Goal: Task Accomplishment & Management: Manage account settings

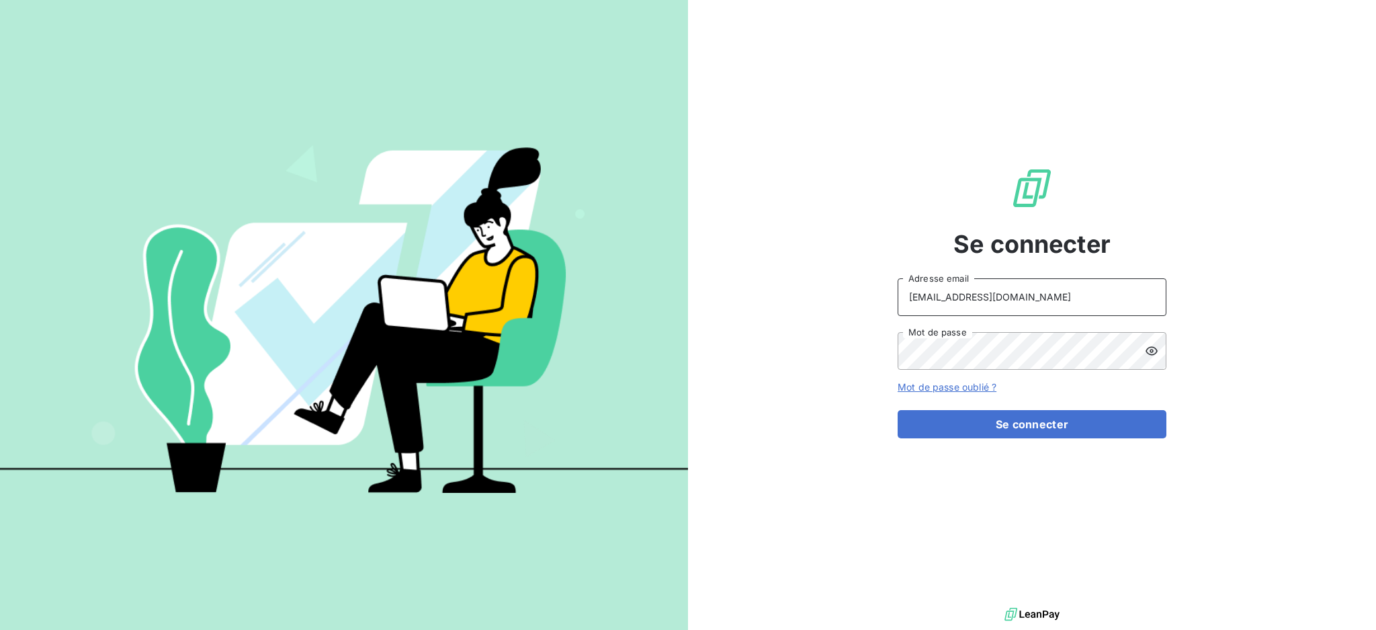
click at [1086, 315] on input "[EMAIL_ADDRESS][DOMAIN_NAME]" at bounding box center [1032, 297] width 269 height 38
type input "[EMAIL_ADDRESS][DOMAIN_NAME]"
click at [965, 428] on button "Se connecter" at bounding box center [1032, 424] width 269 height 28
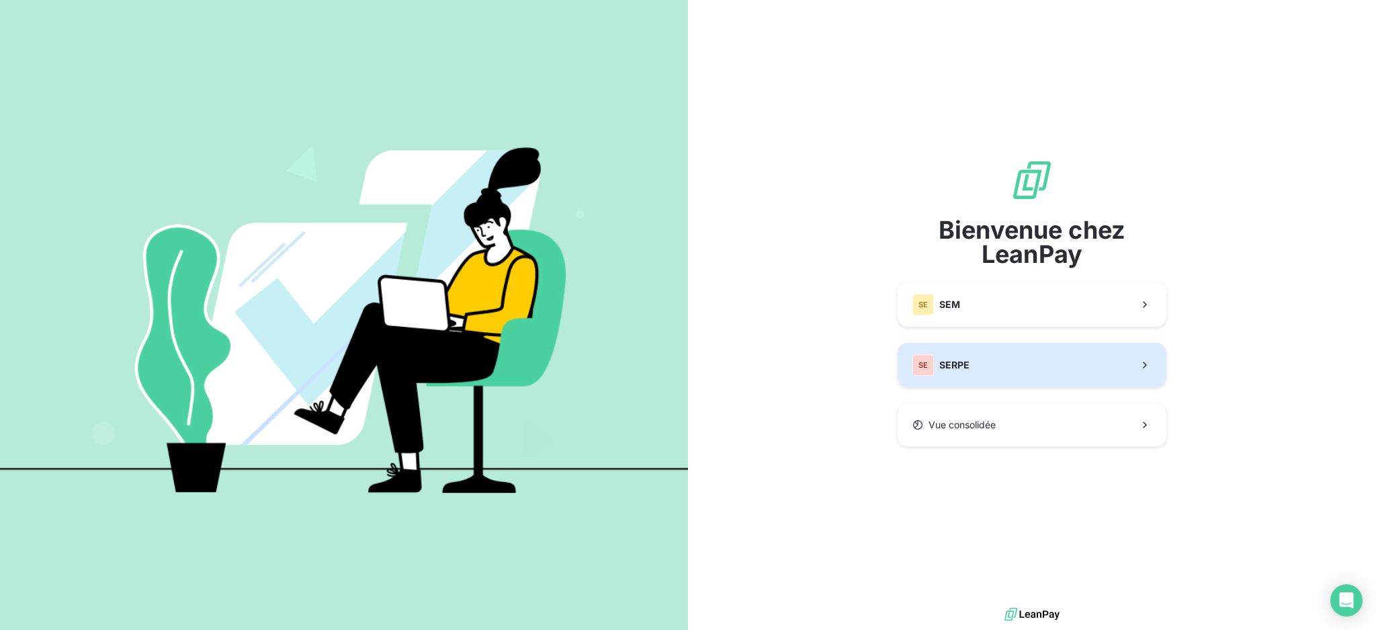
click at [1007, 361] on button "SE SERPE" at bounding box center [1032, 365] width 269 height 44
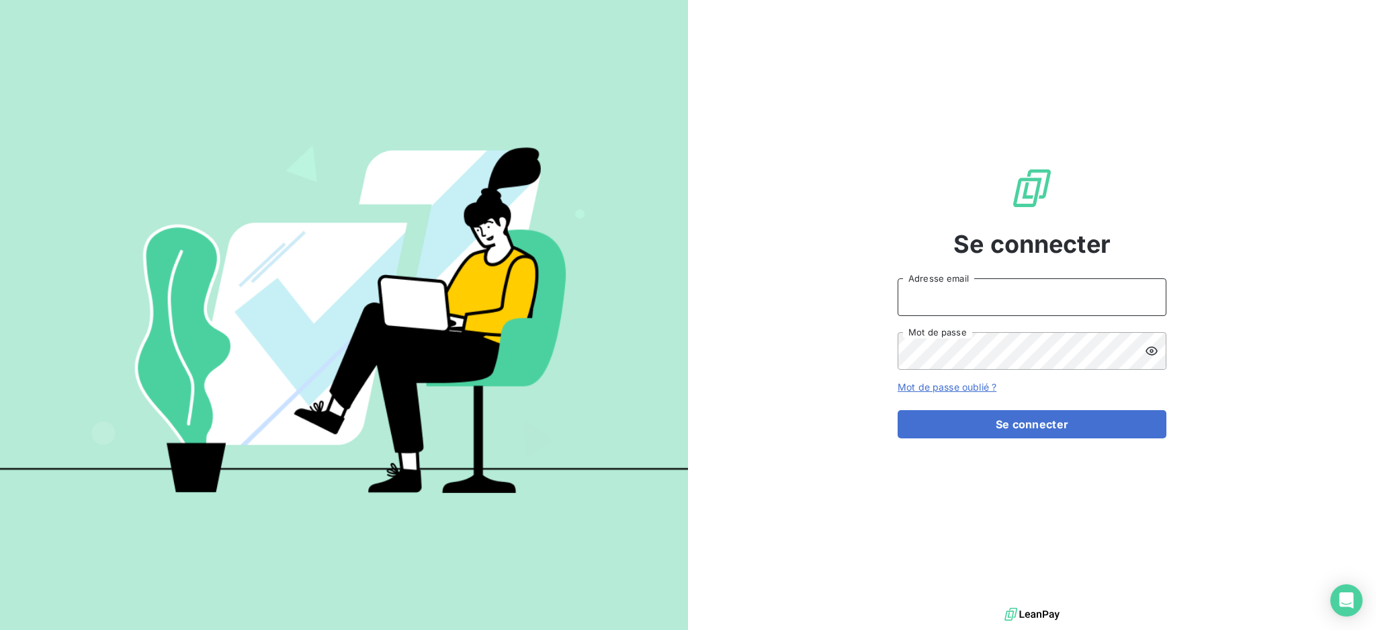
type input "[EMAIL_ADDRESS][DOMAIN_NAME]"
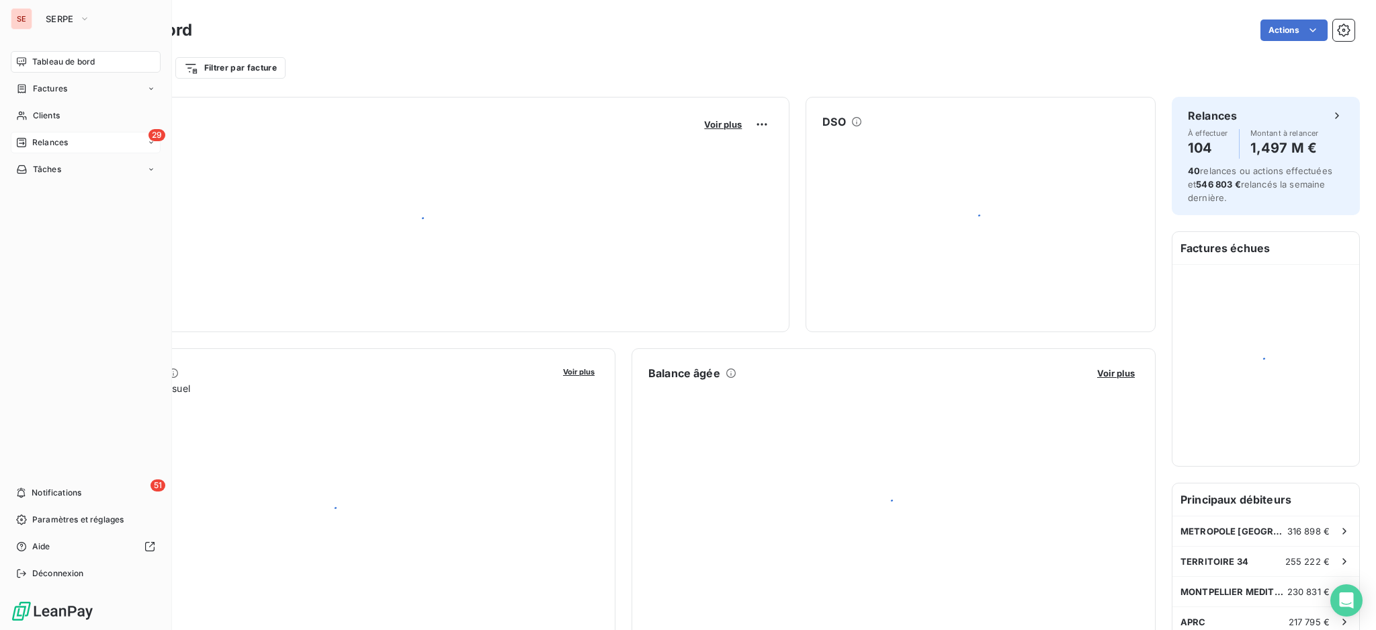
click at [60, 140] on span "Relances" at bounding box center [50, 142] width 36 height 12
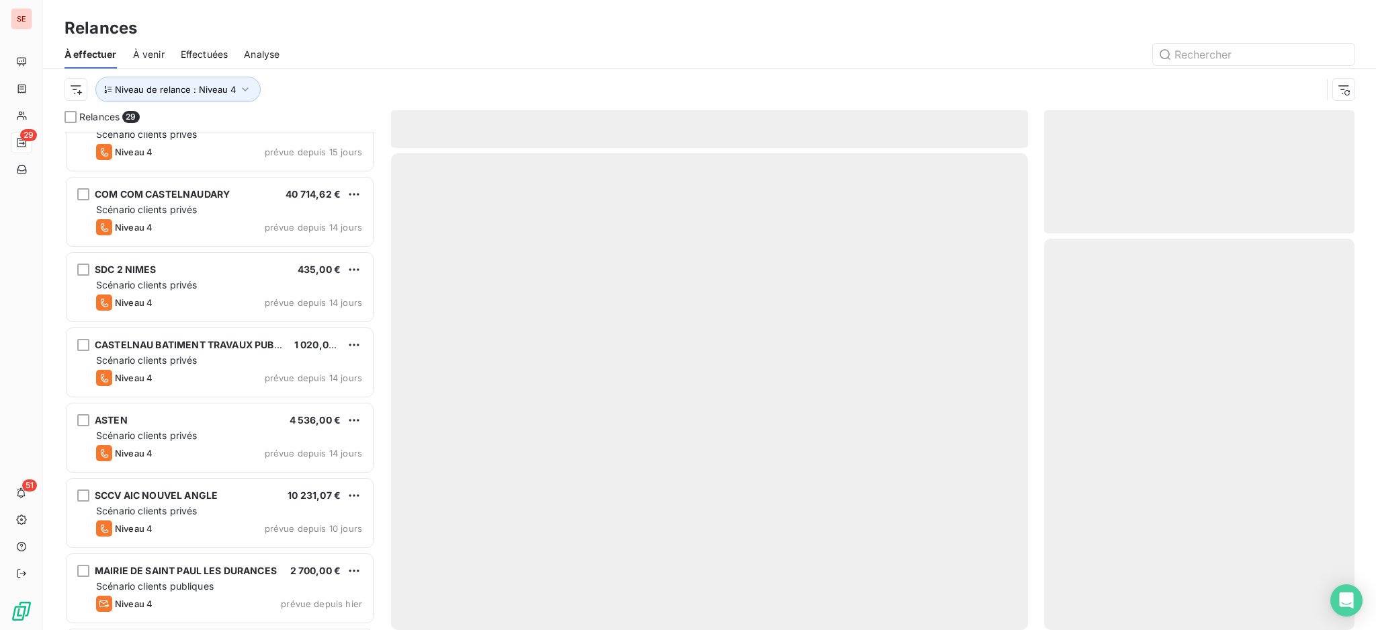
scroll to position [1685, 0]
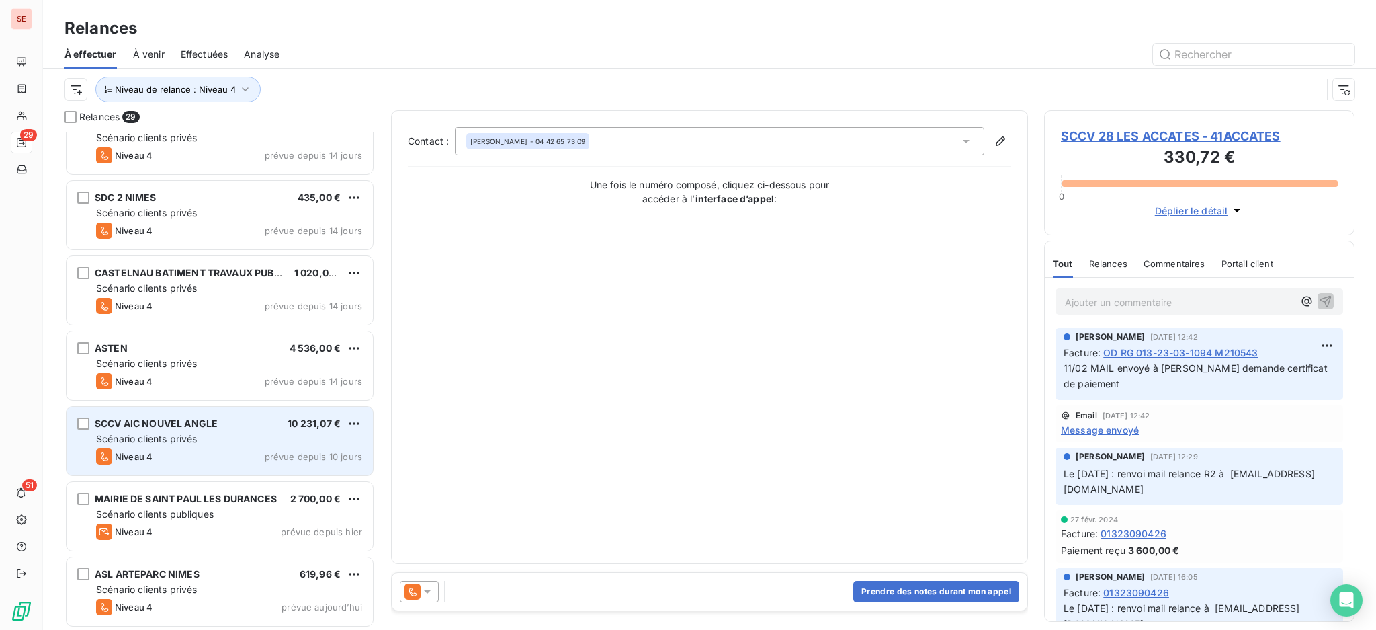
click at [155, 438] on span "Scénario clients privés" at bounding box center [146, 438] width 101 height 11
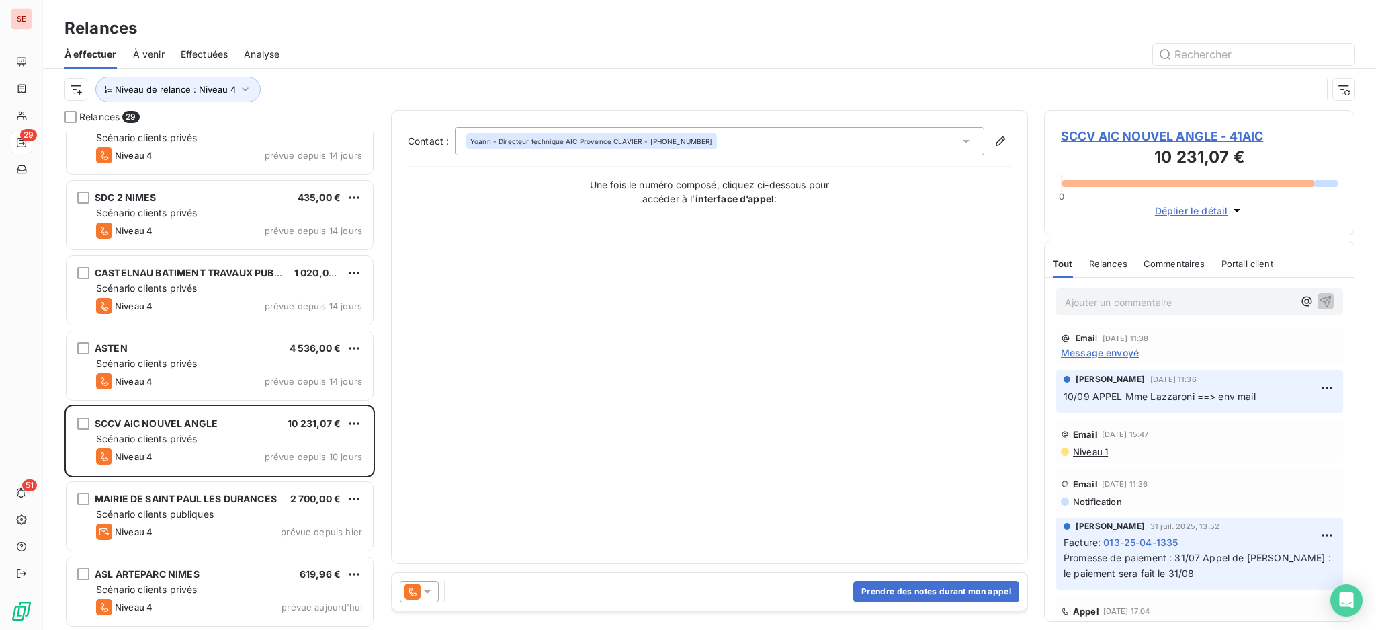
click at [1125, 133] on span "SCCV AIC NOUVEL ANGLE - 41AIC" at bounding box center [1199, 136] width 277 height 18
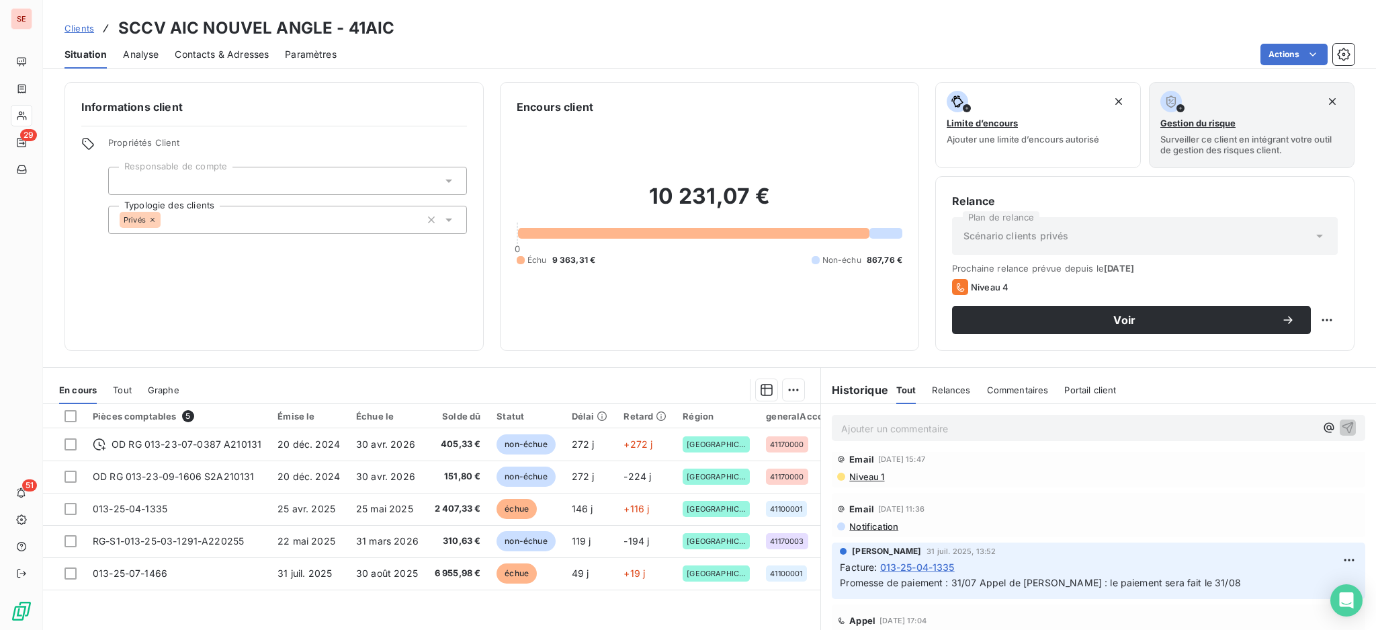
scroll to position [269, 0]
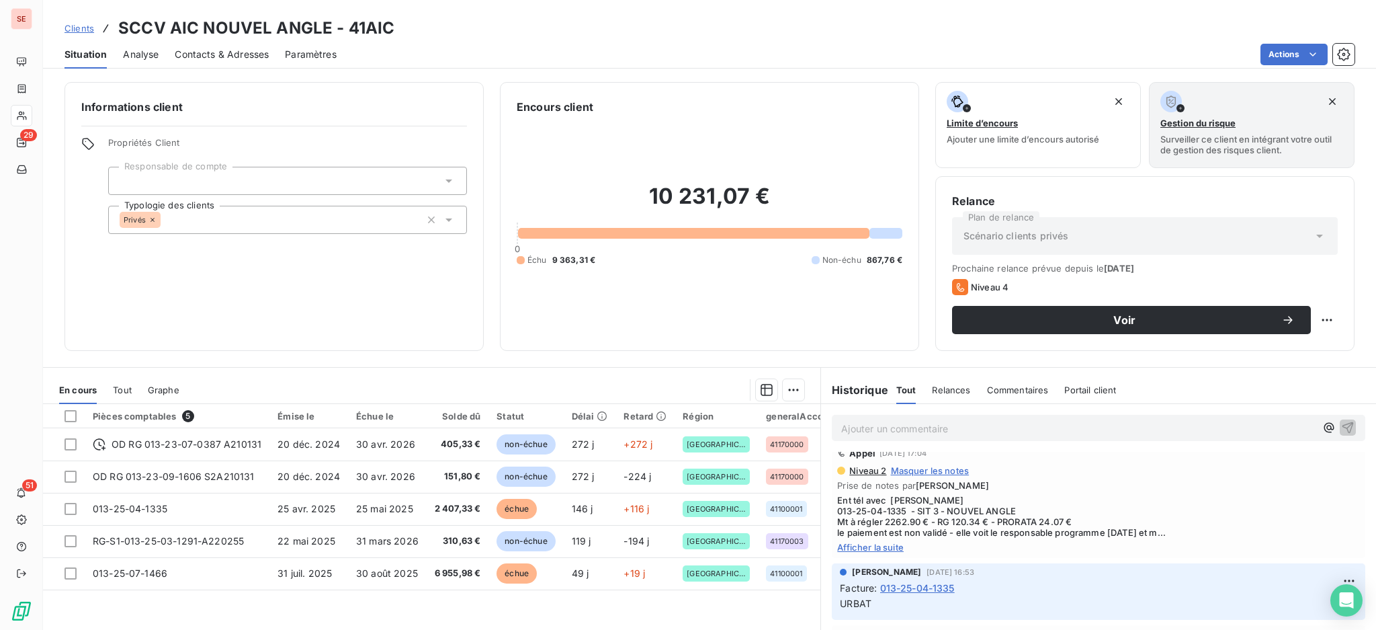
click at [877, 549] on span "Afficher la suite" at bounding box center [1098, 547] width 523 height 11
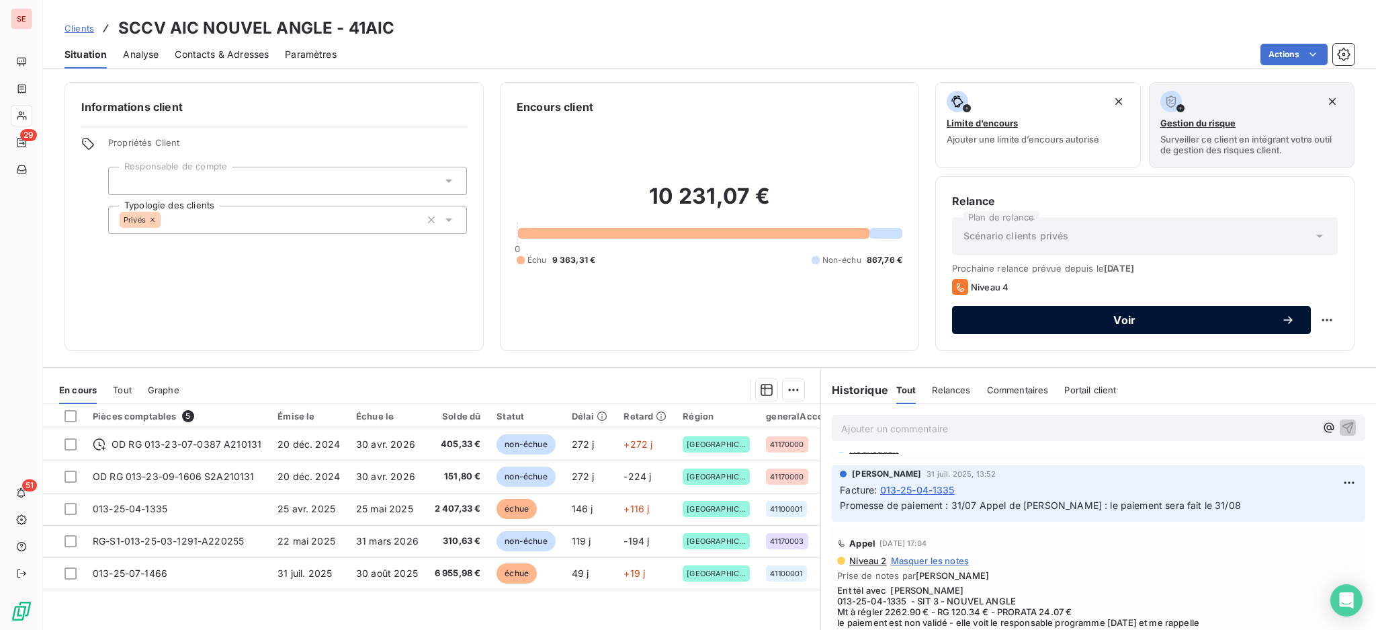
click at [993, 316] on span "Voir" at bounding box center [1124, 320] width 313 height 11
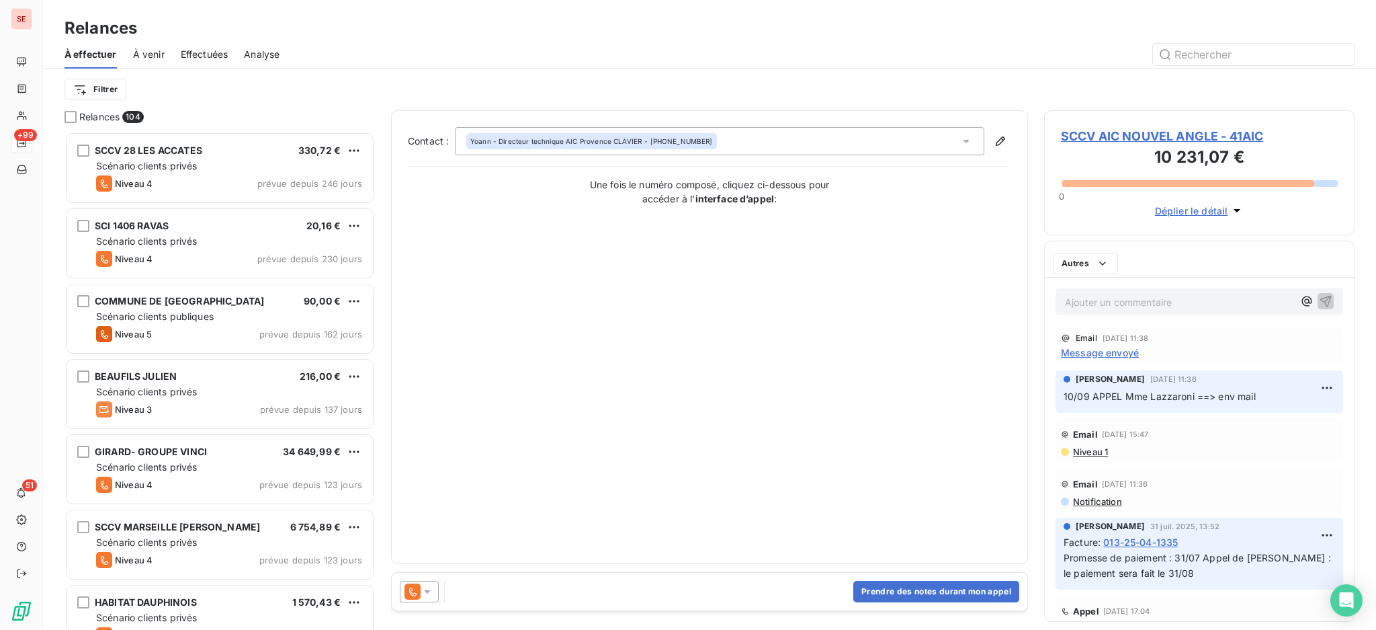
scroll to position [485, 296]
click at [964, 138] on icon at bounding box center [966, 140] width 13 height 13
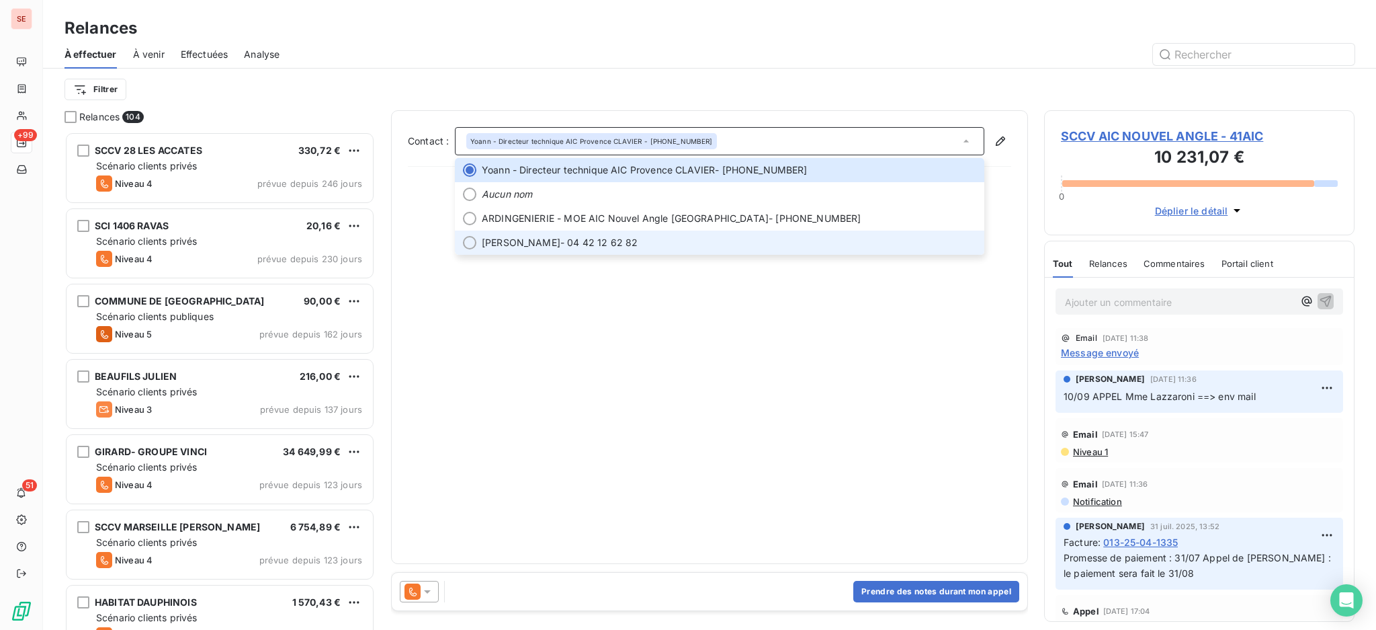
click at [667, 245] on span "[PERSON_NAME] - 04 42 12 62 82" at bounding box center [729, 242] width 495 height 13
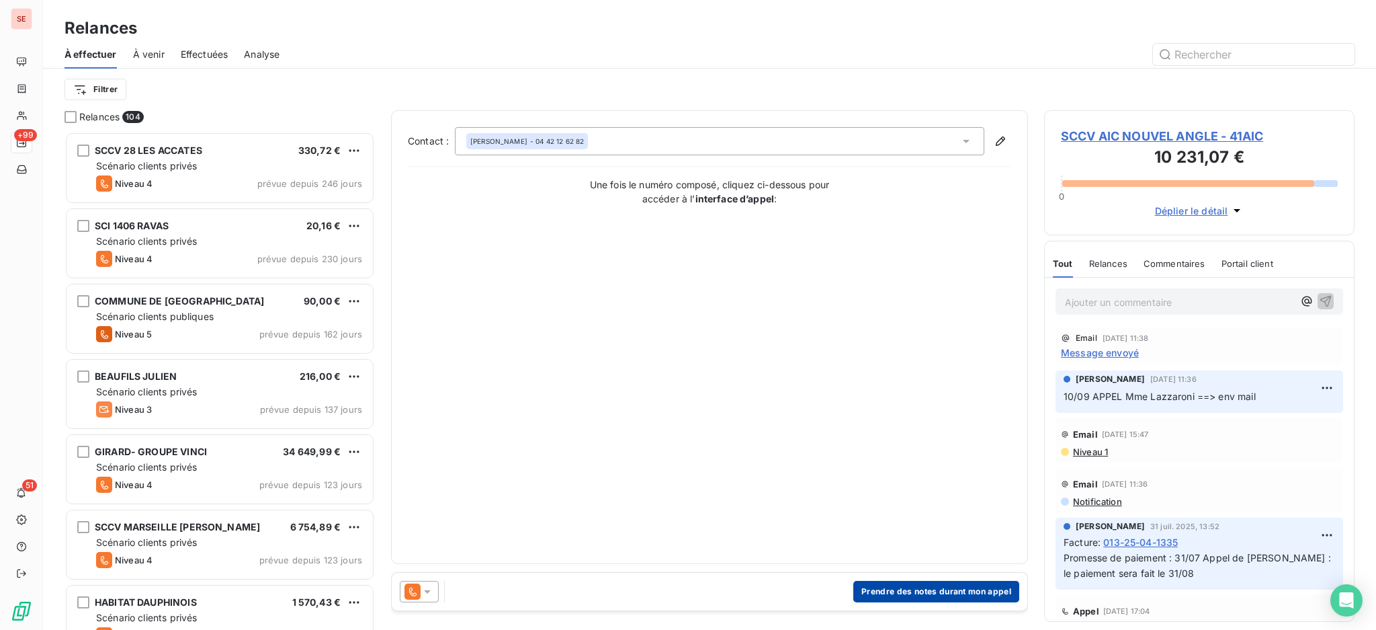
click at [936, 592] on button "Prendre des notes durant mon appel" at bounding box center [937, 592] width 166 height 22
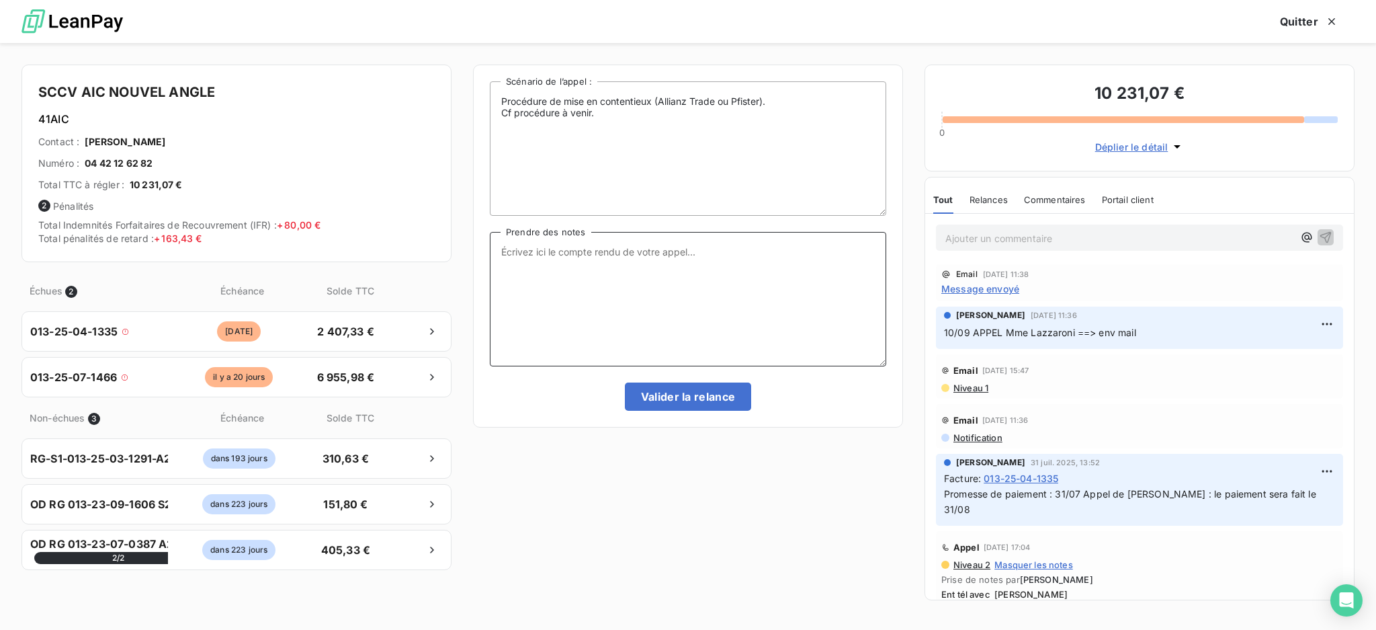
click at [593, 263] on textarea "Prendre des notes" at bounding box center [688, 299] width 397 height 134
type textarea "Ent tél Mme Lazzaroni [PHONE_NUMBER]"
drag, startPoint x: 599, startPoint y: 268, endPoint x: 500, endPoint y: 249, distance: 100.7
click at [500, 249] on textarea "Ent tél Mme Lazzaroni [PHONE_NUMBER]" at bounding box center [688, 299] width 397 height 134
click at [1313, 27] on button "Quitter" at bounding box center [1309, 21] width 91 height 28
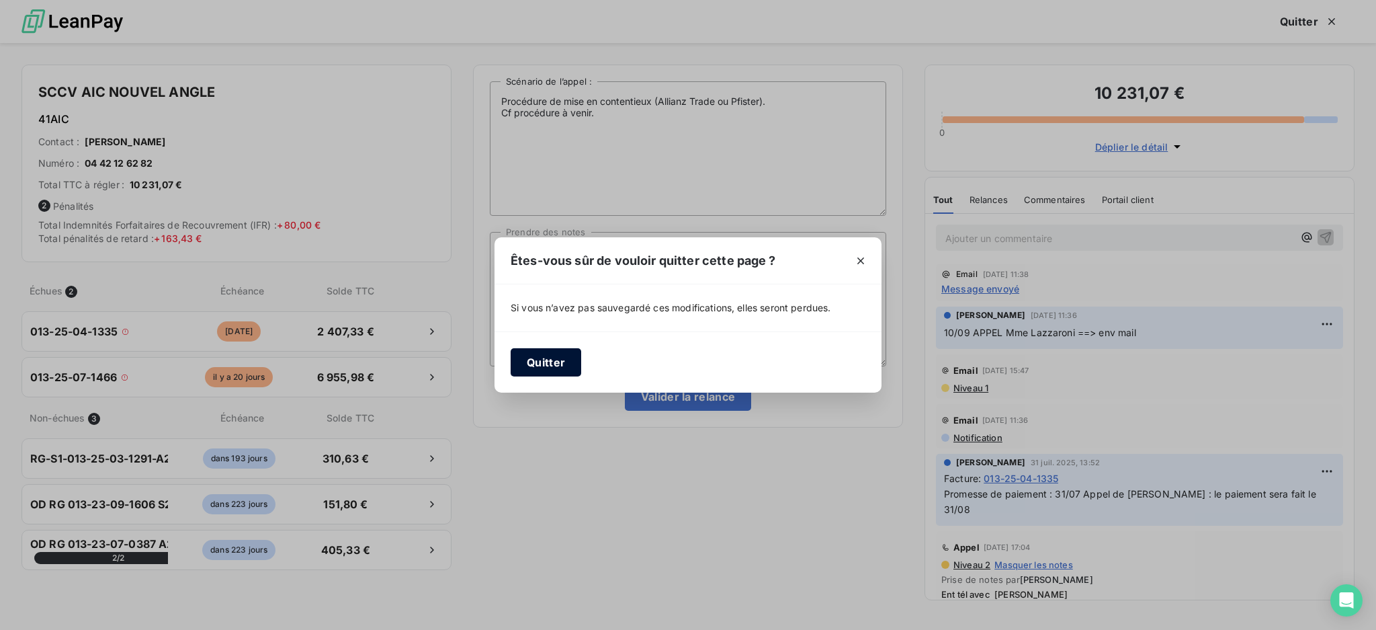
click at [556, 366] on button "Quitter" at bounding box center [546, 362] width 71 height 28
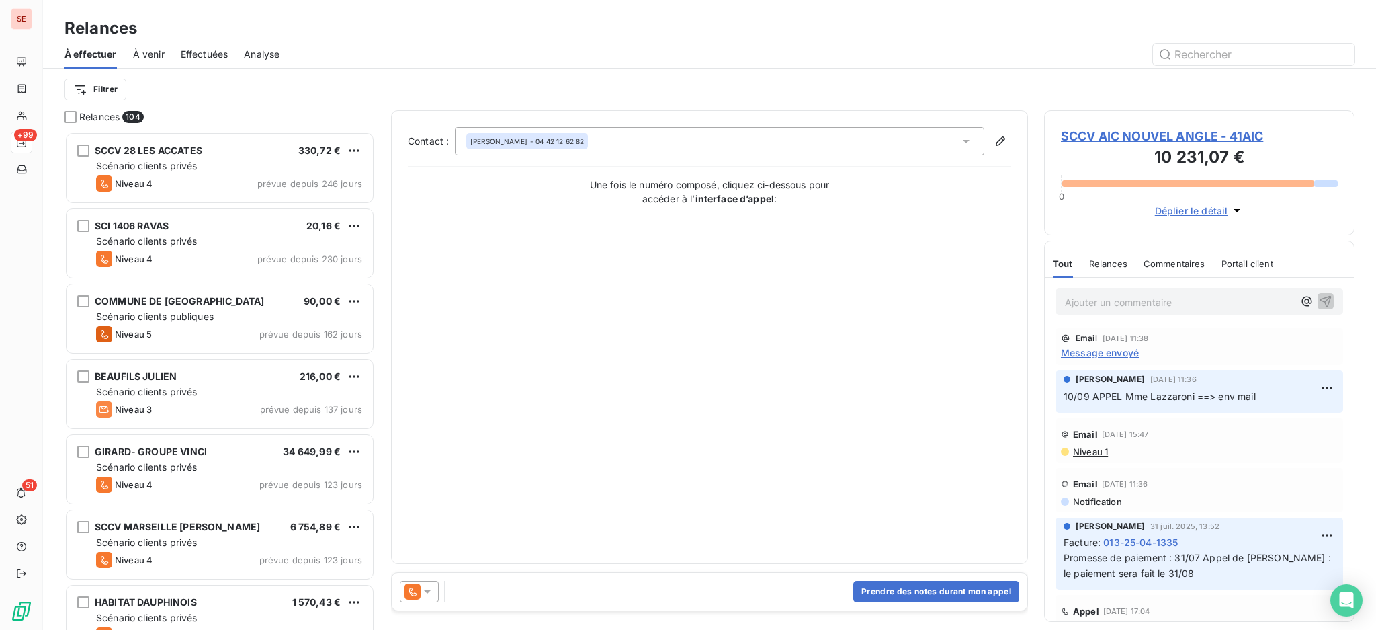
click at [971, 143] on icon at bounding box center [966, 140] width 13 height 13
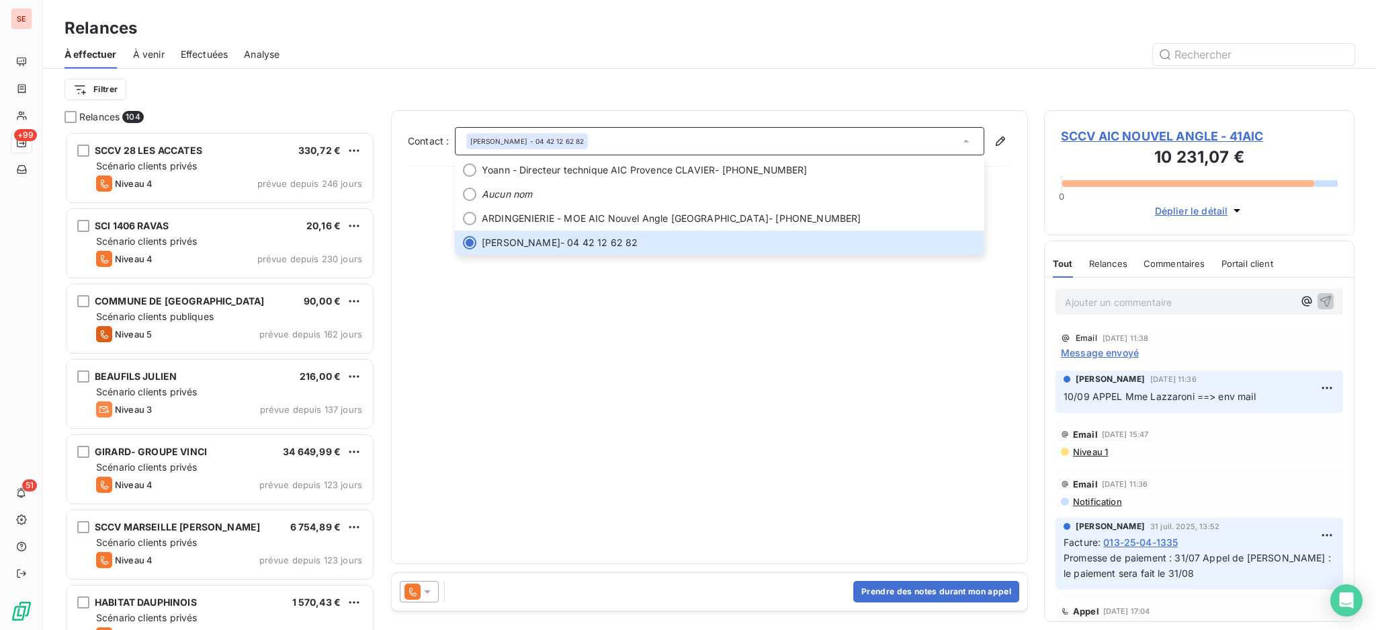
click at [1163, 136] on span "SCCV AIC NOUVEL ANGLE - 41AIC" at bounding box center [1199, 136] width 277 height 18
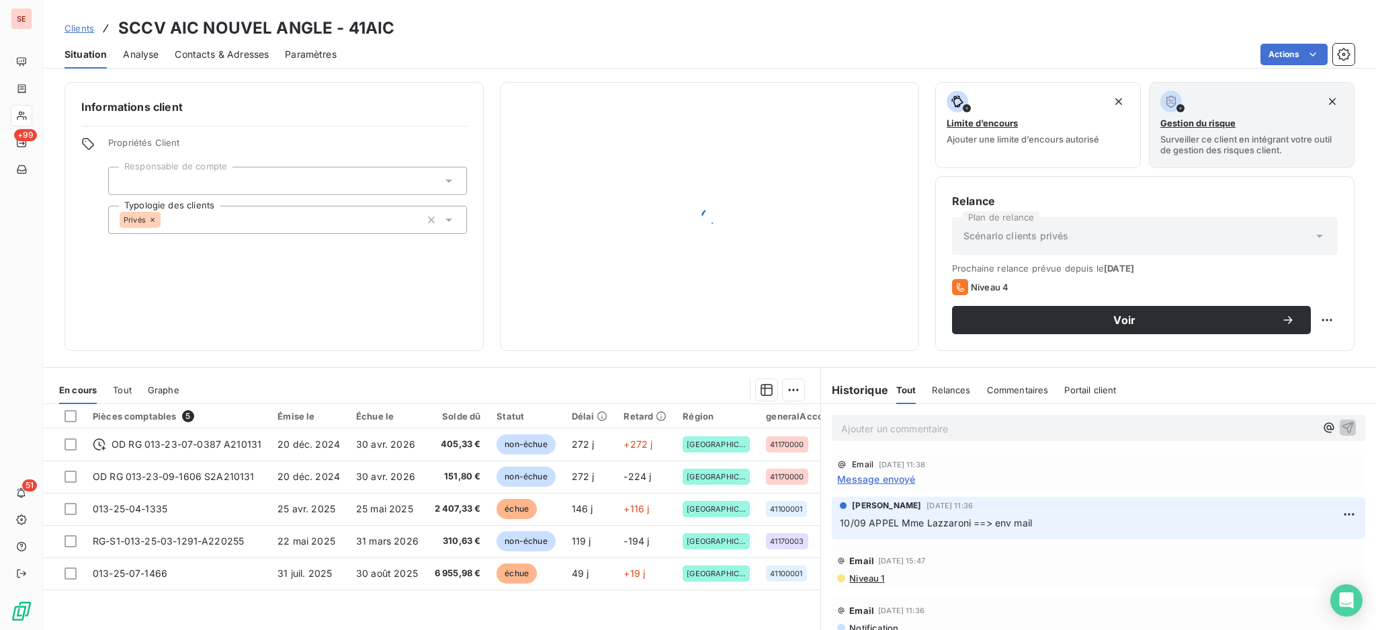
click at [238, 59] on span "Contacts & Adresses" at bounding box center [222, 54] width 94 height 13
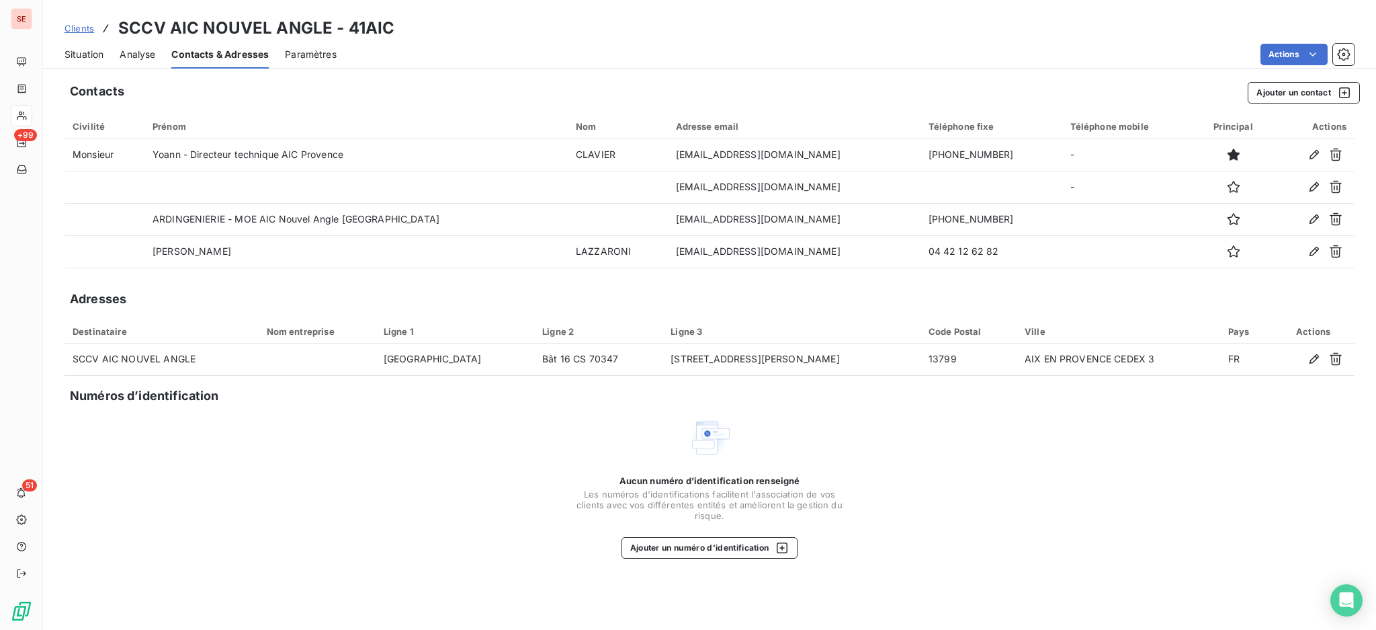
click at [77, 54] on span "Situation" at bounding box center [84, 54] width 39 height 13
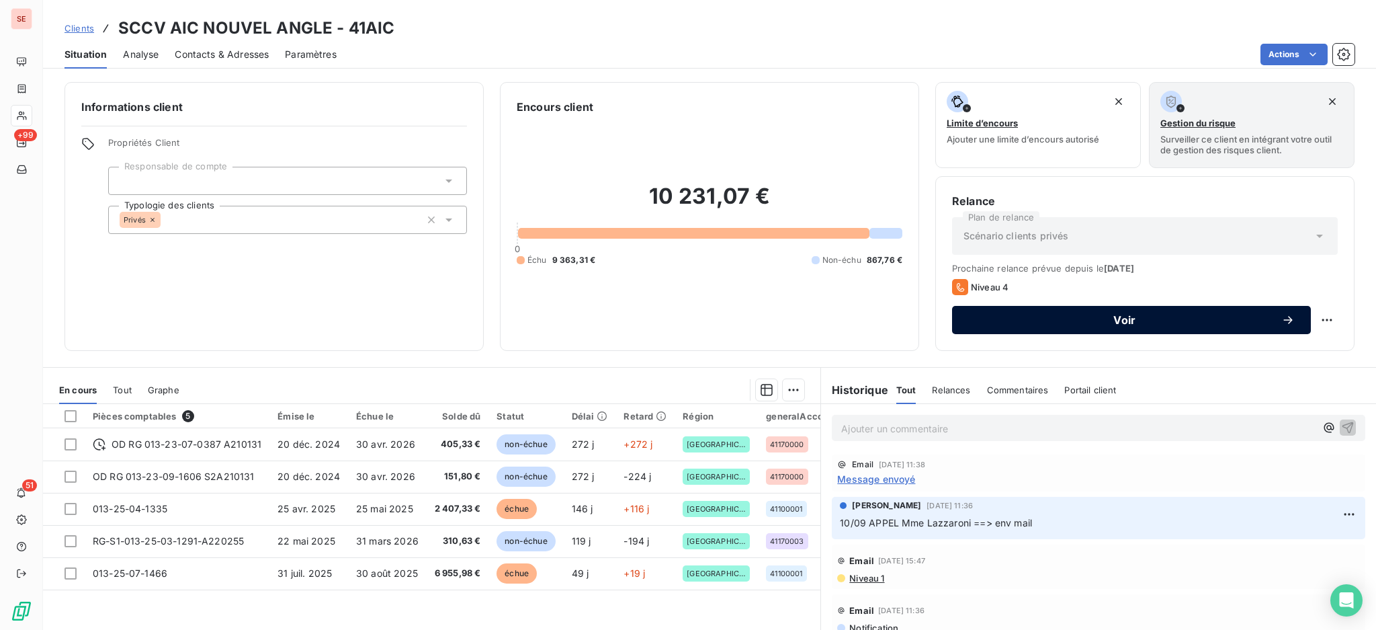
click at [990, 313] on div "Voir" at bounding box center [1131, 319] width 327 height 13
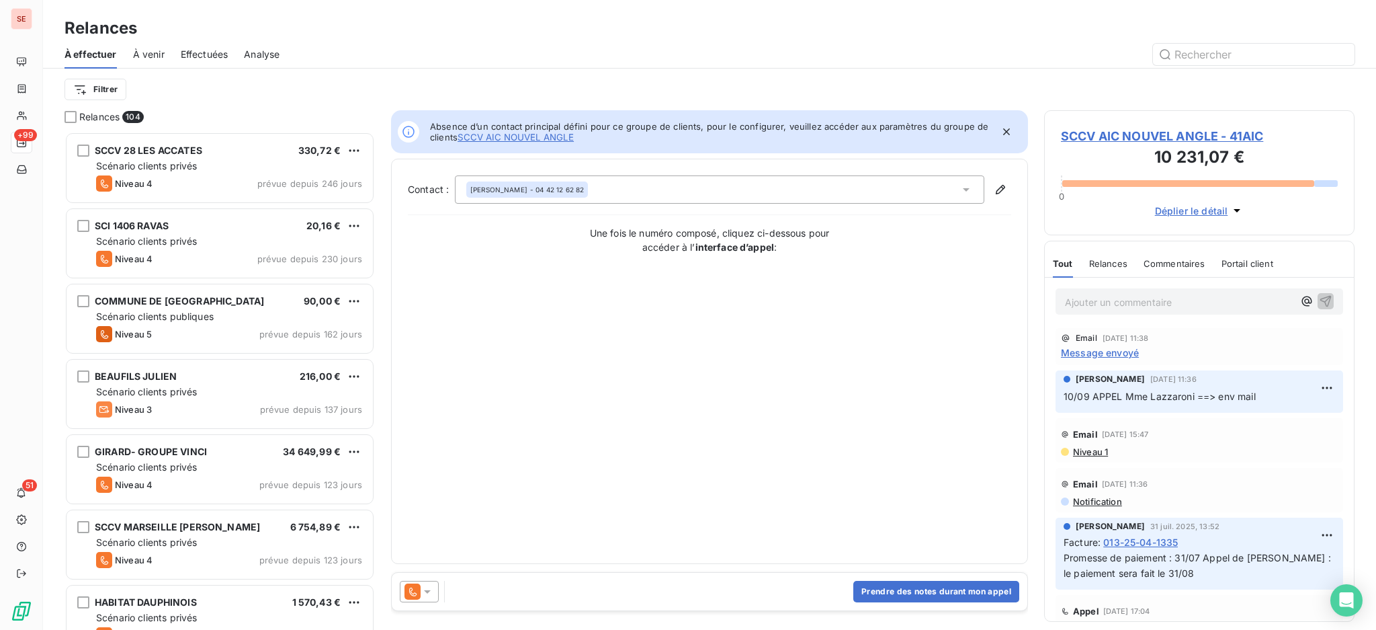
scroll to position [485, 296]
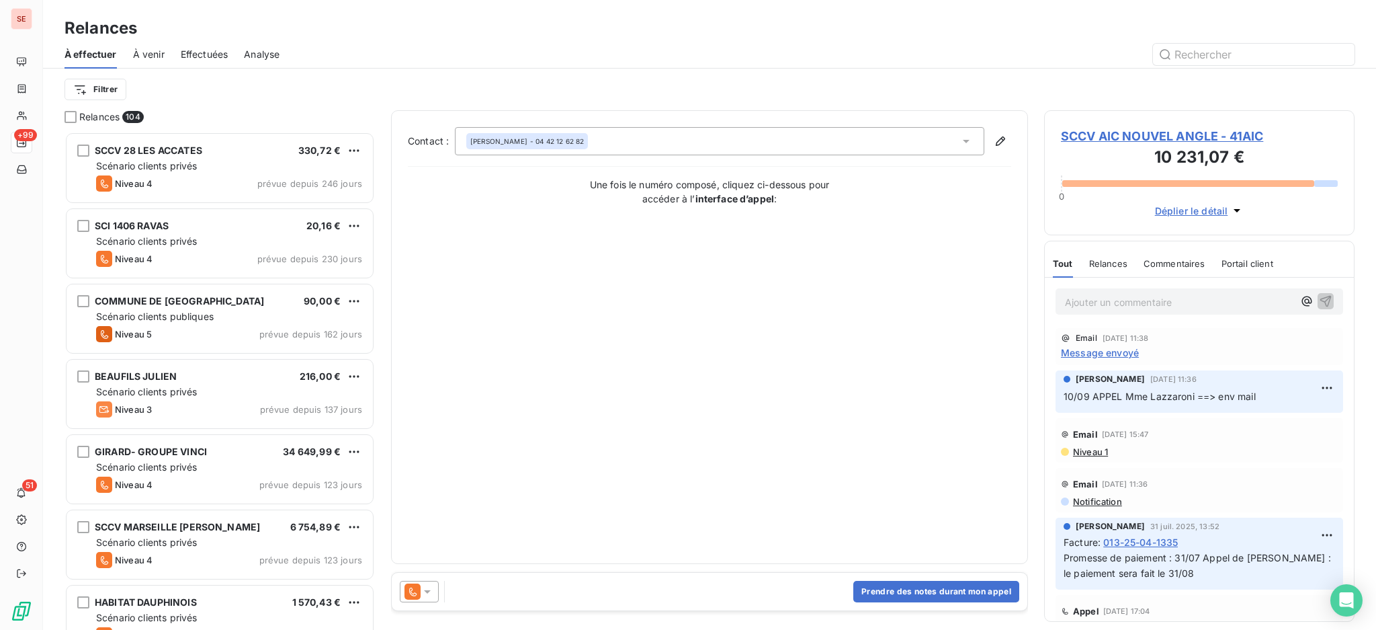
click at [669, 258] on div "Contact : [PERSON_NAME] - 04 42 12 62 82 Une fois le numéro composé, cliquez ci…" at bounding box center [710, 337] width 604 height 420
click at [604, 427] on div "Contact : [PERSON_NAME] - 04 42 12 62 82 Une fois le numéro composé, cliquez ci…" at bounding box center [710, 337] width 604 height 420
click at [1206, 130] on span "SCCV AIC NOUVEL ANGLE - 41AIC" at bounding box center [1199, 136] width 277 height 18
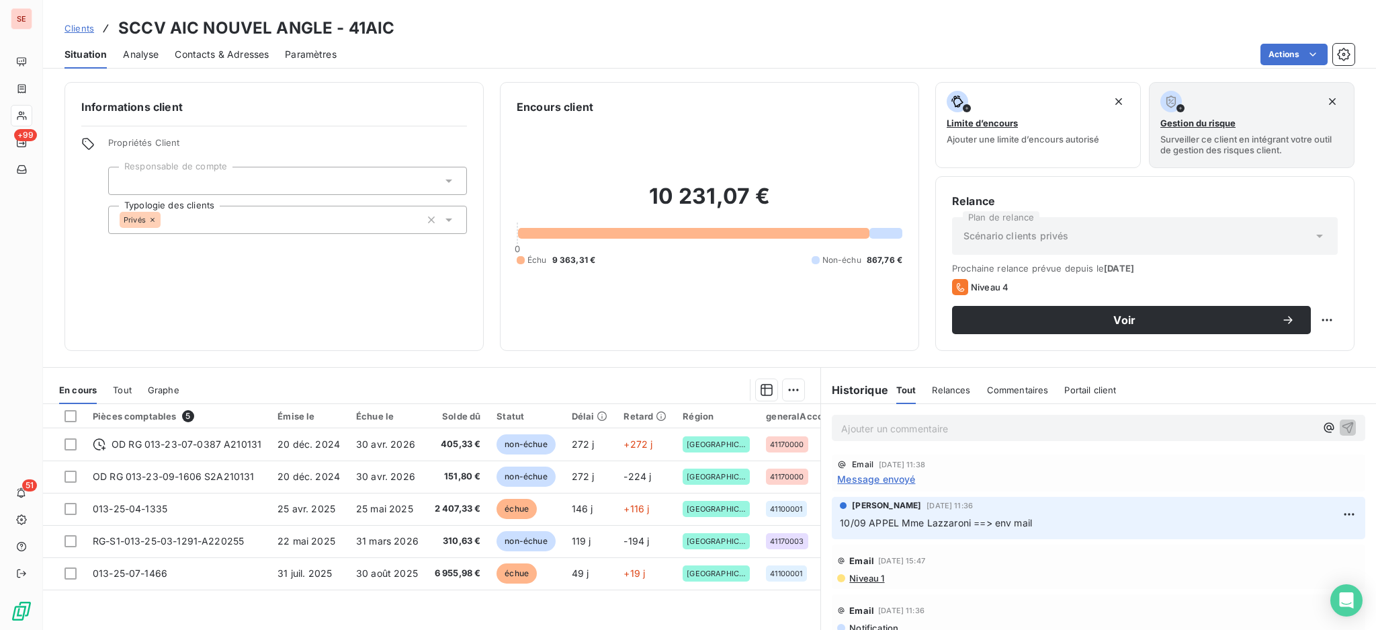
click at [243, 50] on span "Contacts & Adresses" at bounding box center [222, 54] width 94 height 13
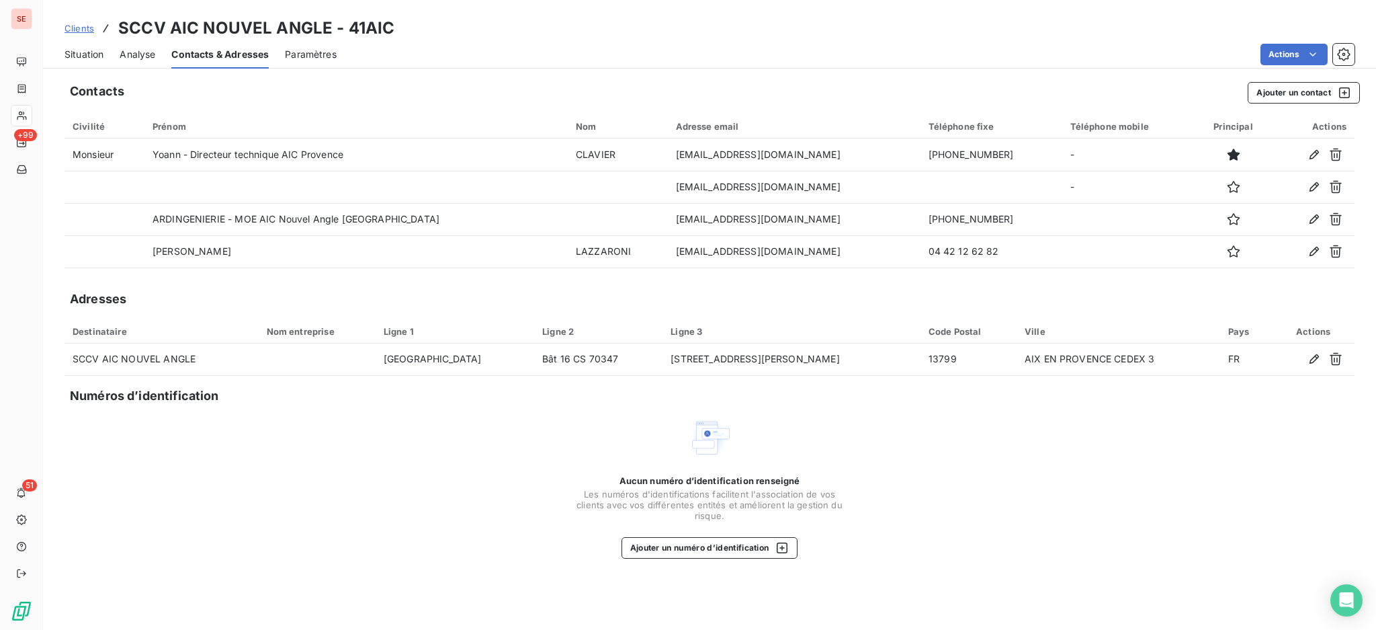
click at [65, 52] on span "Situation" at bounding box center [84, 54] width 39 height 13
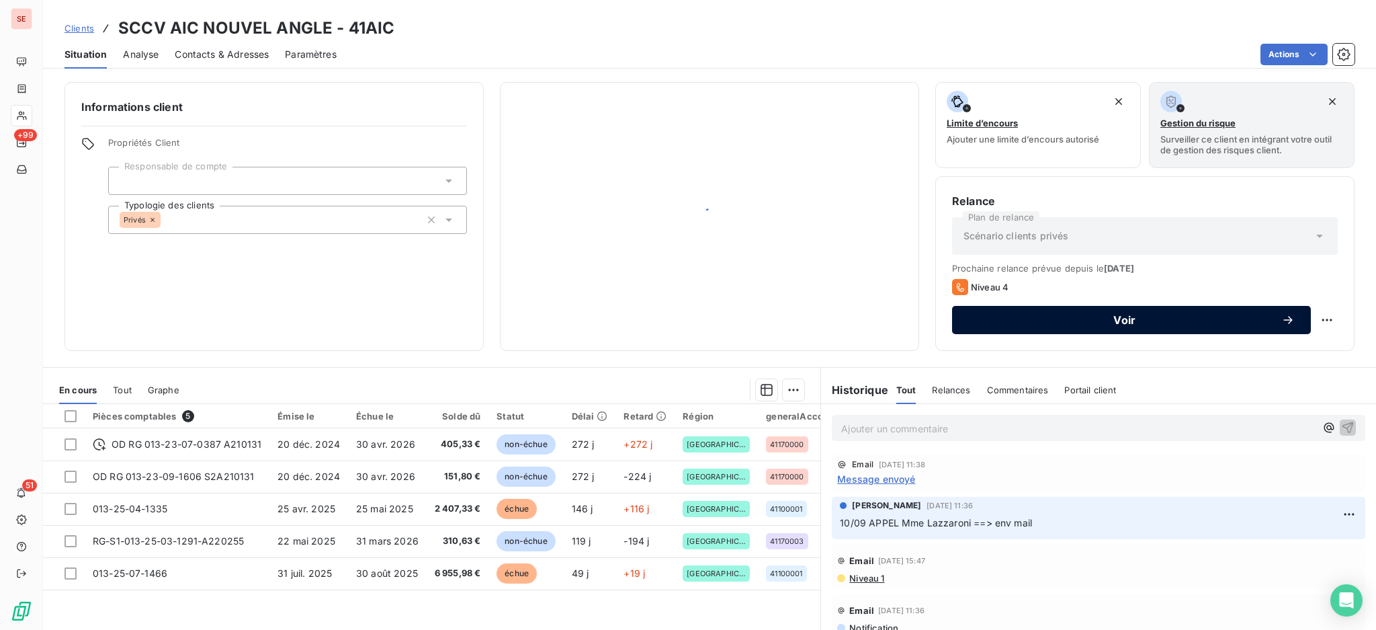
click at [1013, 327] on button "Voir" at bounding box center [1131, 320] width 359 height 28
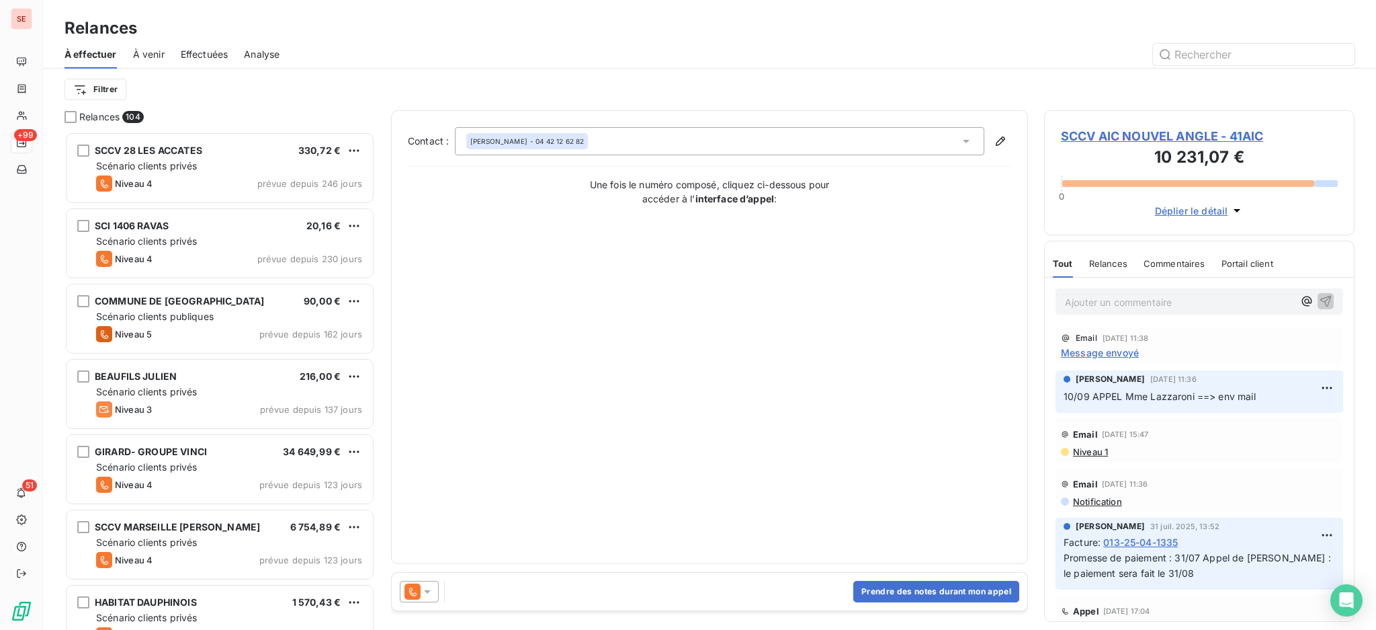
scroll to position [485, 296]
click at [684, 347] on div "Contact : [PERSON_NAME] - 04 42 12 62 82 Une fois le numéro composé, cliquez ci…" at bounding box center [710, 337] width 604 height 420
click at [957, 589] on button "Prendre des notes durant mon appel" at bounding box center [937, 592] width 166 height 22
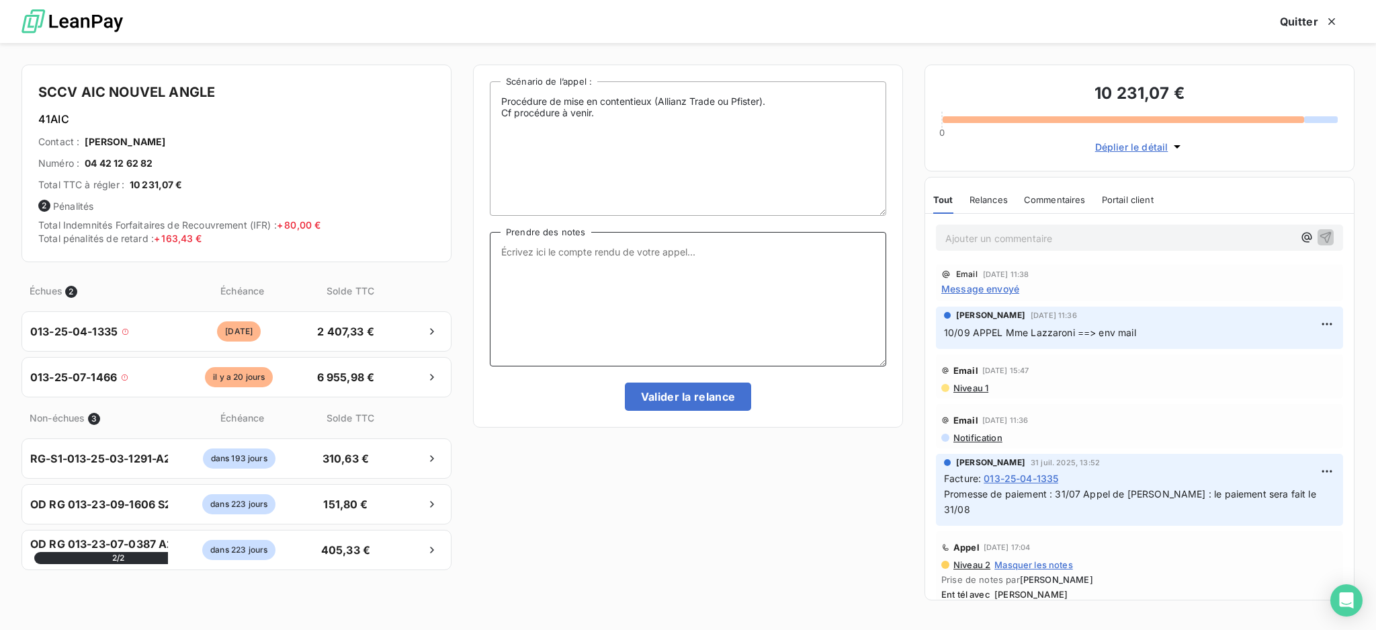
click at [583, 253] on textarea "Prendre des notes" at bounding box center [688, 299] width 397 height 134
paste textarea "Ent tél Mme Lazzaroni [PHONE_NUMBER]"
drag, startPoint x: 583, startPoint y: 265, endPoint x: 503, endPoint y: 257, distance: 79.7
click at [503, 257] on textarea "Ent tél Mme Lazzaroni [PHONE_NUMBER] - NOUVEL ANGLE AIX 013-25-07-1446 -" at bounding box center [688, 299] width 397 height 134
drag, startPoint x: 673, startPoint y: 266, endPoint x: 686, endPoint y: 259, distance: 15.0
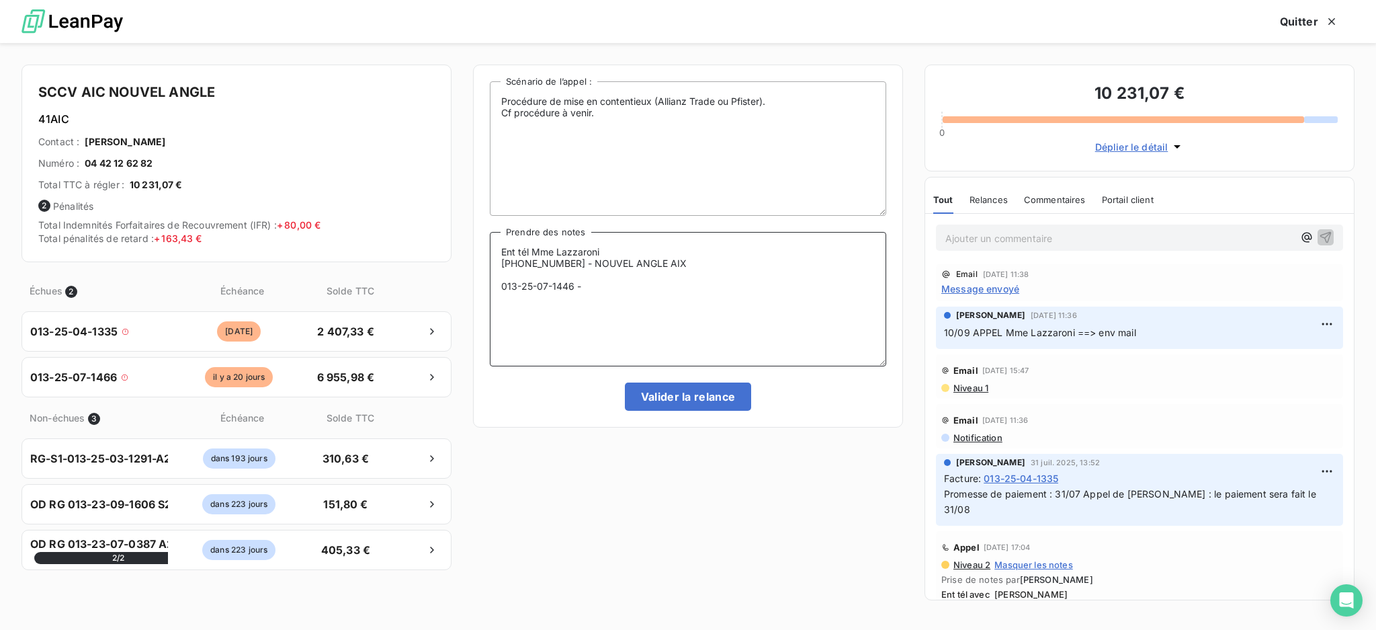
click at [674, 266] on textarea "Ent tél Mme Lazzaroni [PHONE_NUMBER] - NOUVEL ANGLE AIX 013-25-07-1446 -" at bounding box center [688, 299] width 397 height 134
drag, startPoint x: 691, startPoint y: 264, endPoint x: 586, endPoint y: 263, distance: 104.8
click at [586, 263] on textarea "Ent tél Mme Lazzaroni [PHONE_NUMBER] - NOUVEL ANGLE AIX 013-25-07-1446 -" at bounding box center [688, 299] width 397 height 134
click at [611, 251] on textarea "Ent tél Mme Lazzaroni [PHONE_NUMBER] - [PHONE_NUMBER] -" at bounding box center [688, 299] width 397 height 134
paste textarea "NOUVEL ANGLE AIX"
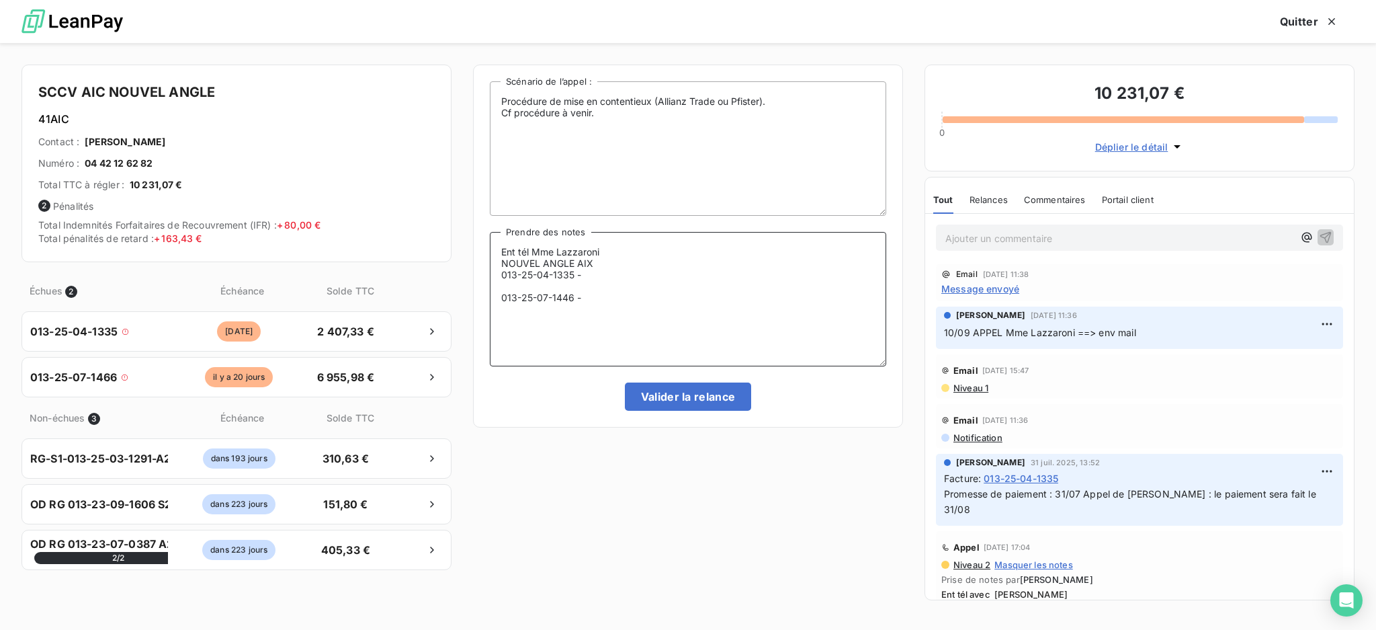
click at [557, 285] on textarea "Ent tél Mme Lazzaroni NOUVEL ANGLE AIX 013-25-04-1335 - 013-25-07-1446 -" at bounding box center [688, 299] width 397 height 134
click at [626, 278] on textarea "Ent tél Mme Lazzaroni NOUVEL ANGLE AIX 013-25-04-1335 - 013-25-07-1446 -" at bounding box center [688, 299] width 397 height 134
click at [608, 286] on textarea "Ent tél Mme Lazzaroni NOUVEL ANGLE AIX 013-25-04-1335 - SIT 3 013-25-07-1446 -" at bounding box center [688, 299] width 397 height 134
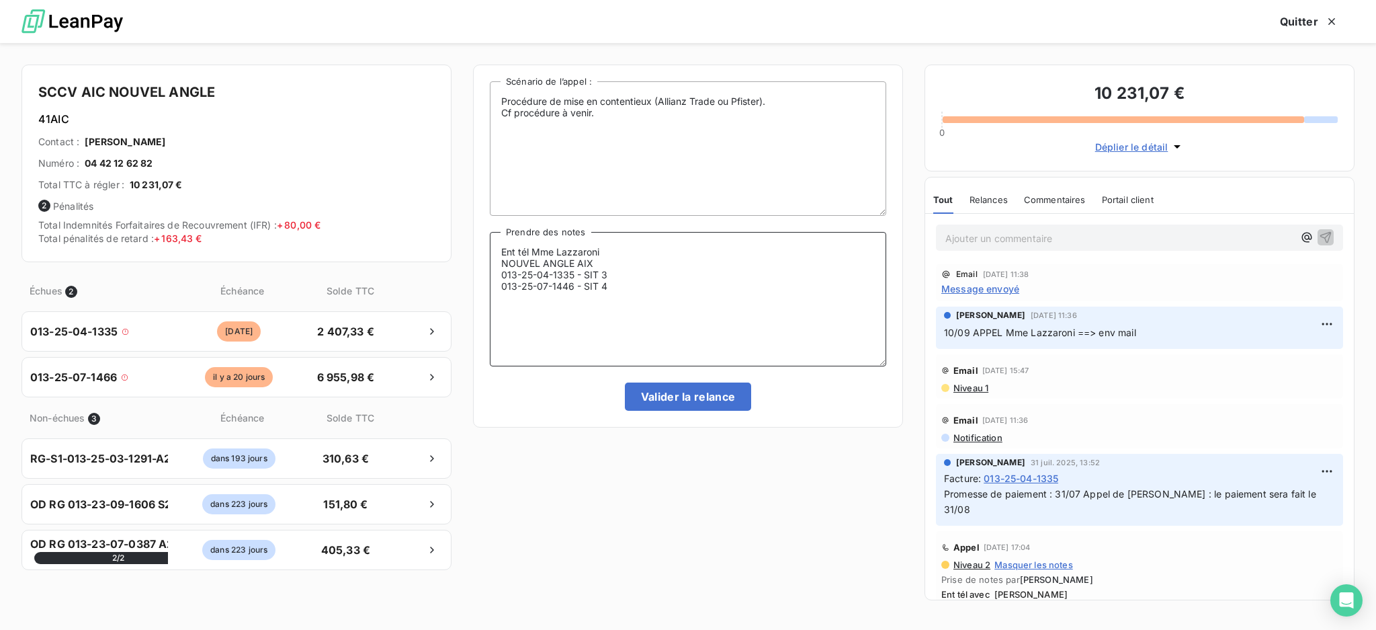
click at [628, 244] on textarea "Ent tél Mme Lazzaroni NOUVEL ANGLE AIX 013-25-04-1335 - SIT 3 013-25-07-1446 - …" at bounding box center [688, 299] width 397 height 134
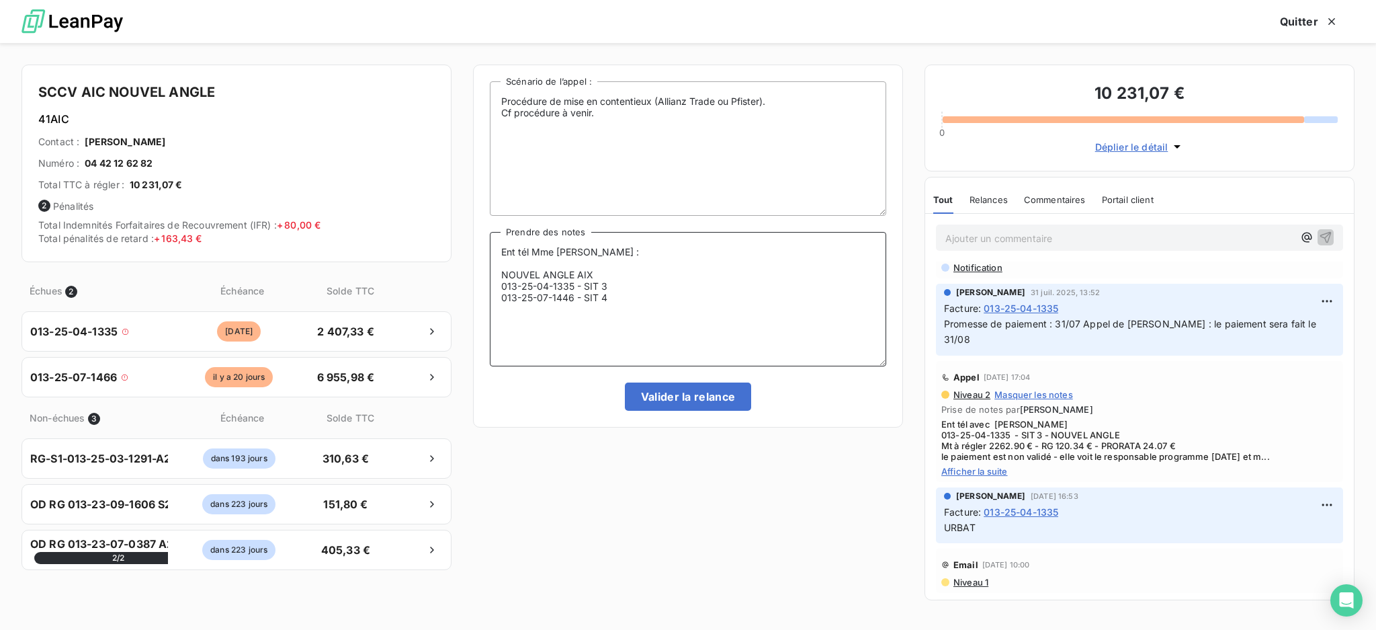
scroll to position [179, 0]
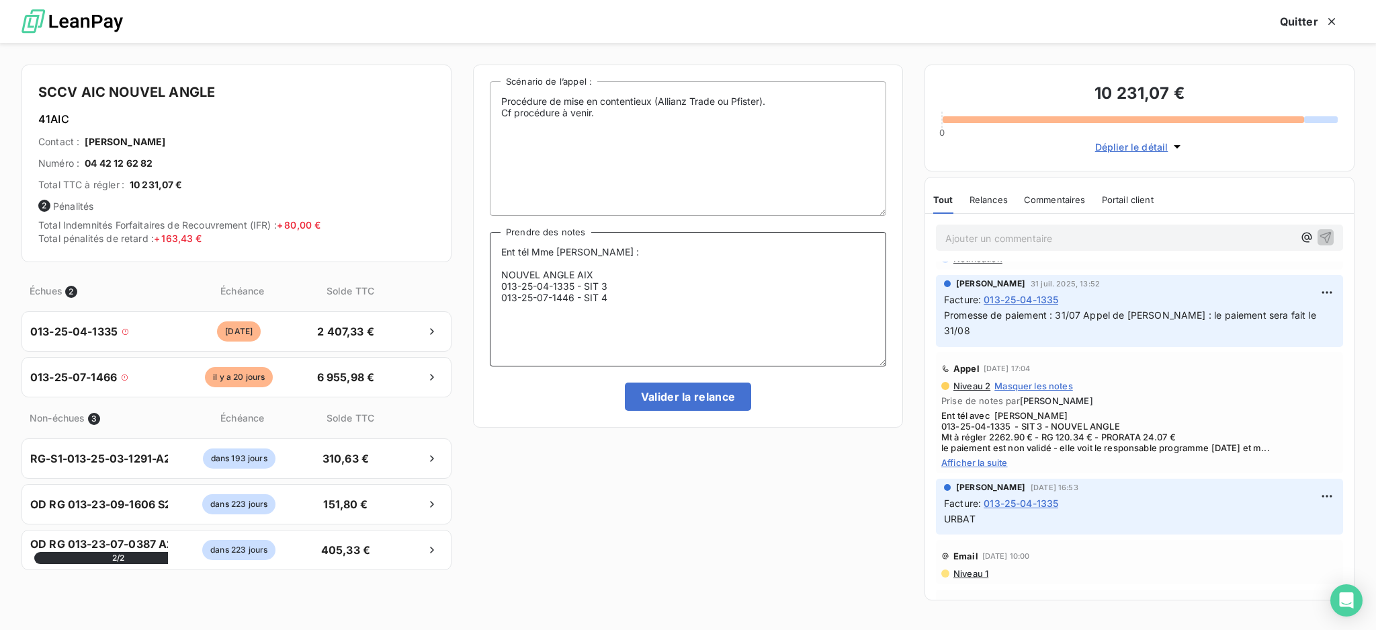
type textarea "Ent tél Mme [PERSON_NAME] : NOUVEL ANGLE AIX 013-25-04-1335 - SIT 3 013-25-07-1…"
click at [1000, 463] on span "Afficher la suite" at bounding box center [1140, 462] width 397 height 11
drag, startPoint x: 642, startPoint y: 294, endPoint x: 492, endPoint y: 240, distance: 159.2
click at [492, 240] on textarea "Ent tél Mme [PERSON_NAME] : NOUVEL ANGLE AIX 013-25-04-1335 - SIT 3 013-25-07-1…" at bounding box center [688, 299] width 397 height 134
click at [1291, 17] on button "Quitter" at bounding box center [1309, 21] width 91 height 28
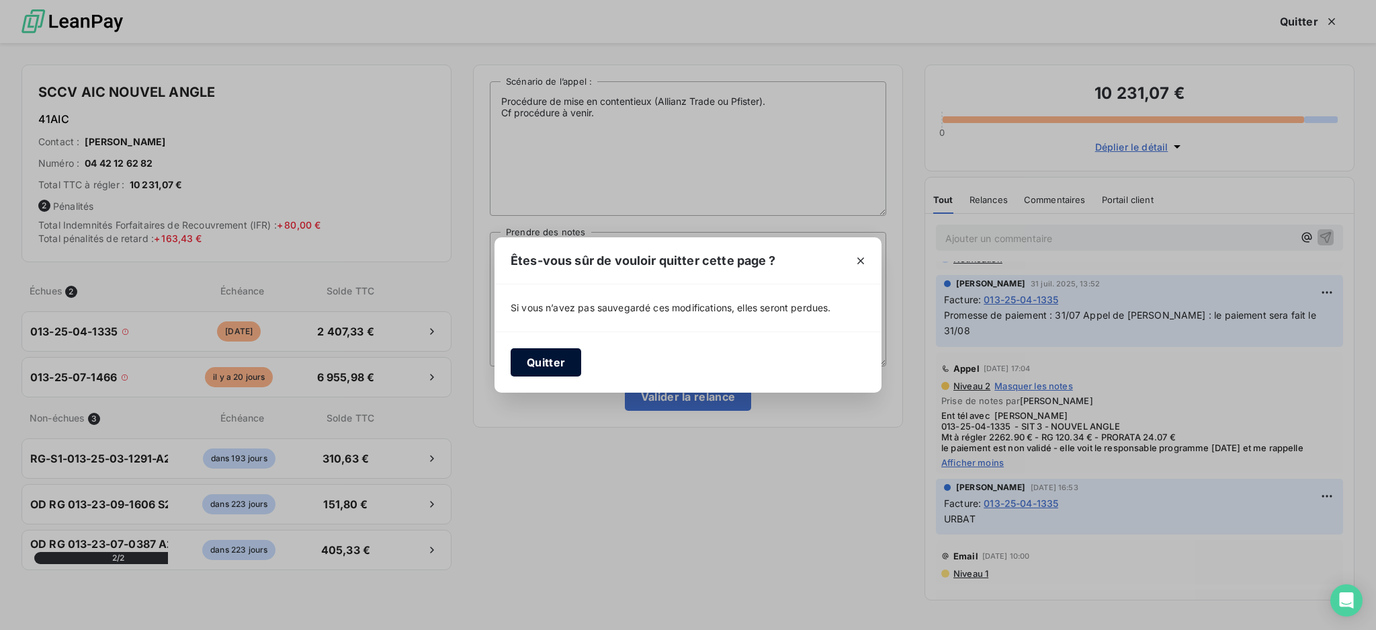
click at [543, 360] on button "Quitter" at bounding box center [546, 362] width 71 height 28
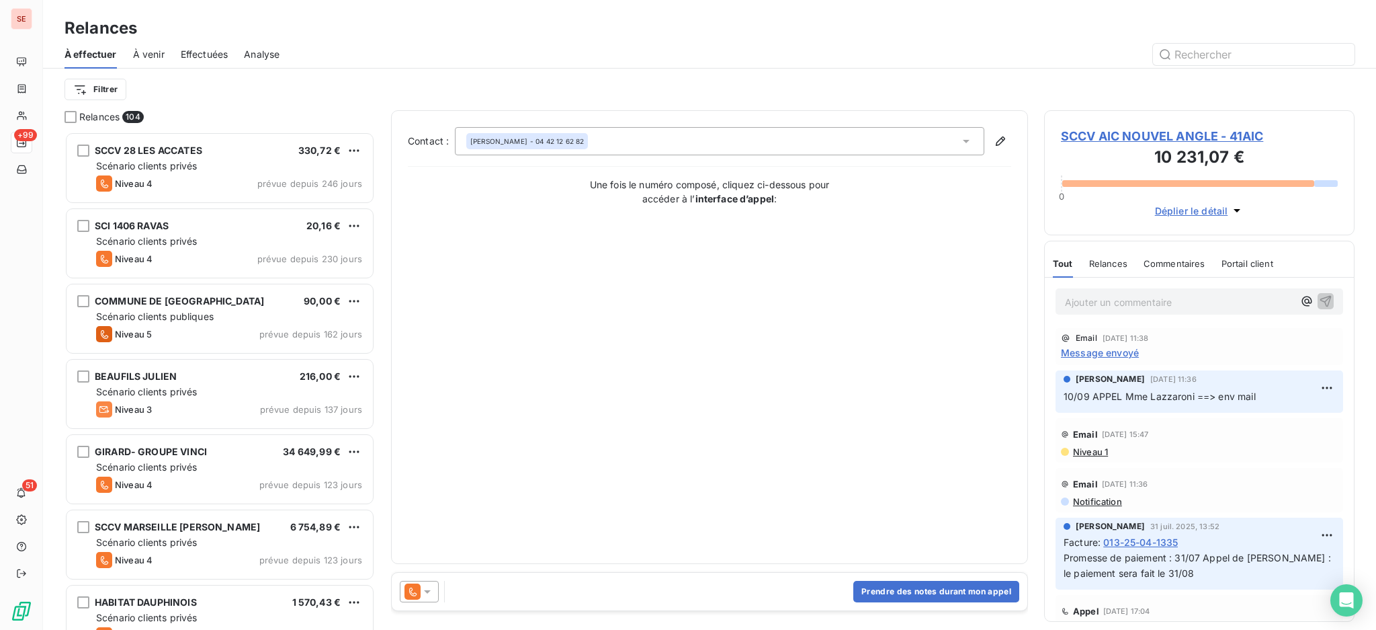
click at [1200, 136] on span "SCCV AIC NOUVEL ANGLE - 41AIC" at bounding box center [1199, 136] width 277 height 18
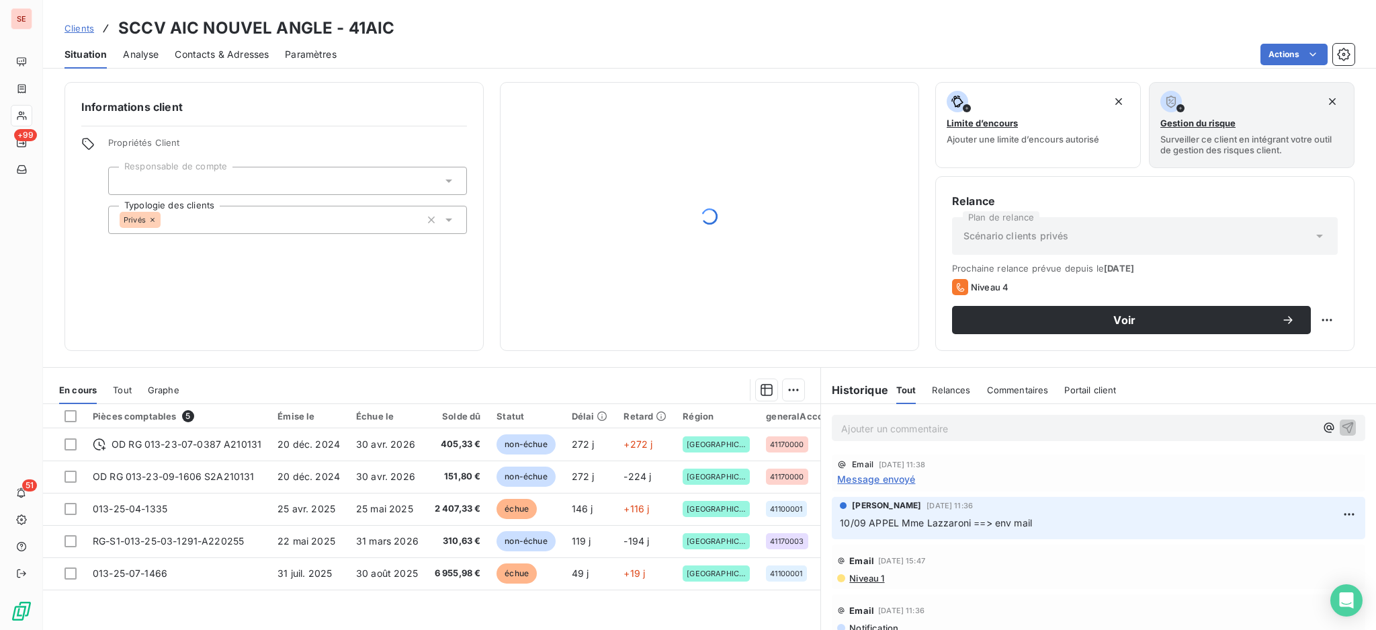
click at [893, 425] on p "Ajouter un commentaire ﻿" at bounding box center [1078, 428] width 474 height 17
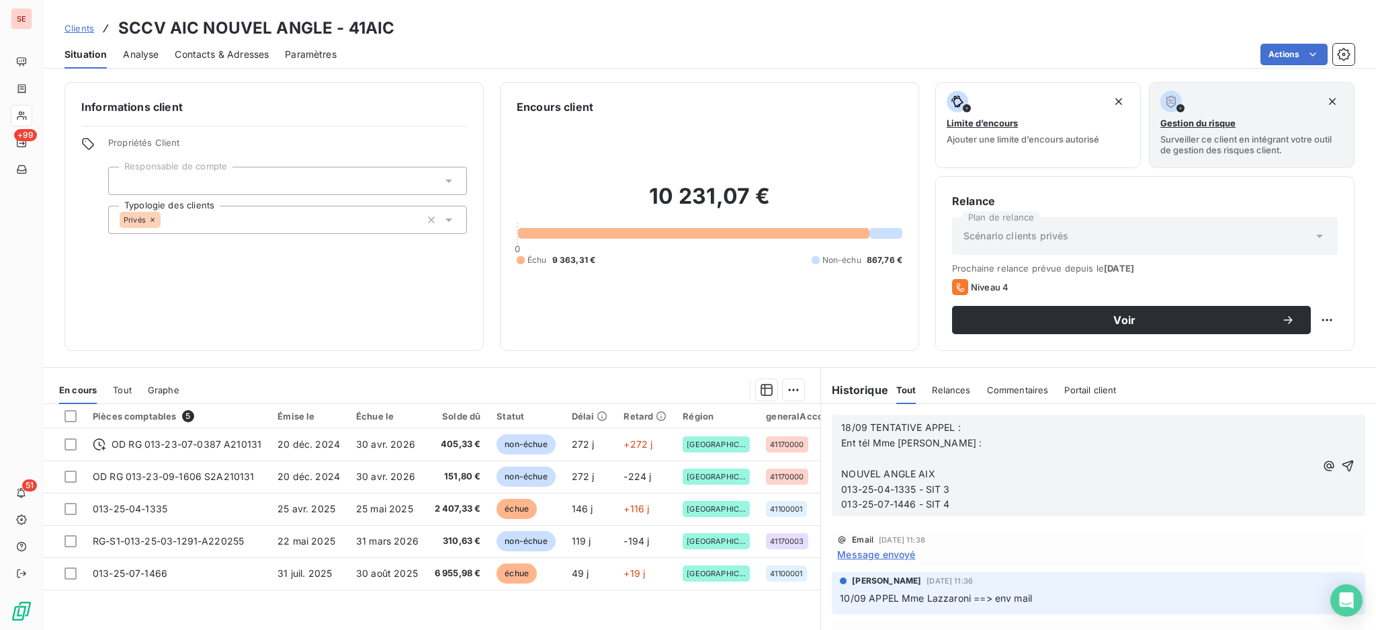
click at [919, 456] on p "﻿" at bounding box center [1078, 458] width 474 height 15
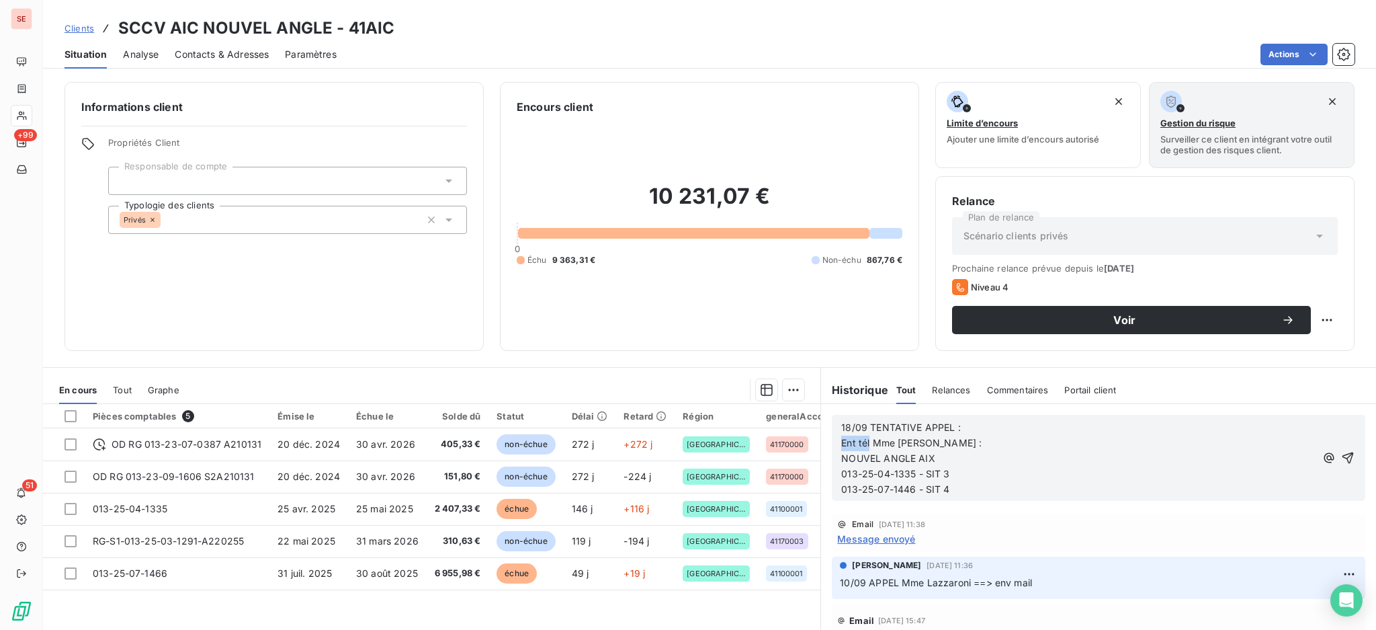
drag, startPoint x: 862, startPoint y: 444, endPoint x: 817, endPoint y: 441, distance: 44.5
click at [821, 441] on div "18/09 TENTATIVE APPEL : Ent tél Mme [PERSON_NAME] : NOUVEL ANGLE AIX 013-25-04-…" at bounding box center [1098, 458] width 555 height 108
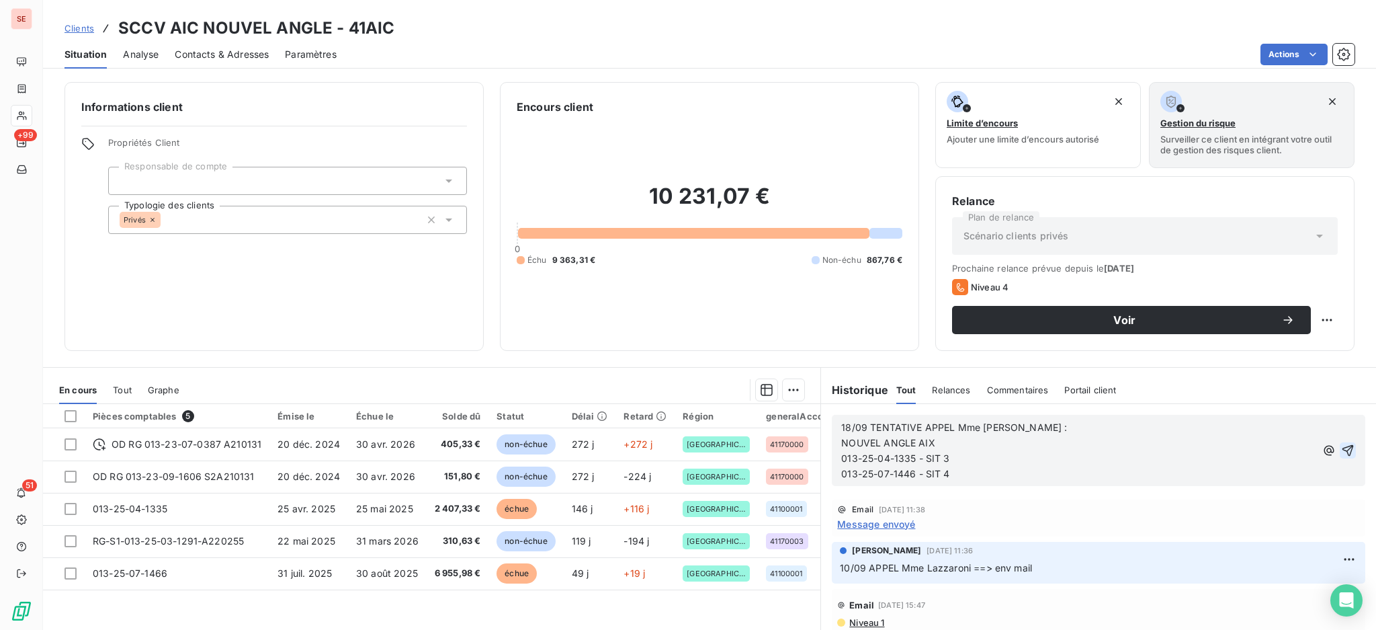
click at [1342, 448] on icon "button" at bounding box center [1348, 450] width 13 height 13
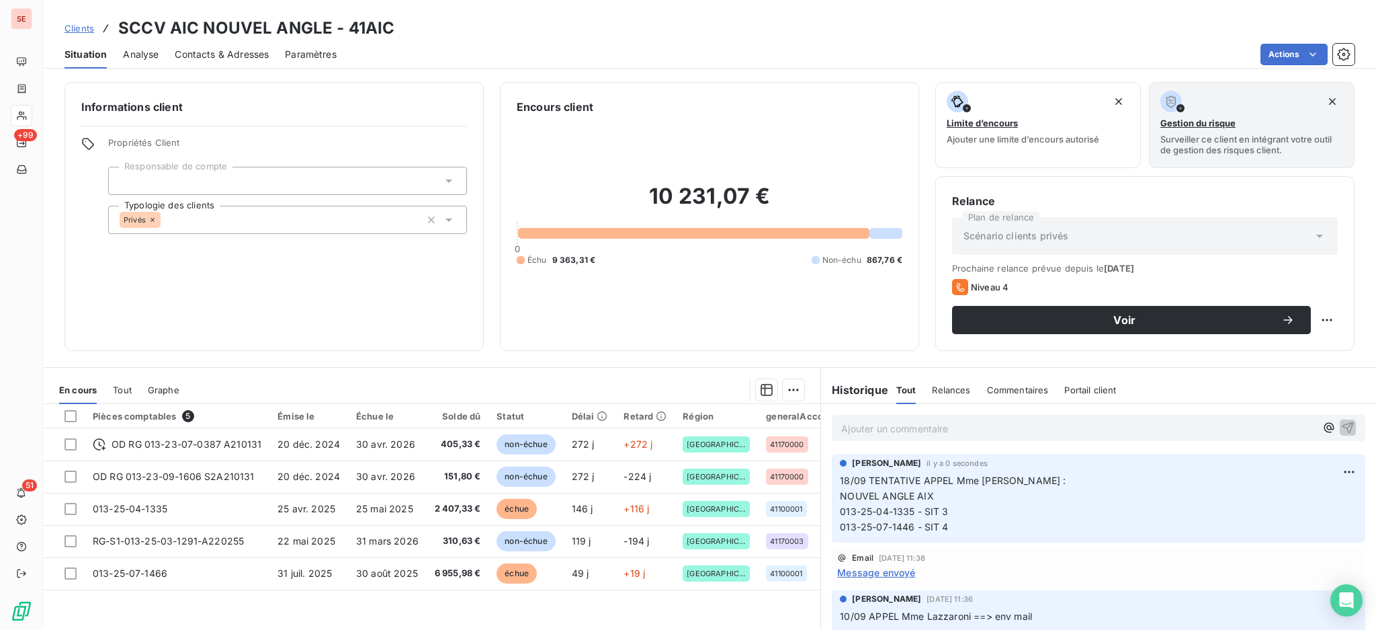
click at [258, 50] on span "Contacts & Adresses" at bounding box center [222, 54] width 94 height 13
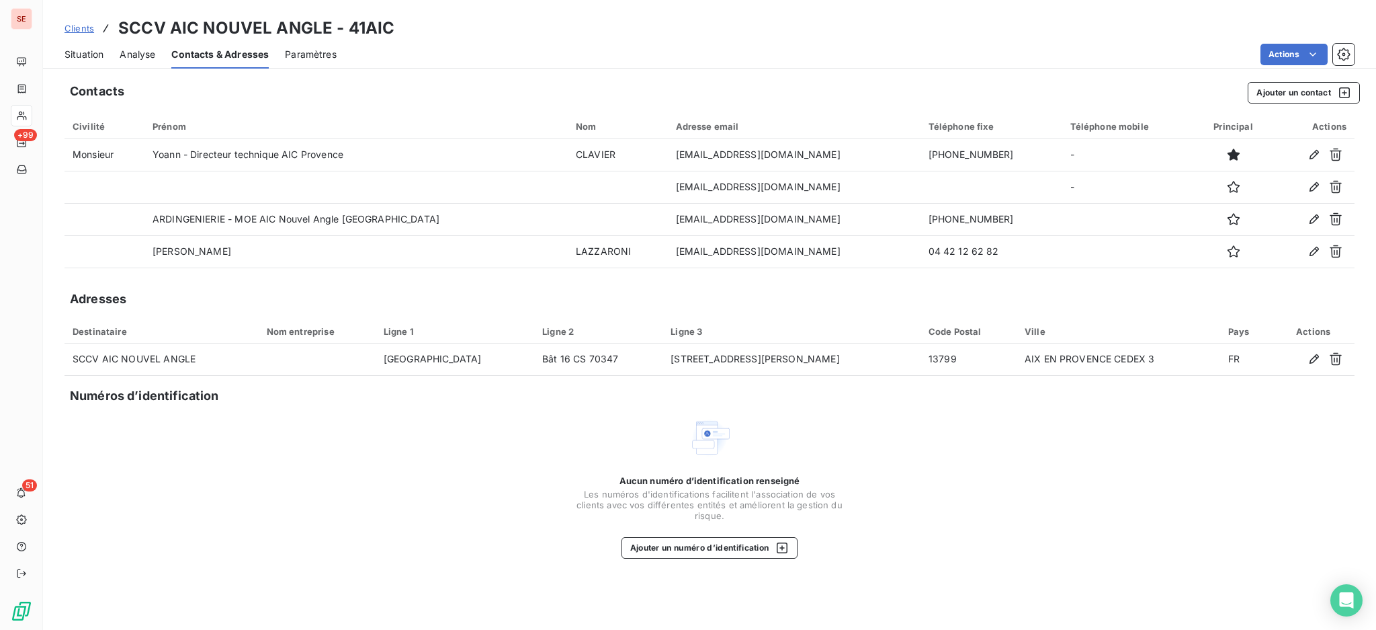
click at [82, 48] on span "Situation" at bounding box center [84, 54] width 39 height 13
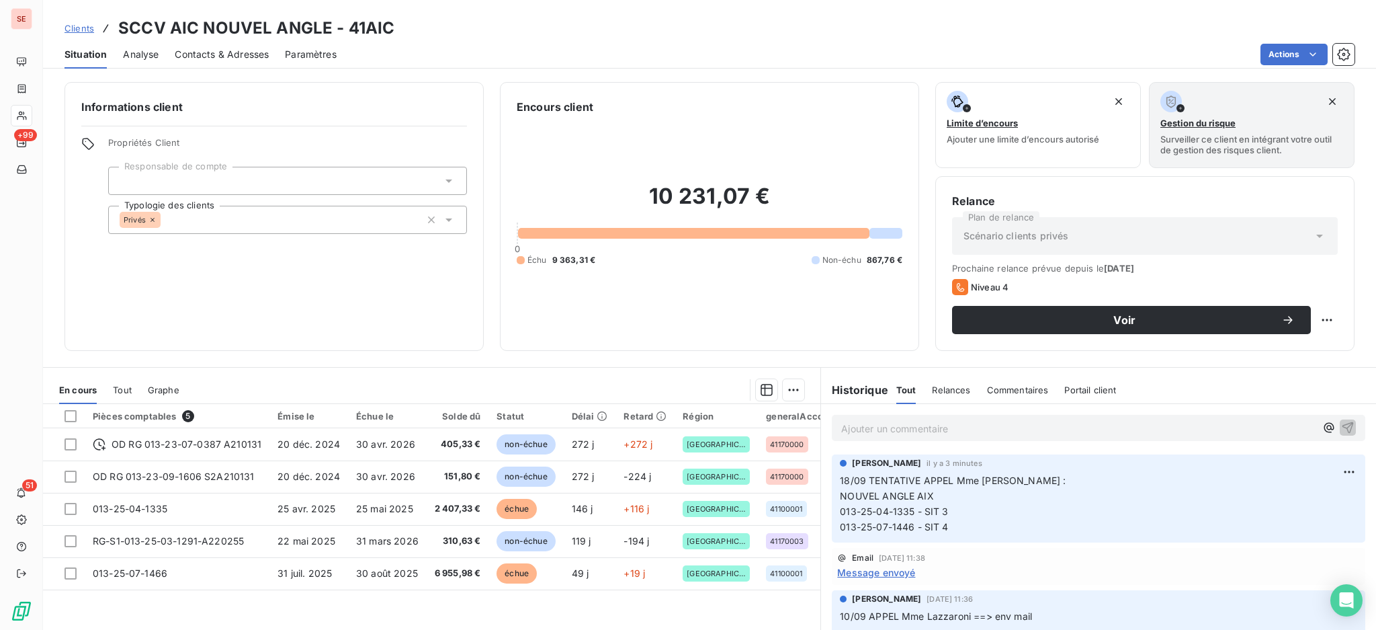
click at [950, 524] on p "18/09 TENTATIVE APPEL Mme [PERSON_NAME] : NOUVEL ANGLE AIX 013-25-04-1335 - SIT…" at bounding box center [1099, 504] width 518 height 62
click at [237, 54] on span "Contacts & Adresses" at bounding box center [222, 54] width 94 height 13
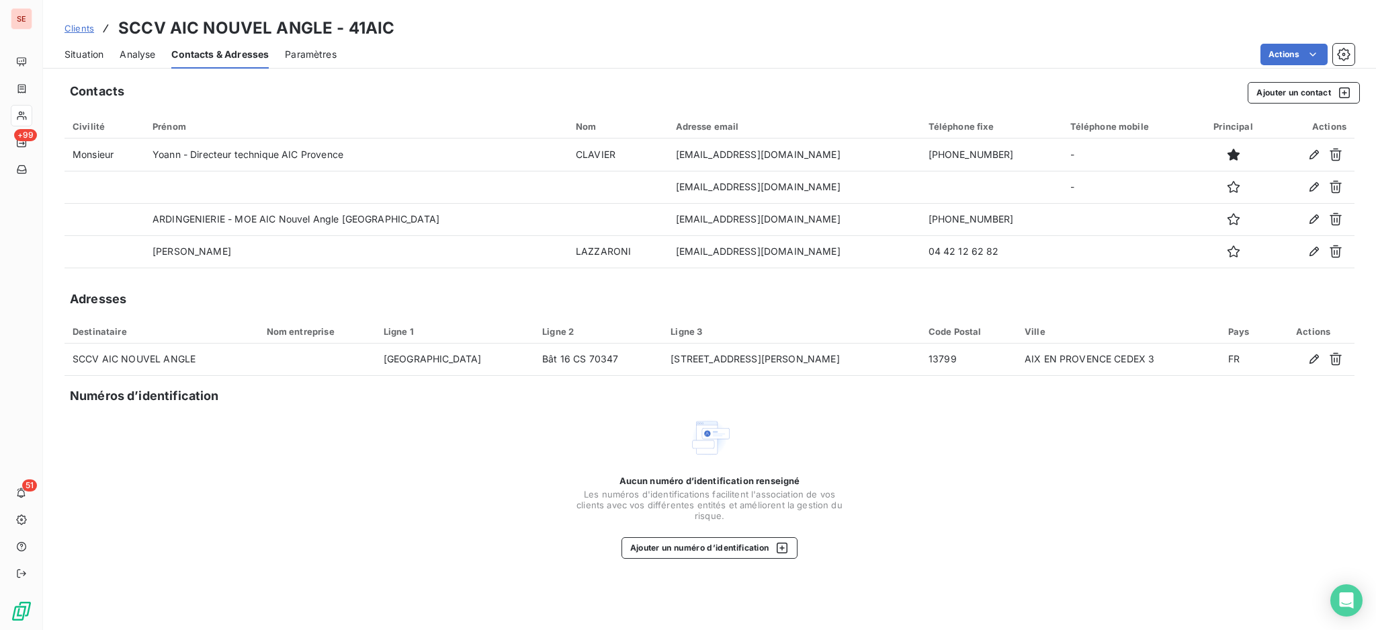
click at [78, 54] on span "Situation" at bounding box center [84, 54] width 39 height 13
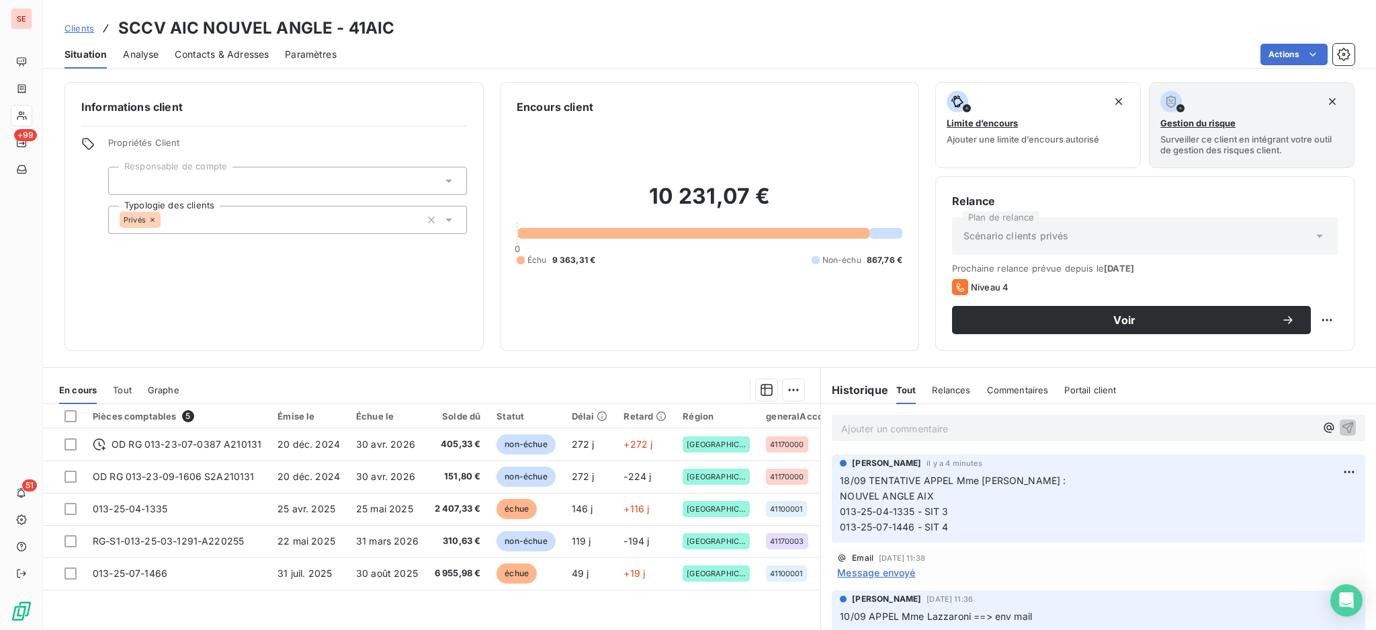
click at [984, 518] on p "18/09 TENTATIVE APPEL Mme [PERSON_NAME] : NOUVEL ANGLE AIX 013-25-04-1335 - SIT…" at bounding box center [1099, 504] width 518 height 62
drag, startPoint x: 952, startPoint y: 530, endPoint x: 823, endPoint y: 479, distance: 138.8
click at [823, 479] on div "[PERSON_NAME] il y a 4 minutes 18/09 TENTATIVE APPEL Mme [PERSON_NAME] : NOUVEL…" at bounding box center [1098, 499] width 555 height 94
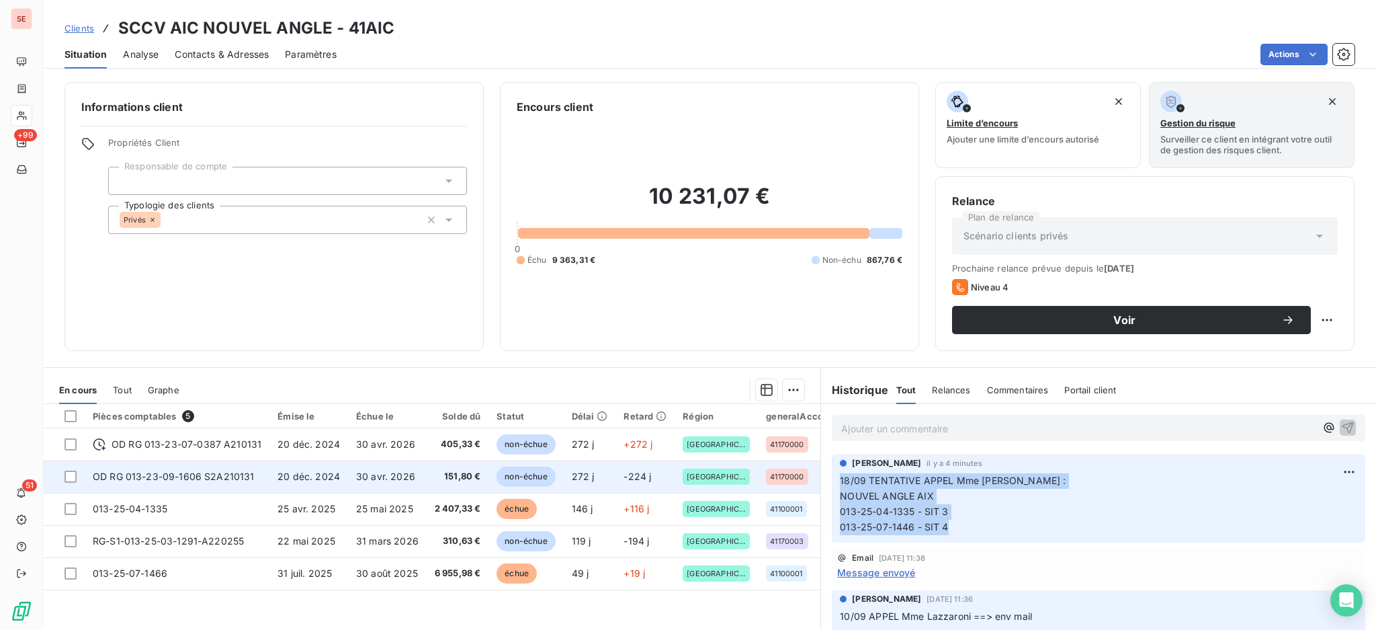
copy p "18/09 TENTATIVE APPEL Mme [PERSON_NAME] : NOUVEL ANGLE AIX 013-25-04-1335 - SIT…"
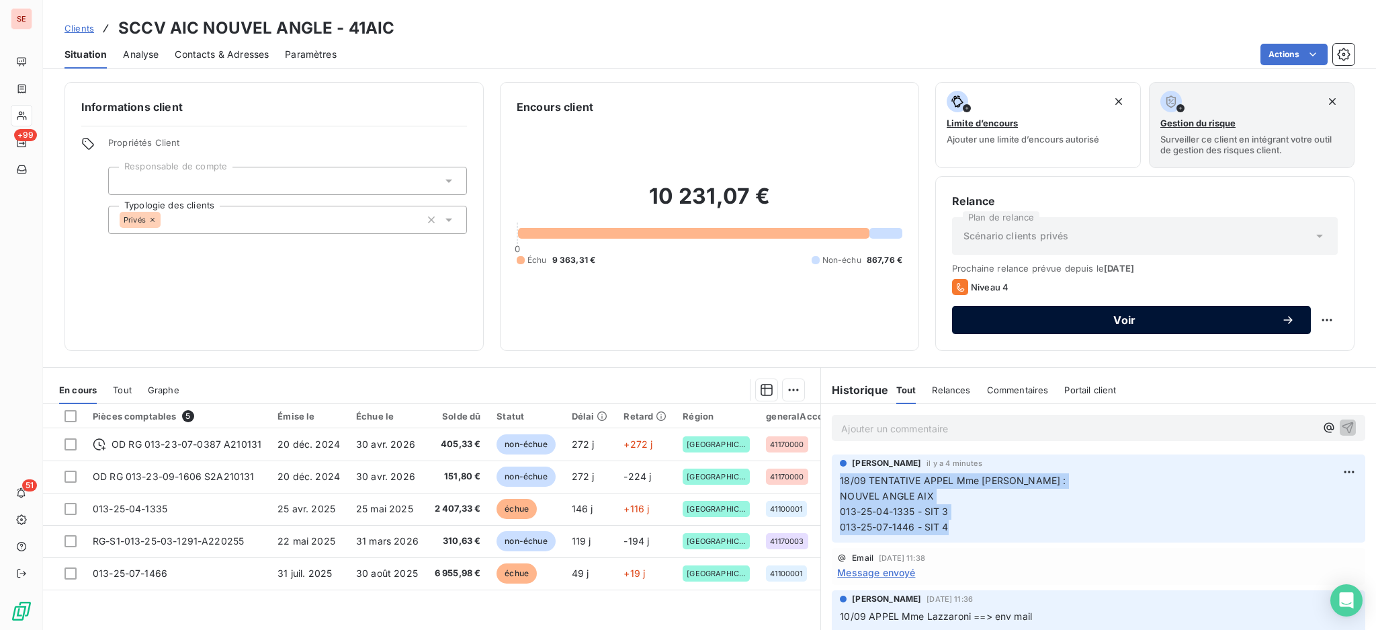
click at [1038, 323] on span "Voir" at bounding box center [1124, 320] width 313 height 11
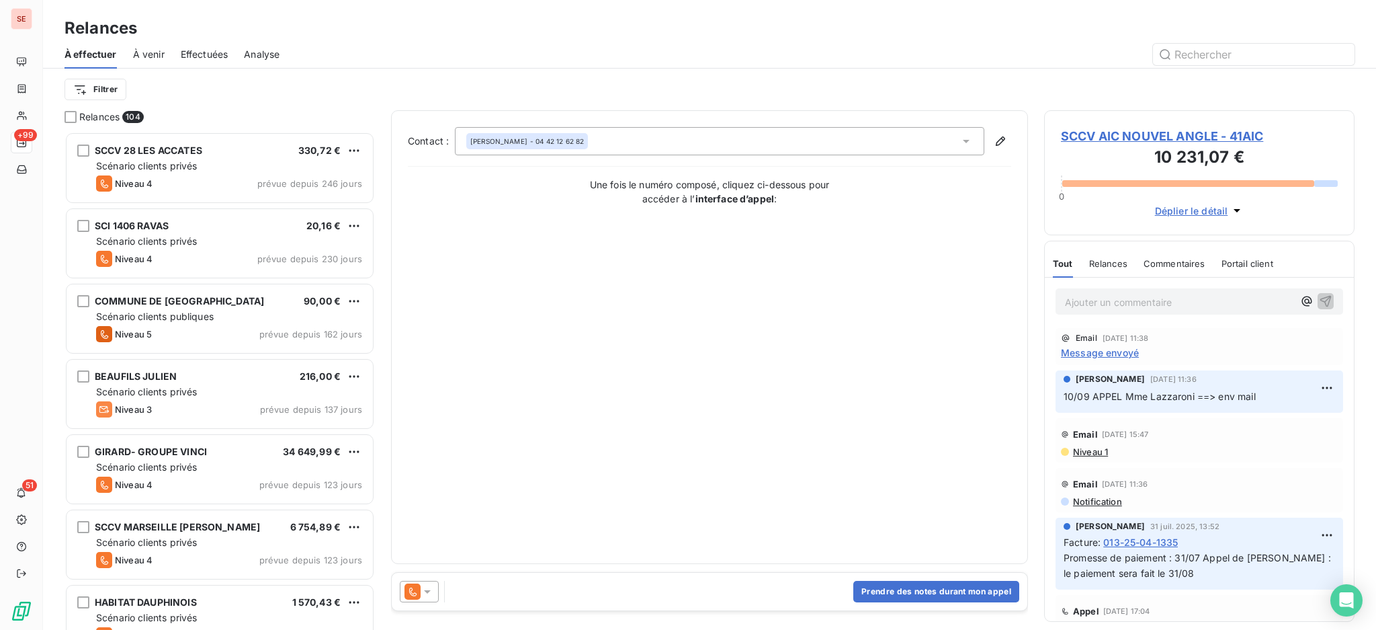
scroll to position [485, 296]
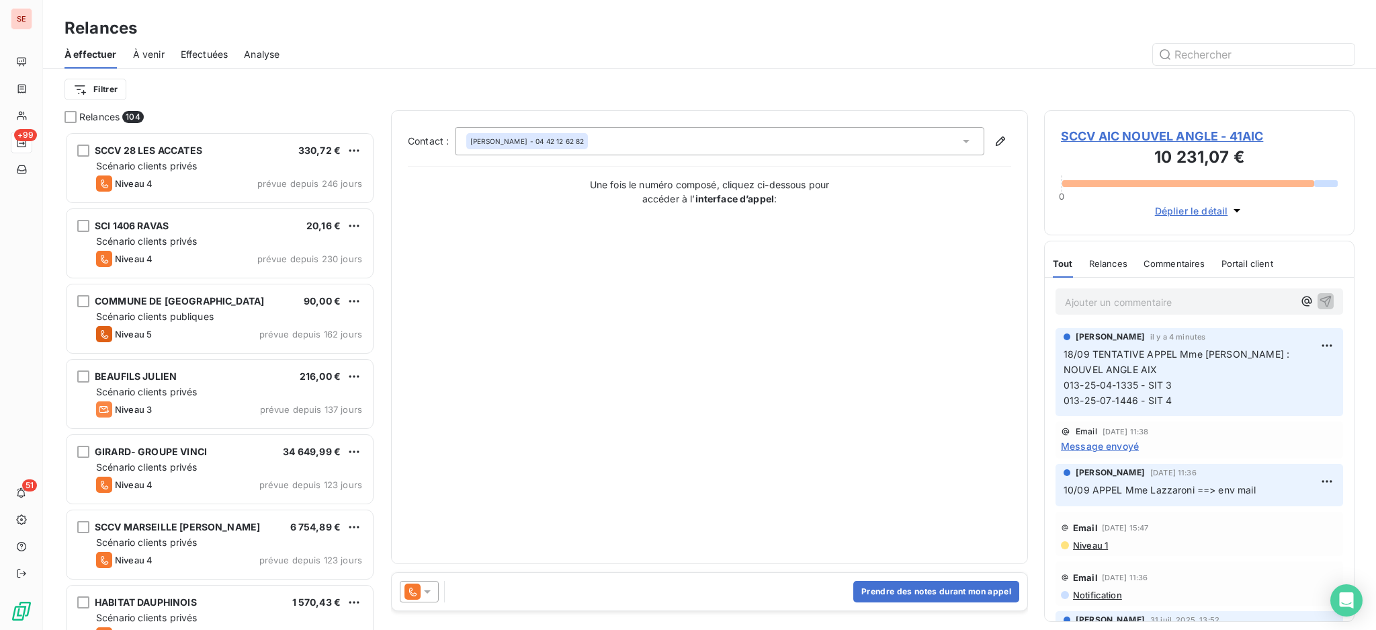
click at [971, 139] on icon at bounding box center [966, 140] width 13 height 13
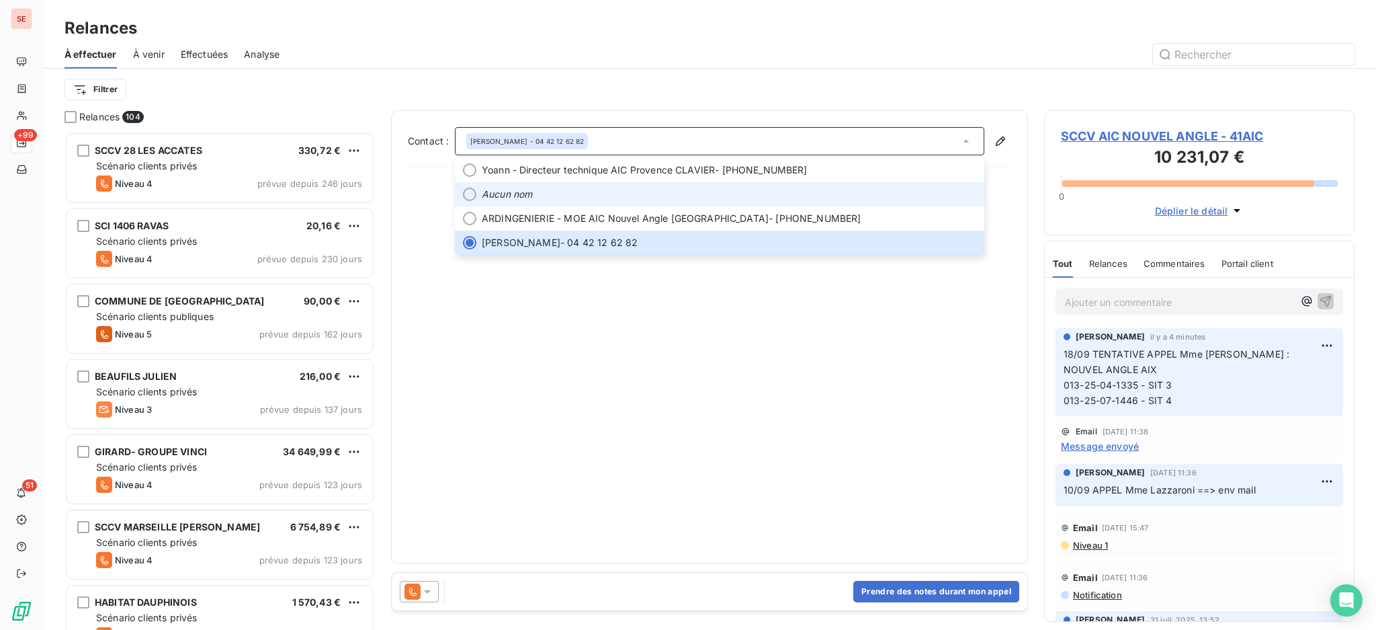
click at [653, 192] on span "Aucun nom" at bounding box center [729, 194] width 495 height 13
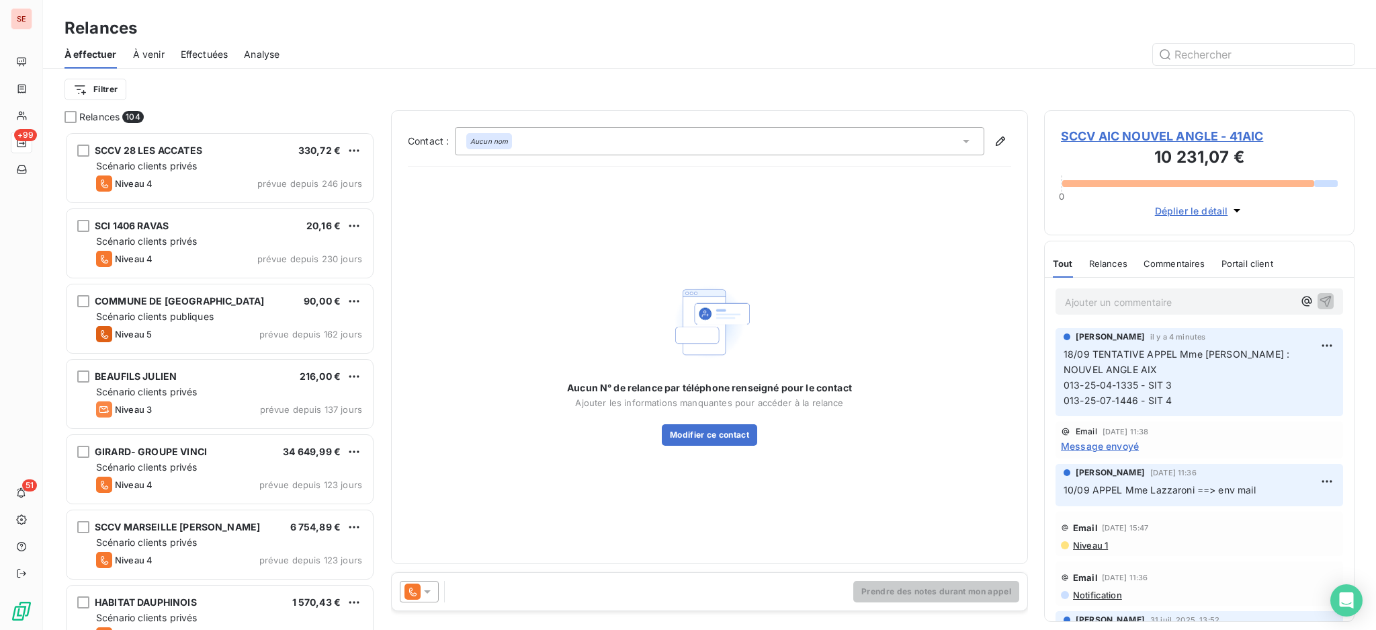
click at [1229, 132] on span "SCCV AIC NOUVEL ANGLE - 41AIC" at bounding box center [1199, 136] width 277 height 18
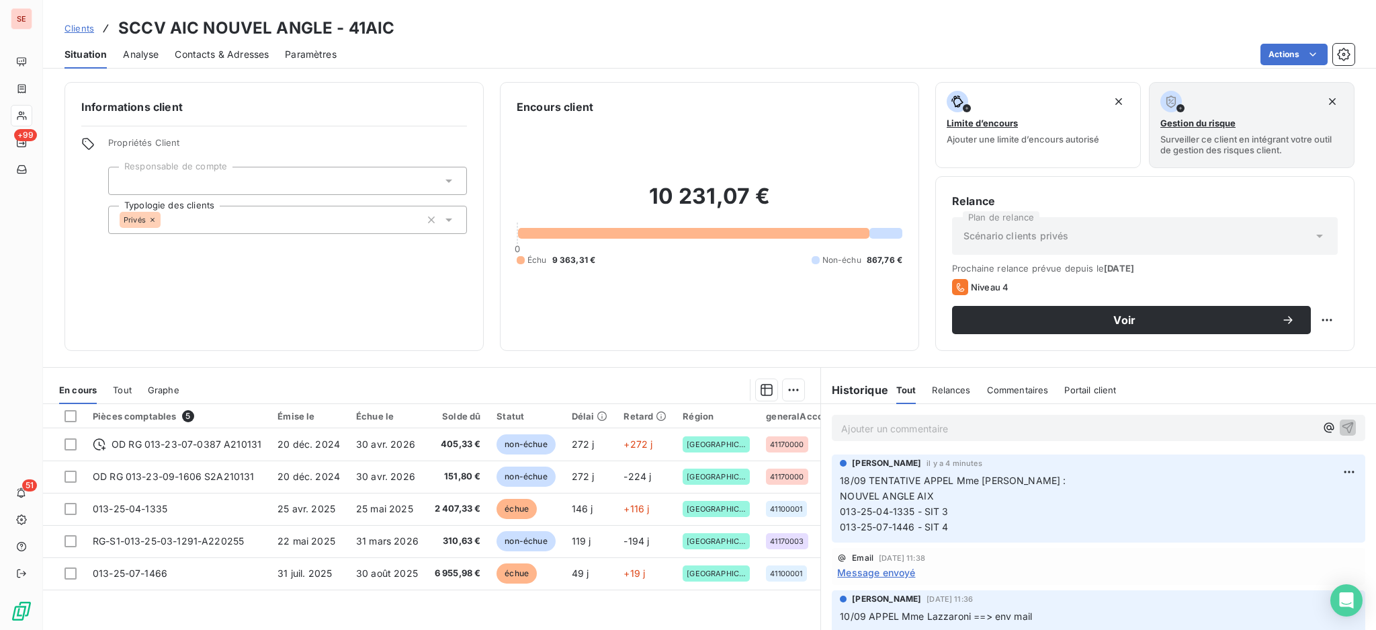
click at [213, 54] on span "Contacts & Adresses" at bounding box center [222, 54] width 94 height 13
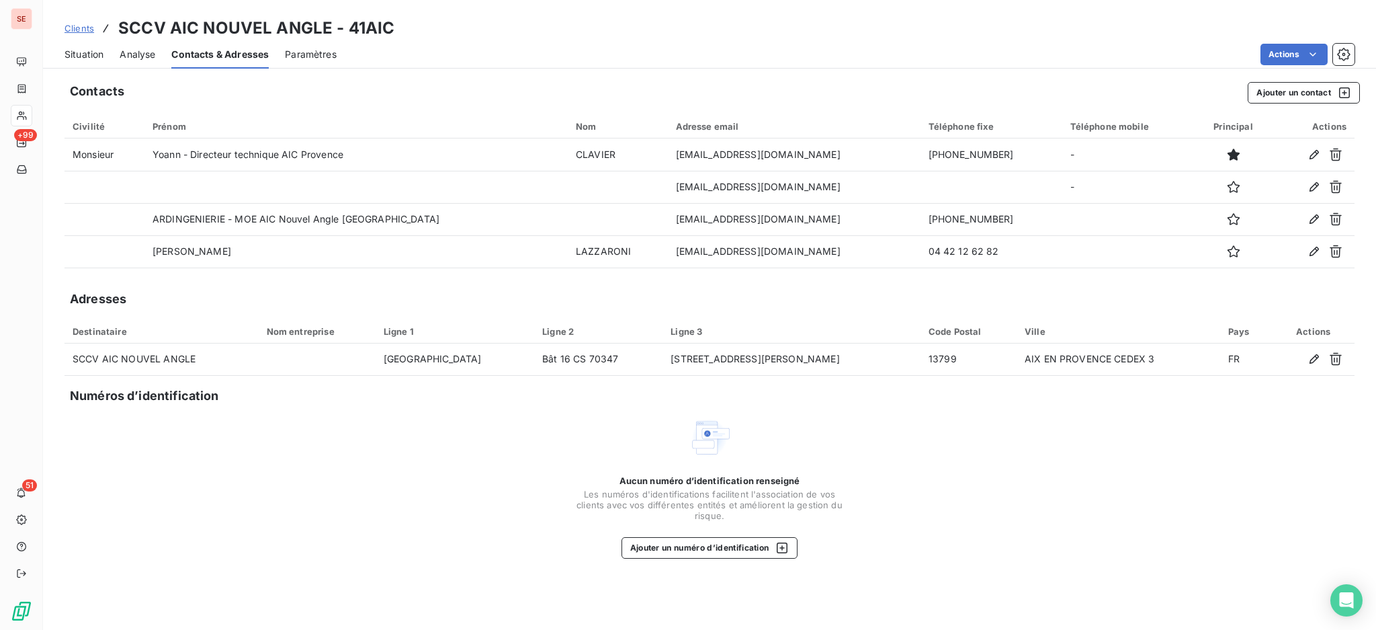
click at [73, 52] on span "Situation" at bounding box center [84, 54] width 39 height 13
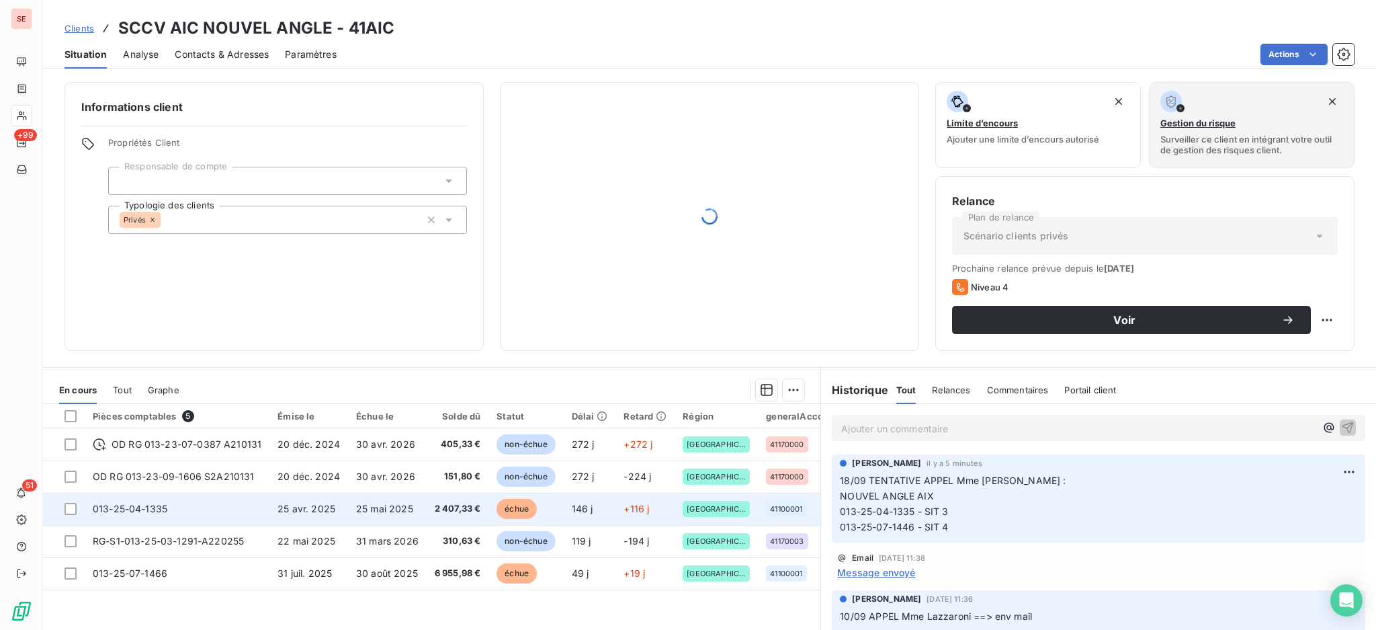
click at [427, 513] on td "2 407,33 €" at bounding box center [458, 509] width 63 height 32
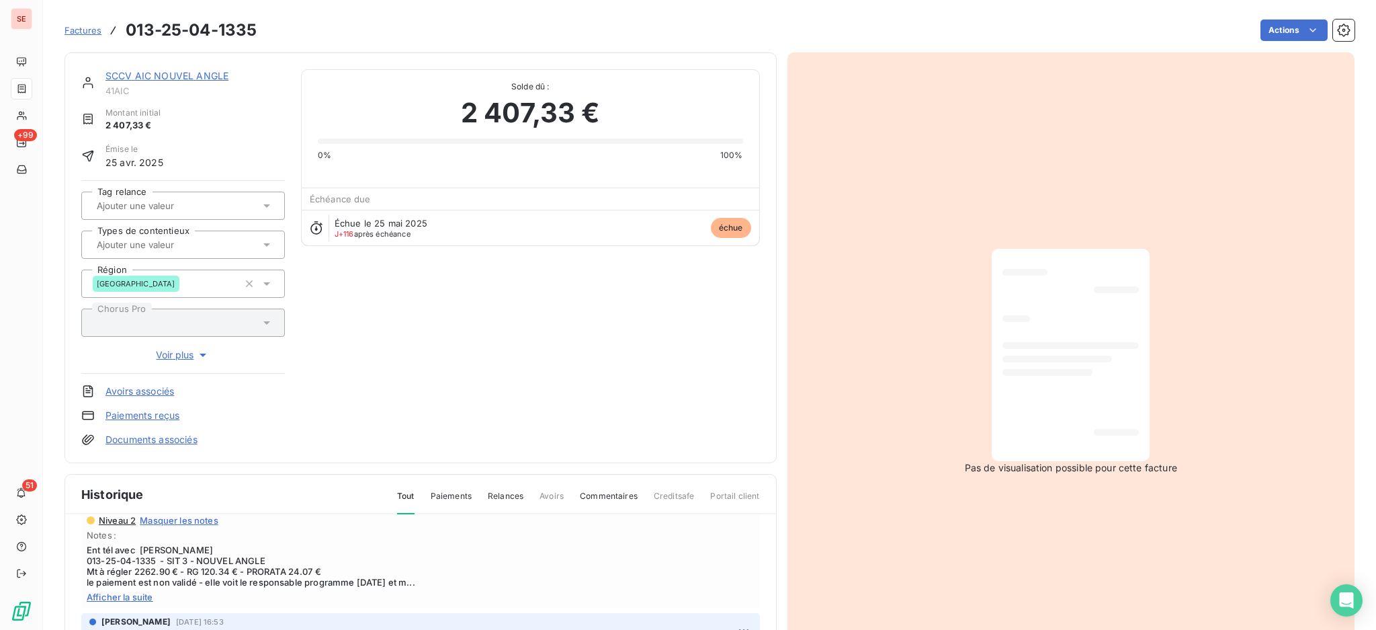
scroll to position [179, 0]
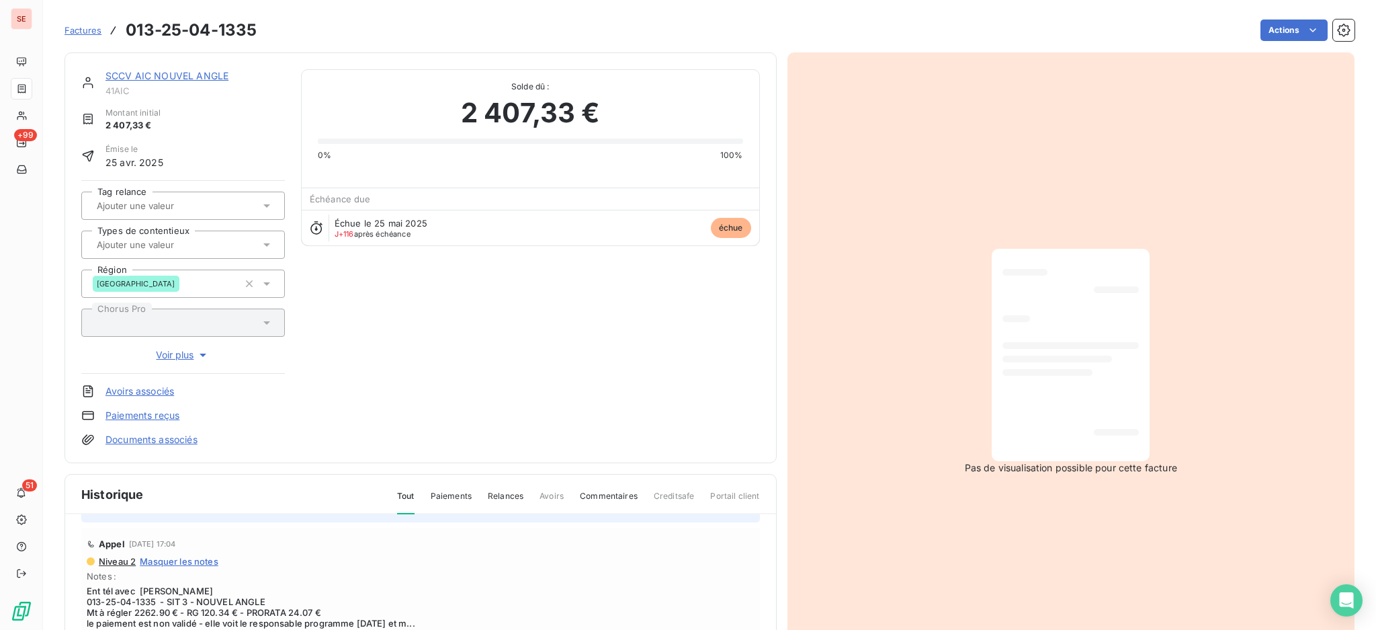
click at [157, 436] on link "Documents associés" at bounding box center [152, 439] width 92 height 13
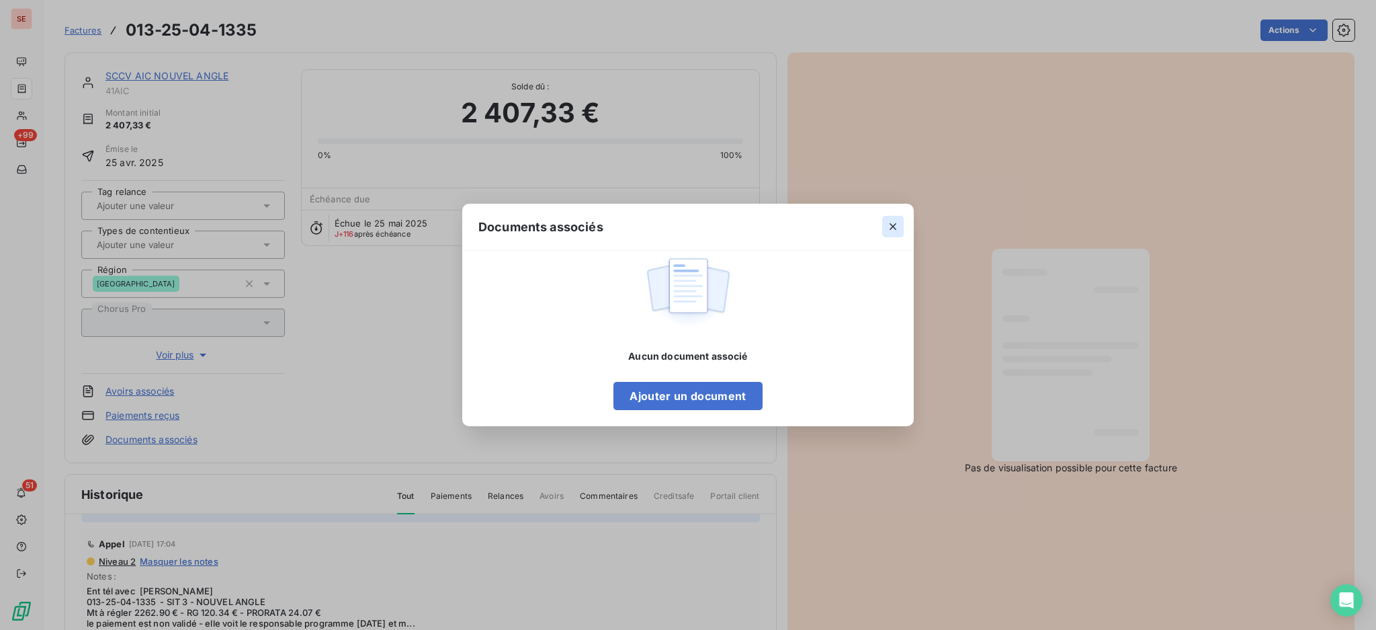
click at [897, 220] on icon "button" at bounding box center [892, 226] width 13 height 13
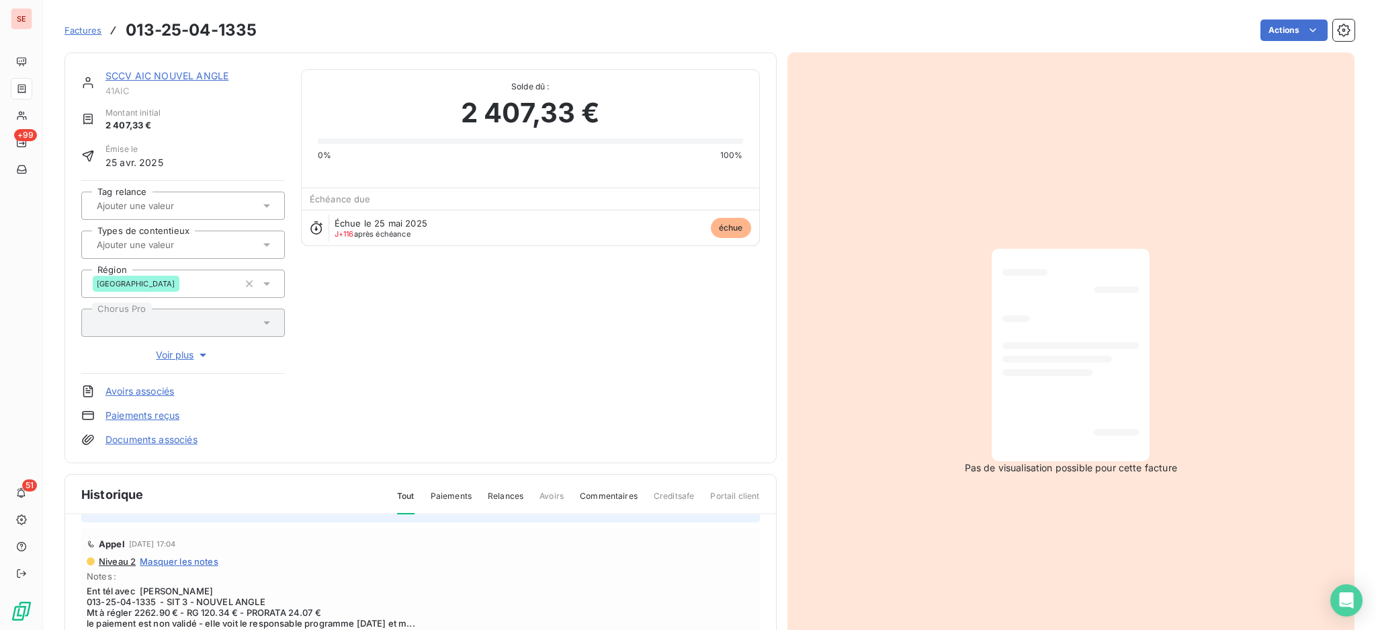
click at [190, 79] on link "SCCV AIC NOUVEL ANGLE" at bounding box center [167, 75] width 123 height 11
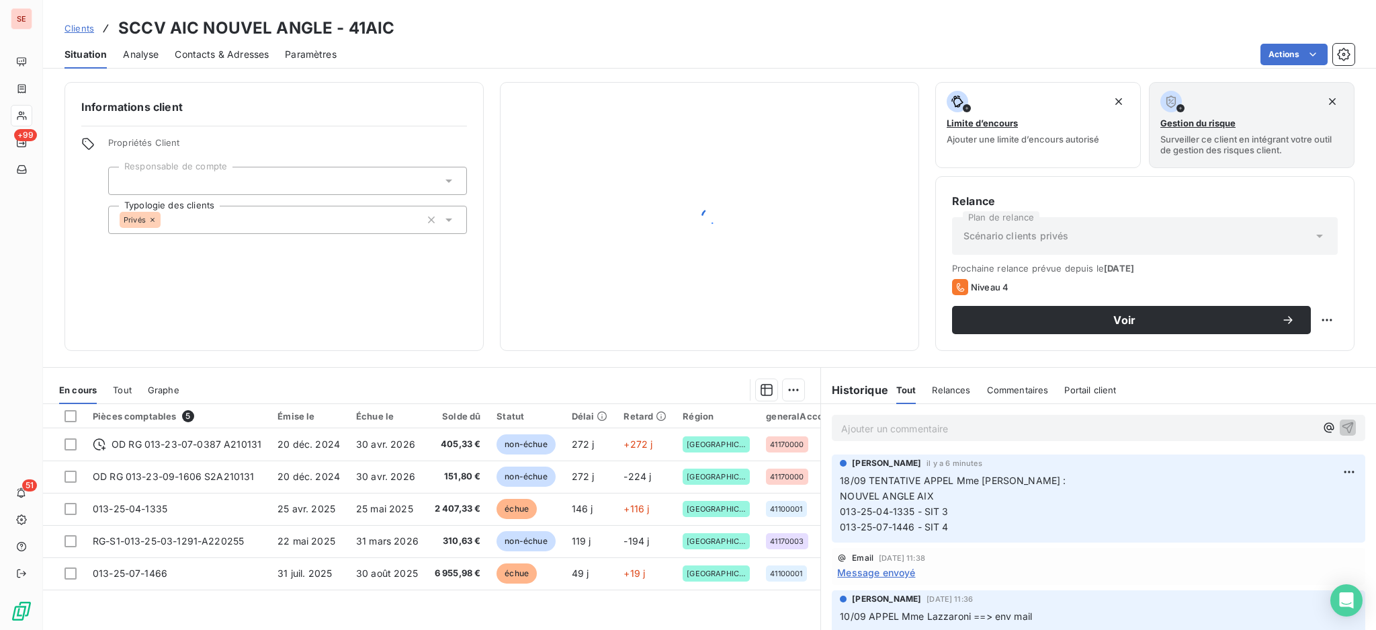
click at [219, 48] on span "Contacts & Adresses" at bounding box center [222, 54] width 94 height 13
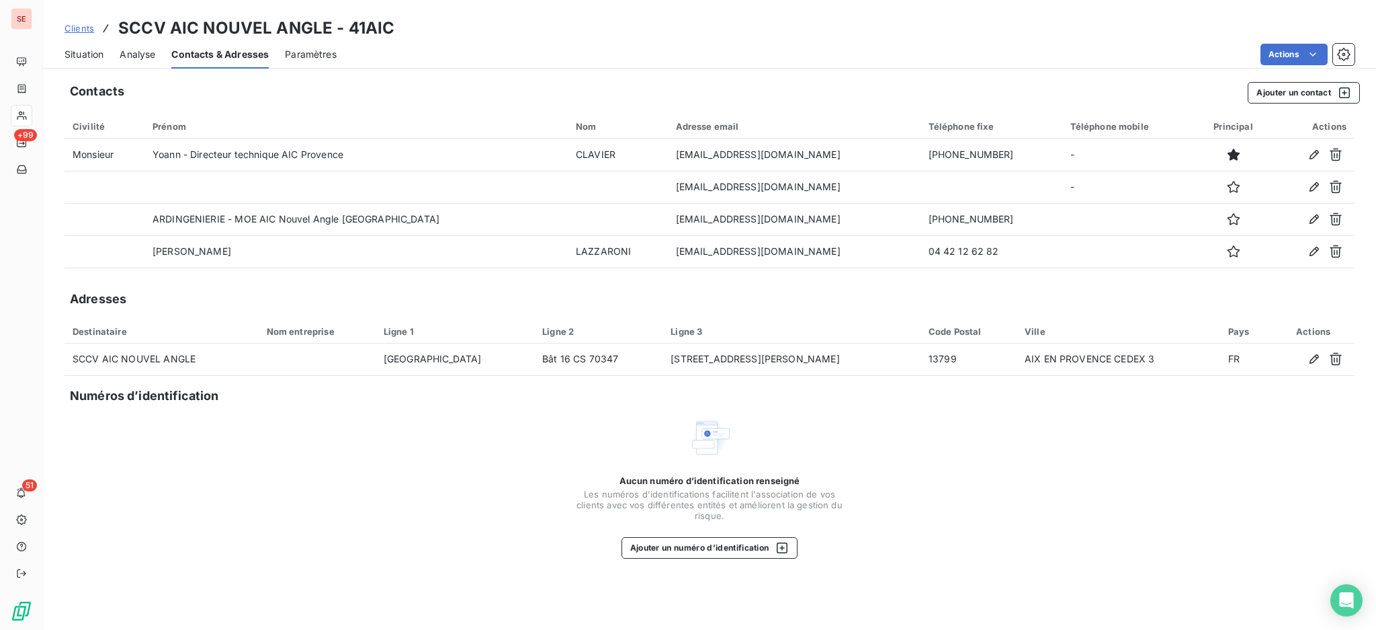
click at [88, 56] on span "Situation" at bounding box center [84, 54] width 39 height 13
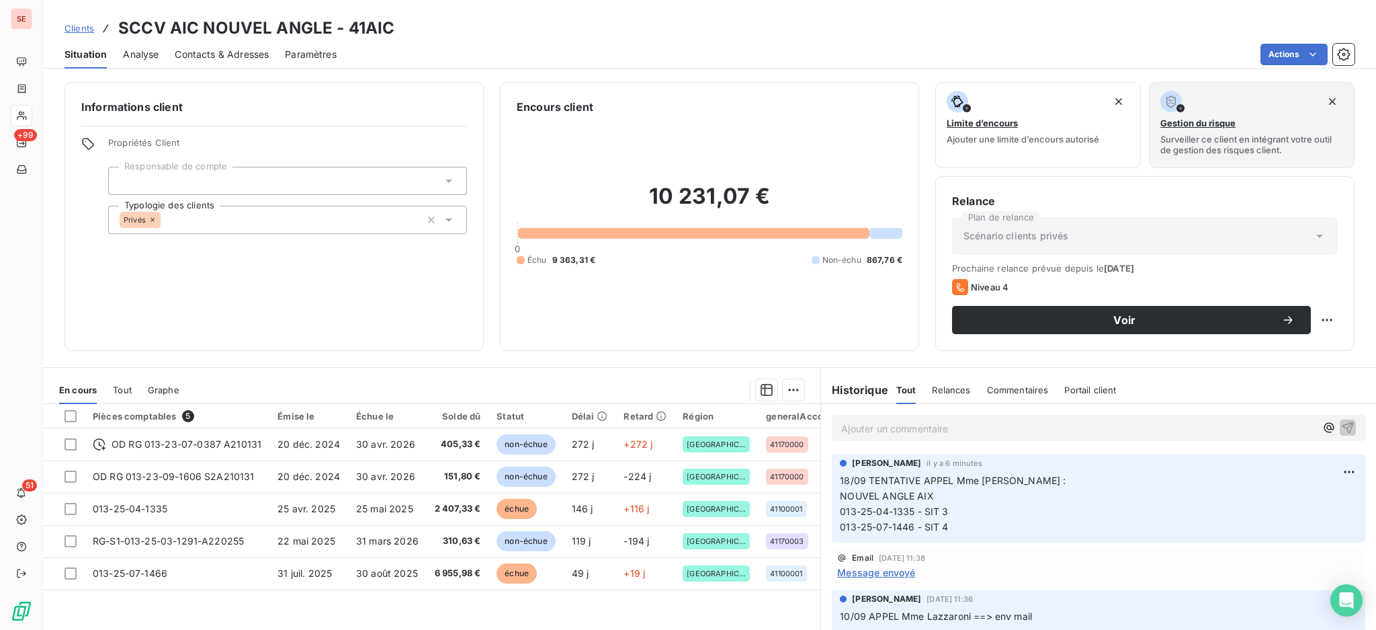
drag, startPoint x: 1116, startPoint y: 324, endPoint x: 1099, endPoint y: 300, distance: 29.8
click at [1099, 300] on div "Prochaine relance prévue depuis le [DATE] Niveau 4 Voir" at bounding box center [1145, 298] width 386 height 71
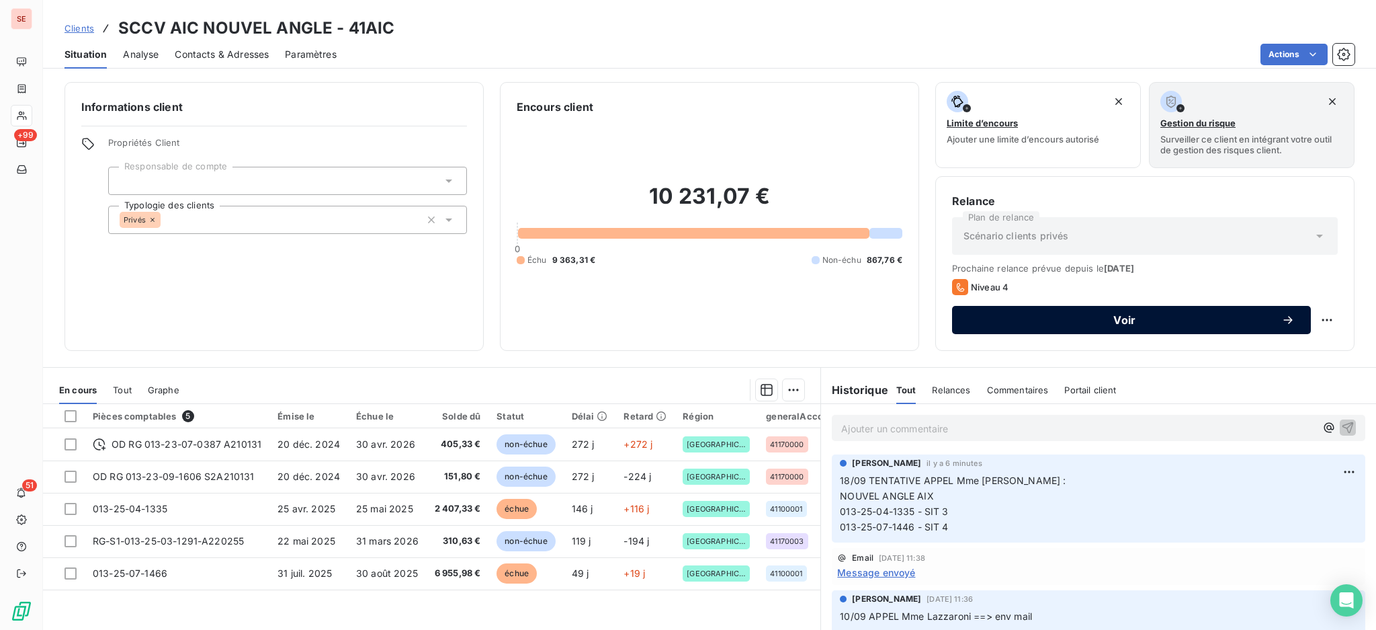
click at [1076, 315] on span "Voir" at bounding box center [1124, 320] width 313 height 11
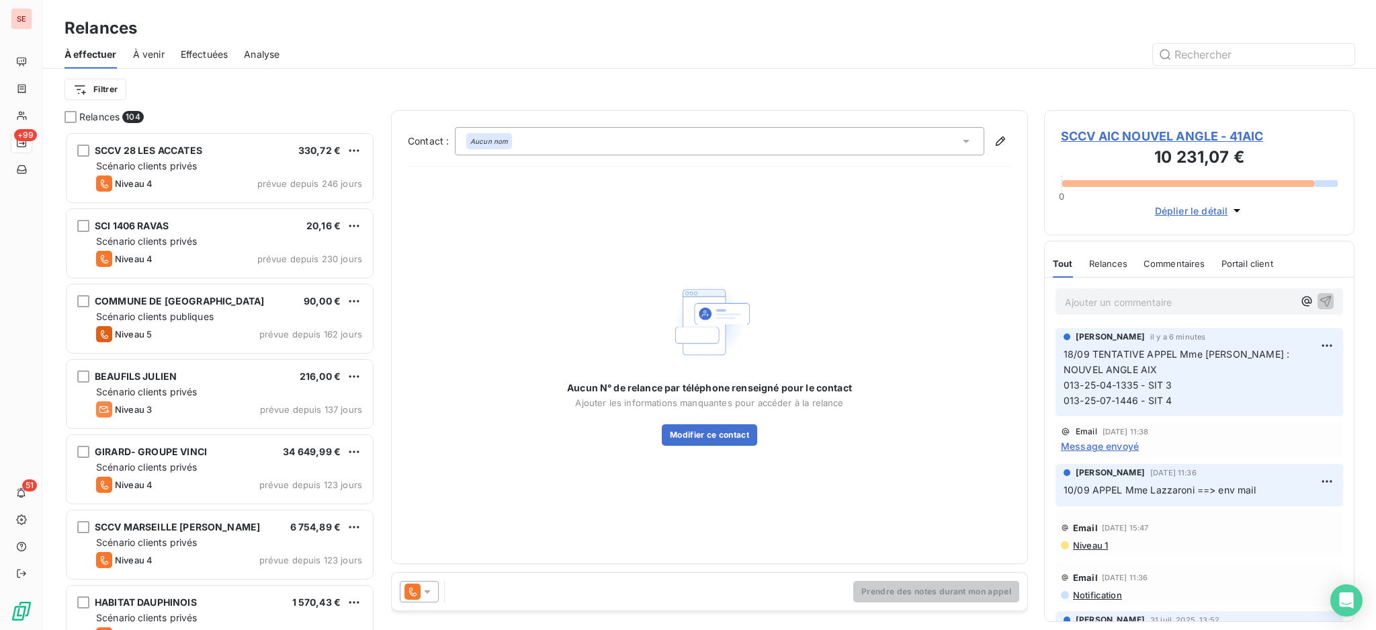
scroll to position [485, 296]
drag, startPoint x: 1062, startPoint y: 53, endPoint x: 886, endPoint y: 190, distance: 222.6
click at [868, 219] on div "Aucun N° de relance par téléphone renseigné pour le contact Ajouter les informa…" at bounding box center [710, 362] width 604 height 370
click at [1186, 132] on span "SCCV AIC NOUVEL ANGLE - 41AIC" at bounding box center [1199, 136] width 277 height 18
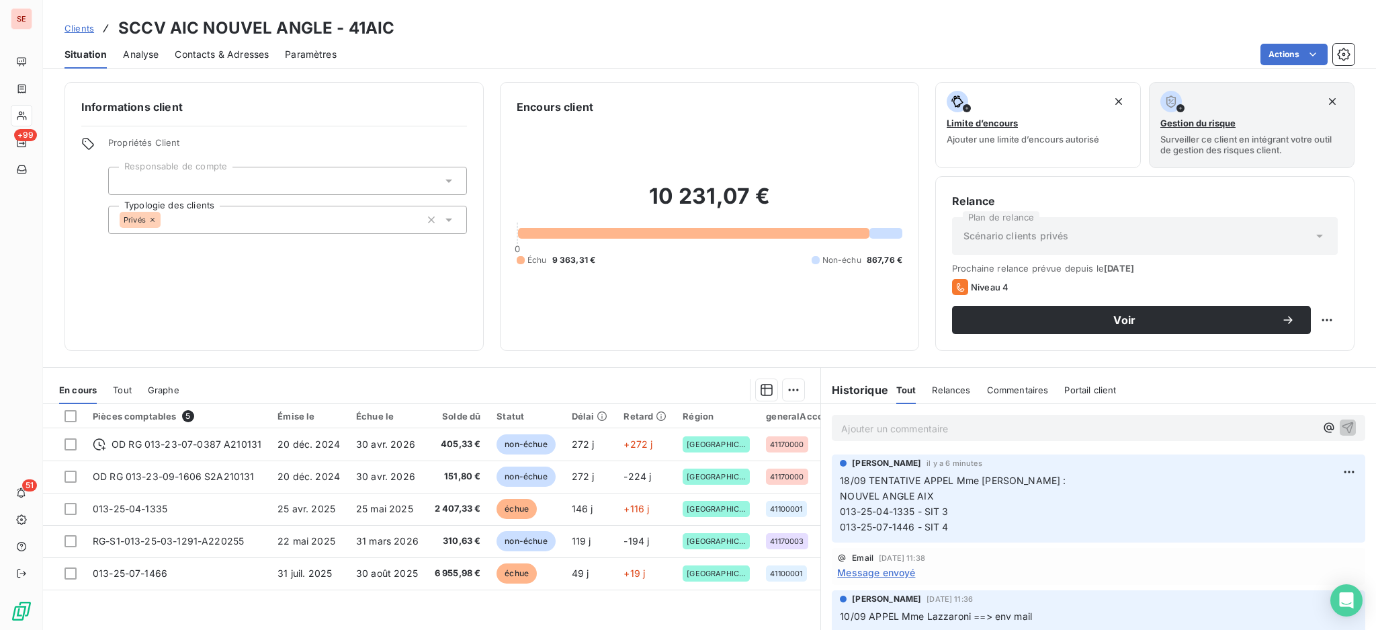
click at [243, 53] on span "Contacts & Adresses" at bounding box center [222, 54] width 94 height 13
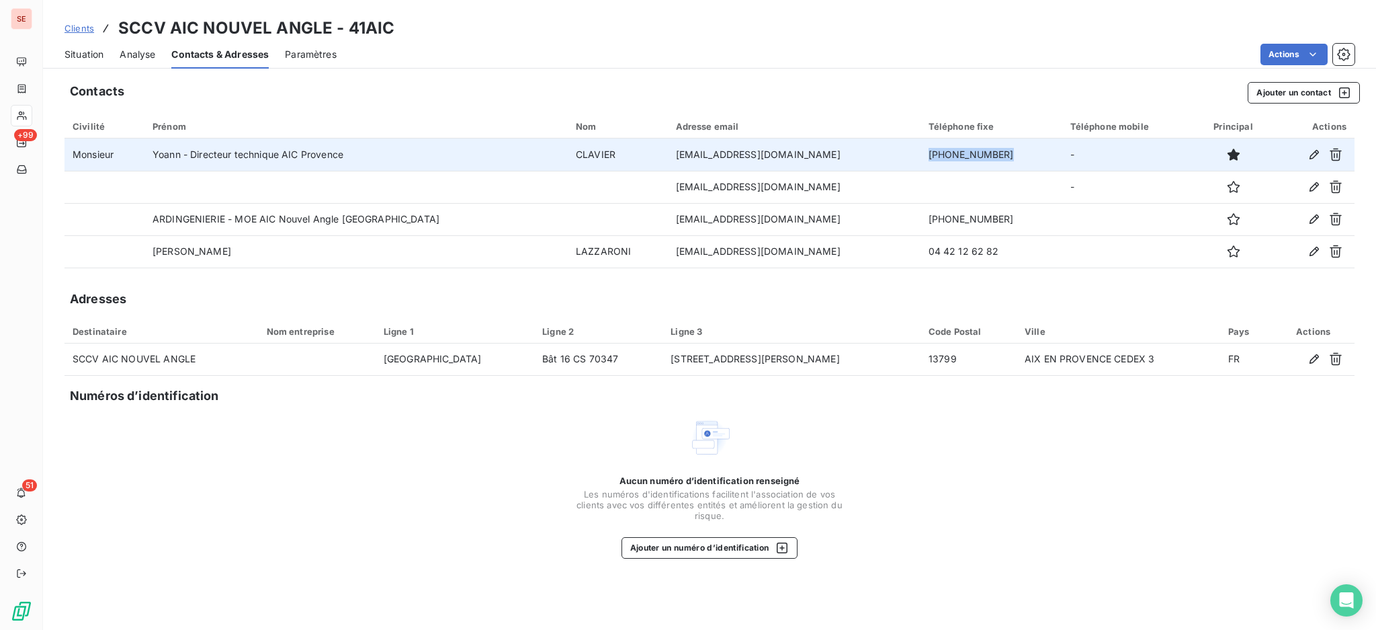
drag, startPoint x: 957, startPoint y: 152, endPoint x: 876, endPoint y: 141, distance: 81.4
click at [921, 141] on td "[PHONE_NUMBER]" at bounding box center [992, 154] width 142 height 32
copy td "[PHONE_NUMBER]"
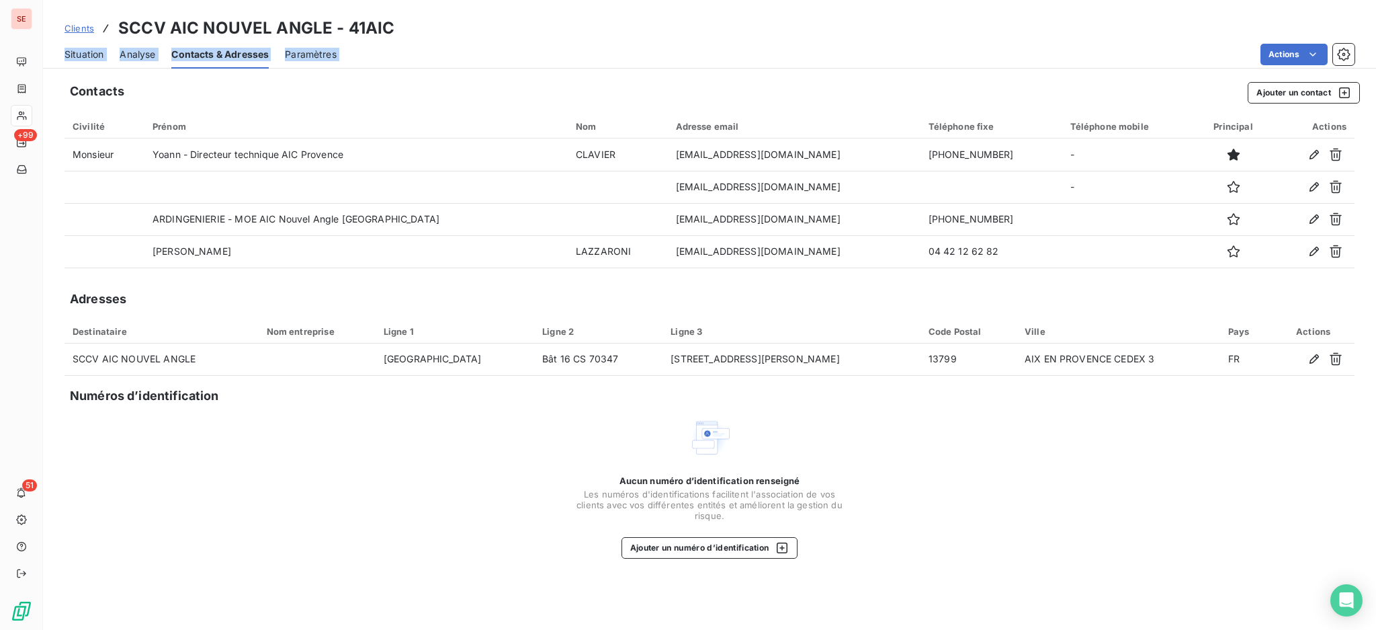
drag, startPoint x: 1368, startPoint y: 32, endPoint x: 1323, endPoint y: 73, distance: 60.9
click at [1327, 70] on div "Clients SCCV AIC NOUVEL ANGLE - 41AIC Situation Analyse Contacts & Adresses Par…" at bounding box center [709, 315] width 1333 height 630
click at [1303, 89] on button "Ajouter un contact" at bounding box center [1304, 93] width 112 height 22
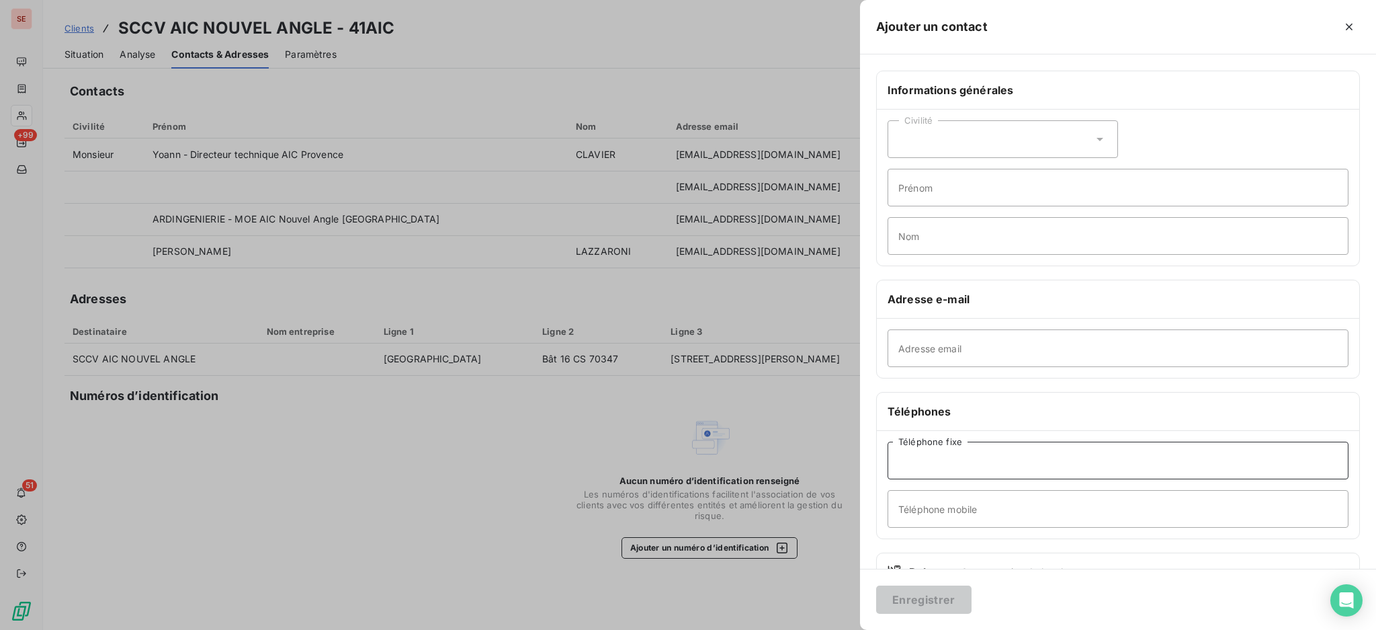
click at [960, 462] on input "Téléphone fixe" at bounding box center [1118, 461] width 461 height 38
paste input "[PHONE_NUMBER]"
type input "[PHONE_NUMBER]"
click at [921, 195] on input "Prénom" at bounding box center [1118, 188] width 461 height 38
type input "ACCUEIL"
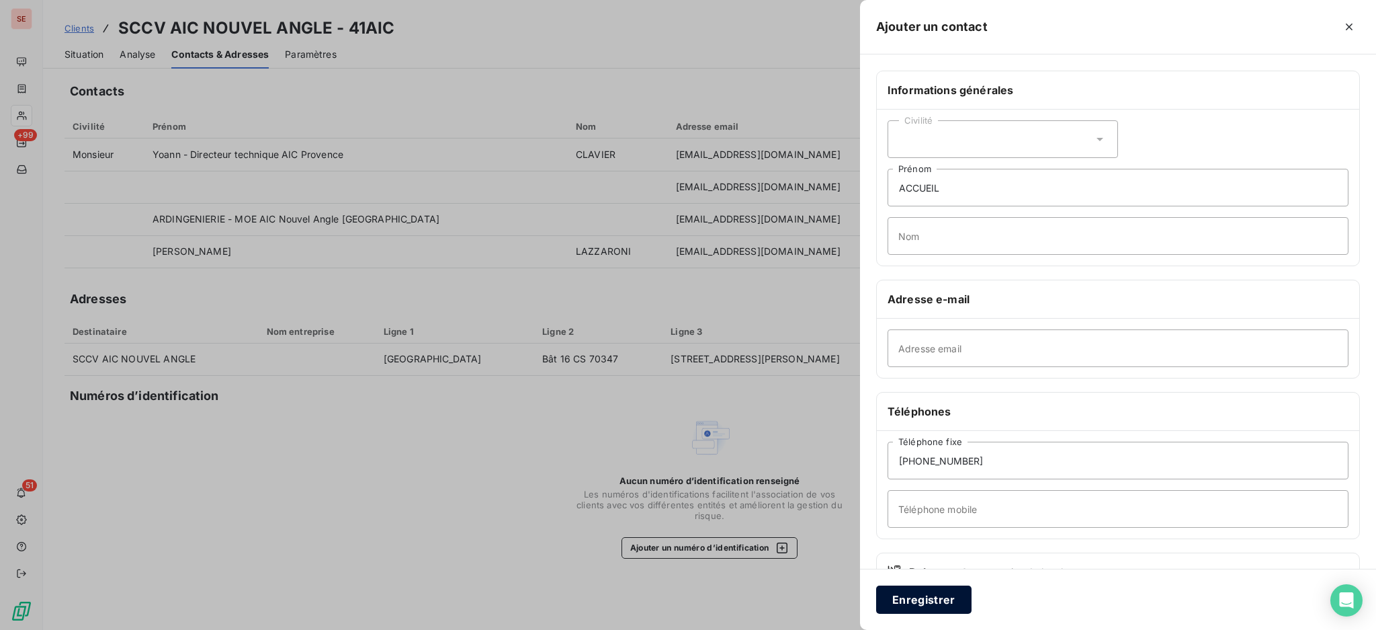
click at [942, 595] on button "Enregistrer" at bounding box center [923, 599] width 95 height 28
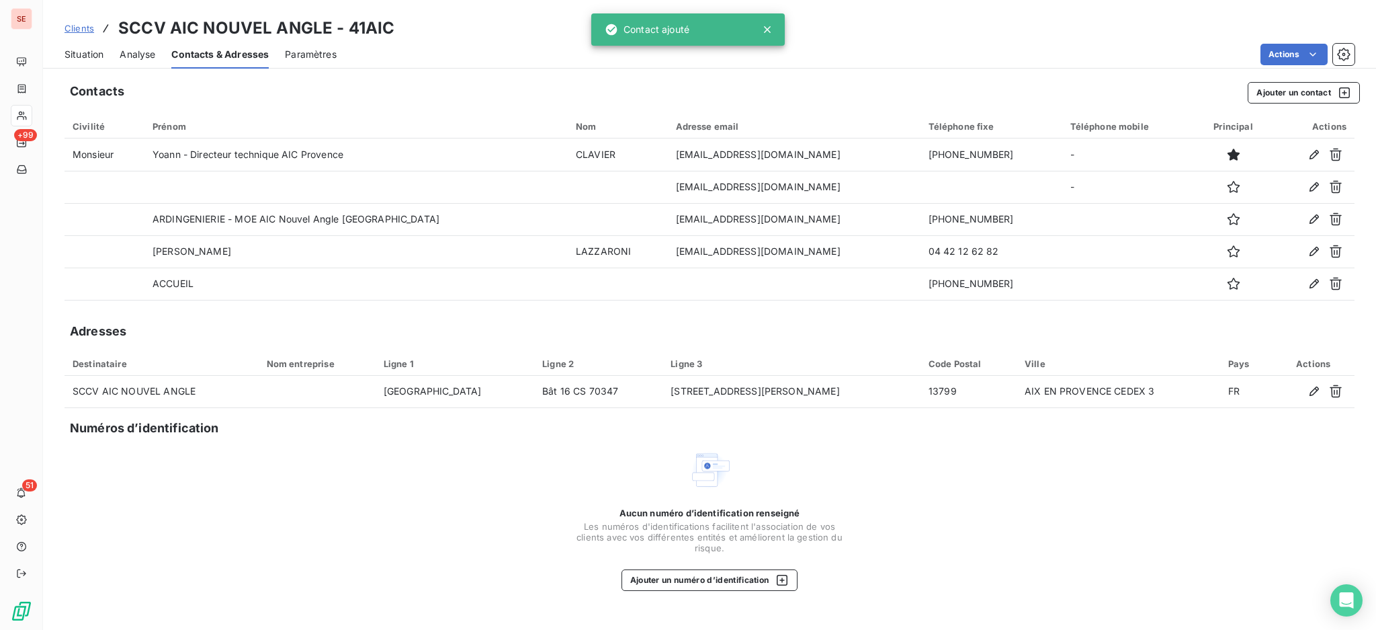
click at [78, 54] on span "Situation" at bounding box center [84, 54] width 39 height 13
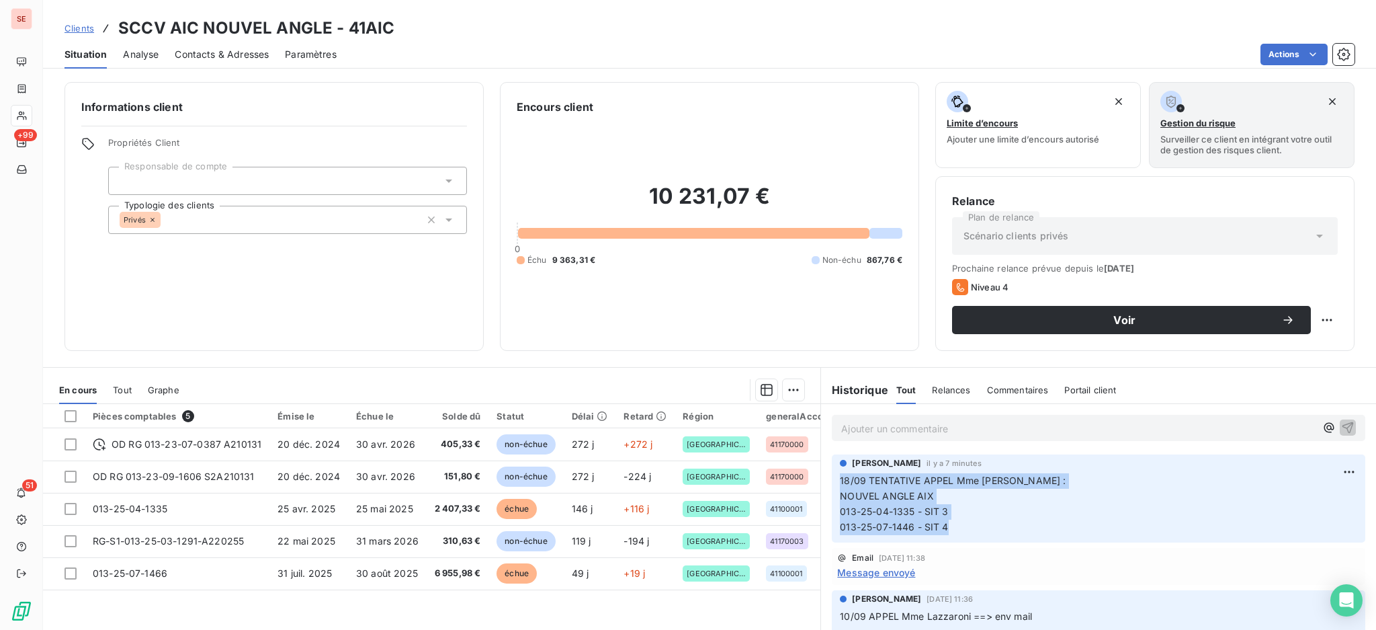
drag, startPoint x: 964, startPoint y: 535, endPoint x: 826, endPoint y: 483, distance: 147.8
click at [832, 483] on div "[PERSON_NAME] il y a 7 minutes 18/09 TENTATIVE APPEL Mme [PERSON_NAME] : NOUVEL…" at bounding box center [1099, 498] width 534 height 89
copy p "18/09 TENTATIVE APPEL Mme [PERSON_NAME] : NOUVEL ANGLE AIX 013-25-04-1335 - SIT…"
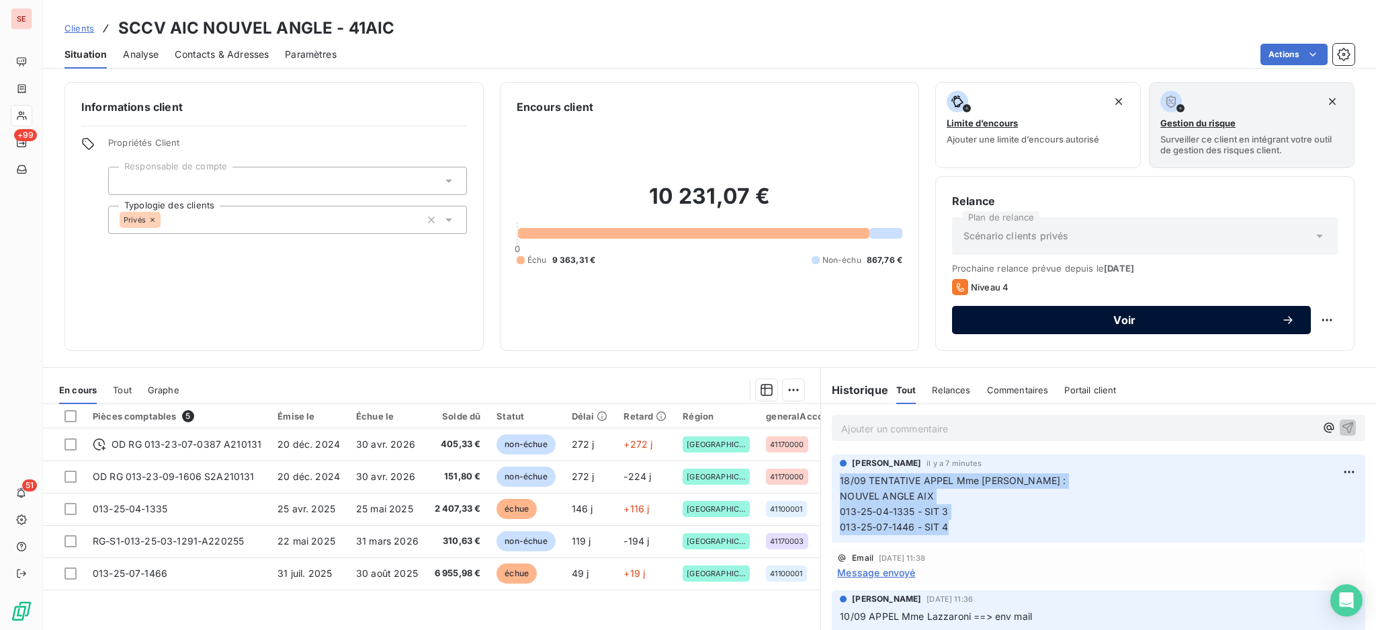
click at [1071, 315] on span "Voir" at bounding box center [1124, 320] width 313 height 11
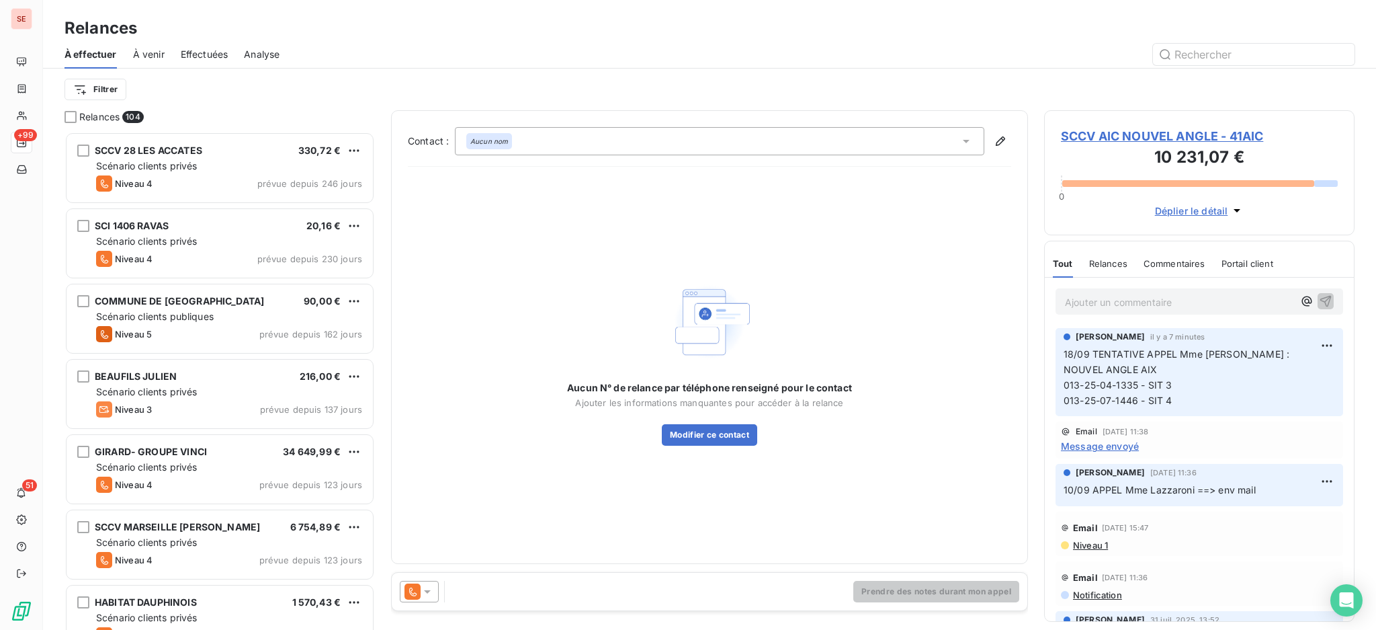
scroll to position [485, 296]
click at [969, 134] on icon at bounding box center [966, 140] width 13 height 13
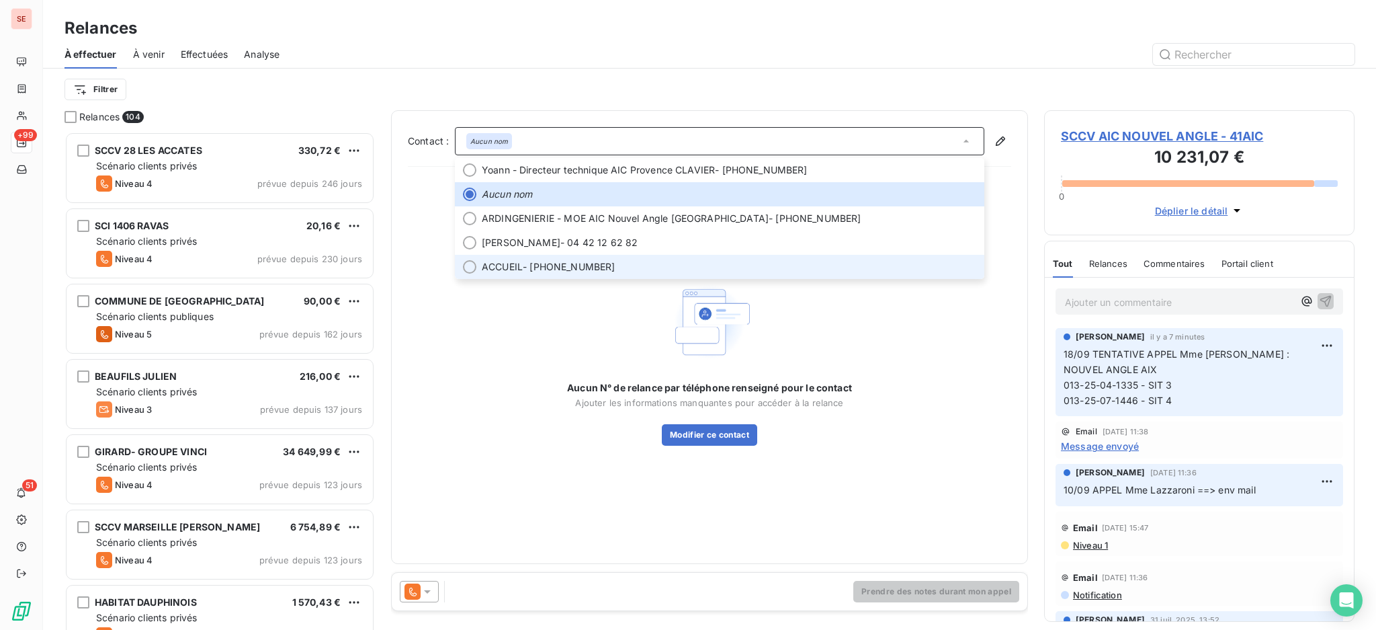
click at [642, 258] on li "ACCUEIL - [PHONE_NUMBER]" at bounding box center [720, 267] width 530 height 24
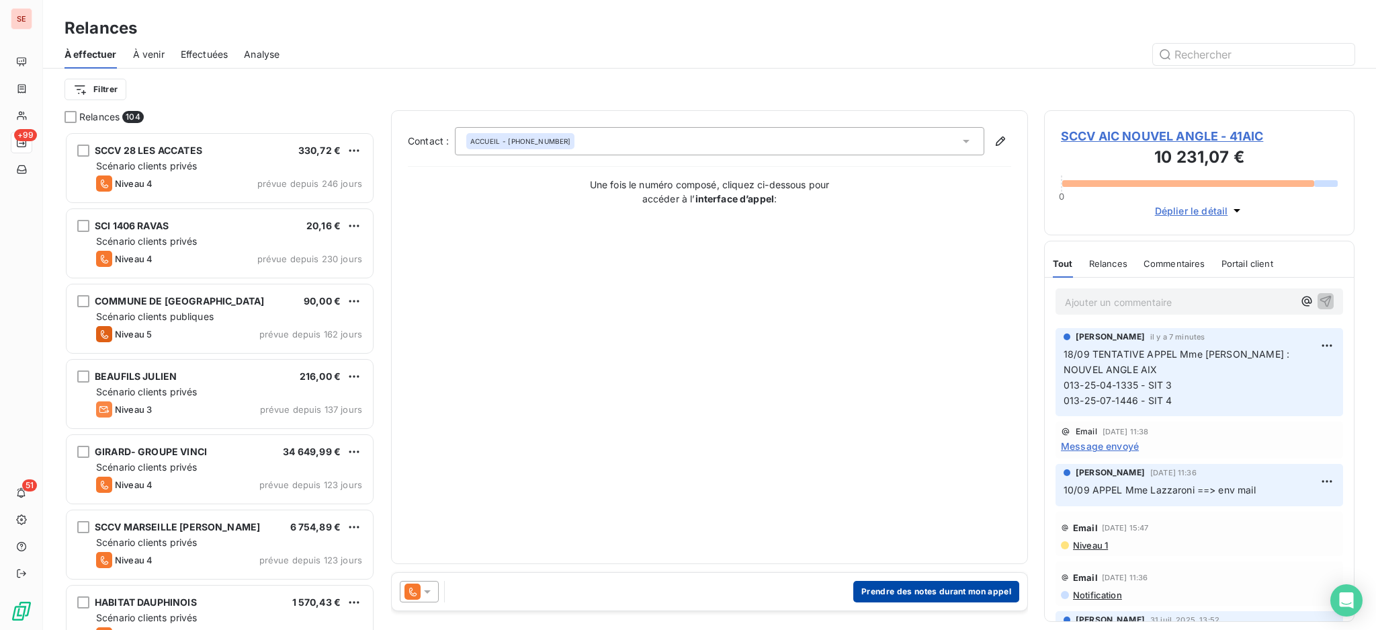
click at [917, 589] on button "Prendre des notes durant mon appel" at bounding box center [937, 592] width 166 height 22
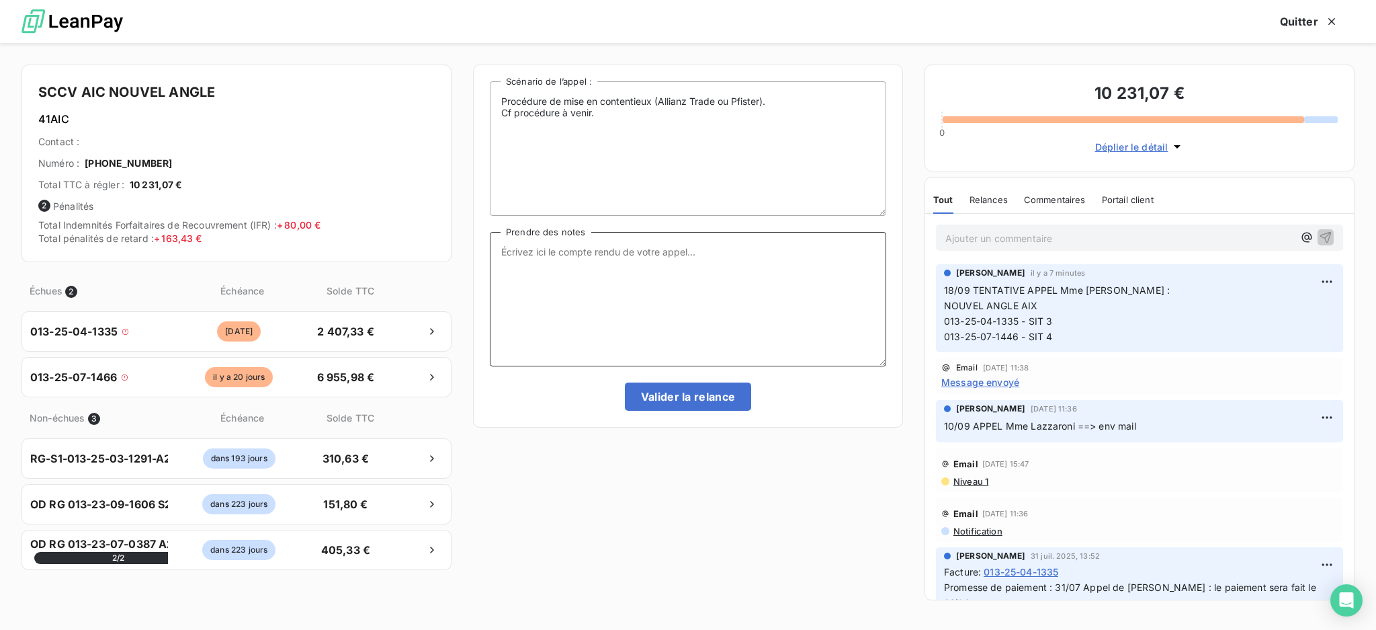
click at [581, 256] on textarea "Prendre des notes" at bounding box center [688, 299] width 397 height 134
paste textarea "18/09 TENTATIVE APPEL Mme [PERSON_NAME] : NOUVEL ANGLE AIX 013-25-04-1335 - SIT…"
click at [684, 246] on textarea "18/09 TENTATIVE APPEL Mme [PERSON_NAME] : NOUVEL ANGLE AIX 013-25-04-1335 - SIT…" at bounding box center [688, 299] width 397 height 134
click at [628, 280] on textarea "18/09 TENTATIVE APPEL Mme Chappe : NOUVEL ANGLE AIX 013-25-04-1335 - SIT 3 013-…" at bounding box center [688, 299] width 397 height 134
click at [628, 289] on textarea "18/09 TENTATIVE APPEL Mme Chappe : NOUVEL ANGLE AIX 013-25-04-1335 - SIT 3 013-…" at bounding box center [688, 299] width 397 height 134
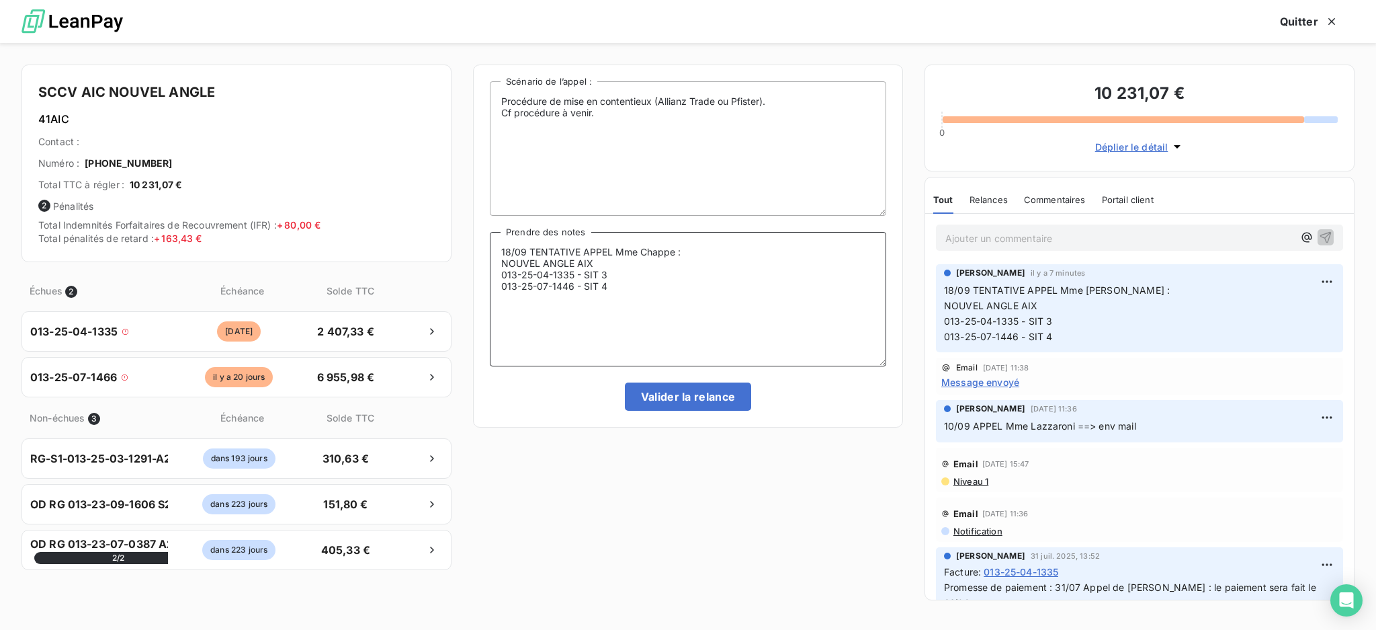
click at [692, 253] on textarea "18/09 TENTATIVE APPEL Mme Chappe : NOUVEL ANGLE AIX 013-25-04-1335 - SIT 3 013-…" at bounding box center [688, 299] width 397 height 134
click at [626, 279] on textarea "18/09 TENTATIVE APPEL Mme [PERSON_NAME] : Elle n'a pas de situation validée pou…" at bounding box center [688, 299] width 397 height 134
click at [619, 281] on textarea "18/09 TENTATIVE APPEL Mme [PERSON_NAME] : Elle n'a pas de situation validée pou…" at bounding box center [688, 299] width 397 height 134
click at [544, 286] on textarea "18/09 TENTATIVE APPEL Mme Chappe : Elle n'a pas de situation validée pour paiem…" at bounding box center [688, 299] width 397 height 134
drag, startPoint x: 614, startPoint y: 320, endPoint x: 493, endPoint y: 292, distance: 124.2
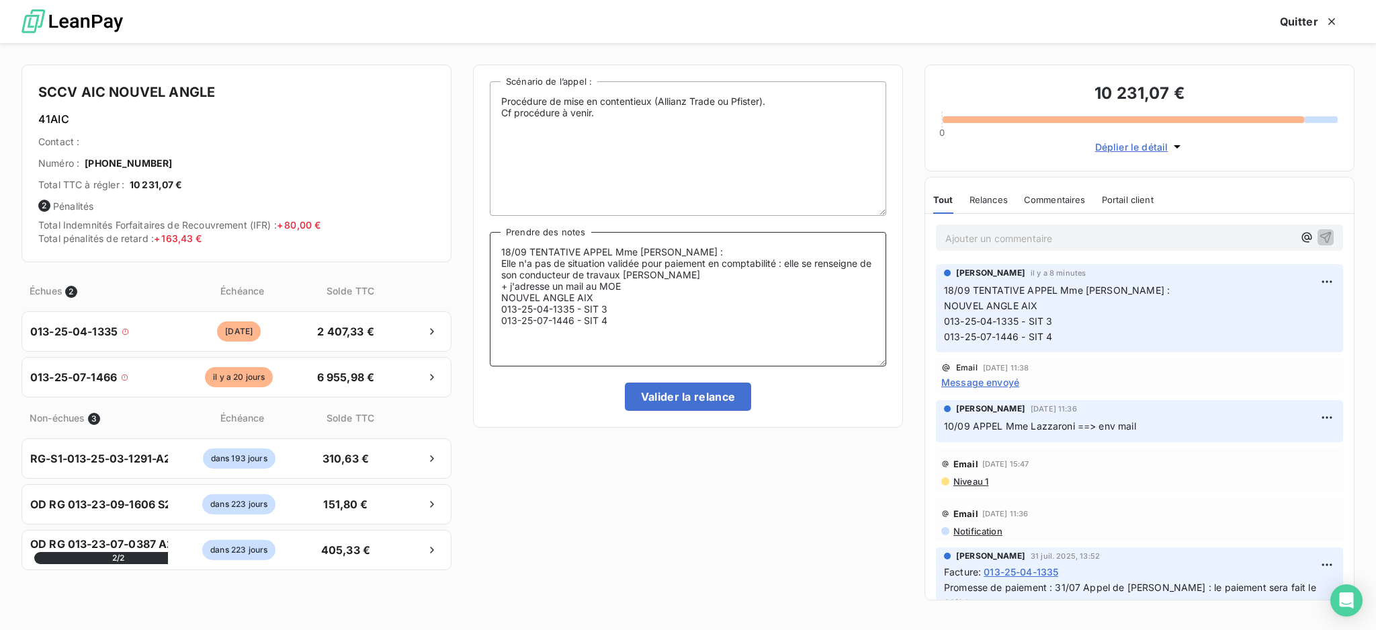
click at [493, 292] on textarea "18/09 TENTATIVE APPEL Mme [PERSON_NAME] : Elle n'a pas de situation validée pou…" at bounding box center [688, 299] width 397 height 134
click at [690, 251] on textarea "18/09 TENTATIVE APPEL Mme [PERSON_NAME] : Elle n'a pas de situation validée pou…" at bounding box center [688, 299] width 397 height 134
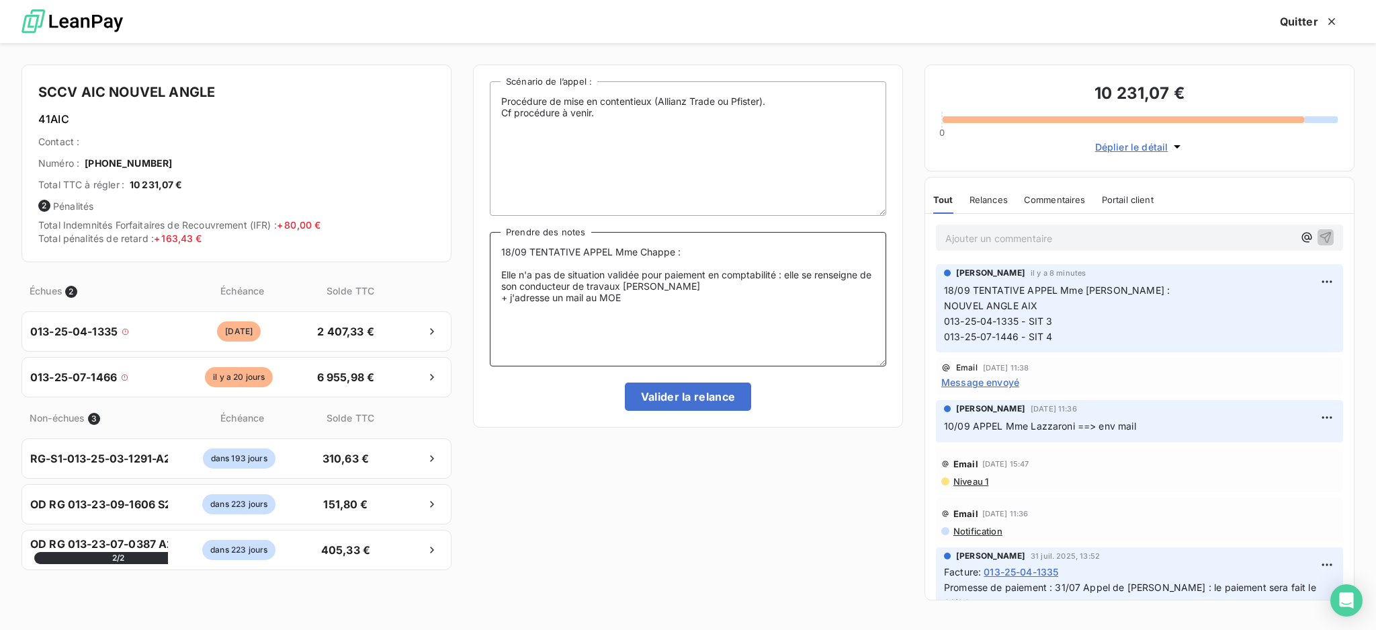
paste textarea "NOUVEL ANGLE AIX 013-25-04-1335 - SIT 3 013-25-07-1446 - SIT 4"
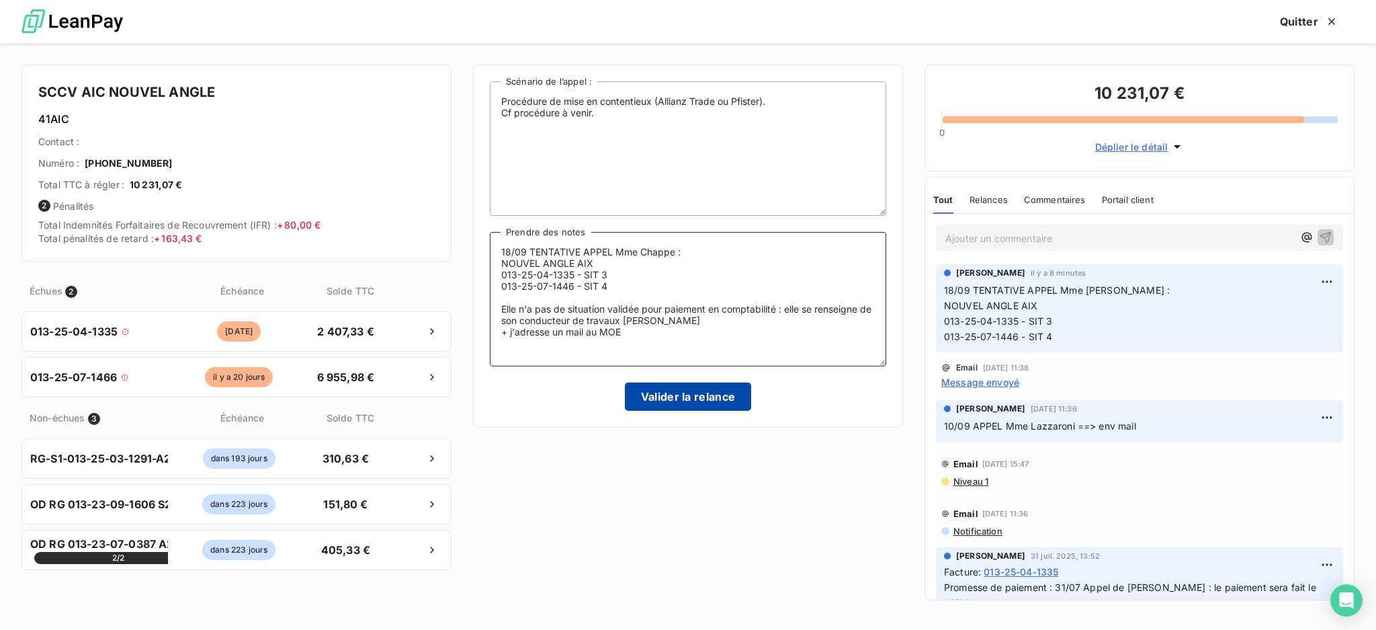
type textarea "18/09 TENTATIVE APPEL Mme Chappe : NOUVEL ANGLE AIX 013-25-04-1335 - SIT 3 013-…"
click at [692, 393] on button "Valider la relance" at bounding box center [688, 396] width 127 height 28
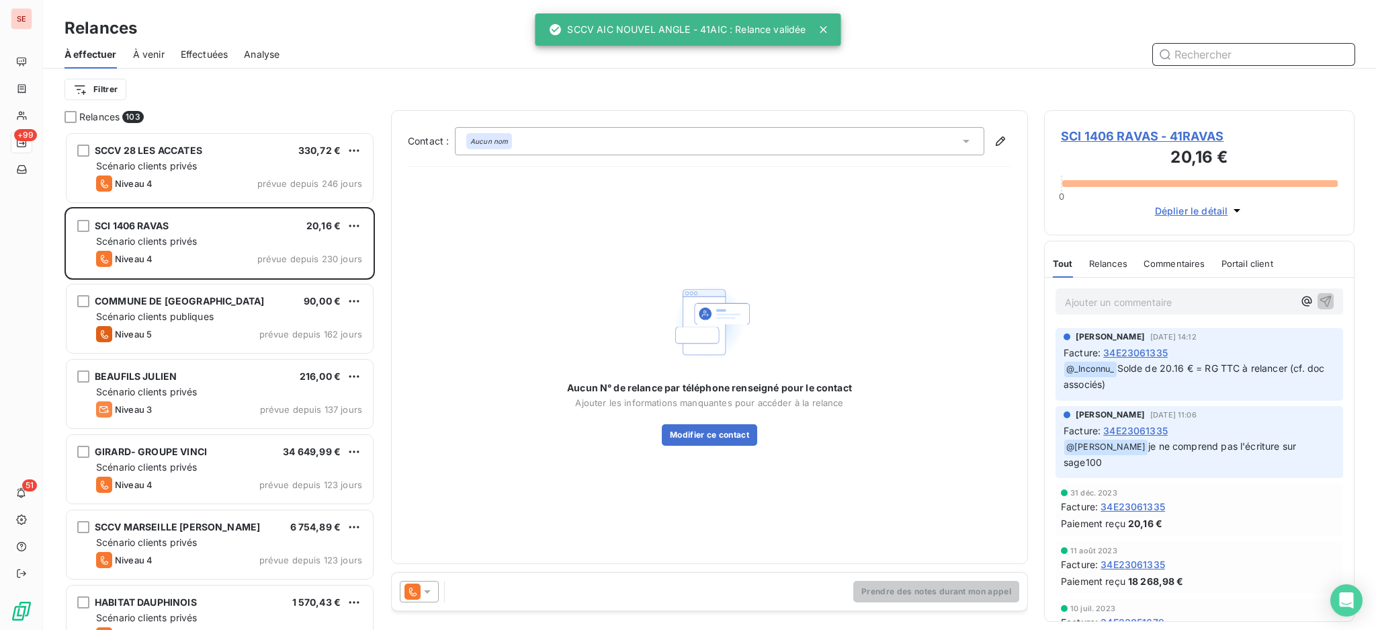
click at [213, 56] on span "Effectuées" at bounding box center [205, 54] width 48 height 13
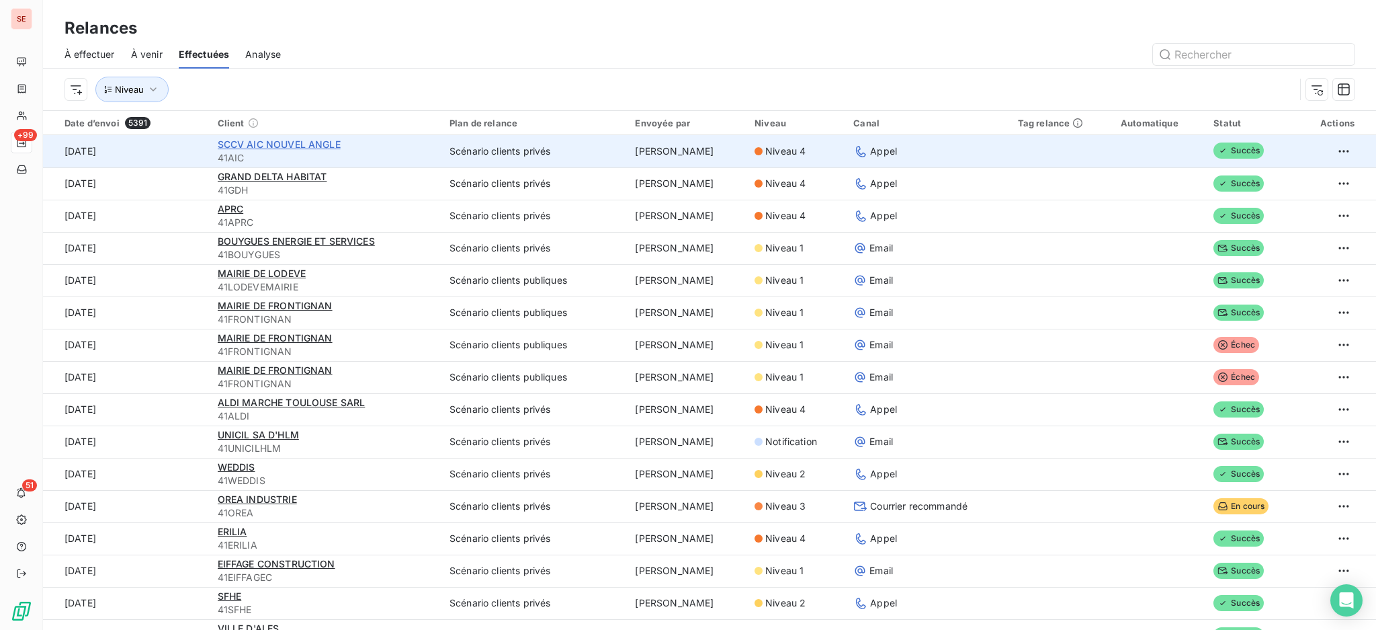
click at [301, 143] on span "SCCV AIC NOUVEL ANGLE" at bounding box center [279, 143] width 123 height 11
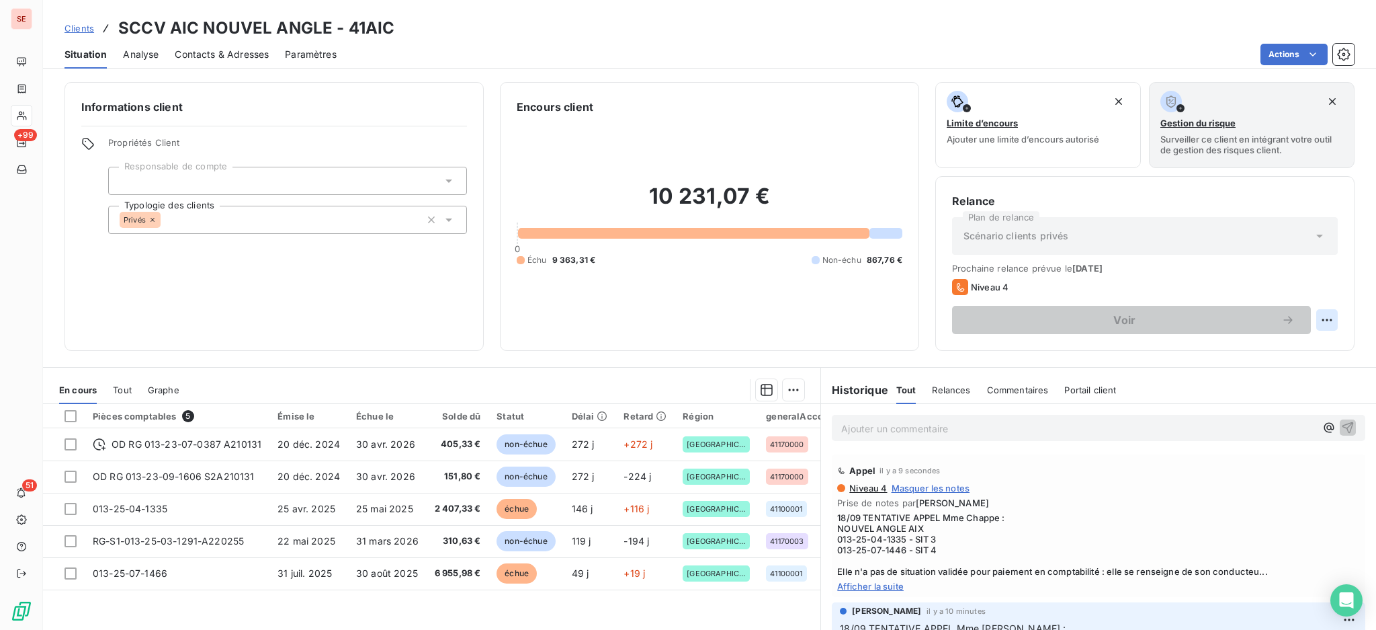
click at [1313, 317] on html "SE +99 51 Clients SCCV AIC NOUVEL ANGLE - 41AIC Situation Analyse Contacts & Ad…" at bounding box center [688, 315] width 1376 height 630
click at [1275, 54] on html "SE +99 51 Clients SCCV AIC NOUVEL ANGLE - 41AIC Situation Analyse Contacts & Ad…" at bounding box center [688, 315] width 1376 height 630
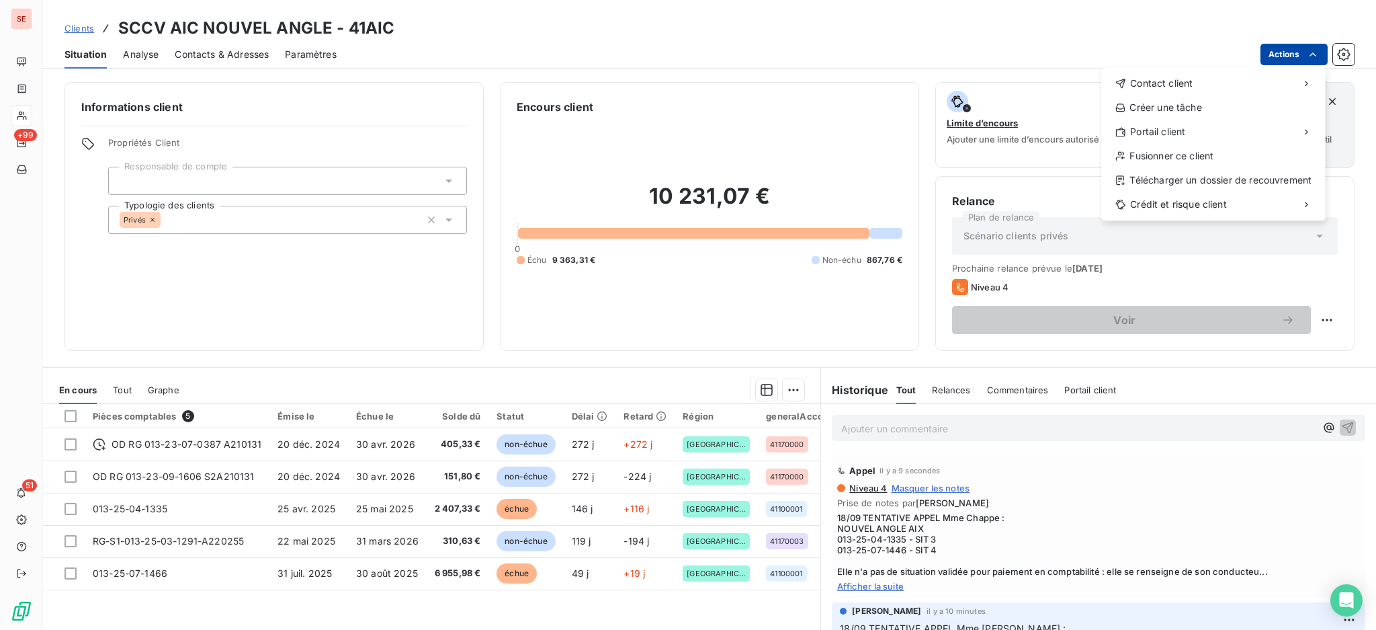
click at [1276, 49] on html "SE +99 51 Clients SCCV AIC NOUVEL ANGLE - 41AIC Situation Analyse Contacts & Ad…" at bounding box center [688, 315] width 1376 height 630
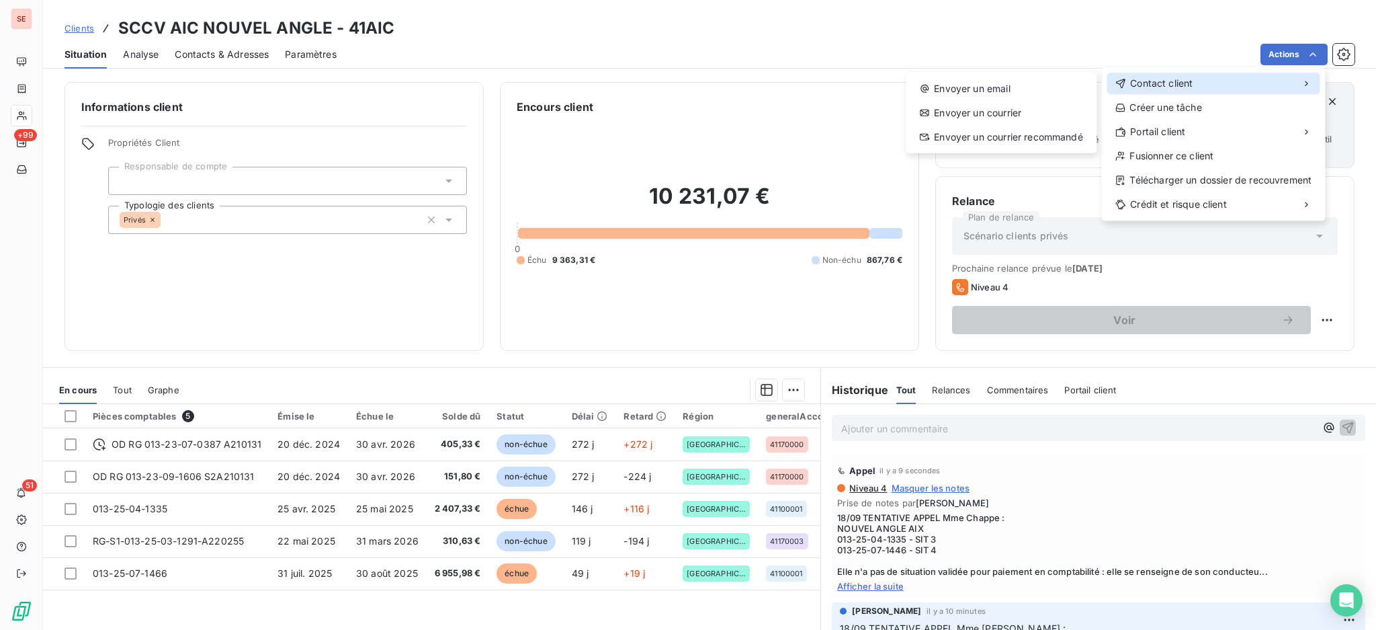
click at [1180, 89] on span "Contact client" at bounding box center [1161, 83] width 63 height 13
click at [997, 91] on div "Envoyer un email" at bounding box center [1001, 89] width 180 height 22
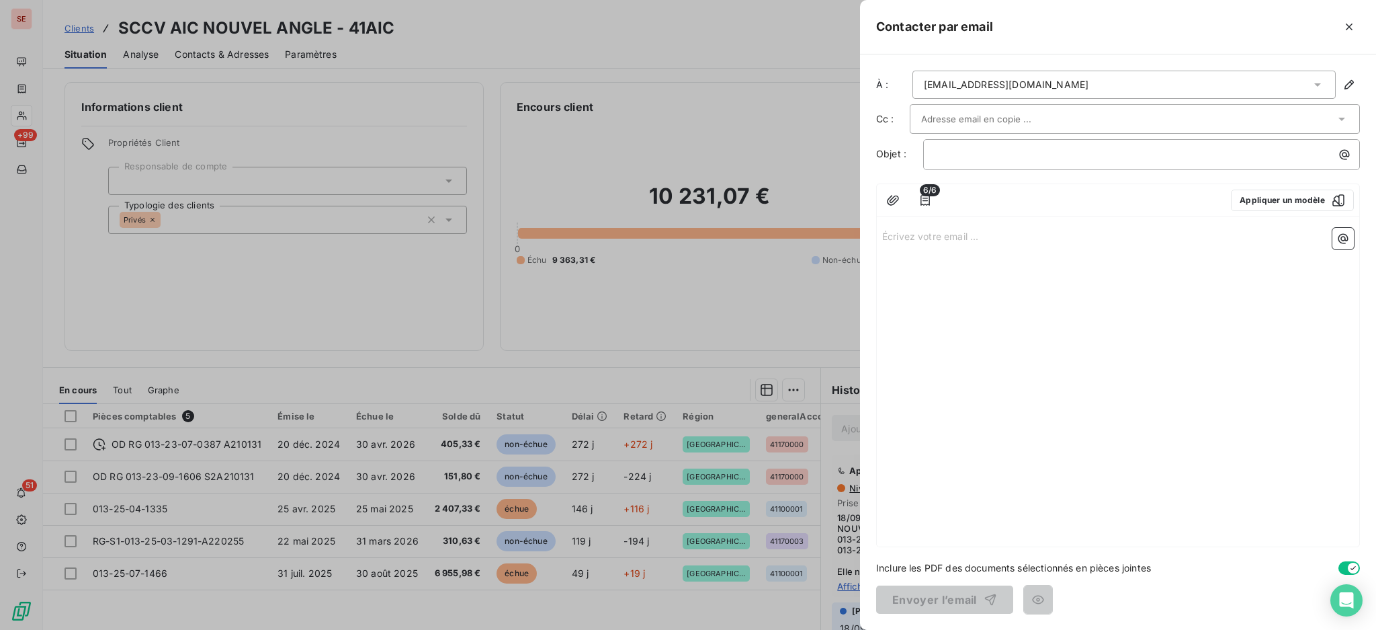
click at [1315, 82] on icon at bounding box center [1317, 84] width 13 height 13
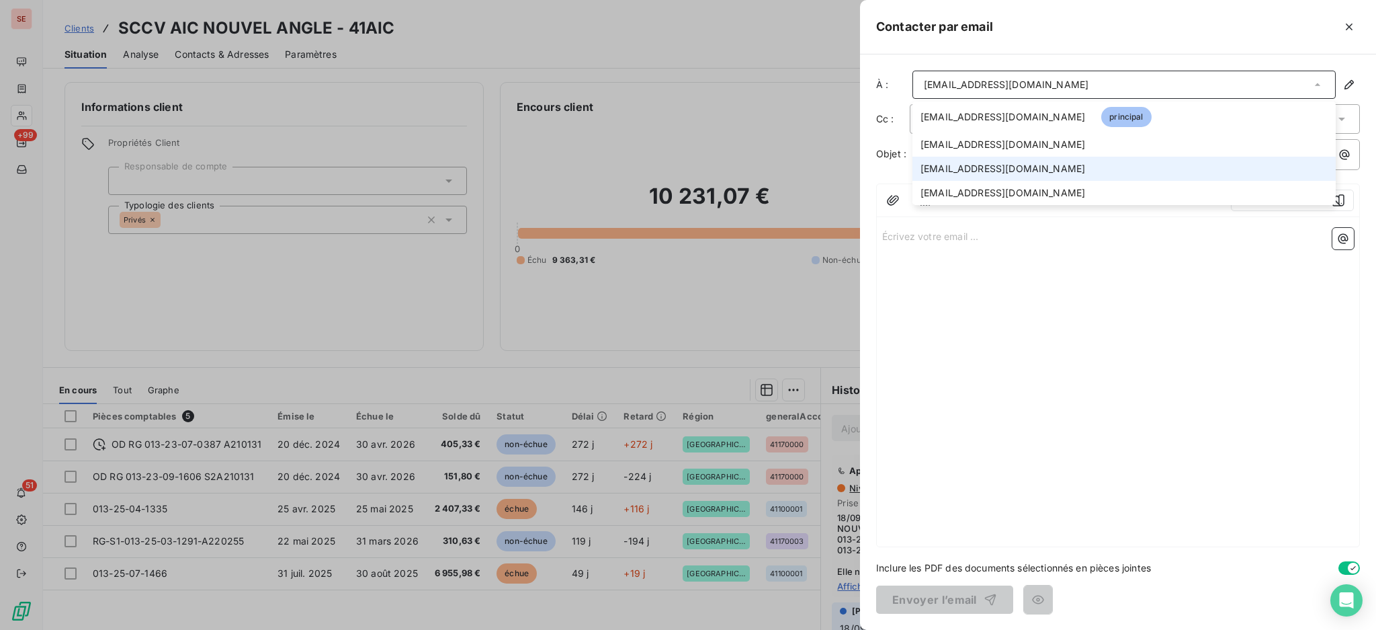
click at [947, 167] on span "[EMAIL_ADDRESS][DOMAIN_NAME]" at bounding box center [1003, 168] width 165 height 13
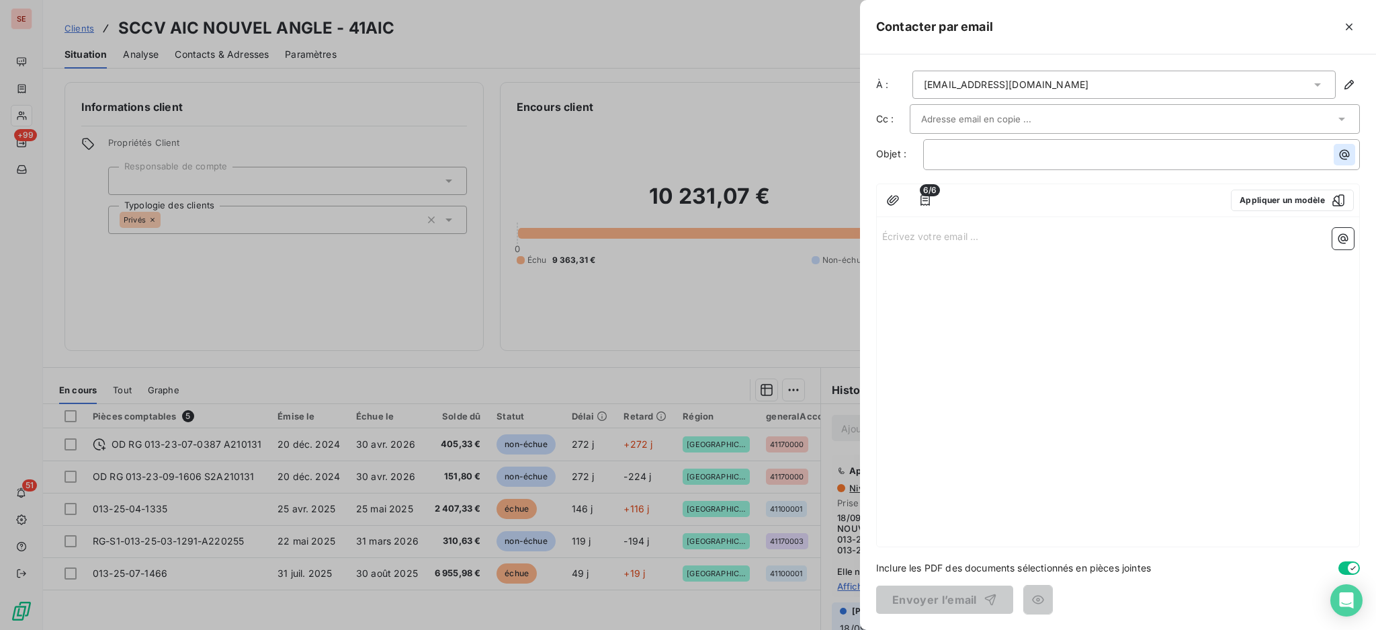
click at [1352, 158] on button "button" at bounding box center [1345, 155] width 22 height 22
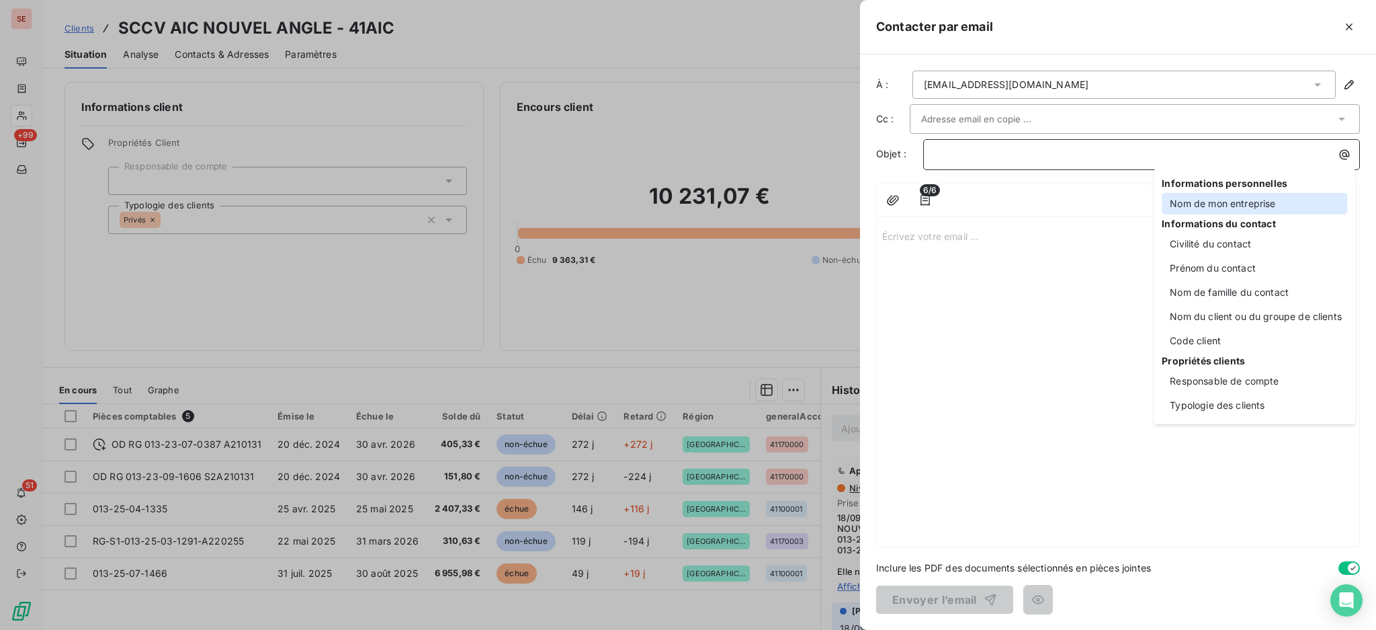
click at [1280, 197] on div "Nom de mon entreprise" at bounding box center [1254, 204] width 185 height 22
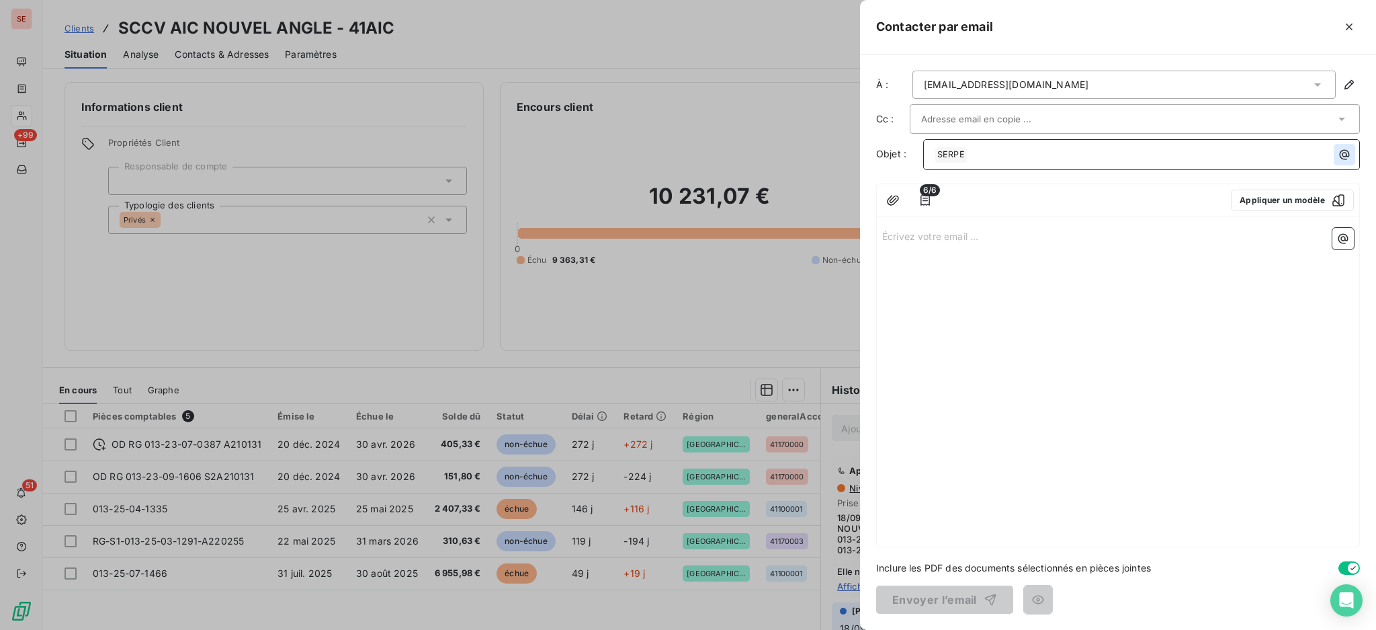
click at [1346, 151] on icon "button" at bounding box center [1344, 154] width 13 height 13
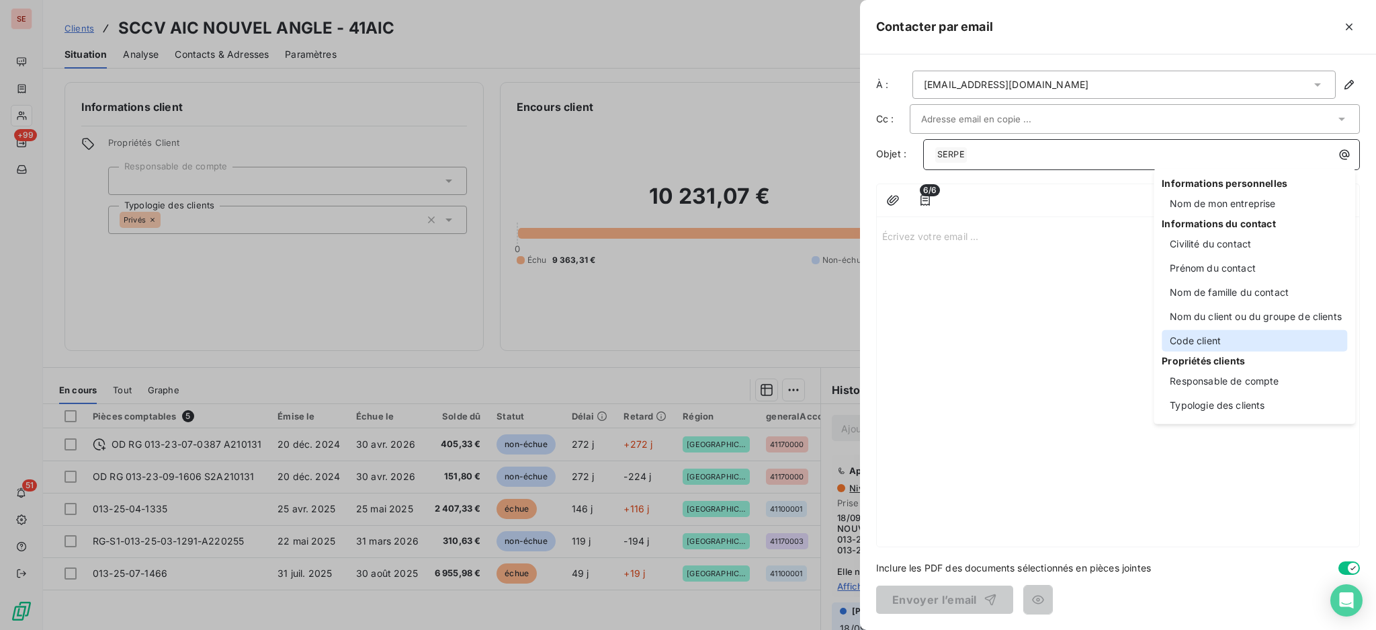
click at [1235, 343] on div "Code client" at bounding box center [1254, 341] width 185 height 22
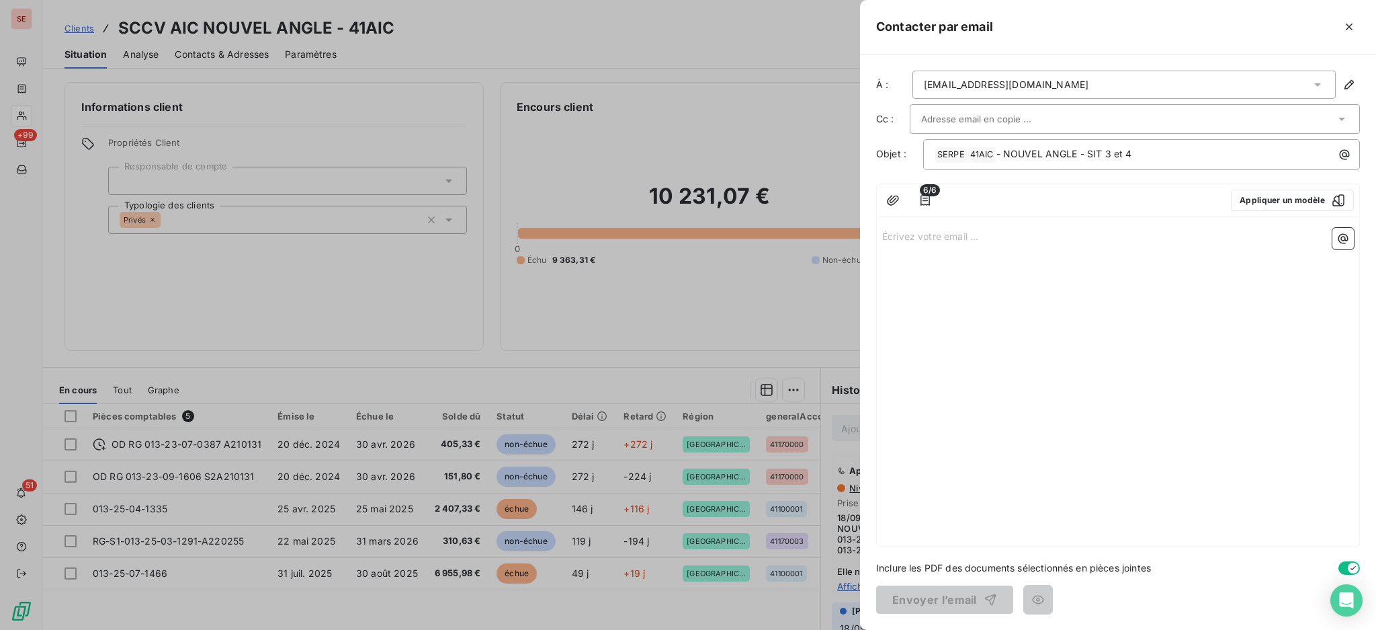
click at [994, 233] on p "Écrivez votre email ... ﻿" at bounding box center [1118, 235] width 472 height 15
click at [916, 235] on p "Écrivez votre email ... ﻿" at bounding box center [1118, 235] width 472 height 15
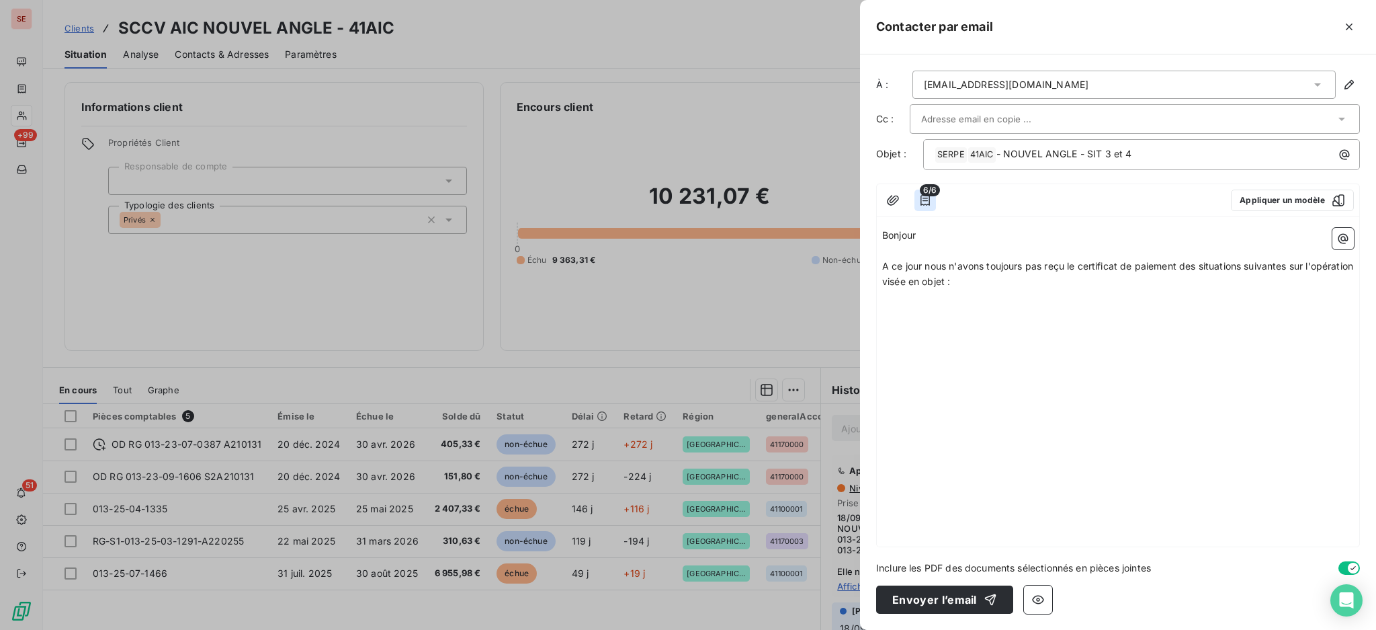
click at [928, 207] on icon "button" at bounding box center [925, 200] width 13 height 13
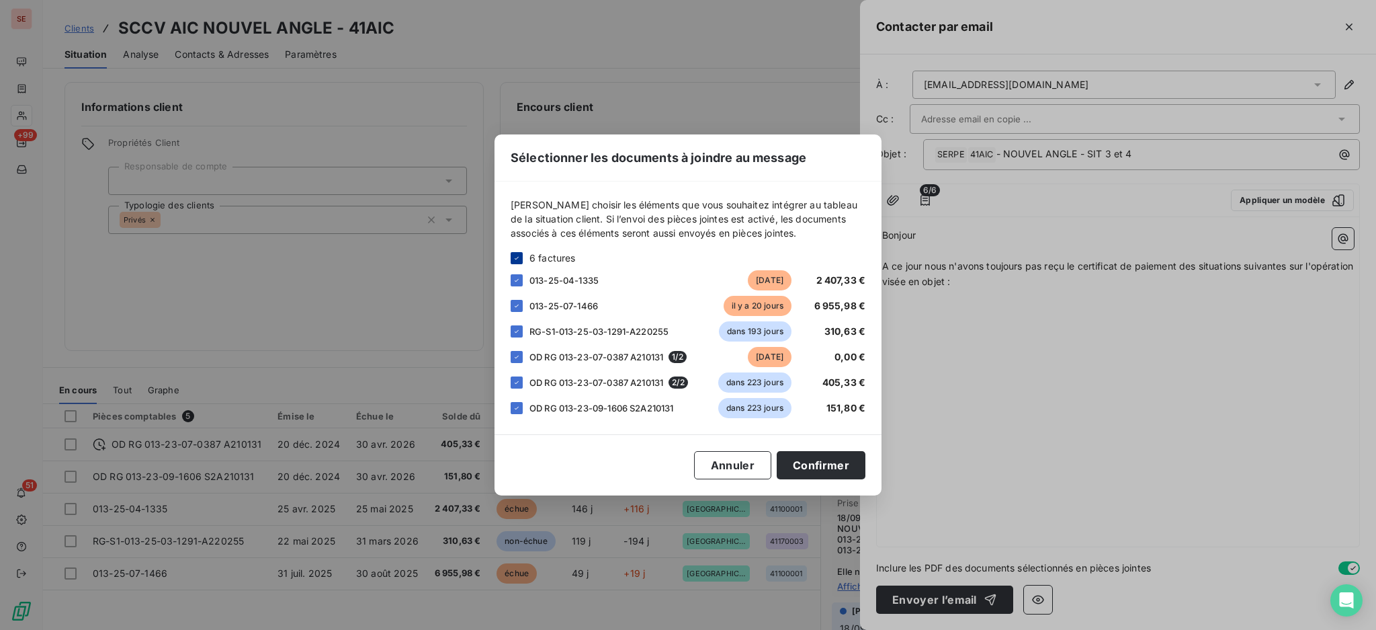
click at [520, 255] on icon at bounding box center [517, 258] width 8 height 8
click at [519, 283] on div at bounding box center [517, 280] width 12 height 12
click at [522, 307] on div at bounding box center [517, 306] width 12 height 12
click at [807, 460] on button "Confirmer" at bounding box center [821, 465] width 89 height 28
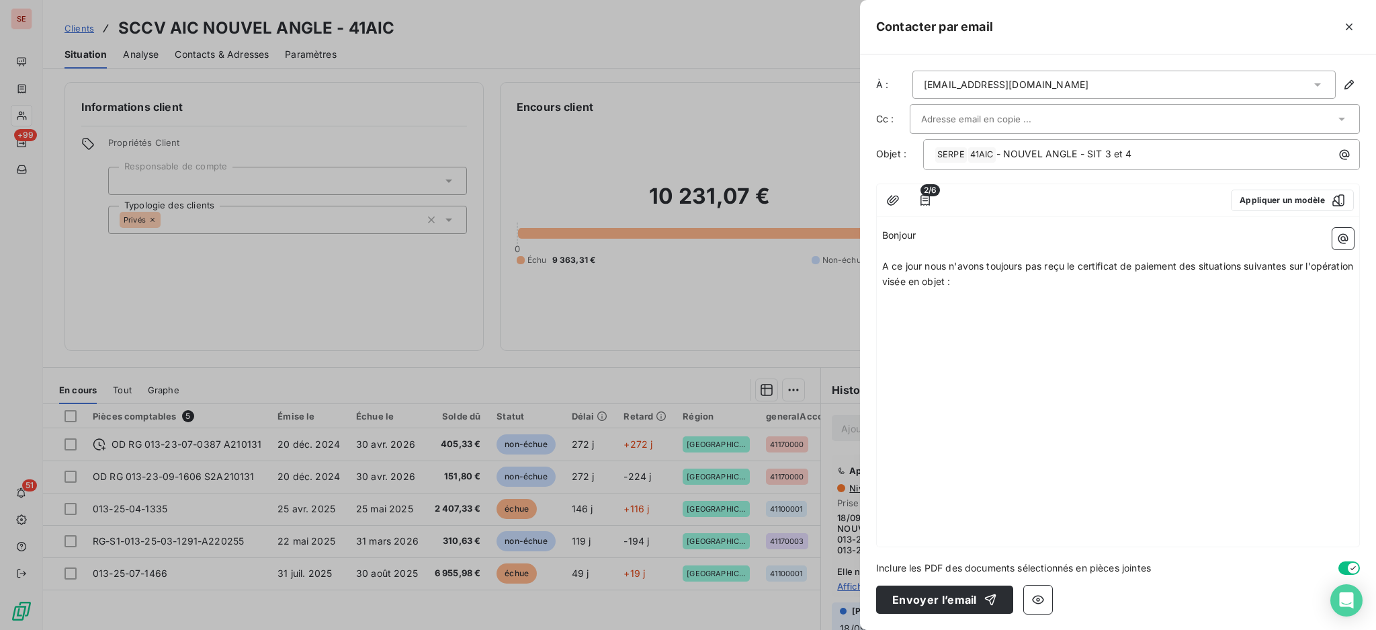
click at [1024, 295] on p "﻿" at bounding box center [1118, 297] width 472 height 15
click at [1343, 238] on icon "button" at bounding box center [1343, 238] width 13 height 13
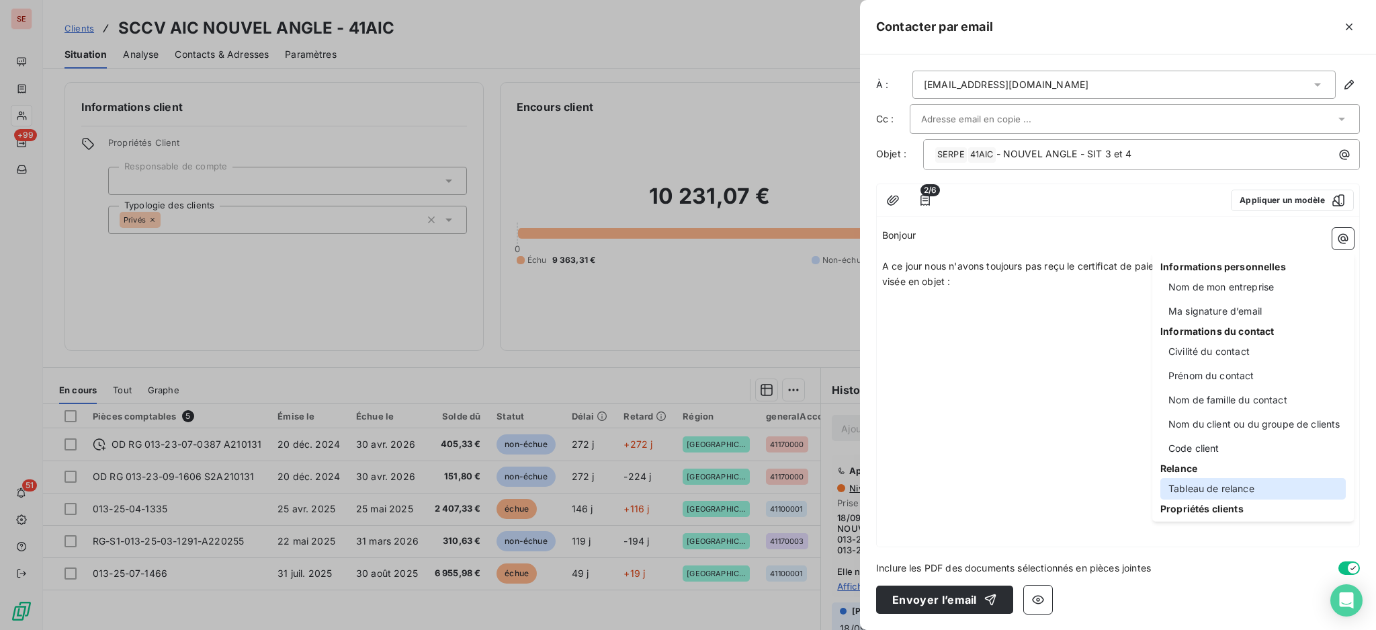
click at [1227, 485] on div "Tableau de relance" at bounding box center [1253, 489] width 185 height 22
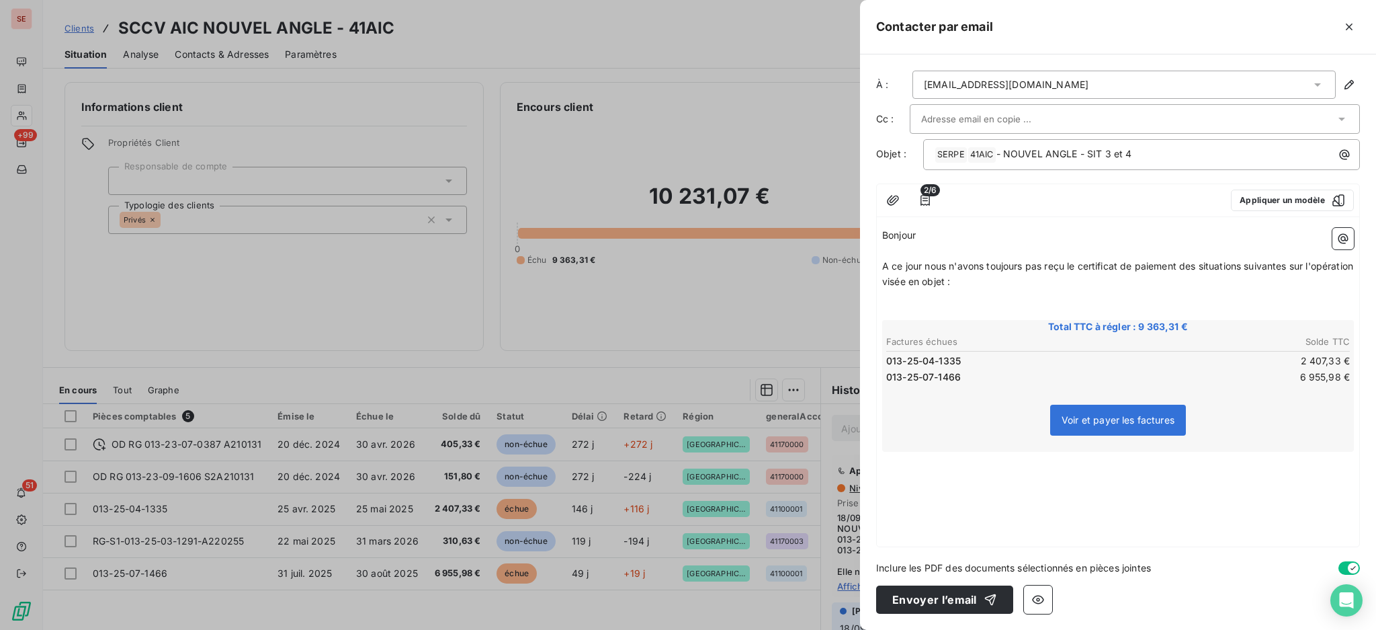
click at [966, 306] on p "﻿" at bounding box center [1118, 311] width 472 height 15
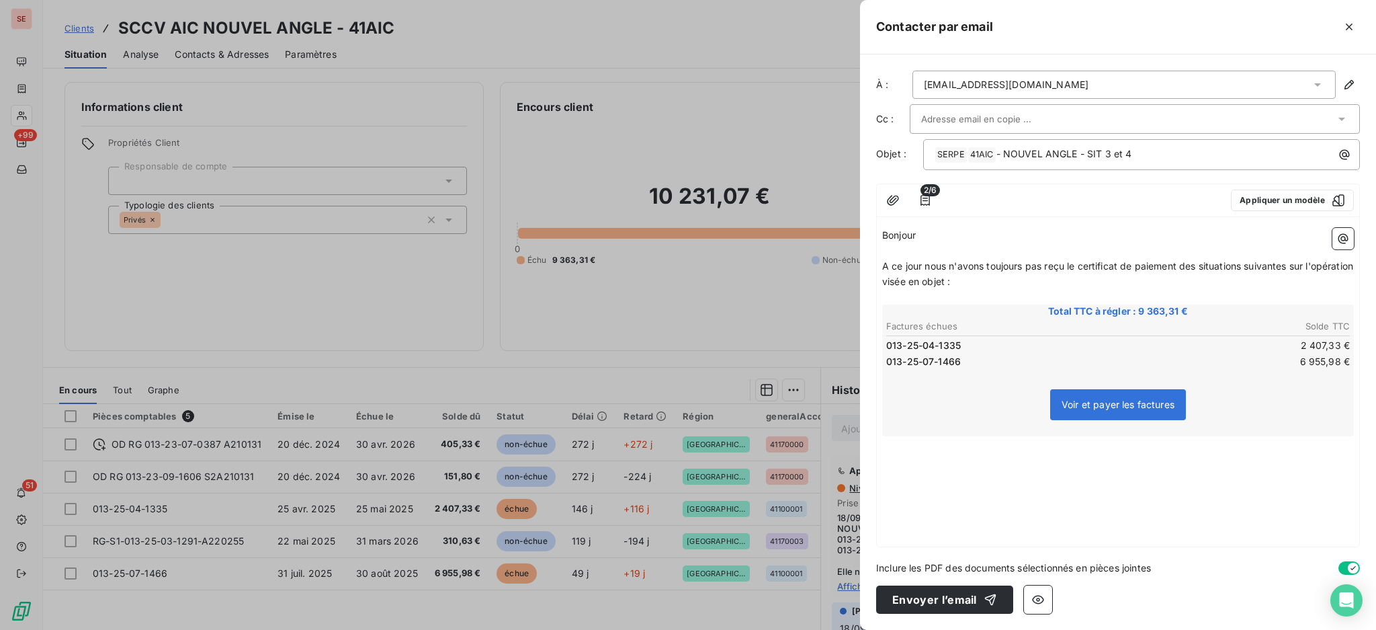
click at [917, 452] on div "Bonjour ﻿ A ce jour nous n'avons toujours pas reçu le certificat de paiement de…" at bounding box center [1118, 384] width 483 height 324
click at [962, 442] on p "﻿" at bounding box center [1118, 443] width 472 height 15
click at [903, 445] on p "﻿" at bounding box center [1118, 443] width 472 height 15
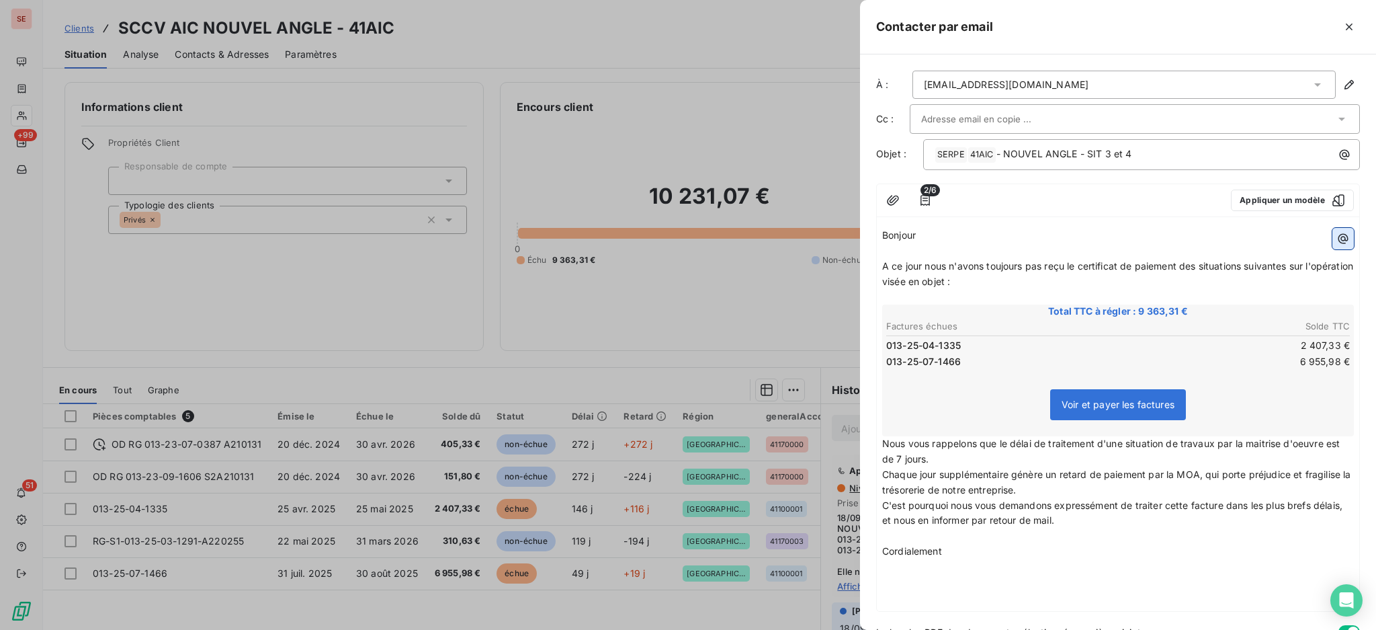
click at [1339, 237] on icon "button" at bounding box center [1344, 239] width 10 height 10
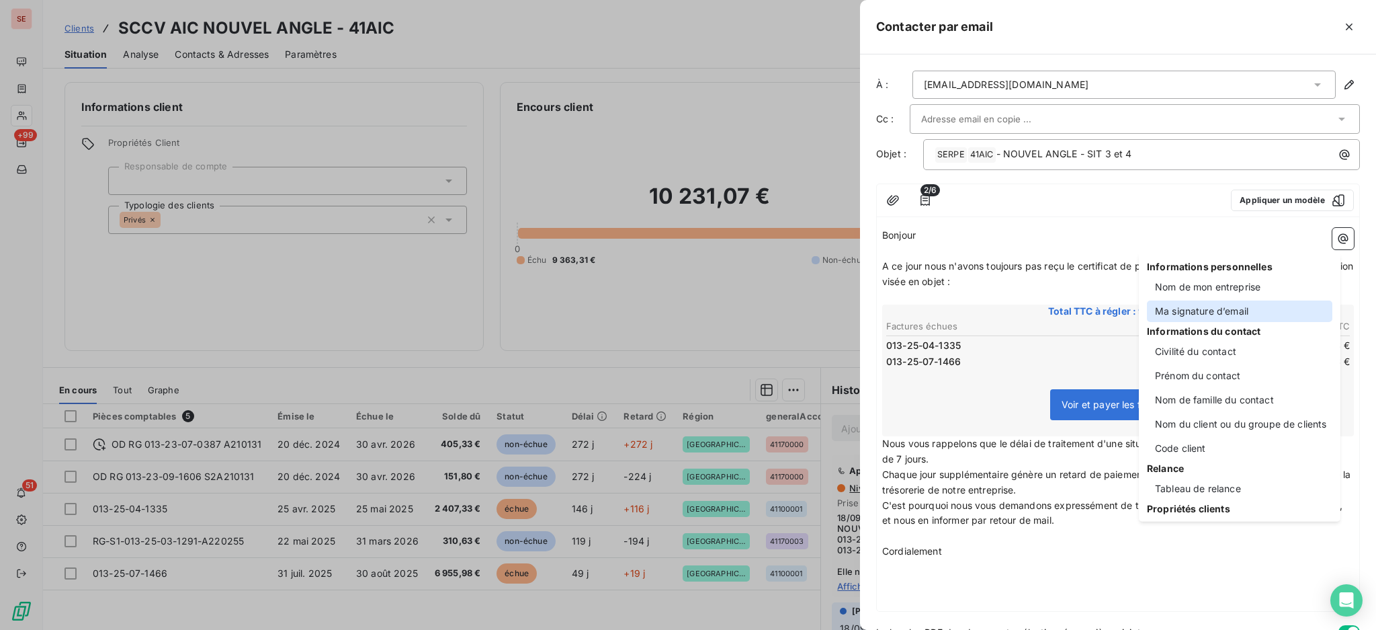
click at [1213, 305] on div "Ma signature d’email" at bounding box center [1239, 311] width 185 height 22
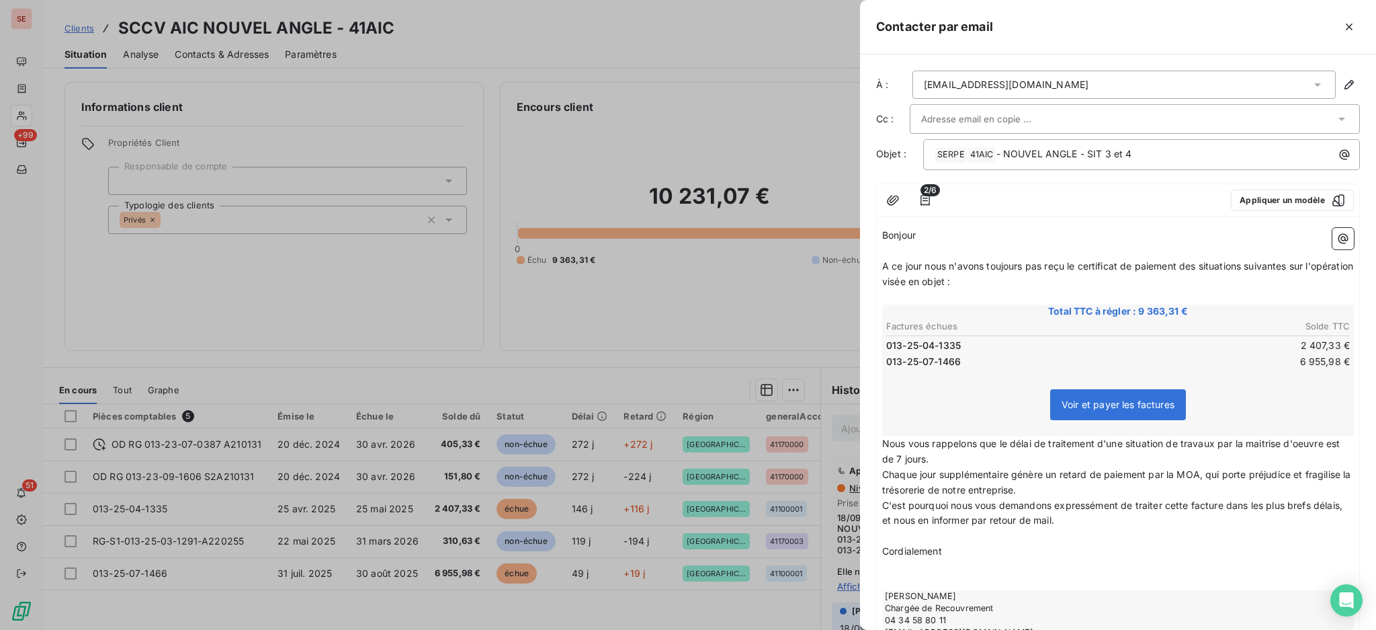
click at [1335, 113] on icon at bounding box center [1341, 118] width 13 height 13
click at [1247, 83] on div "[EMAIL_ADDRESS][DOMAIN_NAME]" at bounding box center [1124, 85] width 423 height 28
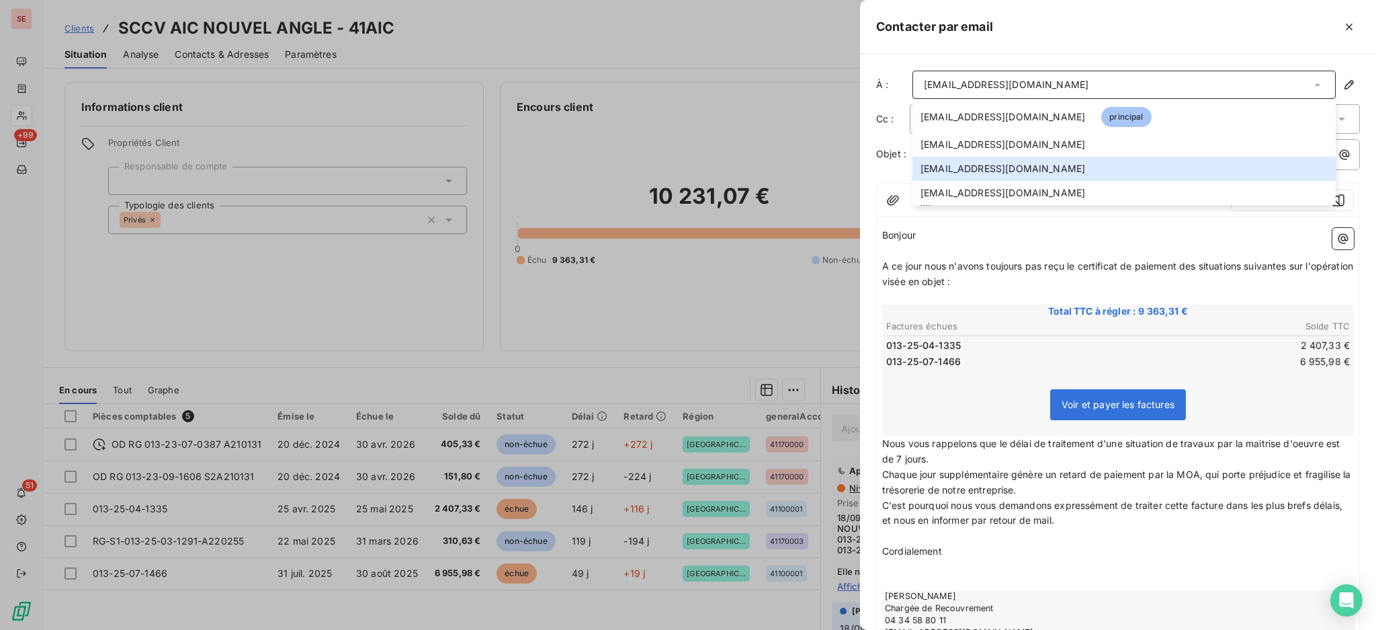
click at [1184, 549] on p "Cordialement" at bounding box center [1118, 551] width 472 height 15
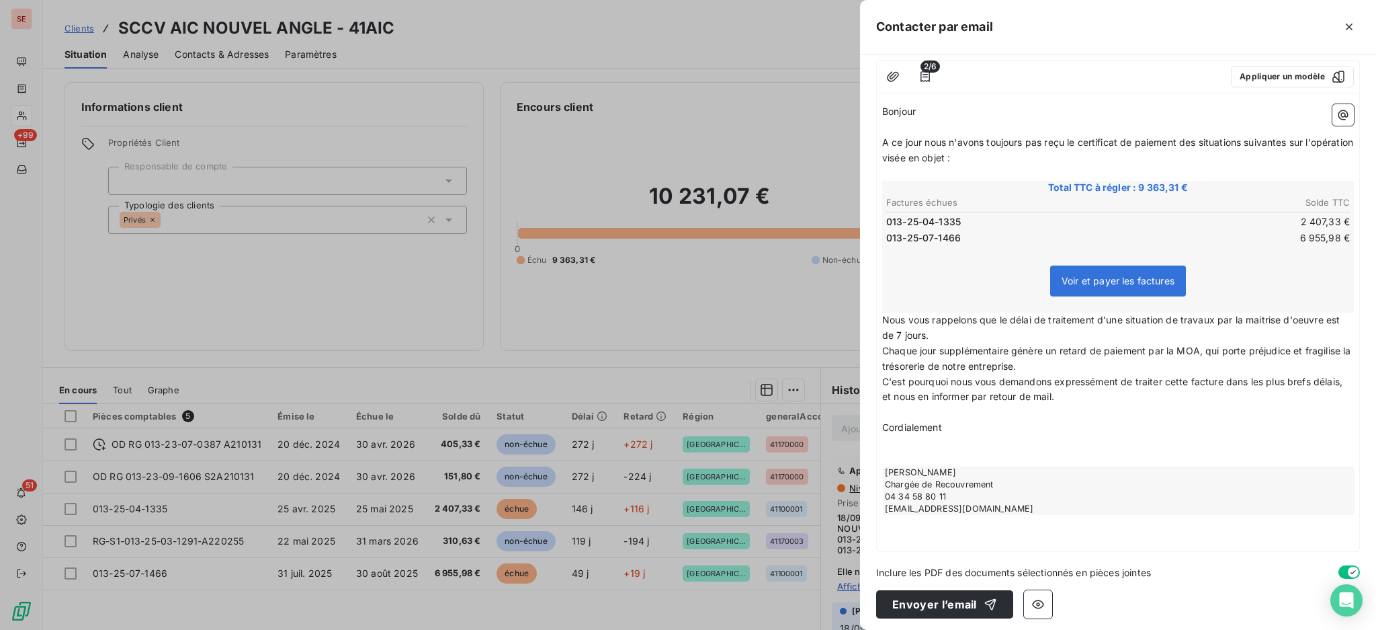
scroll to position [124, 0]
click at [954, 599] on button "Envoyer l’email" at bounding box center [944, 603] width 137 height 28
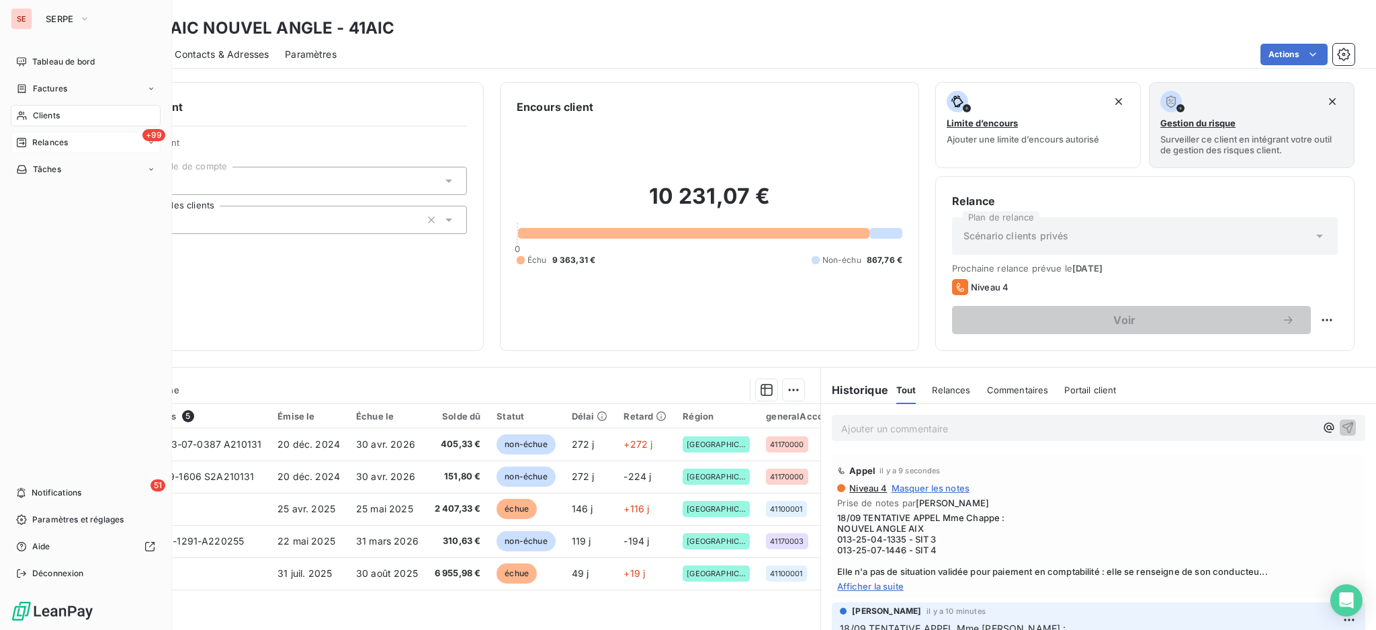
click at [55, 144] on span "Relances" at bounding box center [50, 142] width 36 height 12
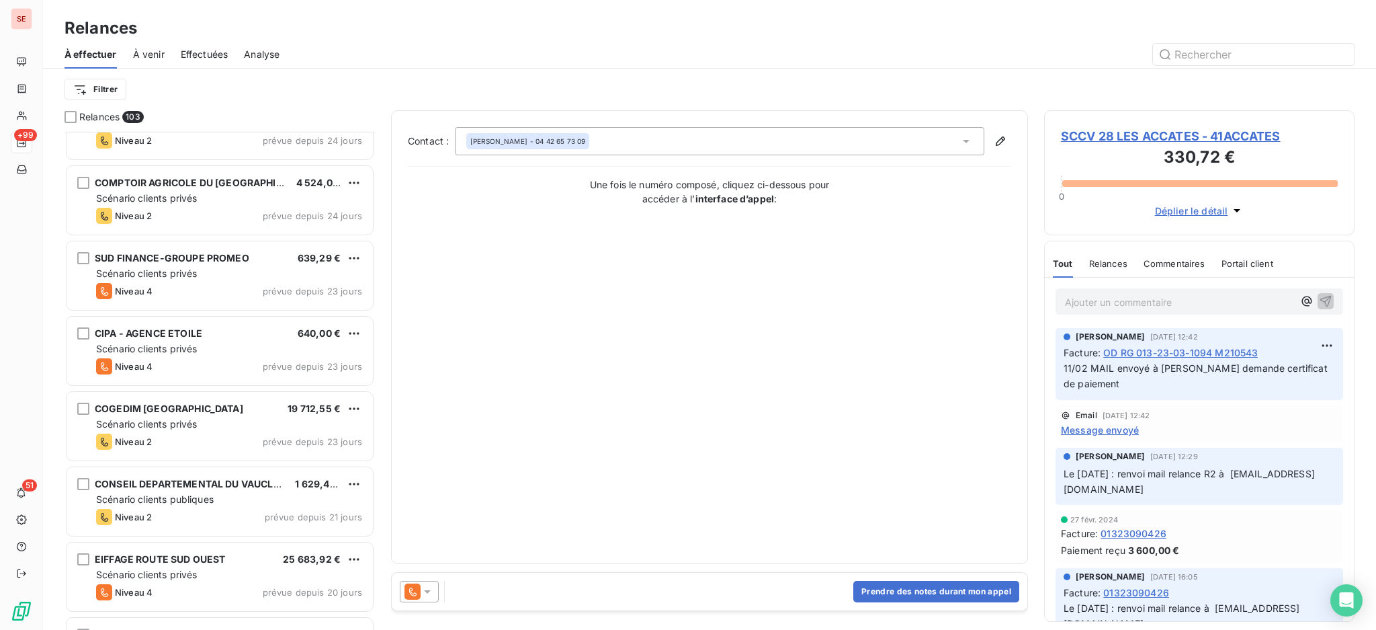
scroll to position [1703, 0]
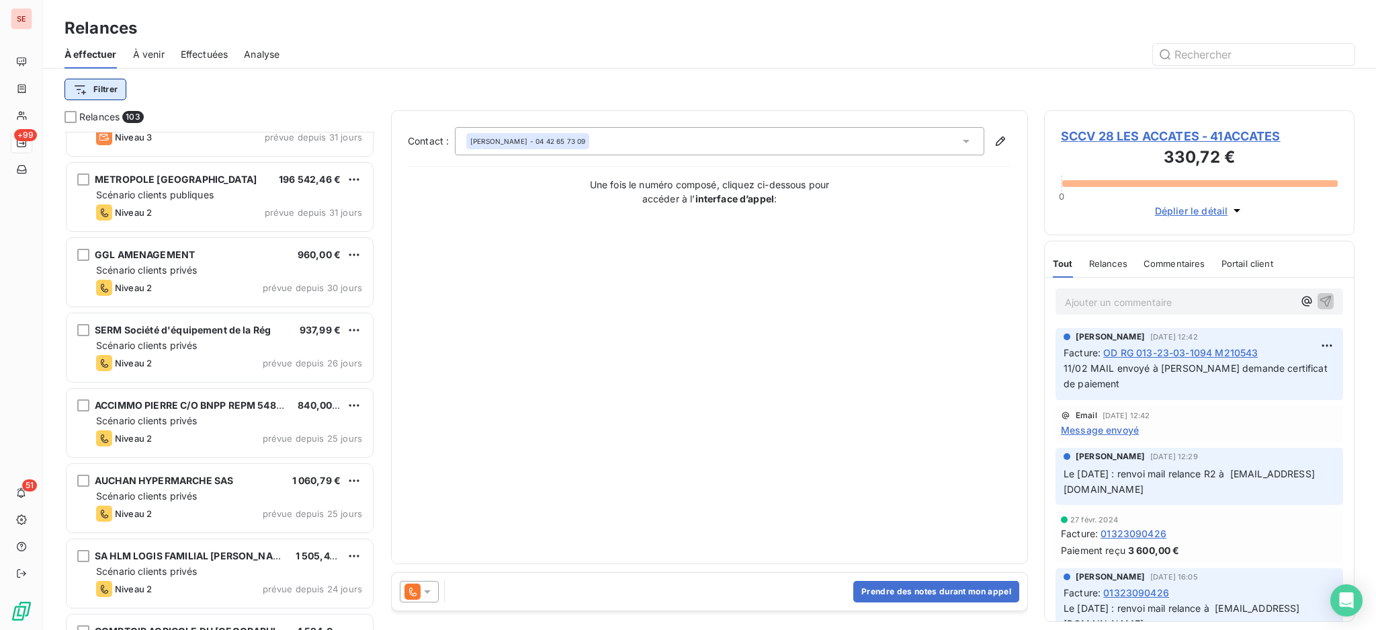
click at [97, 81] on html "SE +99 51 Relances À effectuer À venir Effectuées Analyse Filtrer Relances 103 …" at bounding box center [688, 315] width 1376 height 630
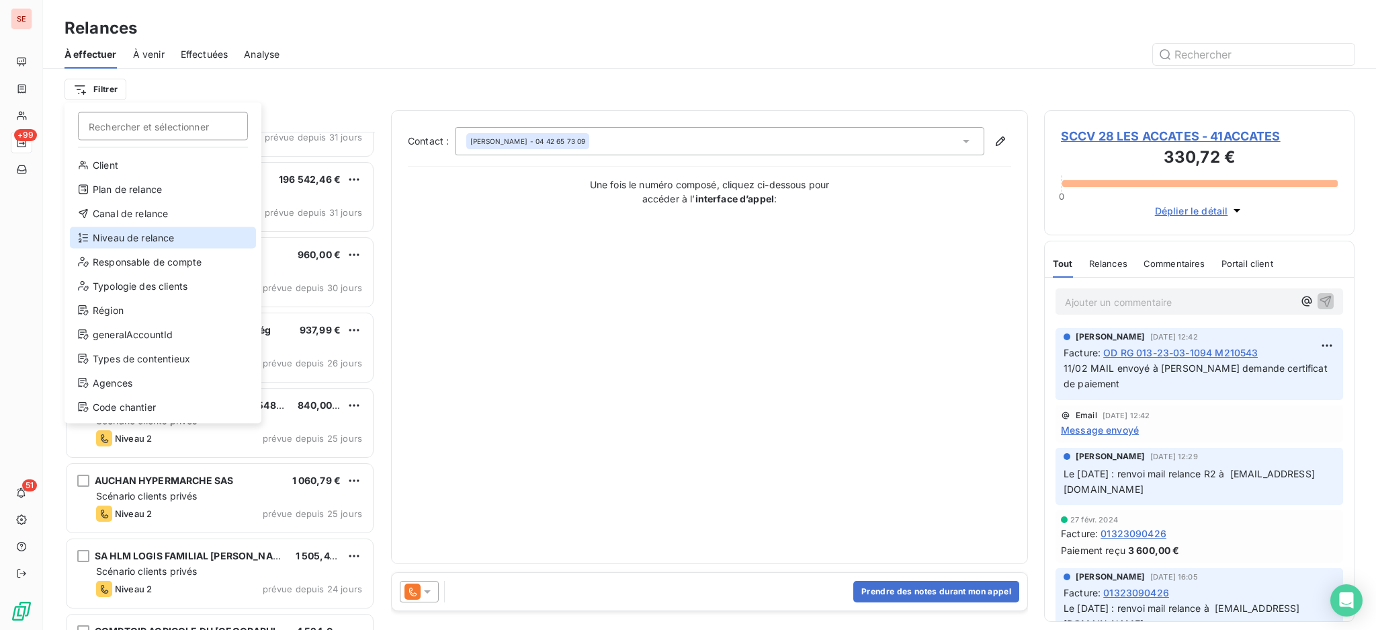
click at [138, 247] on div "Niveau de relance" at bounding box center [163, 238] width 186 height 22
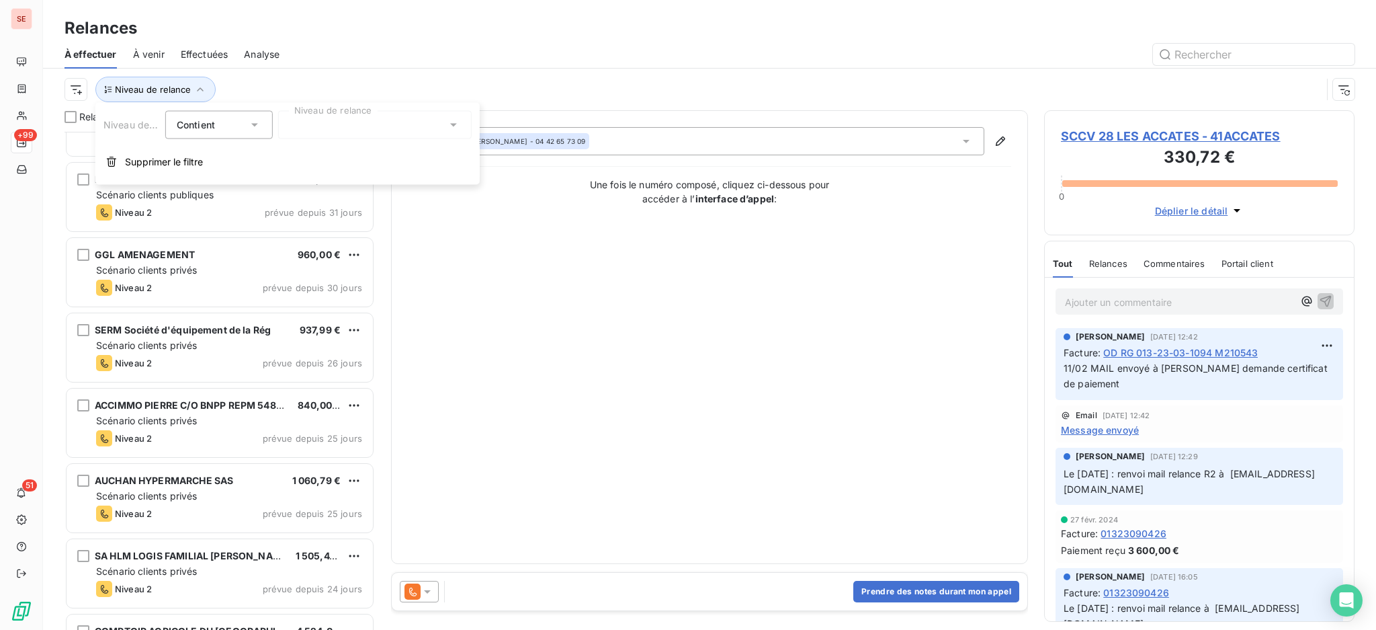
scroll to position [14, 14]
click at [452, 121] on icon at bounding box center [453, 124] width 13 height 13
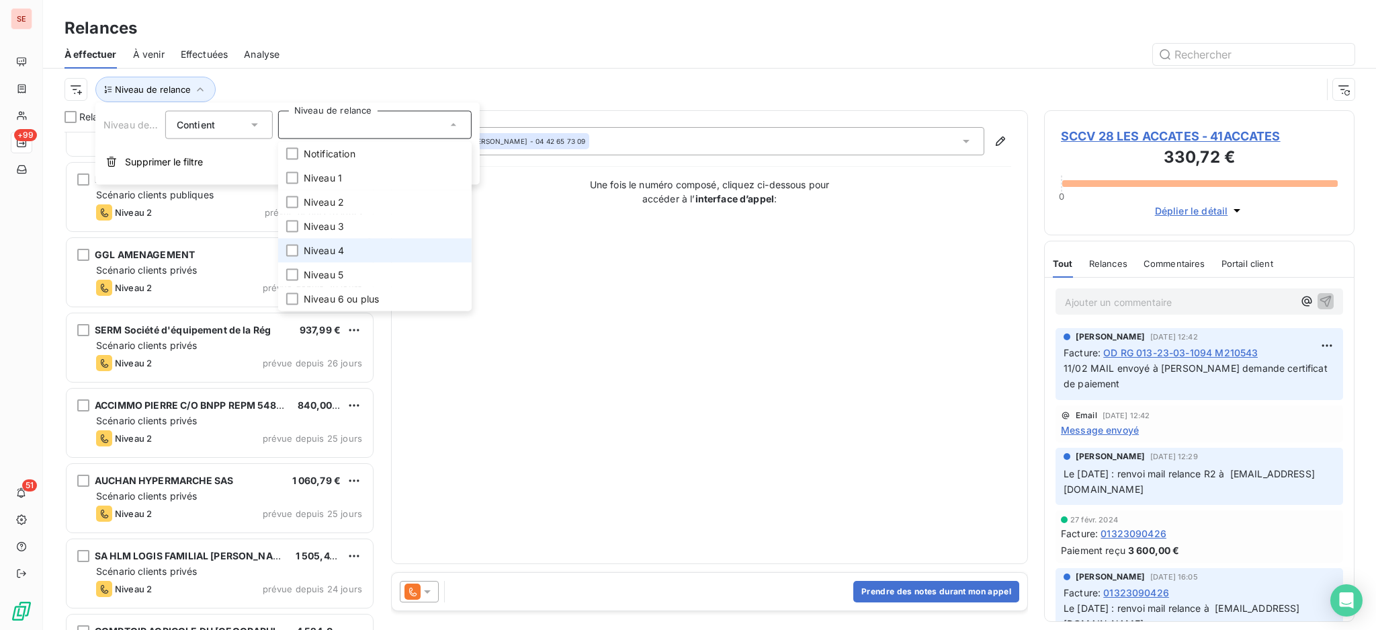
click at [321, 249] on span "Niveau 4" at bounding box center [324, 250] width 40 height 13
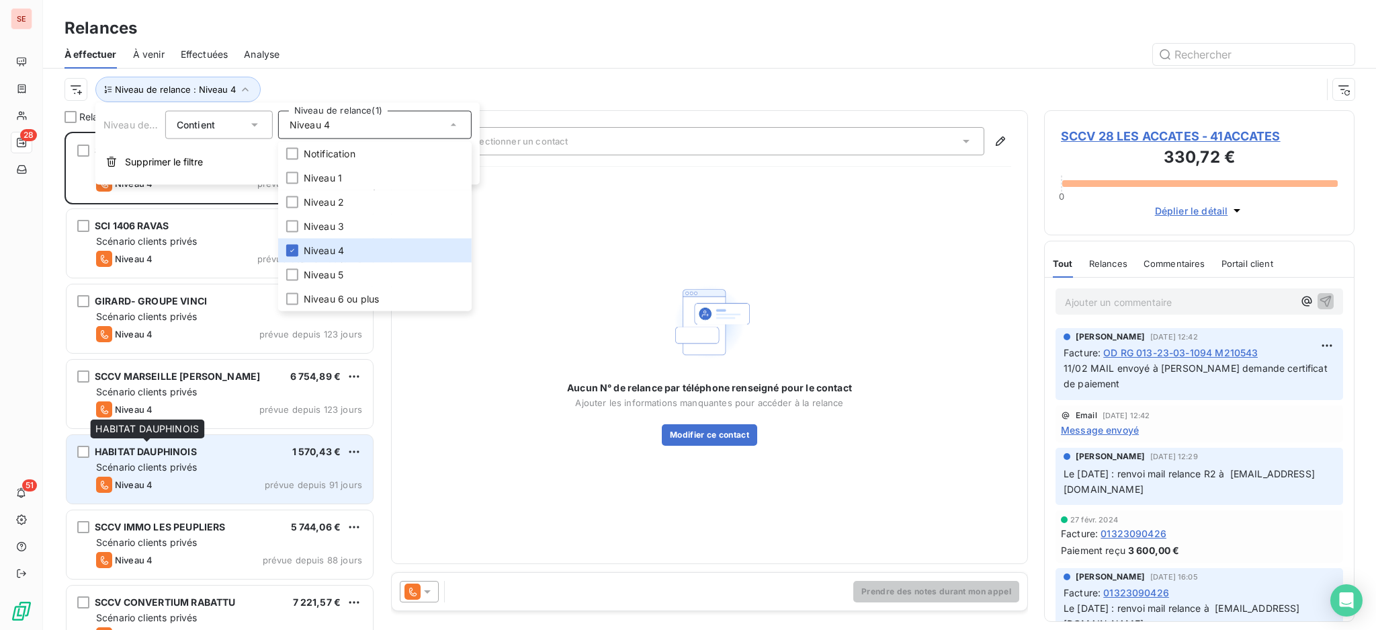
scroll to position [90, 0]
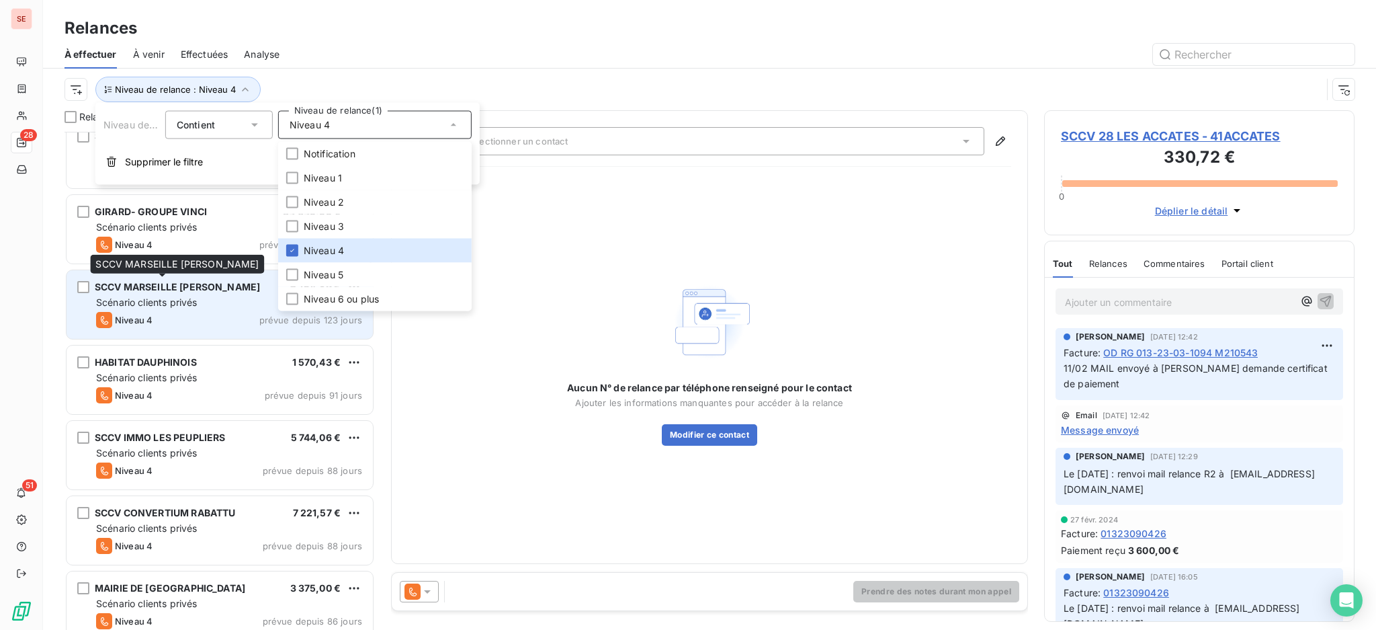
click at [198, 293] on div "SCCV MARSEILLE [PERSON_NAME]" at bounding box center [177, 286] width 165 height 13
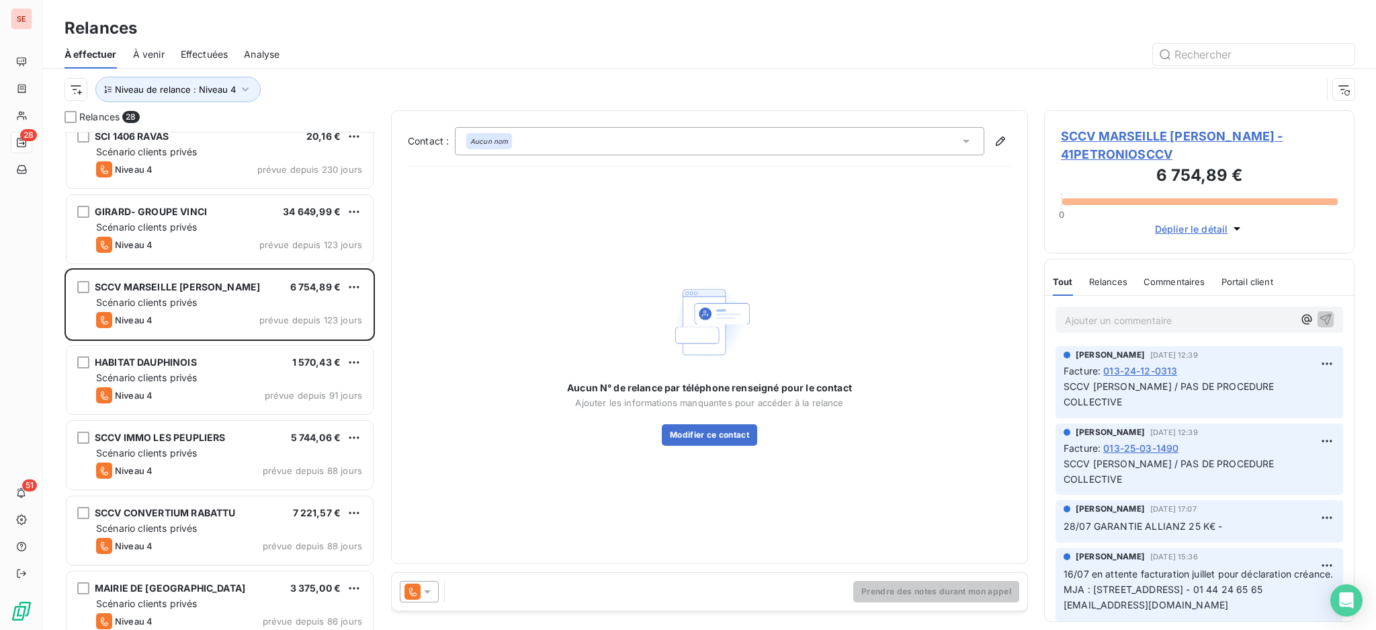
click at [1134, 132] on span "SCCV MARSEILLE [PERSON_NAME] - 41PETRONIOSCCV" at bounding box center [1199, 145] width 277 height 36
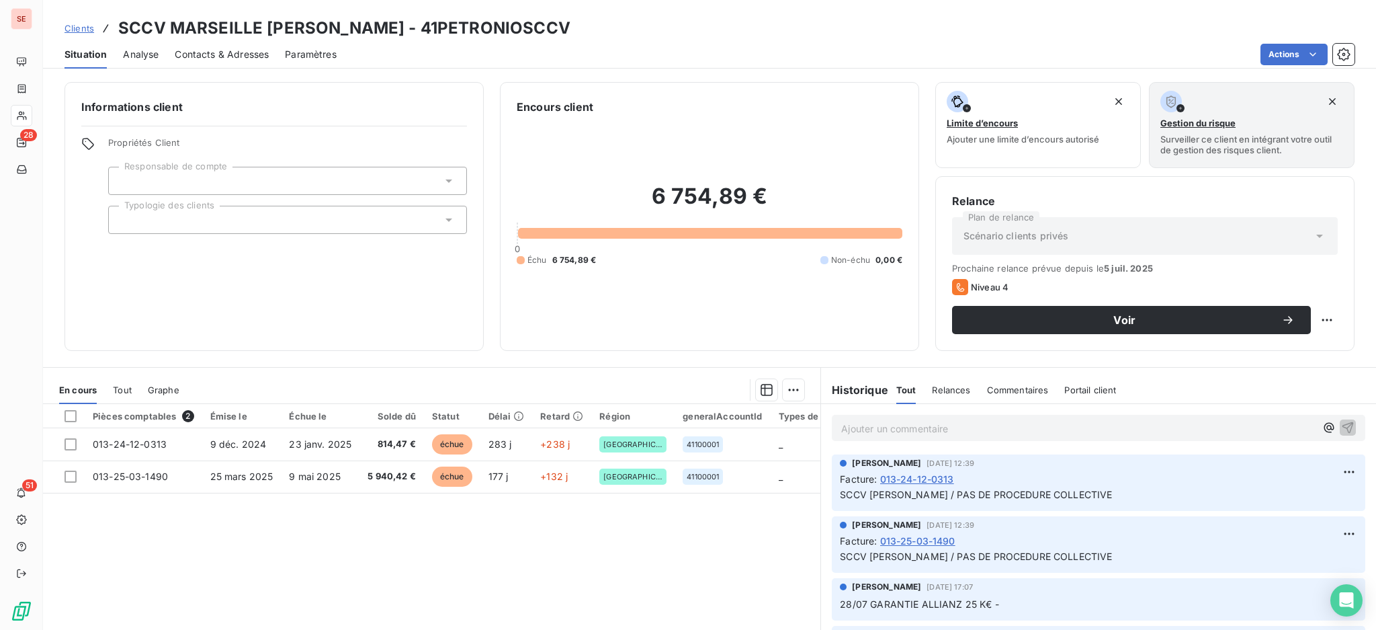
click at [243, 52] on span "Contacts & Adresses" at bounding box center [222, 54] width 94 height 13
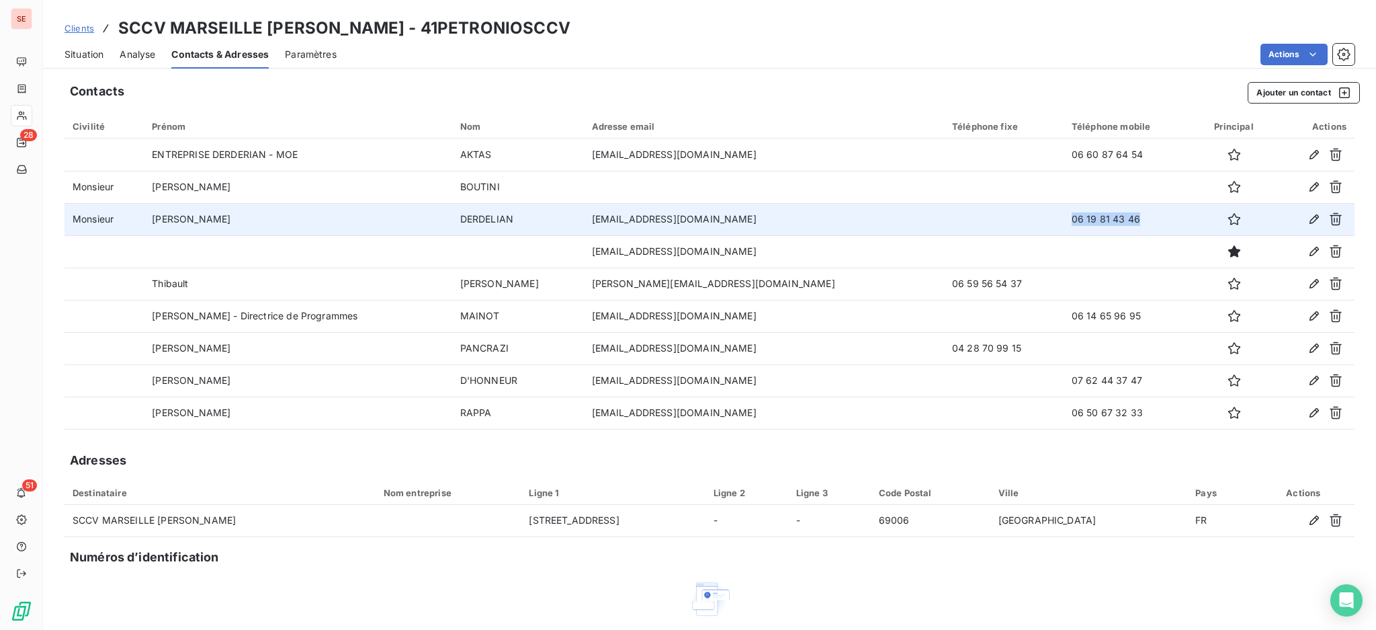
drag, startPoint x: 1096, startPoint y: 212, endPoint x: 1012, endPoint y: 209, distance: 83.4
click at [1012, 209] on tr "Monsieur [PERSON_NAME] [EMAIL_ADDRESS][DOMAIN_NAME] 06 19 81 43 46" at bounding box center [710, 219] width 1290 height 32
copy tr "06 19 81 43 46"
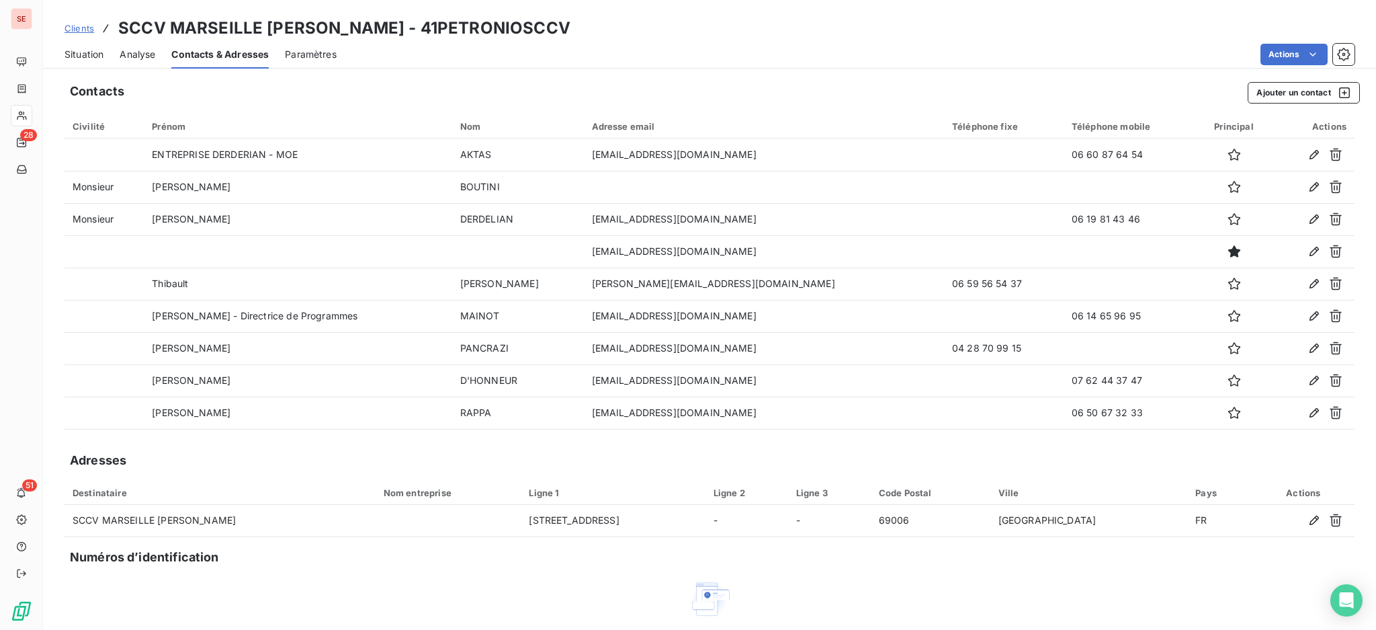
click at [807, 35] on div "Clients SCCV MARSEILLE [PERSON_NAME] - 41PETRONIOSCCV" at bounding box center [709, 28] width 1333 height 24
click at [91, 53] on span "Situation" at bounding box center [84, 54] width 39 height 13
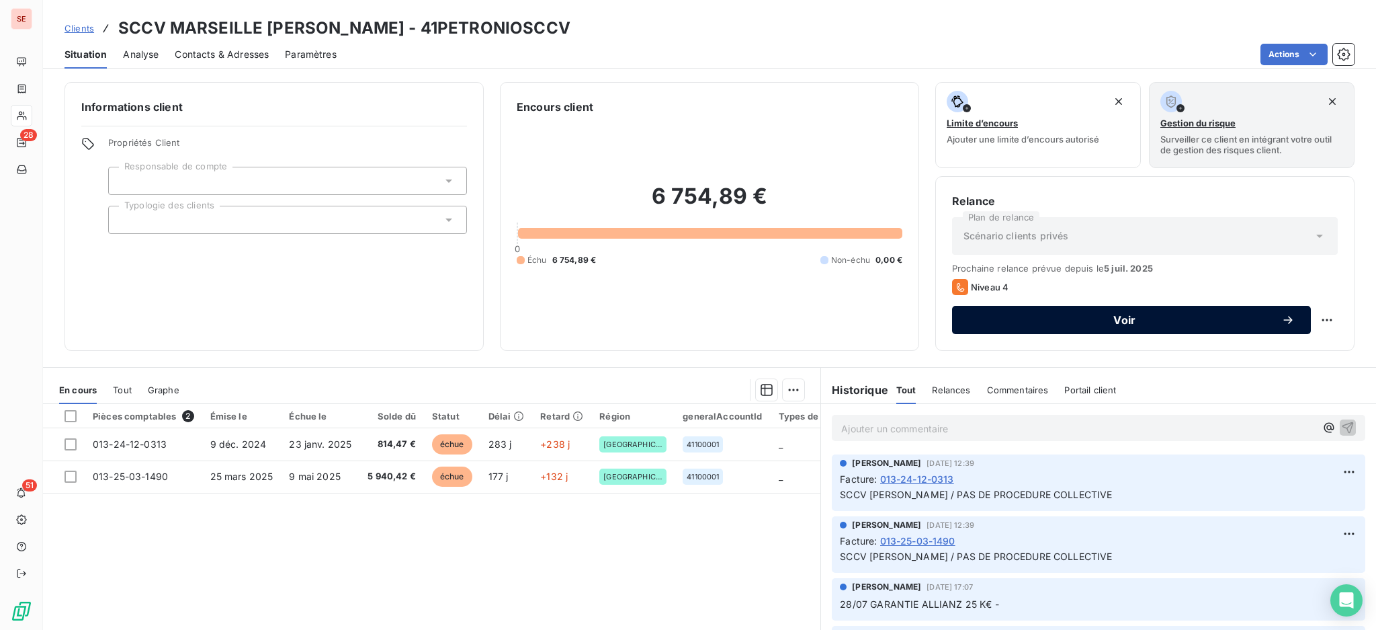
click at [1028, 316] on span "Voir" at bounding box center [1124, 320] width 313 height 11
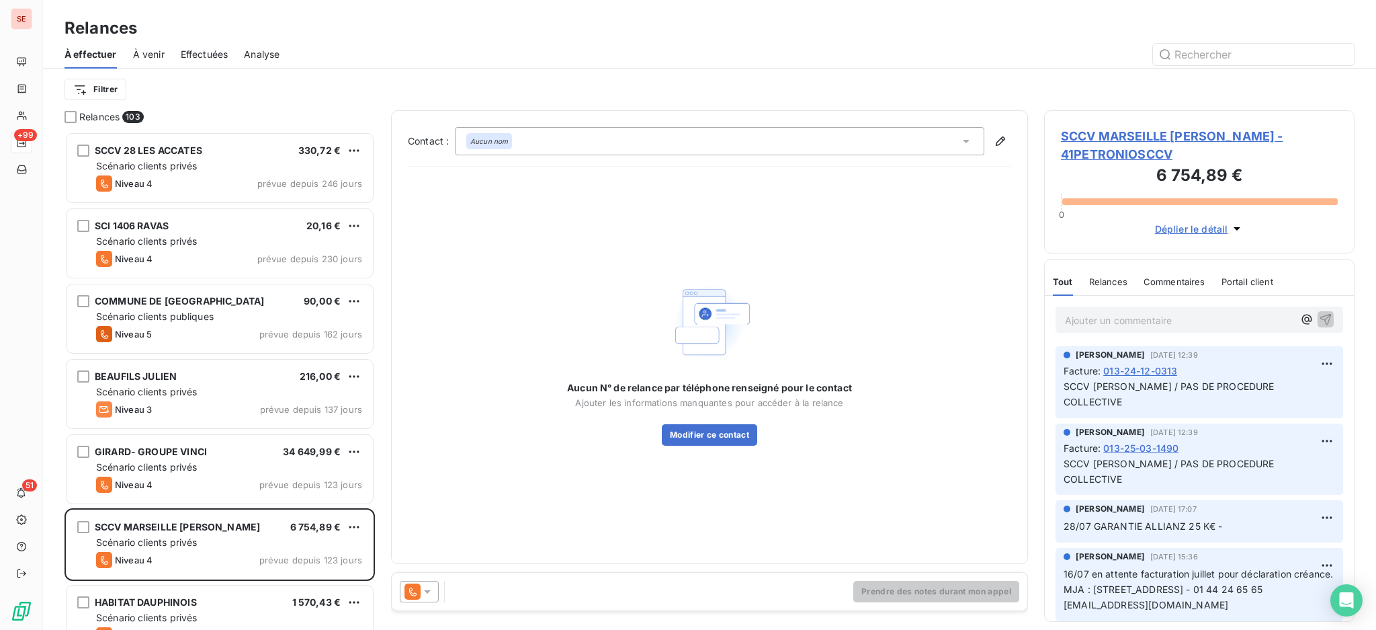
scroll to position [485, 296]
click at [965, 140] on icon at bounding box center [966, 141] width 7 height 3
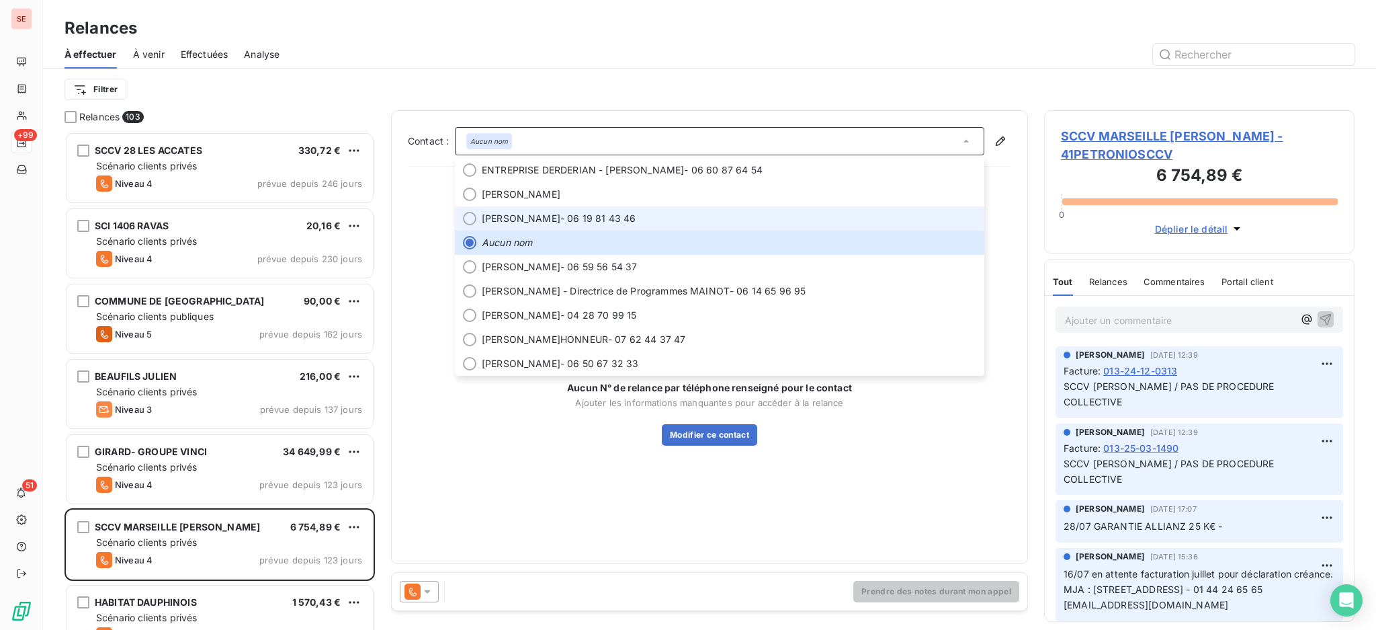
click at [624, 212] on span "[PERSON_NAME] - 06 19 81 43 46" at bounding box center [729, 218] width 495 height 13
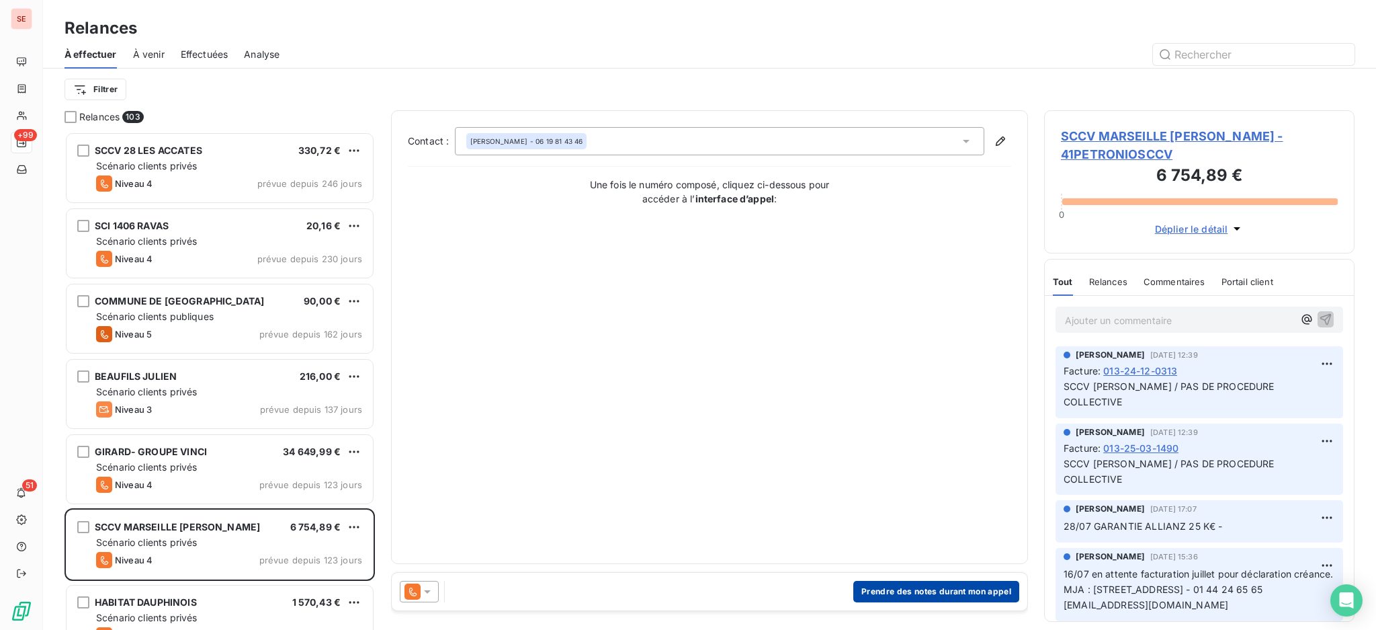
click at [921, 594] on button "Prendre des notes durant mon appel" at bounding box center [937, 592] width 166 height 22
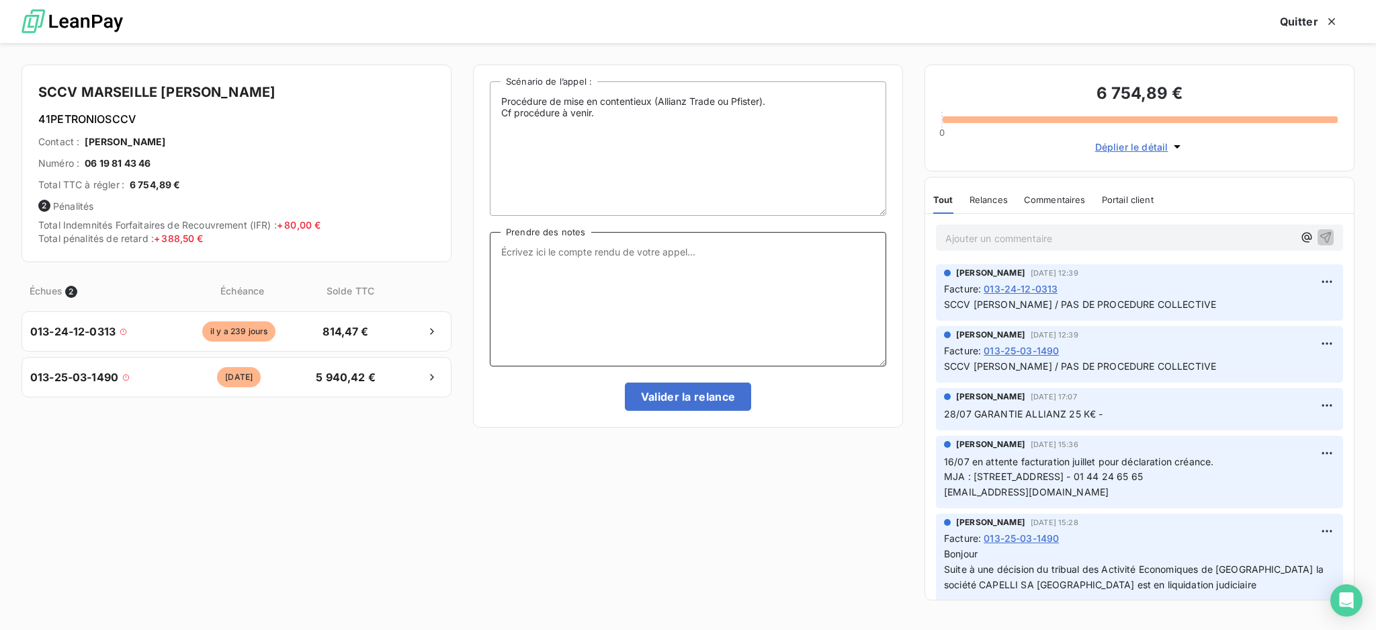
click at [525, 252] on textarea "Prendre des notes" at bounding box center [688, 299] width 397 height 134
click at [507, 267] on textarea "Ent tél avec [PERSON_NAME] Le liquidateur a répondu à" at bounding box center [688, 299] width 397 height 134
click at [694, 261] on textarea "Ent tél avec [PERSON_NAME] Il a contacté le liquidateur a répondu à" at bounding box center [688, 299] width 397 height 134
click at [619, 263] on textarea "Ent tél avec [PERSON_NAME] Il a contacté le liquidateur a répondu" at bounding box center [688, 299] width 397 height 134
click at [702, 267] on textarea "Ent tél avec [PERSON_NAME] Il a contacté le liquidateur lui a répondu" at bounding box center [688, 299] width 397 height 134
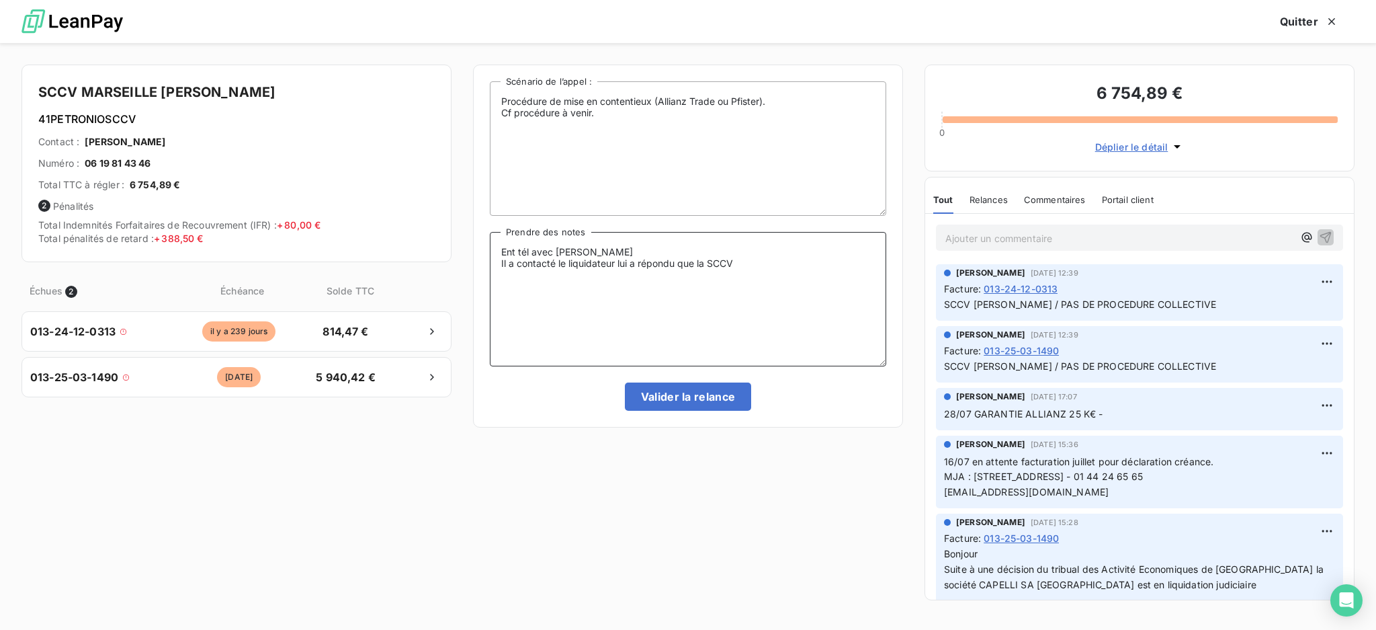
click at [802, 264] on textarea "Ent tél avec [PERSON_NAME] Il a contacté le liquidateur lui a répondu que la SC…" at bounding box center [688, 299] width 397 height 134
click at [618, 261] on textarea "Ent tél avec [PERSON_NAME] Il a contacté le liquidateur lui a répondu que la SC…" at bounding box center [688, 299] width 397 height 134
click at [787, 261] on textarea "Ent tél avec [PERSON_NAME] Il a contacté le liquidateur qui lui a répondu que l…" at bounding box center [688, 299] width 397 height 134
click at [512, 270] on textarea "Ent tél avec [PERSON_NAME] Il a contacté le liquidateur qui lui a répondu que l…" at bounding box center [688, 299] width 397 height 134
click at [530, 277] on textarea "Ent tél avec [PERSON_NAME] Il a contacté le liquidateur qui lui a répondu que l…" at bounding box center [688, 299] width 397 height 134
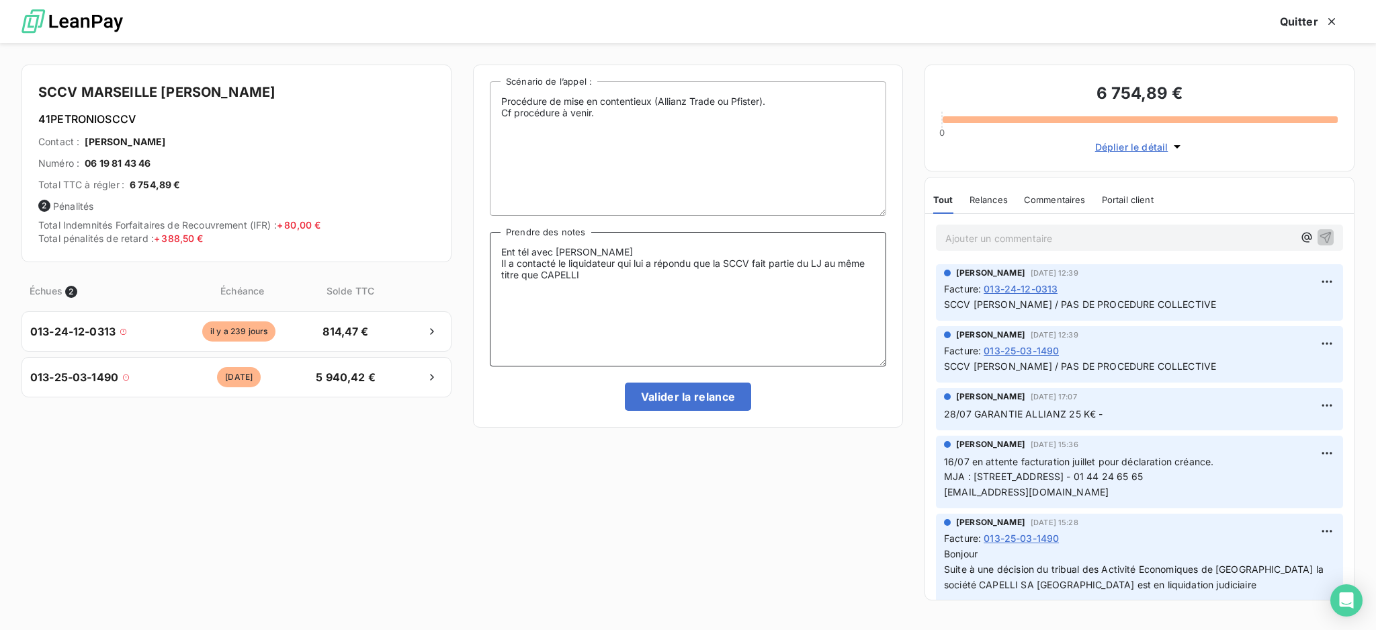
click at [593, 264] on textarea "Ent tél avec [PERSON_NAME] Il a contacté le liquidateur qui lui a répondu que l…" at bounding box center [688, 299] width 397 height 134
click at [590, 272] on textarea "Ent tél avec [PERSON_NAME] Il a contacté le liquidateur qui lui a répondu que l…" at bounding box center [688, 299] width 397 height 134
type textarea "Ent tél avec [PERSON_NAME] Il a contacté le liquidateur qui lui a répondu que l…"
click at [710, 394] on button "Valider la relance" at bounding box center [688, 396] width 127 height 28
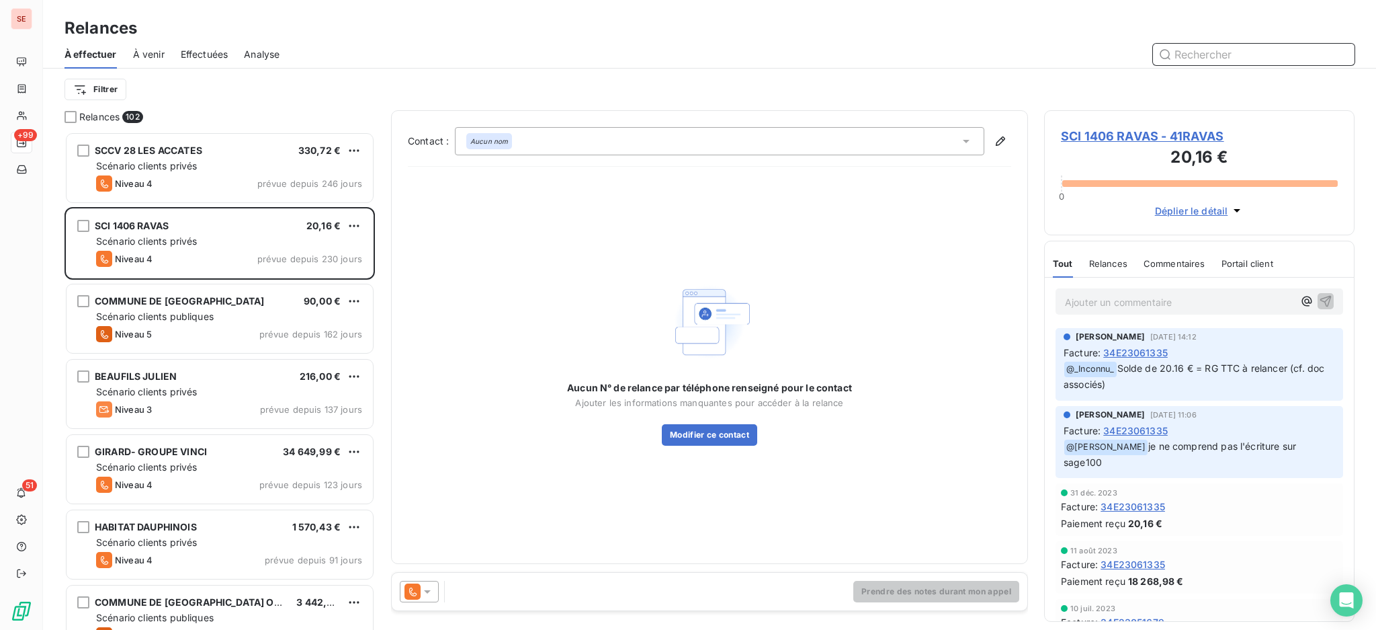
click at [201, 54] on span "Effectuées" at bounding box center [205, 54] width 48 height 13
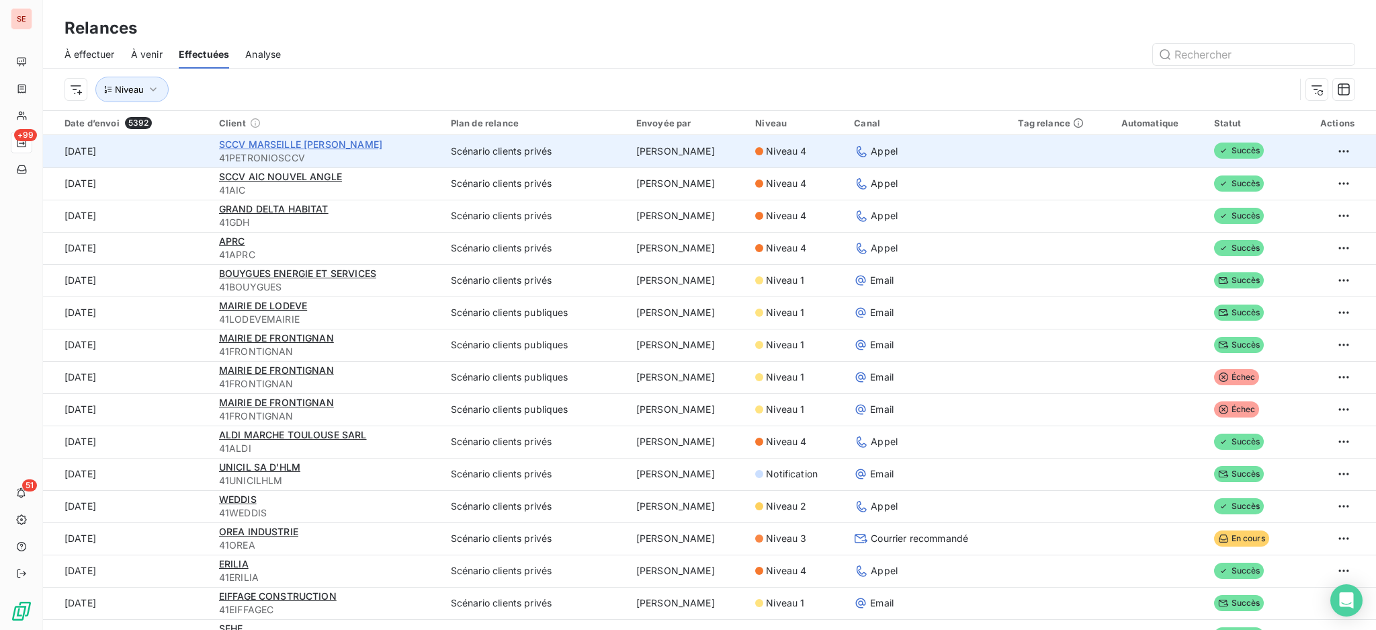
click at [273, 143] on span "SCCV MARSEILLE [PERSON_NAME]" at bounding box center [300, 143] width 163 height 11
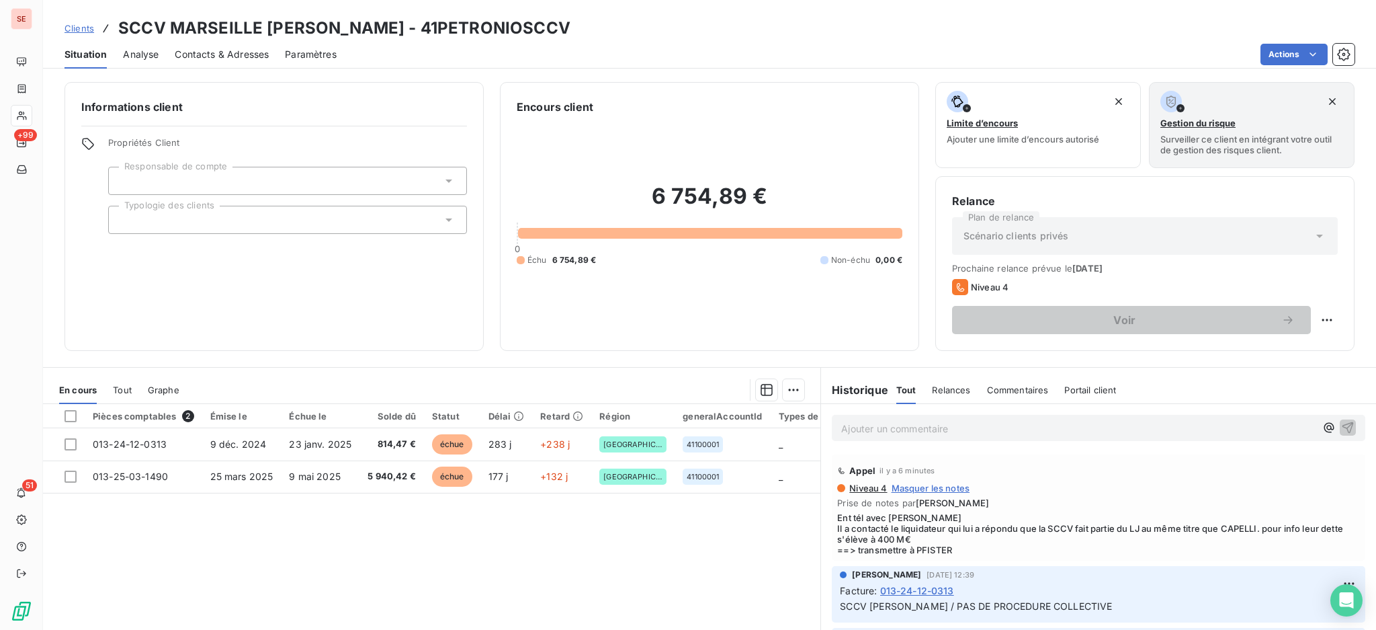
click at [848, 424] on p "Ajouter un commentaire ﻿" at bounding box center [1078, 428] width 474 height 17
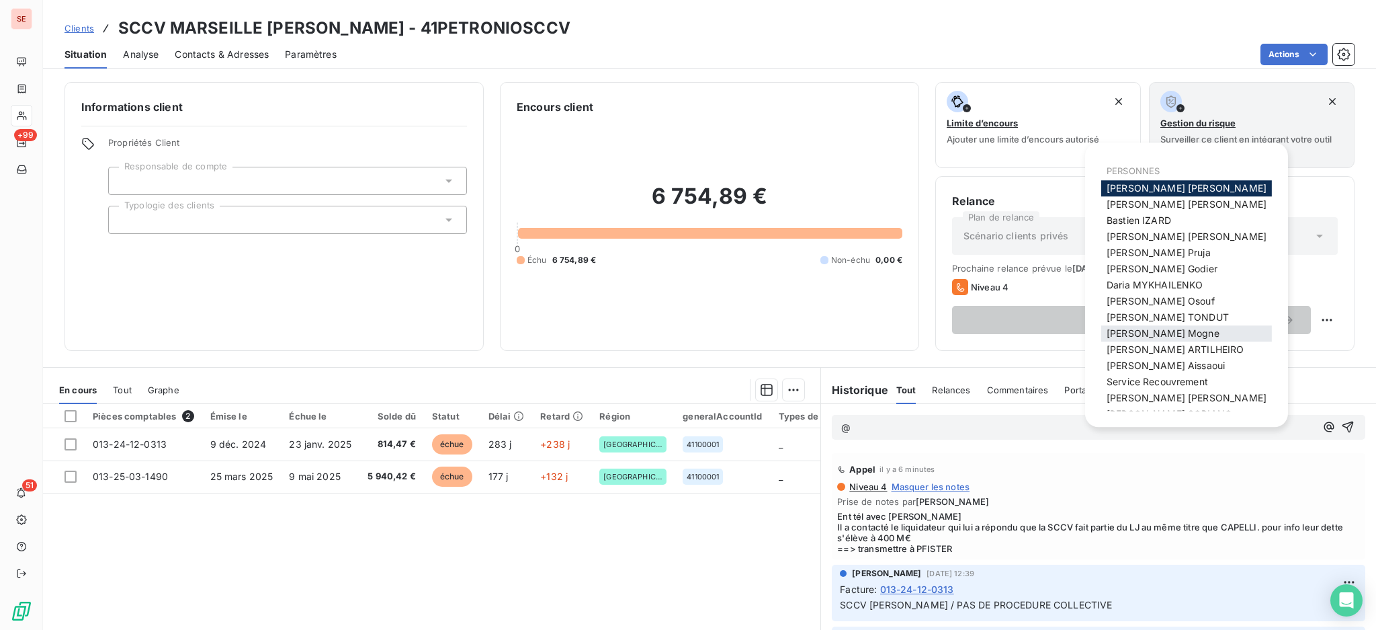
click at [1151, 337] on span "[PERSON_NAME]" at bounding box center [1163, 332] width 113 height 11
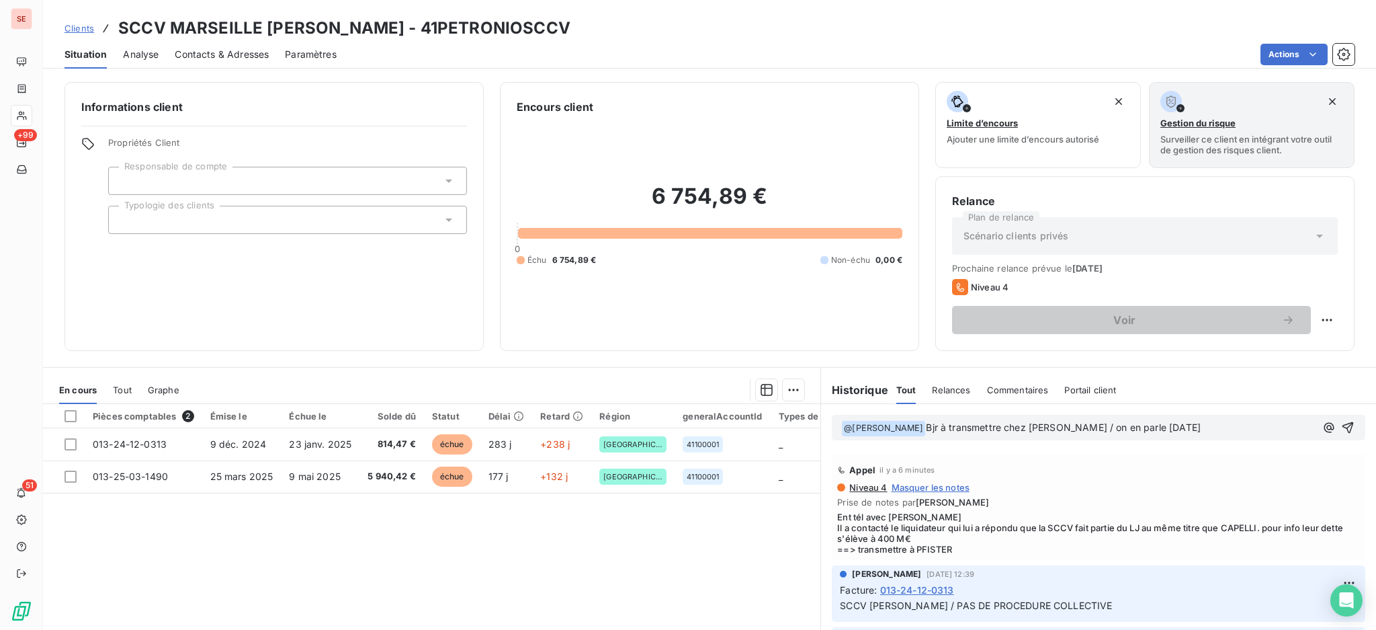
click at [926, 424] on span "Bjr à transmettre chez [PERSON_NAME] / on en parle [DATE]" at bounding box center [1063, 426] width 275 height 11
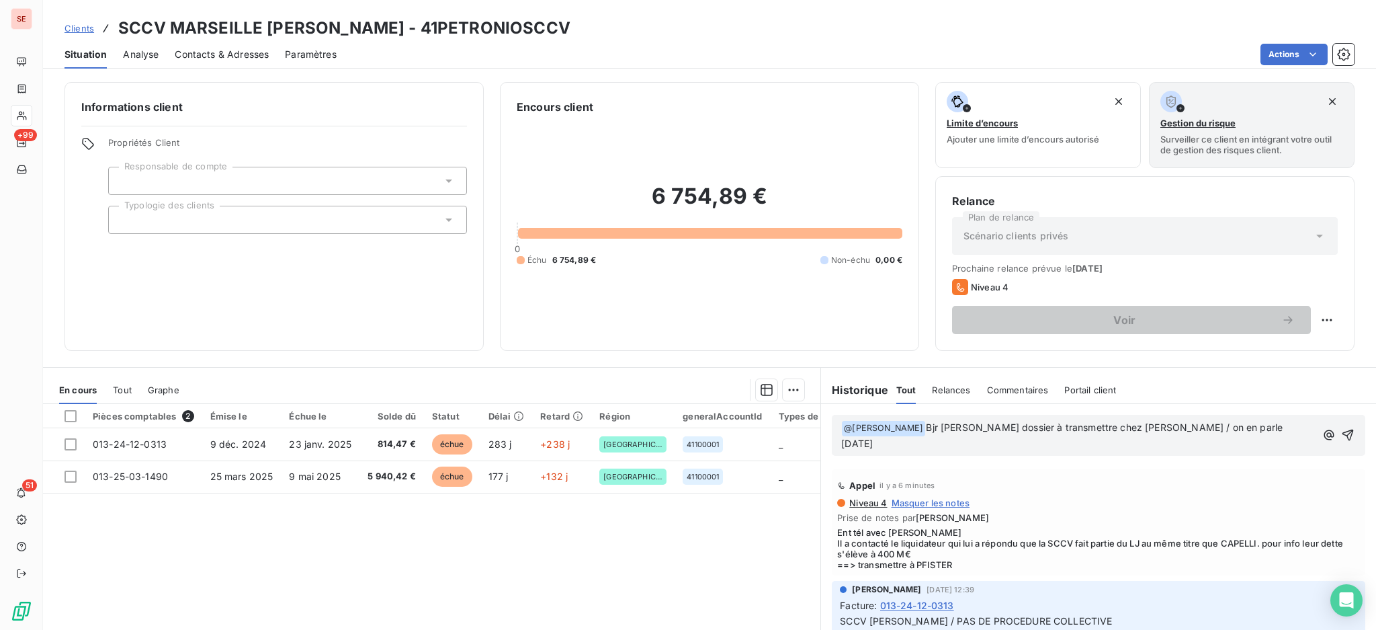
click at [1235, 425] on p "﻿ @ [PERSON_NAME] ﻿ Bjr [PERSON_NAME] dossier à transmettre chez [PERSON_NAME] …" at bounding box center [1078, 436] width 474 height 32
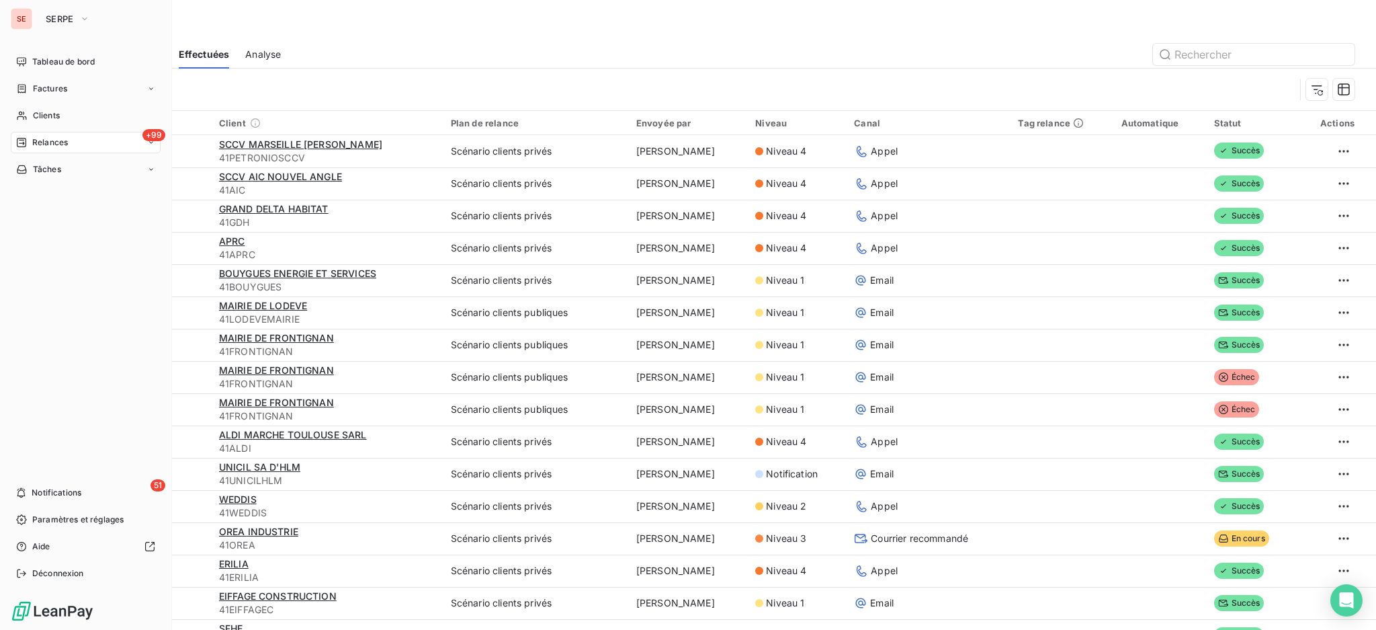
click at [57, 137] on span "Relances" at bounding box center [50, 142] width 36 height 12
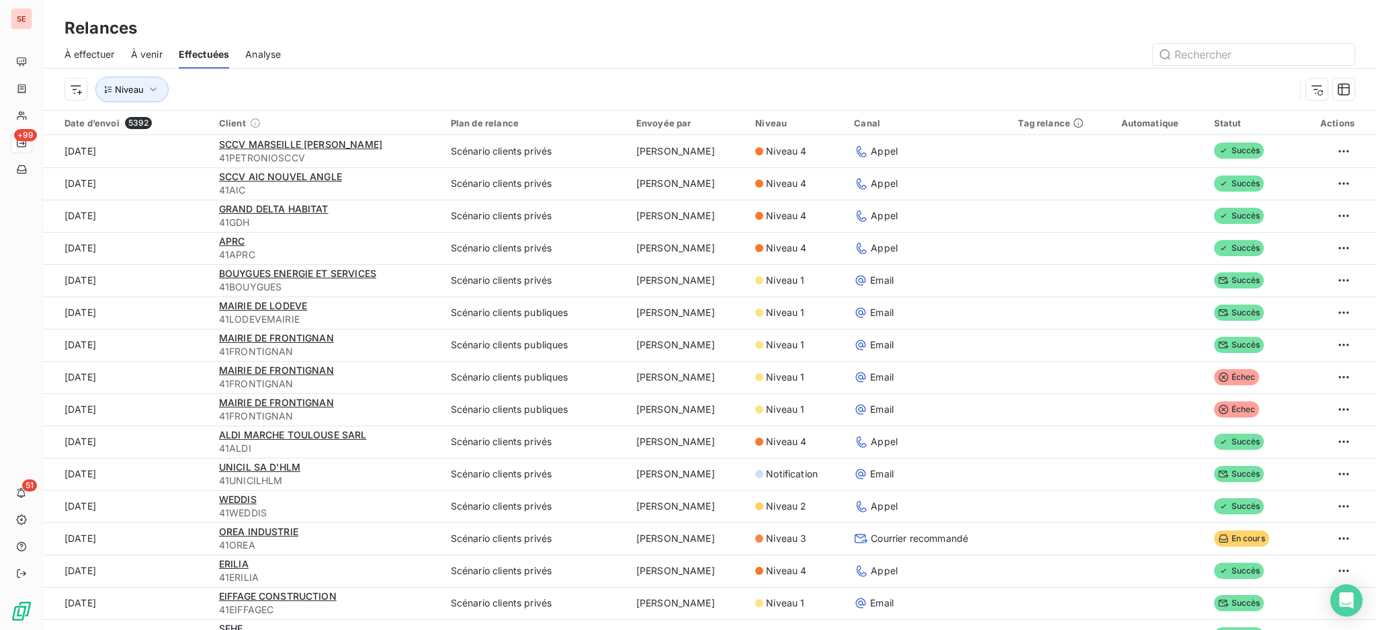
click at [95, 52] on span "À effectuer" at bounding box center [90, 54] width 50 height 13
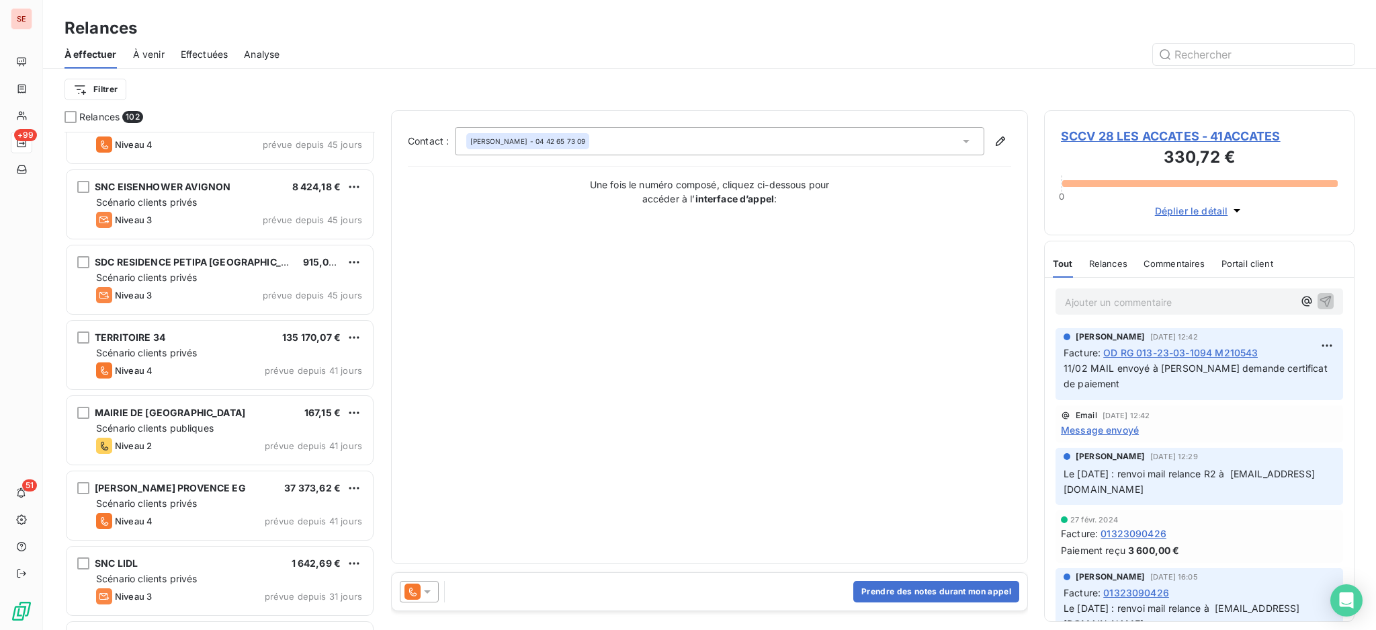
scroll to position [1165, 0]
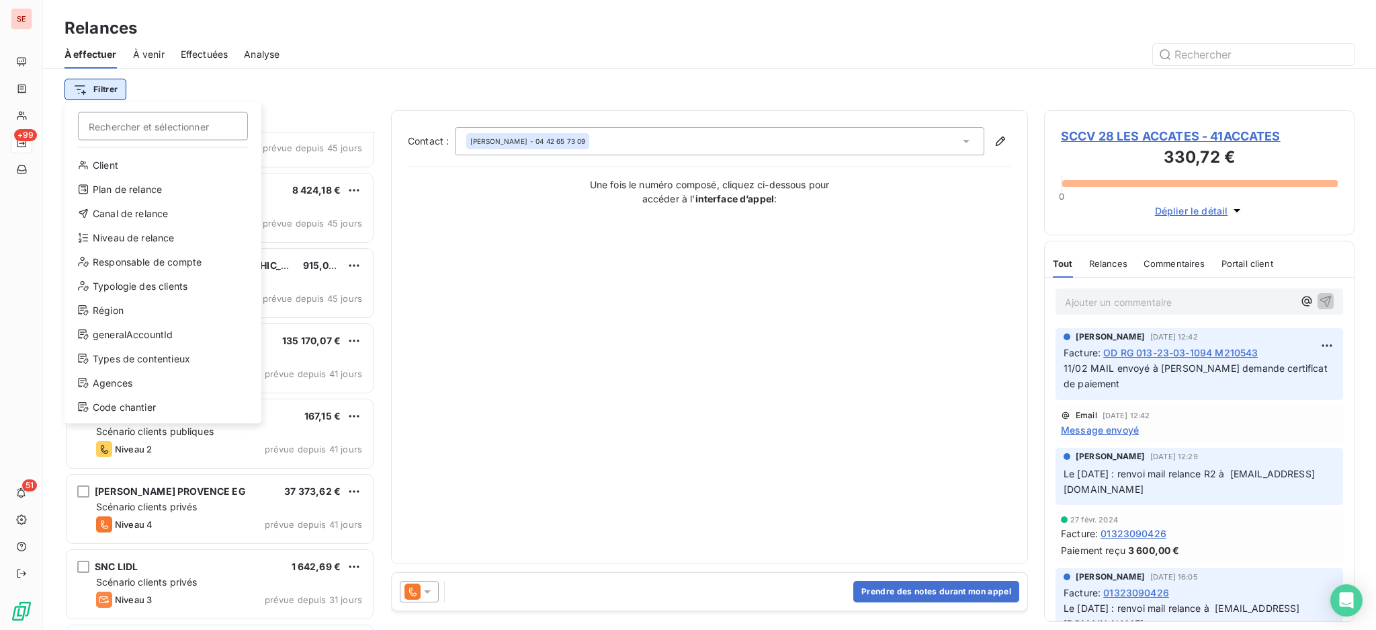
click at [103, 87] on html "SE +99 51 Relances À effectuer À venir Effectuées Analyse Filtrer Rechercher et…" at bounding box center [688, 315] width 1376 height 630
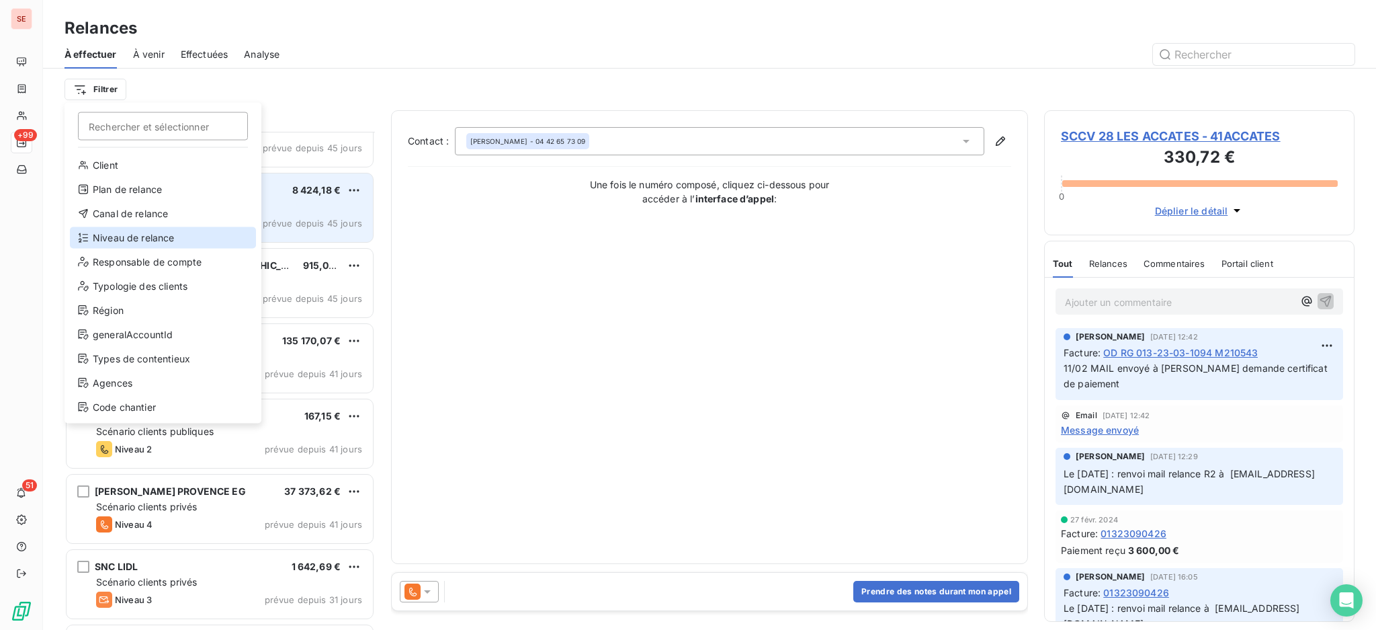
click at [165, 236] on div "Niveau de relance" at bounding box center [163, 238] width 186 height 22
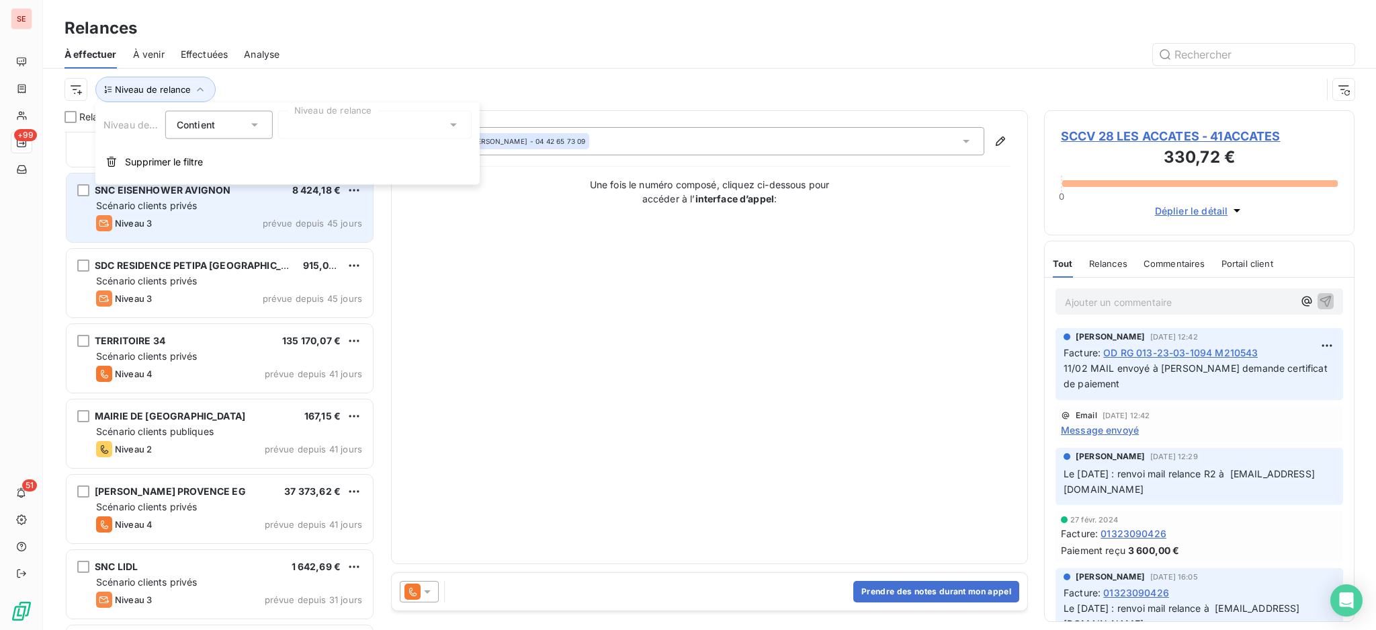
scroll to position [14, 14]
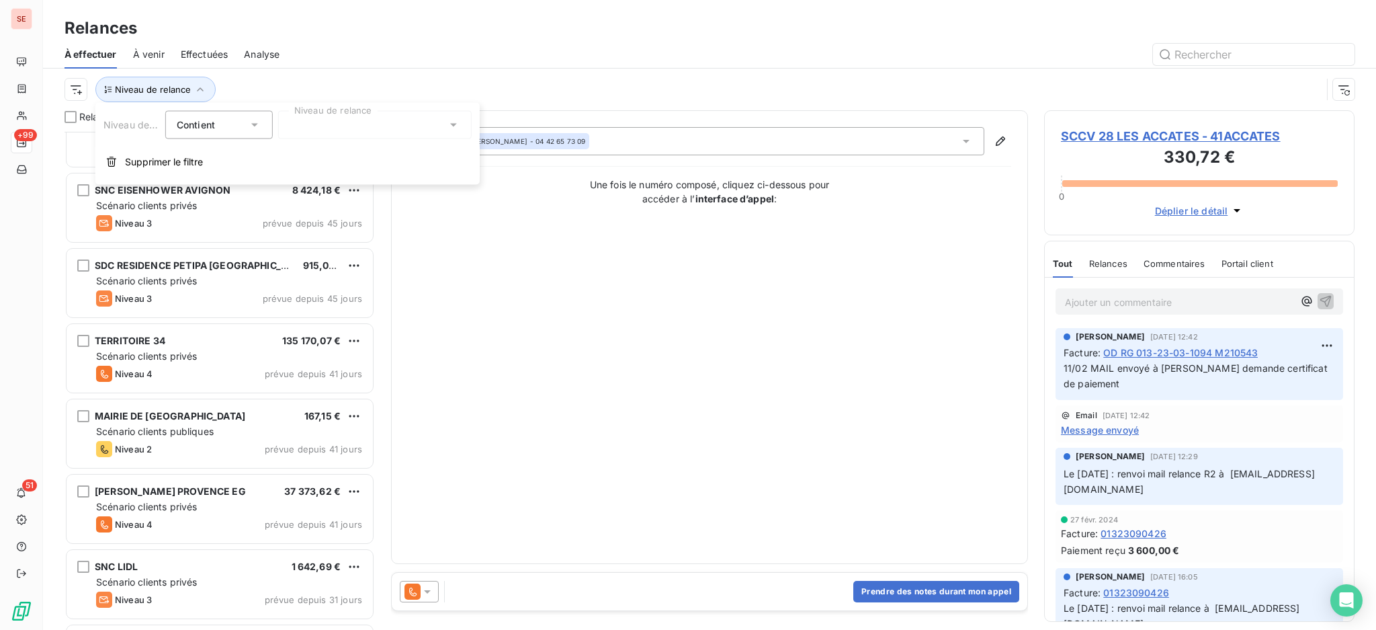
click at [447, 124] on icon at bounding box center [453, 124] width 13 height 13
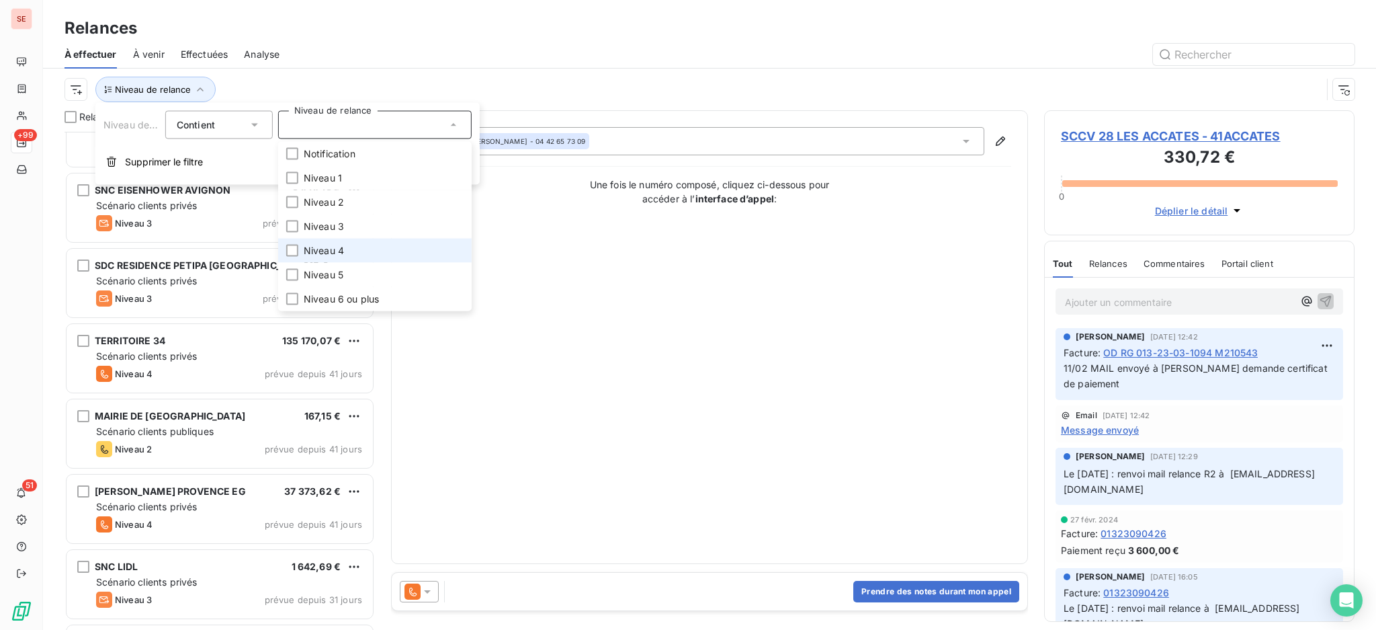
click at [337, 246] on span "Niveau 4" at bounding box center [324, 250] width 40 height 13
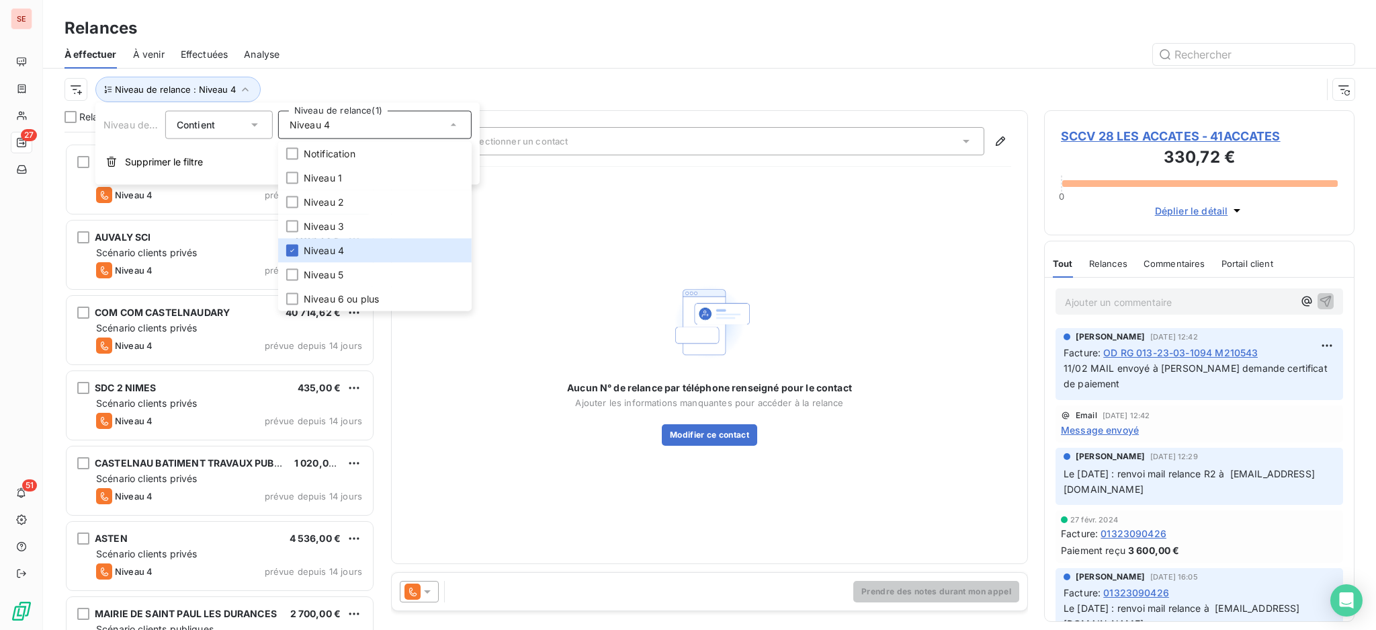
scroll to position [1534, 0]
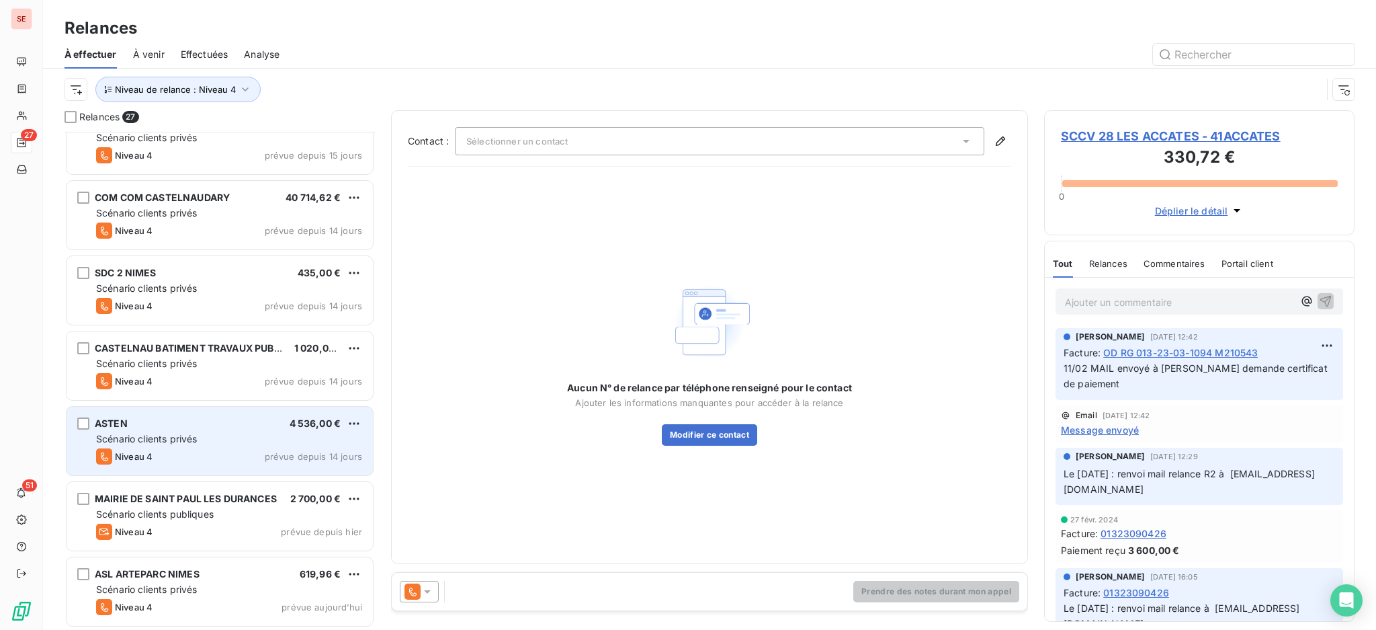
click at [167, 442] on span "Scénario clients privés" at bounding box center [146, 438] width 101 height 11
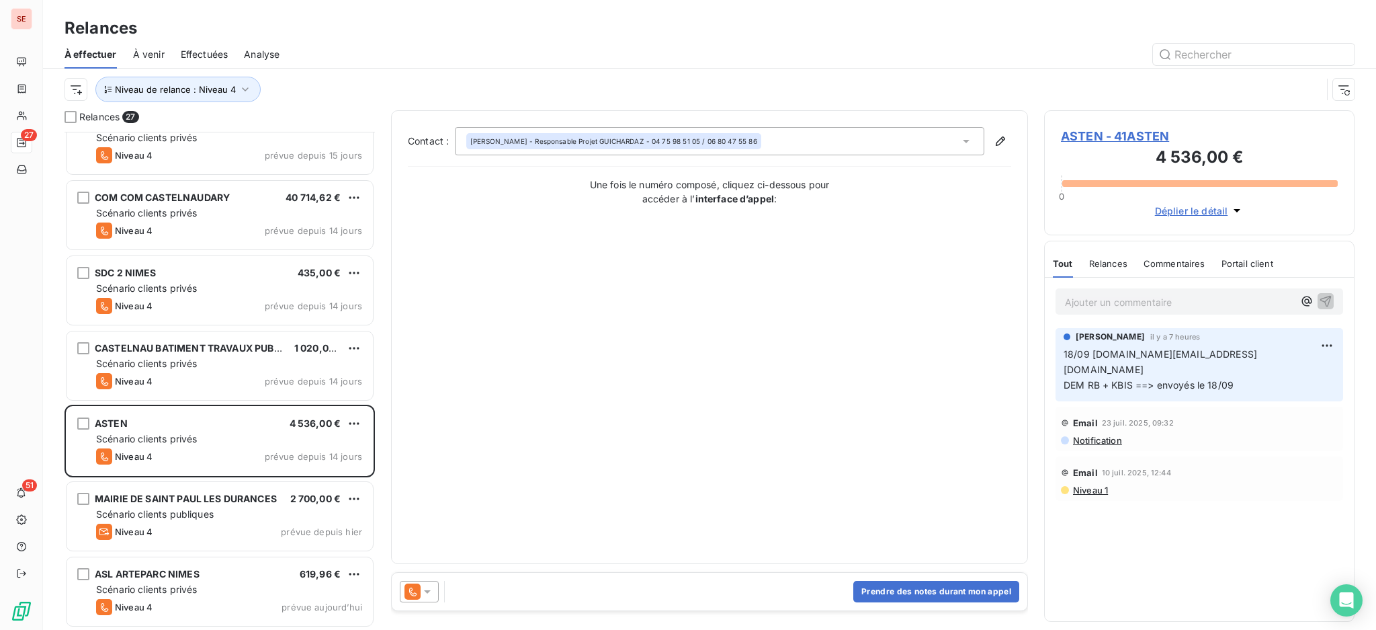
click at [1108, 133] on span "ASTEN - 41ASTEN" at bounding box center [1199, 136] width 277 height 18
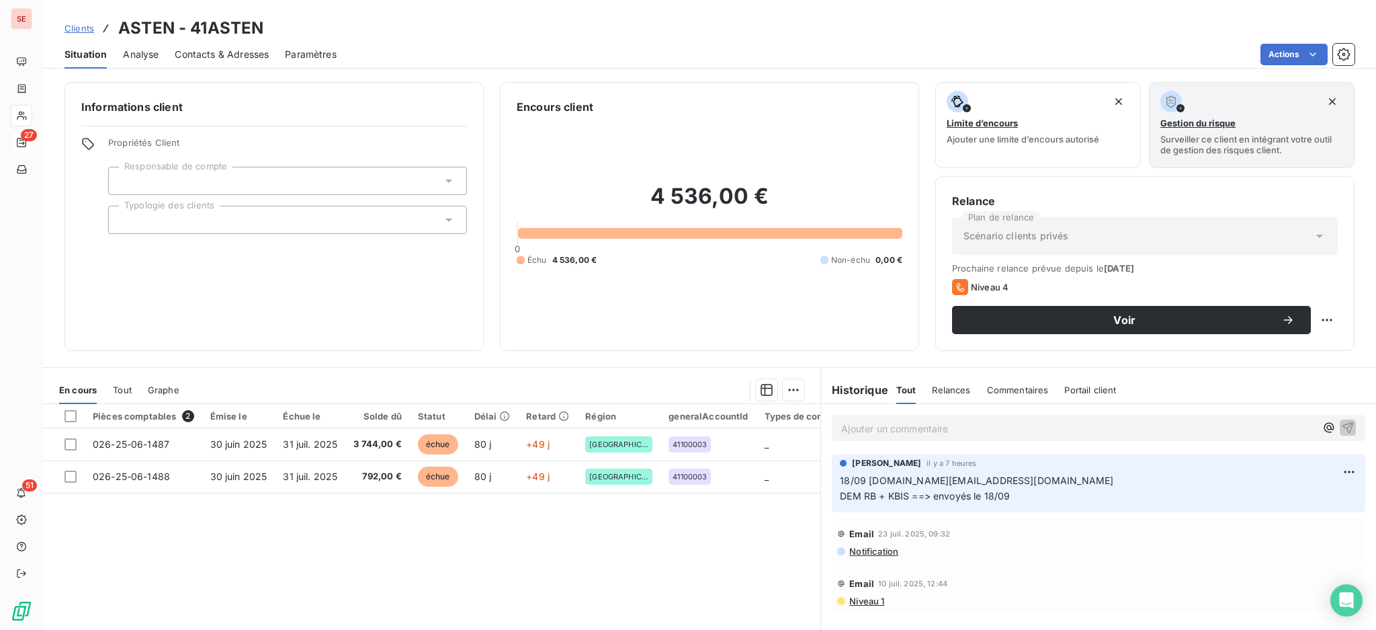
click at [851, 602] on span "Niveau 1" at bounding box center [866, 600] width 36 height 11
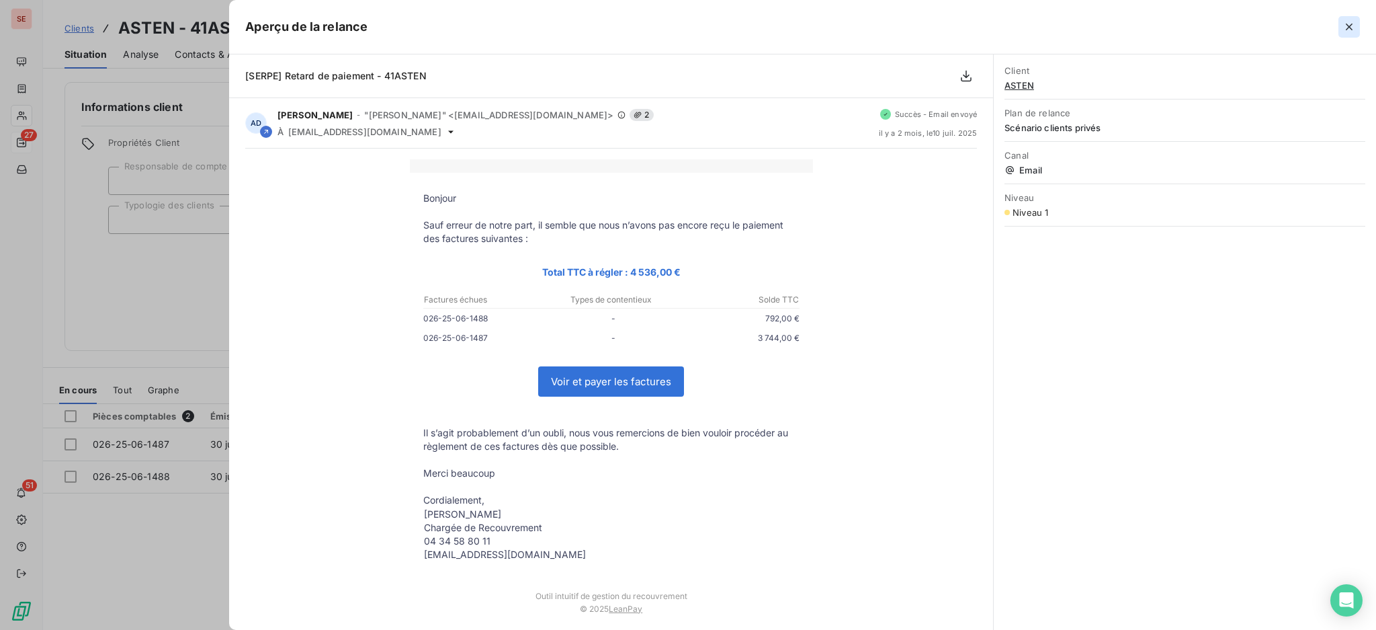
click at [1348, 26] on icon "button" at bounding box center [1349, 27] width 7 height 7
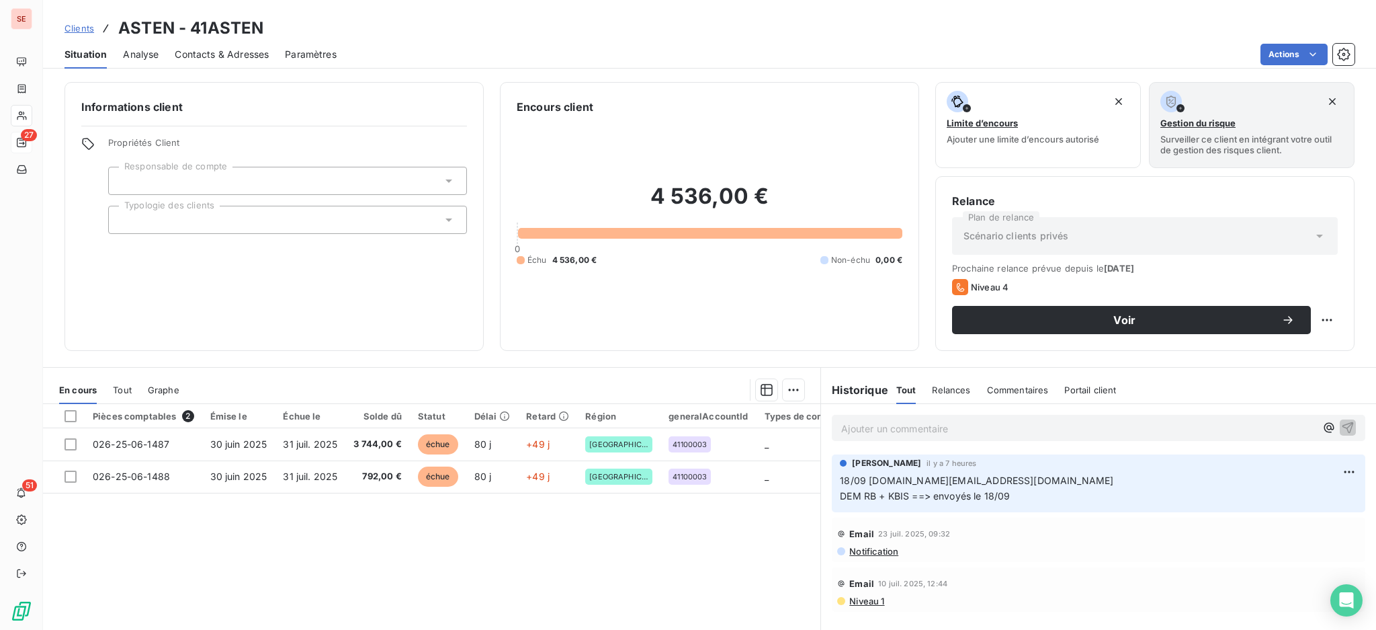
click at [226, 51] on span "Contacts & Adresses" at bounding box center [222, 54] width 94 height 13
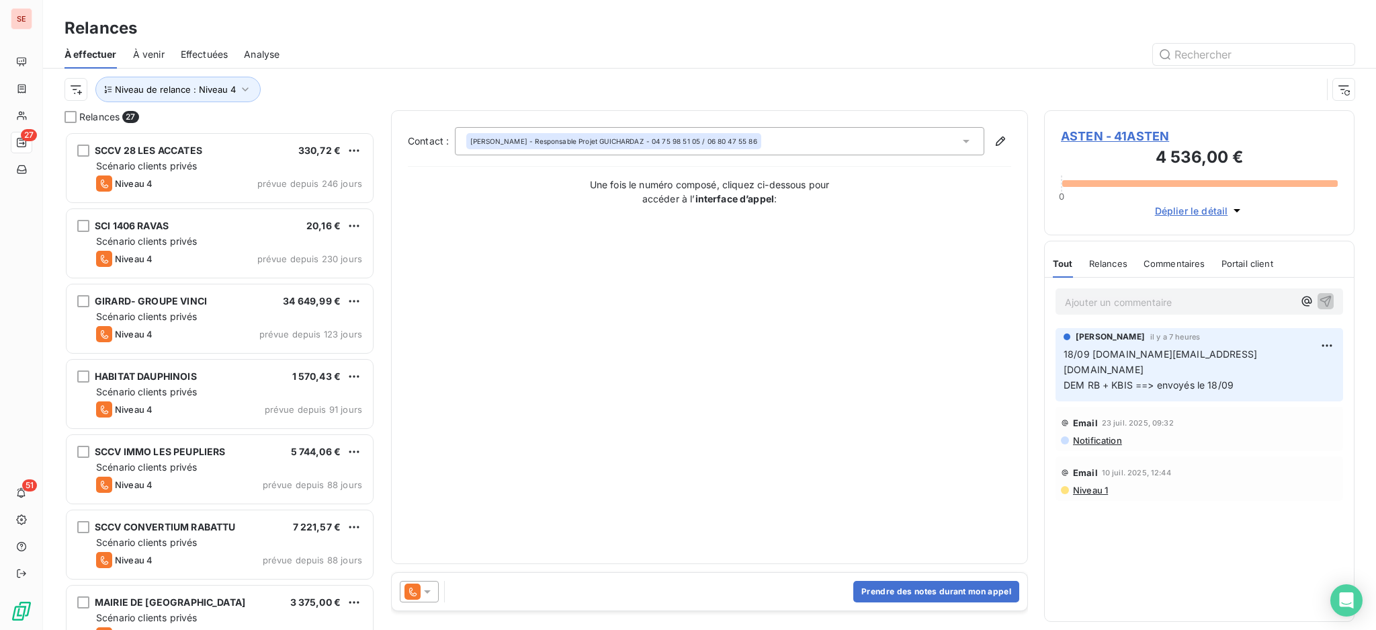
scroll to position [485, 296]
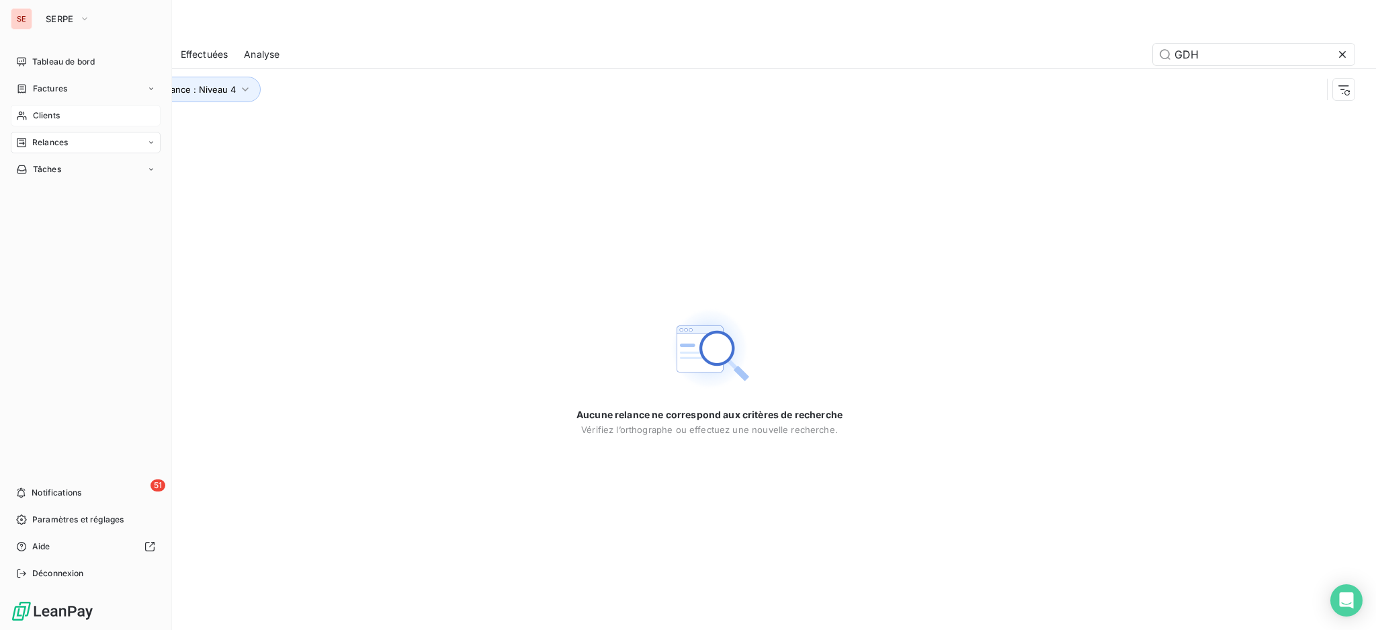
type input "GDH"
click at [47, 116] on span "Clients" at bounding box center [46, 116] width 27 height 12
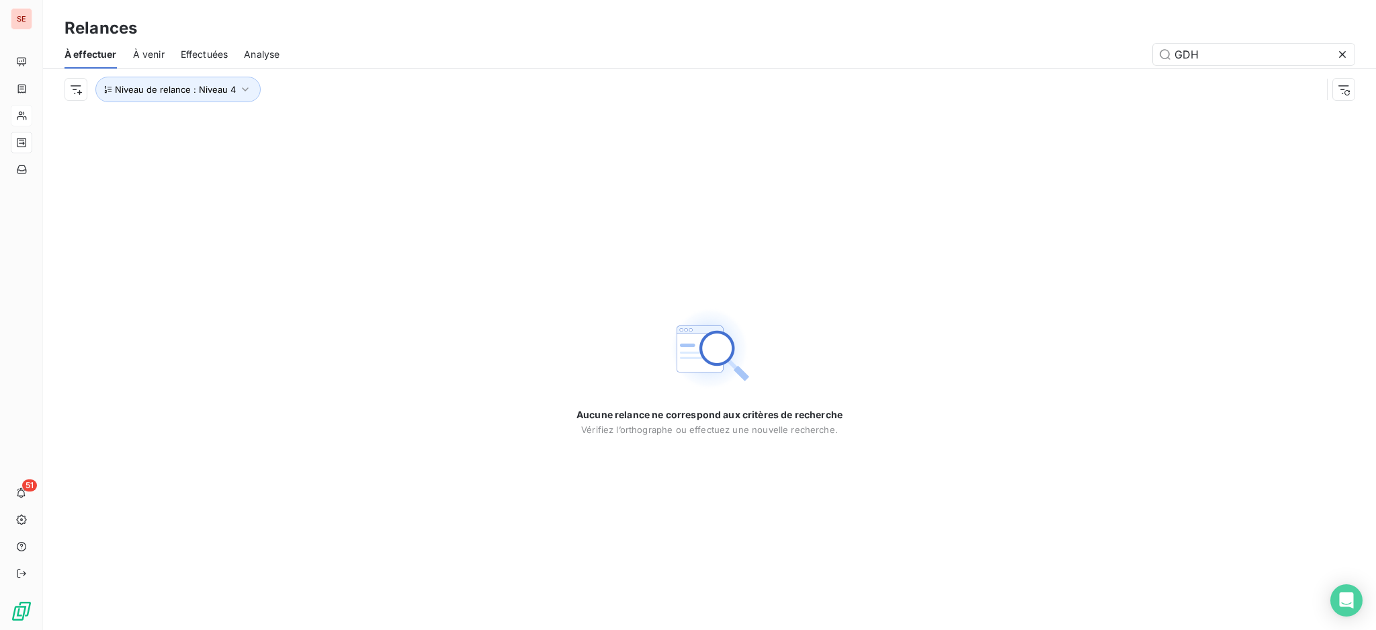
click at [1342, 52] on icon at bounding box center [1342, 54] width 13 height 13
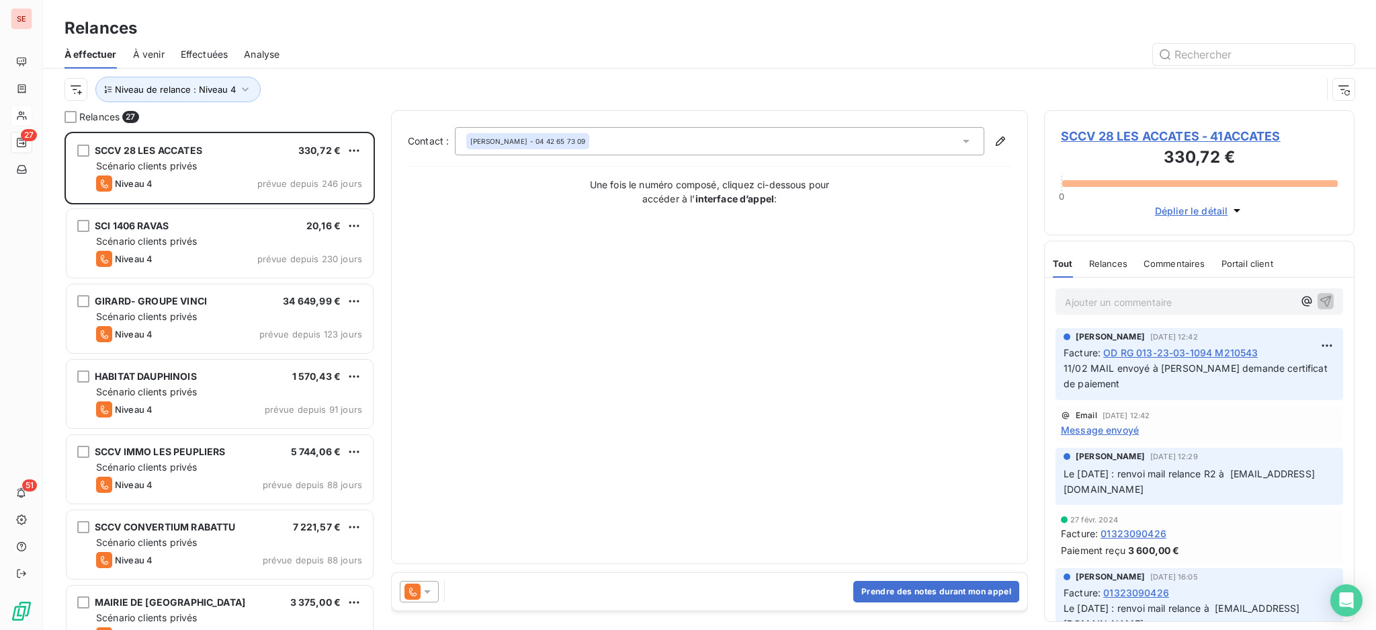
scroll to position [485, 296]
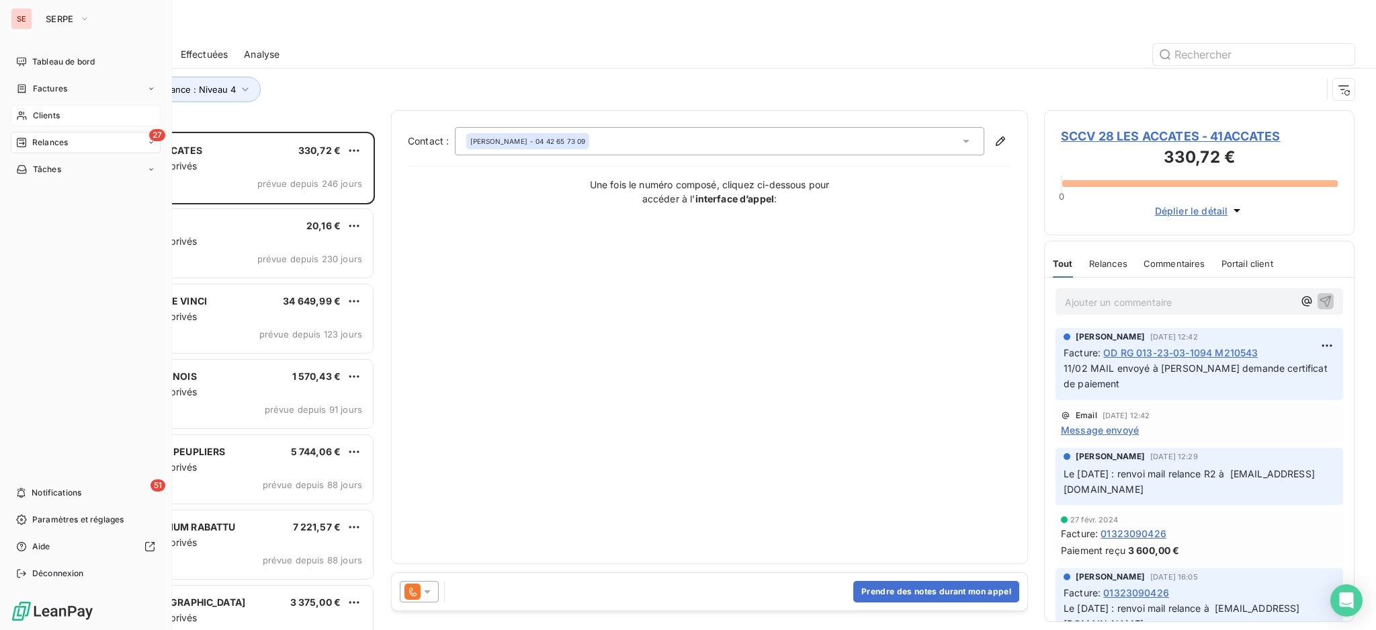
click at [48, 112] on span "Clients" at bounding box center [46, 116] width 27 height 12
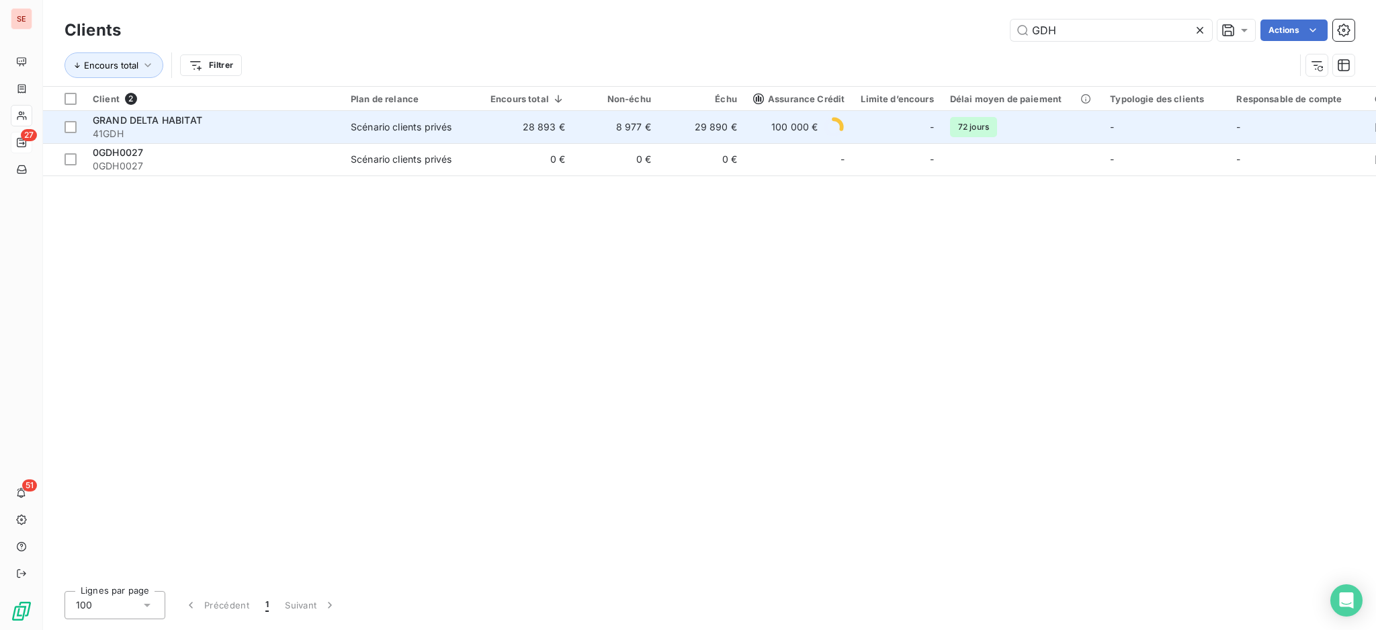
type input "GDH"
click at [368, 128] on div "Scénario clients privés" at bounding box center [401, 126] width 101 height 13
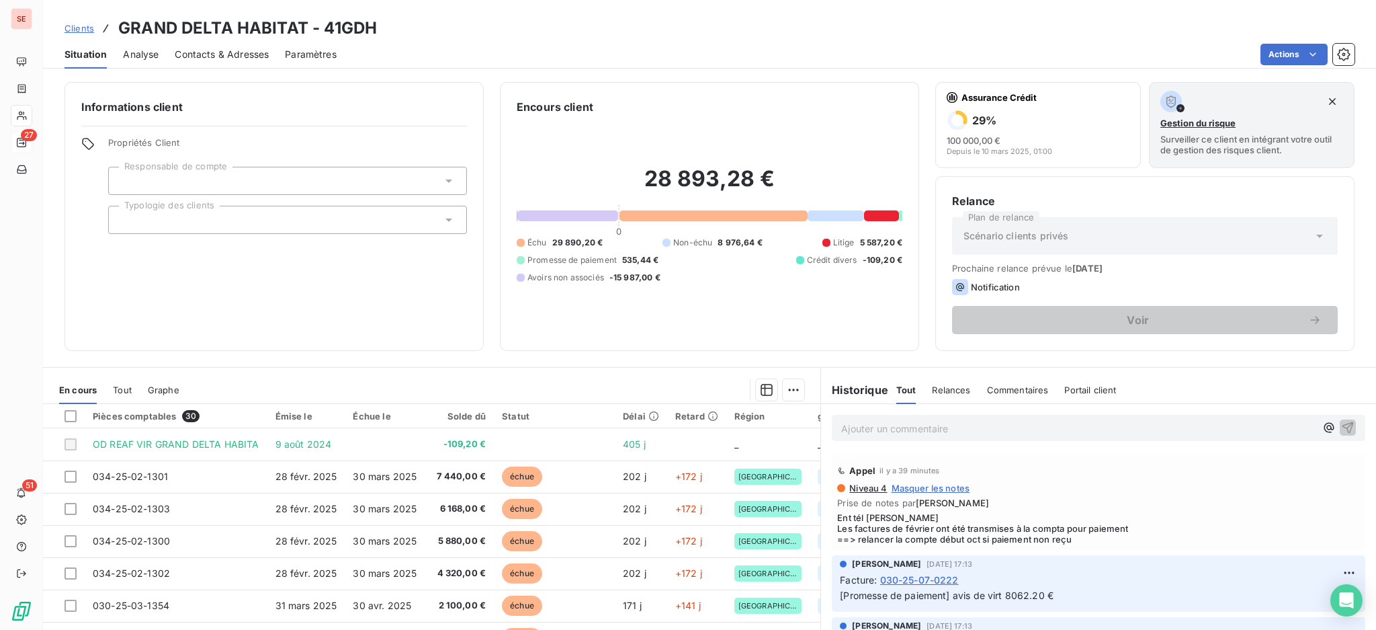
click at [254, 53] on span "Contacts & Adresses" at bounding box center [222, 54] width 94 height 13
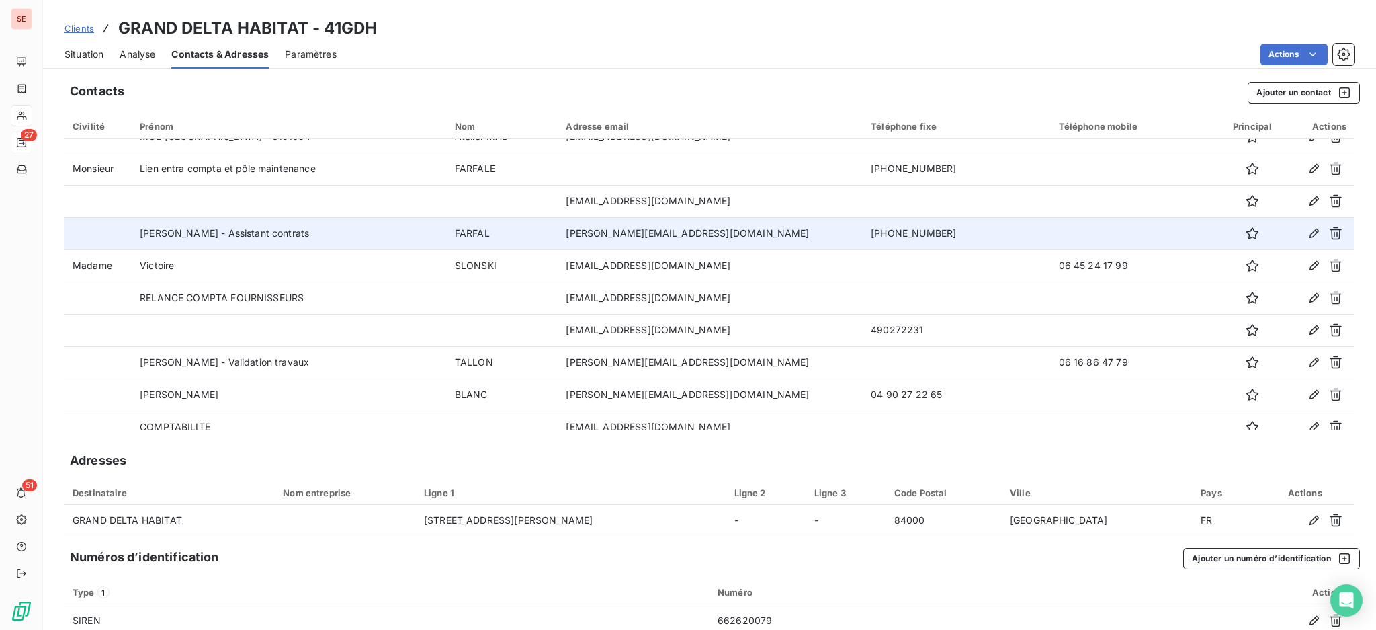
scroll to position [257, 0]
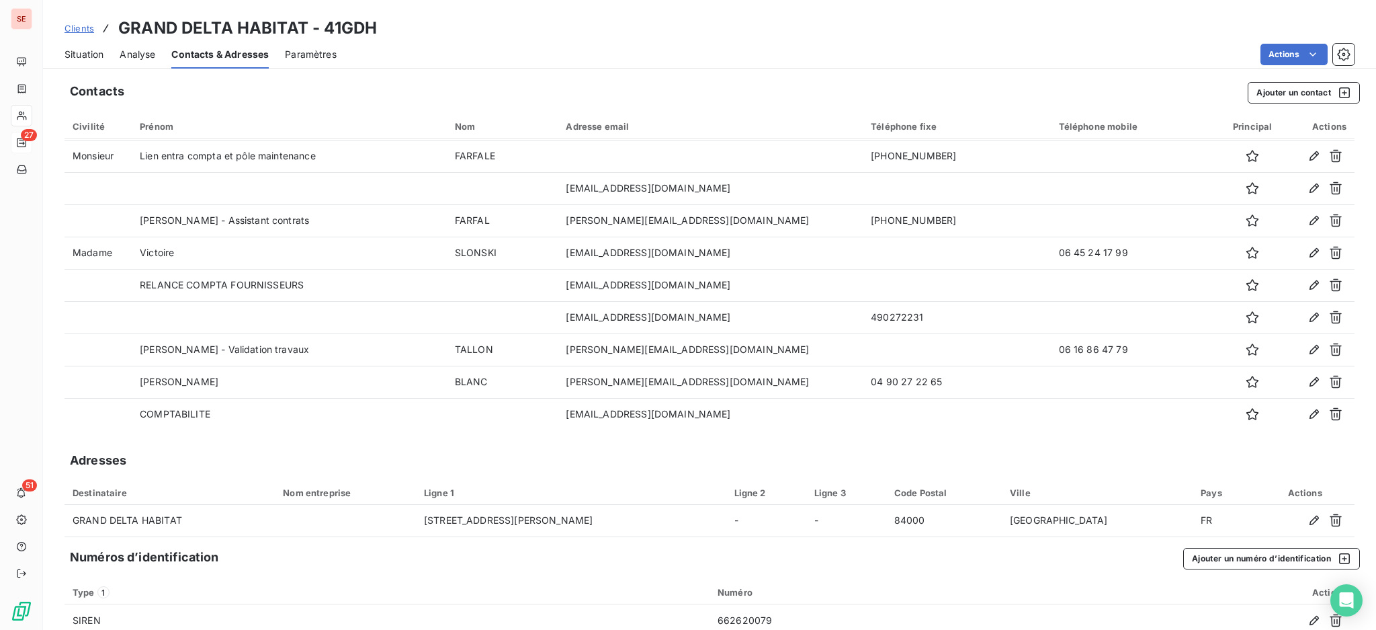
click at [98, 50] on span "Situation" at bounding box center [84, 54] width 39 height 13
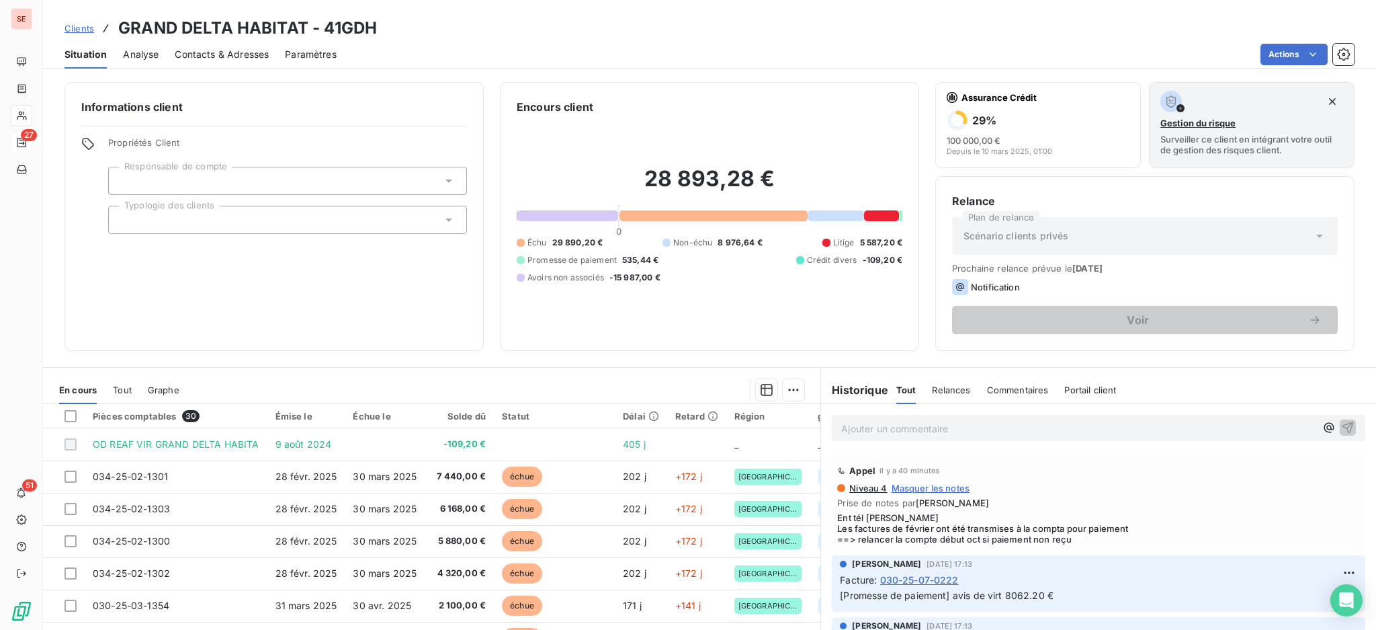
click at [868, 421] on p "Ajouter un commentaire ﻿" at bounding box center [1078, 428] width 474 height 17
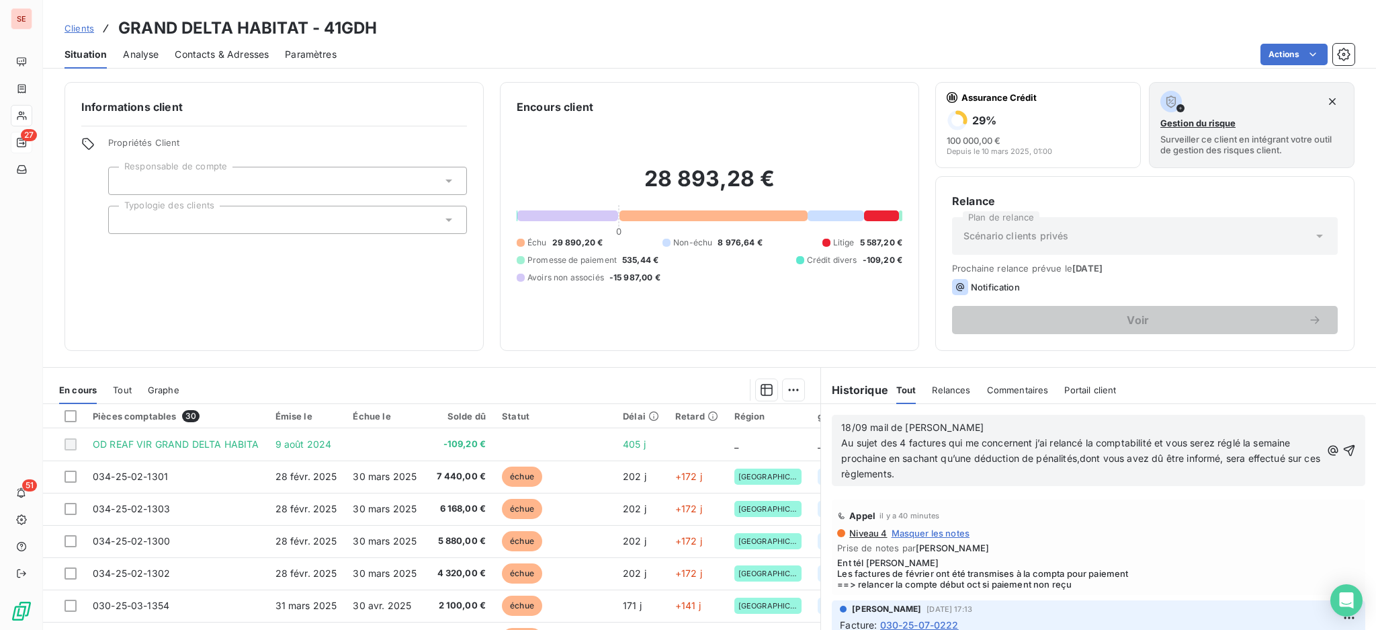
click at [1075, 458] on span "18/09 mail de [PERSON_NAME] Au sujet des 4 factures qui me concernent j’ai rela…" at bounding box center [1082, 450] width 482 height 58
click at [1343, 452] on icon "button" at bounding box center [1349, 450] width 13 height 13
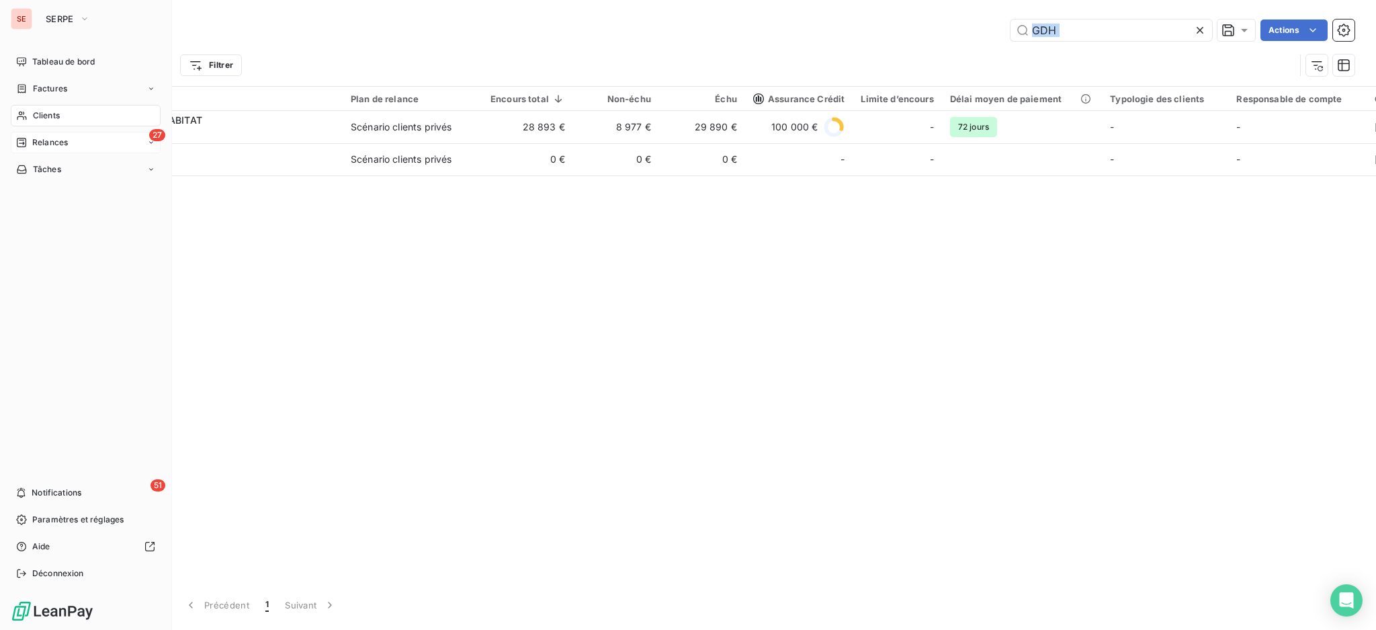
drag, startPoint x: 0, startPoint y: 171, endPoint x: 9, endPoint y: 85, distance: 86.5
click at [0, 76] on div "SE SERPE Tableau de bord Factures Clients 27 Relances Tâches 51 Notifications P…" at bounding box center [688, 315] width 1376 height 630
click at [48, 140] on span "Relances" at bounding box center [50, 142] width 36 height 12
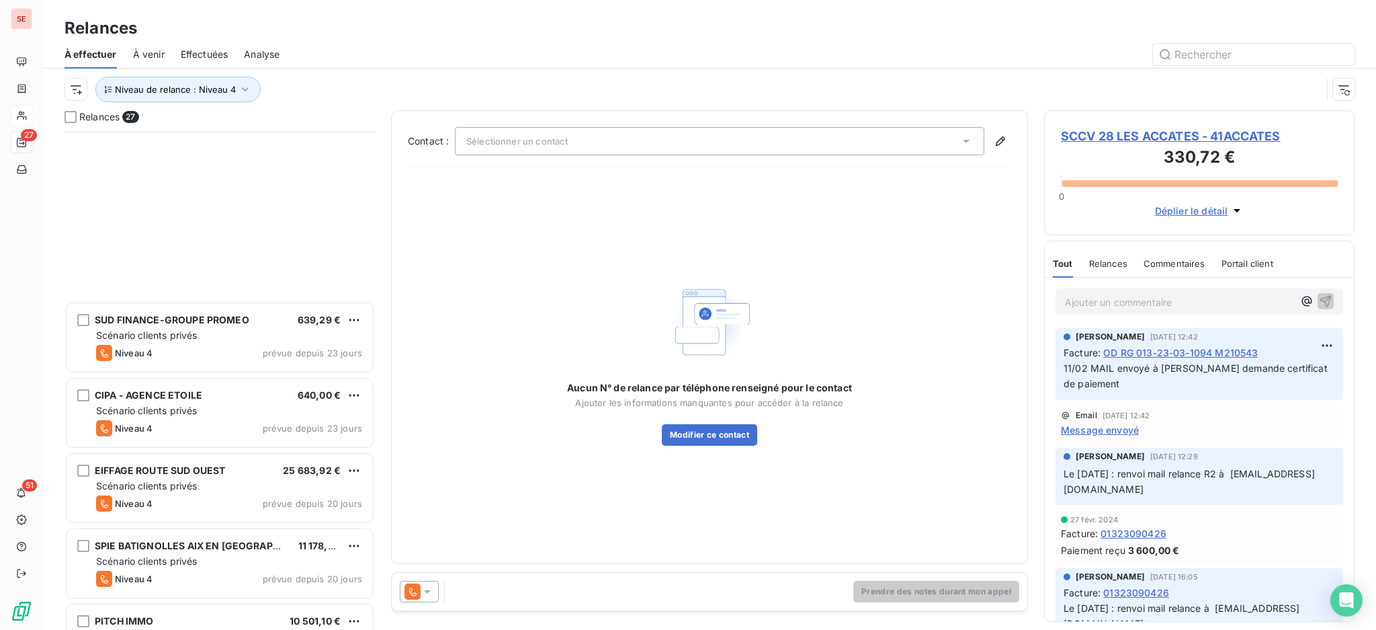
scroll to position [986, 0]
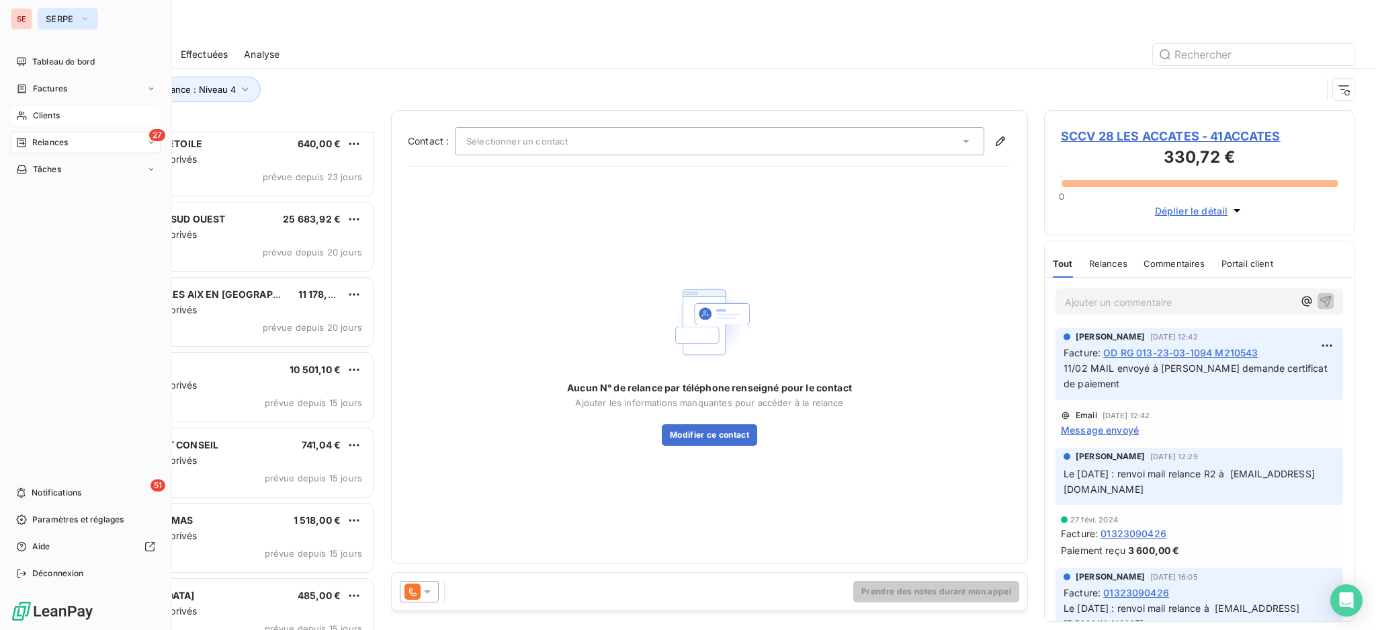
click at [77, 15] on button "SERPE" at bounding box center [68, 19] width 60 height 22
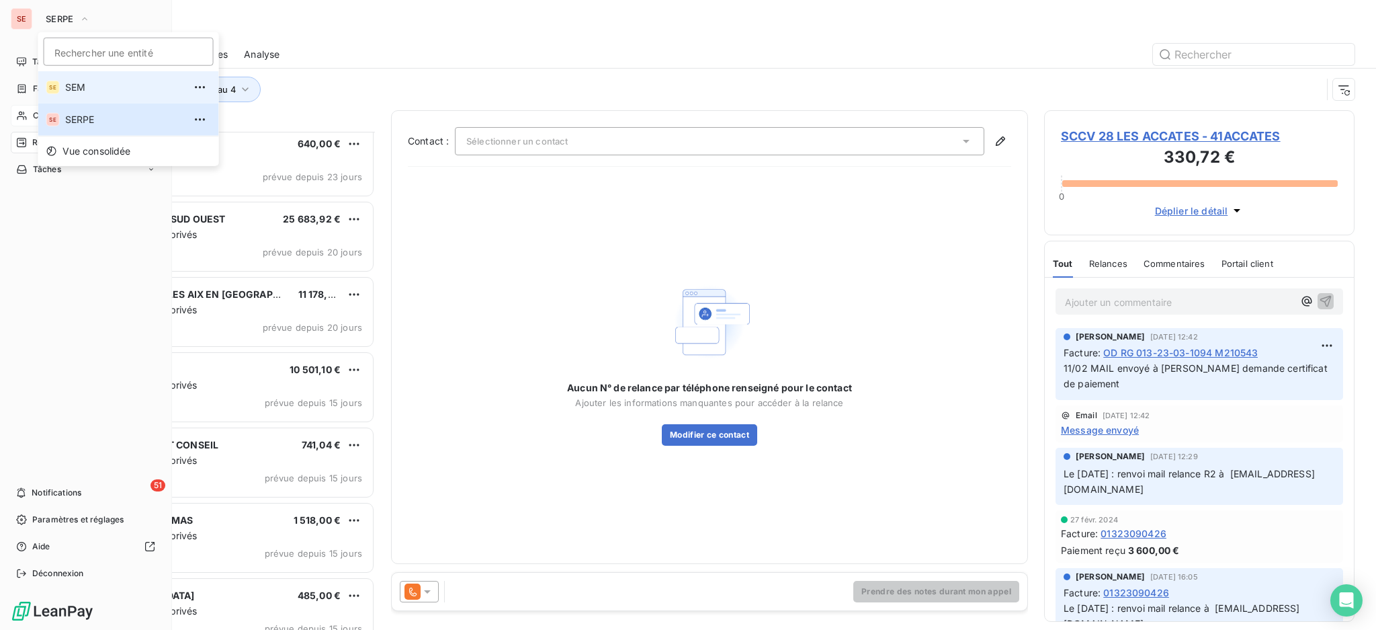
click at [82, 89] on span "SEM" at bounding box center [124, 87] width 119 height 13
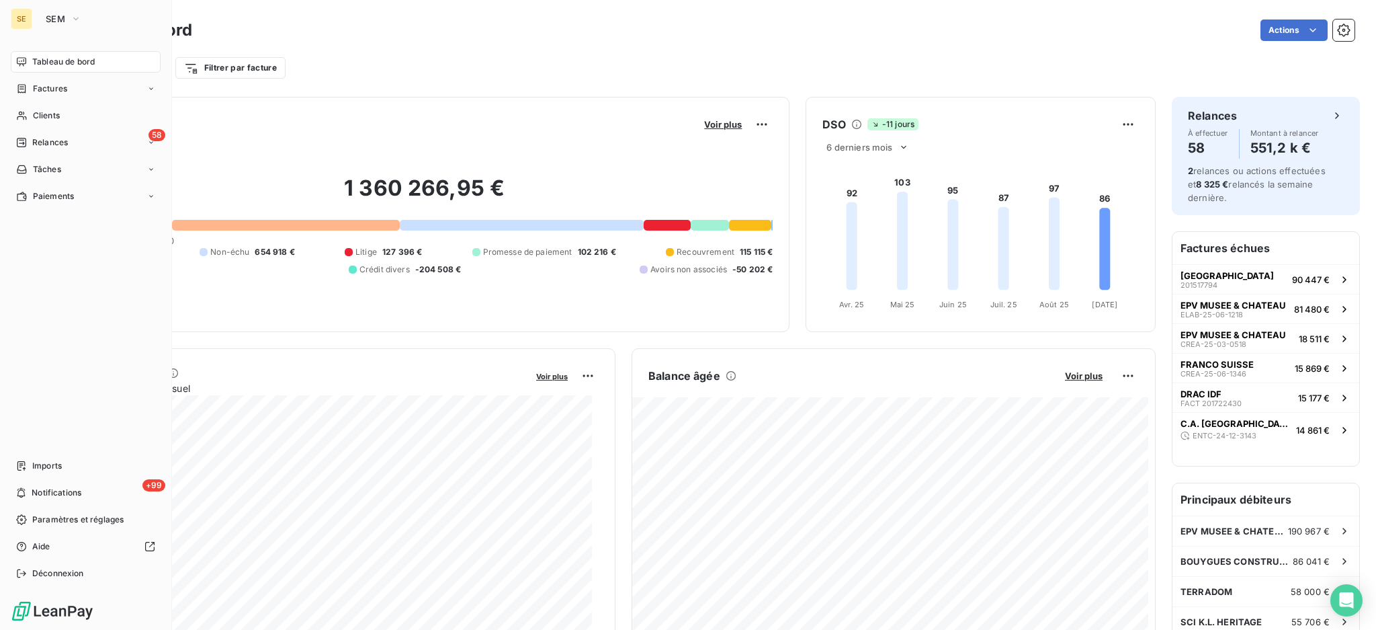
drag, startPoint x: 44, startPoint y: 116, endPoint x: 120, endPoint y: 101, distance: 78.2
click at [44, 116] on span "Clients" at bounding box center [46, 116] width 27 height 12
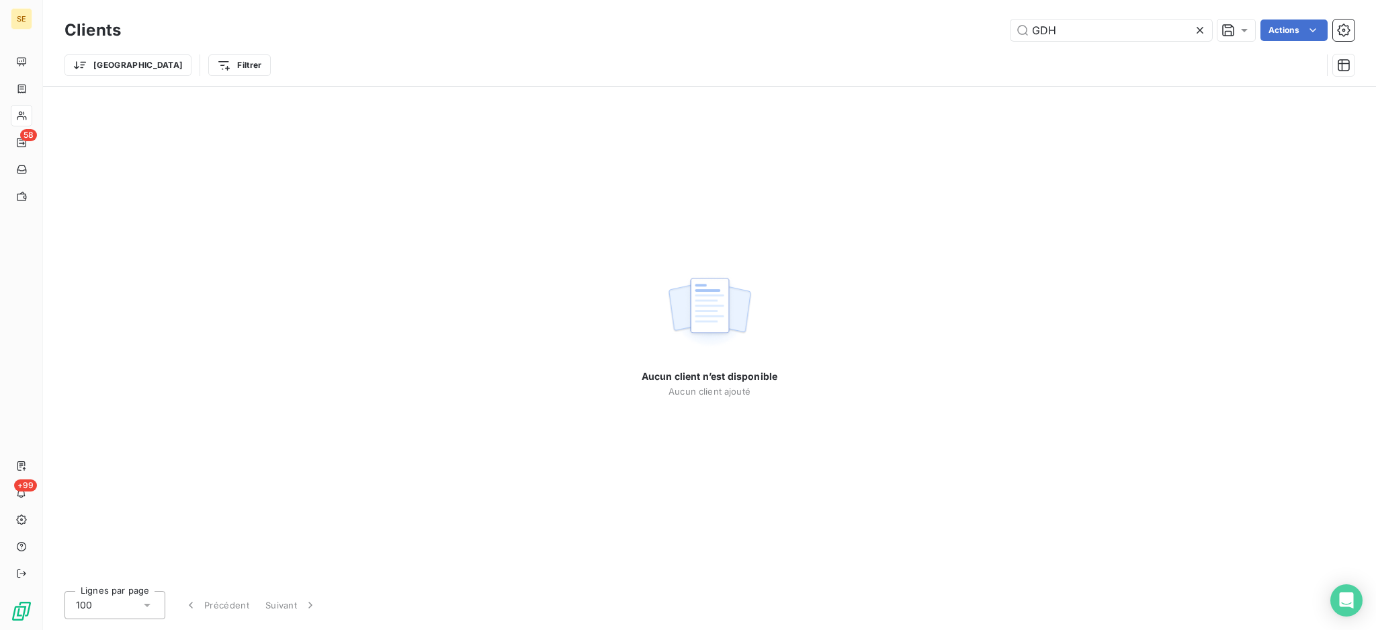
drag, startPoint x: 1098, startPoint y: 23, endPoint x: 1030, endPoint y: -13, distance: 76.1
click at [1030, 0] on html "SE 58 +99 Clients GDH Actions Trier Filtrer Aucun client n’est disponible Aucun…" at bounding box center [688, 315] width 1376 height 630
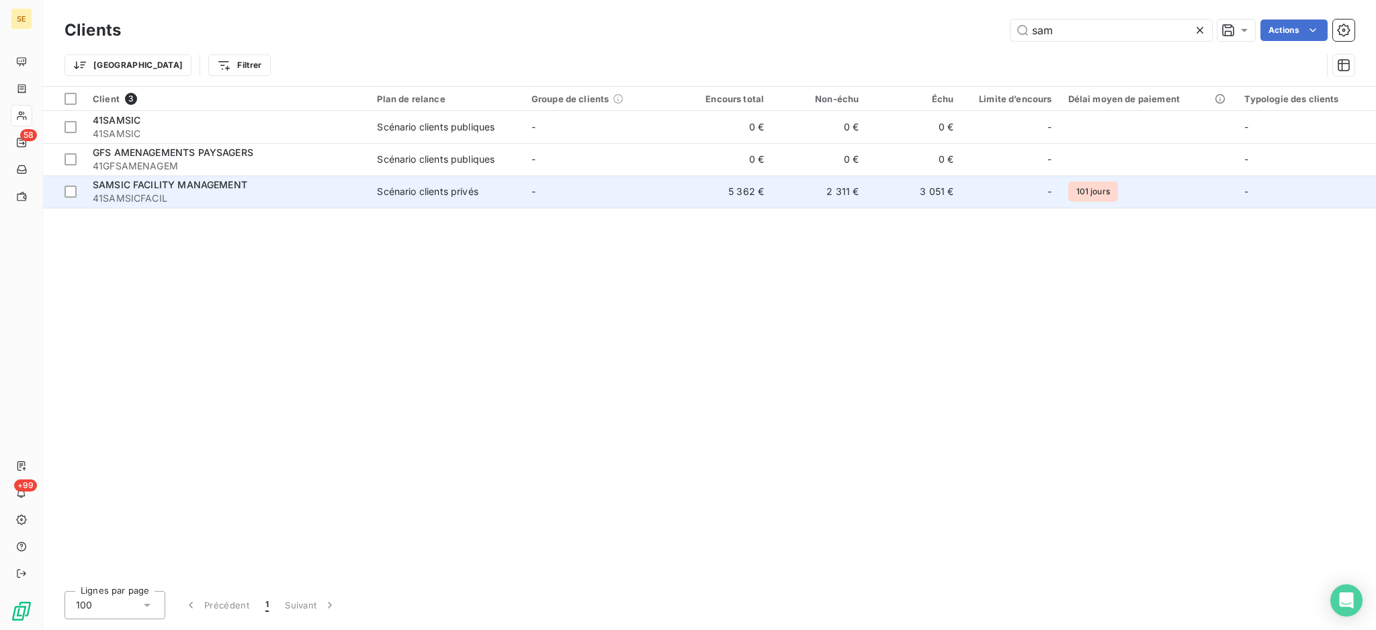
type input "sam"
click at [169, 203] on span "41SAMSICFACIL" at bounding box center [227, 198] width 268 height 13
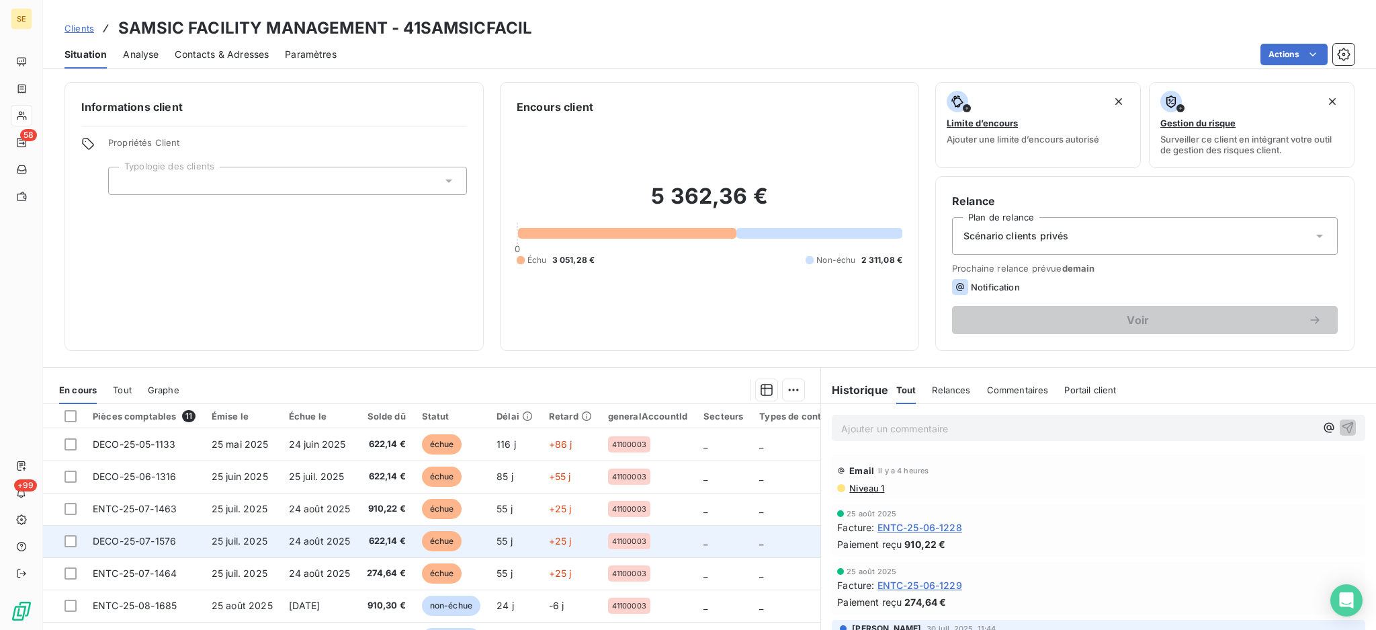
click at [134, 536] on span "DECO-25-07-1576" at bounding box center [134, 540] width 83 height 11
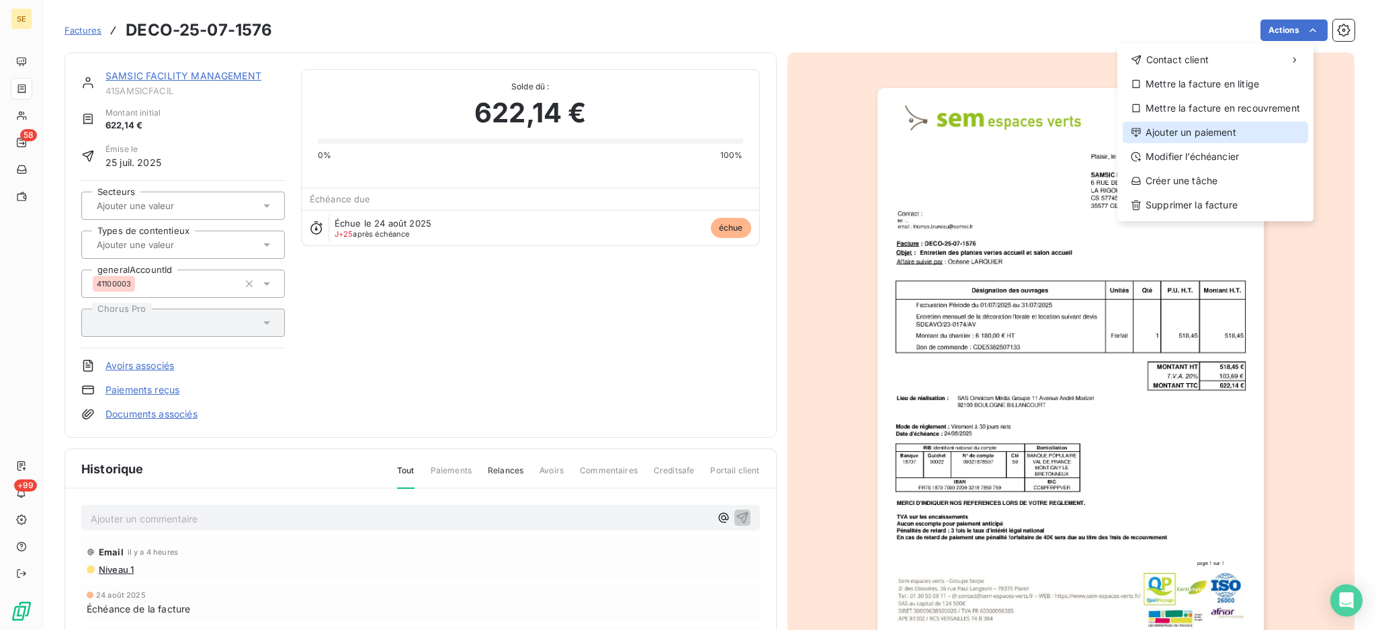
click at [1253, 137] on div "Ajouter un paiement" at bounding box center [1215, 133] width 185 height 22
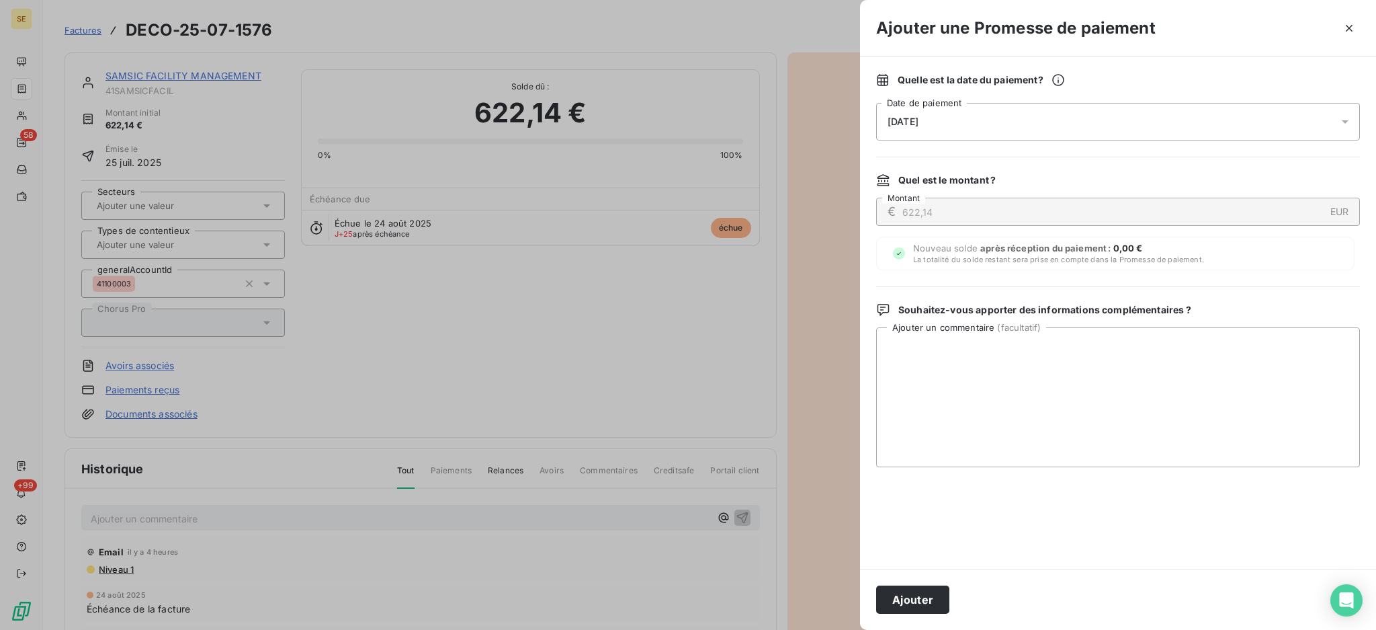
click at [1337, 119] on div "[DATE]" at bounding box center [1118, 122] width 484 height 38
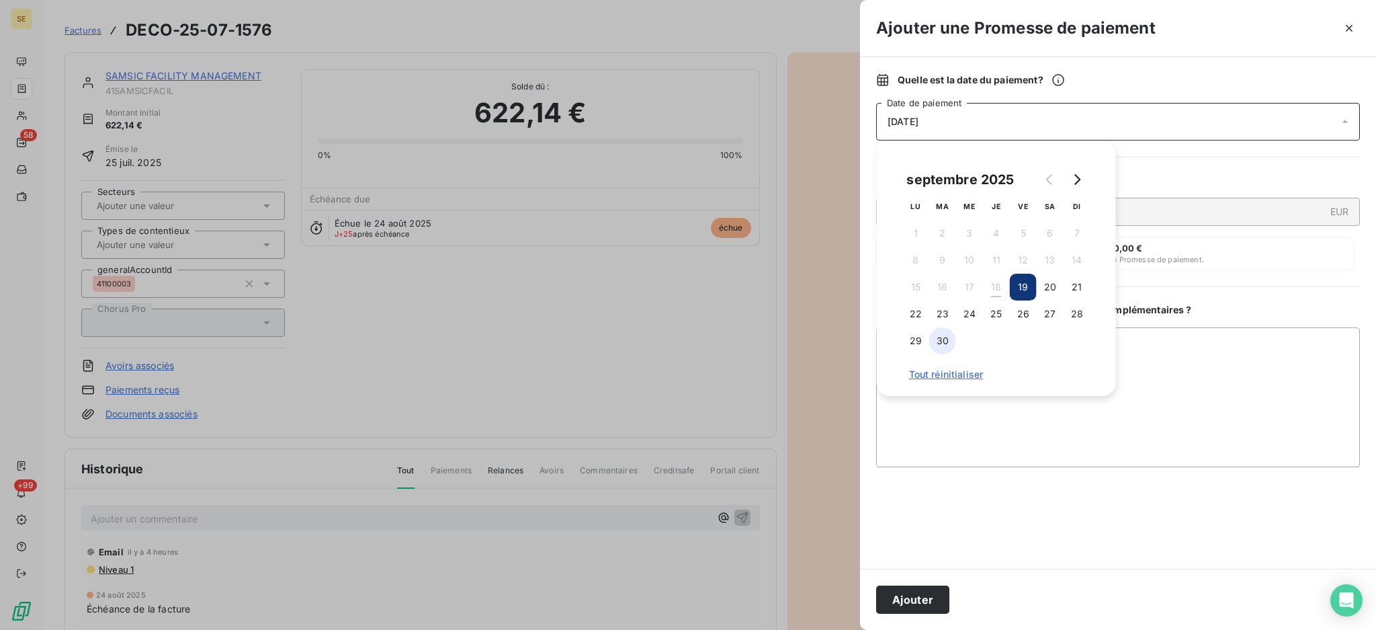
click at [944, 337] on button "30" at bounding box center [943, 340] width 27 height 27
click at [1073, 175] on icon "Go to next month" at bounding box center [1077, 179] width 11 height 11
click at [994, 241] on button "2" at bounding box center [996, 233] width 27 height 27
click at [1206, 358] on textarea "Ajouter un commentaire ( facultatif )" at bounding box center [1118, 397] width 484 height 140
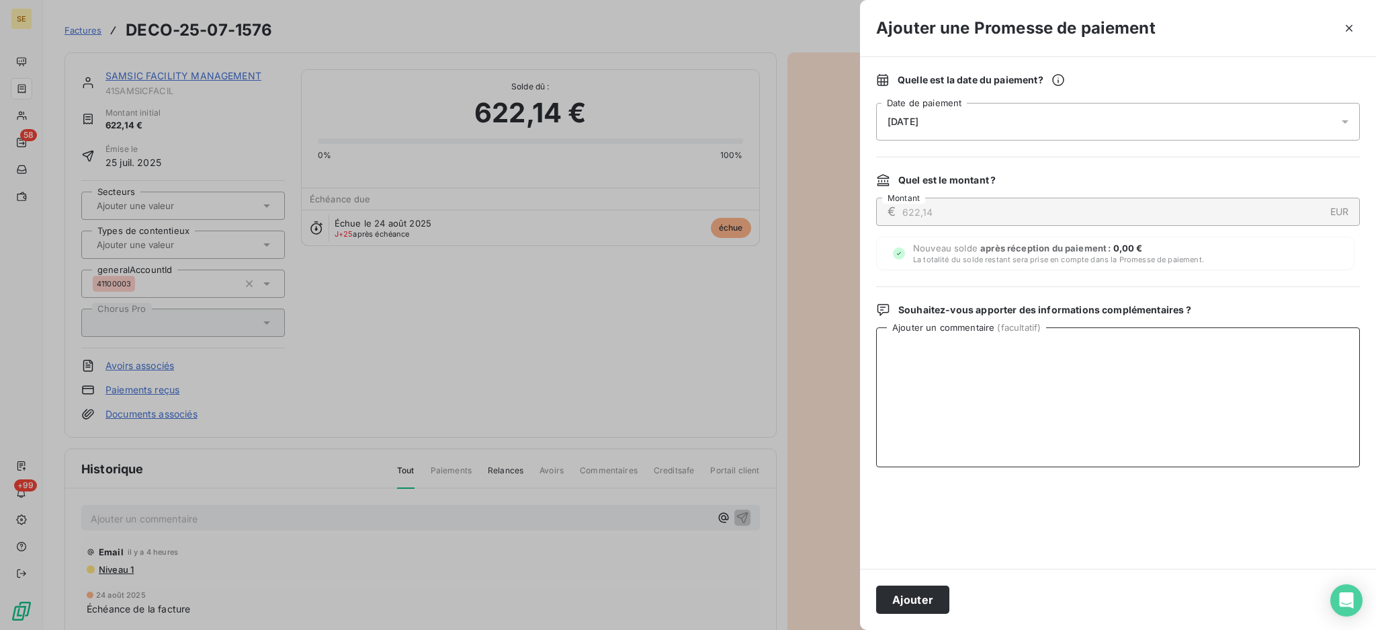
paste textarea "La facture n°DECO-25-07-1576 est bien en comptabilité. Son échéance est le [DAT…"
type textarea "La facture n°DECO-25-07-1576 est bien en comptabilité. Son échéance est le [DAT…"
click at [919, 595] on button "Ajouter" at bounding box center [912, 599] width 73 height 28
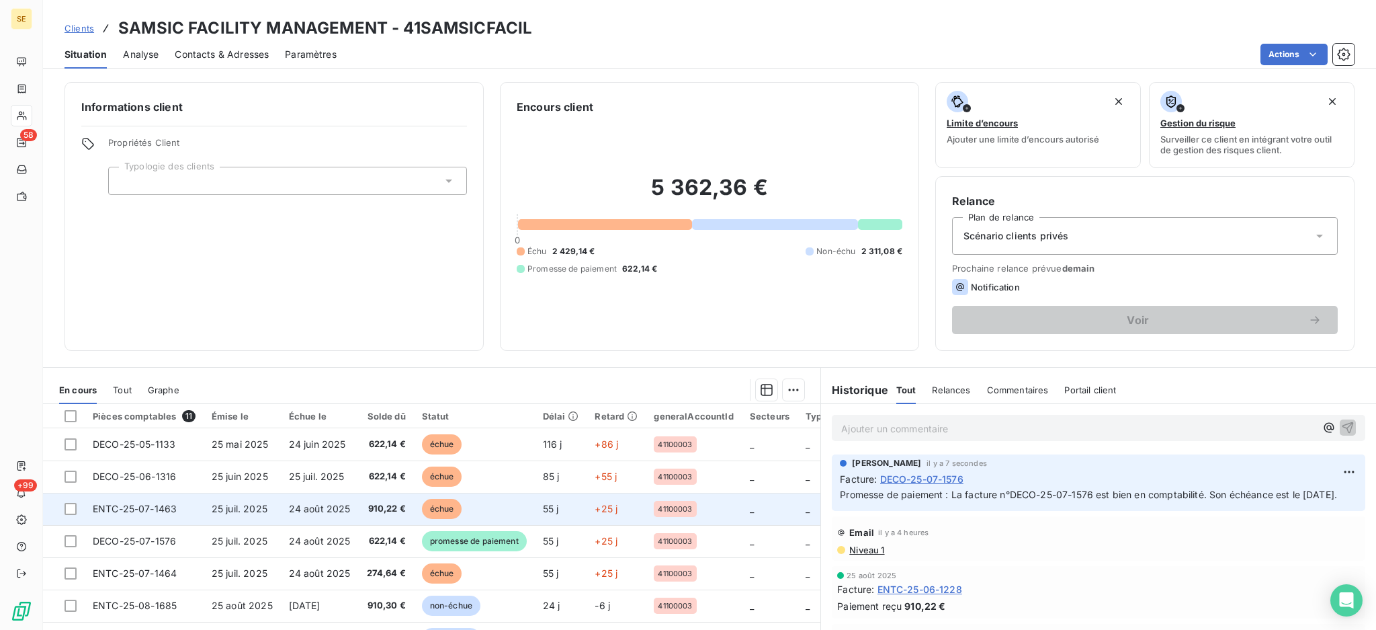
click at [136, 503] on span "ENTC-25-07-1463" at bounding box center [135, 508] width 84 height 11
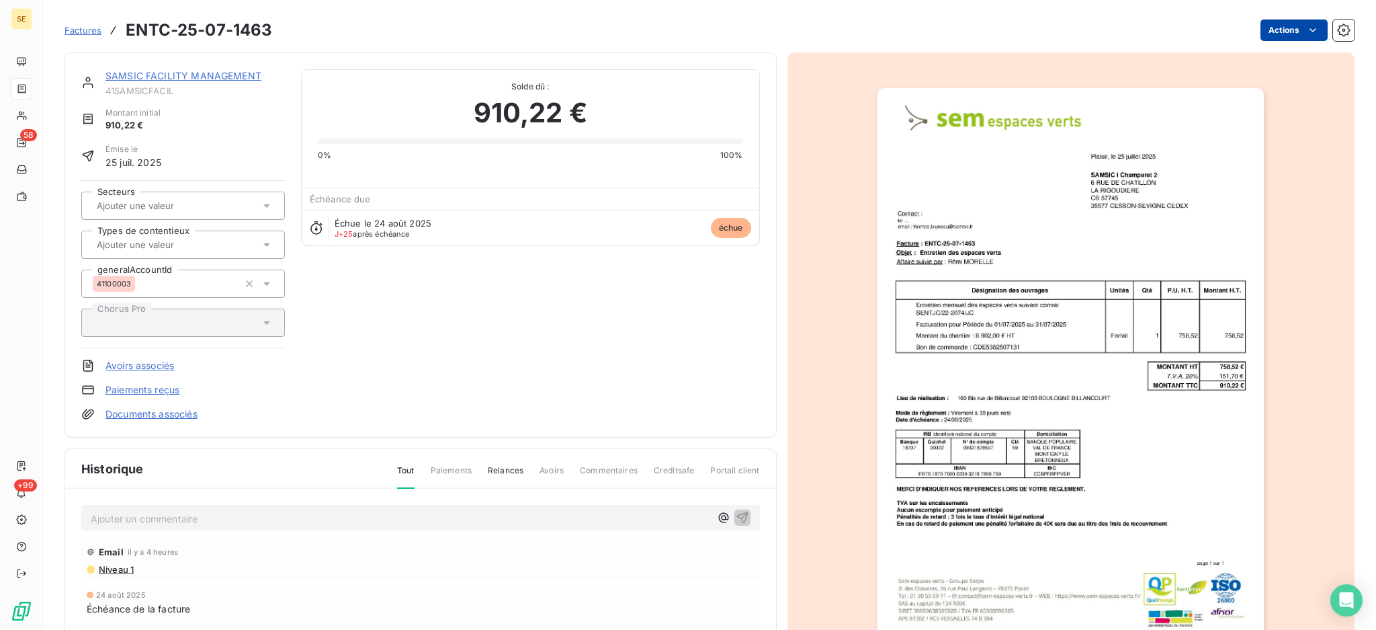
click at [1257, 27] on html "SE 58 +99 Factures ENTC-25-07-1463 Actions SAMSIC FACILITY MANAGEMENT 41SAMSICF…" at bounding box center [688, 315] width 1376 height 630
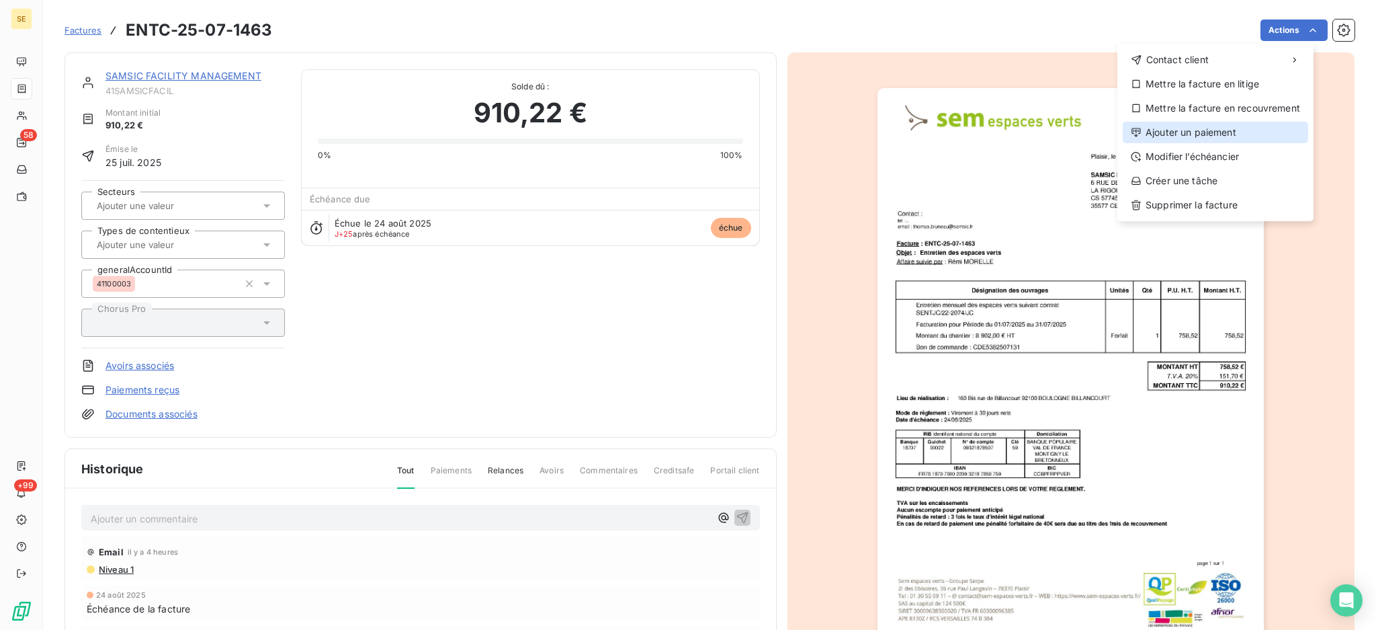
click at [1210, 130] on div "Ajouter un paiement" at bounding box center [1215, 133] width 185 height 22
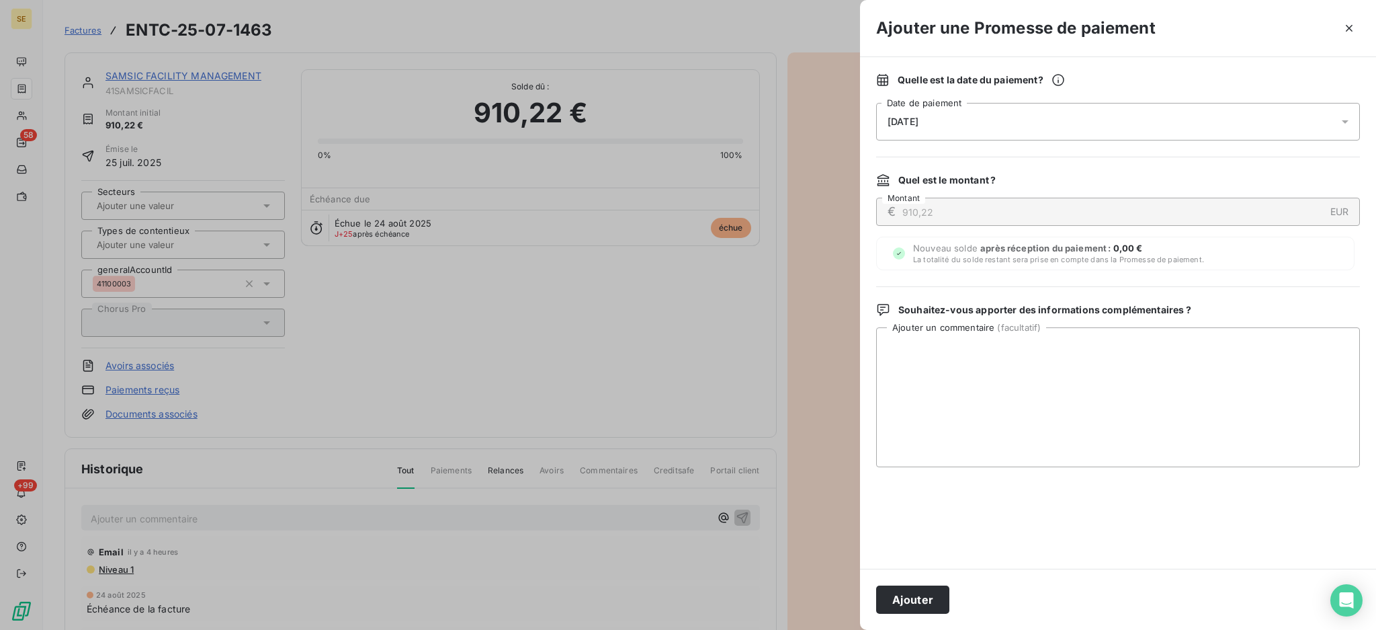
click at [1342, 122] on icon at bounding box center [1345, 121] width 13 height 13
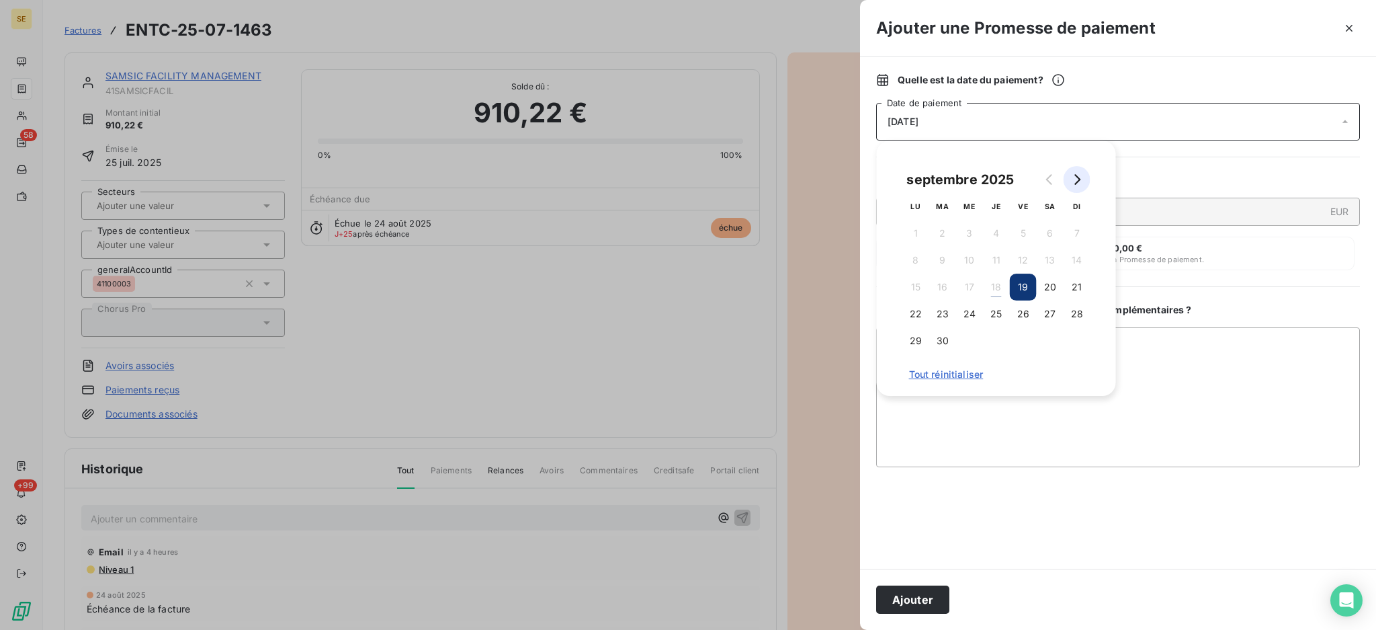
click at [1077, 175] on icon "Go to next month" at bounding box center [1077, 179] width 11 height 11
click at [1001, 235] on button "2" at bounding box center [996, 233] width 27 height 27
click at [1192, 375] on textarea "Ajouter un commentaire ( facultatif )" at bounding box center [1118, 397] width 484 height 140
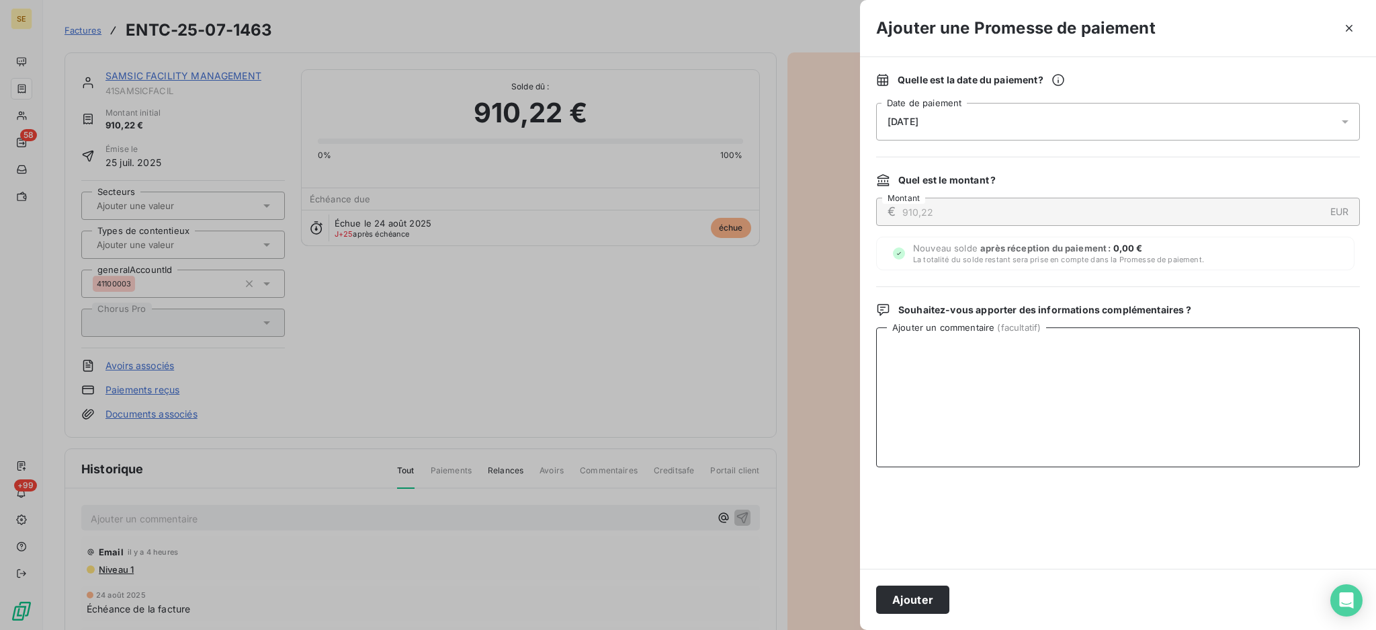
paste textarea "La facture n°ENTC-25-07-1463 est bien en comptabilité. Son échéance est le [DAT…"
type textarea "La facture n°ENTC-25-07-1463 est bien en comptabilité. Son échéance est le [DAT…"
click at [923, 604] on button "Ajouter" at bounding box center [912, 599] width 73 height 28
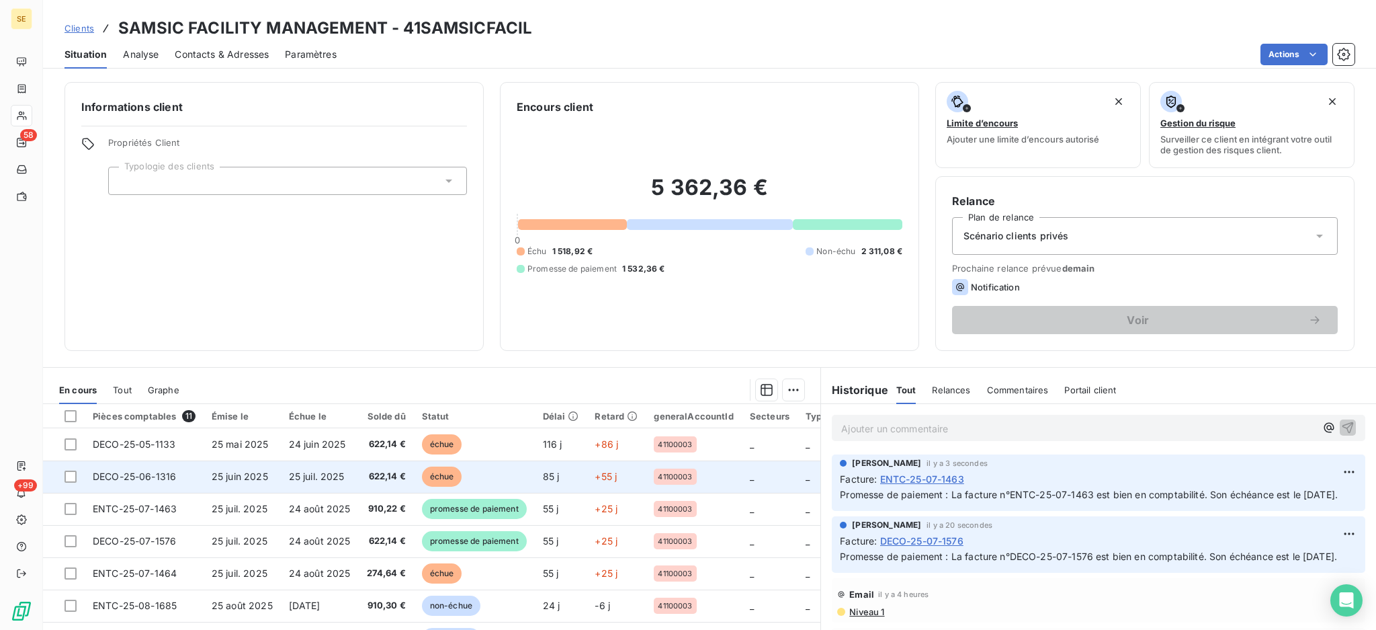
click at [132, 472] on span "DECO-25-06-1316" at bounding box center [134, 475] width 83 height 11
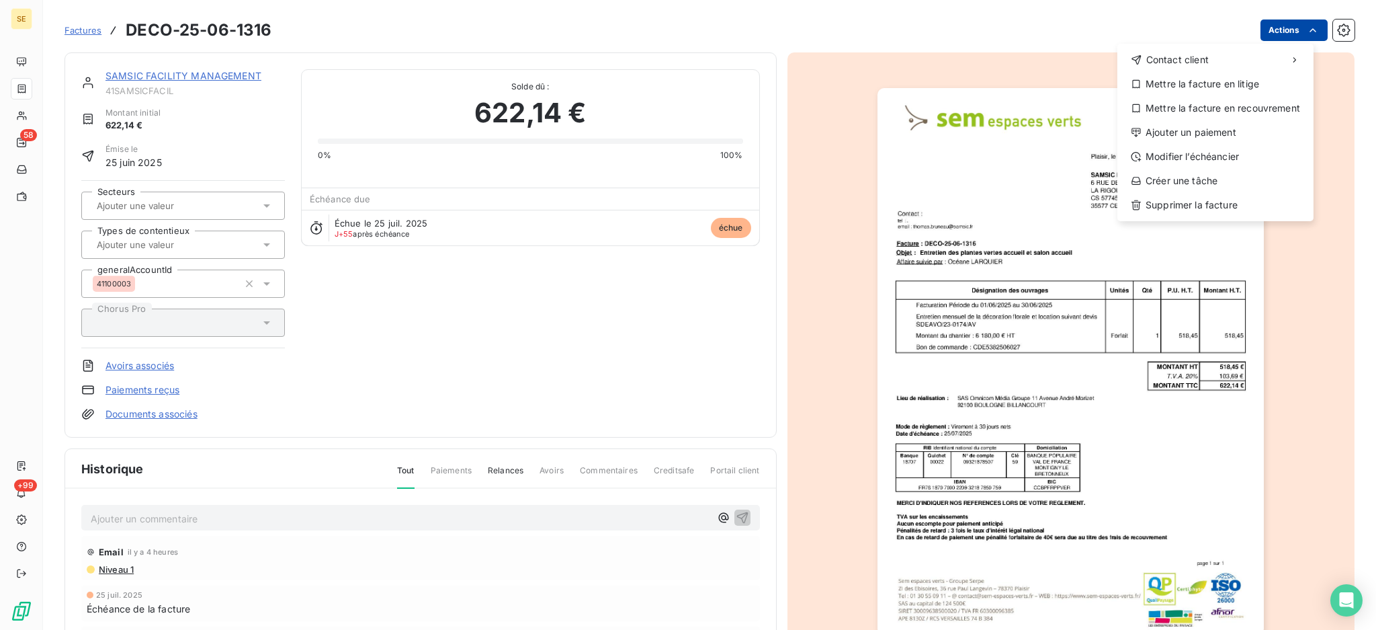
click at [1261, 24] on html "SE 58 +99 Factures DECO-25-06-1316 Actions Contact client Mettre la facture en …" at bounding box center [688, 315] width 1376 height 630
click at [313, 512] on html "SE 58 +99 Factures DECO-25-06-1316 Actions Contact client Mettre la facture en …" at bounding box center [688, 315] width 1376 height 630
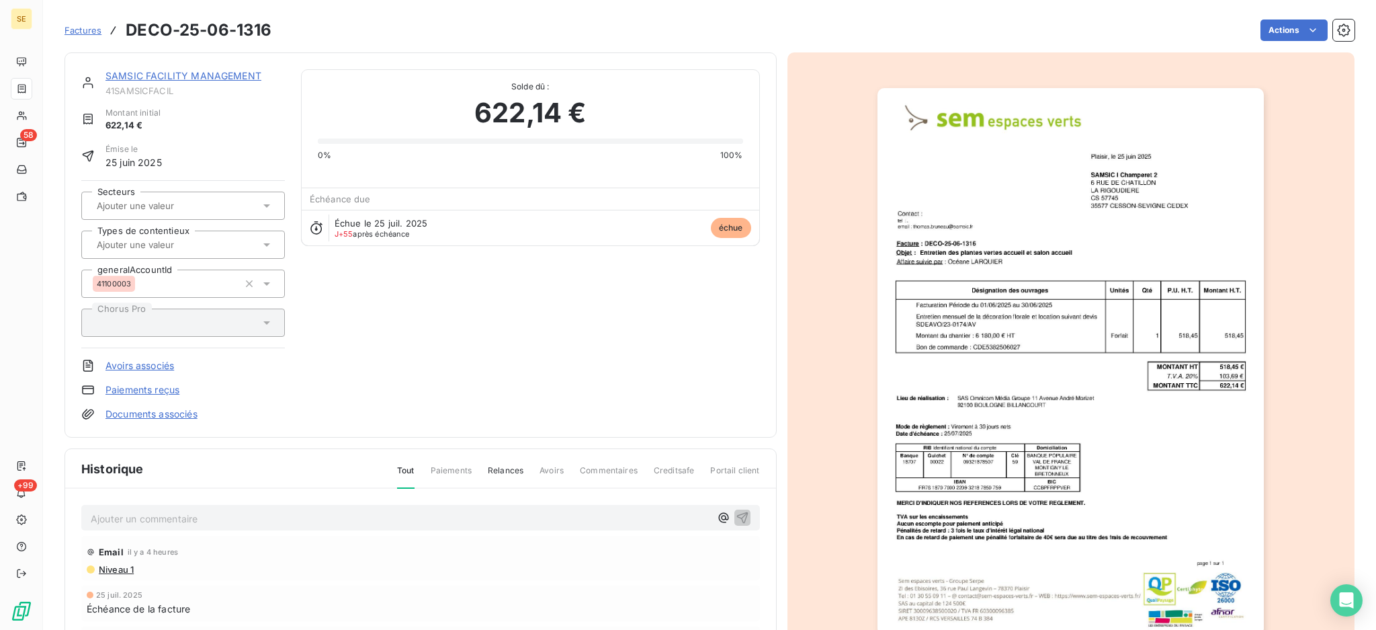
click at [313, 512] on p "Ajouter un commentaire ﻿" at bounding box center [401, 518] width 620 height 17
click at [736, 511] on icon "button" at bounding box center [742, 516] width 13 height 13
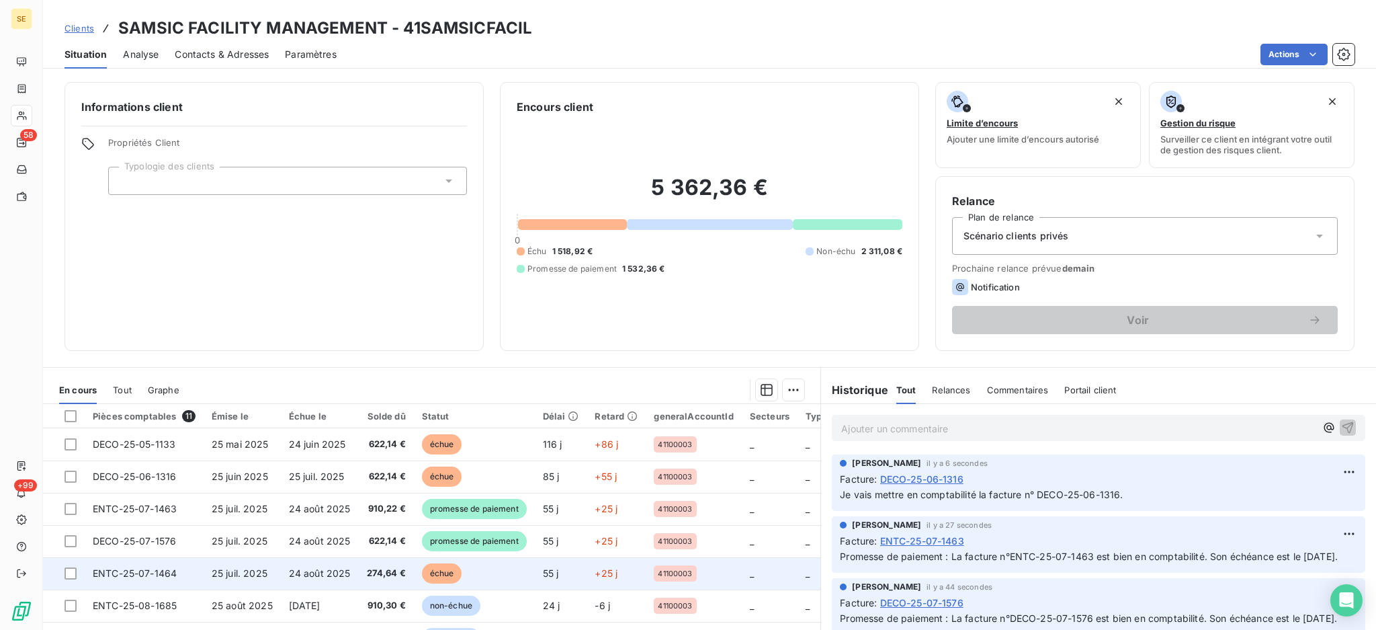
click at [124, 576] on span "ENTC-25-07-1464" at bounding box center [135, 572] width 84 height 11
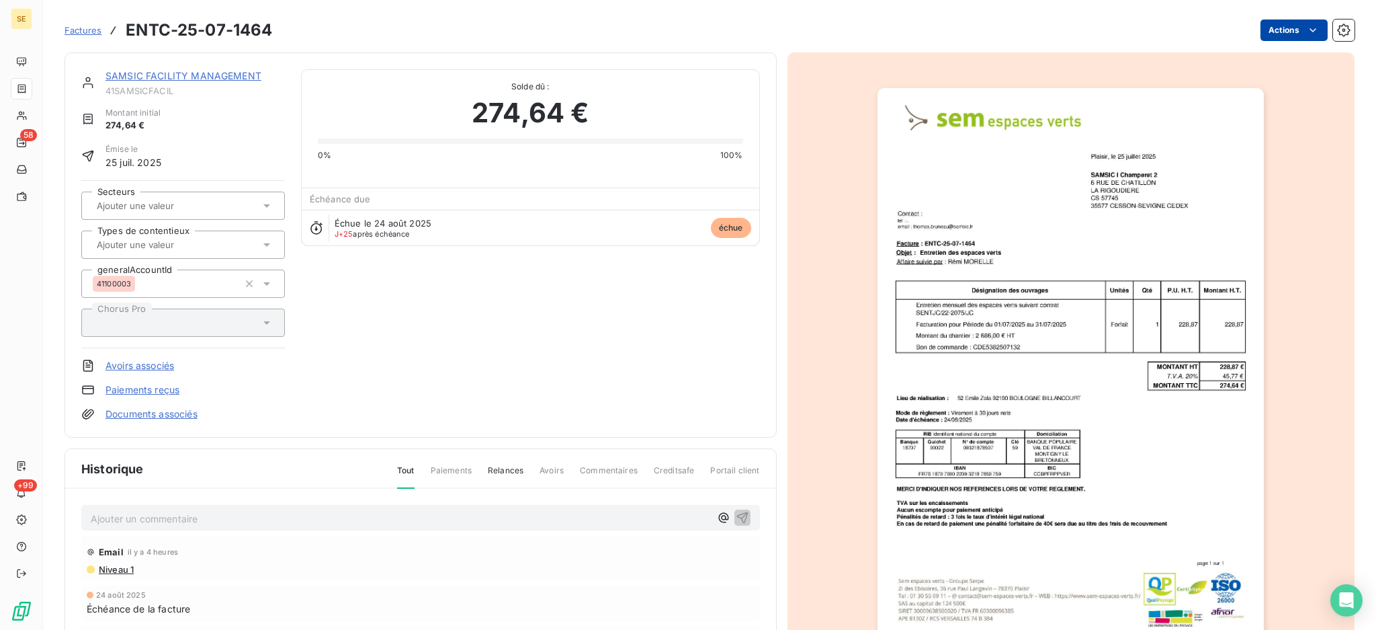
click at [1255, 29] on html "SE 58 +99 Factures ENTC-25-07-1464 Actions SAMSIC FACILITY MANAGEMENT 41SAMSICF…" at bounding box center [688, 315] width 1376 height 630
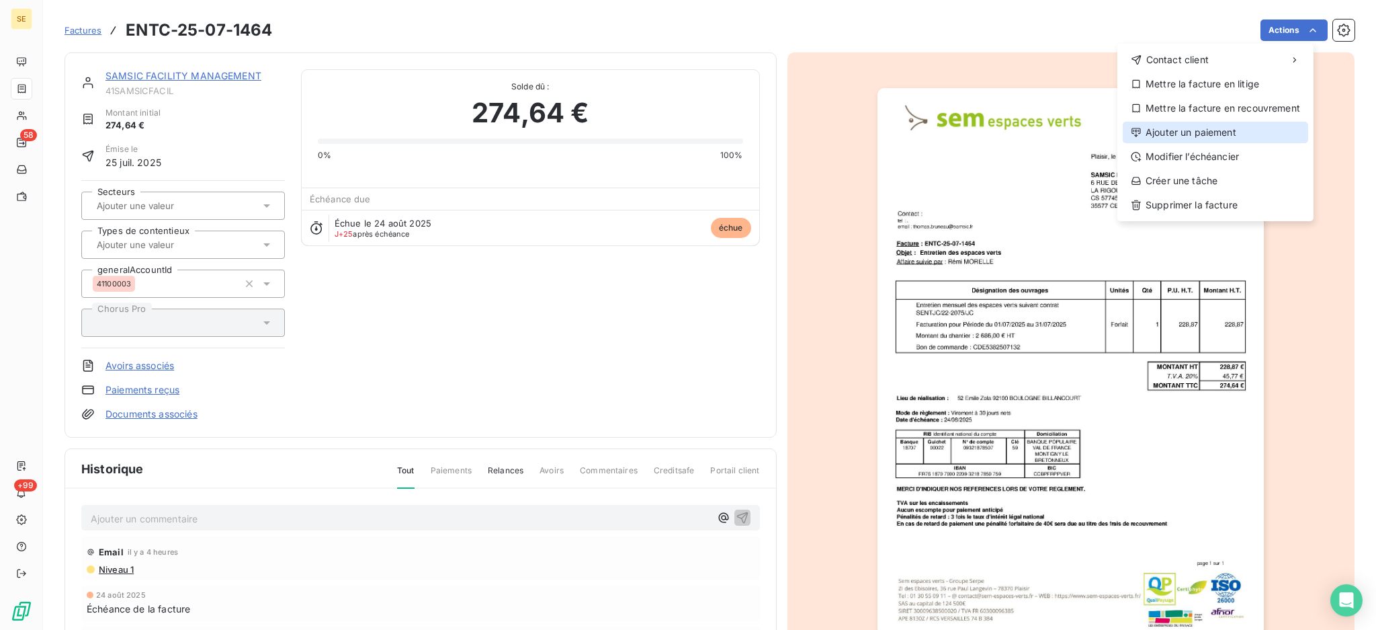
click at [1242, 138] on div "Ajouter un paiement" at bounding box center [1215, 133] width 185 height 22
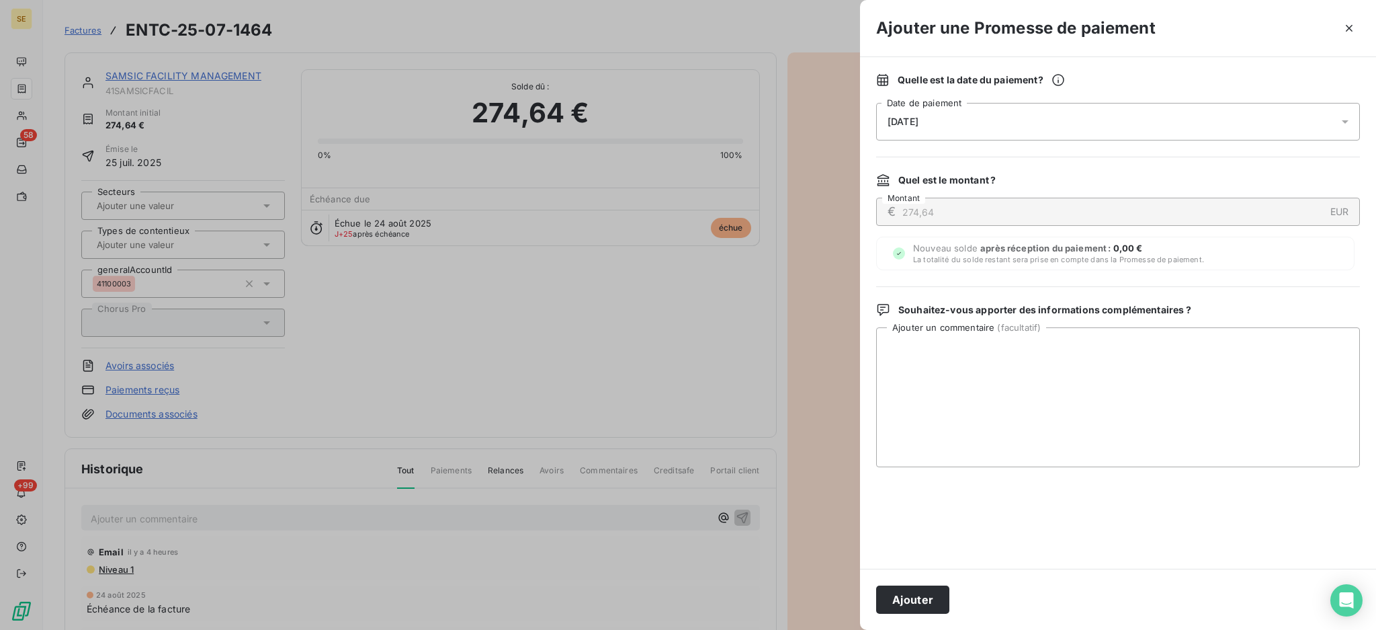
click at [1343, 118] on icon at bounding box center [1345, 121] width 13 height 13
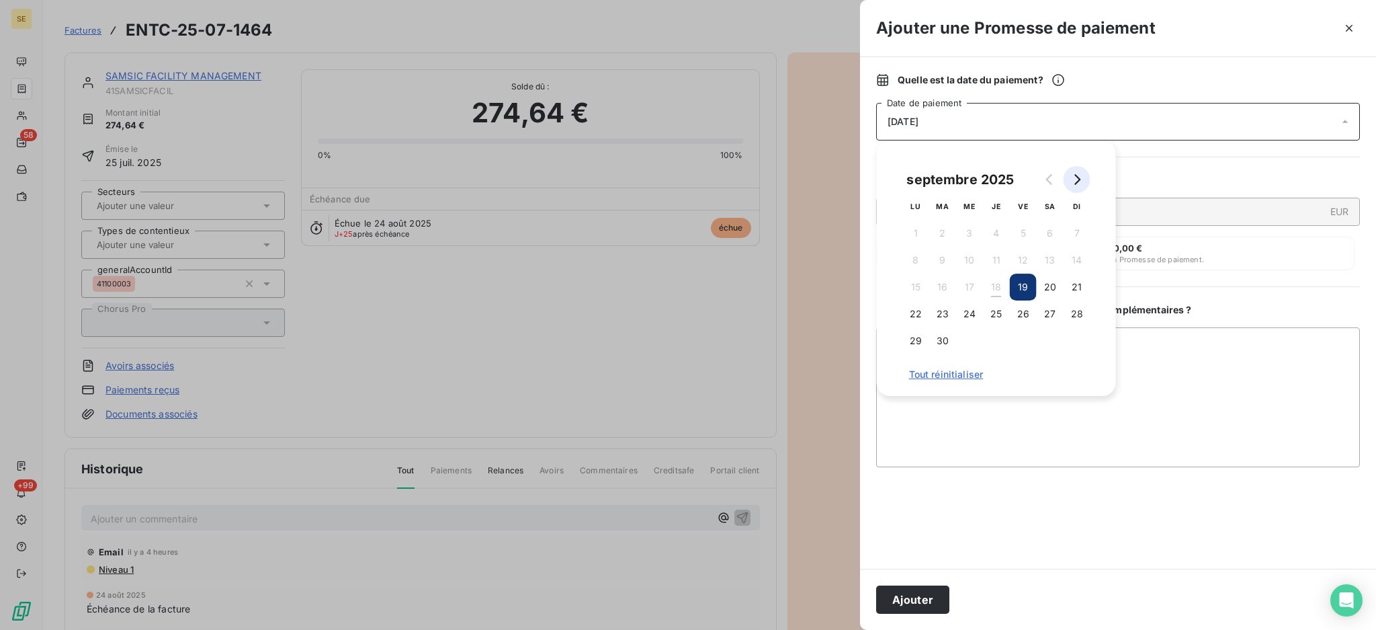
click at [1085, 175] on button "Go to next month" at bounding box center [1077, 179] width 27 height 27
click at [999, 233] on button "2" at bounding box center [996, 233] width 27 height 27
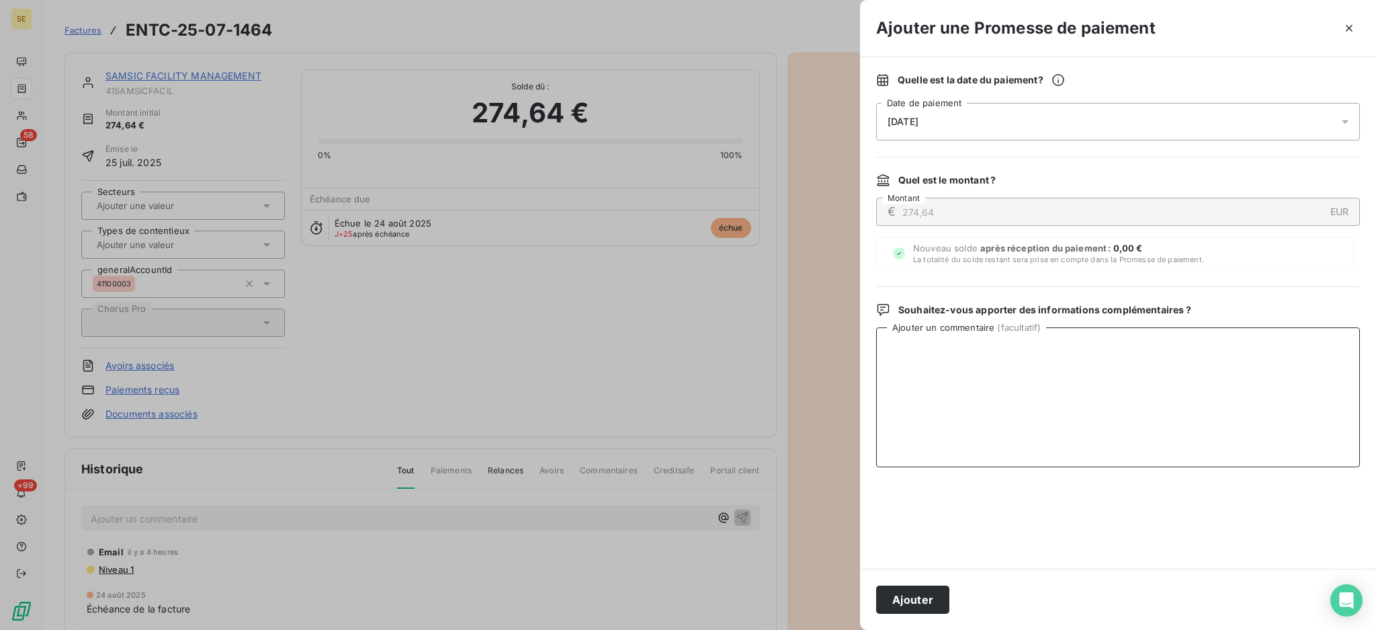
click at [1202, 331] on textarea "Ajouter un commentaire ( facultatif )" at bounding box center [1118, 397] width 484 height 140
paste textarea "La facture n° ENTC-25-07-1464 est bien en comptabilité. Son échéance est le [DA…"
type textarea "La facture n° ENTC-25-07-1464 est bien en comptabilité. Son échéance est le [DA…"
click at [923, 605] on button "Ajouter" at bounding box center [912, 599] width 73 height 28
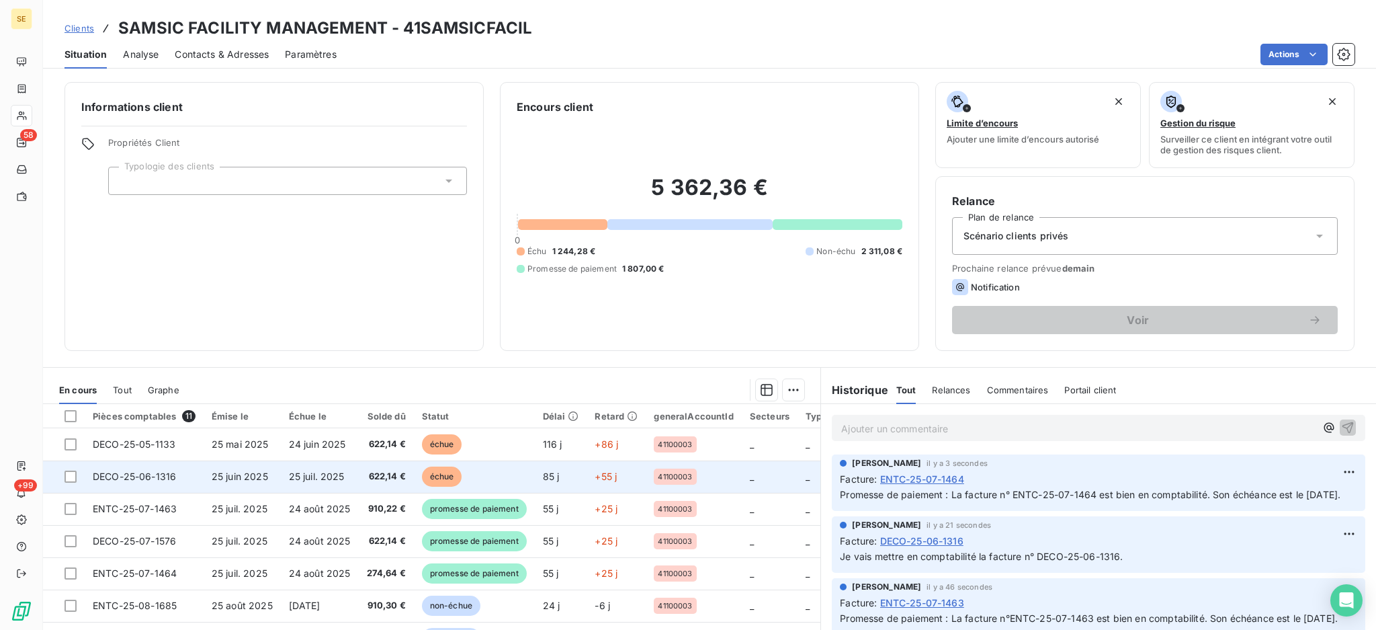
click at [281, 472] on td "25 juil. 2025" at bounding box center [320, 476] width 78 height 32
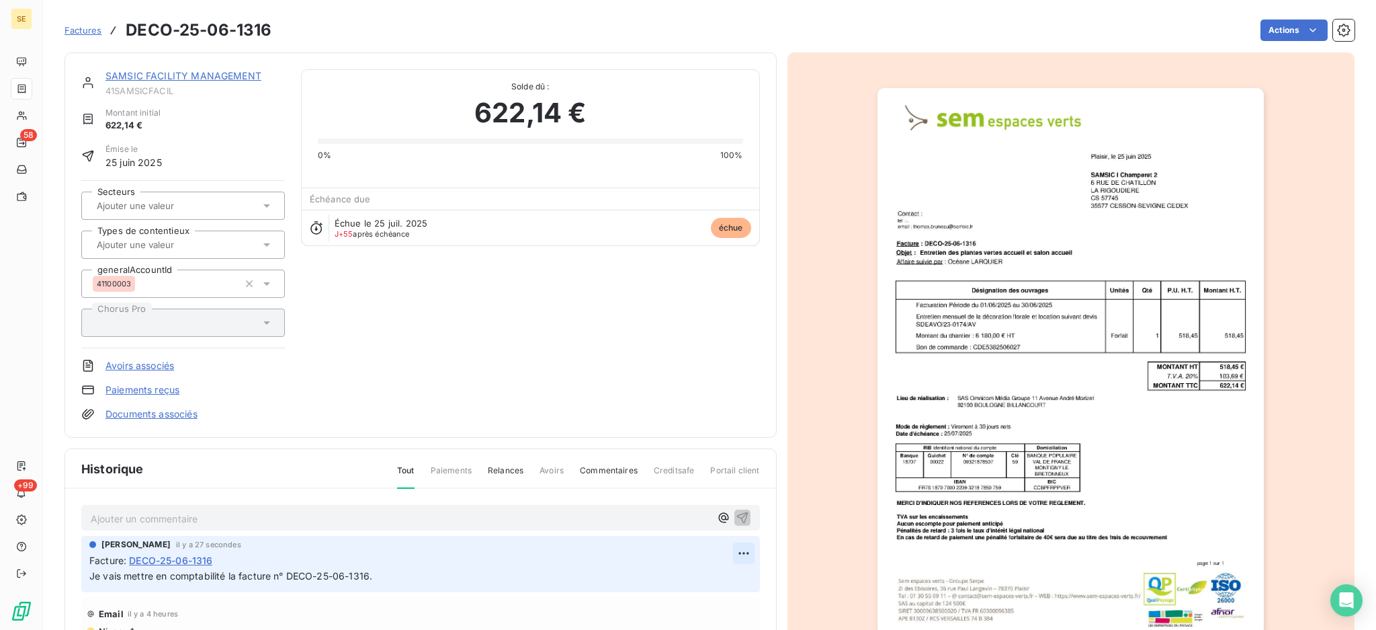
click at [719, 543] on html "SE 58 +99 Factures DECO-25-06-1316 Actions SAMSIC FACILITY MANAGEMENT 41SAMSICF…" at bounding box center [688, 315] width 1376 height 630
click at [690, 581] on div "Editer" at bounding box center [690, 582] width 75 height 22
click at [89, 579] on span "Je vais mettre en comptabilité la facture n° DECO-25-06-1316." at bounding box center [230, 575] width 283 height 11
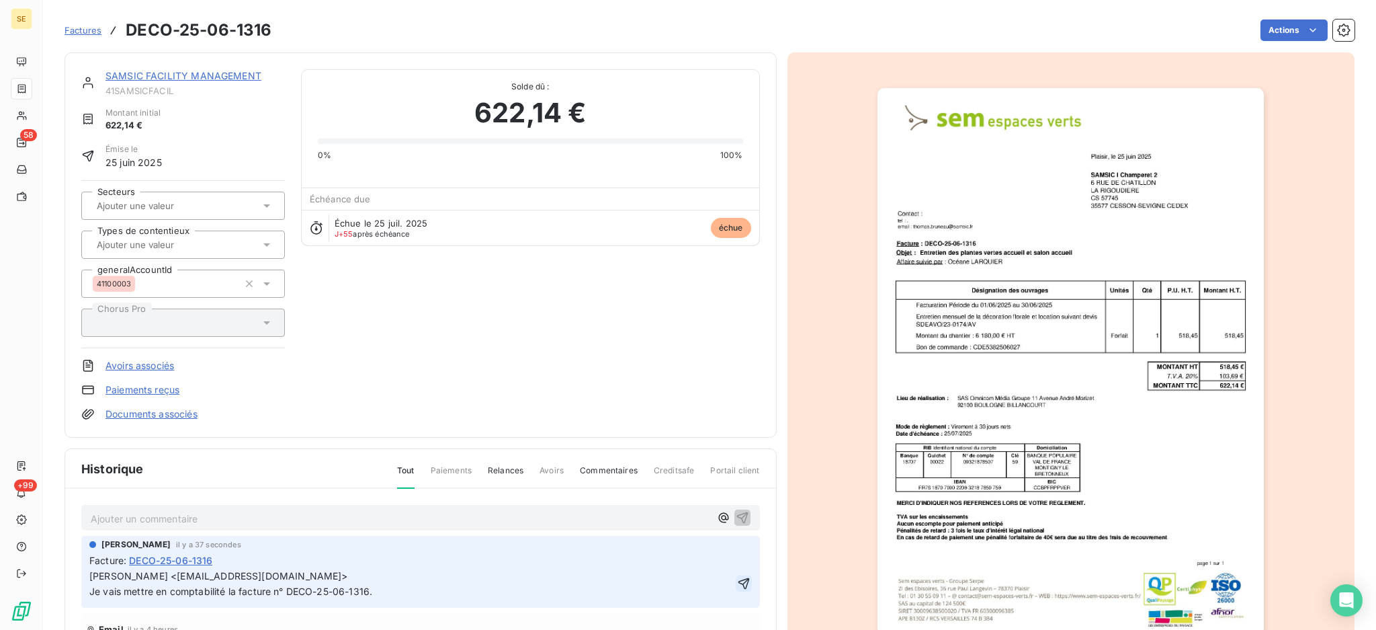
click at [738, 582] on icon "button" at bounding box center [743, 583] width 11 height 11
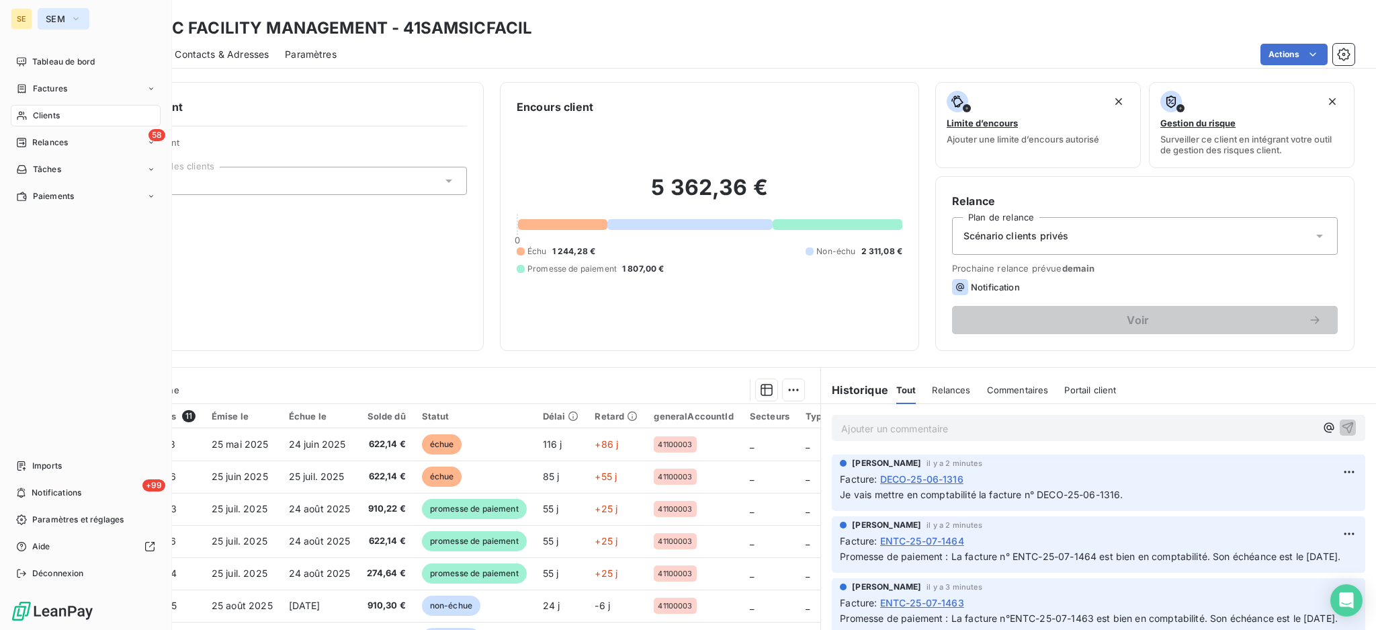
click at [67, 21] on button "SEM" at bounding box center [64, 19] width 52 height 22
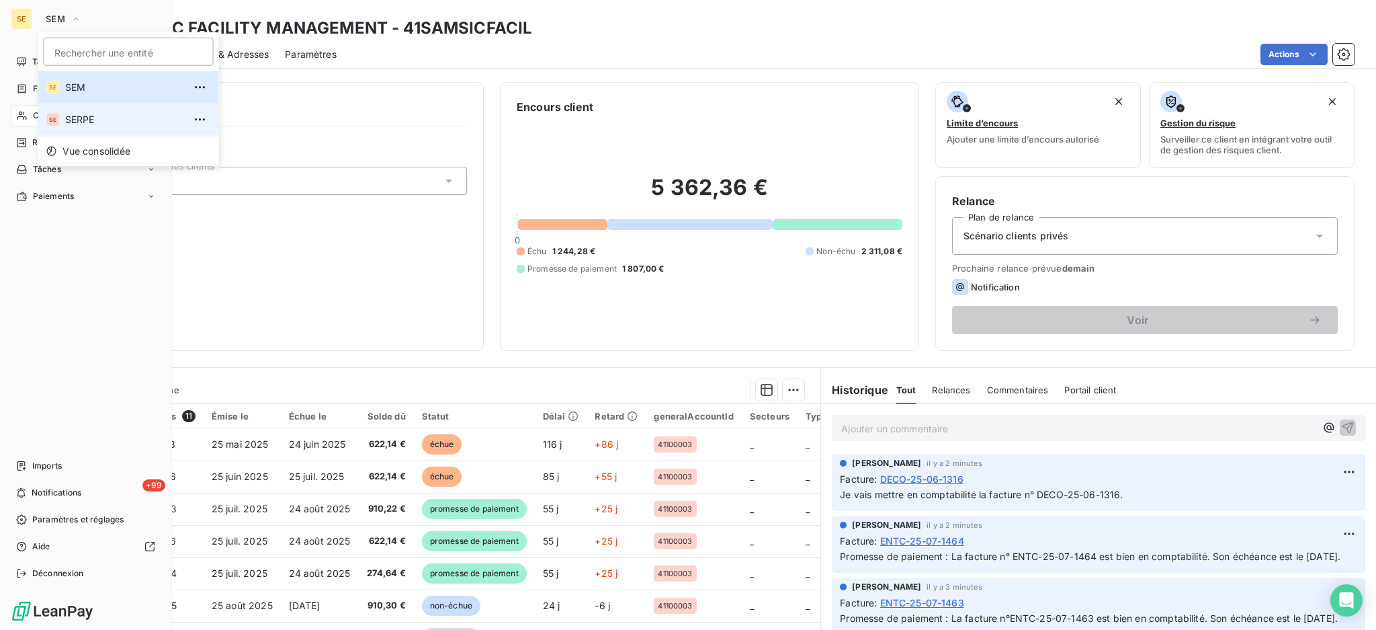
click at [79, 121] on span "SERPE" at bounding box center [124, 119] width 119 height 13
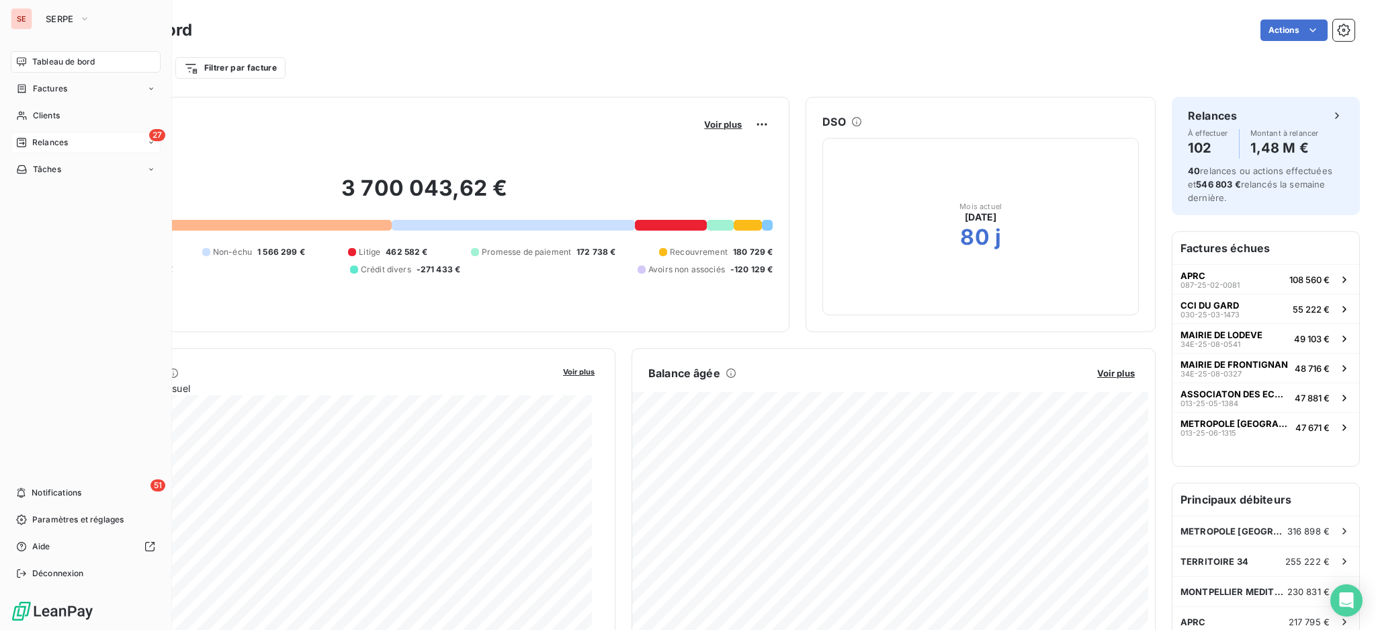
click at [52, 139] on span "Relances" at bounding box center [50, 142] width 36 height 12
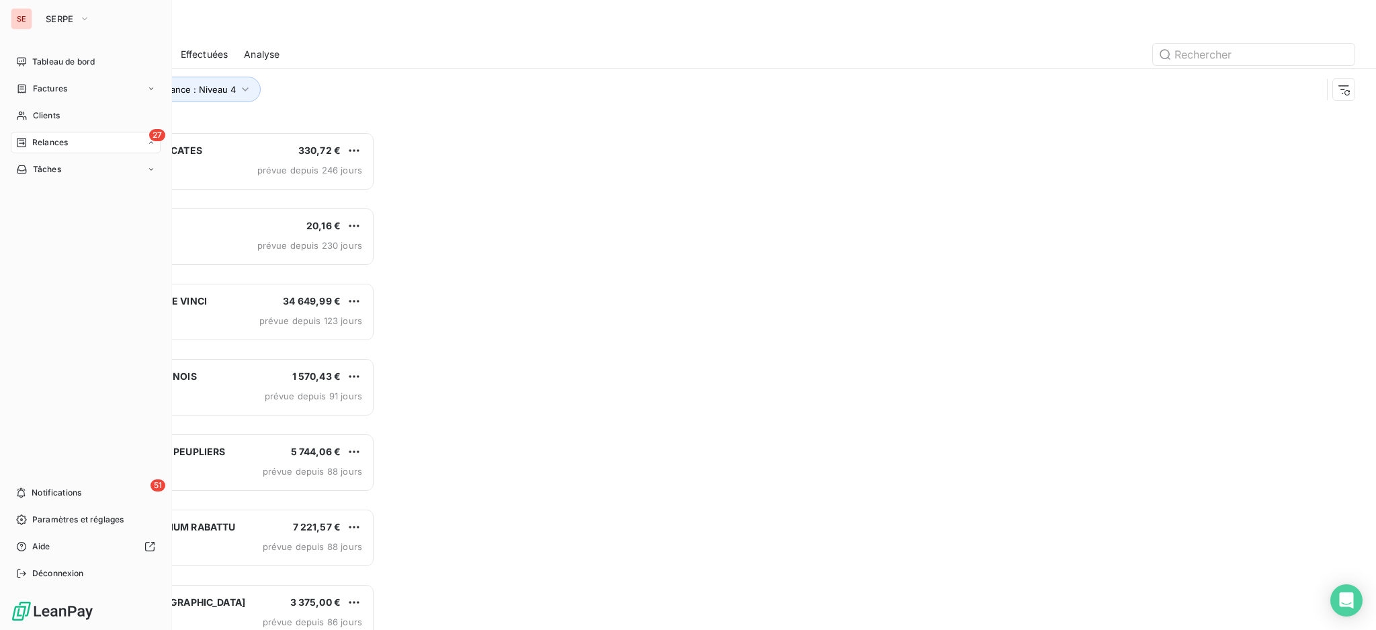
scroll to position [485, 296]
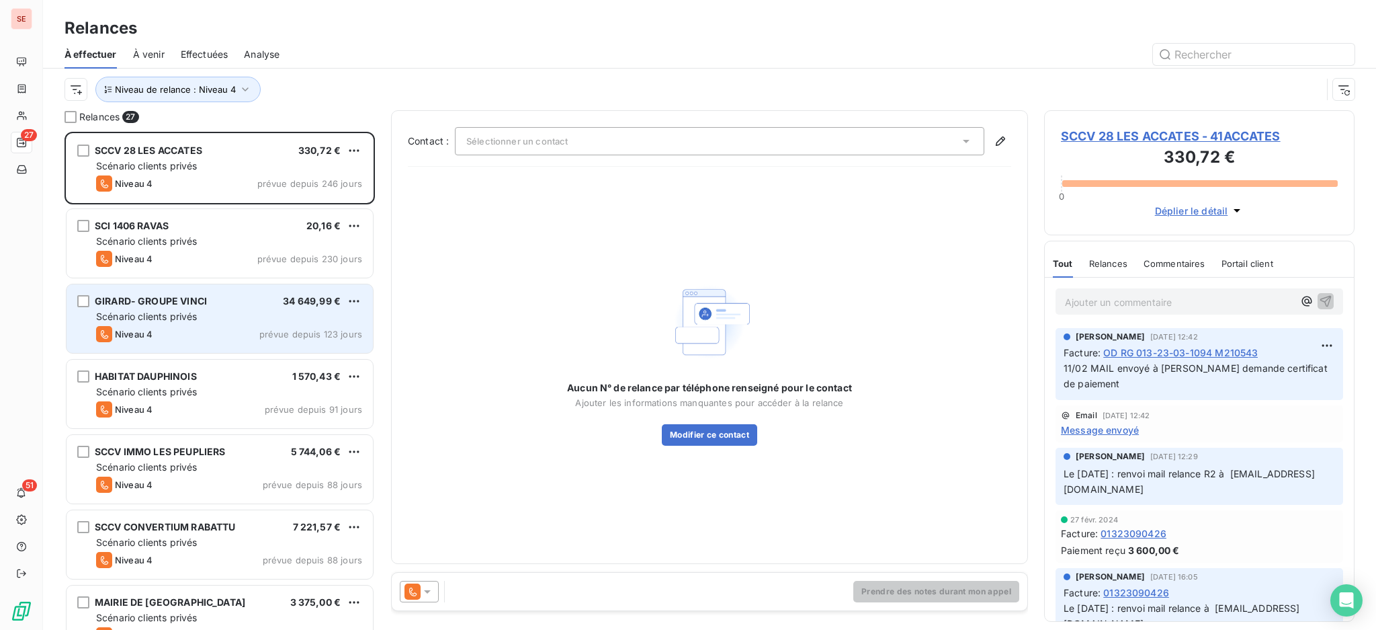
click at [212, 325] on div "[PERSON_NAME]- GROUPE VINCI 34 649,99 € Scénario clients privés Niveau 4 prévue…" at bounding box center [220, 318] width 306 height 69
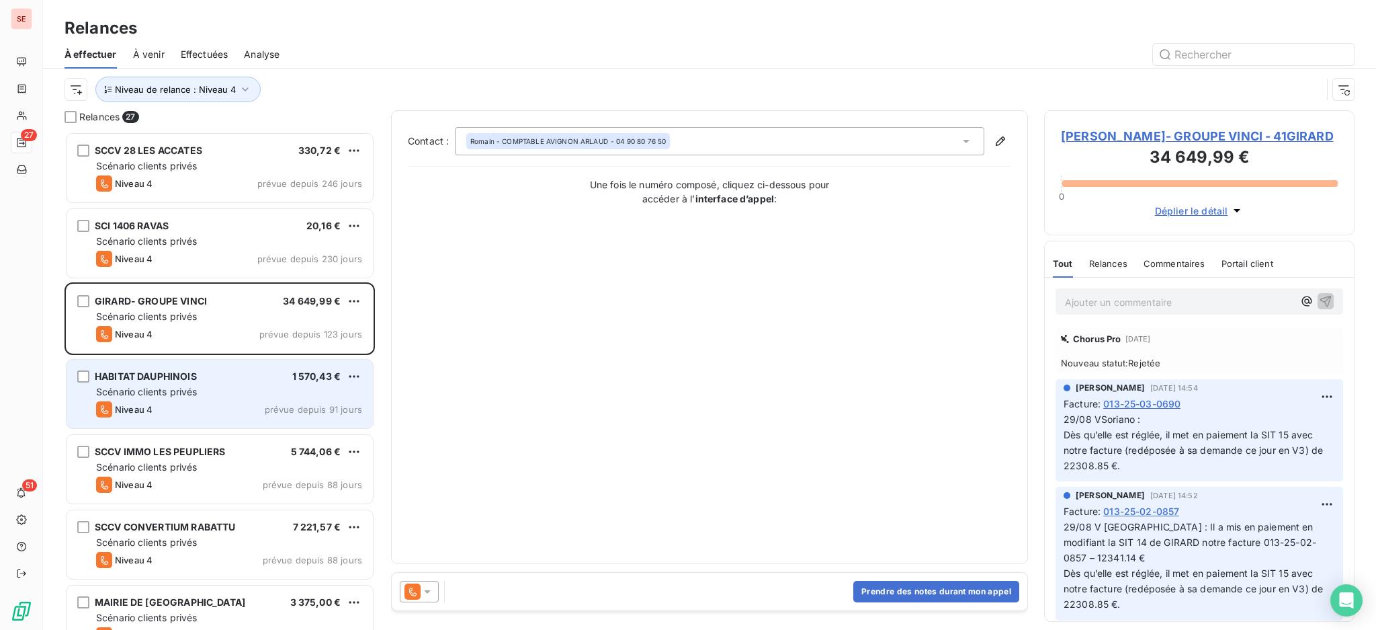
click at [213, 405] on div "Niveau 4 prévue depuis 91 jours" at bounding box center [229, 409] width 266 height 16
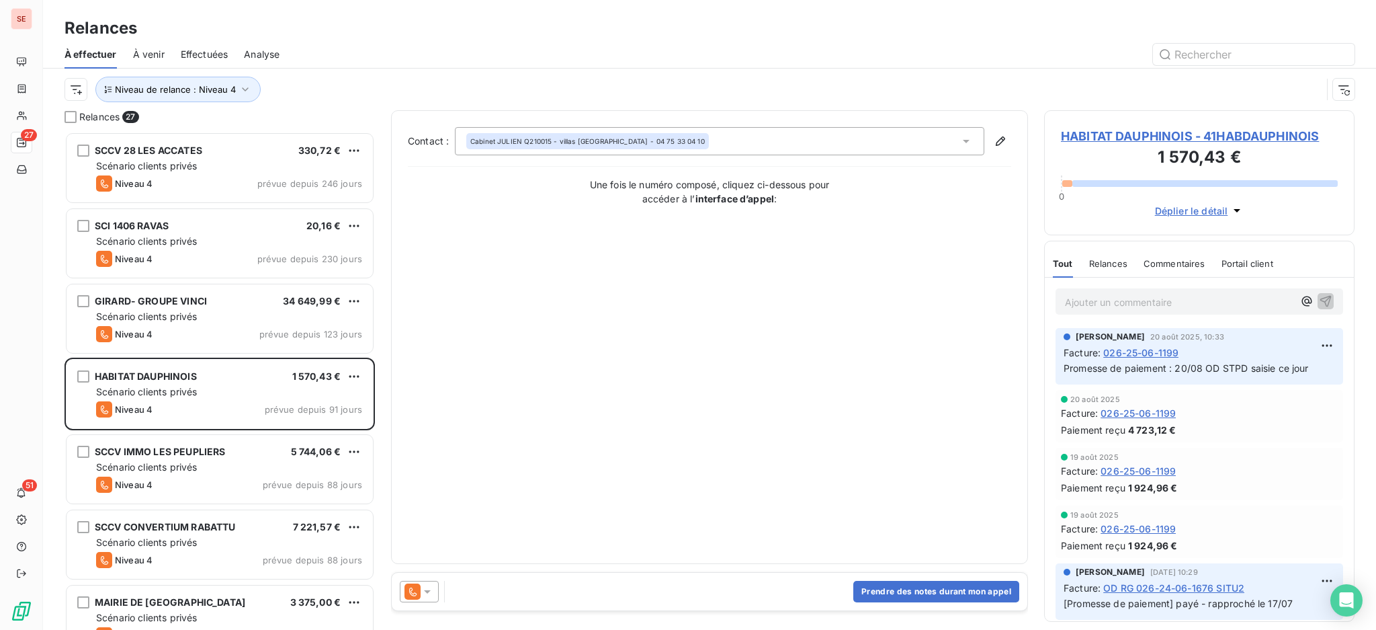
click at [427, 593] on icon at bounding box center [427, 591] width 7 height 3
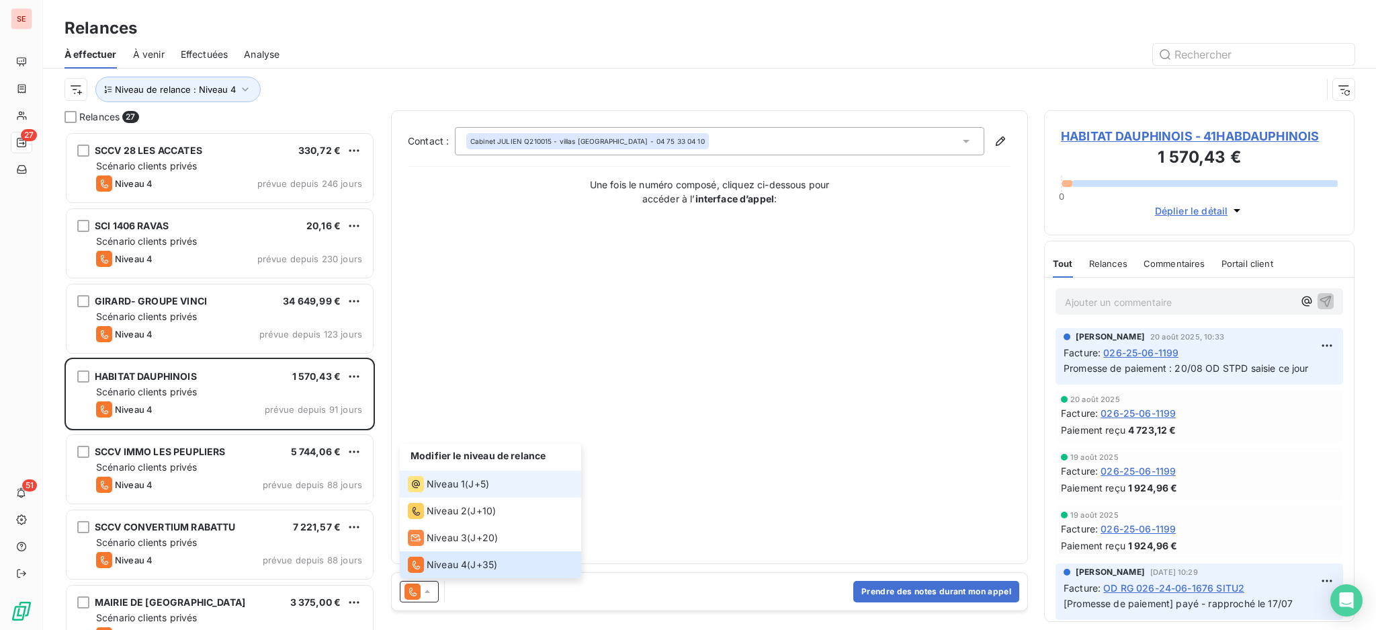
click at [447, 479] on span "Niveau 1" at bounding box center [446, 483] width 38 height 13
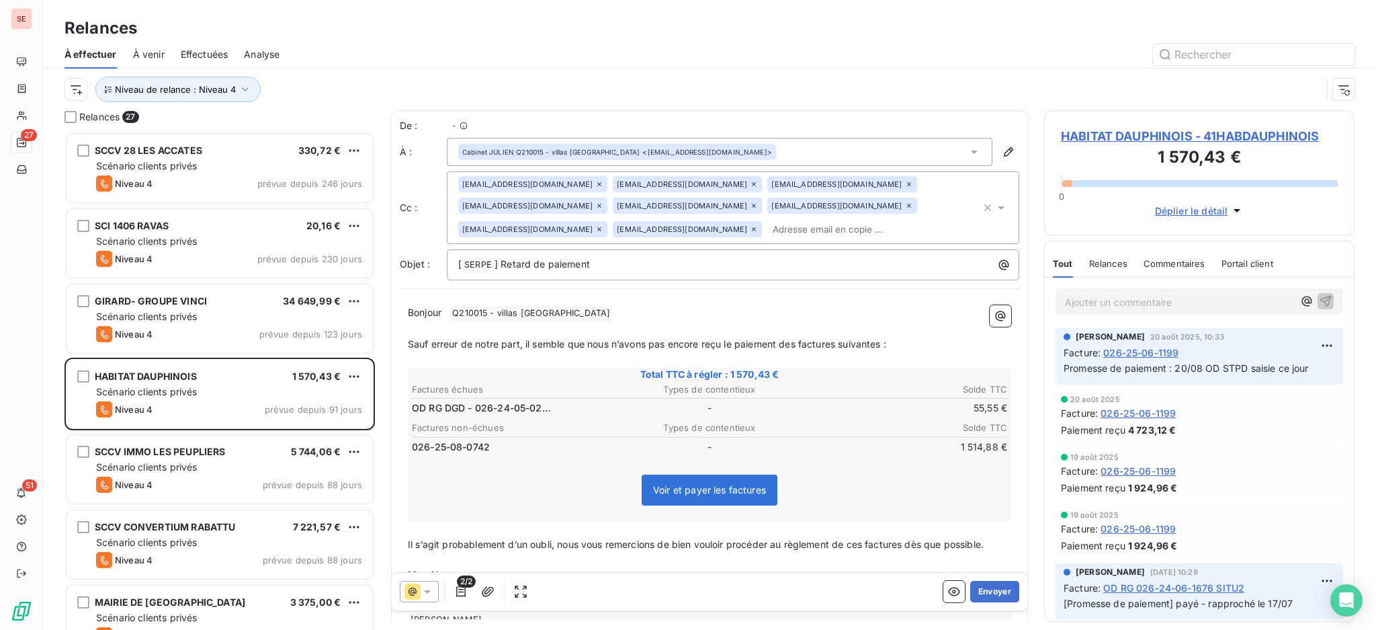
scroll to position [485, 296]
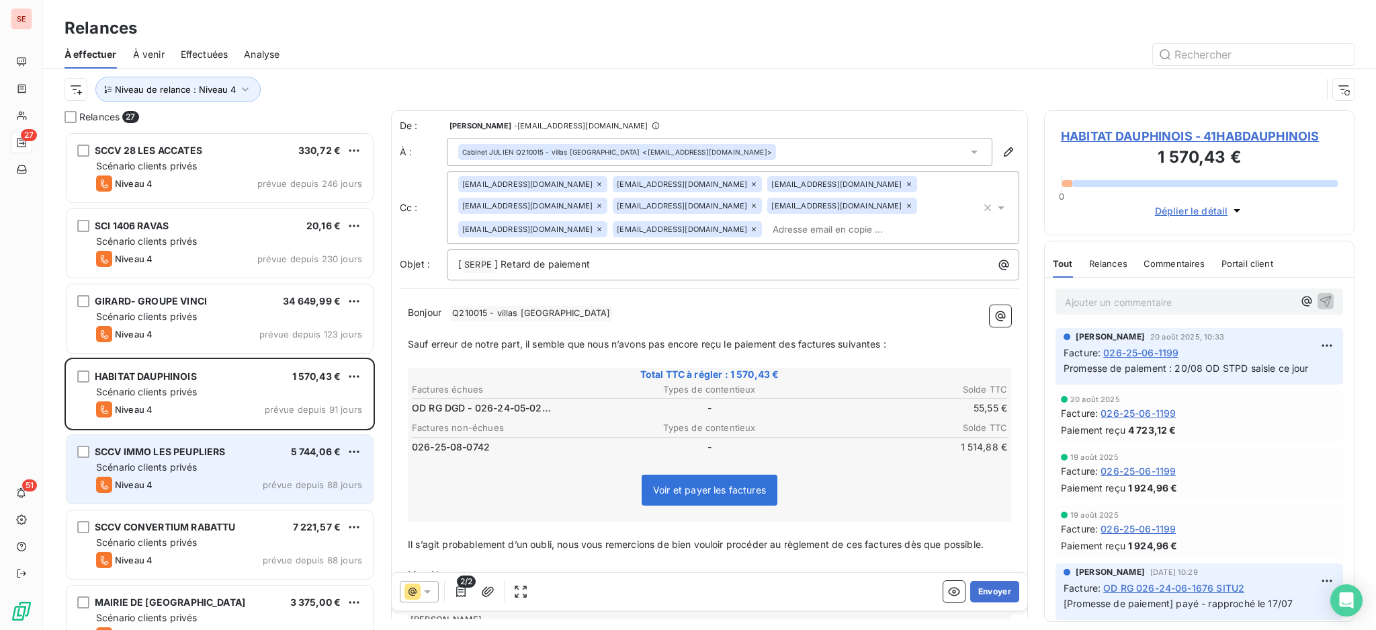
click at [237, 466] on div "Scénario clients privés" at bounding box center [229, 466] width 266 height 13
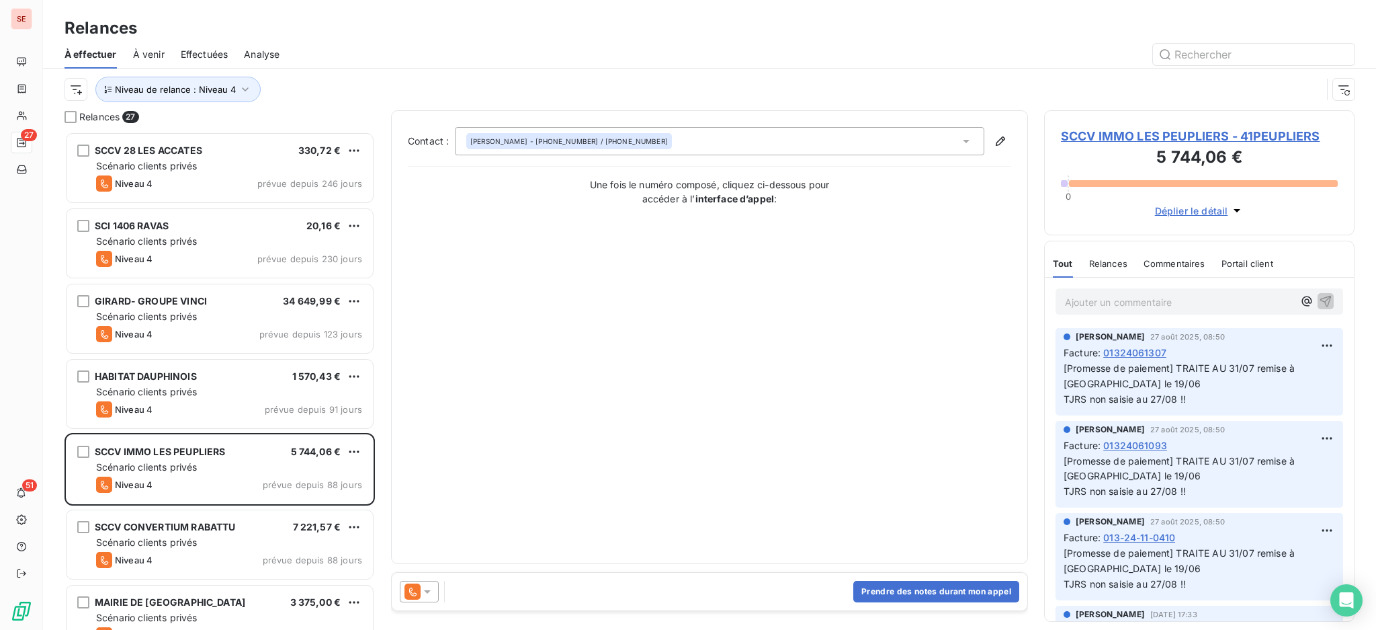
click at [426, 591] on icon at bounding box center [427, 591] width 7 height 3
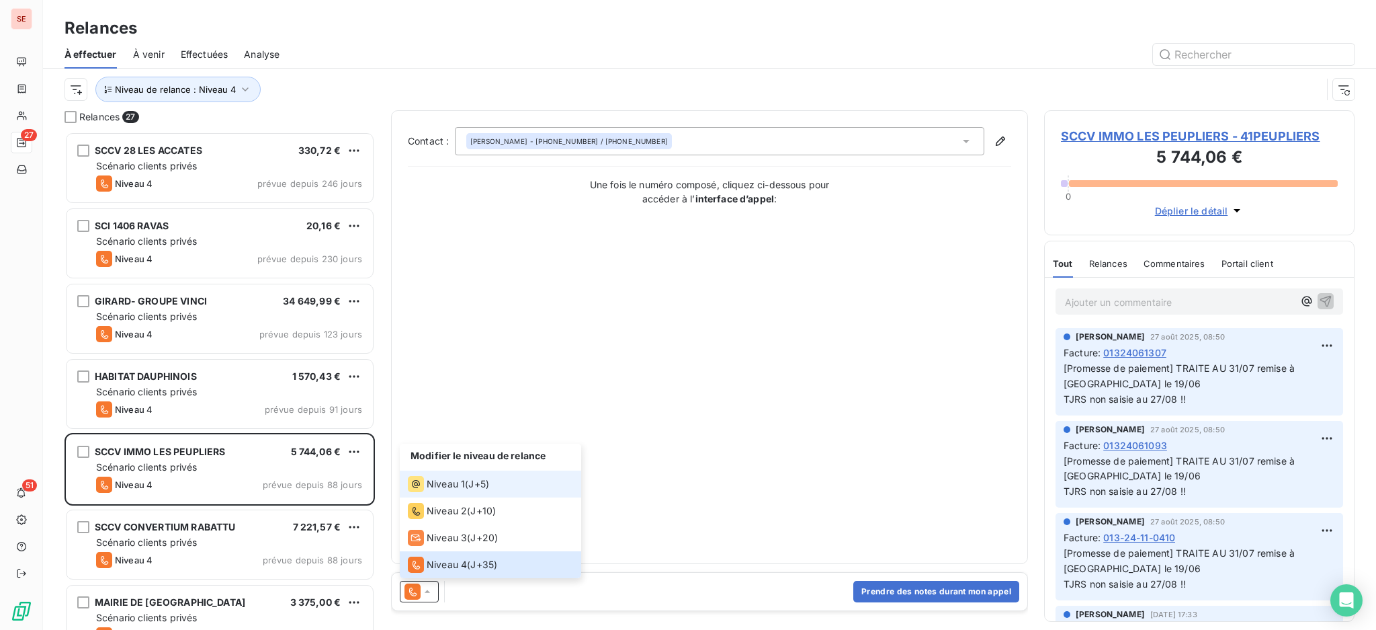
click at [457, 476] on div "Niveau 1" at bounding box center [436, 484] width 57 height 16
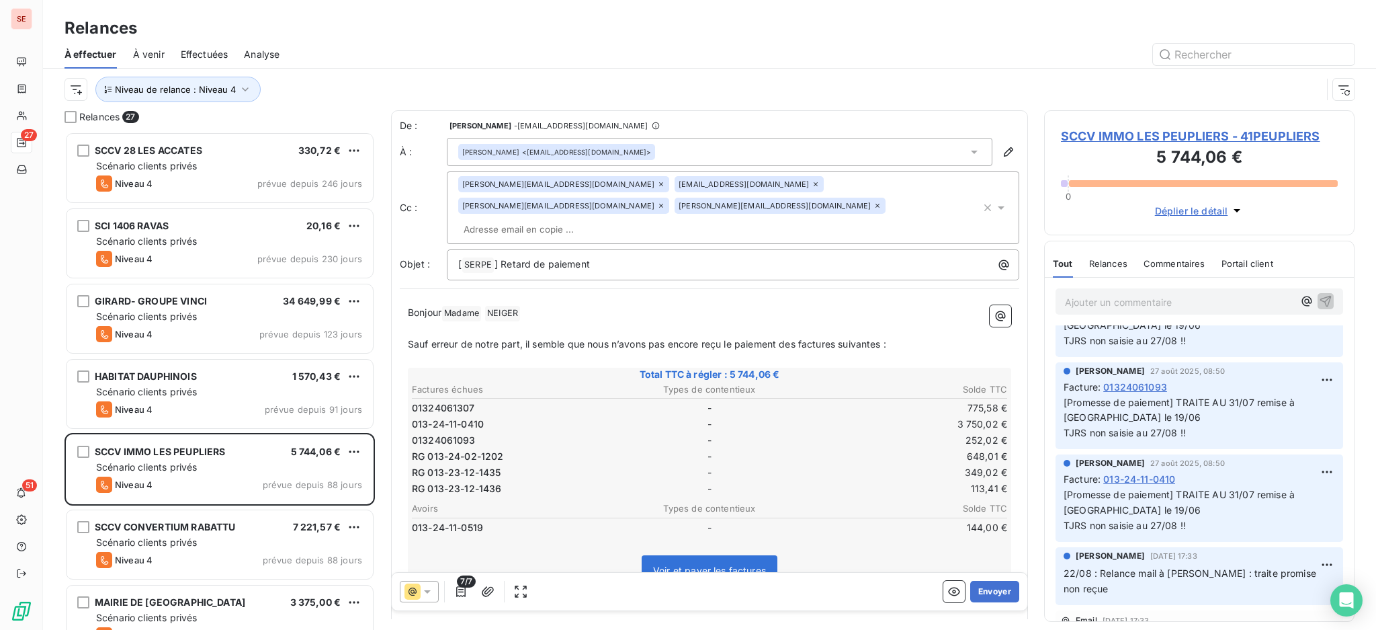
scroll to position [89, 0]
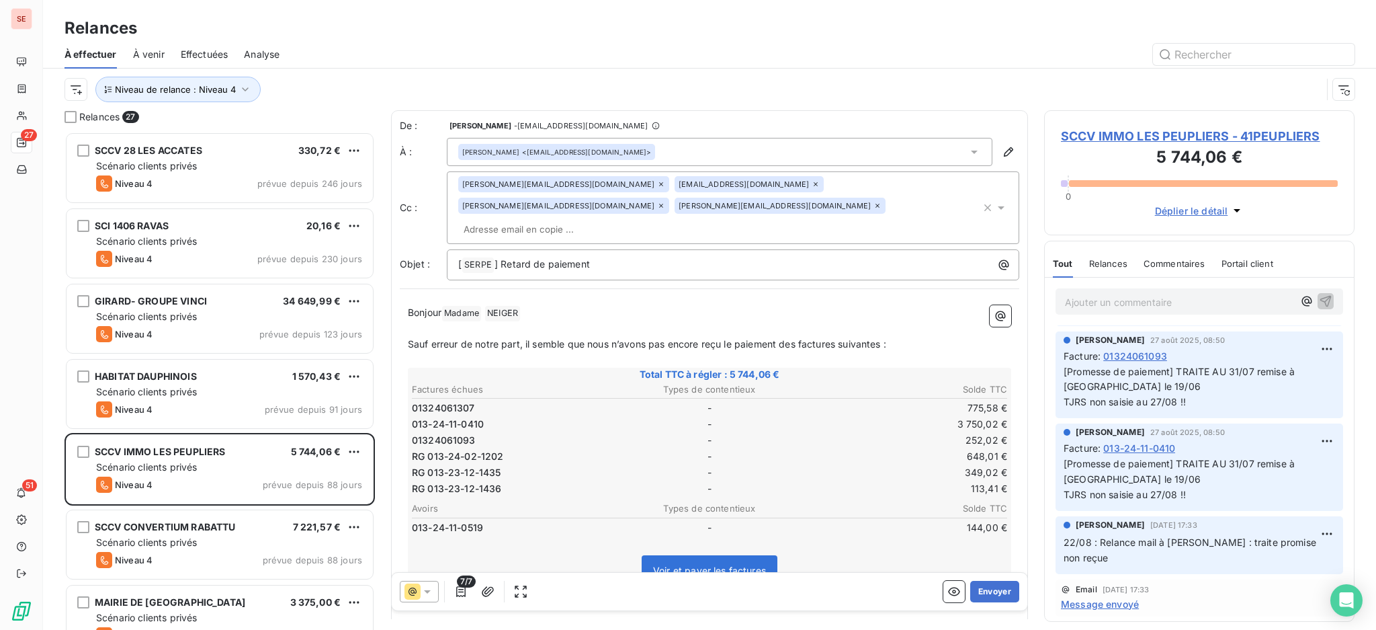
click at [1247, 132] on span "SCCV IMMO LES PEUPLIERS - 41PEUPLIERS" at bounding box center [1199, 136] width 277 height 18
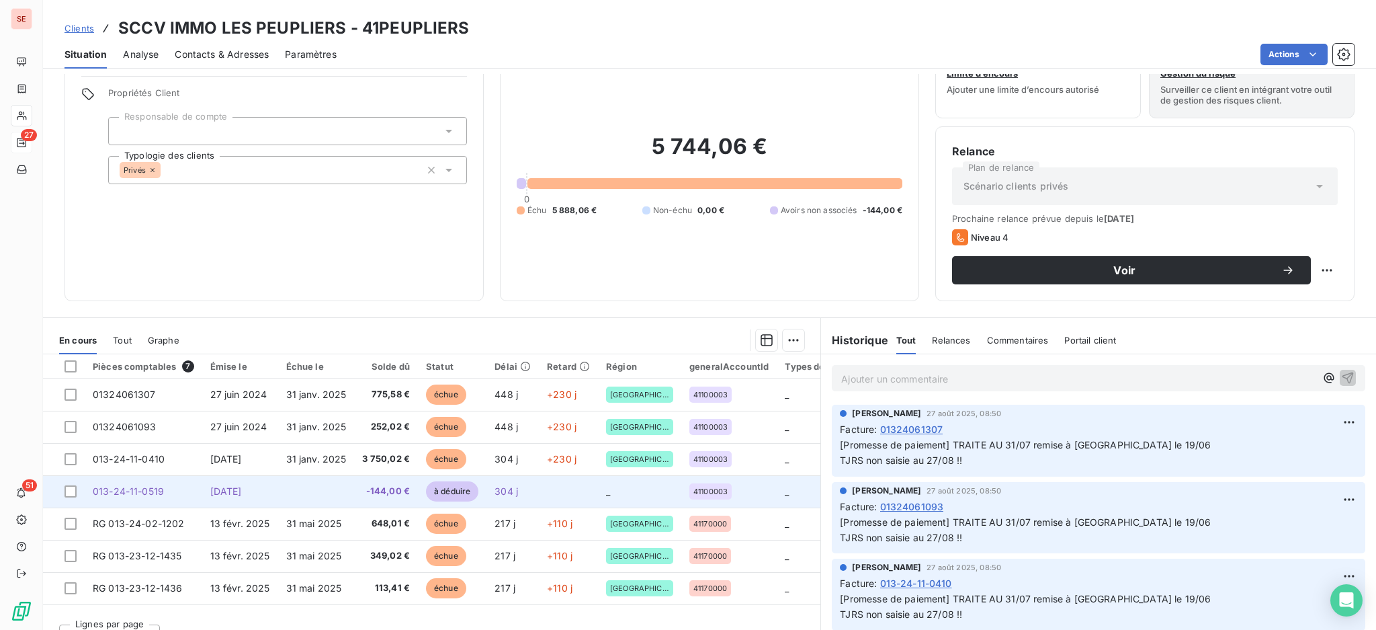
scroll to position [73, 0]
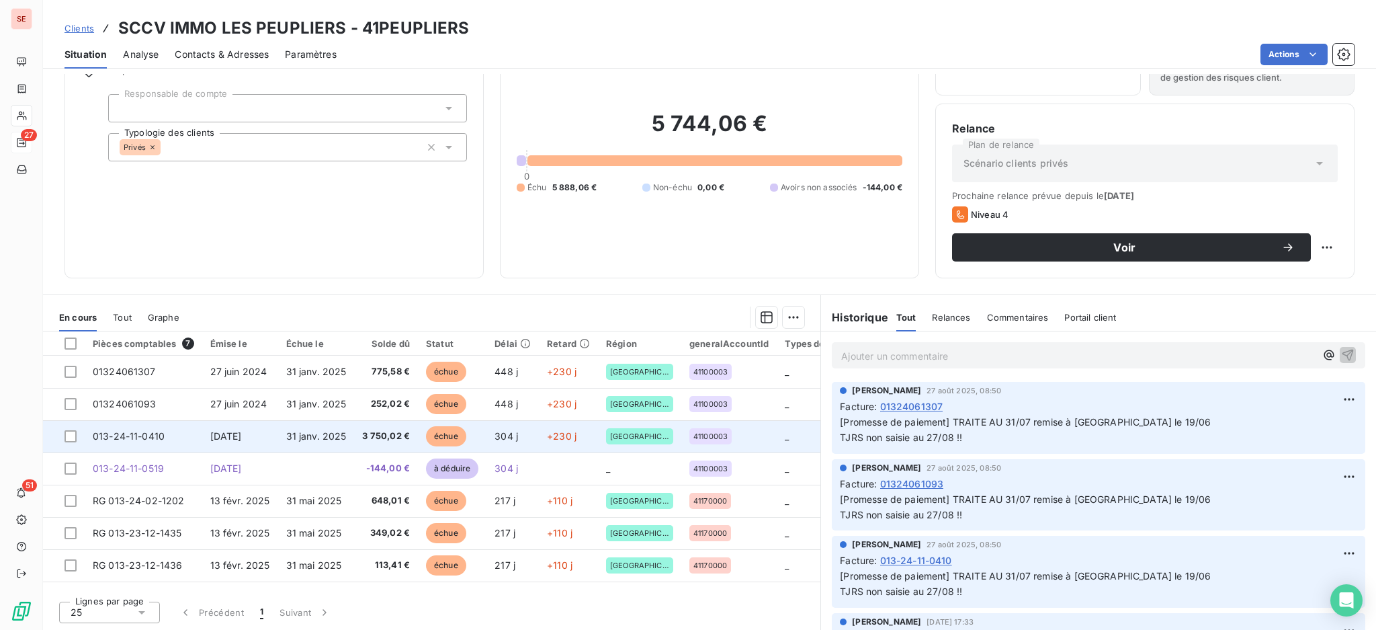
click at [342, 430] on span "31 janv. 2025" at bounding box center [316, 435] width 60 height 11
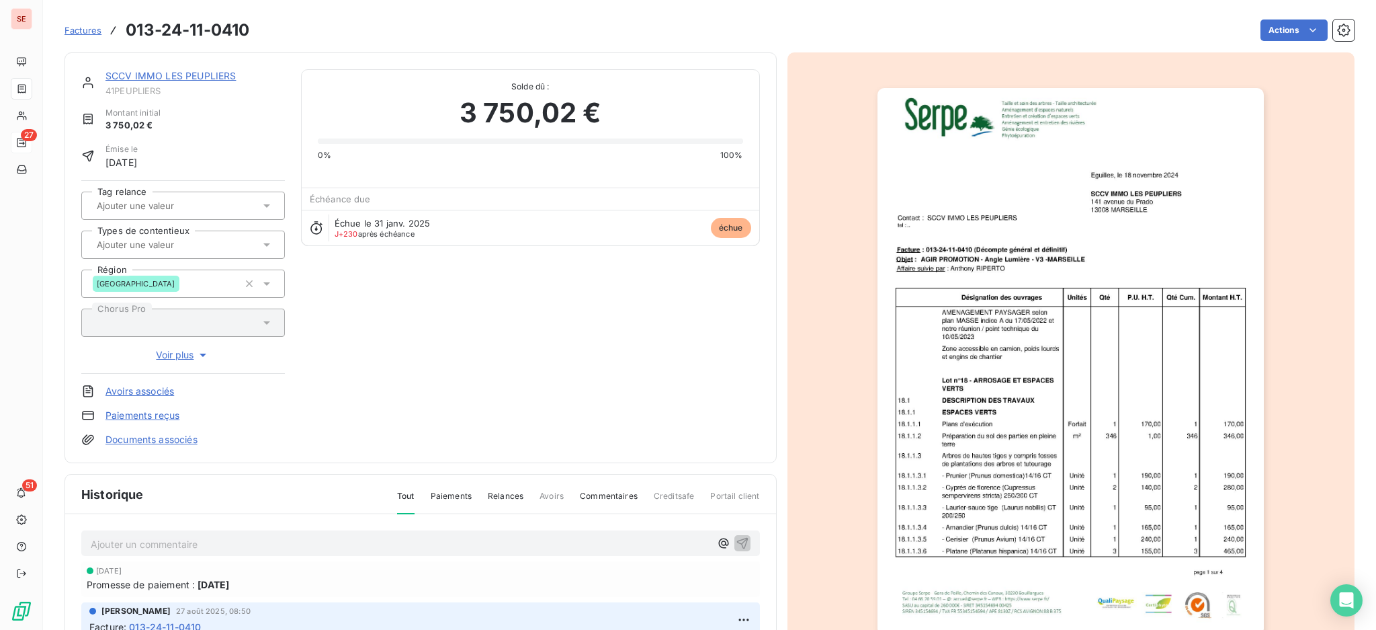
click at [146, 75] on link "SCCV IMMO LES PEUPLIERS" at bounding box center [171, 75] width 130 height 11
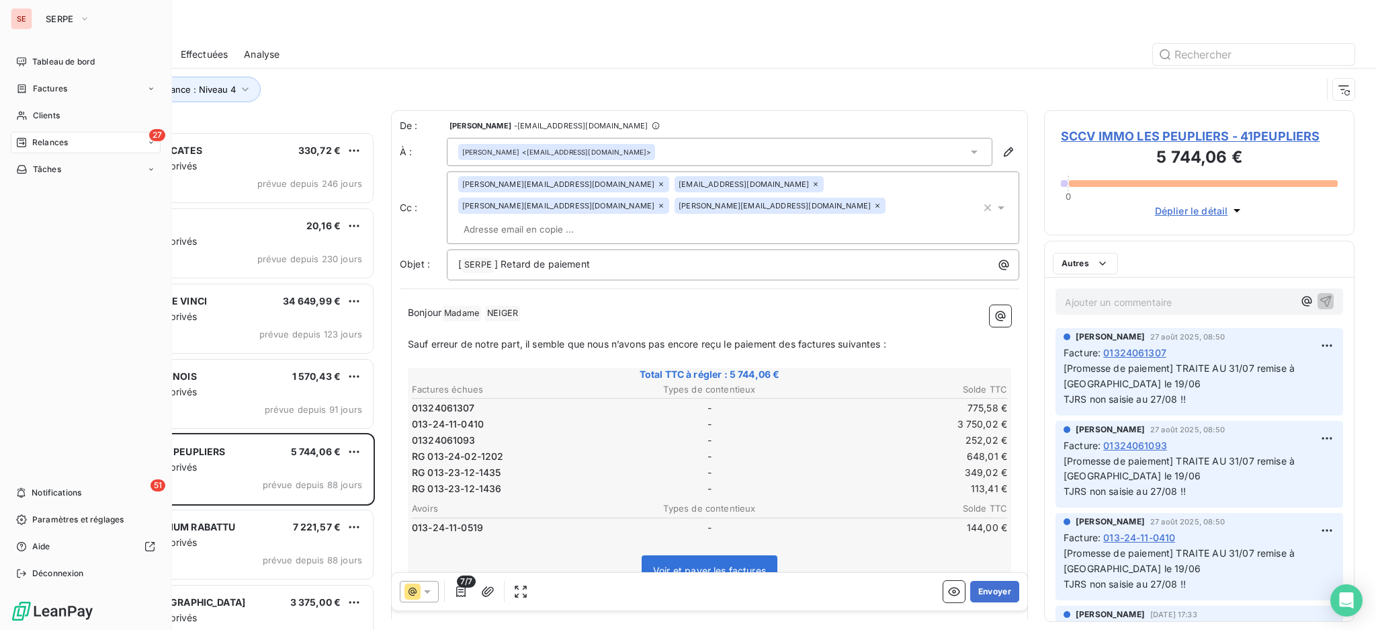
scroll to position [485, 296]
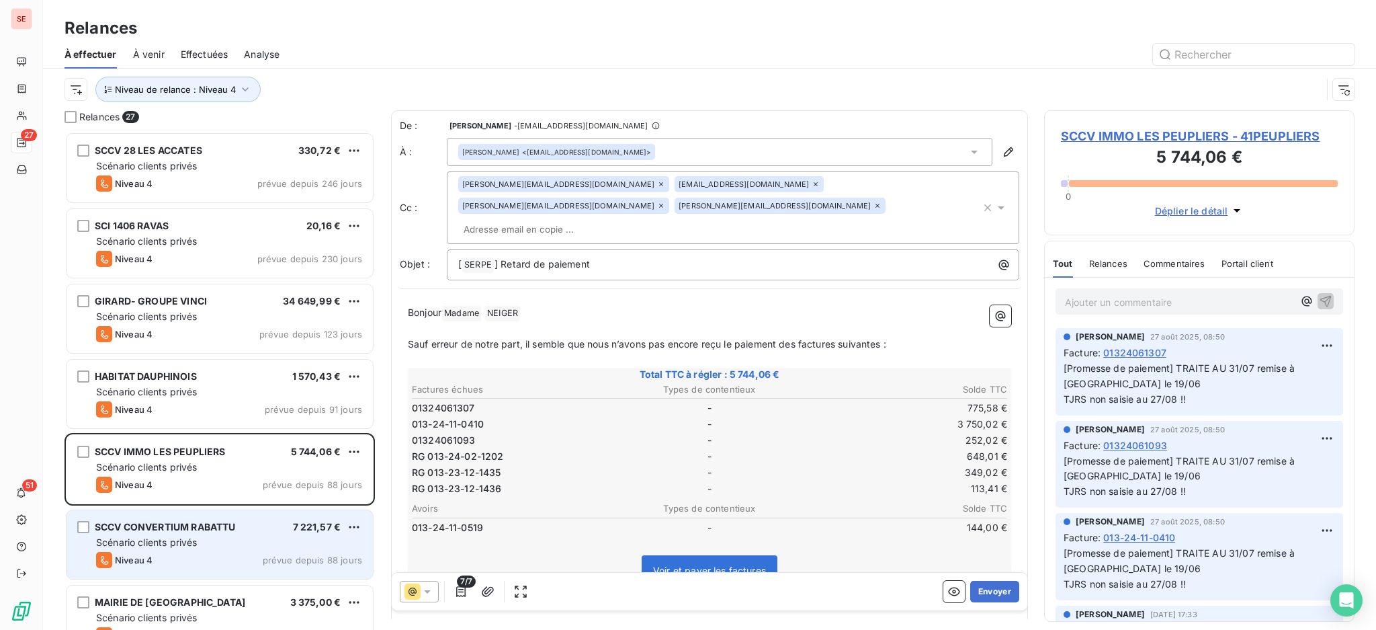
click at [226, 540] on div "Scénario clients privés" at bounding box center [229, 542] width 266 height 13
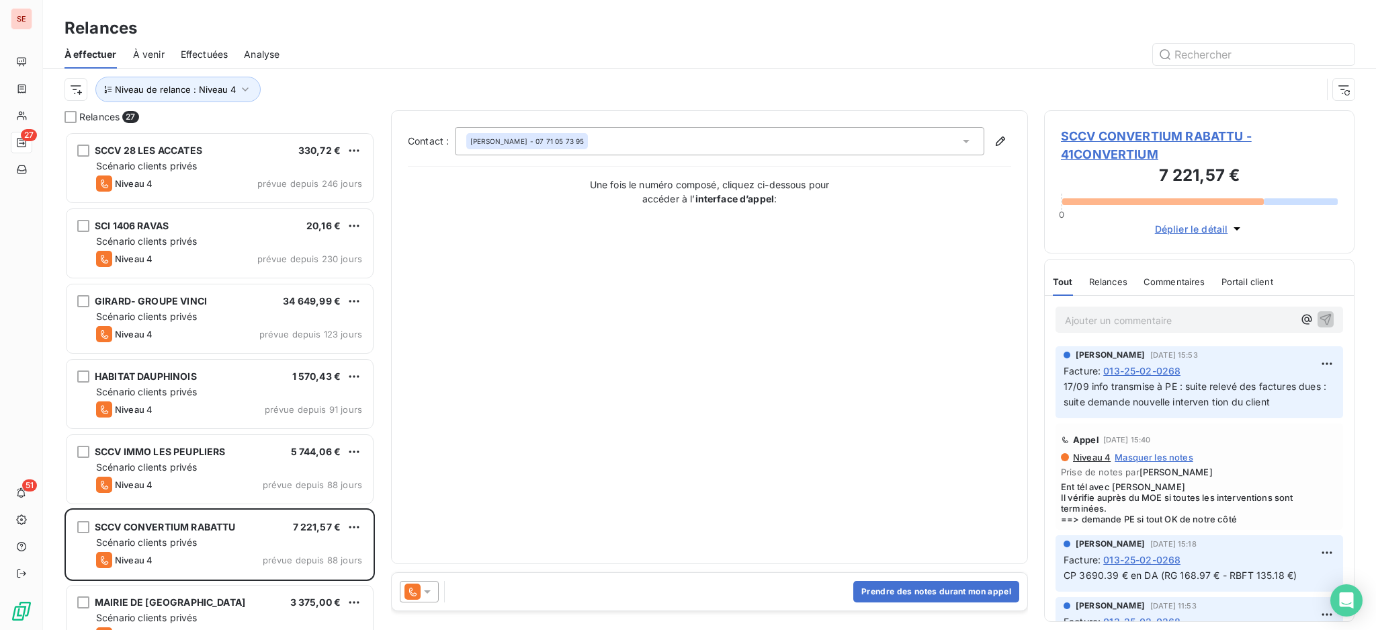
click at [1110, 129] on span "SCCV CONVERTIUM RABATTU - 41CONVERTIUM" at bounding box center [1199, 145] width 277 height 36
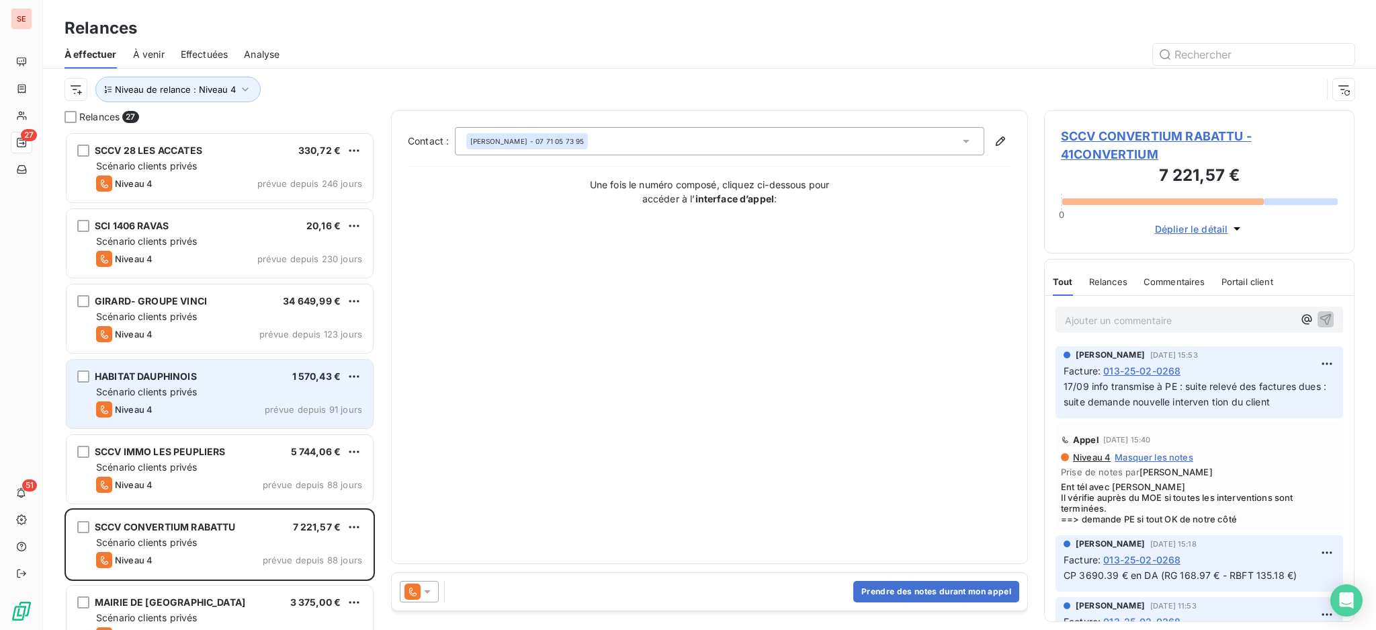
scroll to position [90, 0]
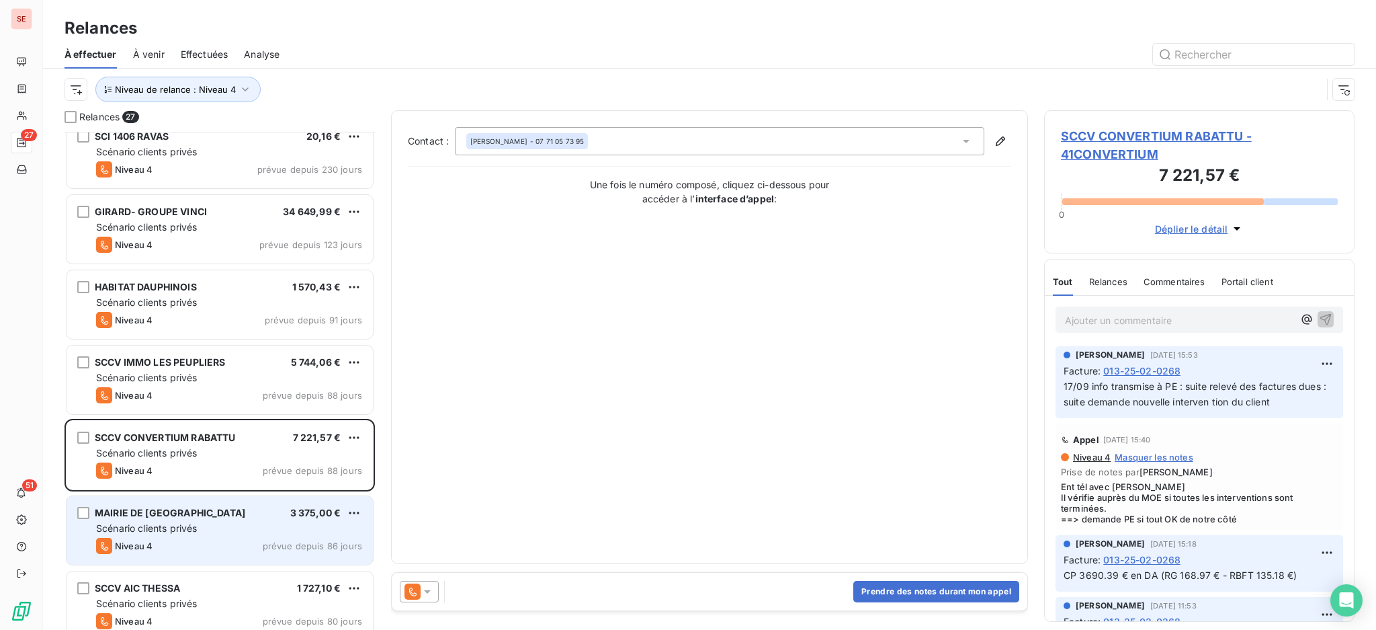
click at [216, 520] on div "MAIRIE DE [GEOGRAPHIC_DATA] 3 375,00 € Scénario clients privés Niveau 4 prévue …" at bounding box center [220, 530] width 306 height 69
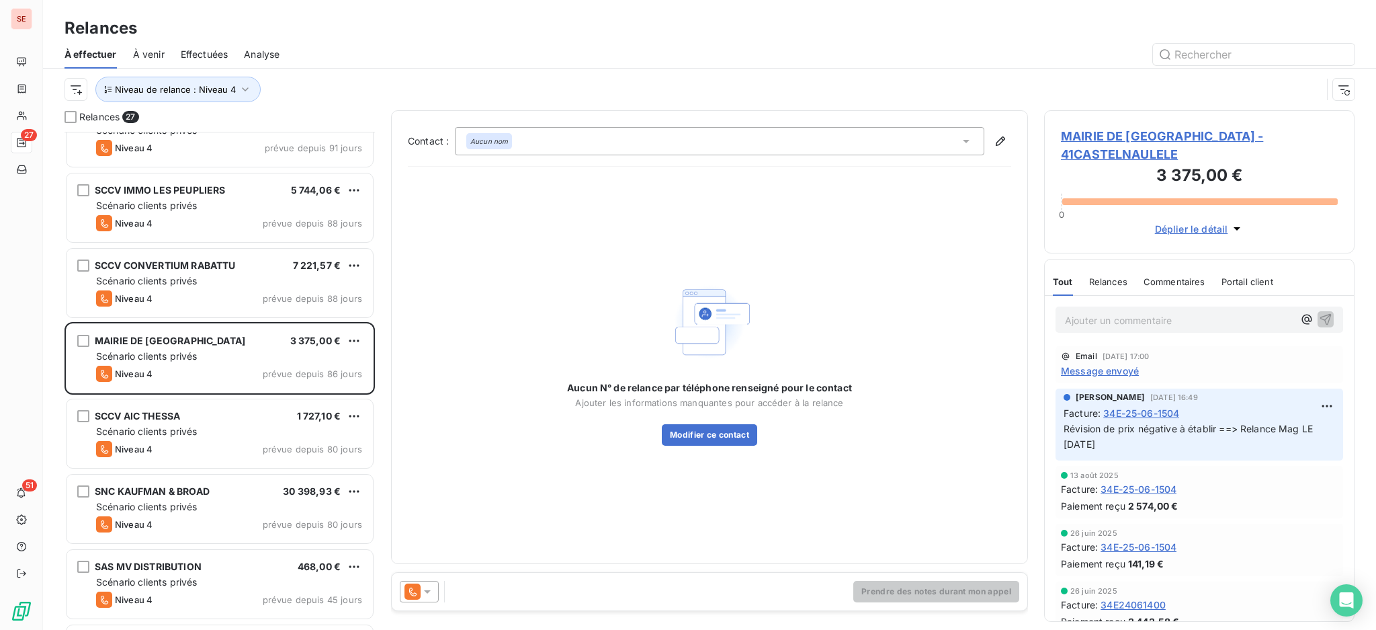
scroll to position [270, 0]
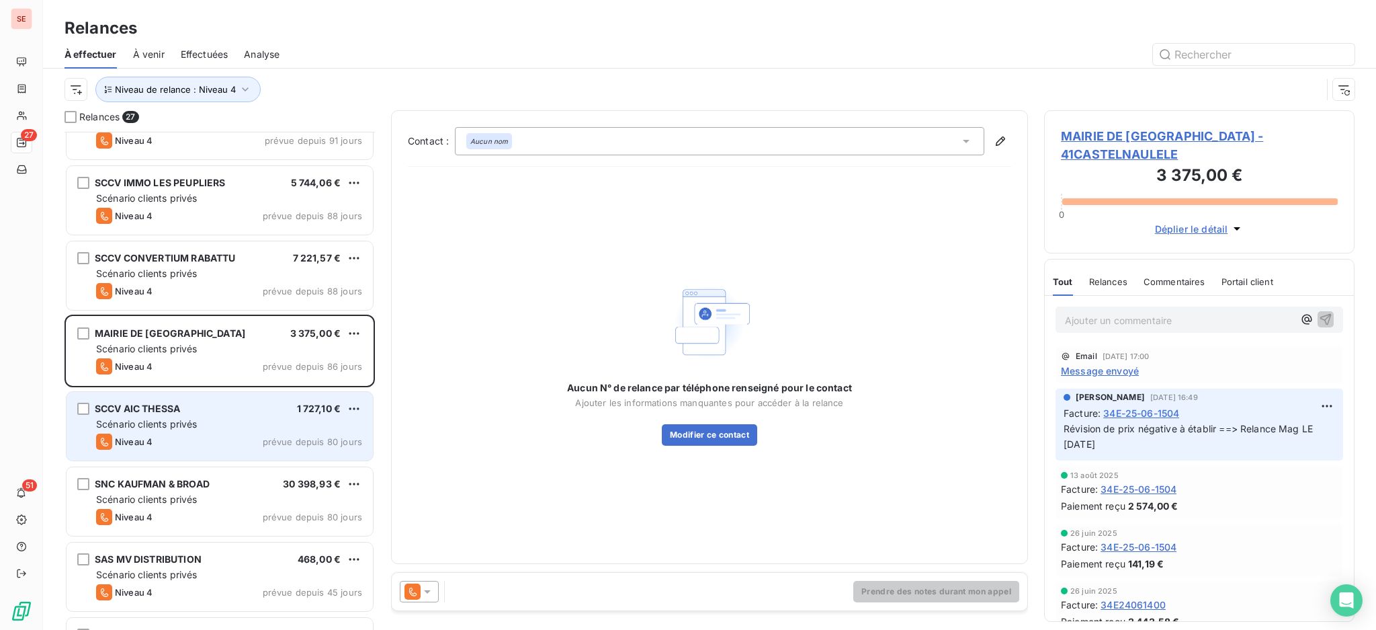
click at [201, 418] on div "Scénario clients privés" at bounding box center [229, 423] width 266 height 13
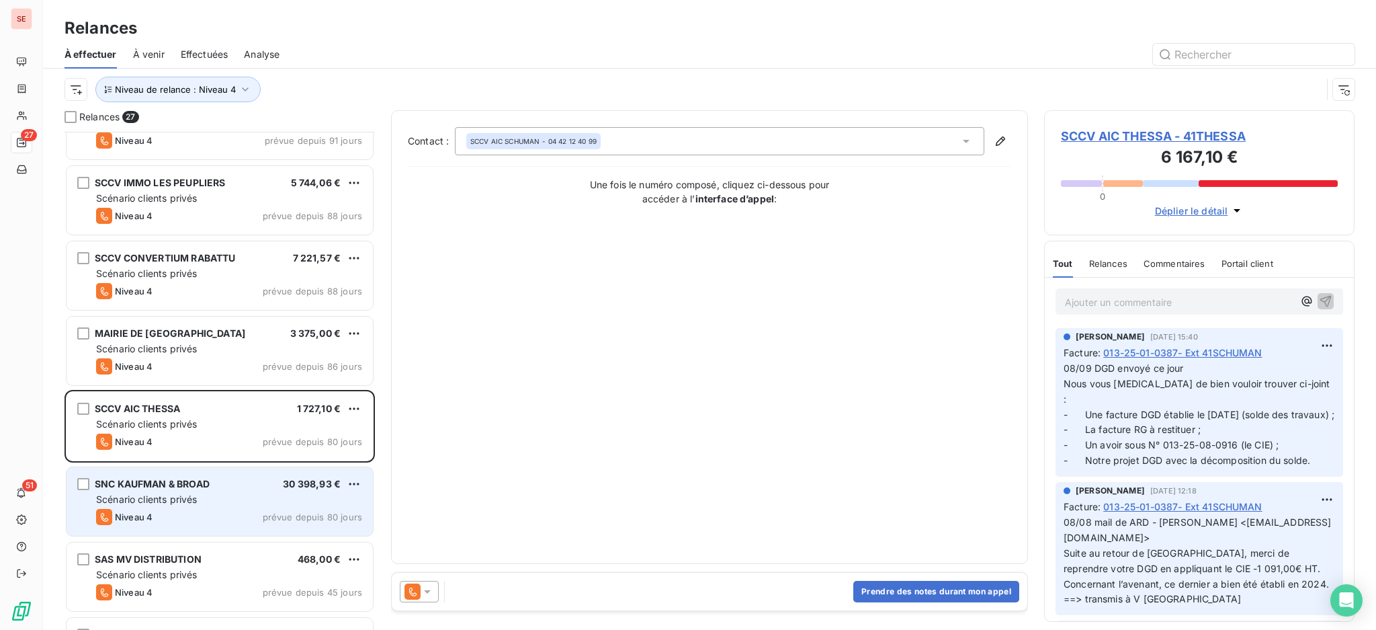
click at [233, 505] on div "Scénario clients privés" at bounding box center [229, 499] width 266 height 13
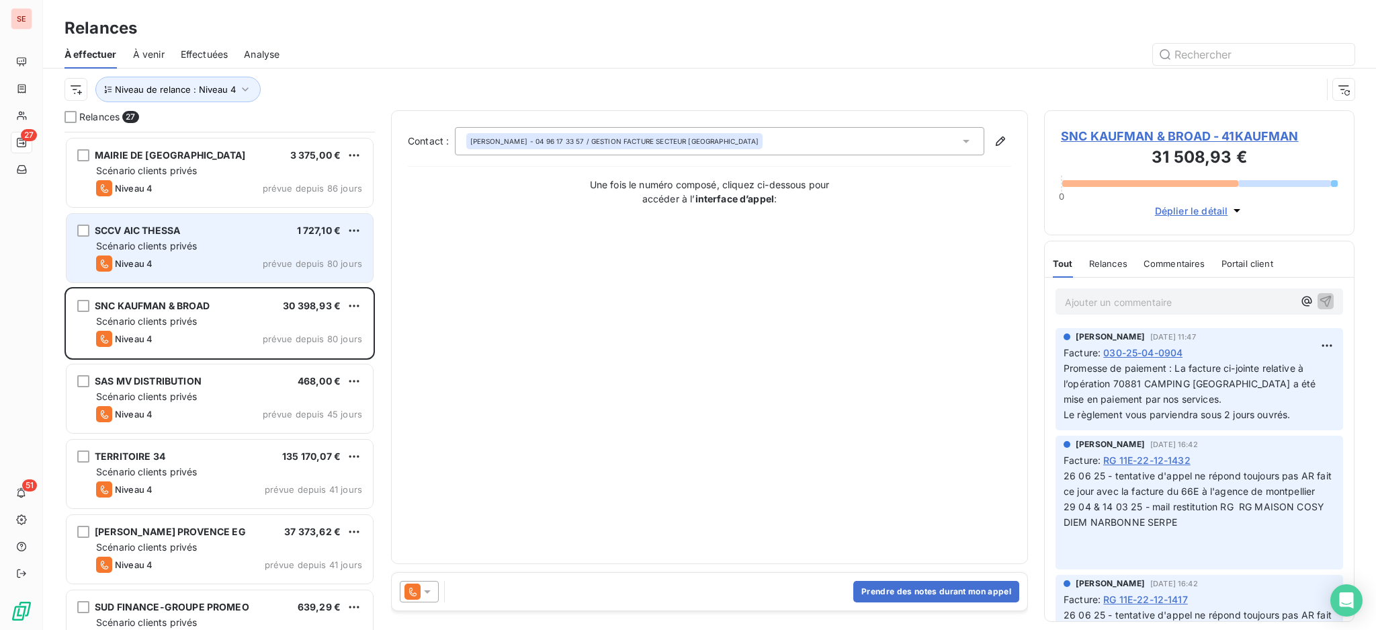
scroll to position [448, 0]
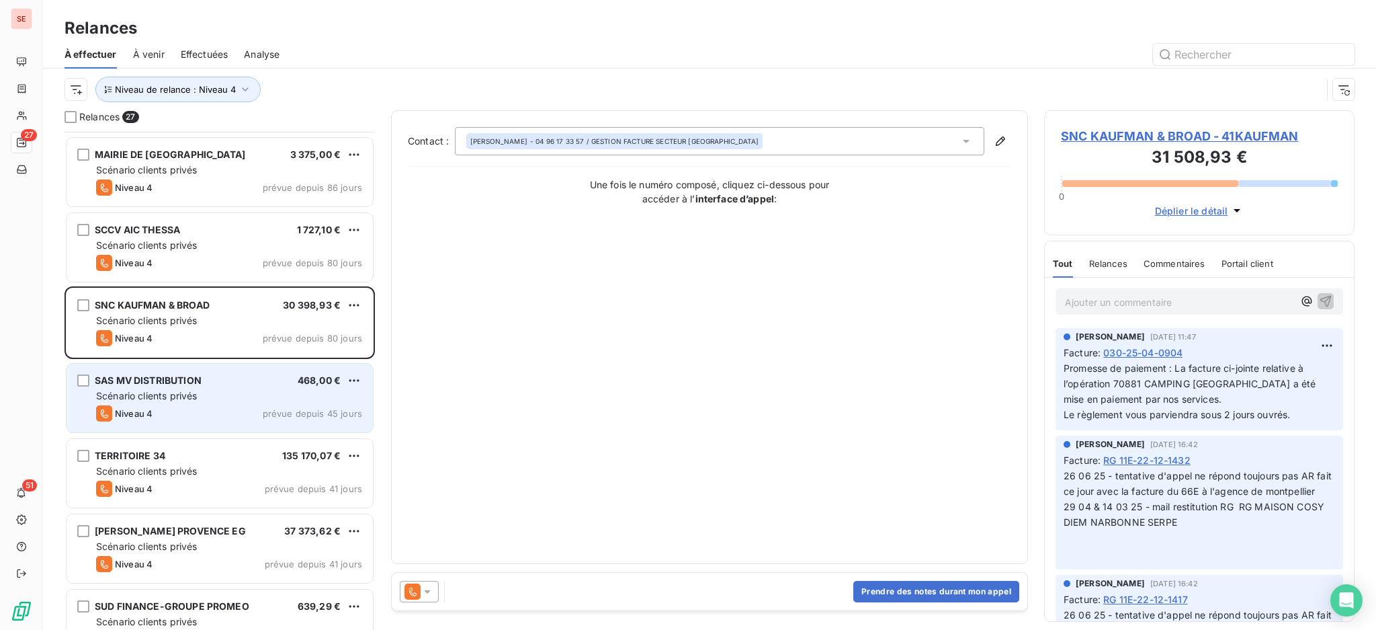
click at [154, 395] on span "Scénario clients privés" at bounding box center [146, 395] width 101 height 11
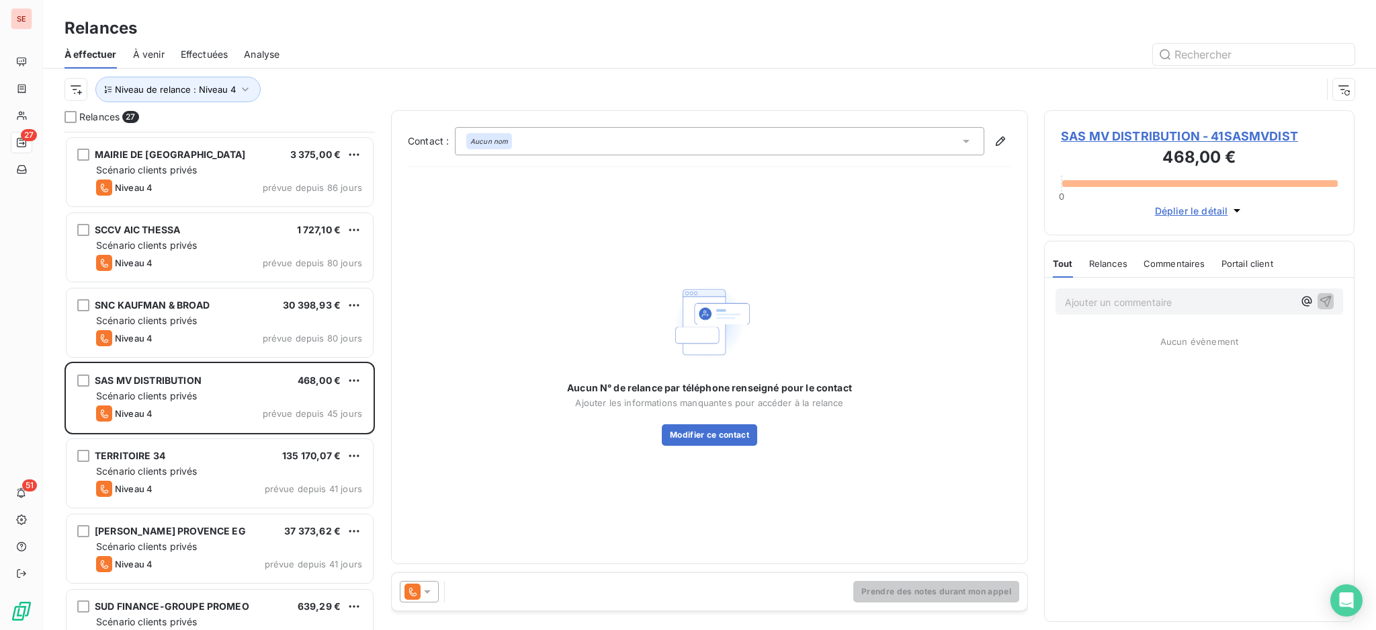
click at [425, 591] on icon at bounding box center [427, 591] width 13 height 13
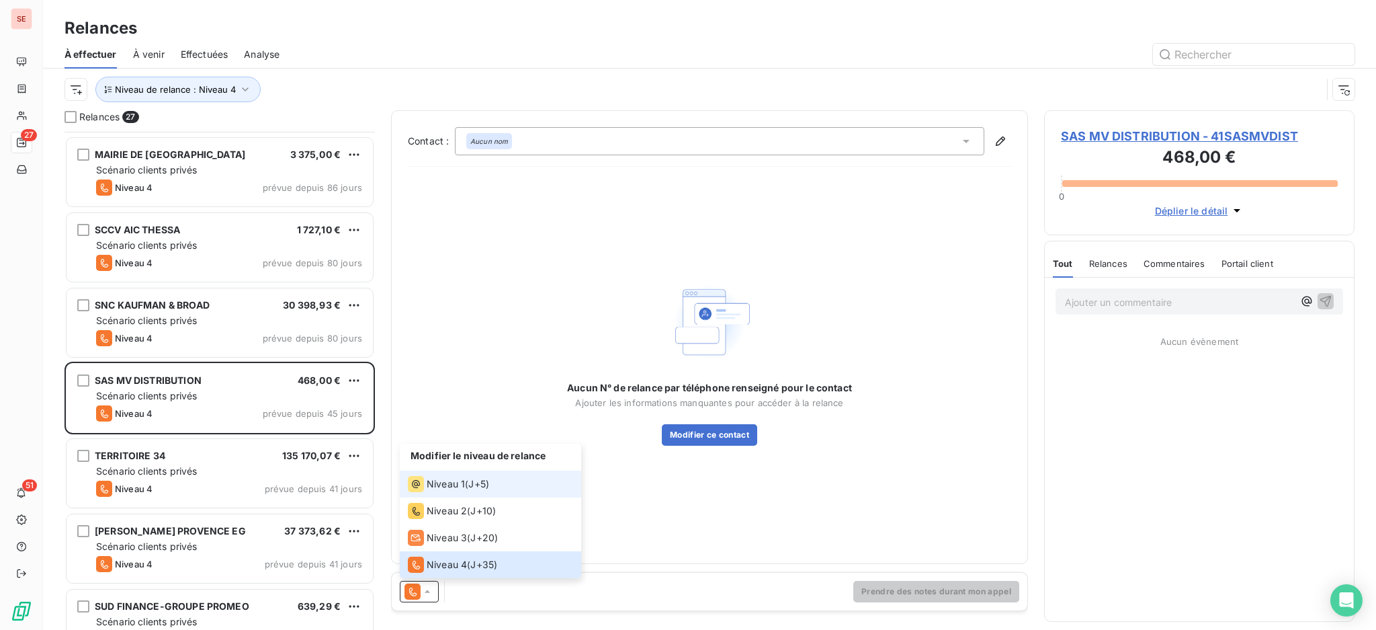
click at [447, 490] on span "Niveau 1" at bounding box center [446, 483] width 38 height 13
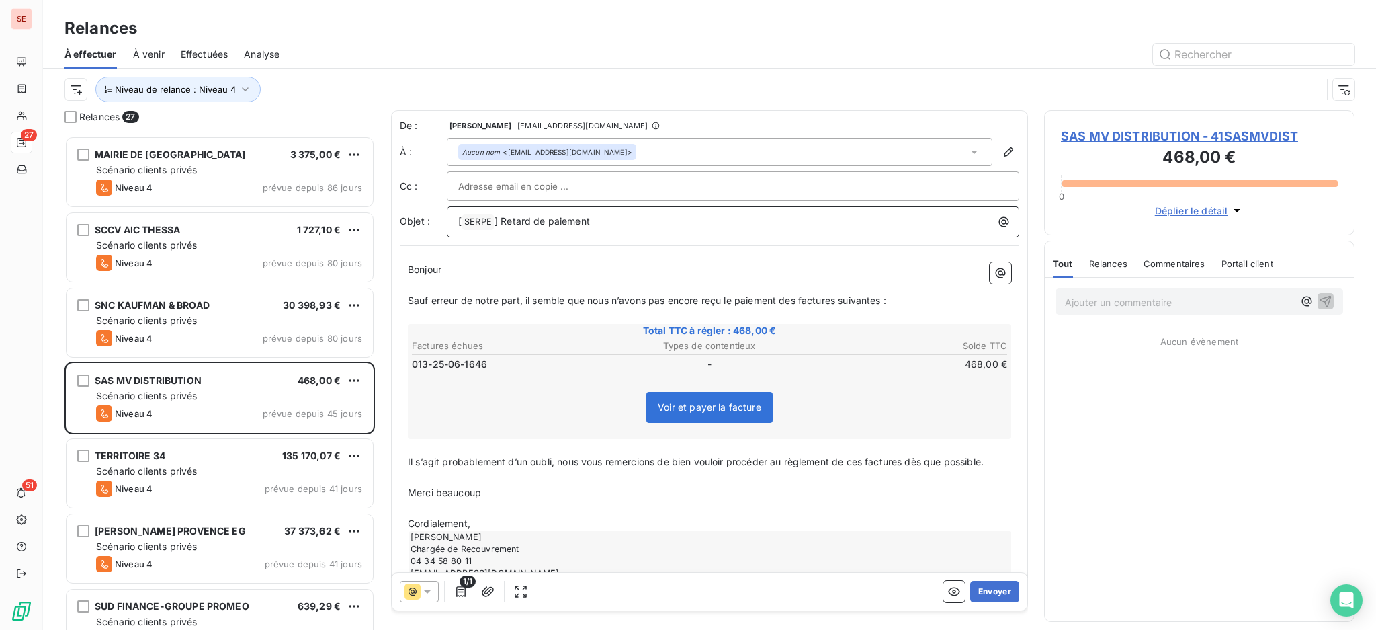
click at [625, 223] on p "[ SERPE ﻿ ] Retard de paiement" at bounding box center [736, 222] width 556 height 16
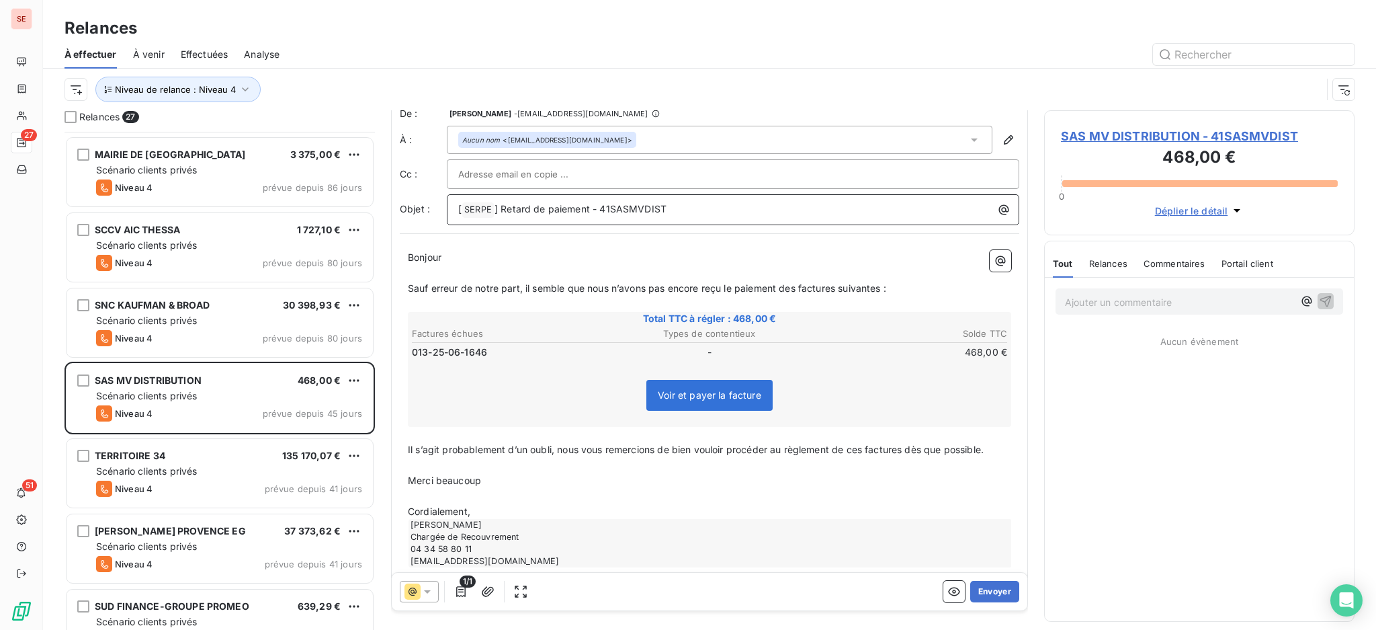
scroll to position [30, 0]
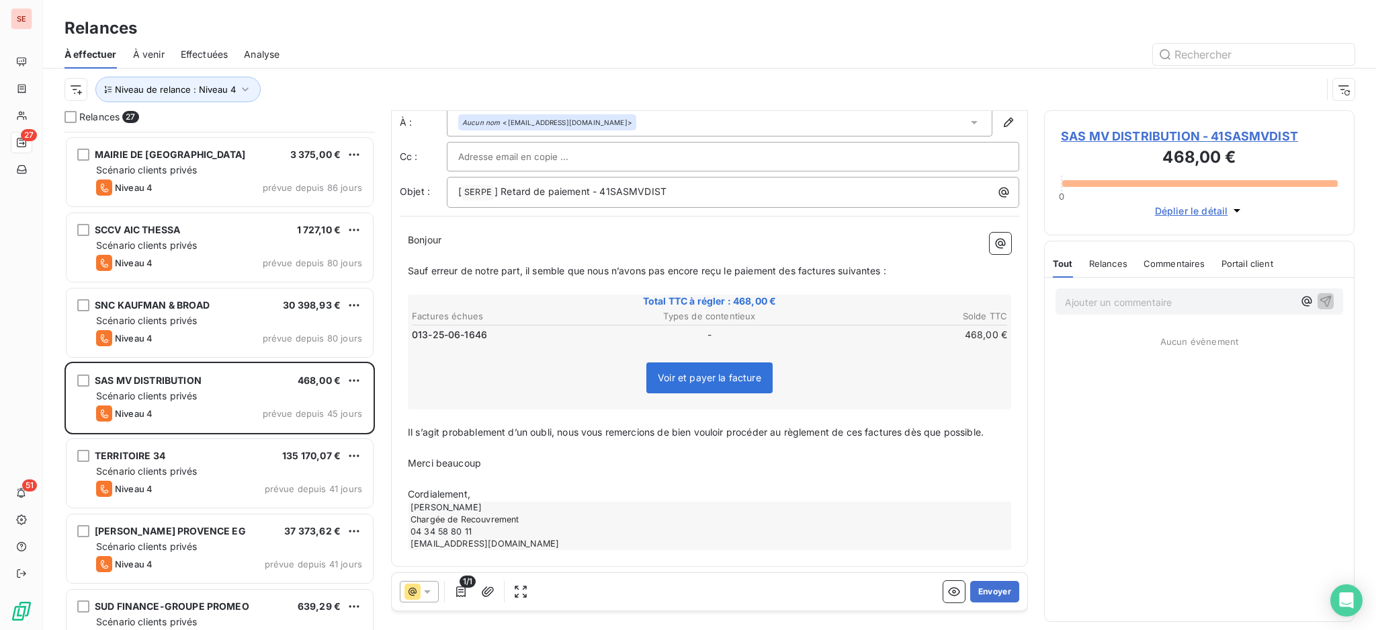
click at [502, 493] on p "Cordialement," at bounding box center [710, 494] width 604 height 15
drag, startPoint x: 448, startPoint y: 470, endPoint x: 411, endPoint y: 448, distance: 43.1
click at [411, 448] on div "Bonjour ﻿ ﻿ ﻿ ﻿ Sauf erreur de notre part, il semble que nous n’avons pas encor…" at bounding box center [710, 399] width 604 height 333
click at [975, 586] on button "Envoyer" at bounding box center [995, 592] width 49 height 22
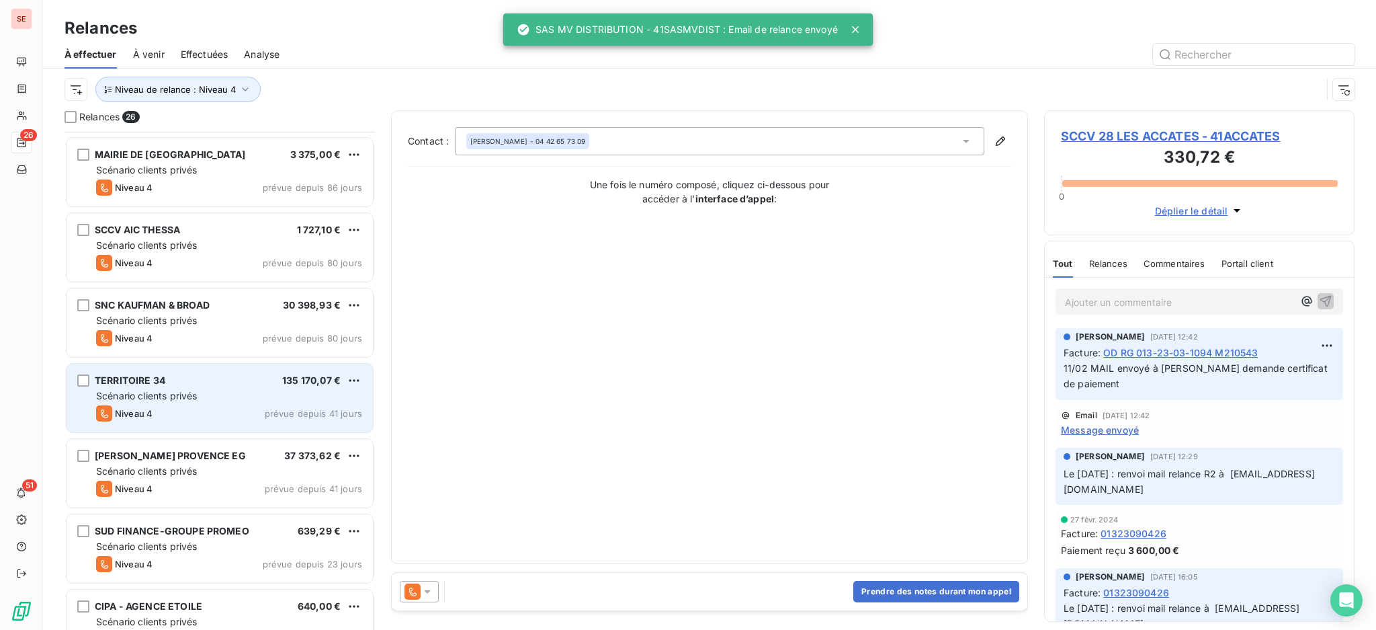
click at [173, 398] on span "Scénario clients privés" at bounding box center [146, 395] width 101 height 11
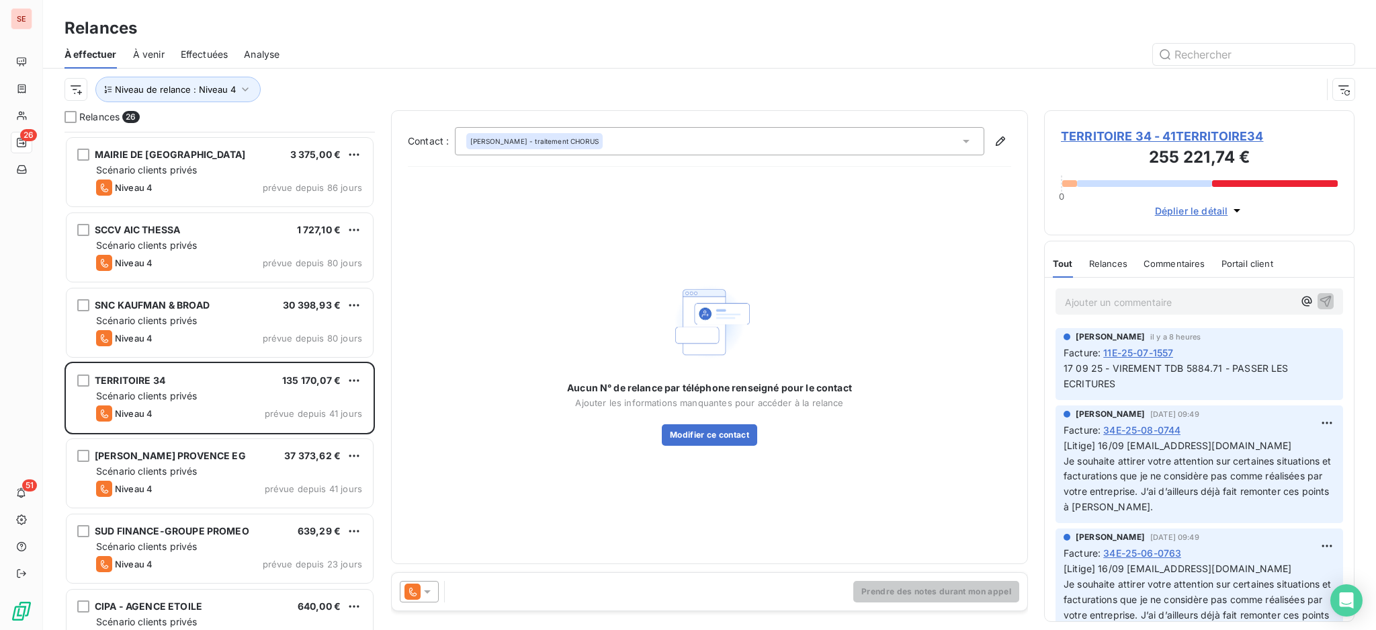
click at [427, 587] on icon at bounding box center [427, 591] width 13 height 13
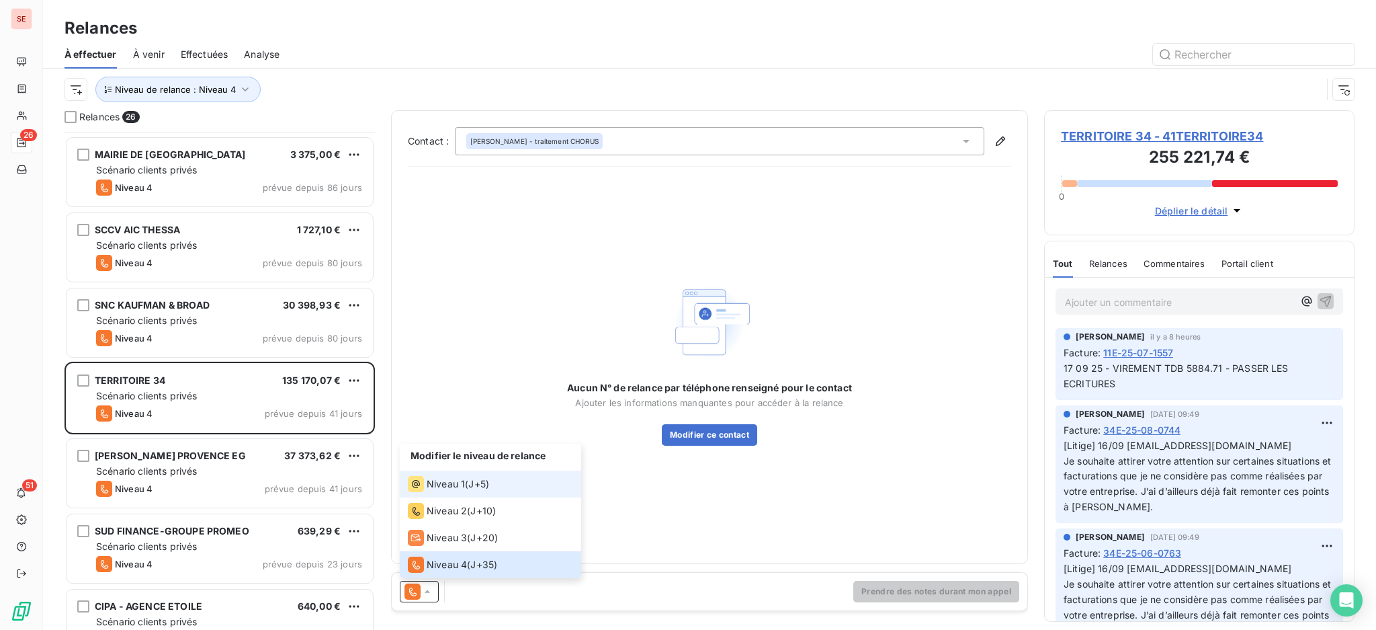
click at [418, 483] on icon at bounding box center [416, 484] width 16 height 16
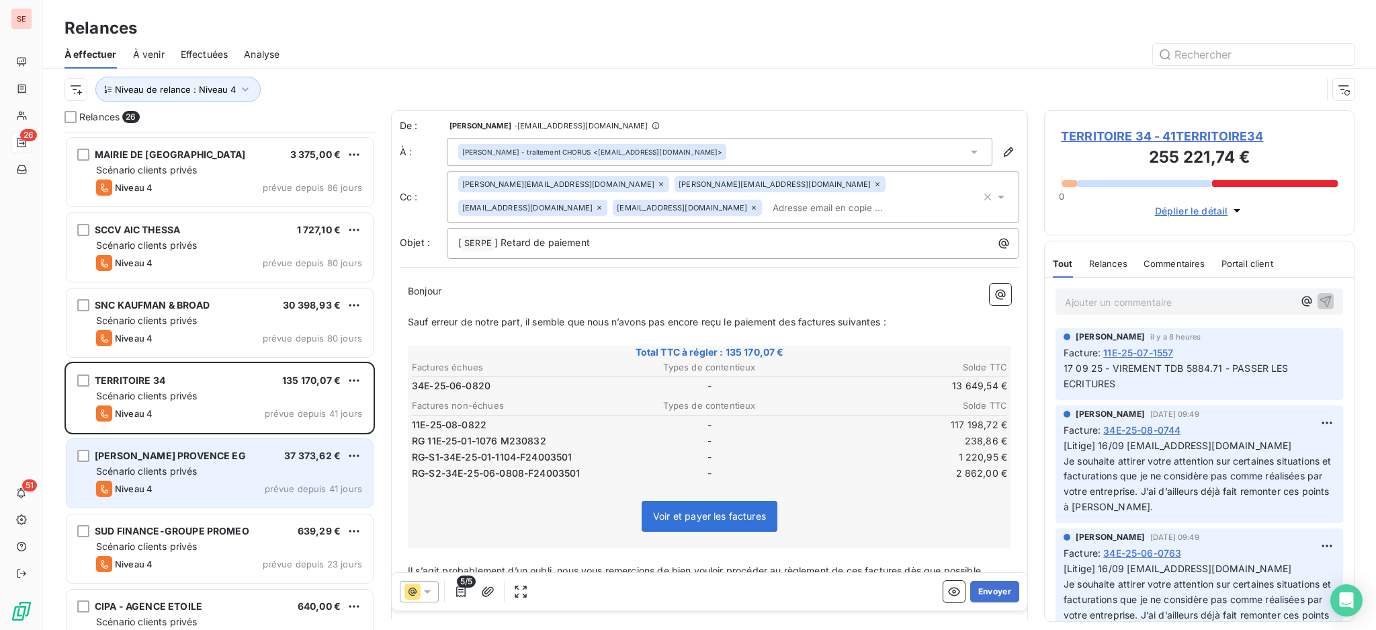
click at [282, 487] on span "prévue depuis 41 jours" at bounding box center [313, 488] width 97 height 11
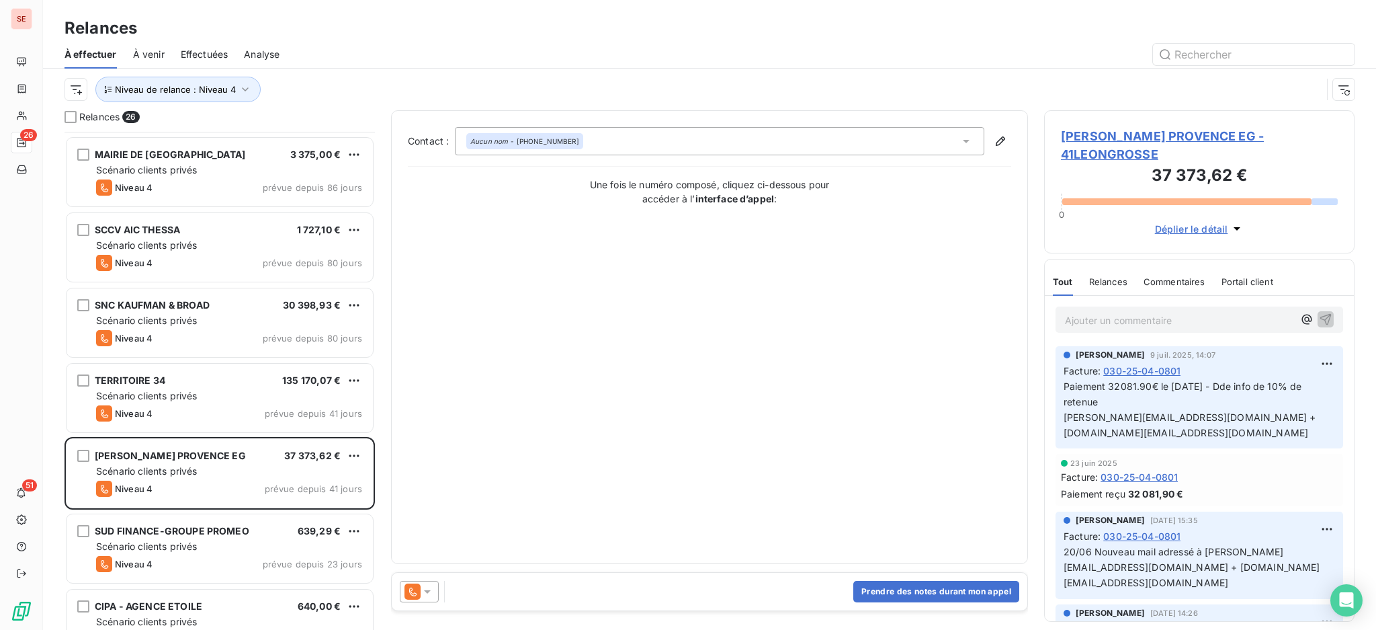
click at [425, 591] on icon at bounding box center [427, 591] width 7 height 3
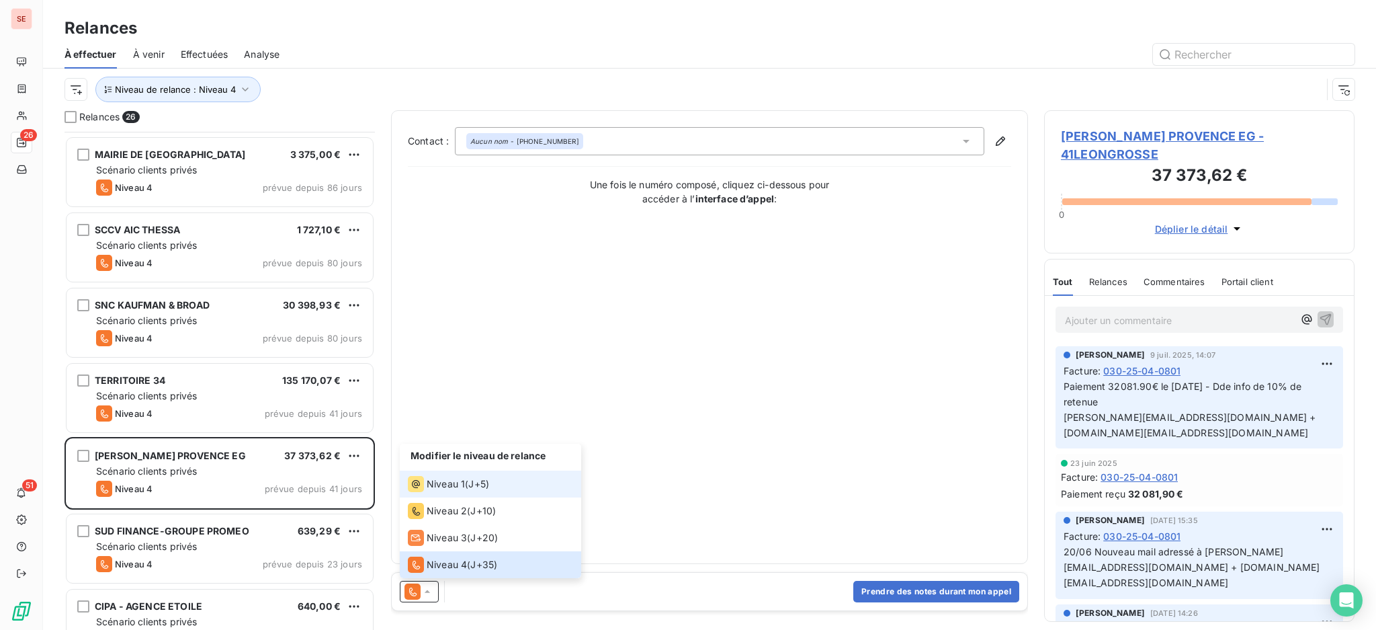
click at [441, 487] on span "Niveau 1" at bounding box center [446, 483] width 38 height 13
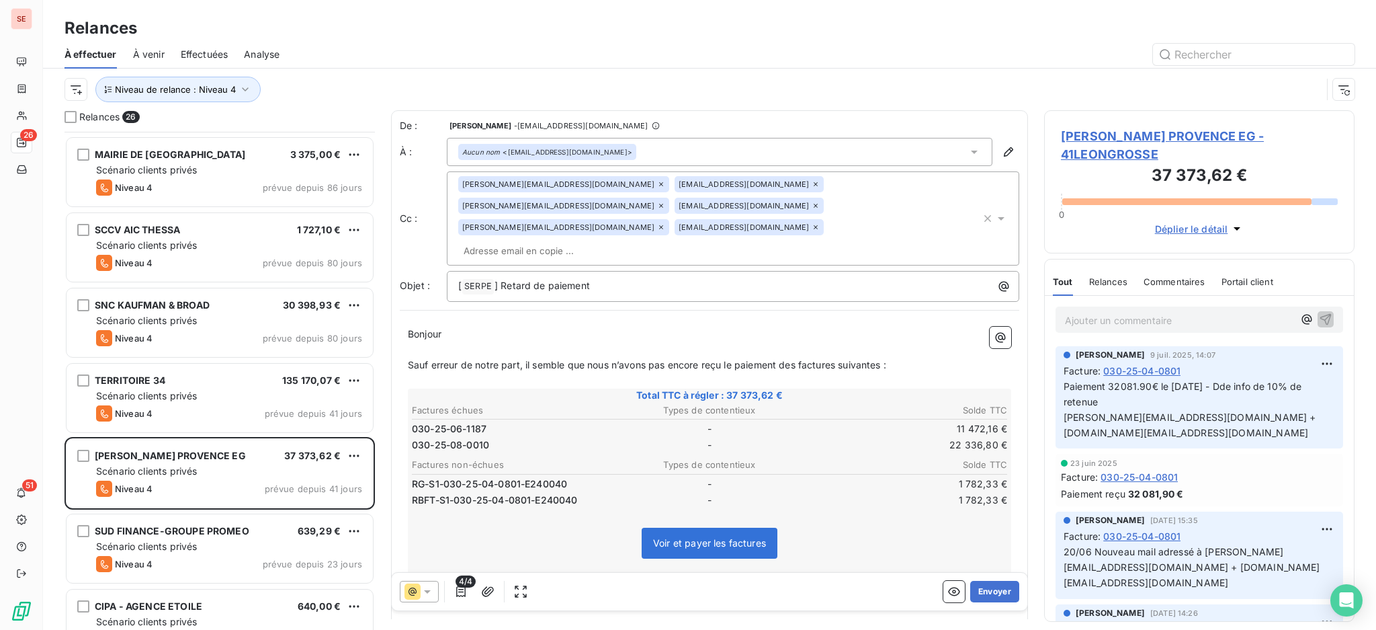
click at [1101, 147] on span "[PERSON_NAME] PROVENCE EG - 41LEONGROSSE" at bounding box center [1199, 145] width 277 height 36
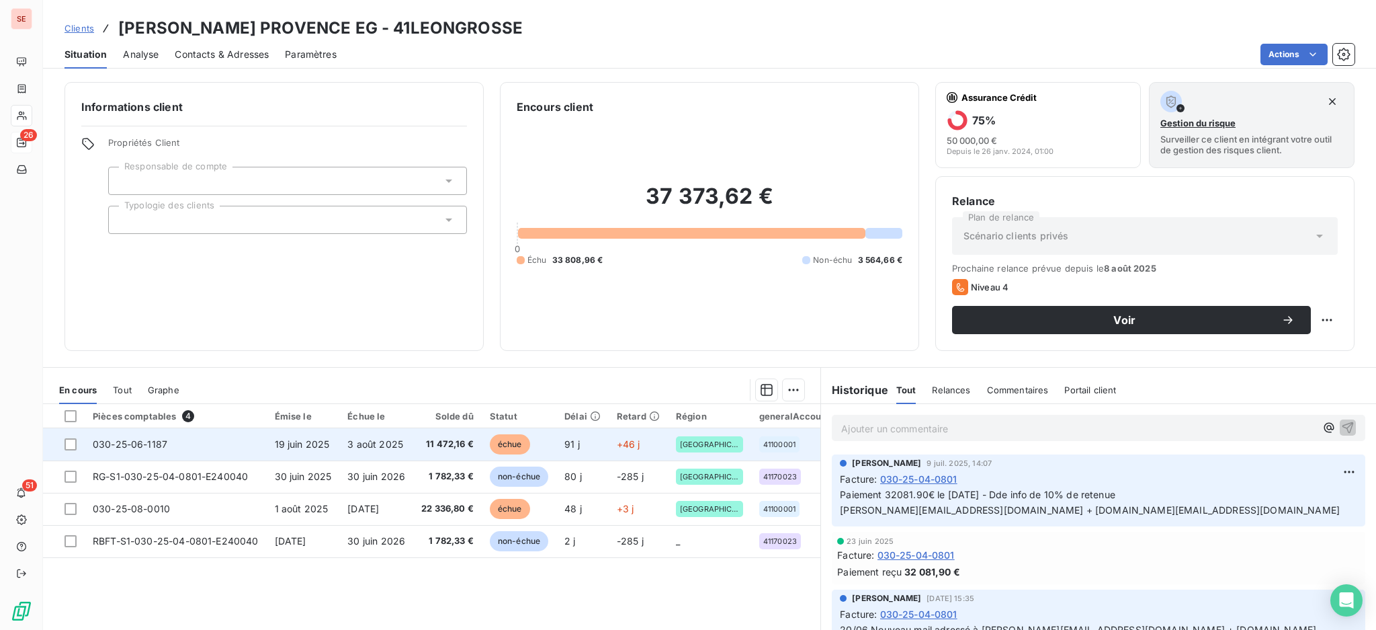
click at [196, 449] on td "030-25-06-1187" at bounding box center [176, 444] width 182 height 32
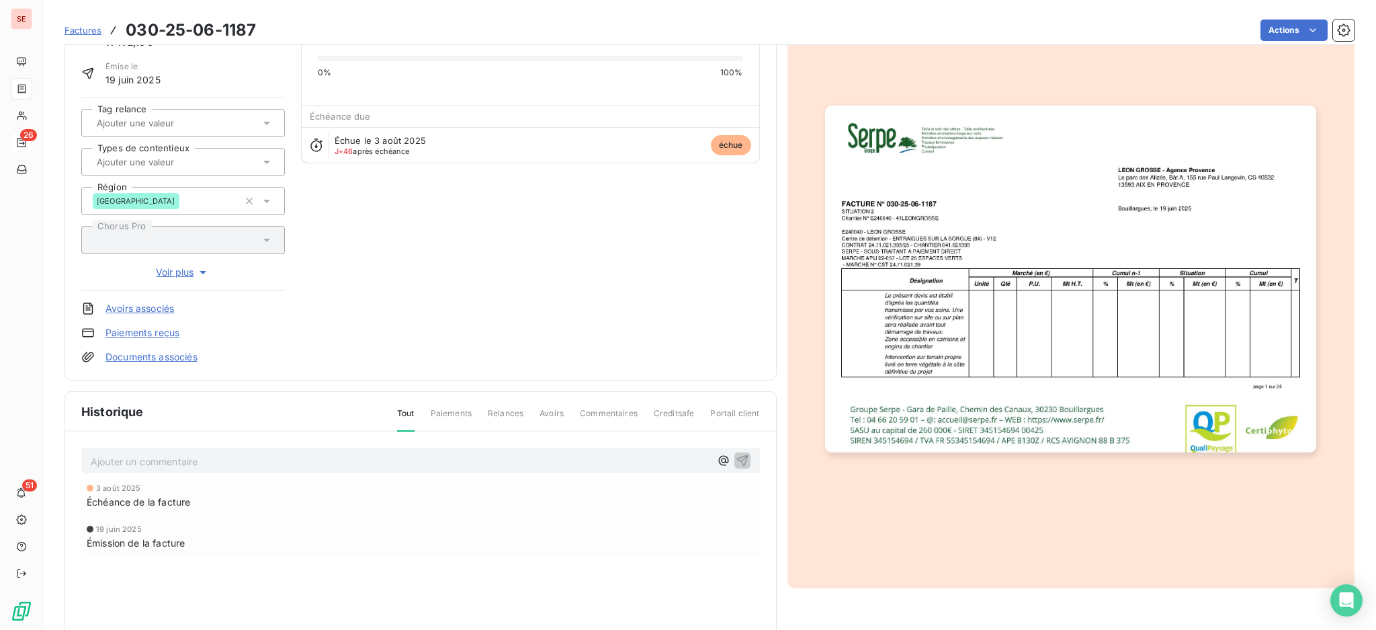
scroll to position [91, 0]
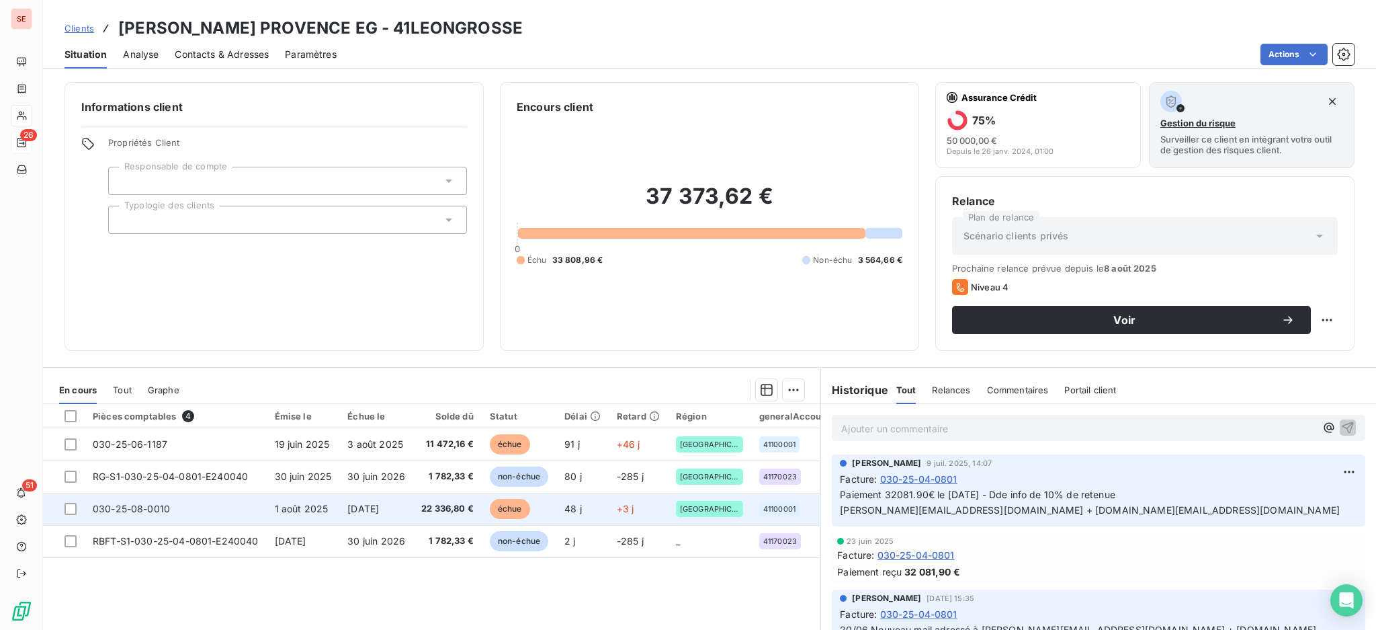
click at [313, 510] on span "1 août 2025" at bounding box center [302, 508] width 54 height 11
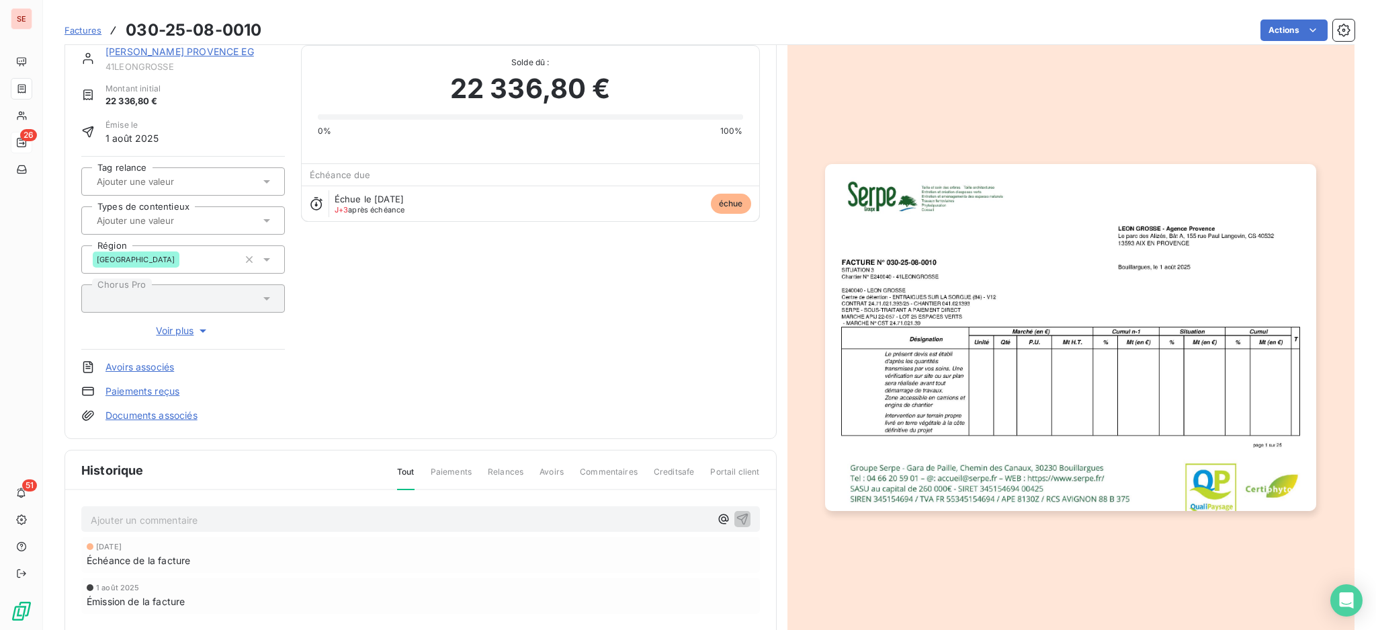
scroll to position [91, 0]
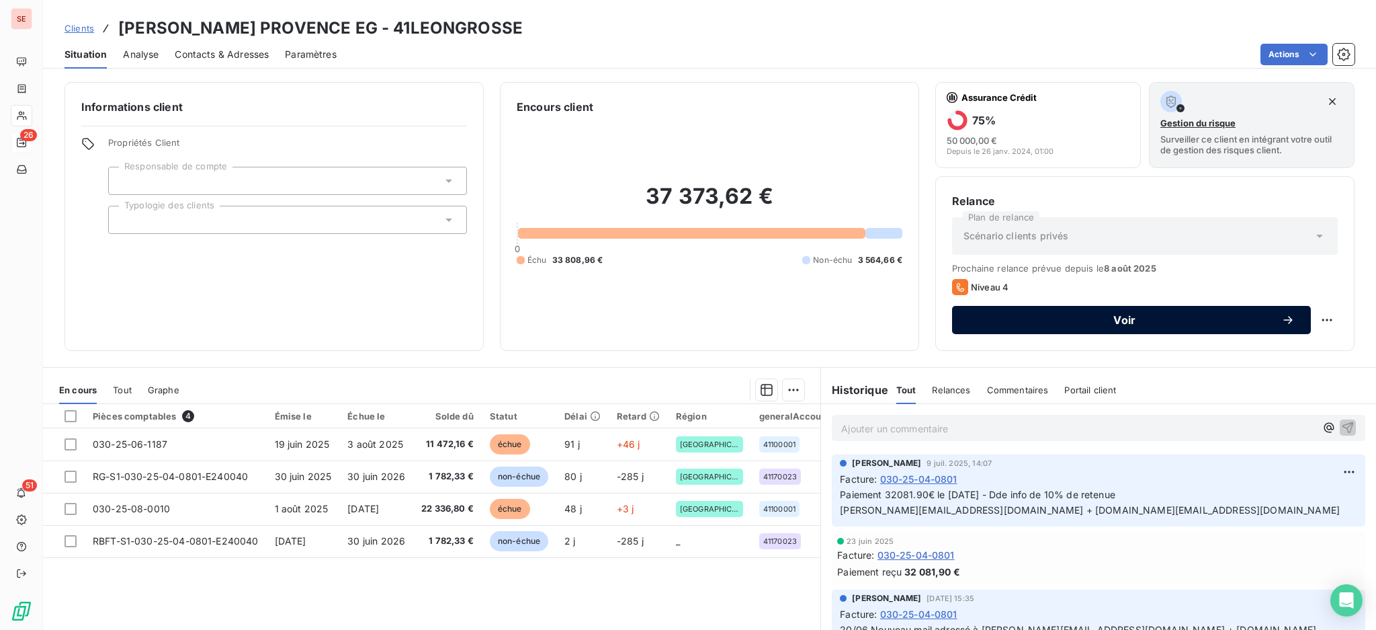
click at [1059, 321] on span "Voir" at bounding box center [1124, 320] width 313 height 11
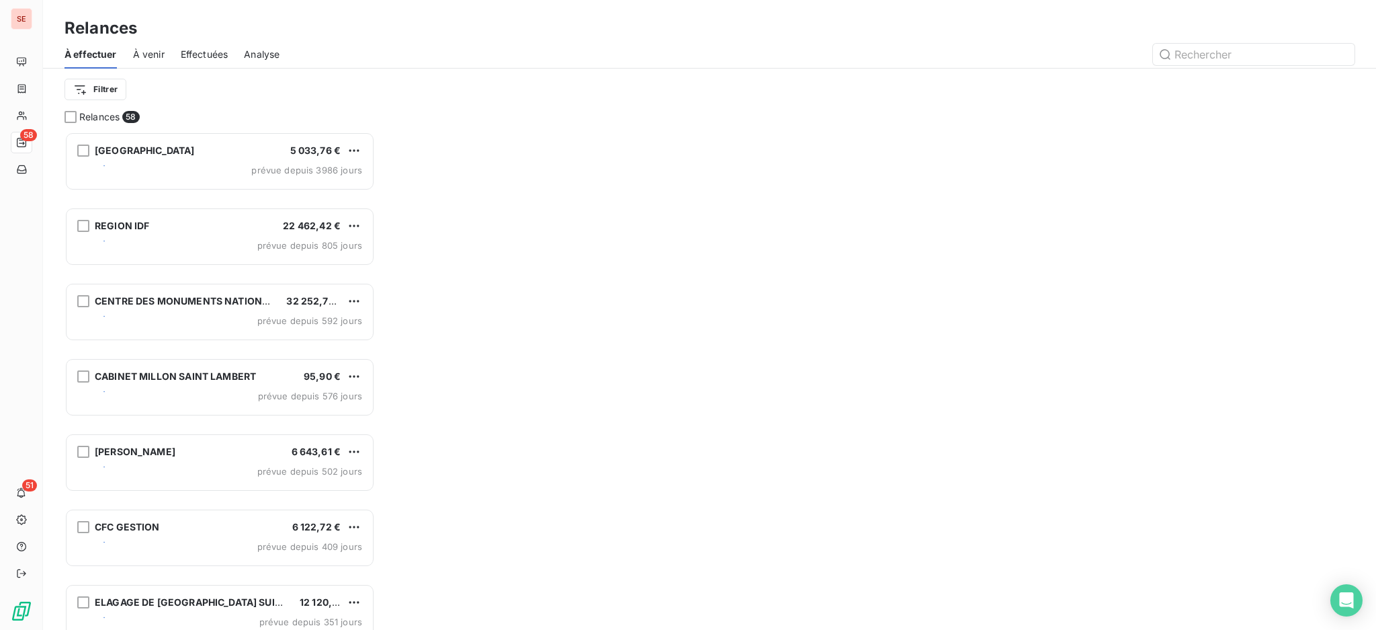
scroll to position [15, 14]
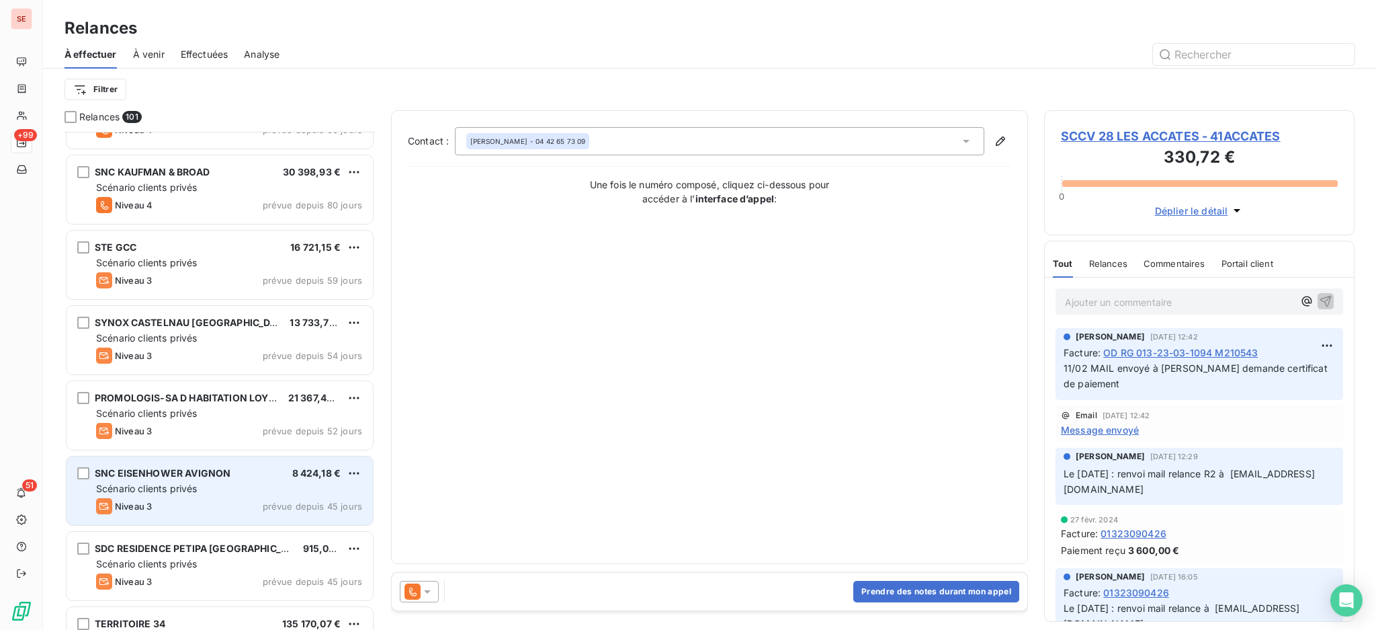
scroll to position [1076, 0]
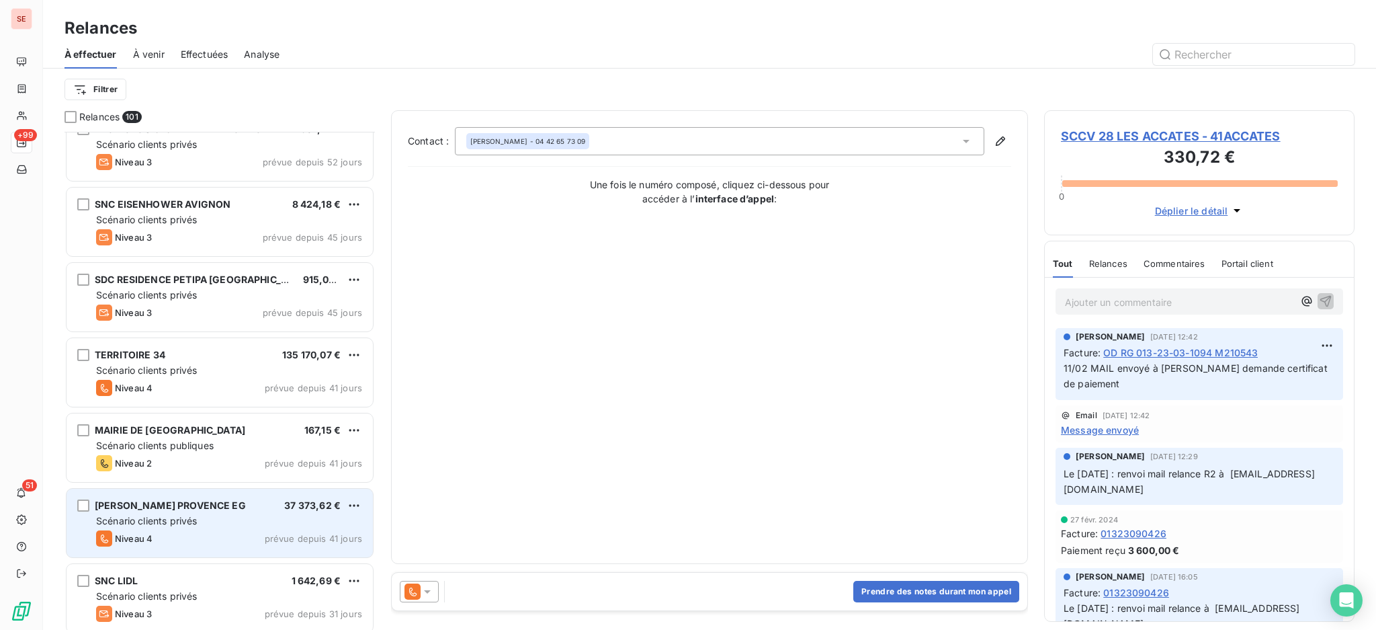
click at [219, 515] on div "Scénario clients privés" at bounding box center [229, 520] width 266 height 13
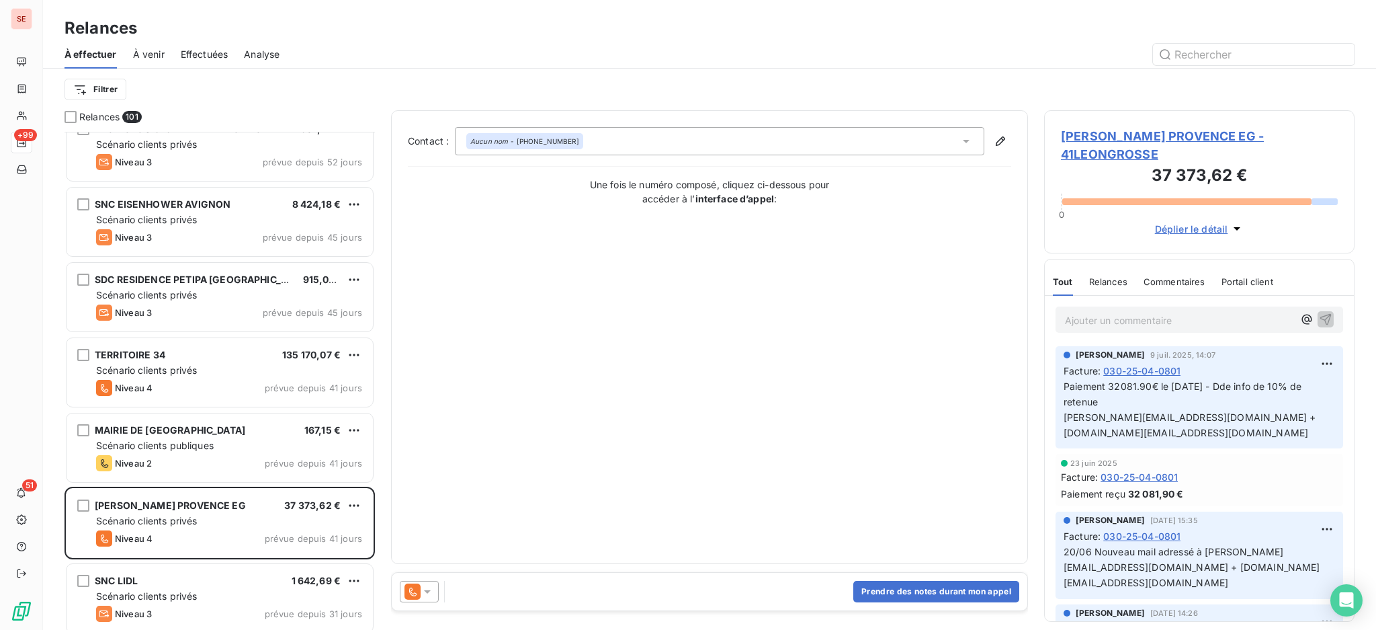
click at [427, 595] on icon at bounding box center [427, 591] width 13 height 13
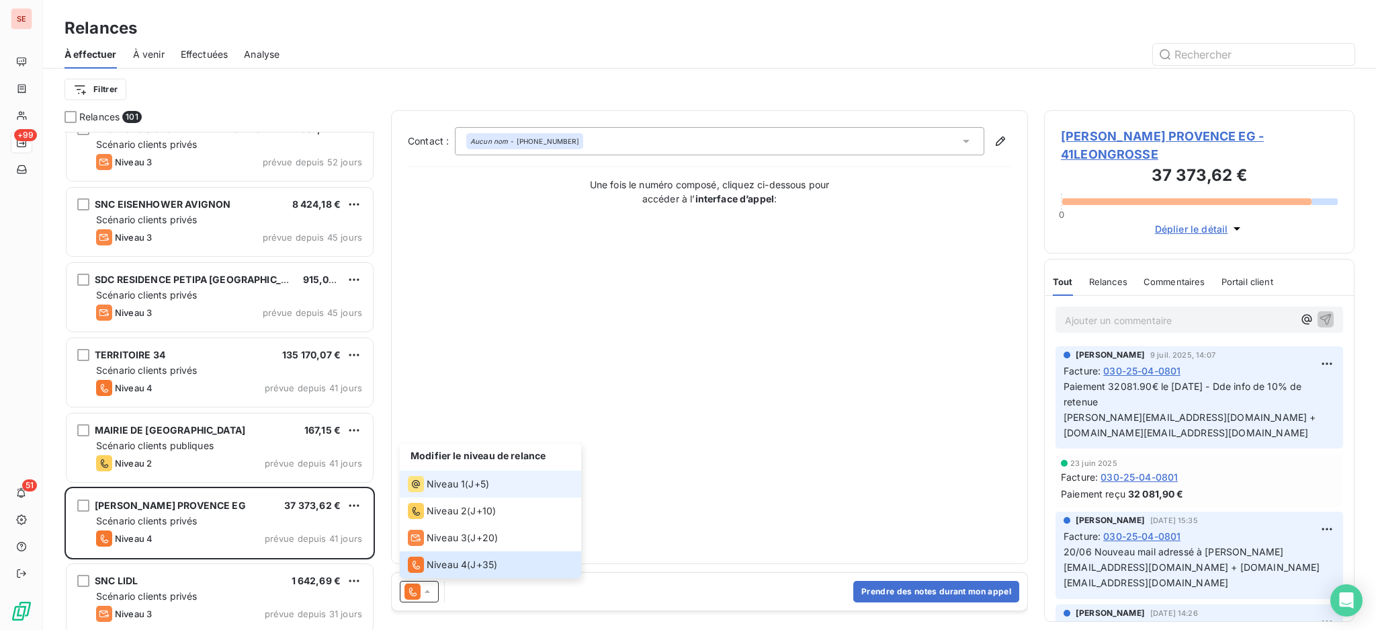
click at [445, 490] on span "Niveau 1" at bounding box center [446, 483] width 38 height 13
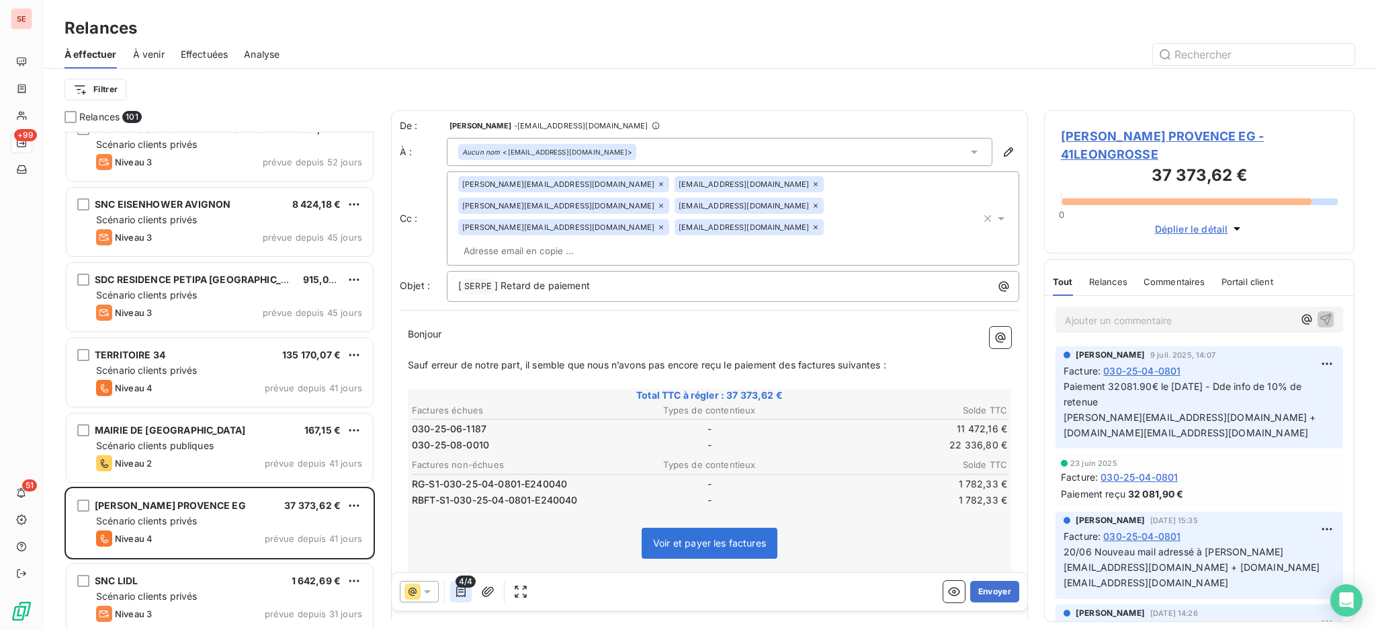
click at [460, 590] on icon "button" at bounding box center [460, 591] width 13 height 13
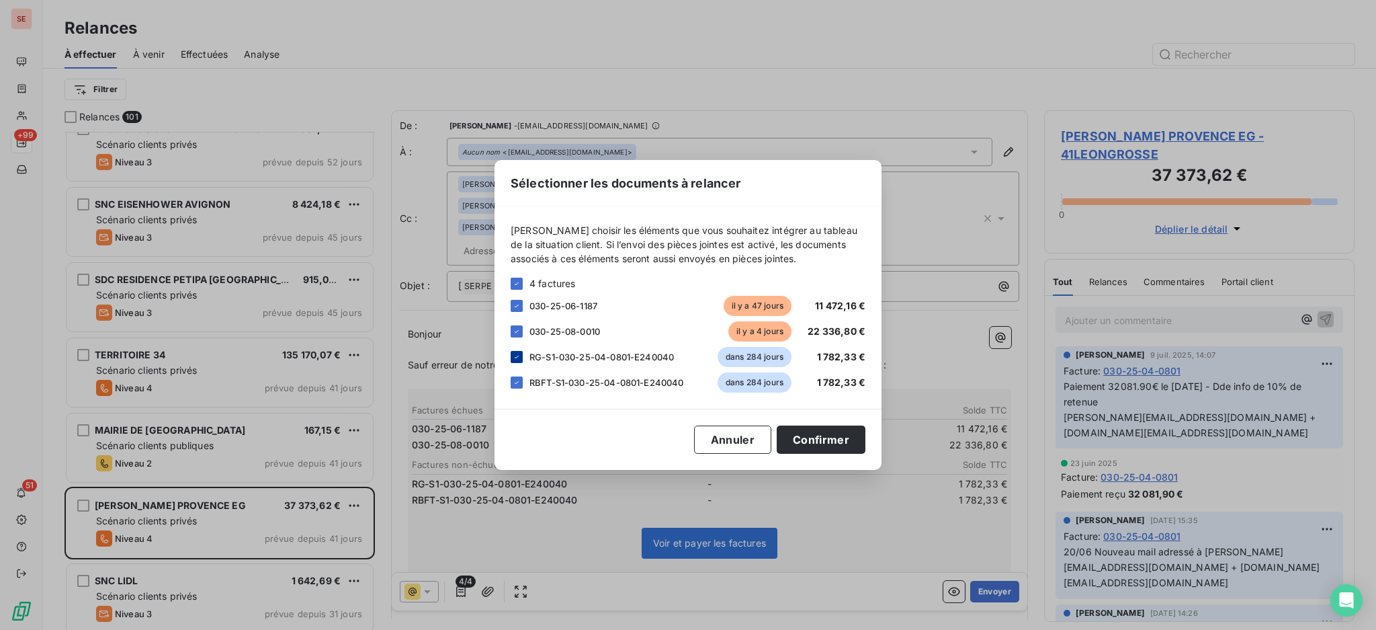
click at [520, 354] on icon at bounding box center [517, 357] width 8 height 8
click at [521, 387] on div at bounding box center [517, 382] width 12 height 12
click at [823, 442] on button "Confirmer" at bounding box center [821, 439] width 89 height 28
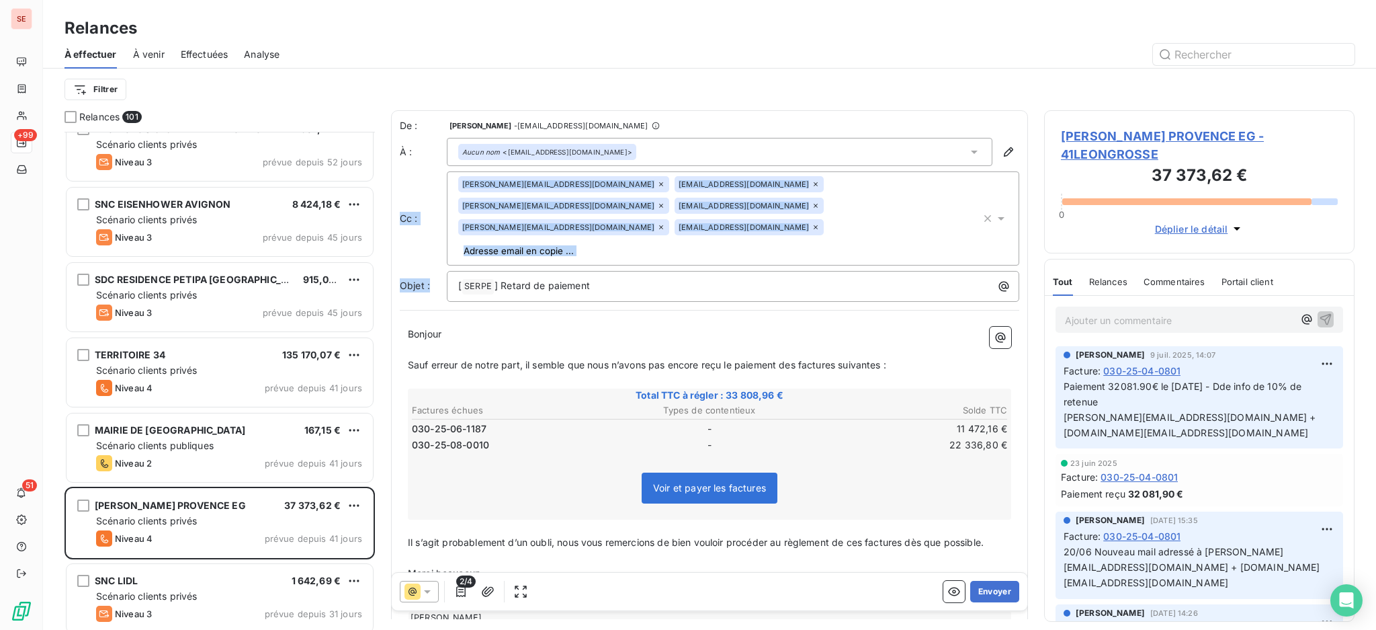
drag, startPoint x: 651, startPoint y: 226, endPoint x: 1206, endPoint y: 132, distance: 562.3
click at [1175, 134] on div "Relances 101 SYNOX CASTELNAU LE LEZ 13 733,76 € Scénario clients privés Niveau …" at bounding box center [709, 370] width 1333 height 520
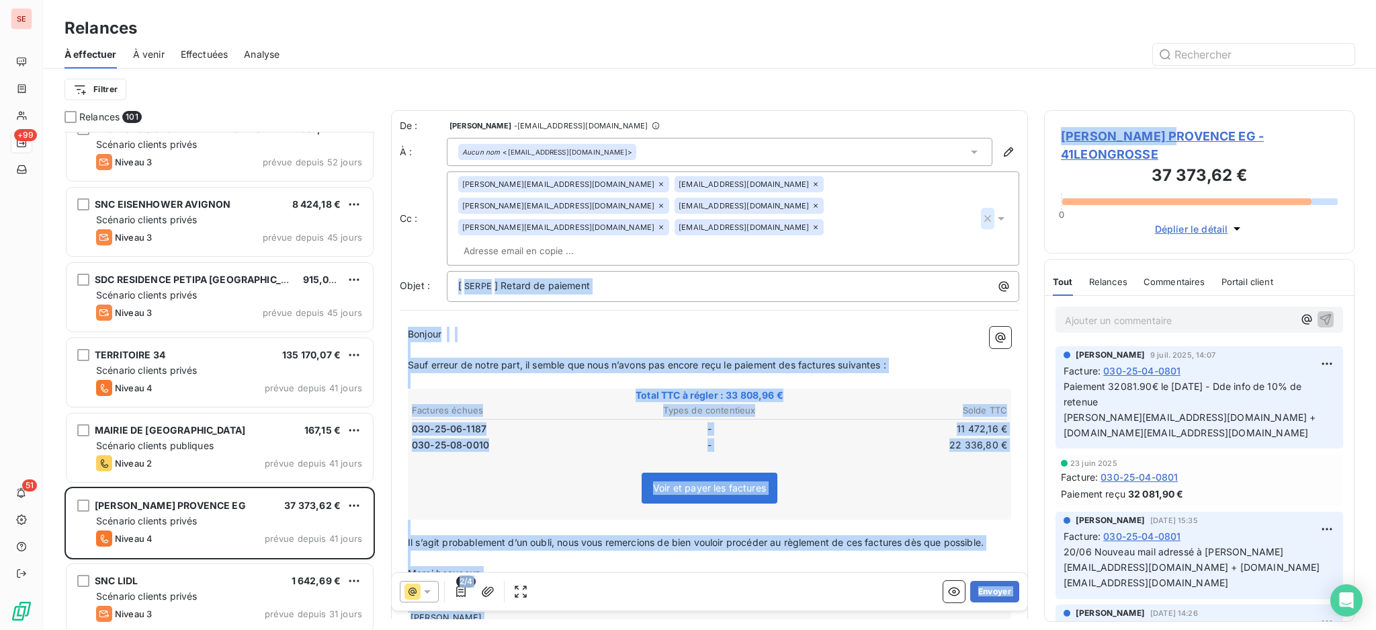
click at [981, 212] on icon "button" at bounding box center [987, 218] width 13 height 13
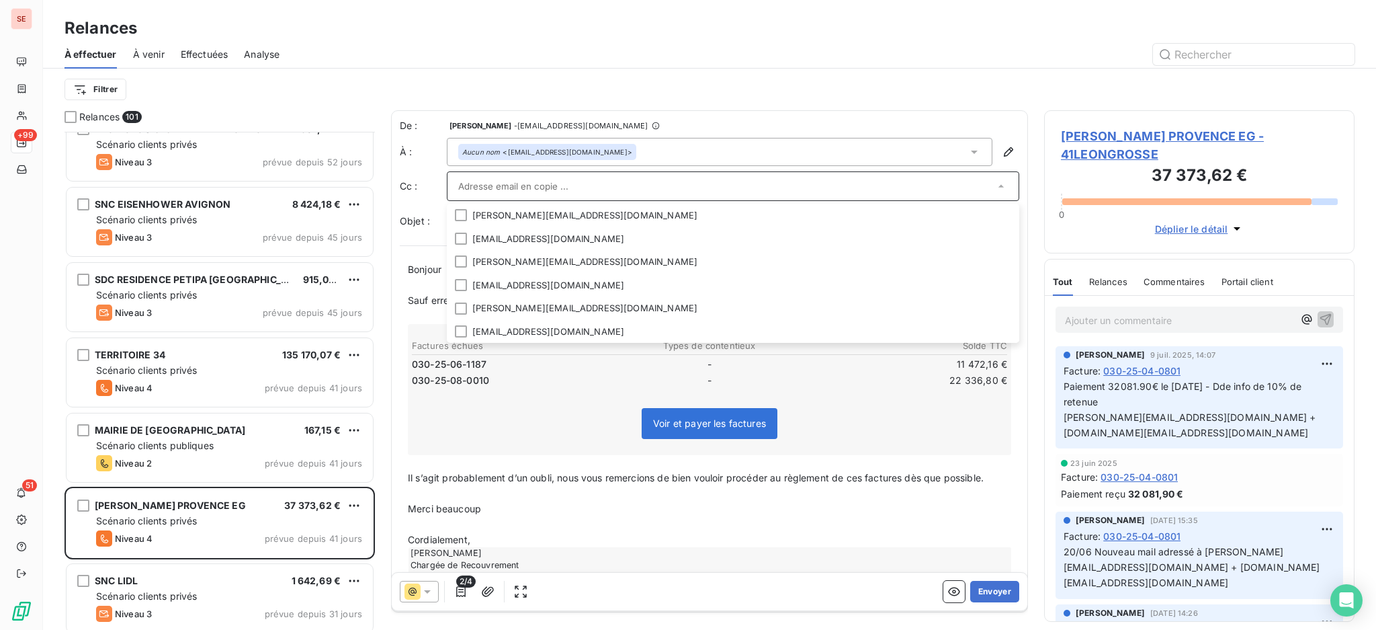
click at [817, 179] on input "text" at bounding box center [726, 186] width 536 height 20
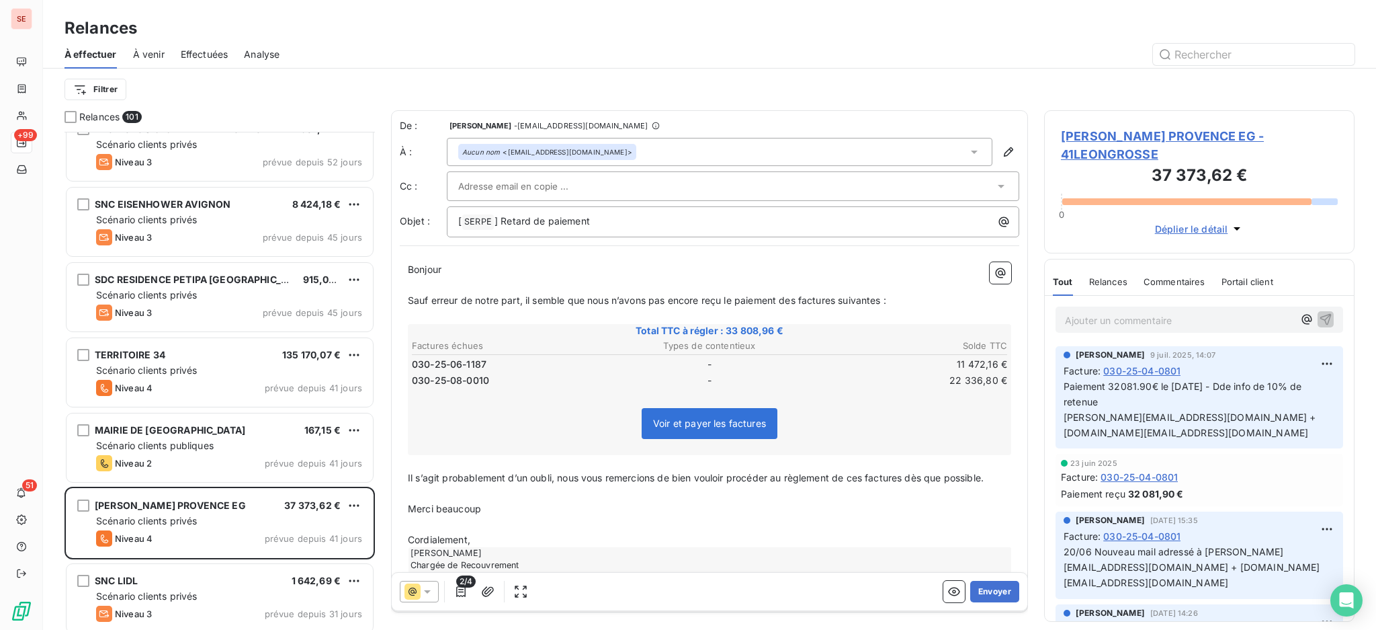
click at [751, 509] on p "Merci beaucoup" at bounding box center [710, 508] width 604 height 15
click at [648, 212] on div "[ SERPE ﻿ ] Retard de paiement" at bounding box center [733, 220] width 563 height 19
click at [495, 536] on p "Cordialement," at bounding box center [710, 539] width 604 height 15
drag, startPoint x: 493, startPoint y: 515, endPoint x: 399, endPoint y: 495, distance: 96.4
click at [400, 495] on div "Bonjour ﻿ ﻿ ﻿ ﻿ Sauf erreur de notre part, il semble que nous n’avons pas encor…" at bounding box center [710, 436] width 620 height 365
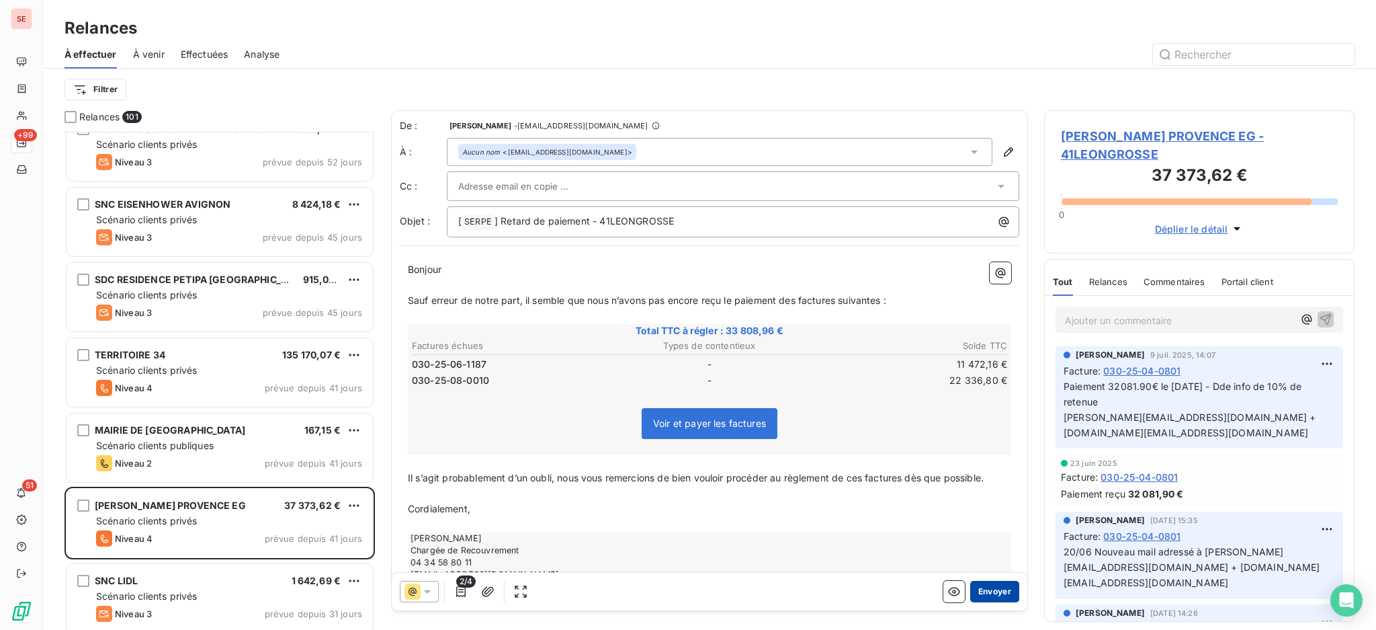
click at [985, 595] on button "Envoyer" at bounding box center [995, 592] width 49 height 22
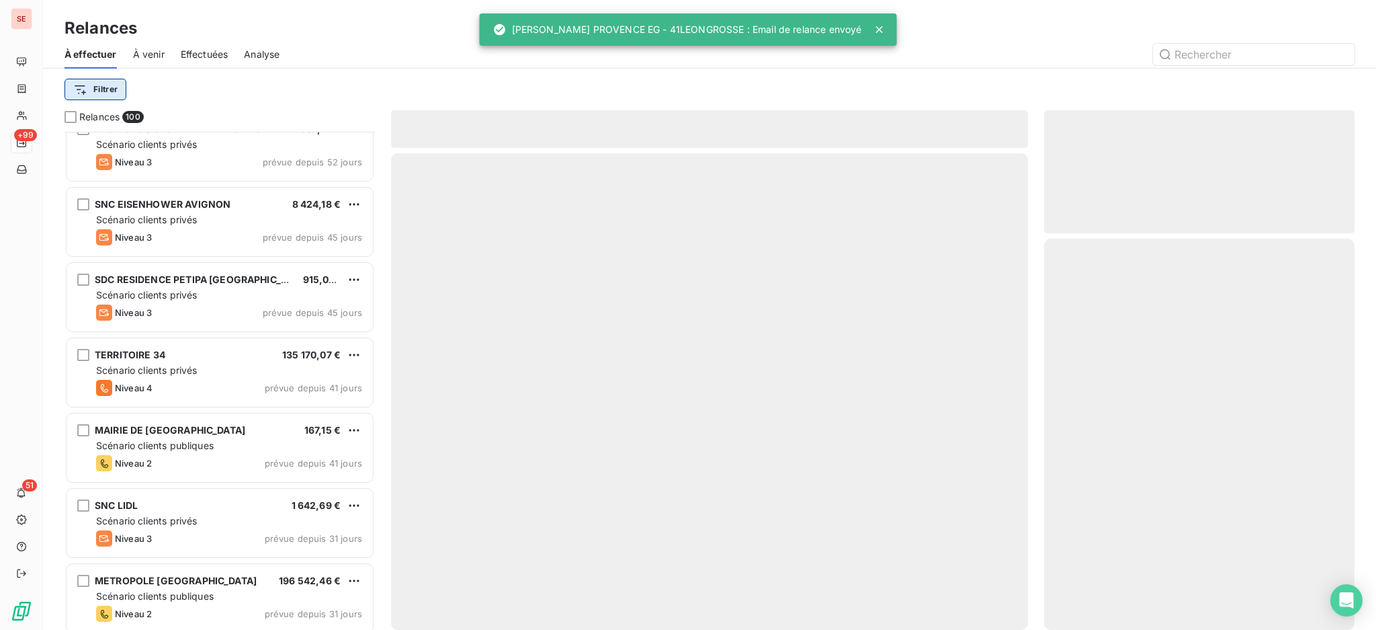
click at [95, 81] on html "SE +99 51 Relances À effectuer À venir Effectuées Analyse Filtrer Relances 100 …" at bounding box center [688, 315] width 1376 height 630
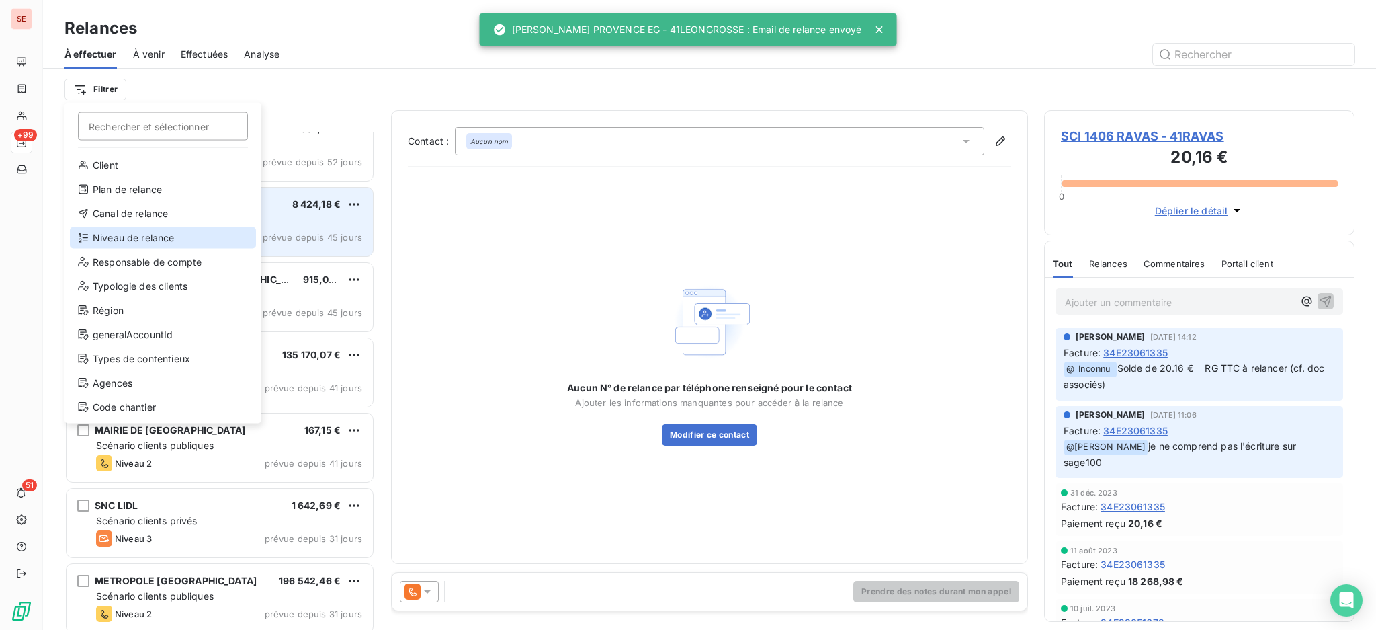
click at [149, 244] on div "Niveau de relance" at bounding box center [163, 238] width 186 height 22
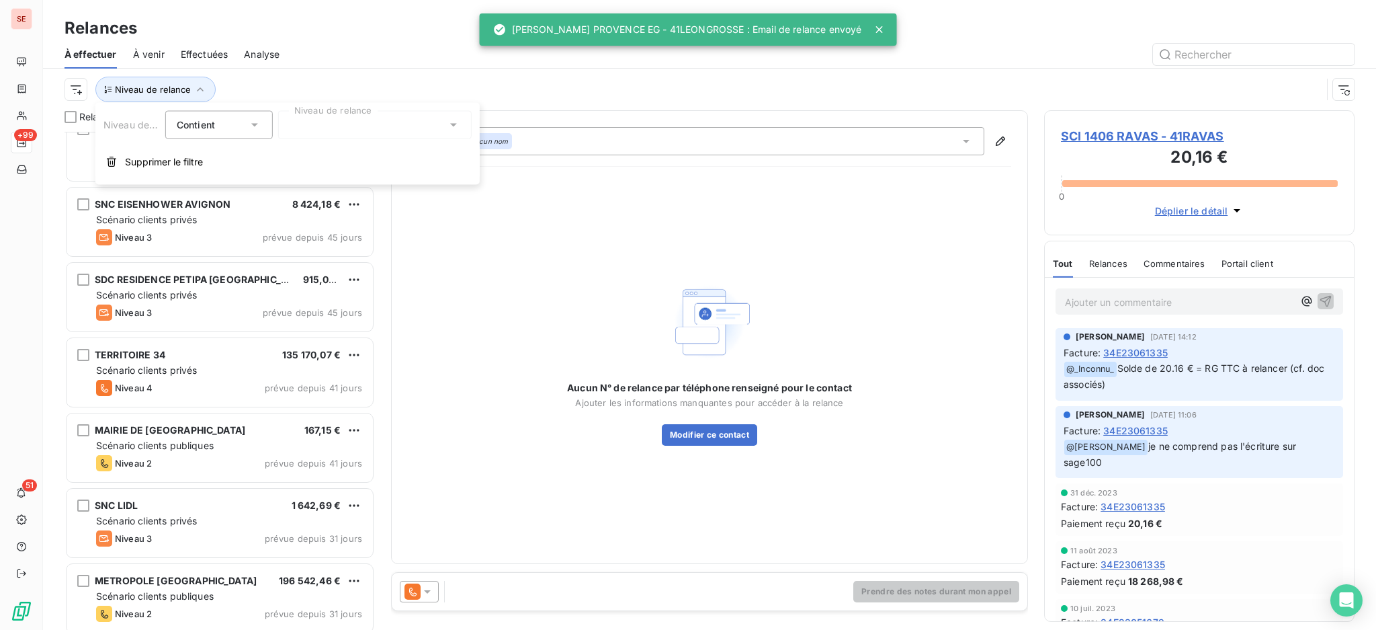
scroll to position [14, 14]
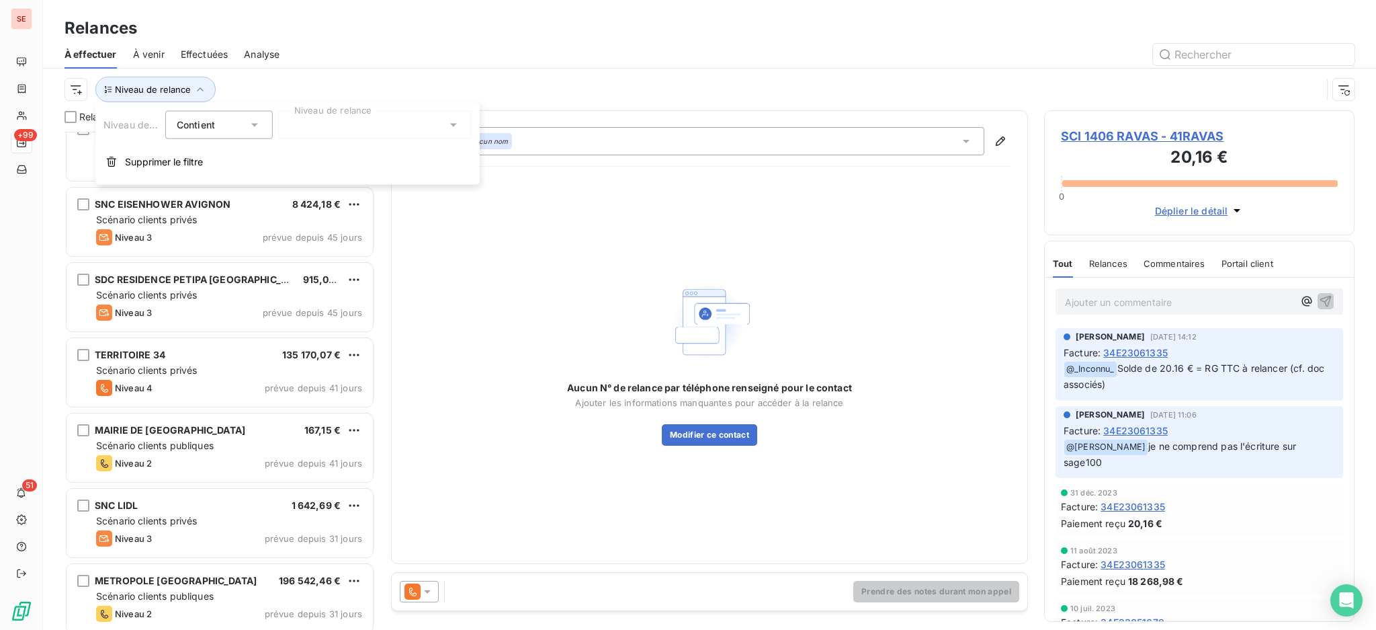
click at [452, 122] on icon at bounding box center [453, 124] width 13 height 13
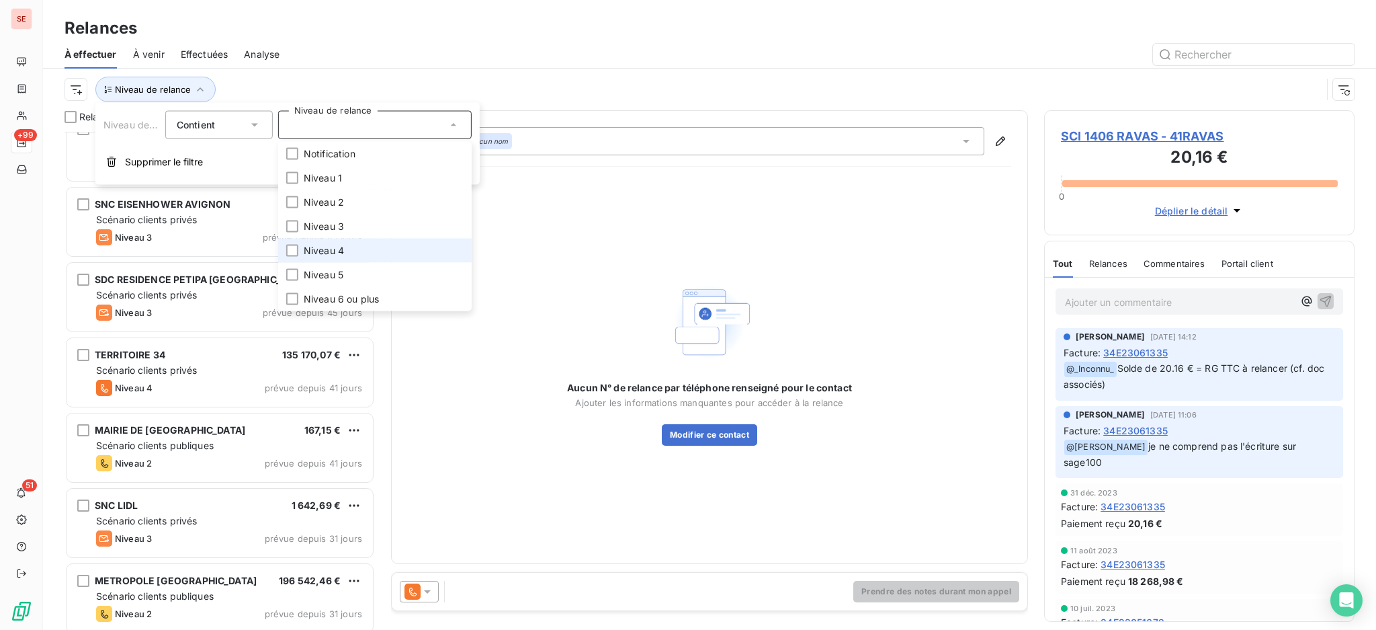
click at [319, 254] on span "Niveau 4" at bounding box center [324, 250] width 40 height 13
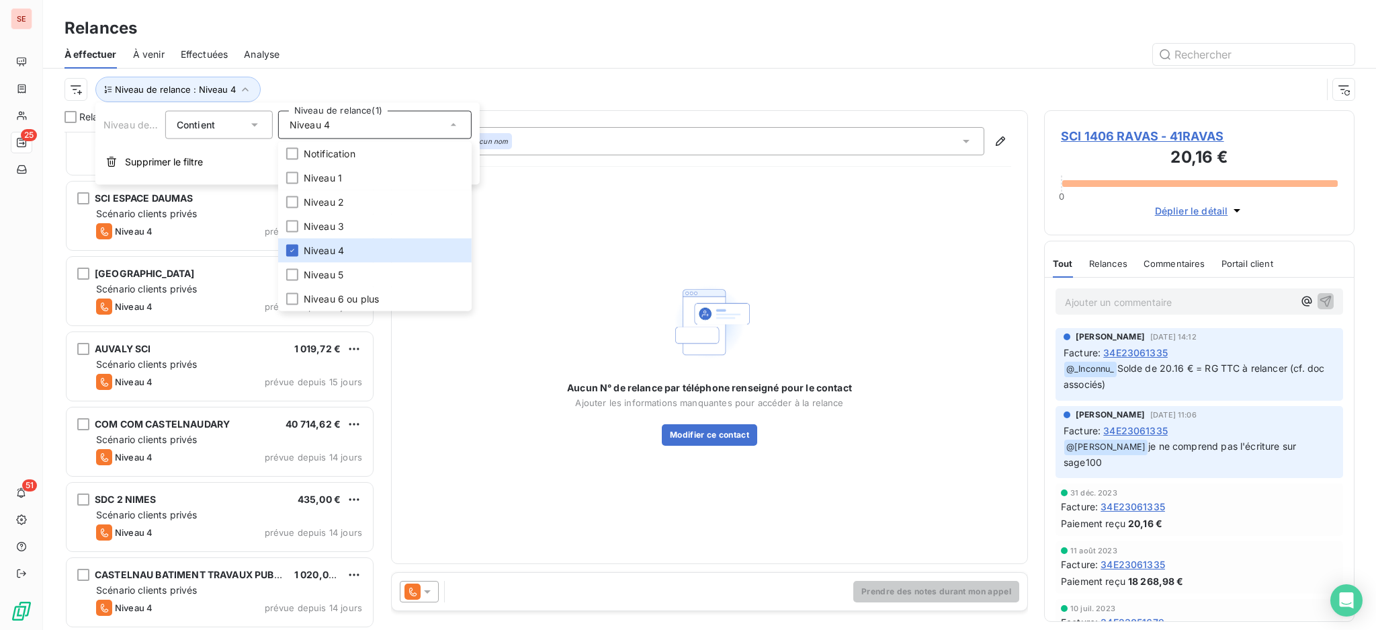
scroll to position [1255, 0]
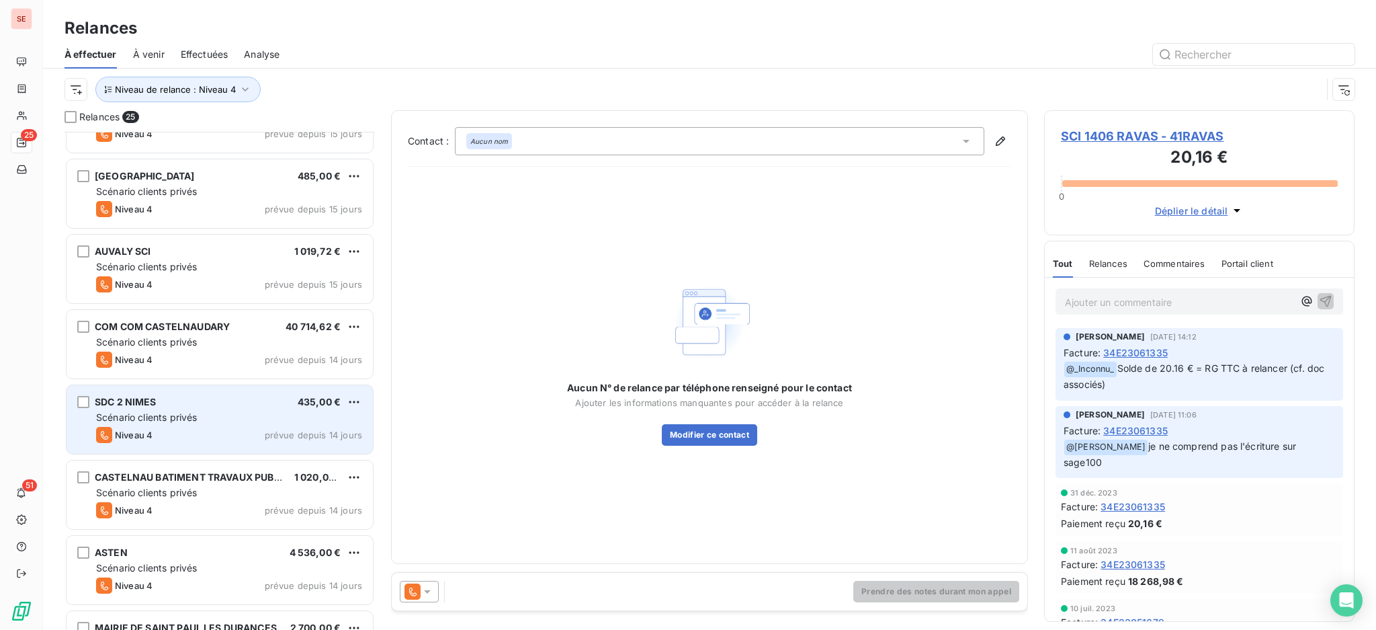
click at [159, 415] on span "Scénario clients privés" at bounding box center [146, 416] width 101 height 11
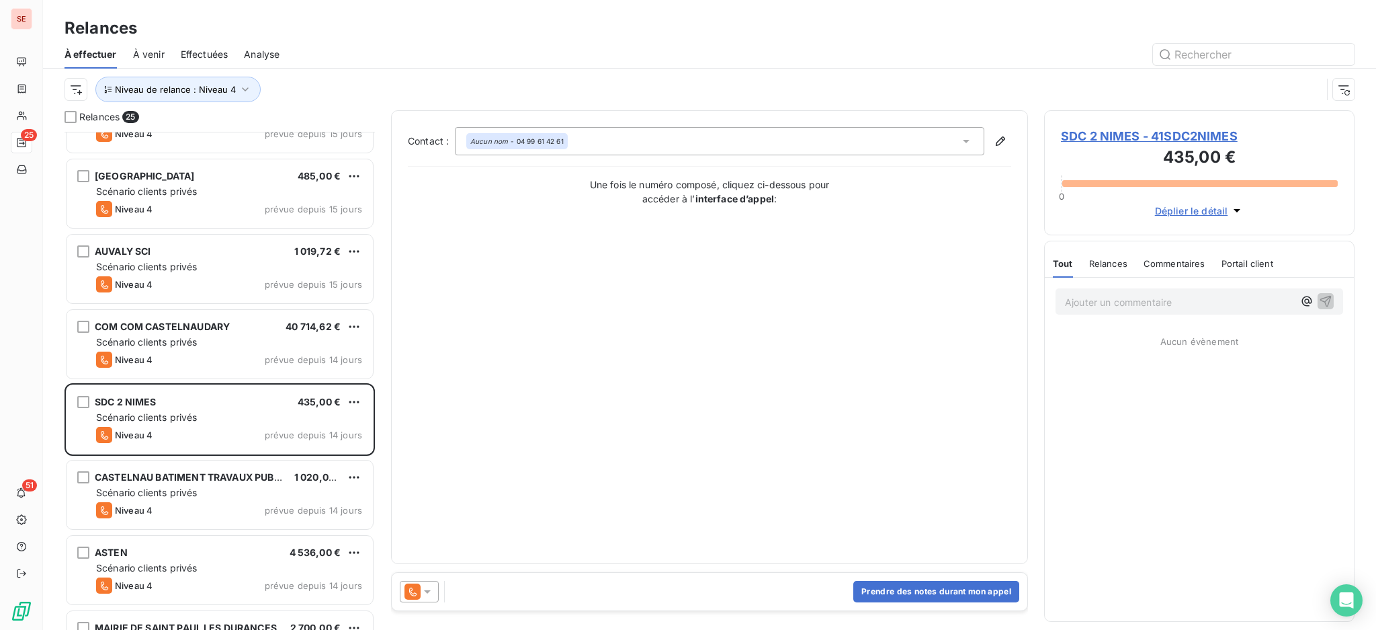
drag, startPoint x: 422, startPoint y: 591, endPoint x: 427, endPoint y: 579, distance: 13.2
click at [423, 590] on icon at bounding box center [427, 591] width 13 height 13
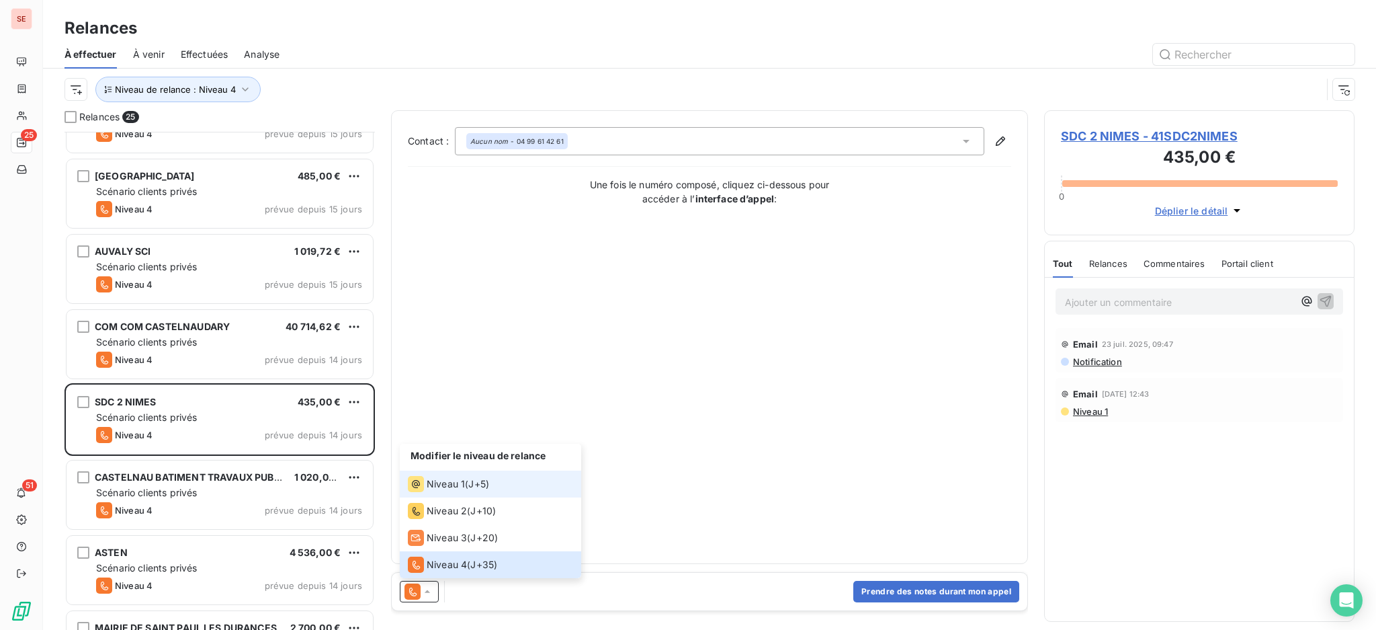
click at [442, 489] on span "Niveau 1" at bounding box center [446, 483] width 38 height 13
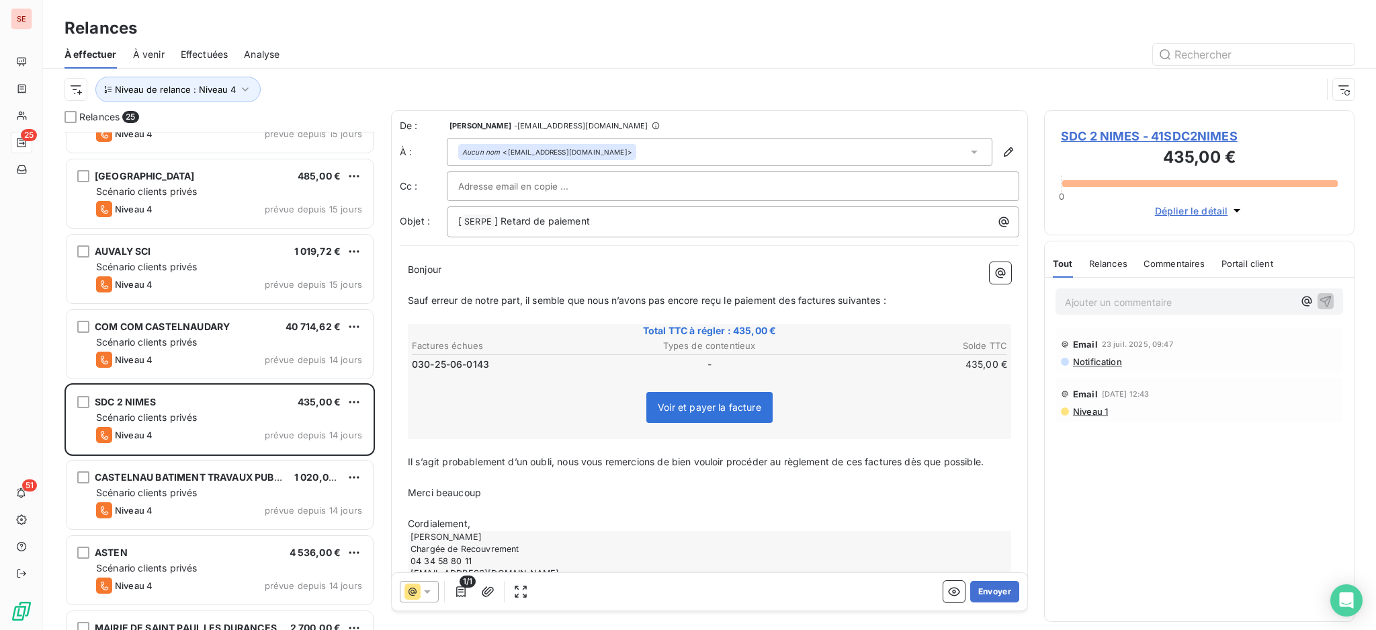
click at [1091, 410] on span "Niveau 1" at bounding box center [1090, 411] width 36 height 11
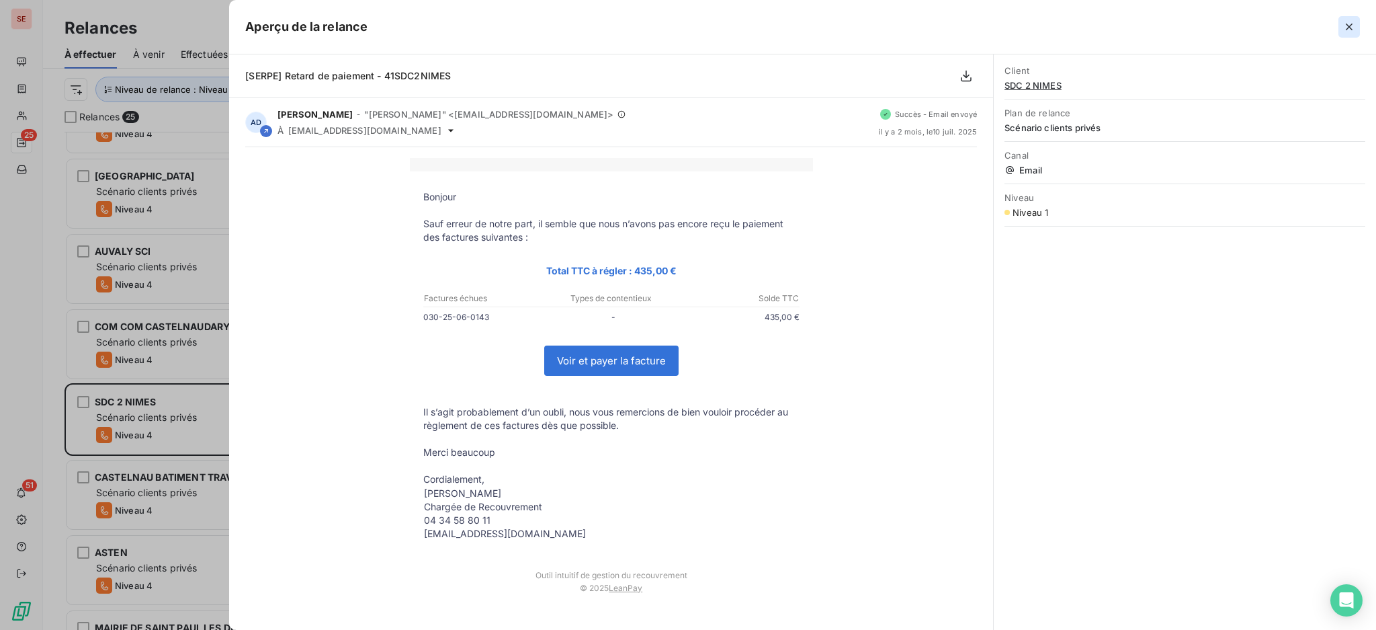
click at [1350, 27] on icon "button" at bounding box center [1349, 27] width 7 height 7
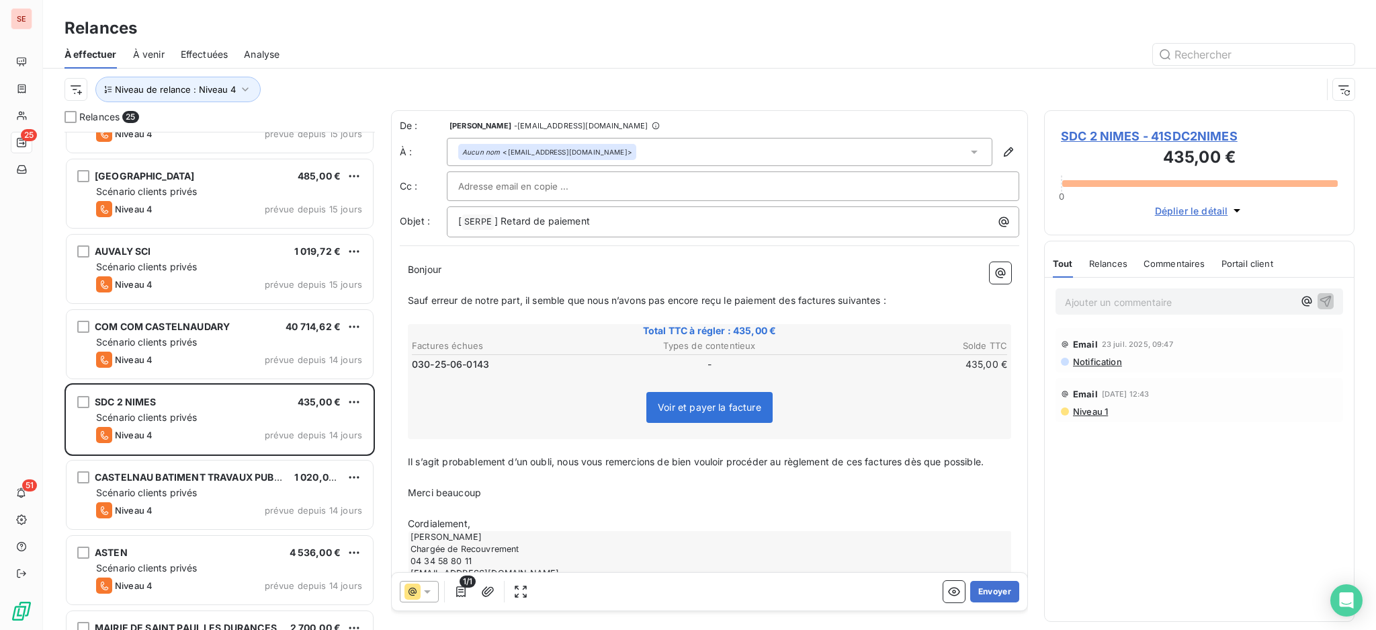
click at [1101, 362] on span "Notification" at bounding box center [1097, 361] width 50 height 11
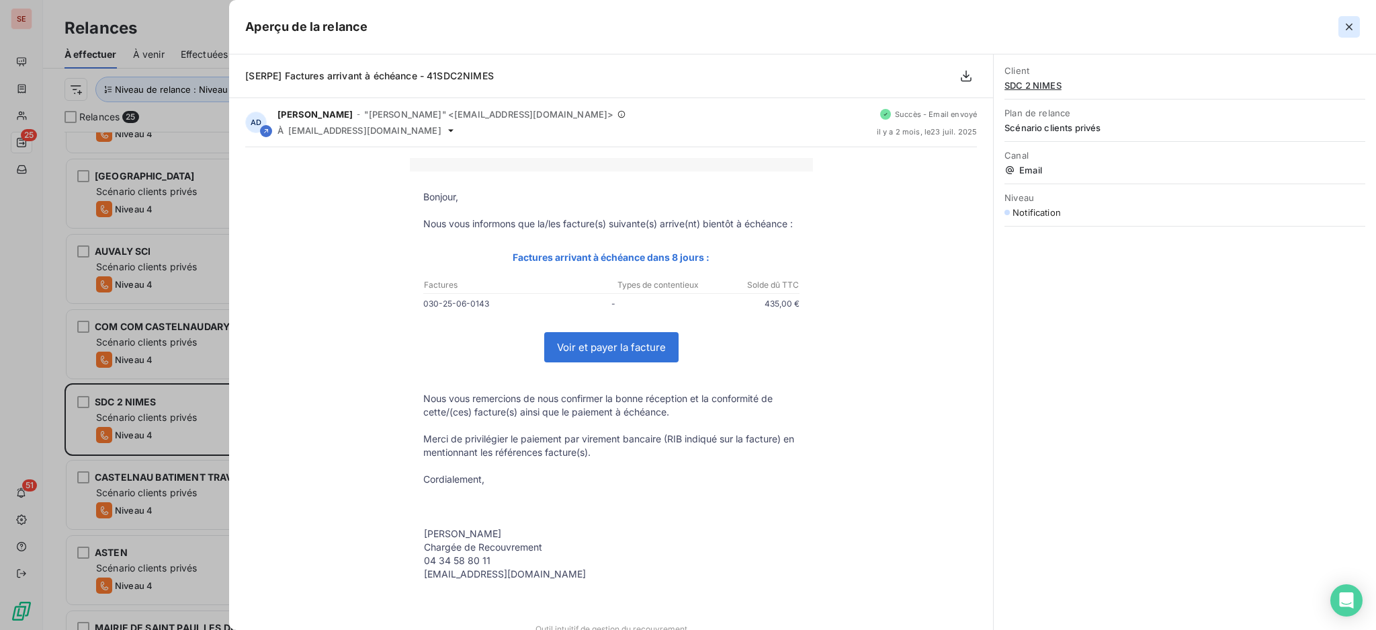
click at [1353, 25] on icon "button" at bounding box center [1349, 26] width 13 height 13
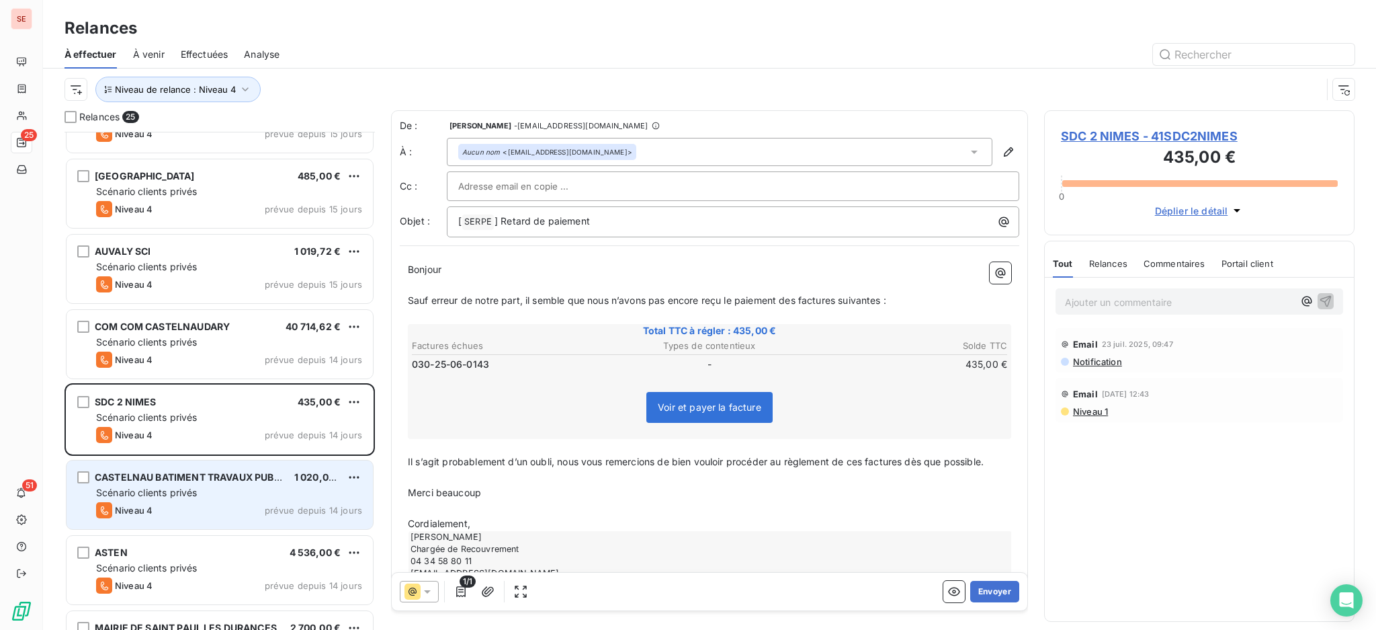
click at [137, 489] on span "Scénario clients privés" at bounding box center [146, 492] width 101 height 11
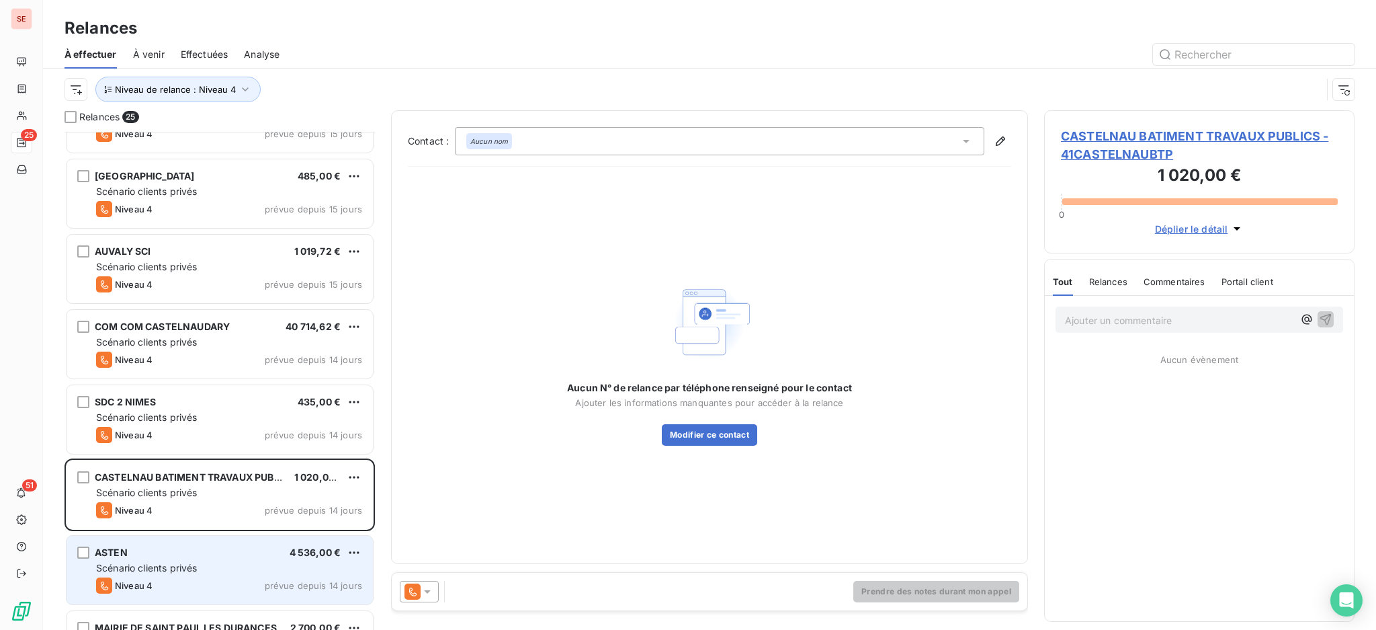
click at [144, 568] on span "Scénario clients privés" at bounding box center [146, 567] width 101 height 11
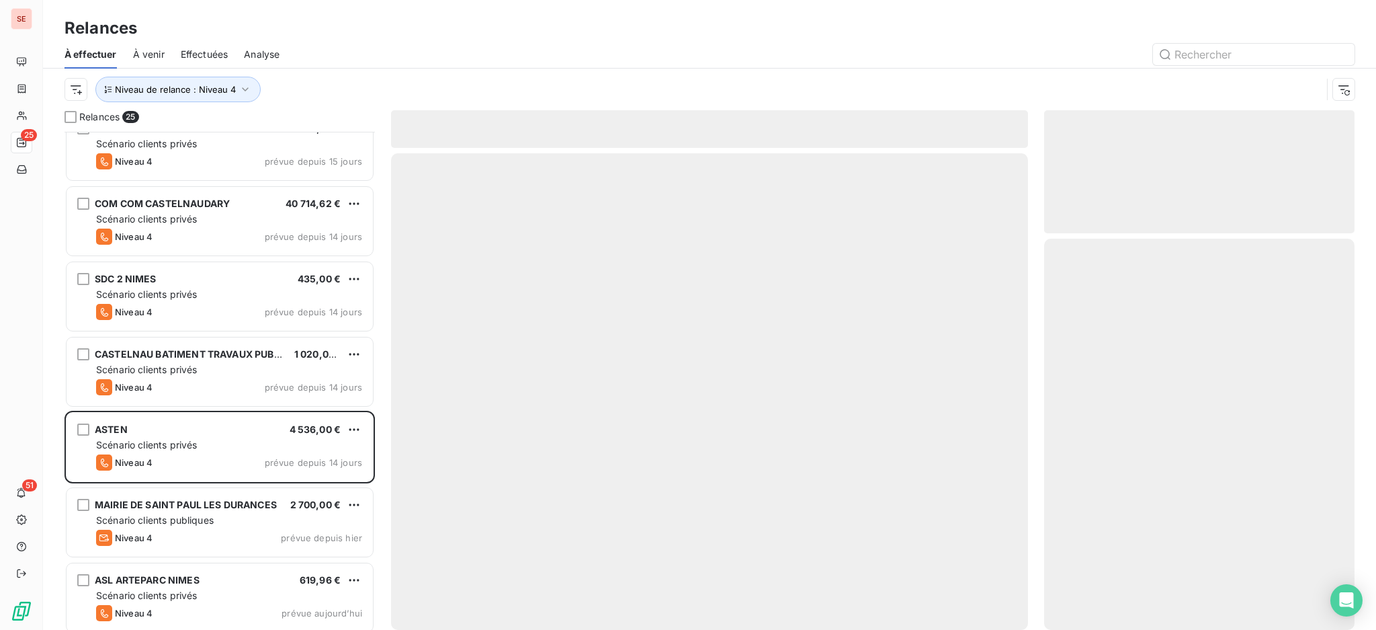
scroll to position [1384, 0]
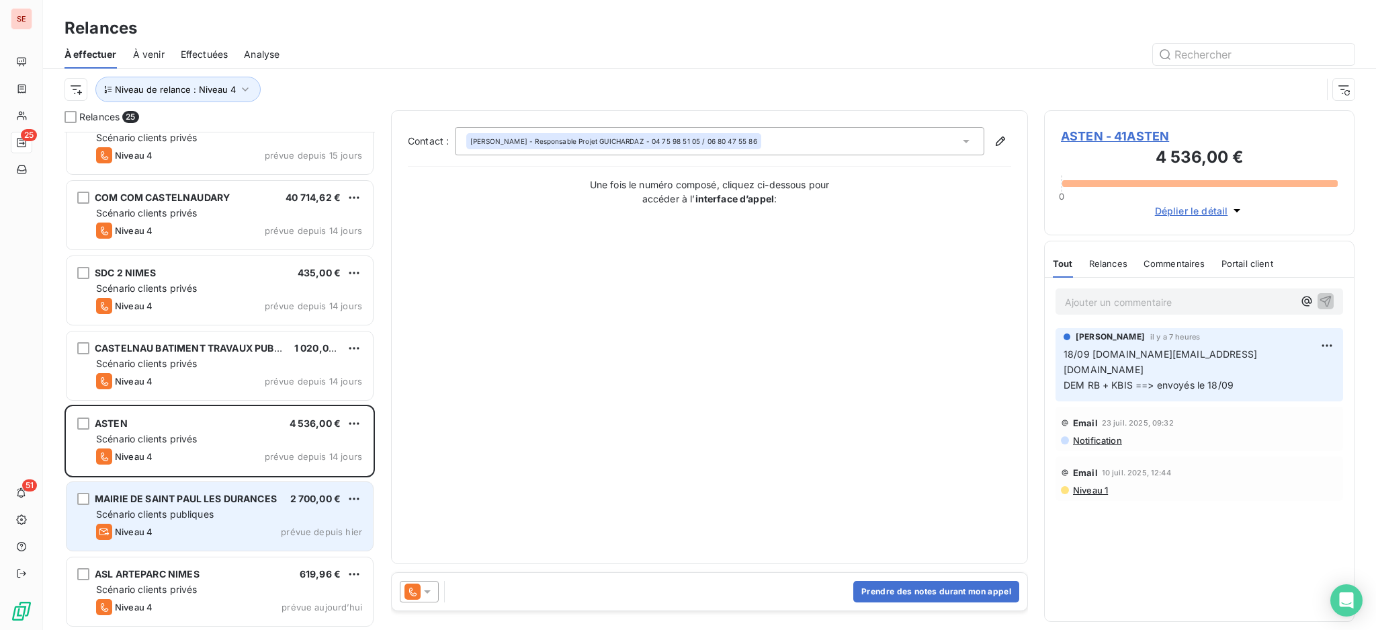
click at [168, 520] on span "Scénario clients publiques" at bounding box center [155, 513] width 118 height 11
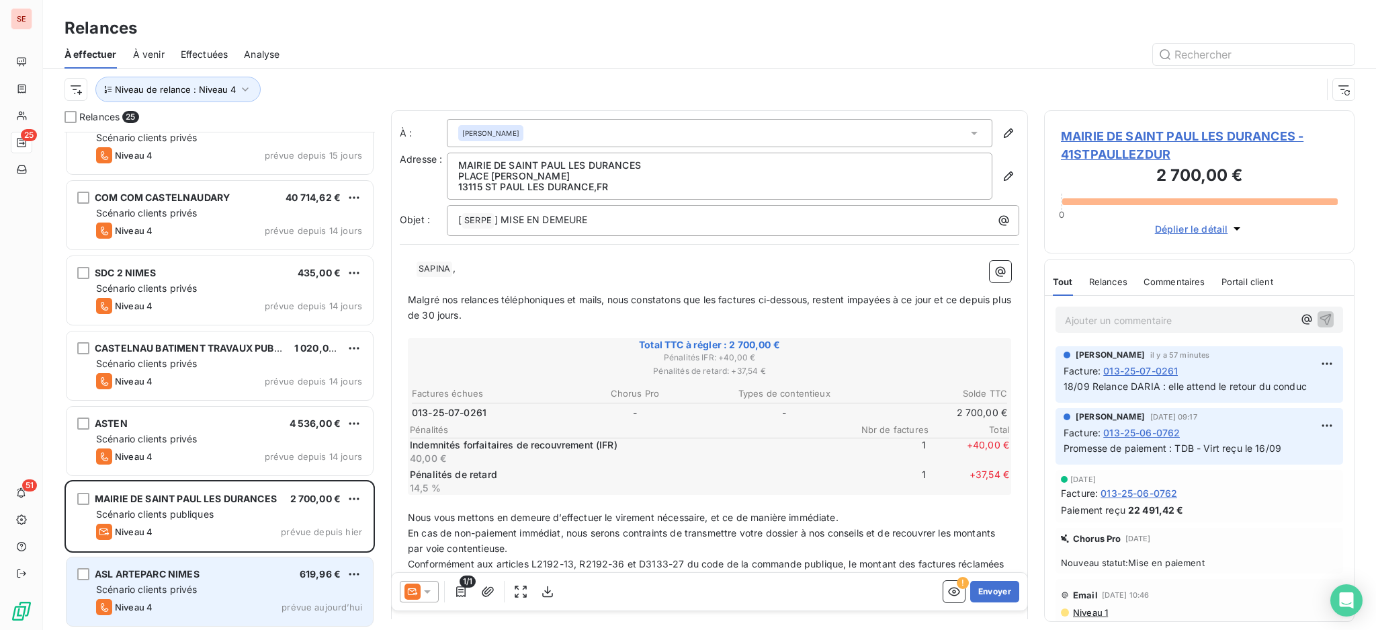
click at [221, 583] on div "Scénario clients privés" at bounding box center [229, 589] width 266 height 13
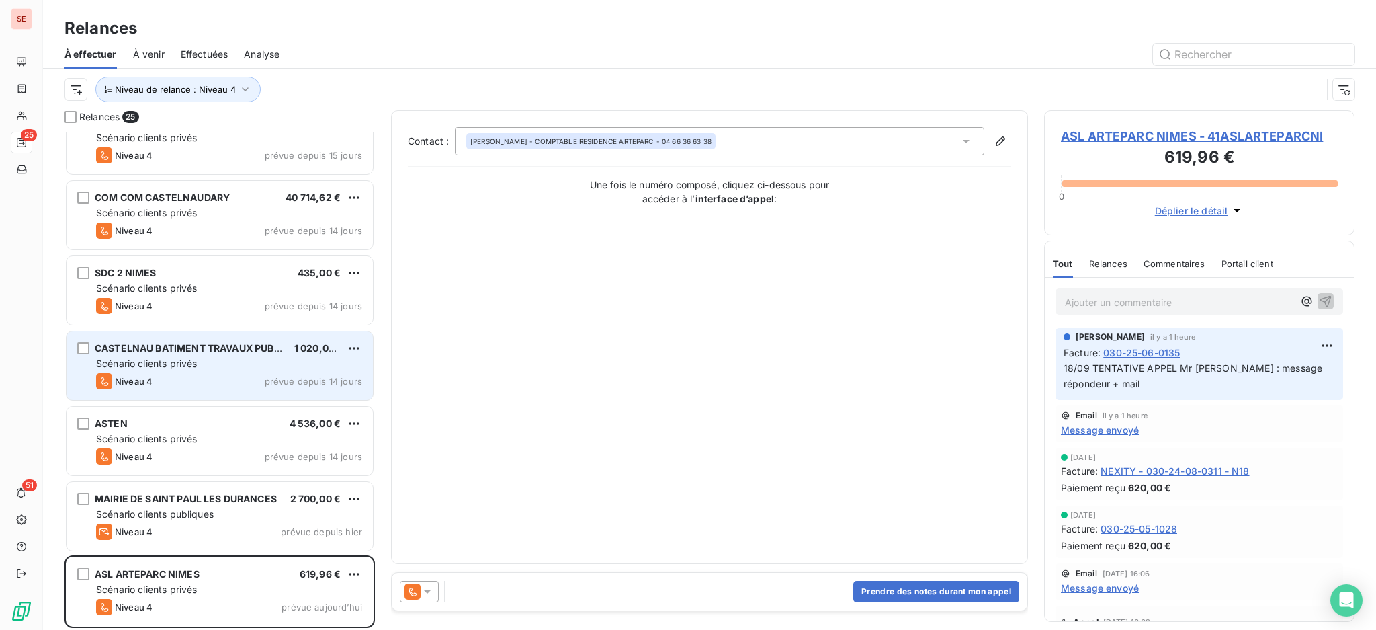
scroll to position [1205, 0]
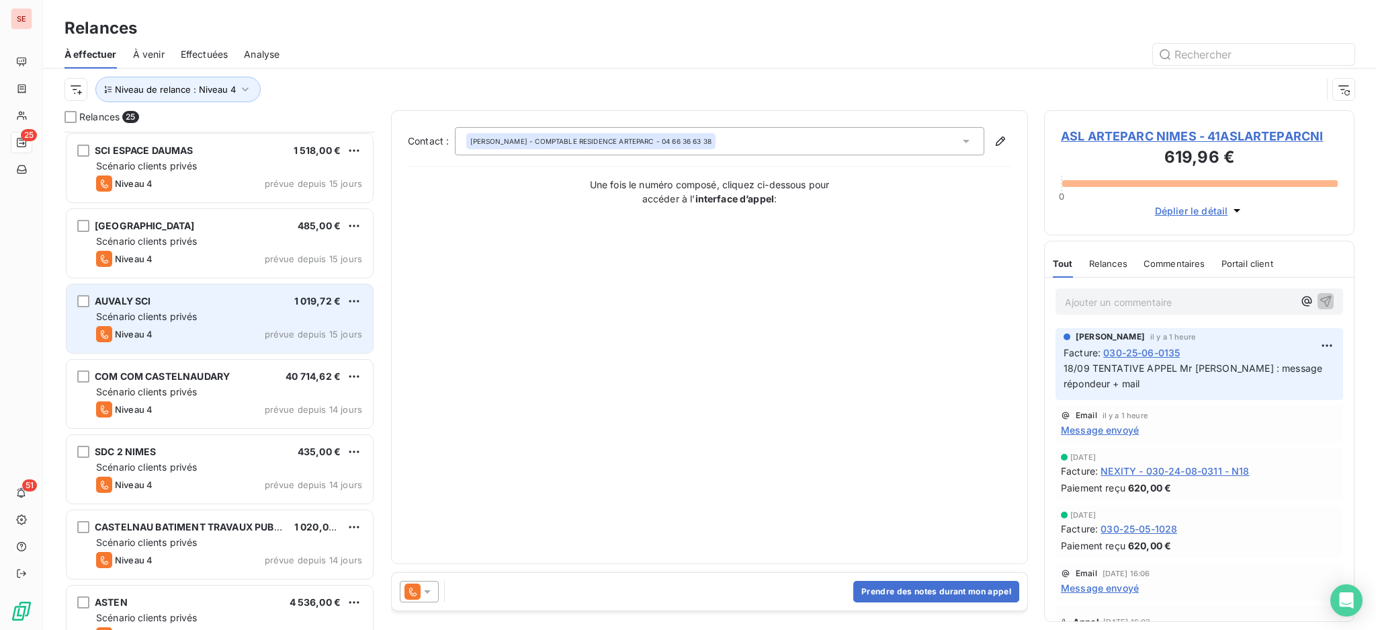
click at [196, 311] on span "Scénario clients privés" at bounding box center [146, 316] width 101 height 11
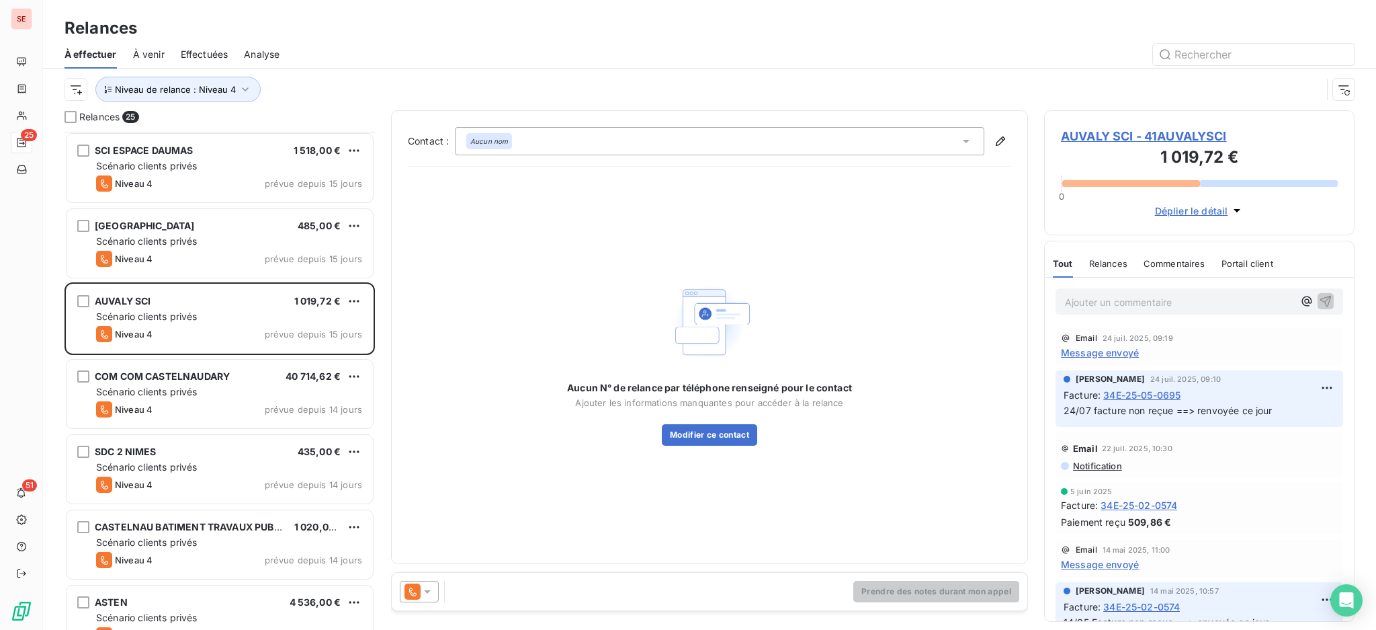
drag, startPoint x: 426, startPoint y: 591, endPoint x: 421, endPoint y: 583, distance: 9.3
click at [426, 591] on icon at bounding box center [427, 591] width 7 height 3
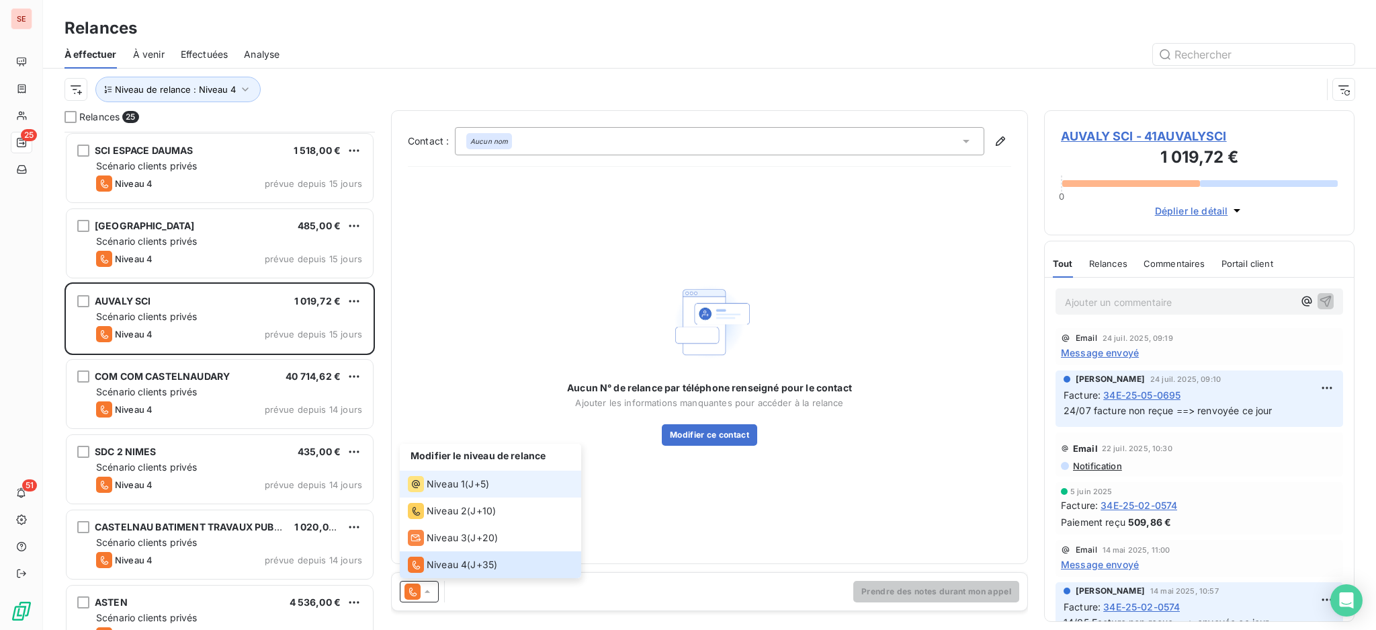
click at [442, 489] on span "Niveau 1" at bounding box center [446, 483] width 38 height 13
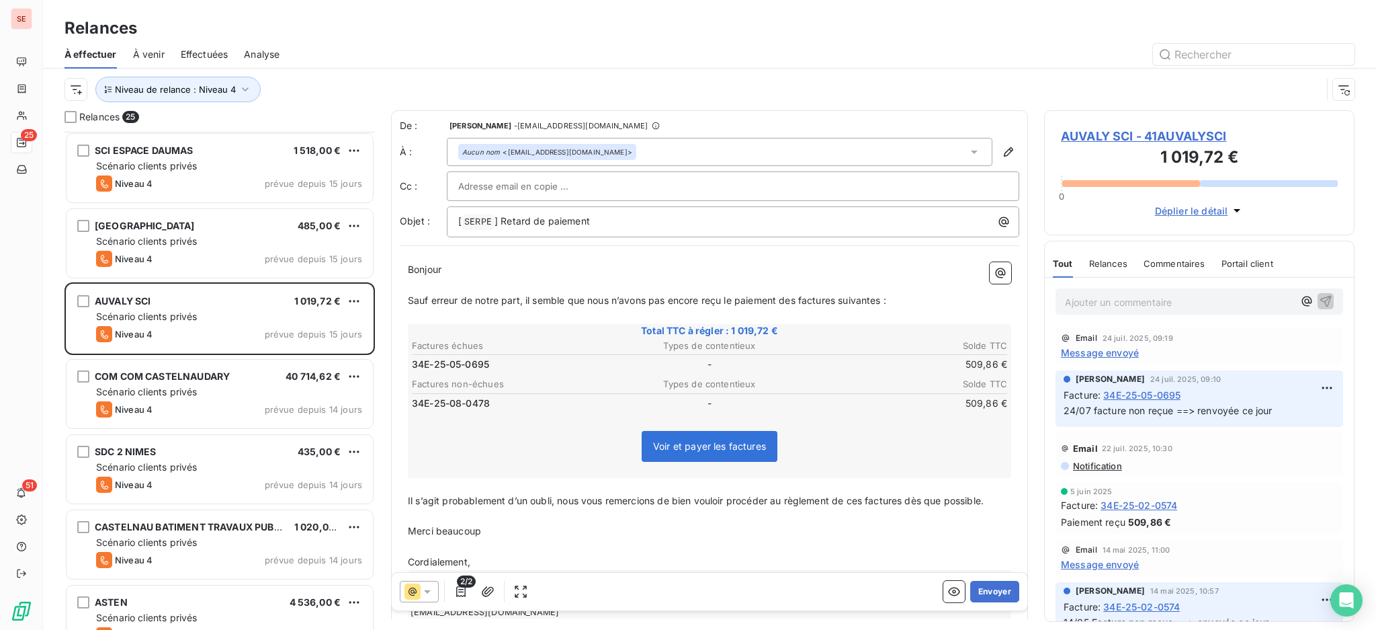
click at [1152, 136] on span "AUVALY SCI - 41AUVALYSCI" at bounding box center [1199, 136] width 277 height 18
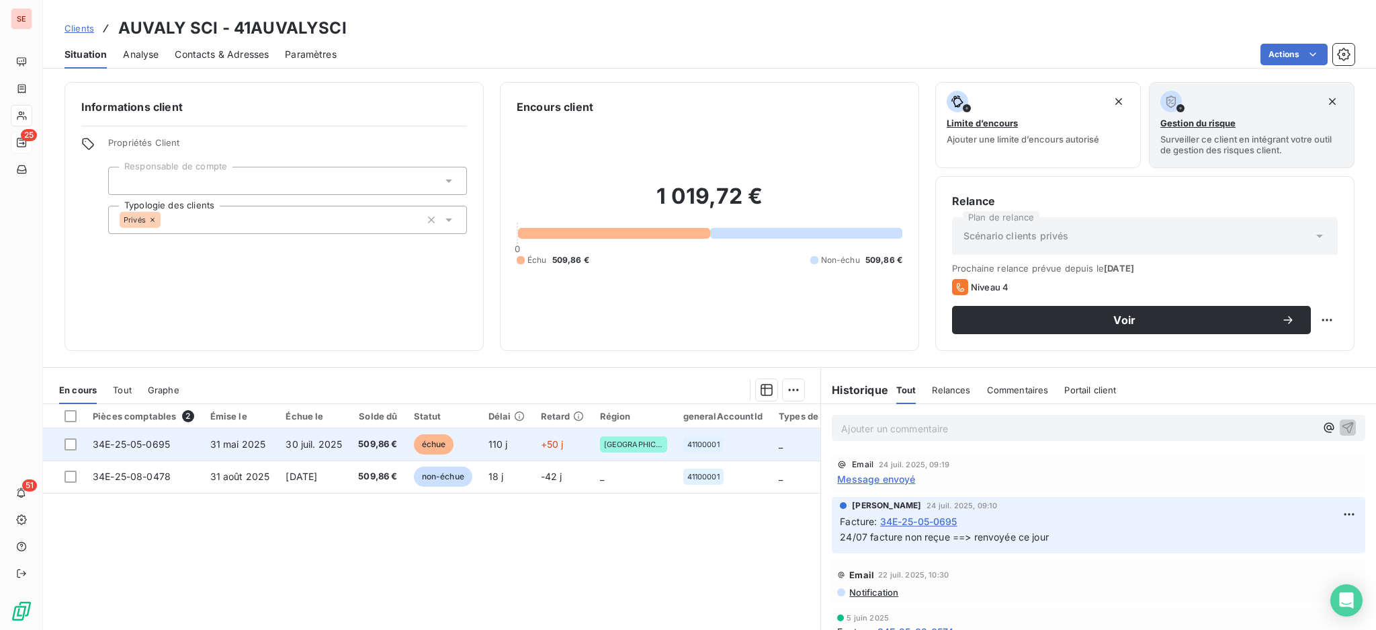
click at [286, 450] on td "30 juil. 2025" at bounding box center [314, 444] width 73 height 32
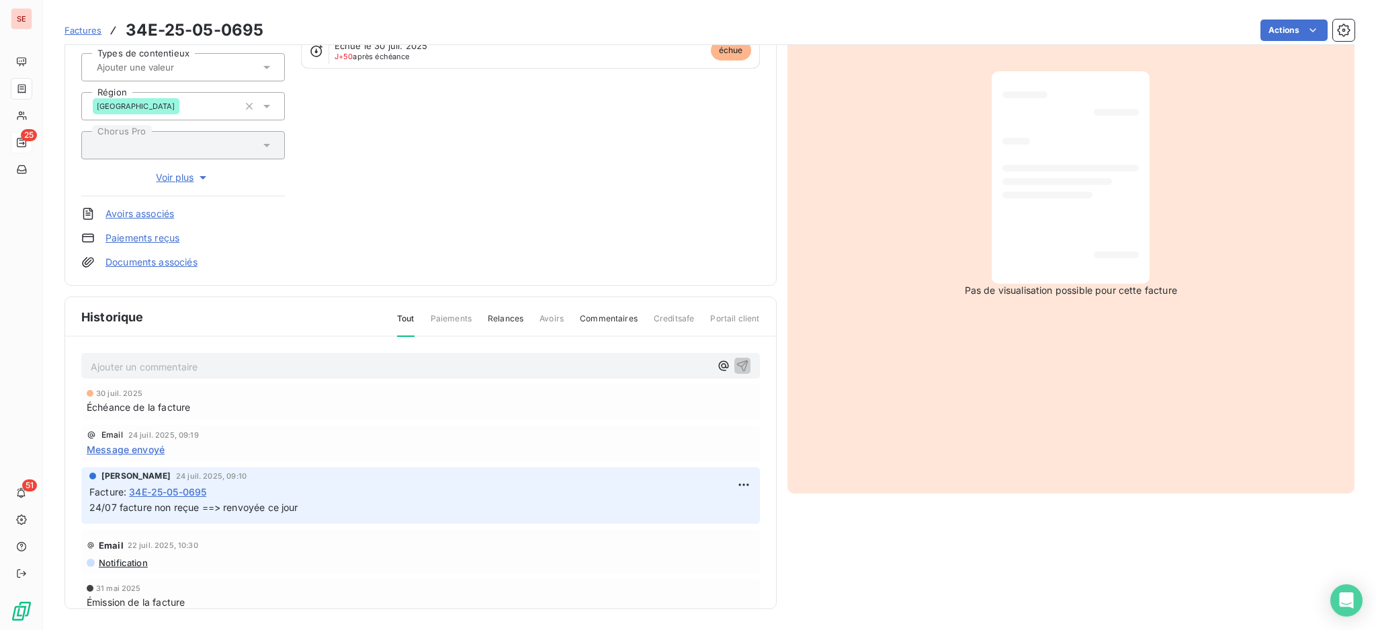
click at [129, 446] on span "Message envoyé" at bounding box center [126, 449] width 78 height 14
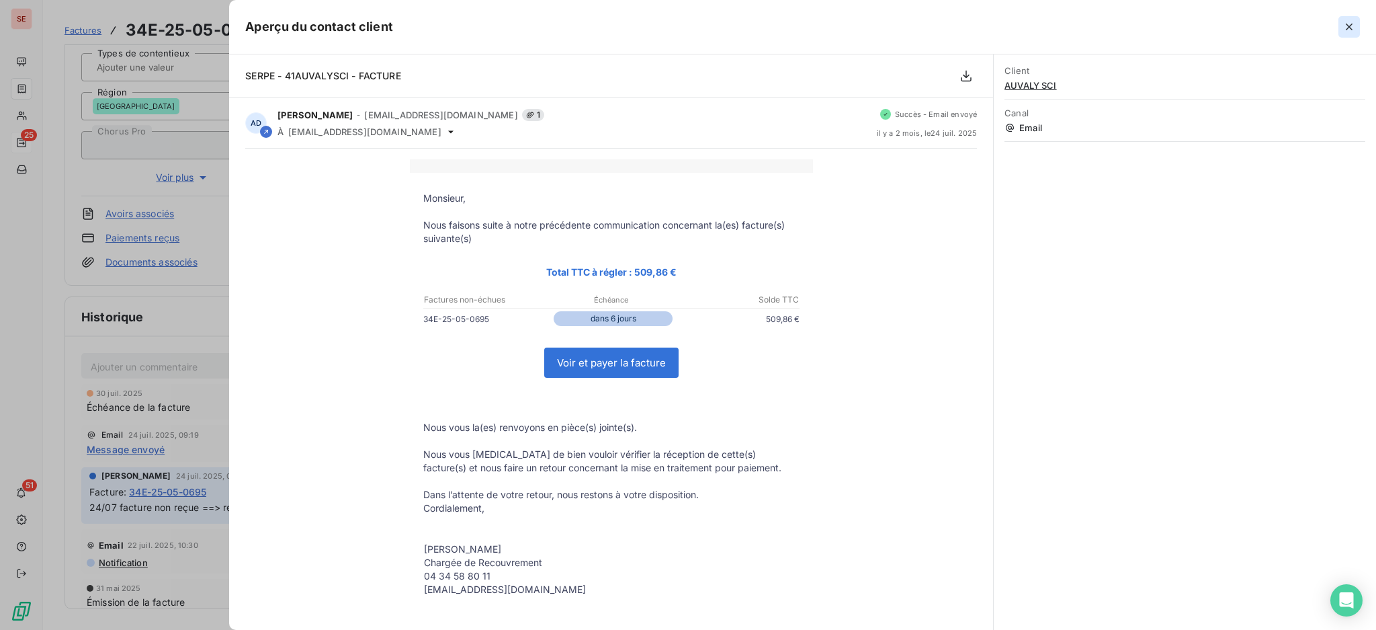
click at [1344, 25] on icon "button" at bounding box center [1349, 26] width 13 height 13
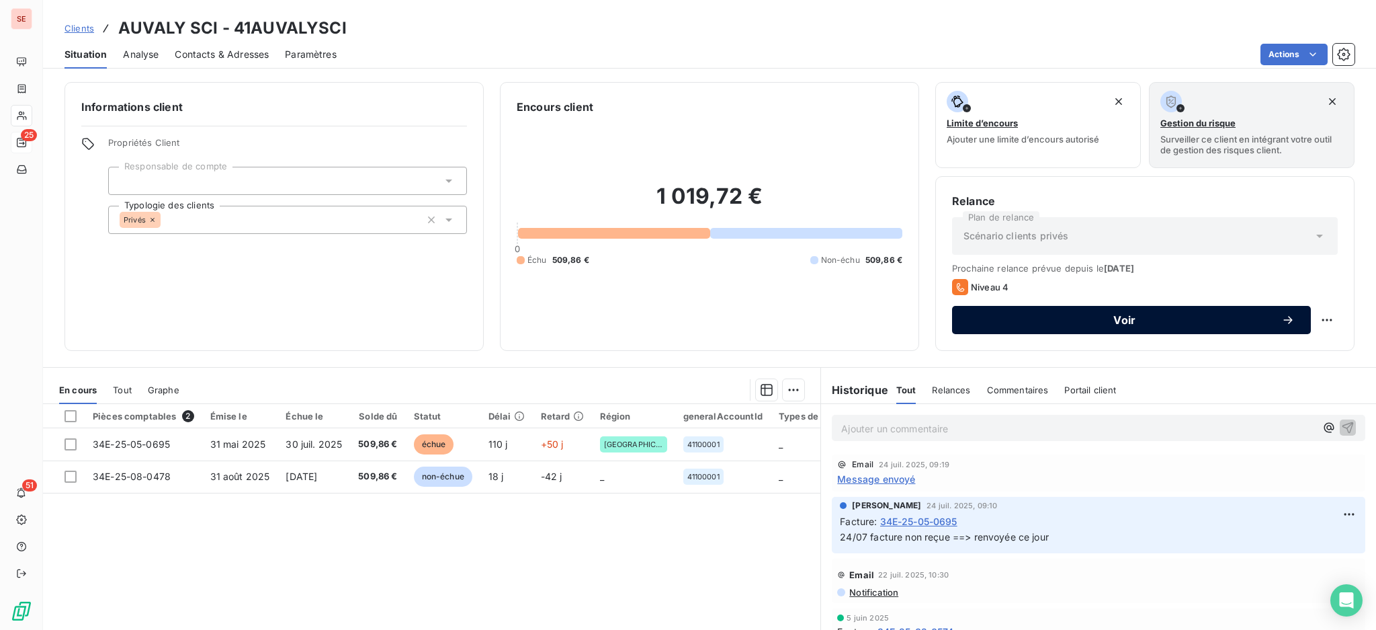
click at [1028, 327] on button "Voir" at bounding box center [1131, 320] width 359 height 28
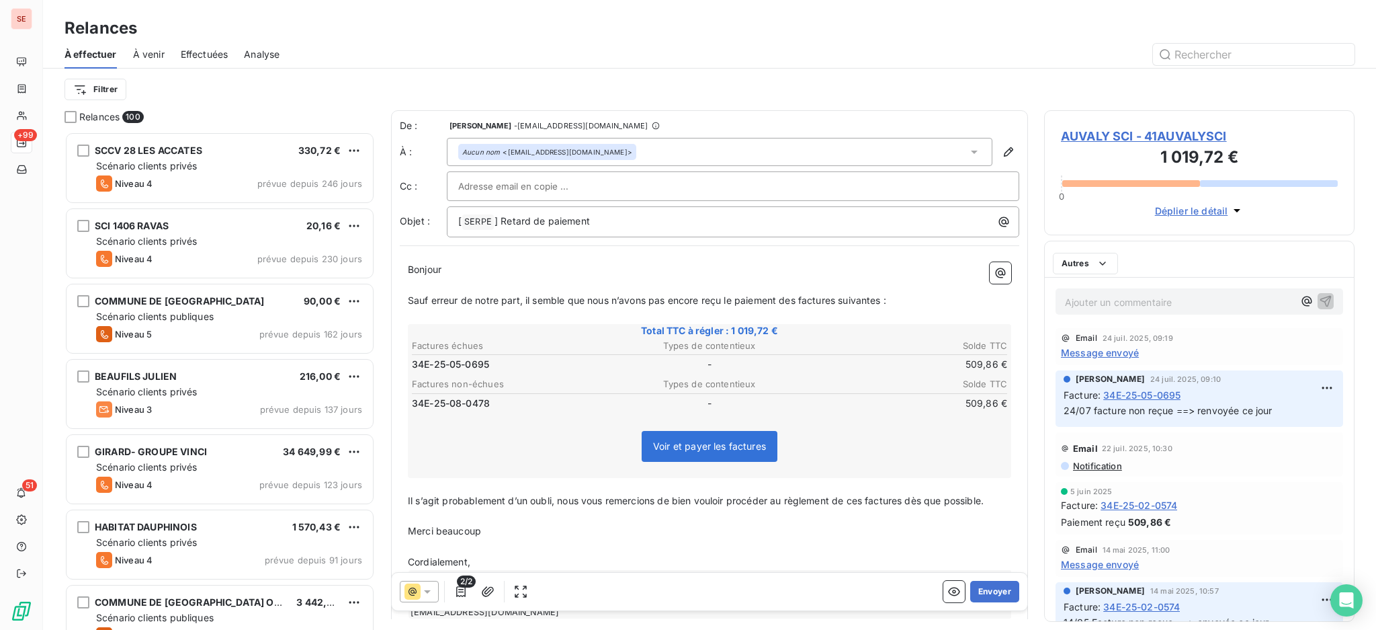
scroll to position [485, 296]
click at [460, 586] on span "2/2" at bounding box center [466, 581] width 19 height 12
click at [462, 589] on icon "button" at bounding box center [460, 591] width 9 height 11
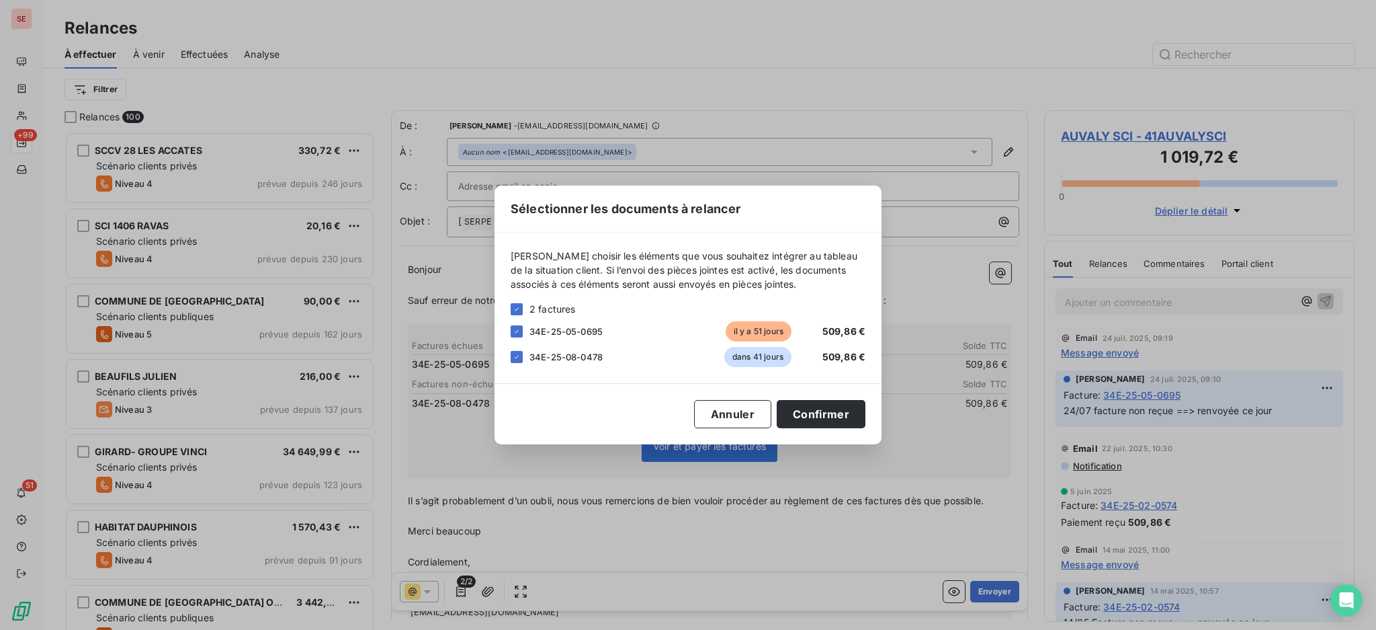
click at [509, 355] on div "[PERSON_NAME] choisir les éléments que vous souhaitez intégrer au tableau de la…" at bounding box center [688, 308] width 387 height 151
click at [515, 356] on icon at bounding box center [517, 357] width 8 height 8
click at [821, 409] on button "Confirmer" at bounding box center [821, 414] width 89 height 28
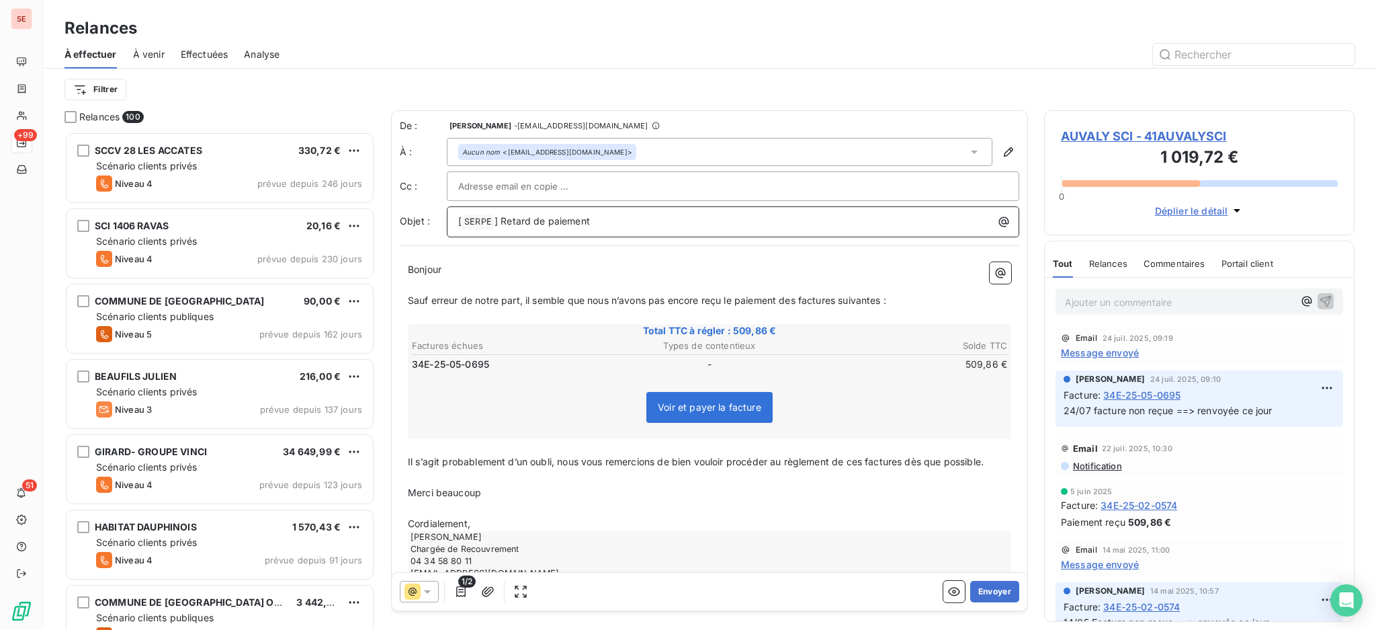
click at [642, 222] on p "[ SERPE ﻿ ] Retard de paiement" at bounding box center [736, 222] width 556 height 16
click at [968, 150] on icon at bounding box center [974, 151] width 13 height 13
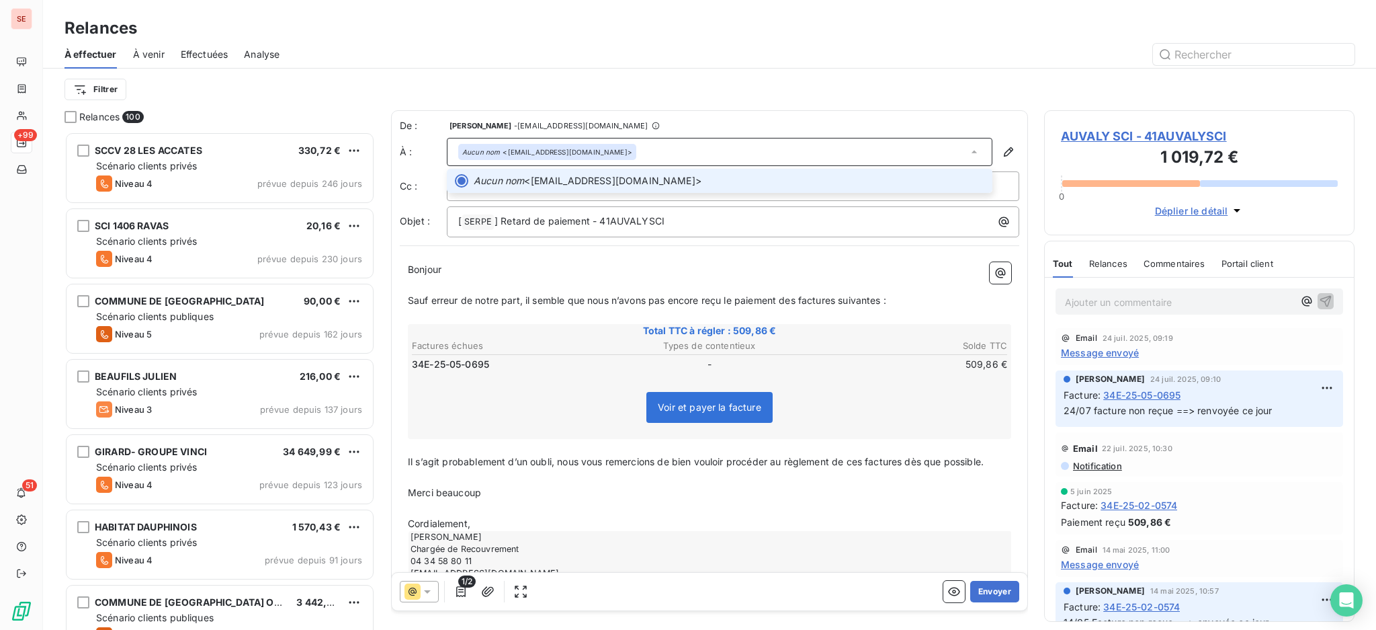
click at [968, 150] on icon at bounding box center [974, 151] width 13 height 13
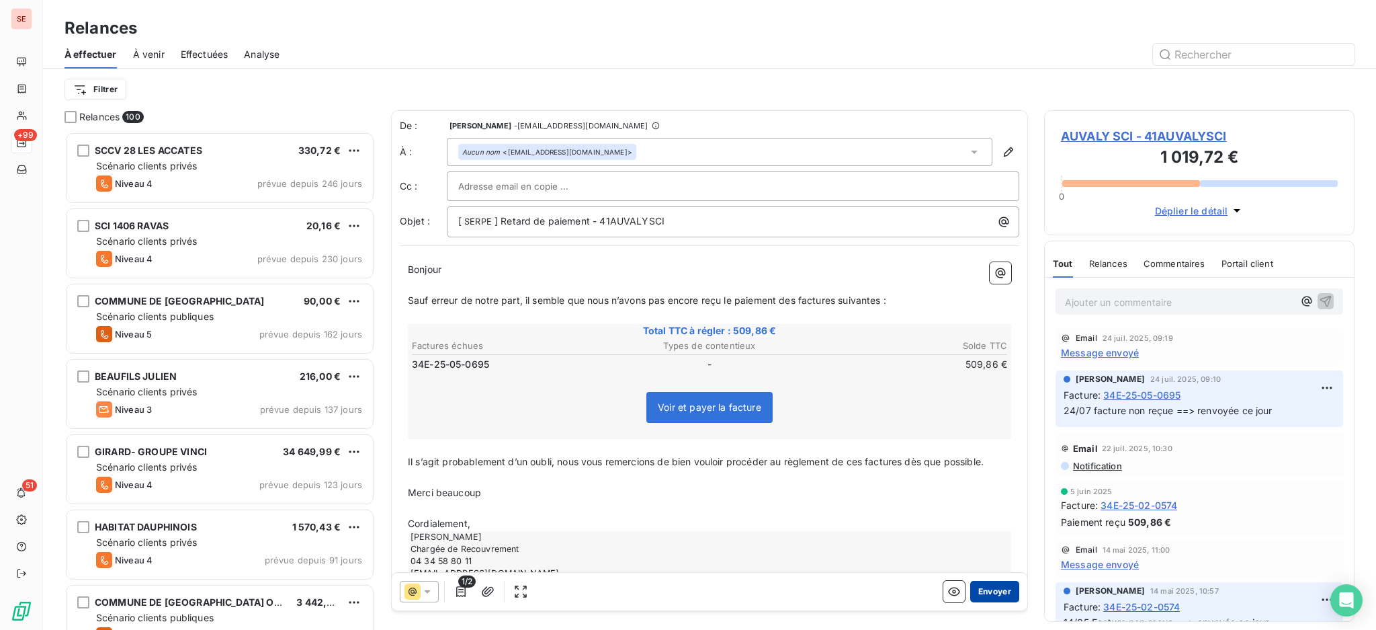
click at [979, 587] on button "Envoyer" at bounding box center [995, 592] width 49 height 22
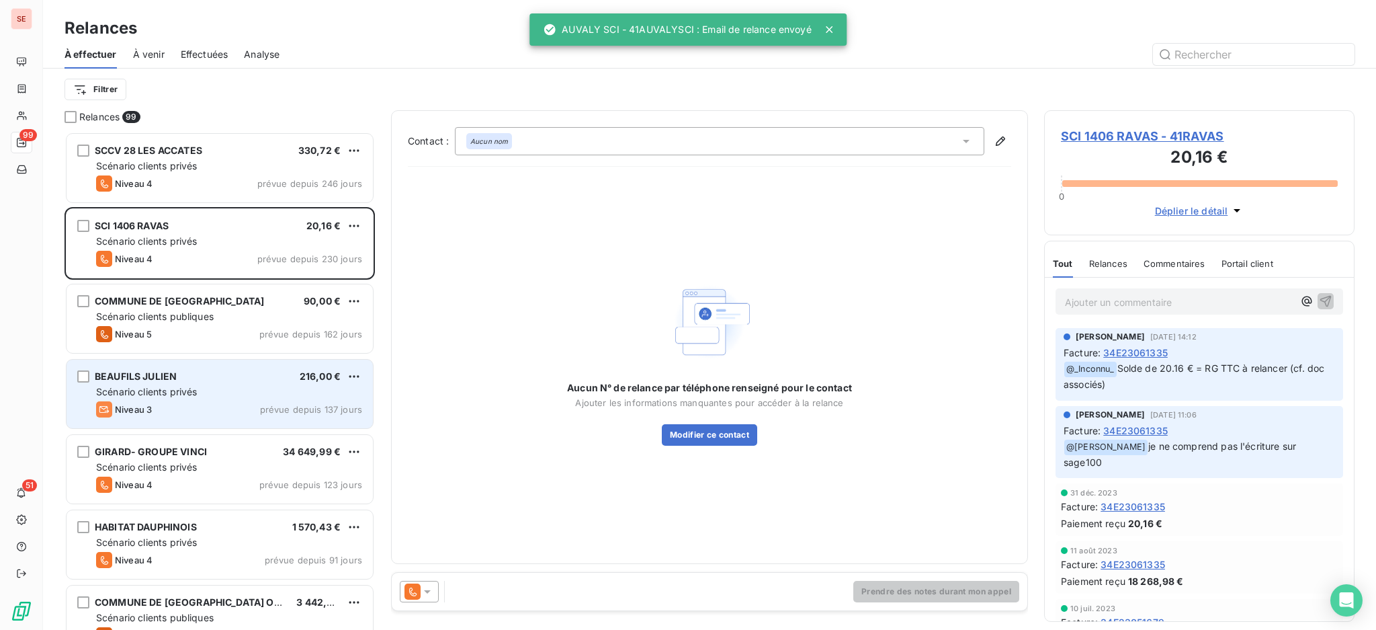
click at [164, 382] on div "BEAUFILS [PERSON_NAME] 216,00 € Scénario clients privés Niveau 3 prévue depuis …" at bounding box center [220, 394] width 306 height 69
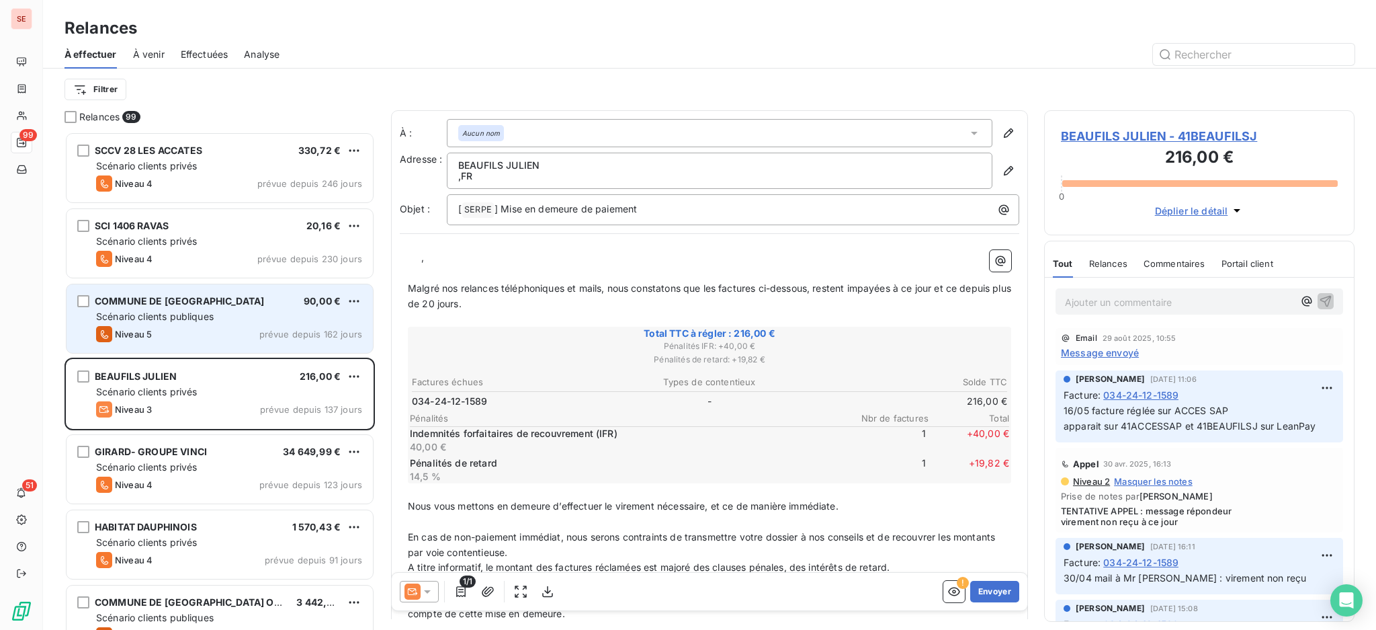
click at [144, 308] on div "COMMUNE DE [GEOGRAPHIC_DATA] 90,00 € Scénario clients publiques Niveau 5 prévue…" at bounding box center [220, 318] width 306 height 69
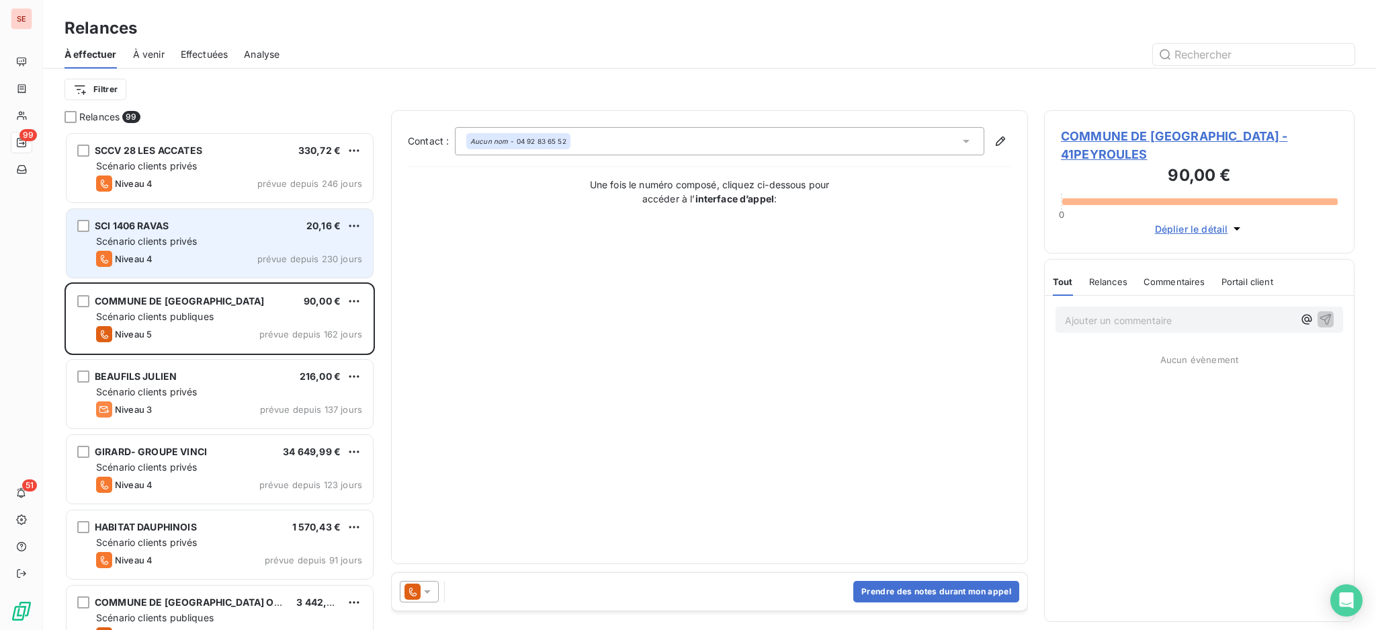
click at [151, 247] on span "Scénario clients privés" at bounding box center [146, 240] width 101 height 11
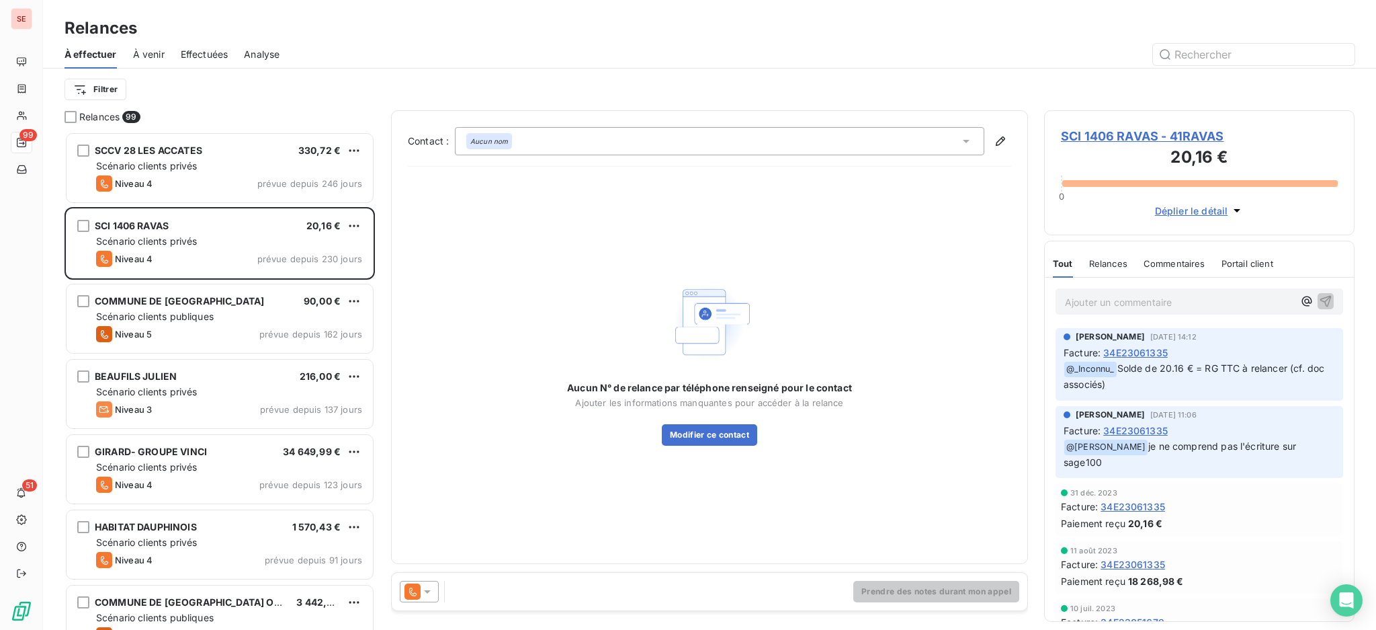
click at [427, 596] on icon at bounding box center [427, 591] width 13 height 13
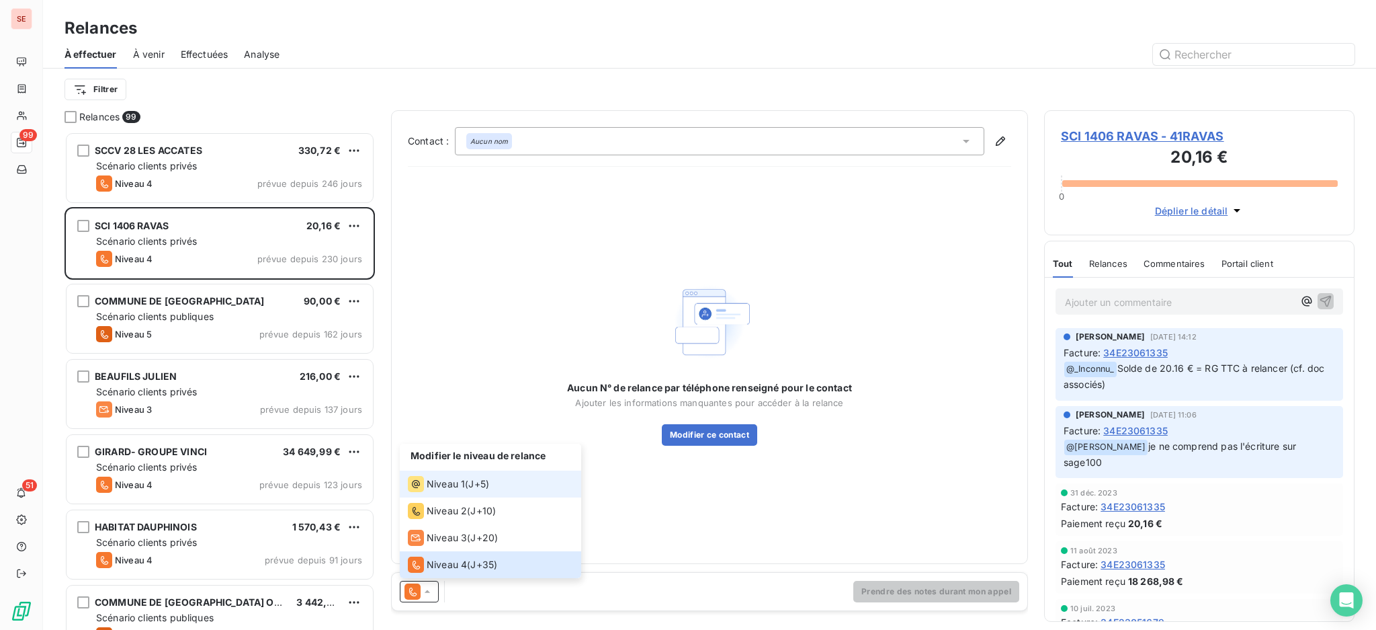
click at [442, 479] on span "Niveau 1" at bounding box center [446, 483] width 38 height 13
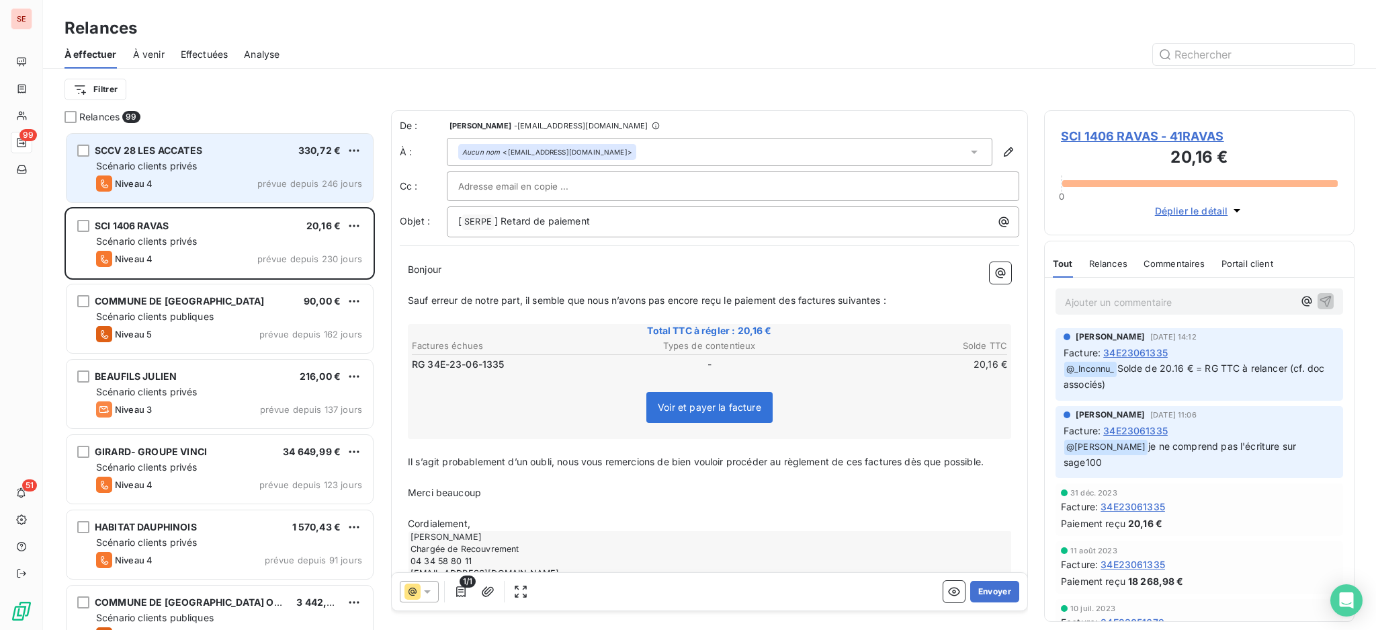
click at [179, 157] on div "SCCV 28 LES ACCATES 330,72 € Scénario clients privés Niveau 4 prévue depuis 246…" at bounding box center [220, 168] width 306 height 69
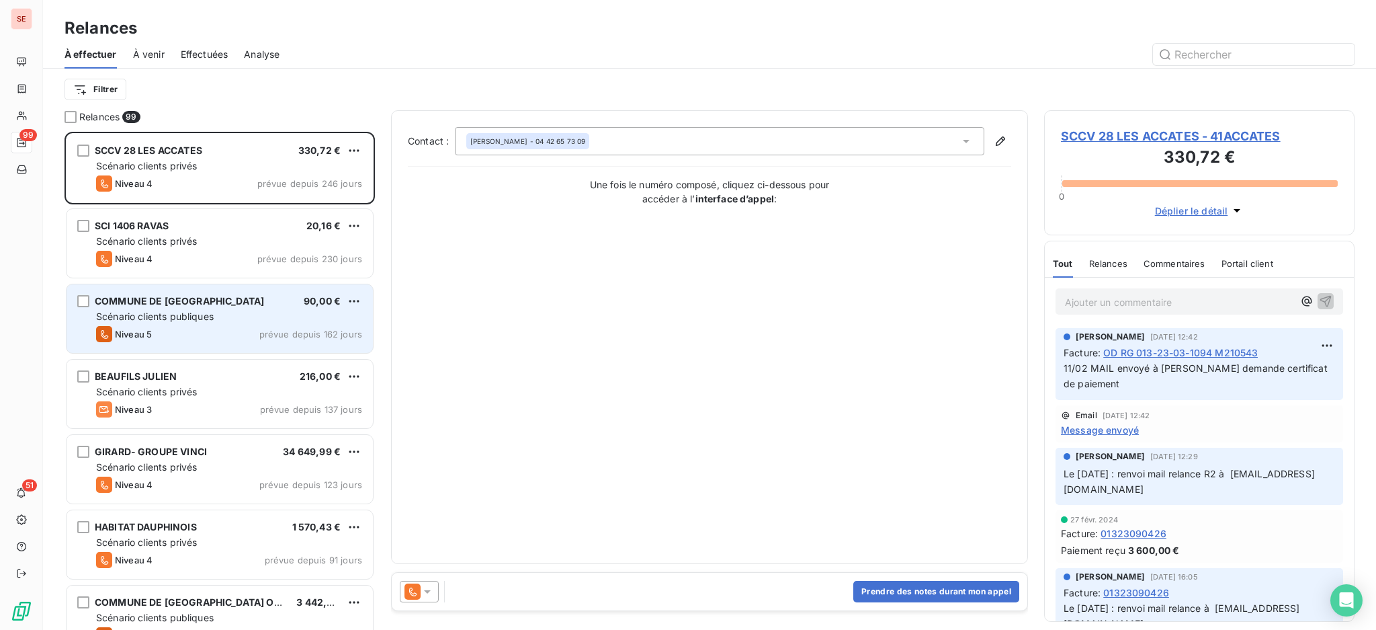
click at [192, 317] on span "Scénario clients publiques" at bounding box center [155, 316] width 118 height 11
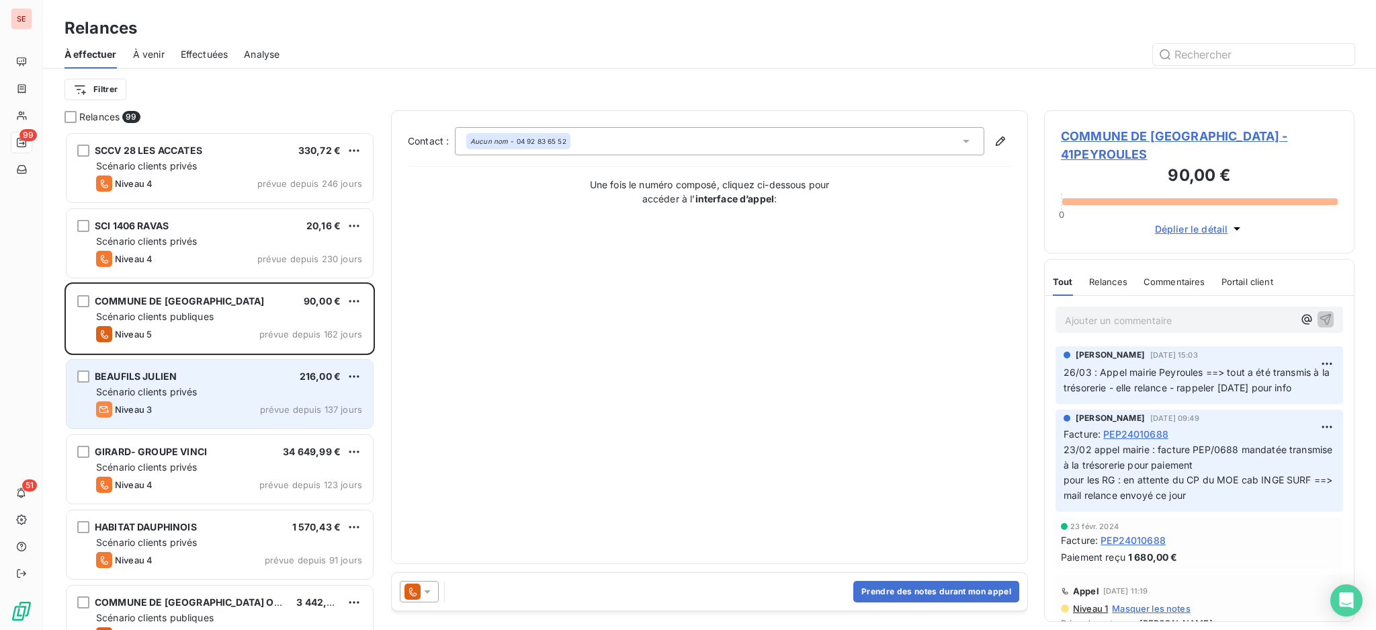
click at [199, 386] on div "Scénario clients privés" at bounding box center [229, 391] width 266 height 13
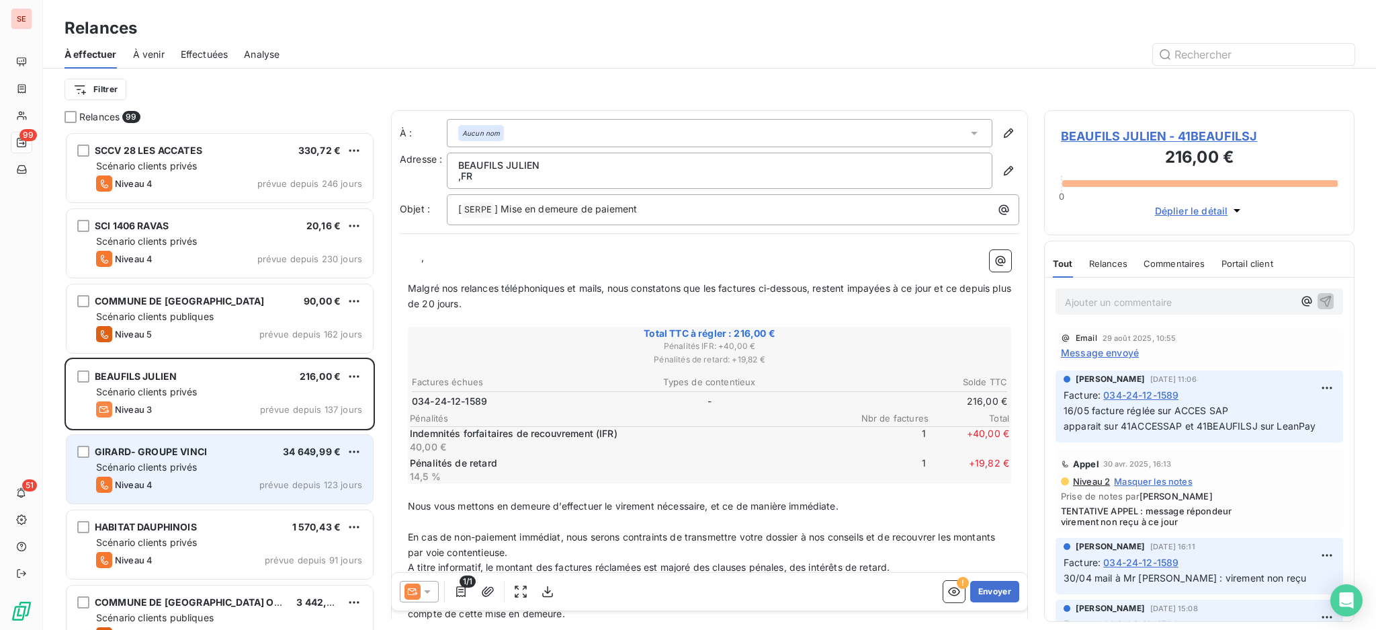
click at [202, 460] on div "Scénario clients privés" at bounding box center [229, 466] width 266 height 13
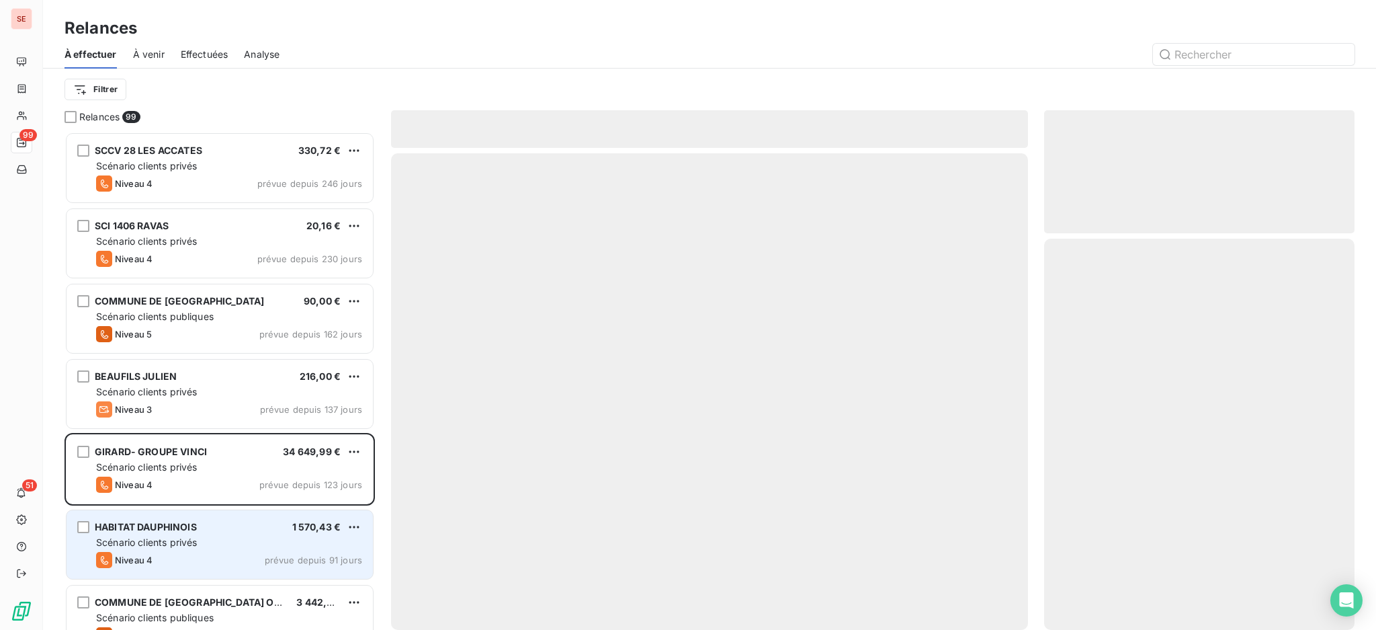
click at [224, 532] on div "HABITAT DAUPHINOIS 1 570,43 €" at bounding box center [229, 527] width 266 height 12
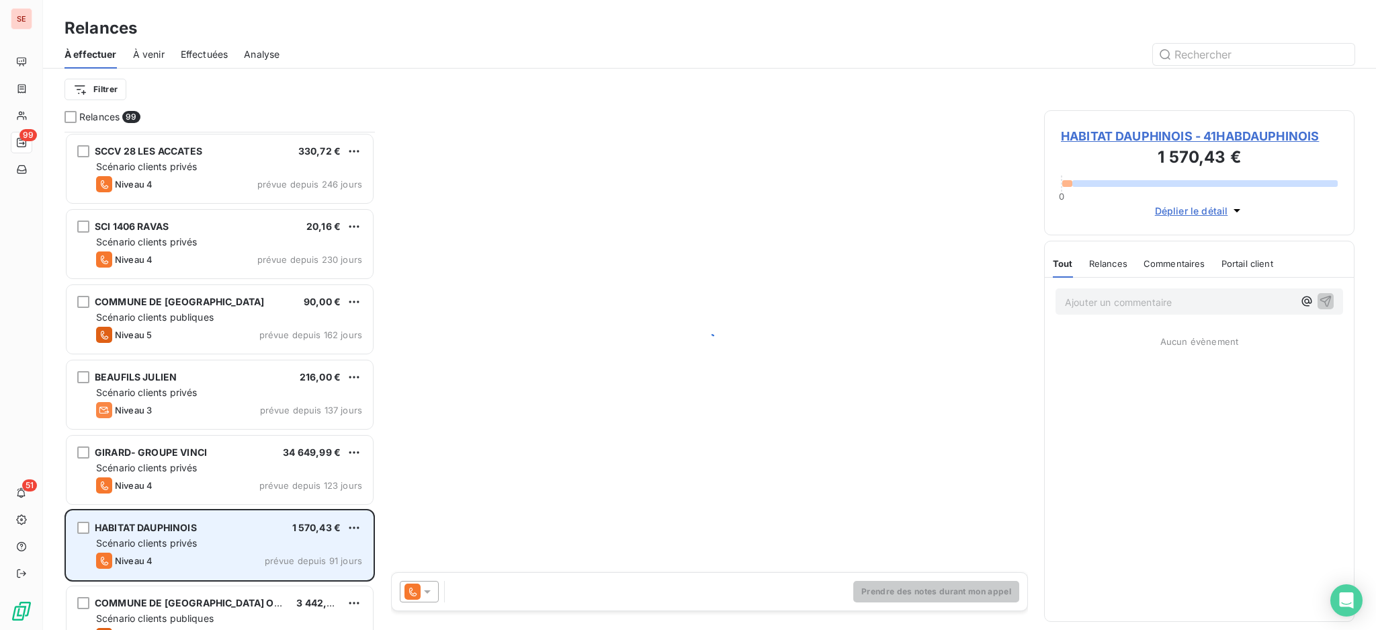
scroll to position [90, 0]
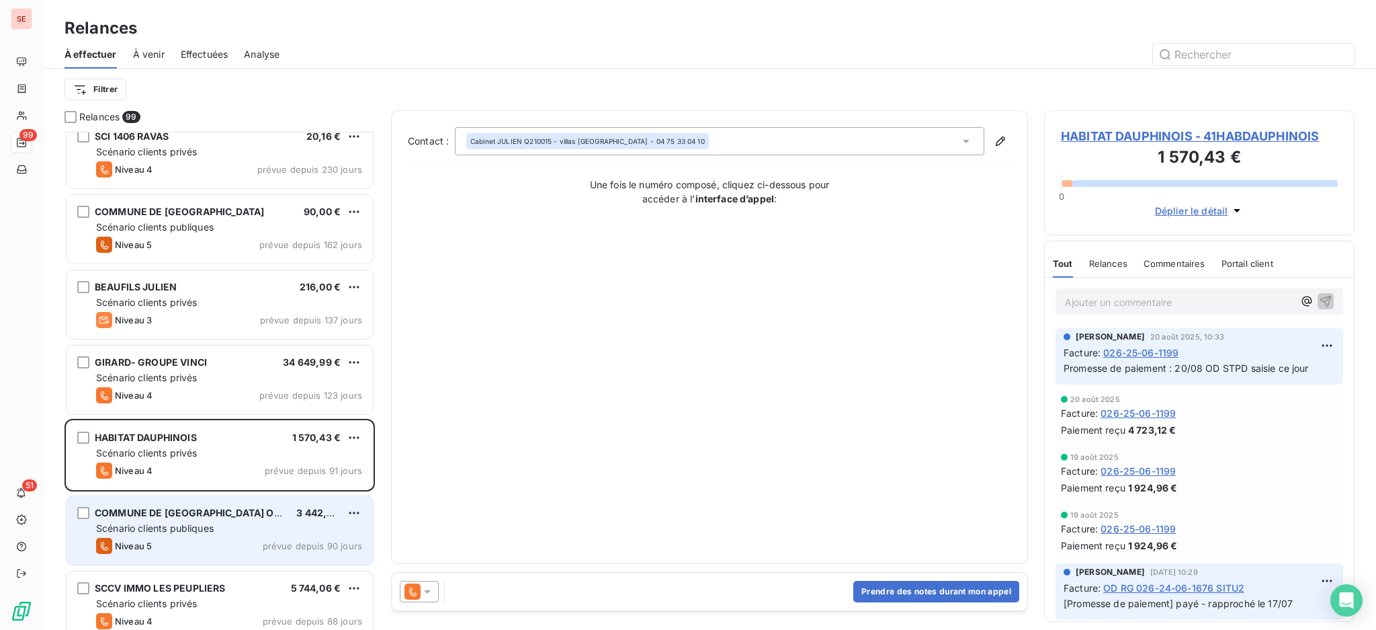
click at [227, 530] on div "Scénario clients publiques" at bounding box center [229, 528] width 266 height 13
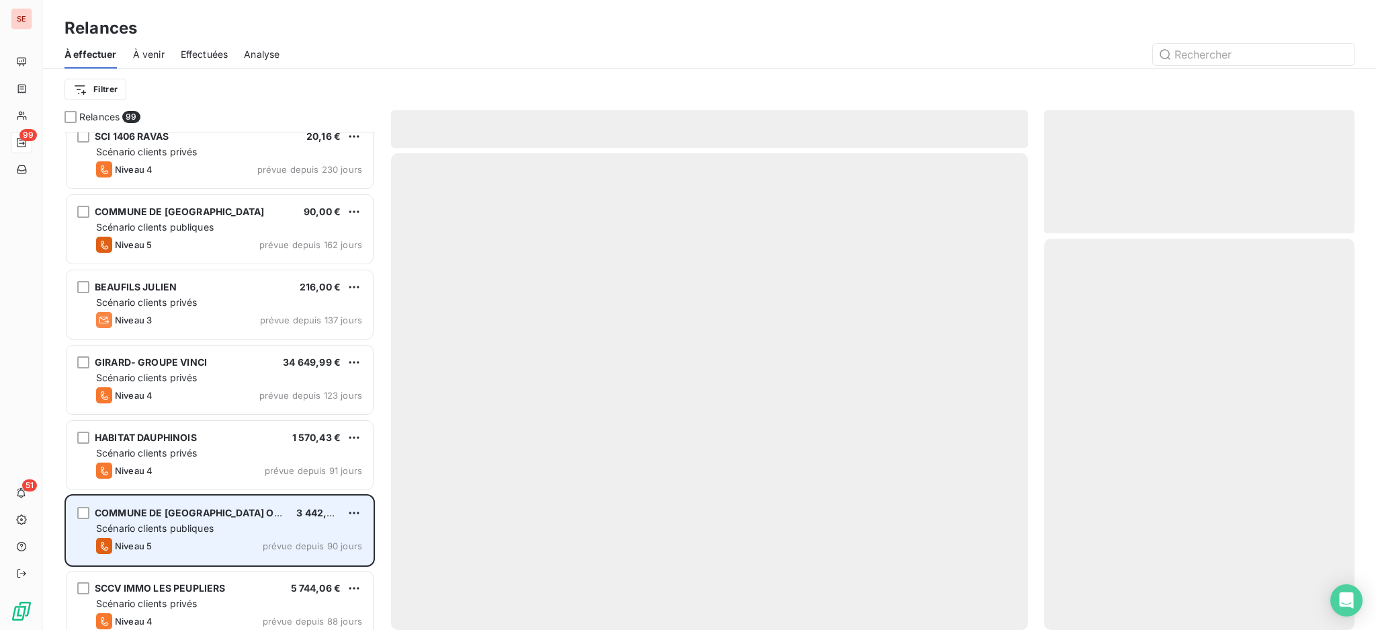
scroll to position [270, 0]
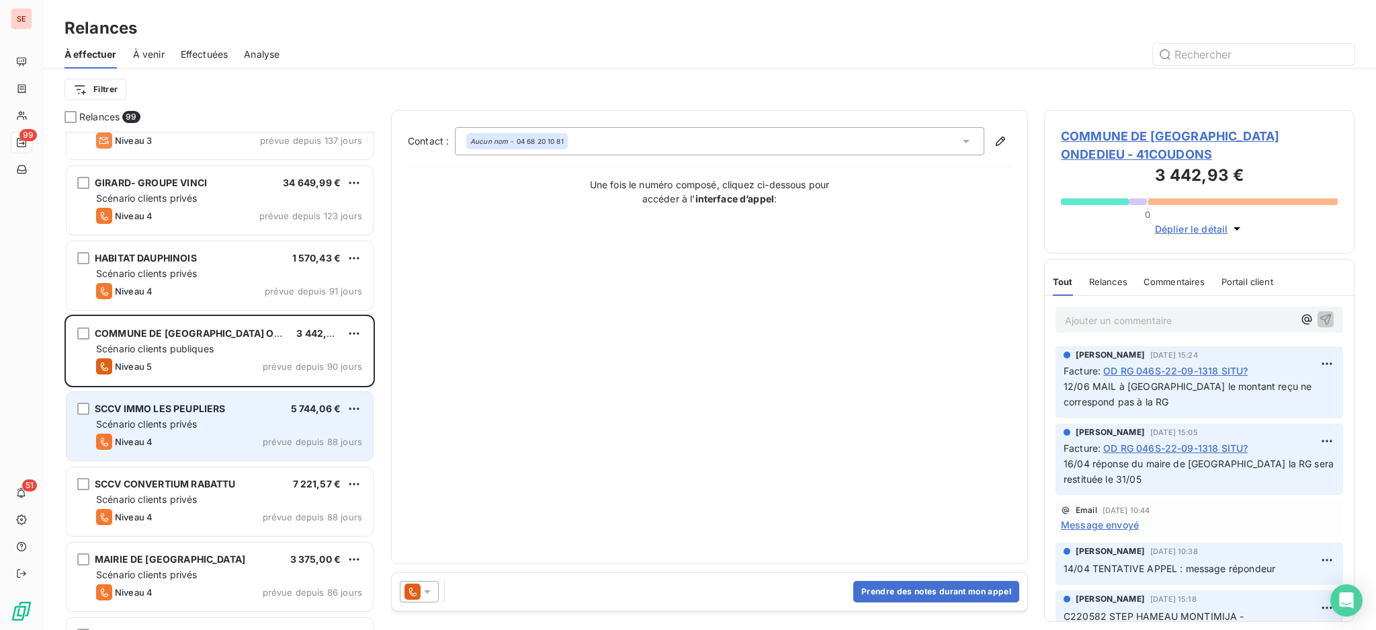
click at [238, 423] on div "Scénario clients privés" at bounding box center [229, 423] width 266 height 13
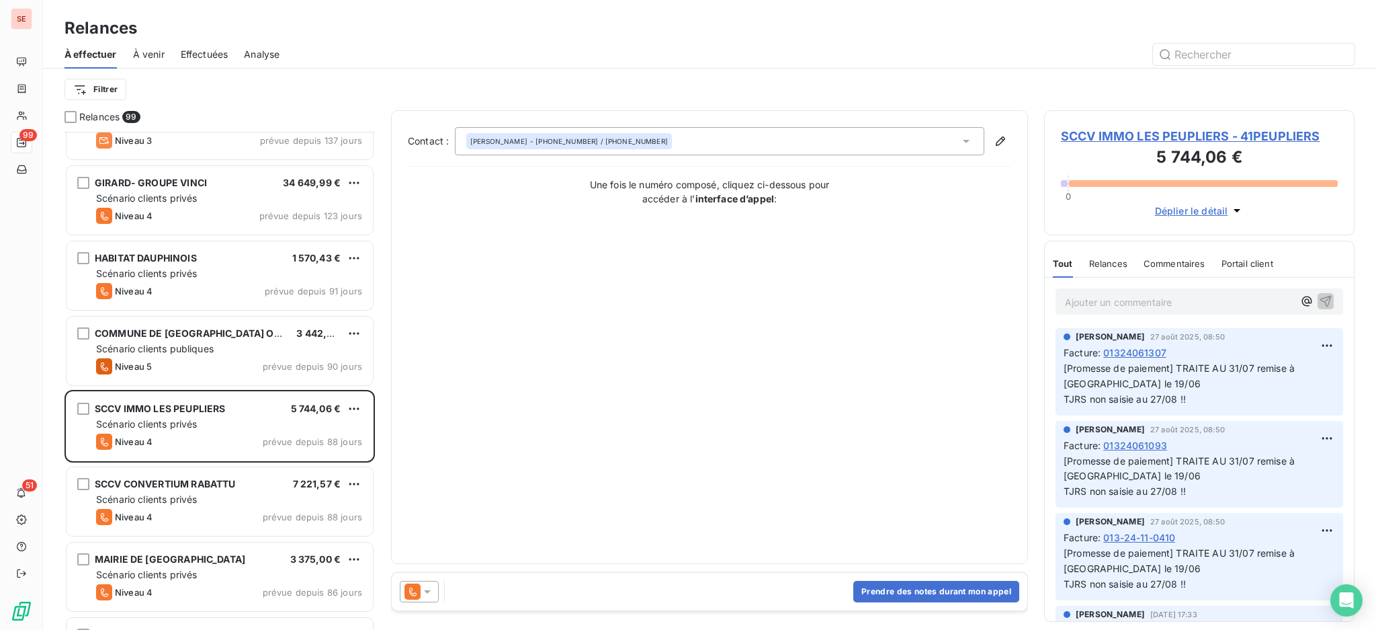
click at [1243, 132] on span "SCCV IMMO LES PEUPLIERS - 41PEUPLIERS" at bounding box center [1199, 136] width 277 height 18
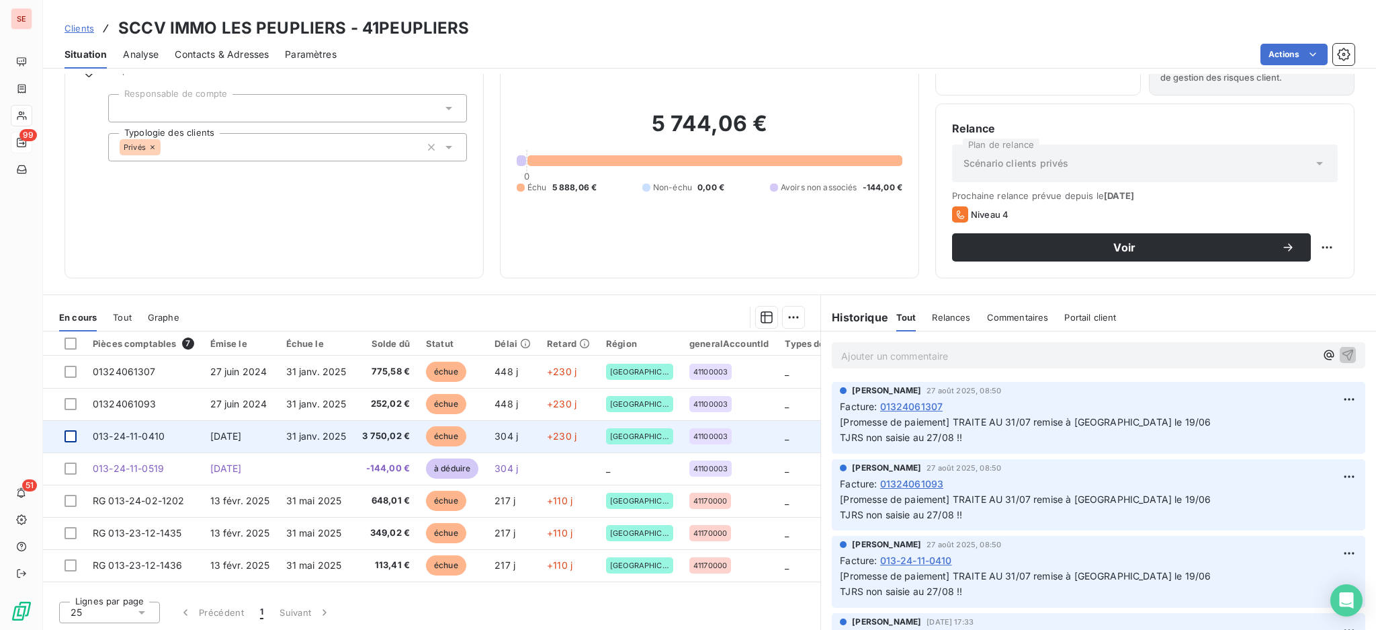
click at [70, 434] on div at bounding box center [71, 436] width 12 height 12
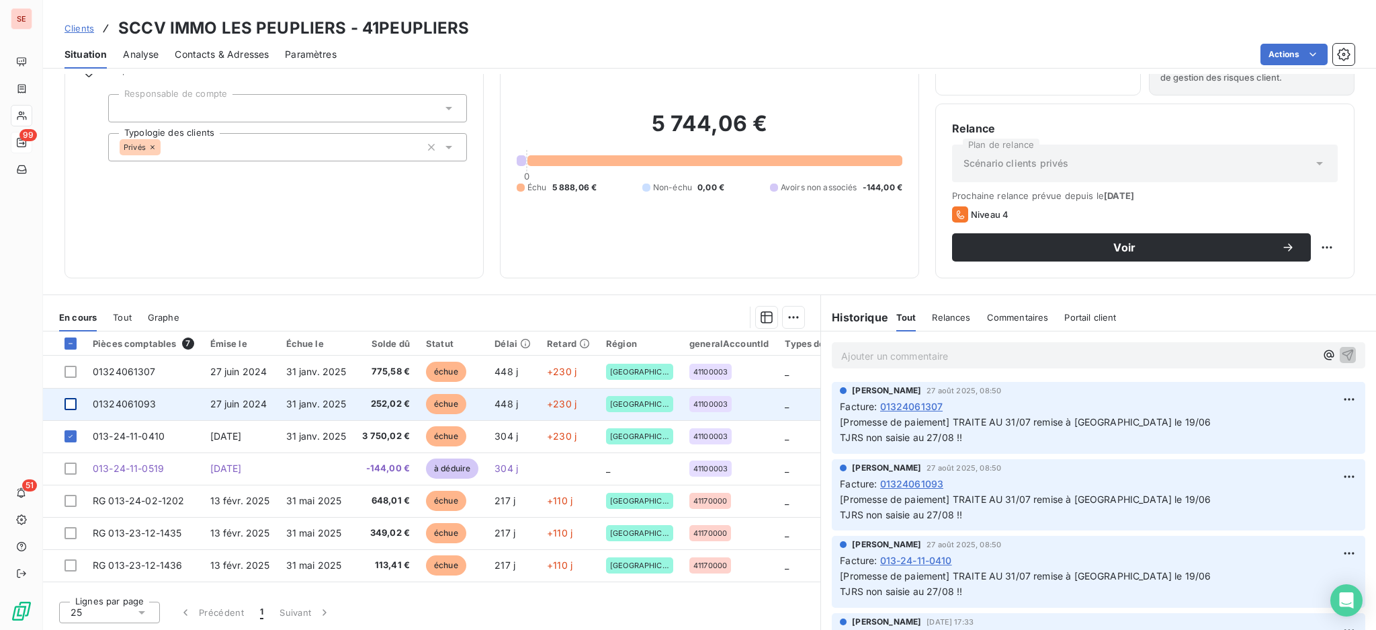
click at [72, 399] on div at bounding box center [71, 404] width 12 height 12
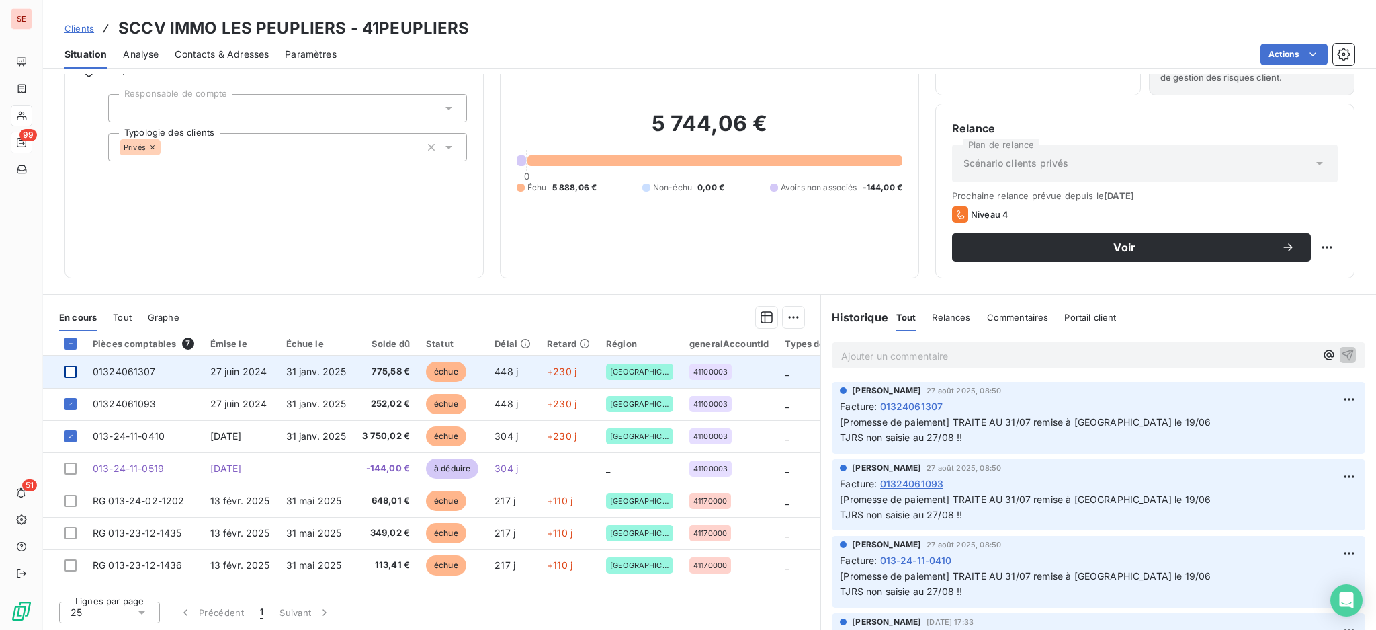
click at [73, 367] on div at bounding box center [71, 372] width 12 height 12
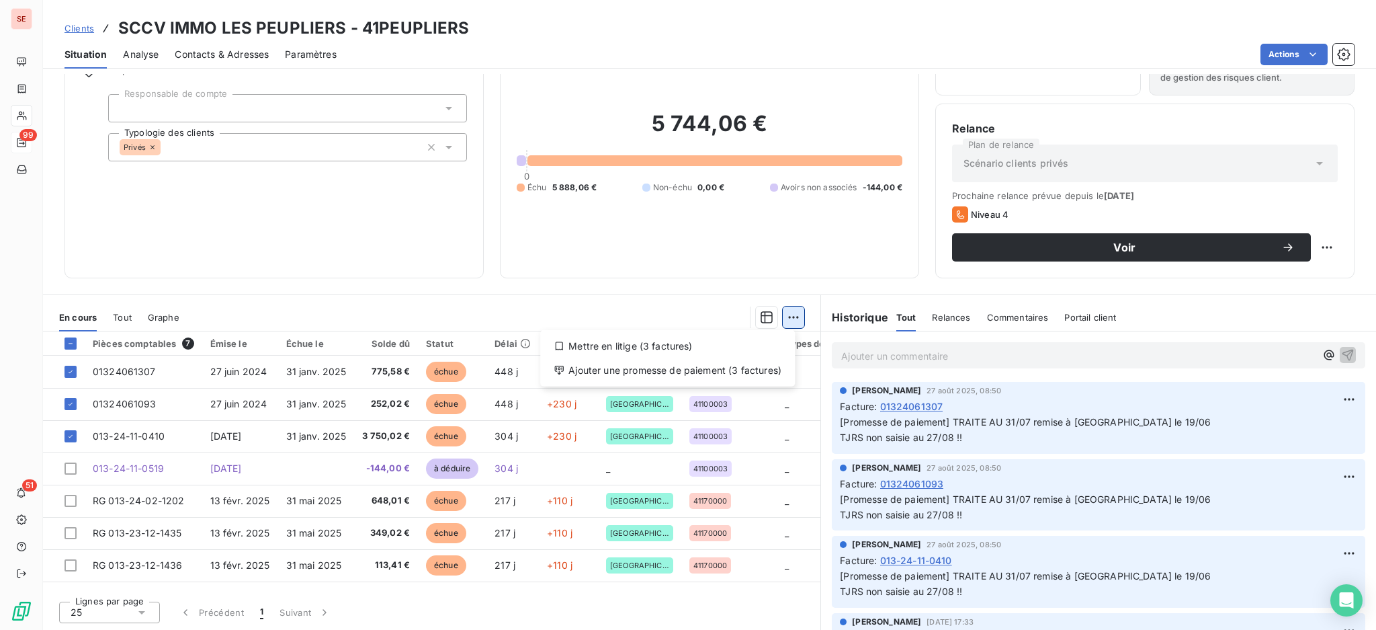
click at [789, 312] on html "SE 99 51 Clients SCCV IMMO LES PEUPLIERS - 41PEUPLIERS Situation Analyse Contac…" at bounding box center [688, 315] width 1376 height 630
click at [696, 342] on div "Mettre en litige (3 factures)" at bounding box center [668, 346] width 244 height 22
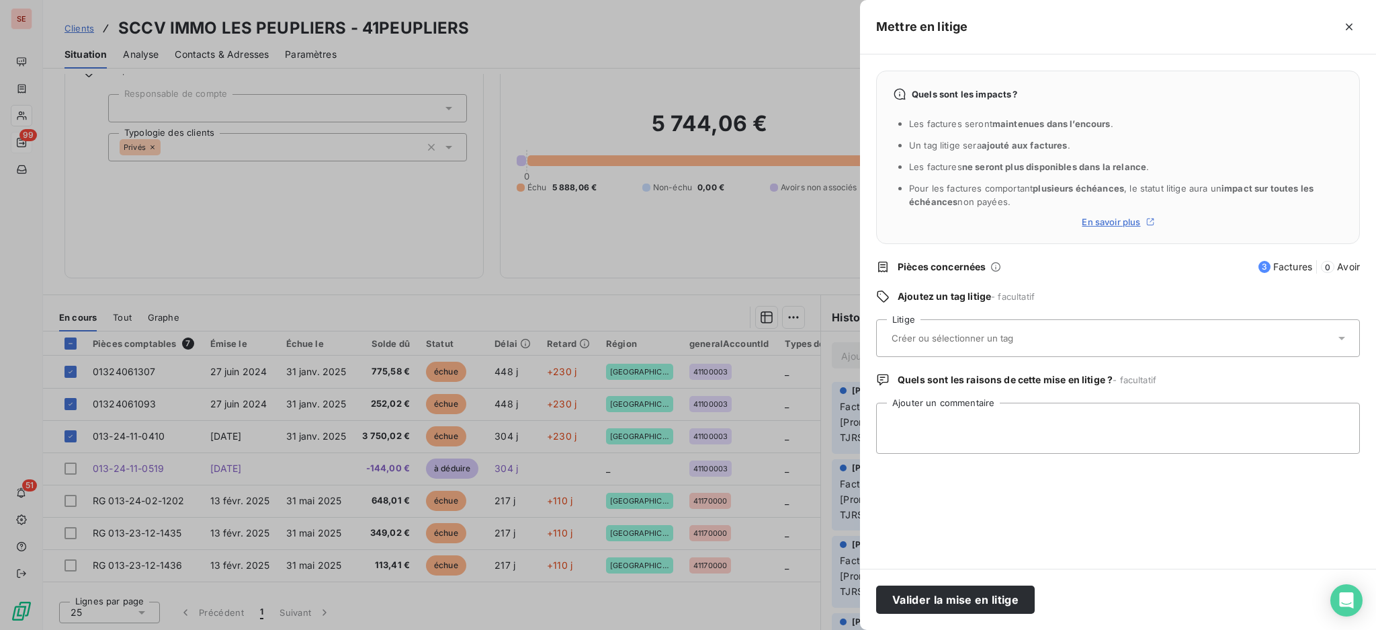
click at [1339, 335] on icon at bounding box center [1341, 337] width 13 height 13
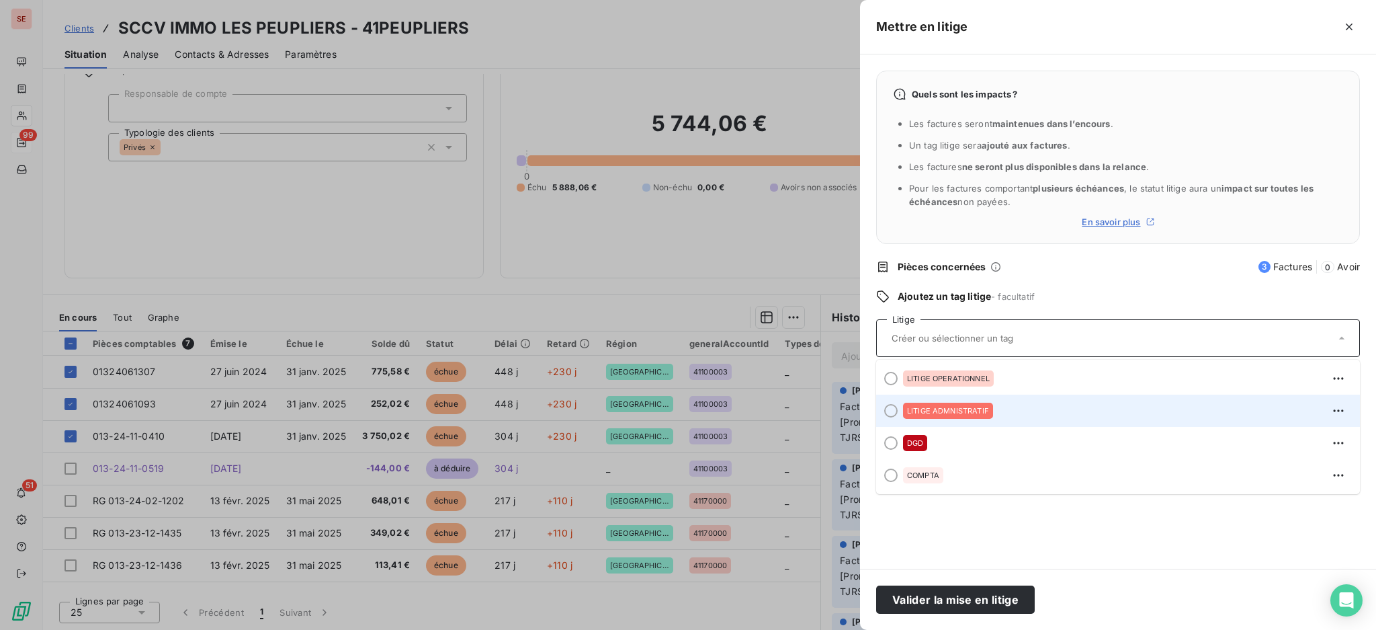
click at [920, 409] on span "LITIGE ADMNISTRATIF" at bounding box center [948, 411] width 82 height 8
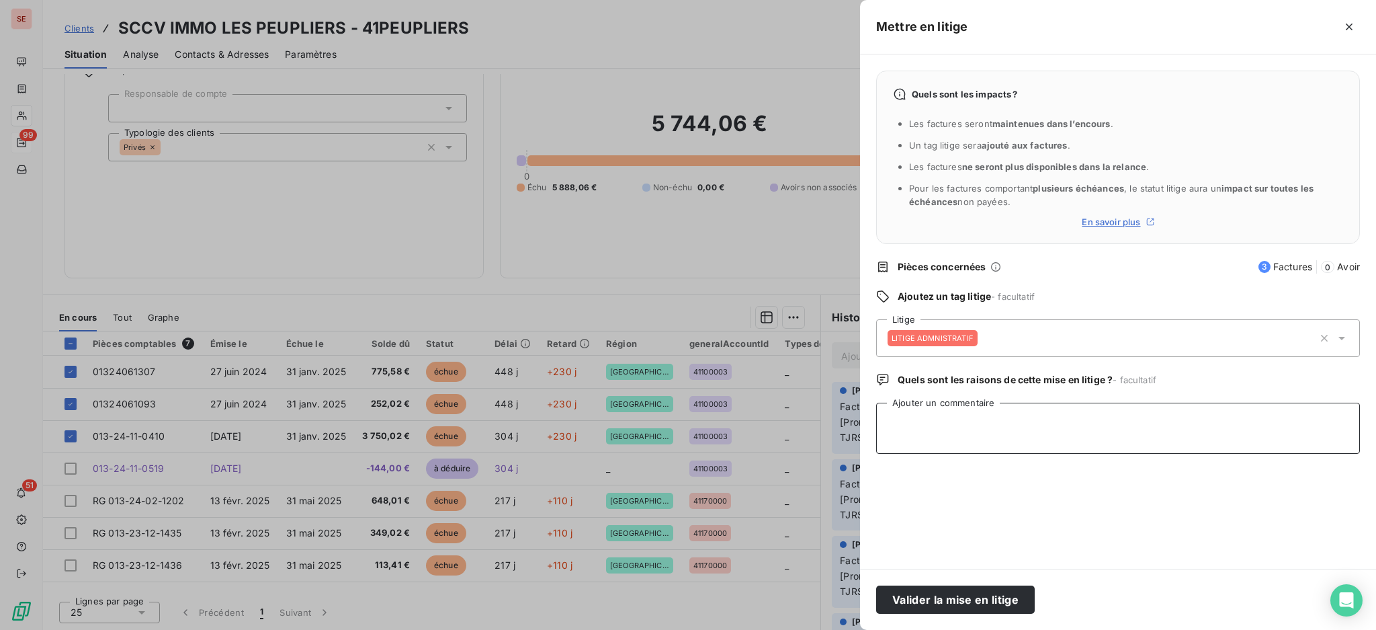
click at [948, 426] on textarea "Ajouter un commentaire" at bounding box center [1118, 428] width 484 height 51
click at [958, 425] on textarea "TRAITE EN ATTTENTE DE SAISIE" at bounding box center [1118, 428] width 484 height 51
type textarea "TRAITE EN ATTENTE DE [PERSON_NAME]"
click at [940, 601] on button "Valider la mise en litige" at bounding box center [955, 599] width 159 height 28
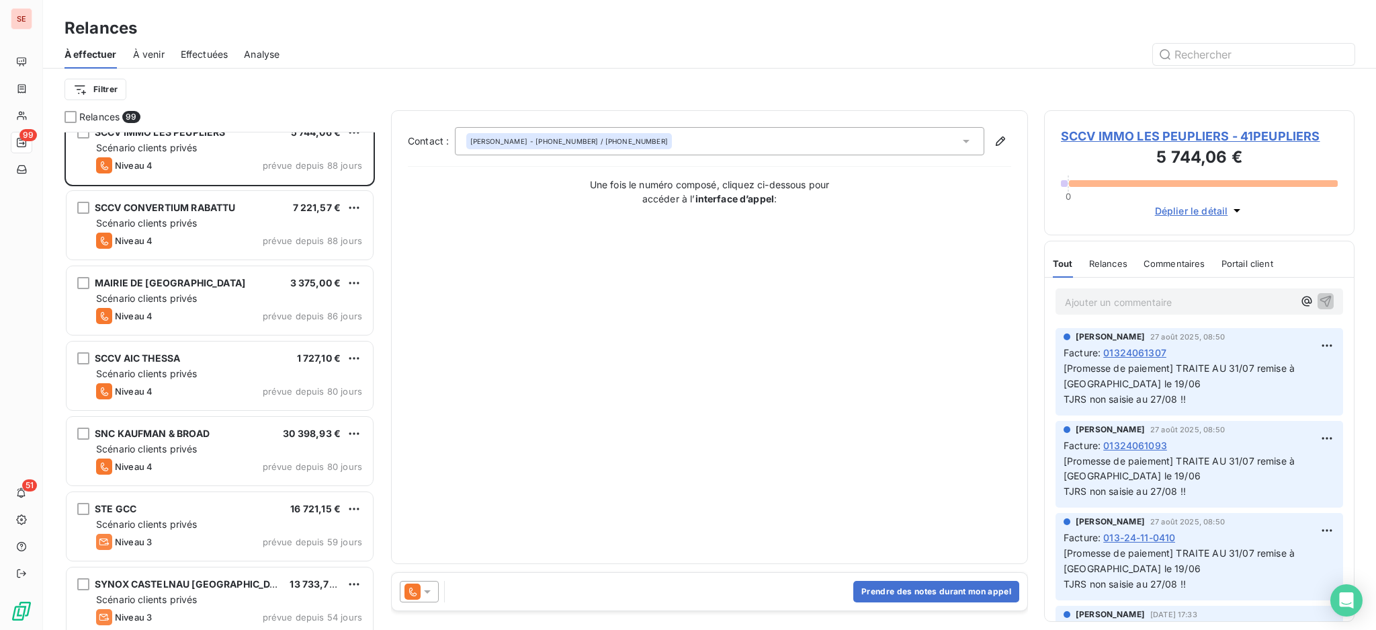
scroll to position [448, 0]
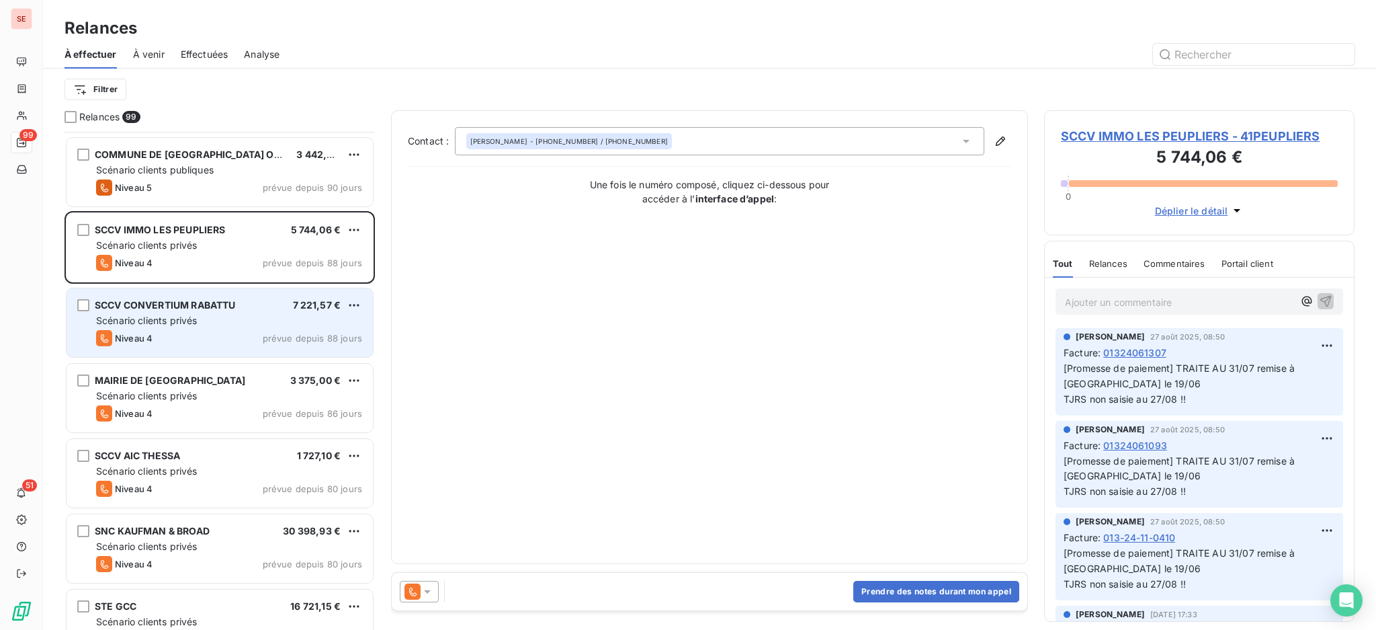
click at [233, 336] on div "Niveau 4 prévue depuis 88 jours" at bounding box center [229, 338] width 266 height 16
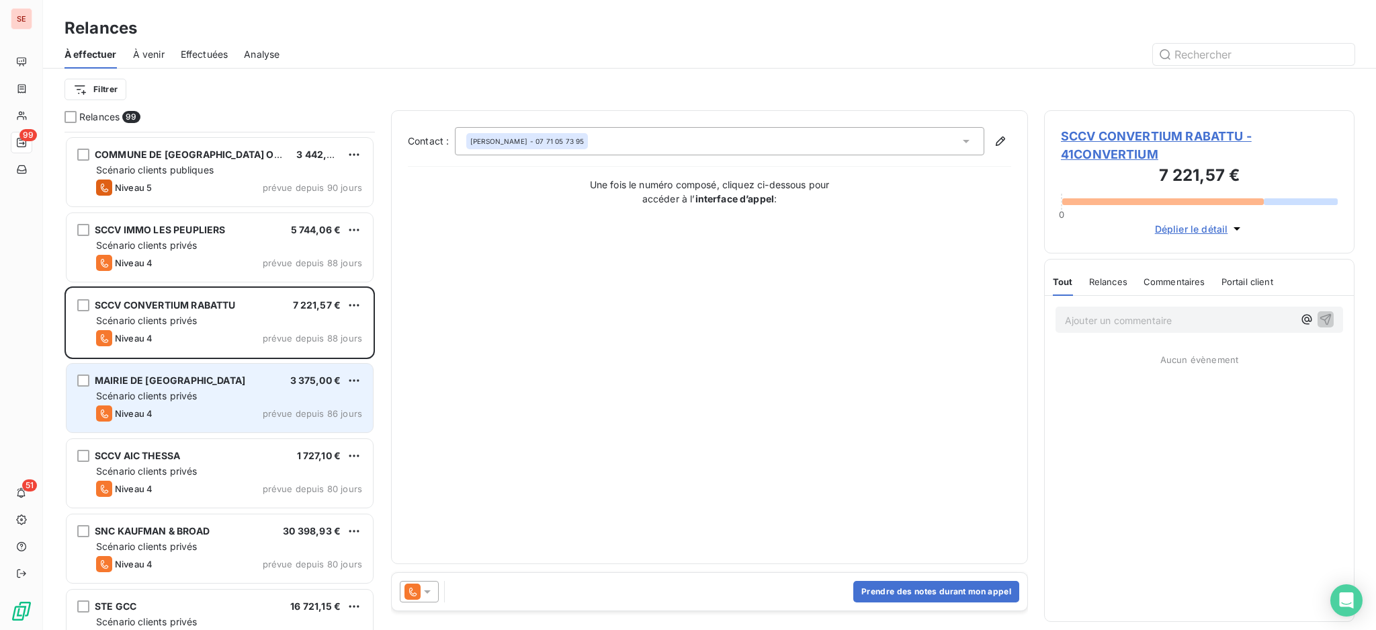
click at [229, 417] on div "Niveau 4 prévue depuis 86 jours" at bounding box center [229, 413] width 266 height 16
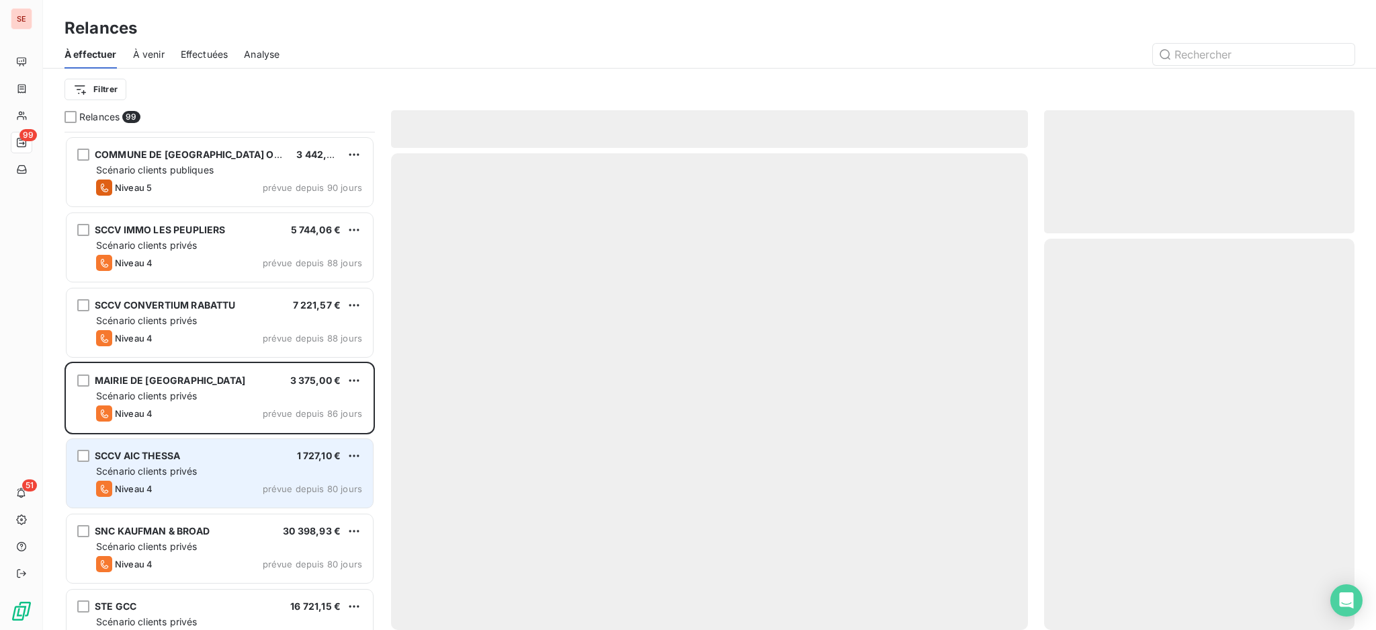
click at [224, 468] on div "Scénario clients privés" at bounding box center [229, 470] width 266 height 13
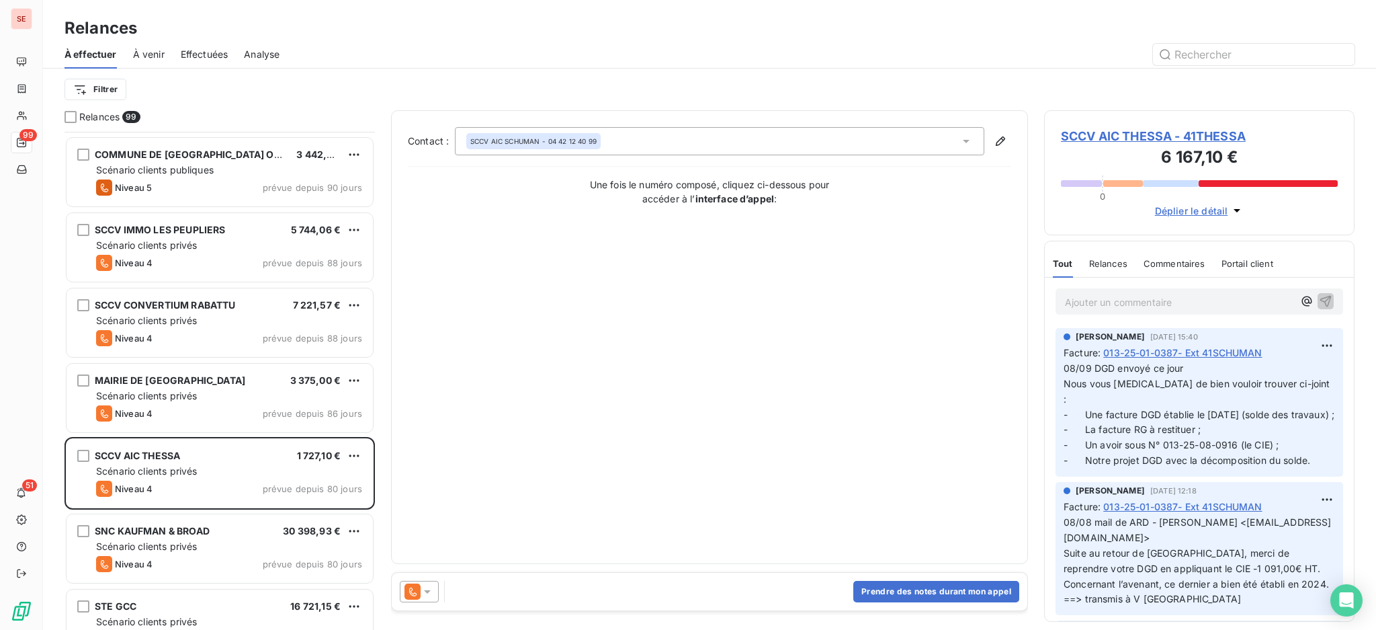
click at [1134, 135] on span "SCCV AIC THESSA - 41THESSA" at bounding box center [1199, 136] width 277 height 18
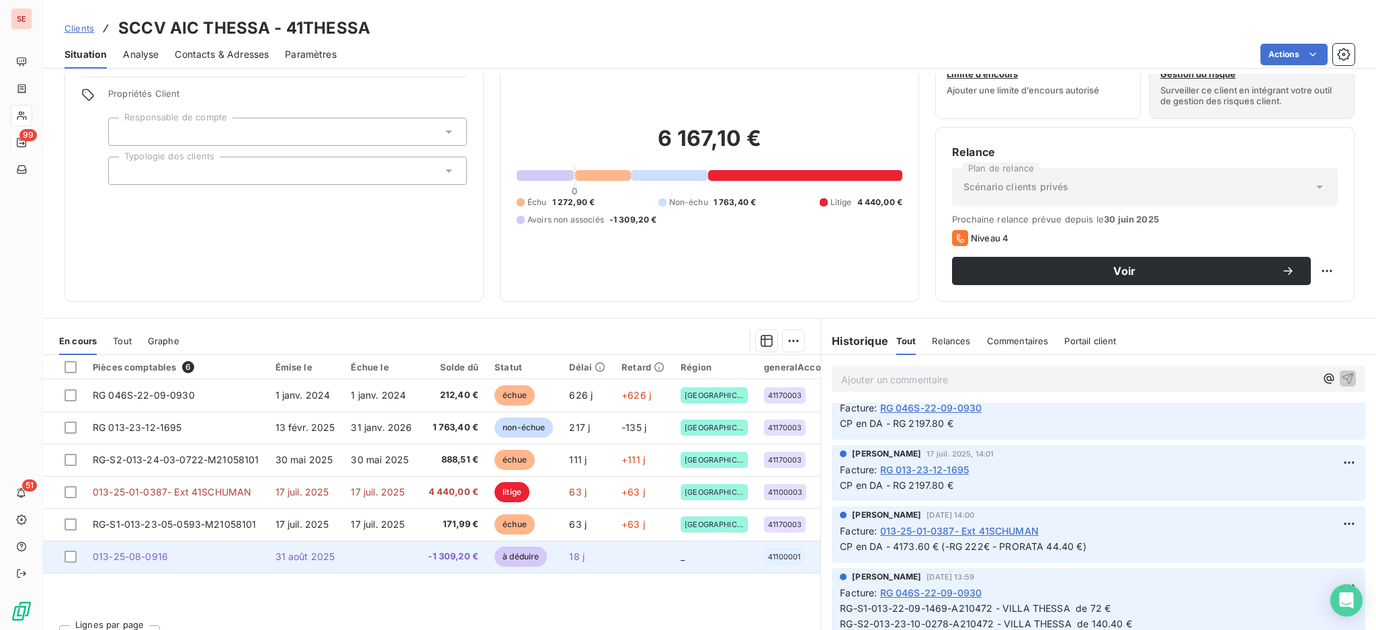
scroll to position [73, 0]
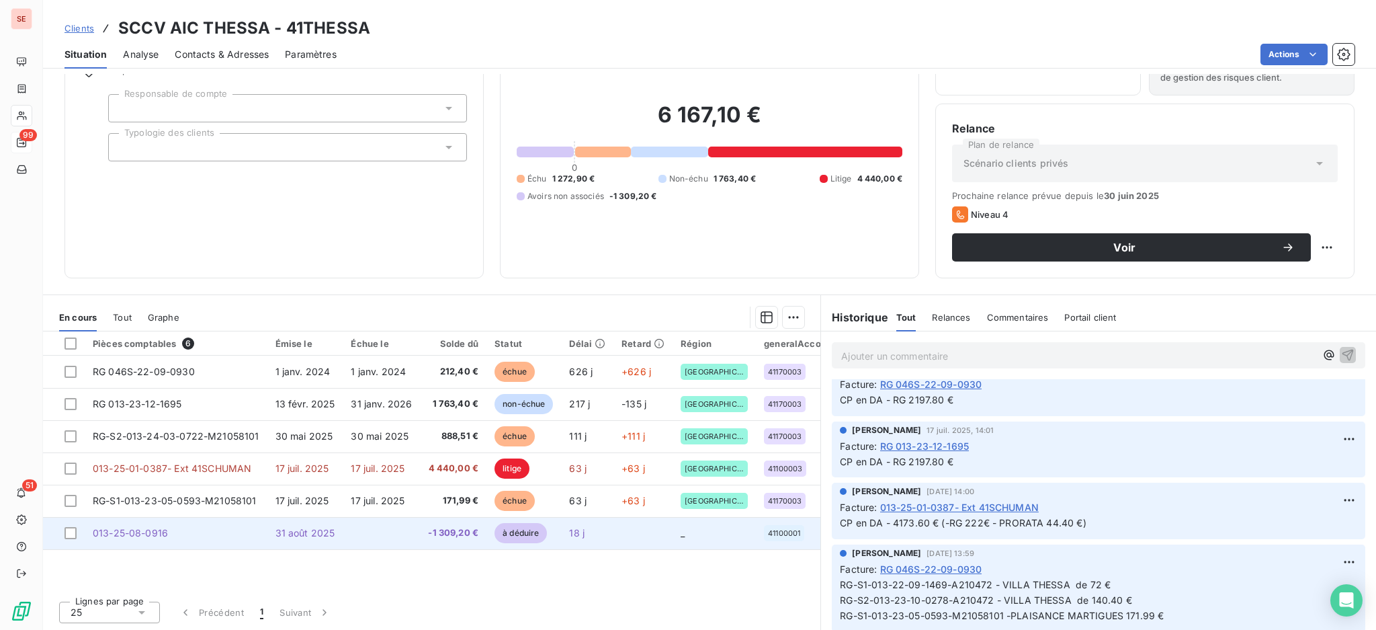
click at [390, 534] on td at bounding box center [381, 533] width 77 height 32
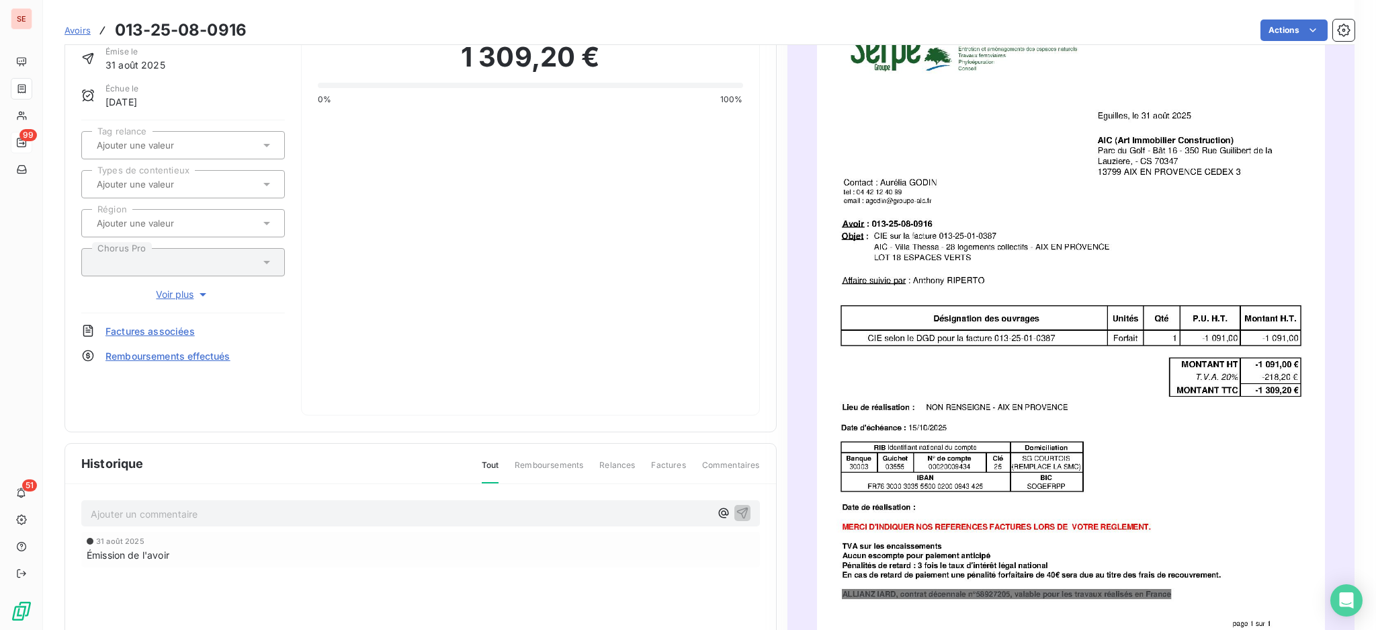
scroll to position [91, 0]
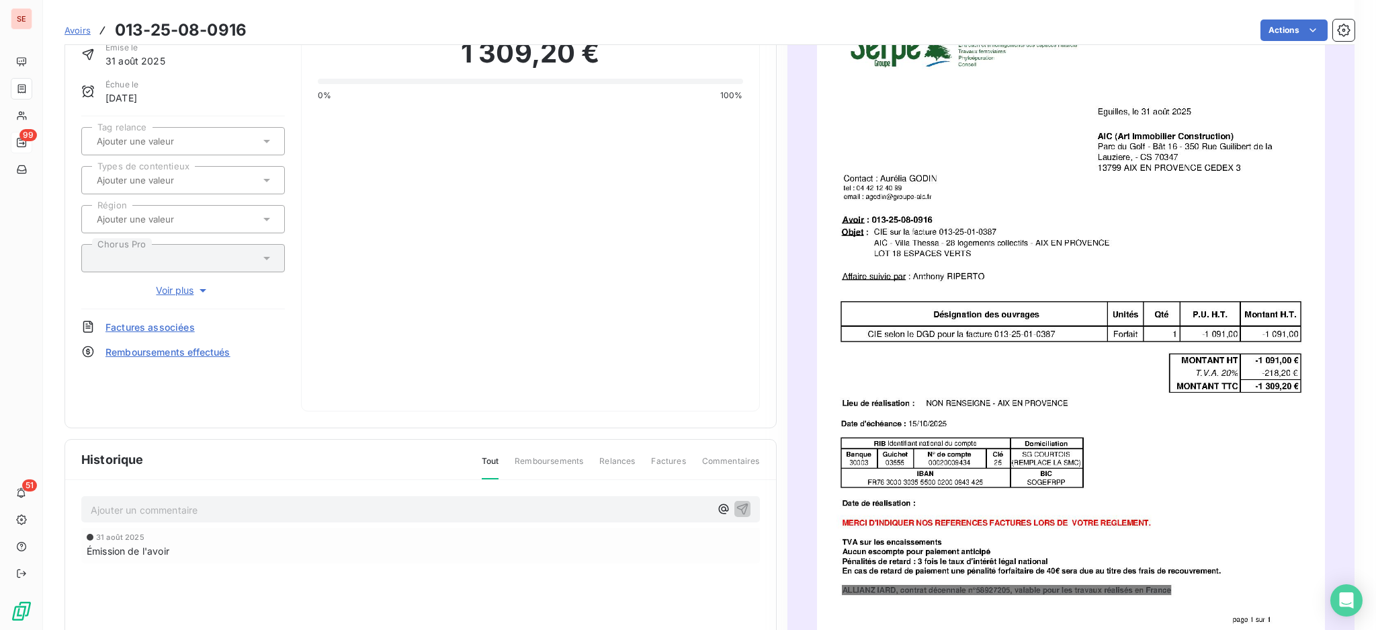
click at [159, 504] on p "Ajouter un commentaire ﻿" at bounding box center [401, 509] width 620 height 17
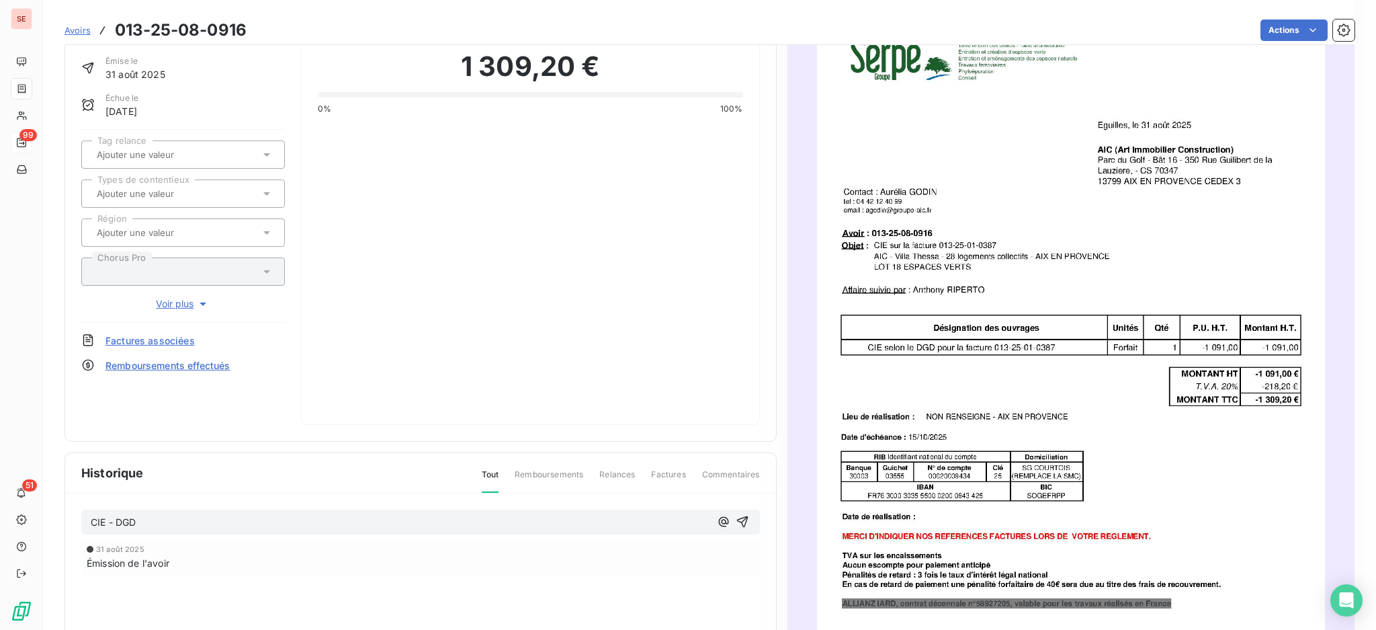
scroll to position [224, 0]
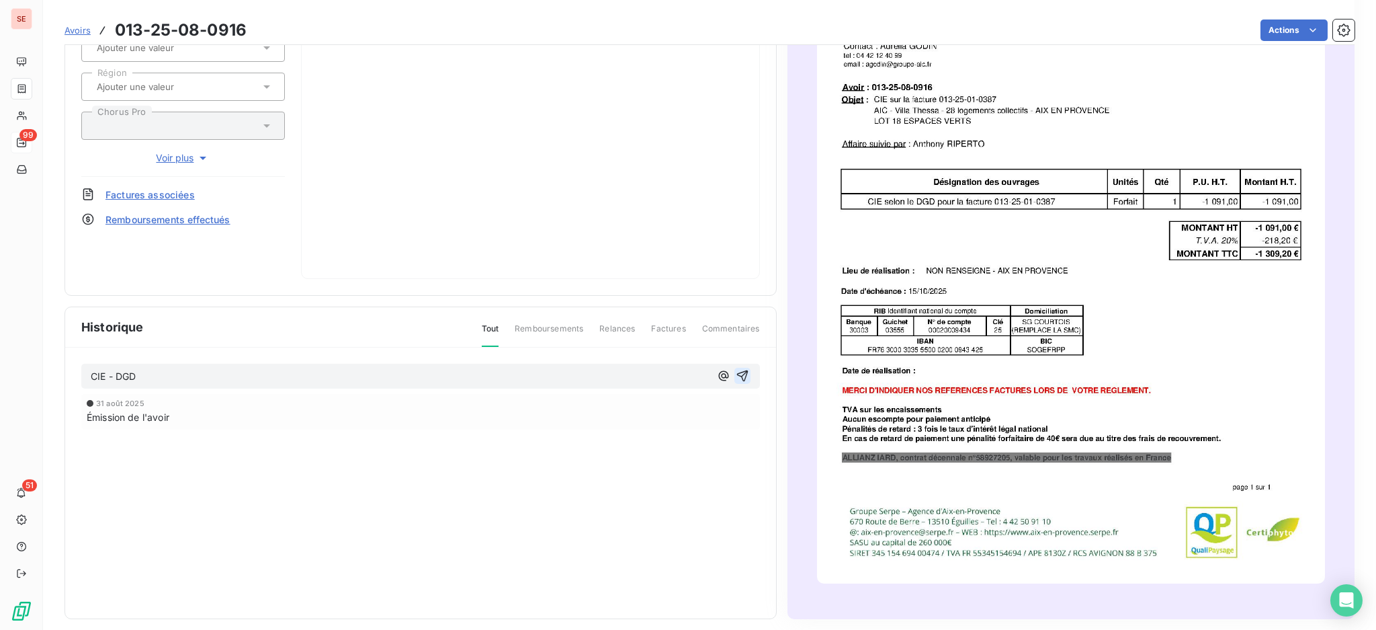
click at [736, 369] on icon "button" at bounding box center [742, 375] width 13 height 13
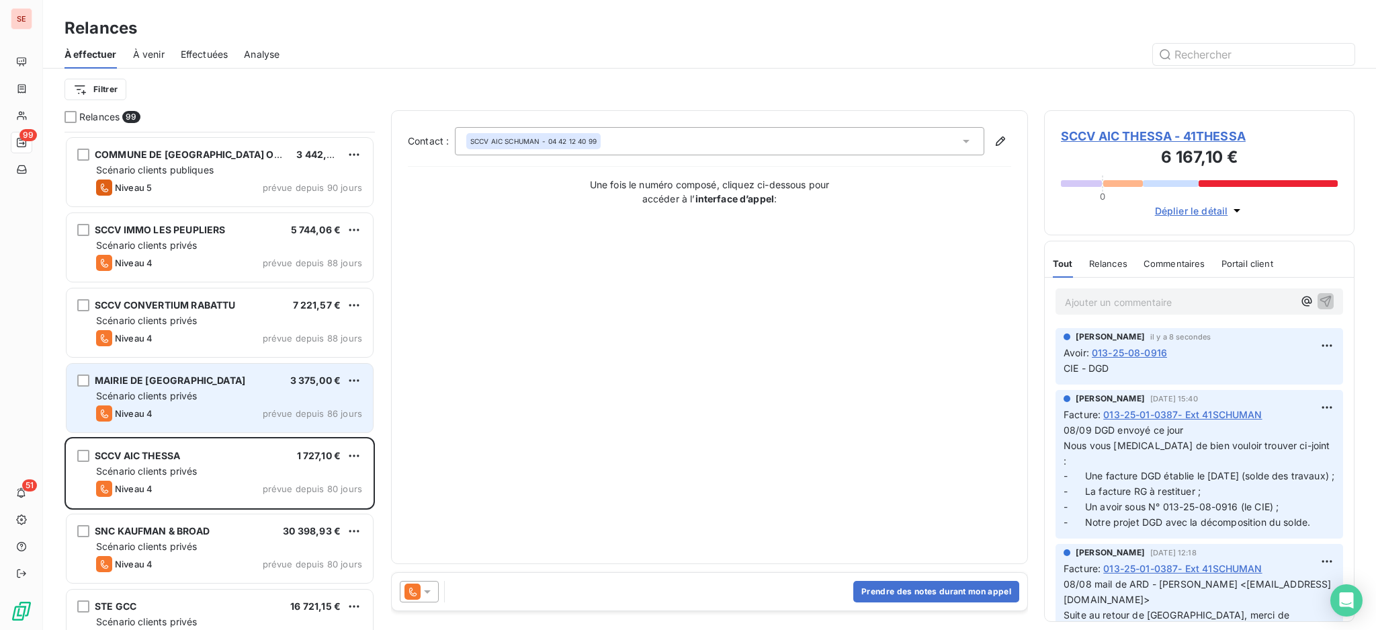
scroll to position [628, 0]
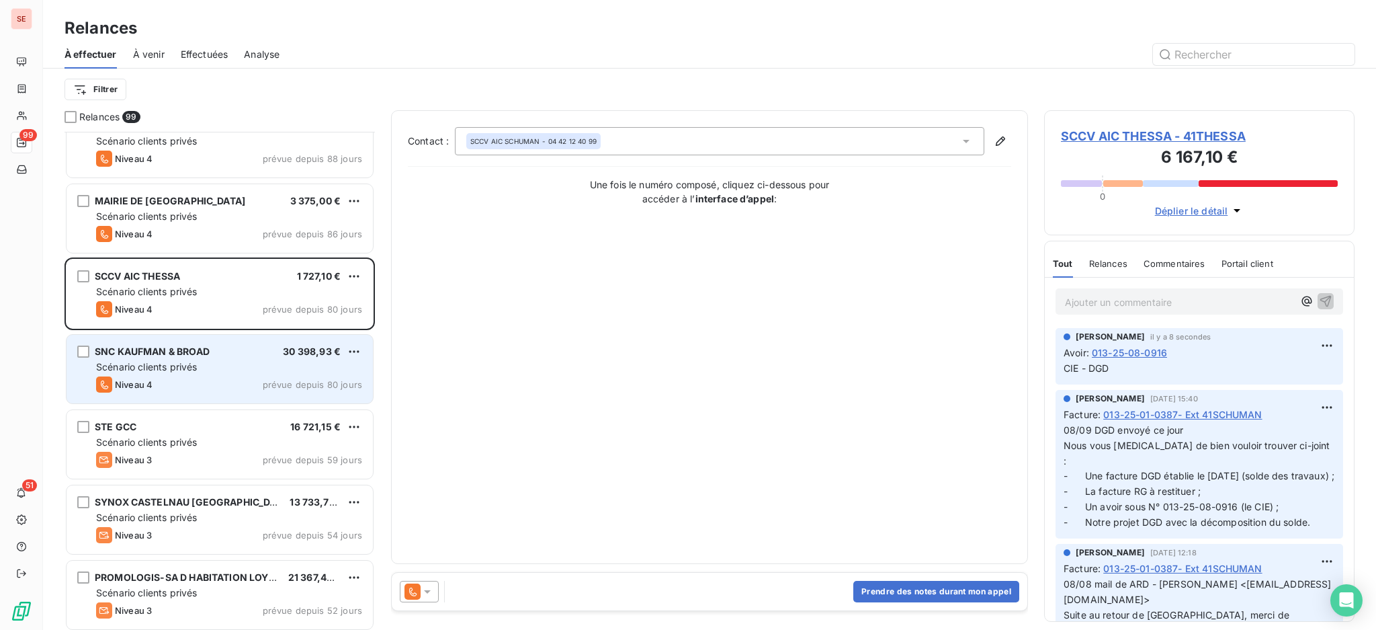
click at [156, 356] on span "SNC KAUFMAN & BROAD" at bounding box center [152, 350] width 115 height 11
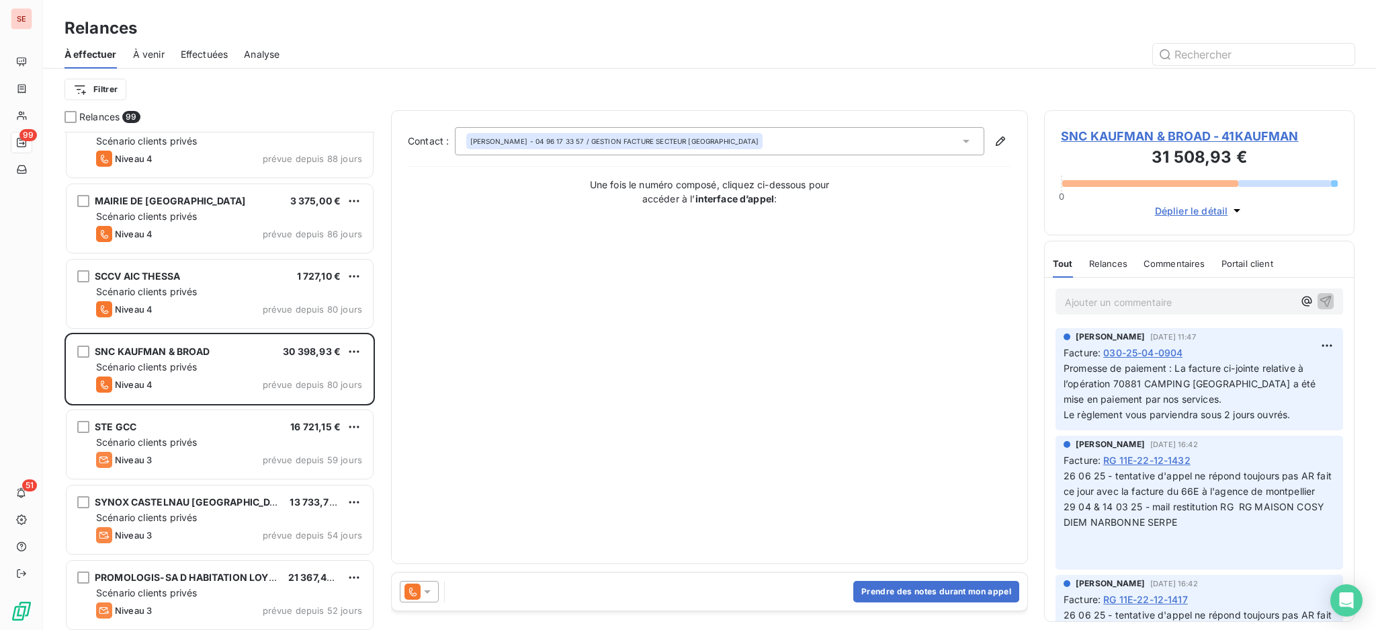
click at [1168, 135] on span "SNC KAUFMAN & BROAD - 41KAUFMAN" at bounding box center [1199, 136] width 277 height 18
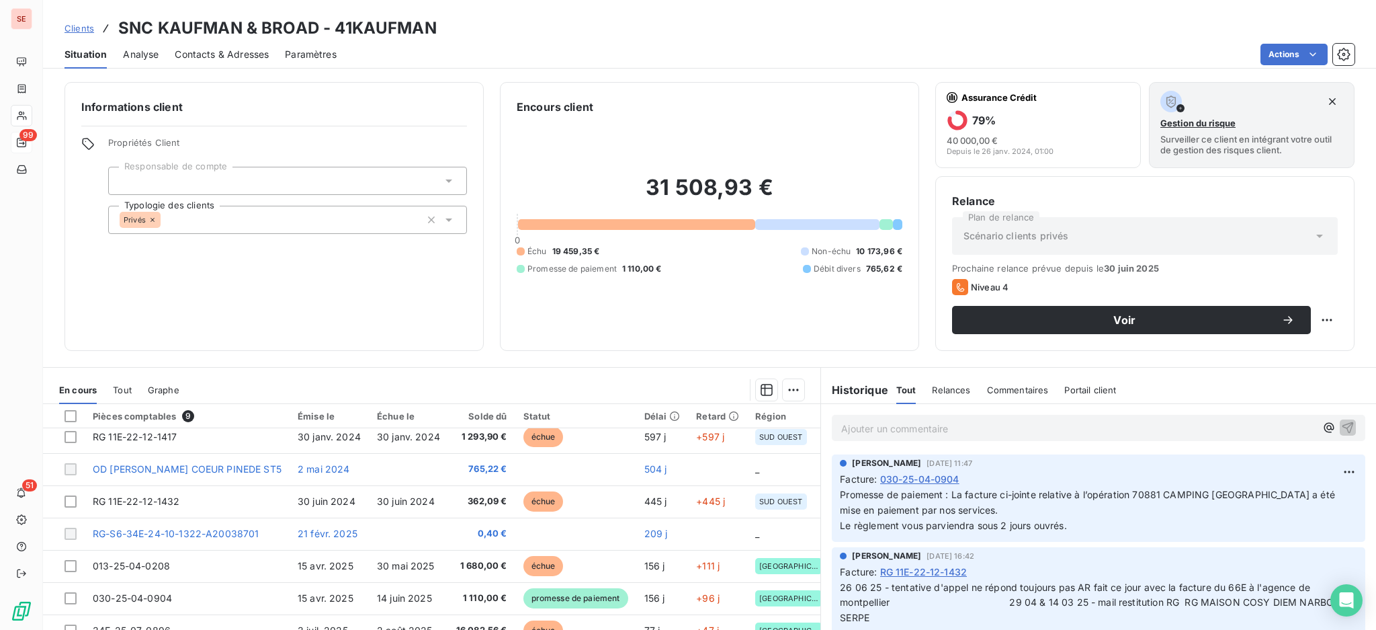
scroll to position [60, 0]
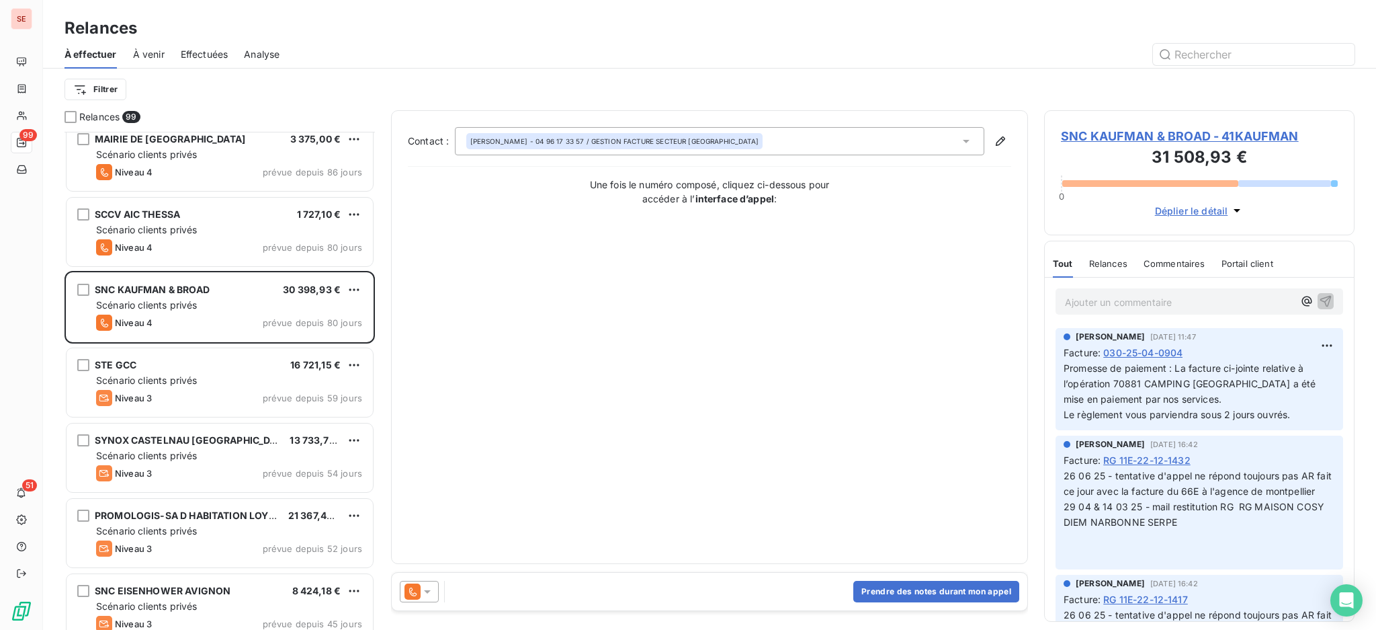
scroll to position [717, 0]
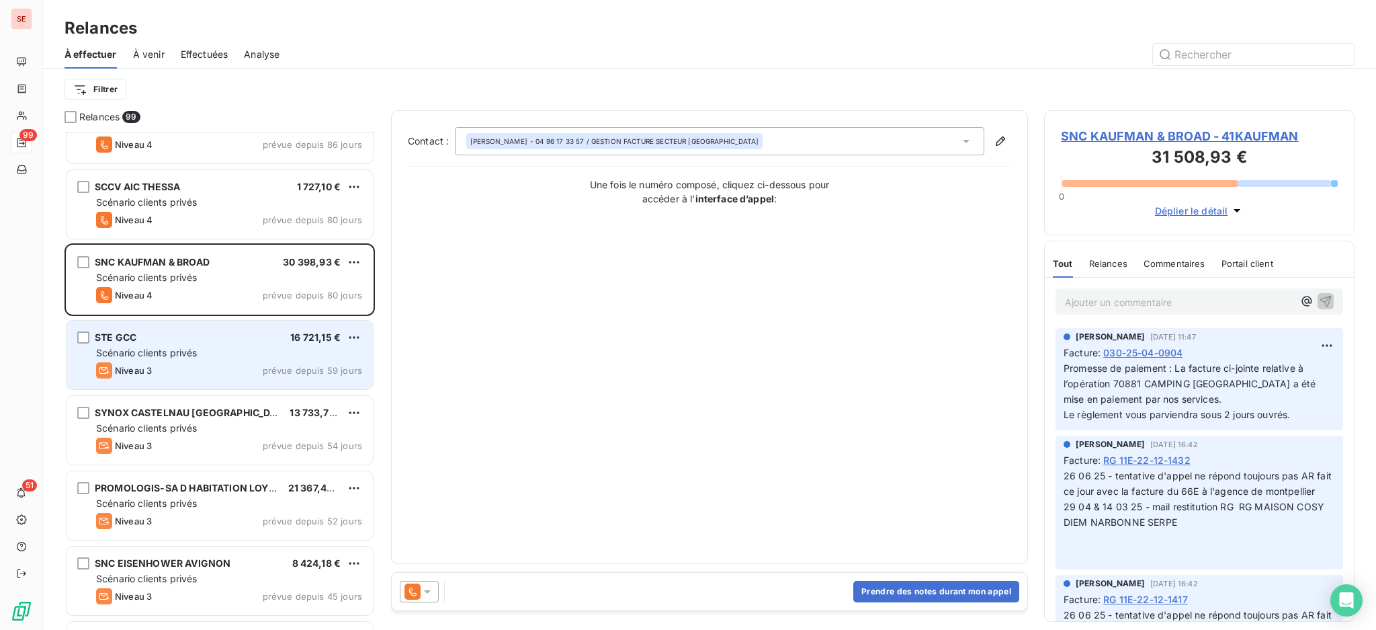
click at [163, 361] on div "STE GCC 16 721,15 € Scénario clients privés Niveau 3 prévue depuis 59 jours" at bounding box center [220, 355] width 306 height 69
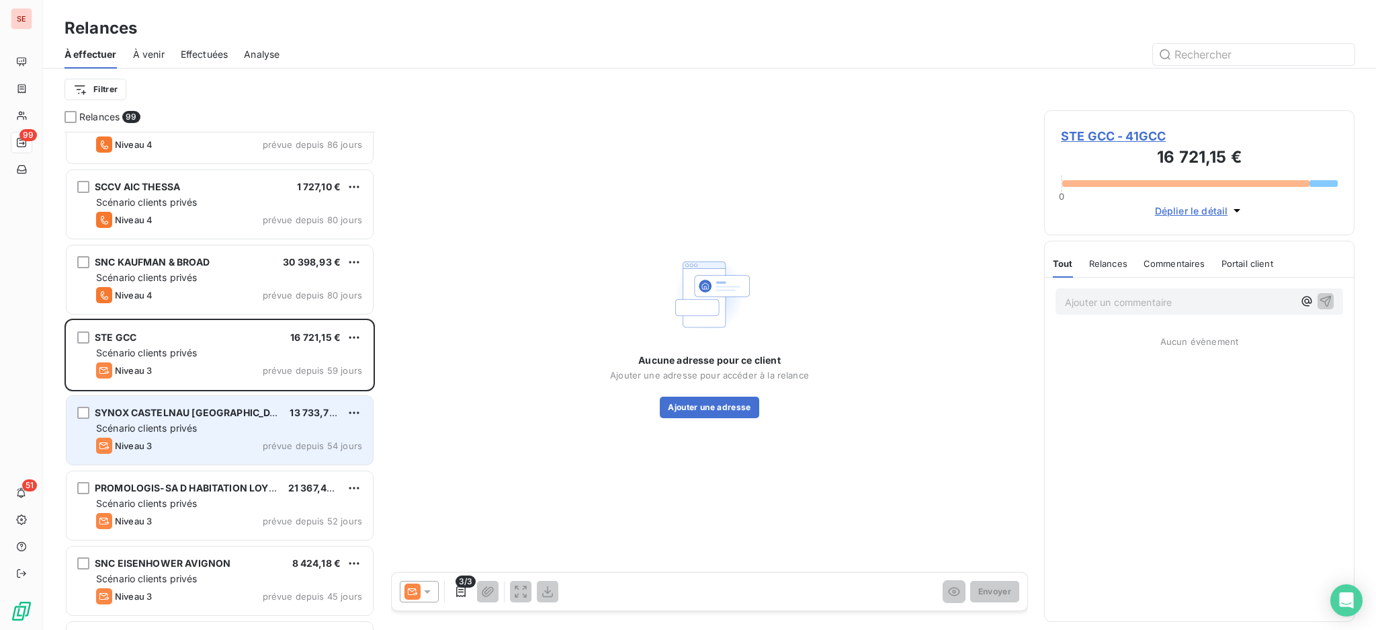
click at [185, 417] on span "SYNOX CASTELNAU [GEOGRAPHIC_DATA]" at bounding box center [193, 412] width 197 height 11
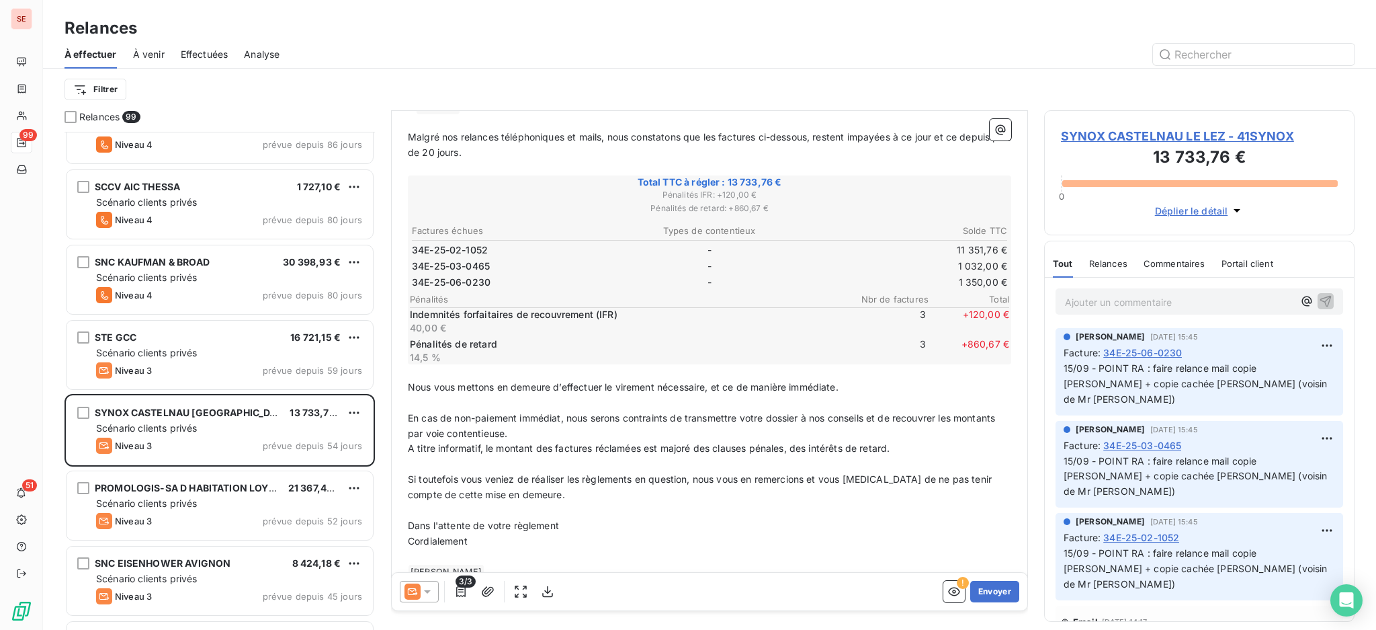
scroll to position [179, 0]
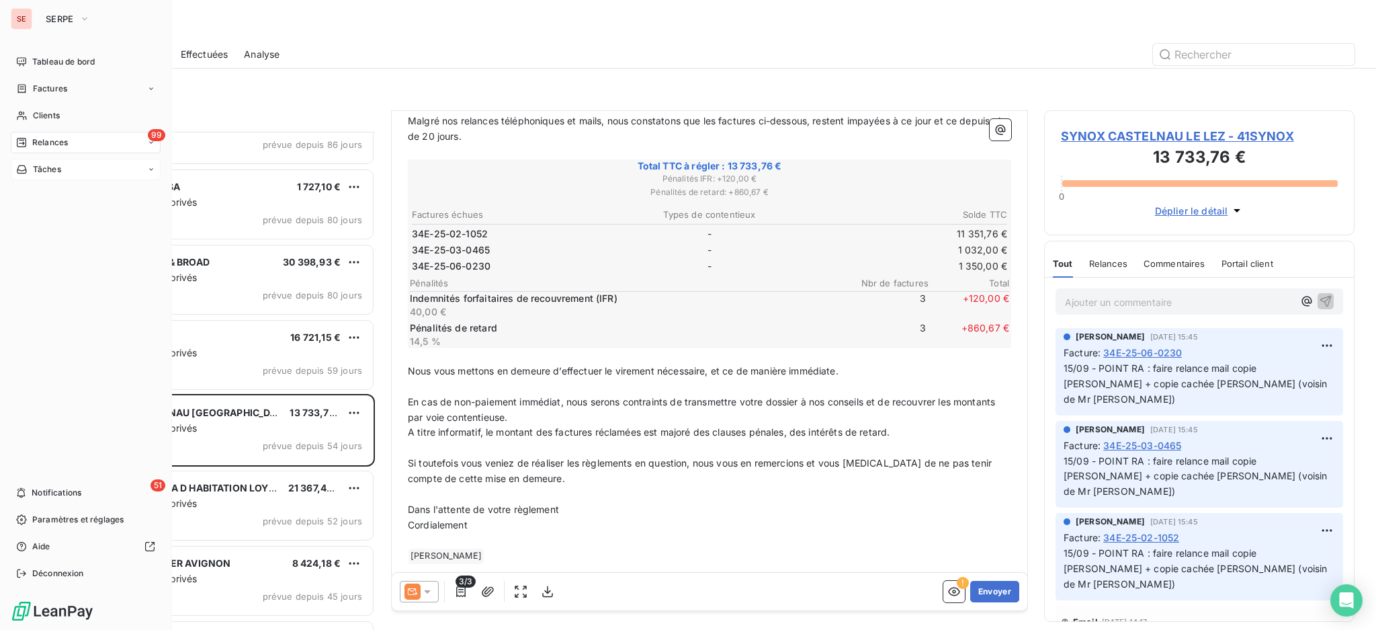
click at [36, 171] on span "Tâches" at bounding box center [47, 169] width 28 height 12
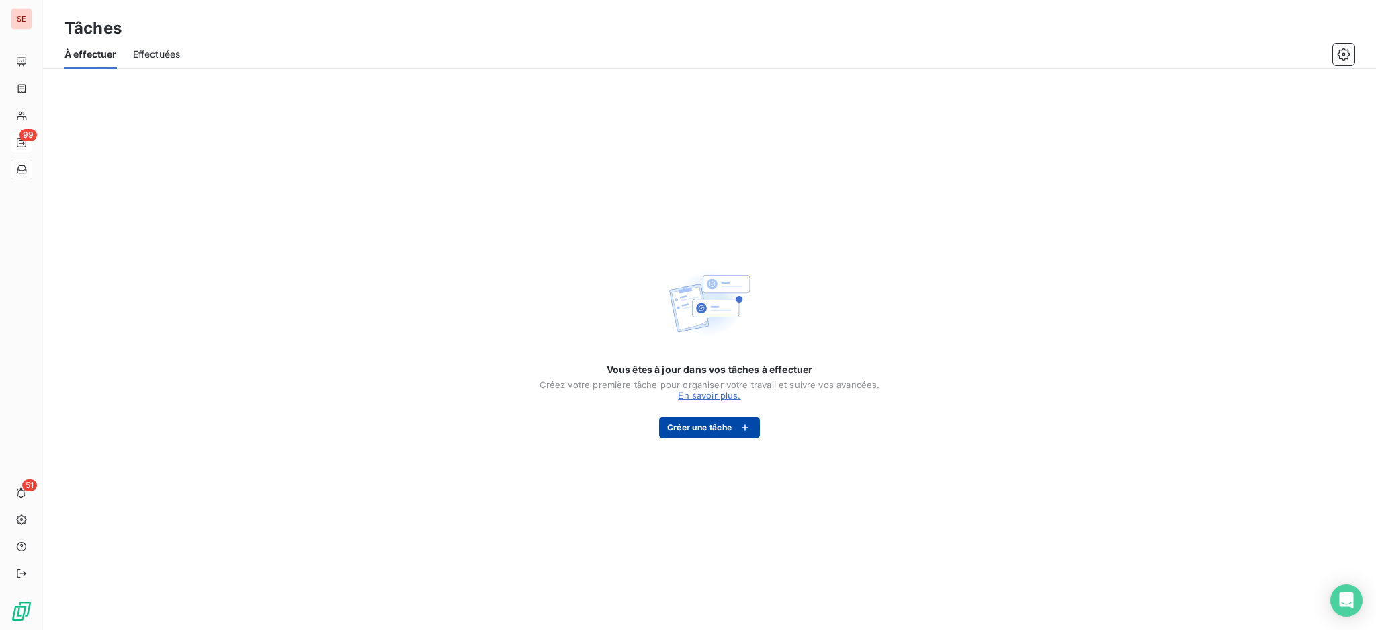
click at [700, 422] on button "Créer une tâche" at bounding box center [709, 428] width 101 height 22
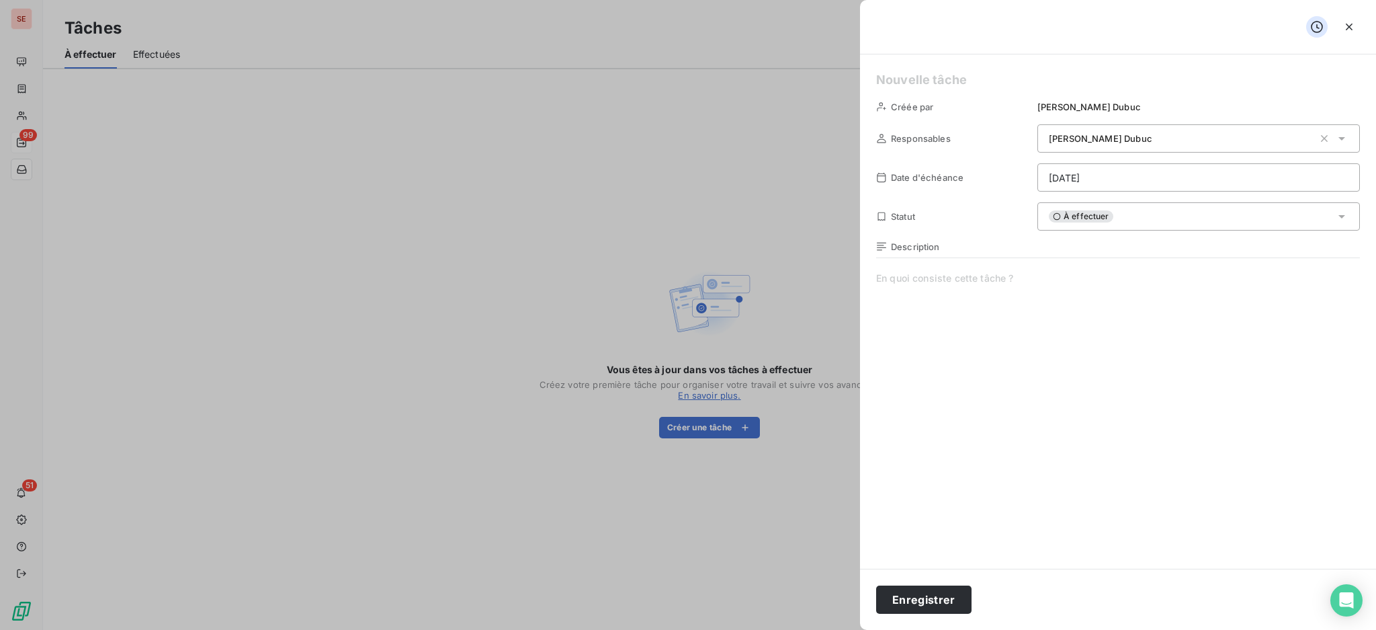
click at [1129, 175] on html "SE 99 51 Tâches À effectuer Effectuées Vous êtes à jour dans vos tâches à effec…" at bounding box center [688, 315] width 1376 height 630
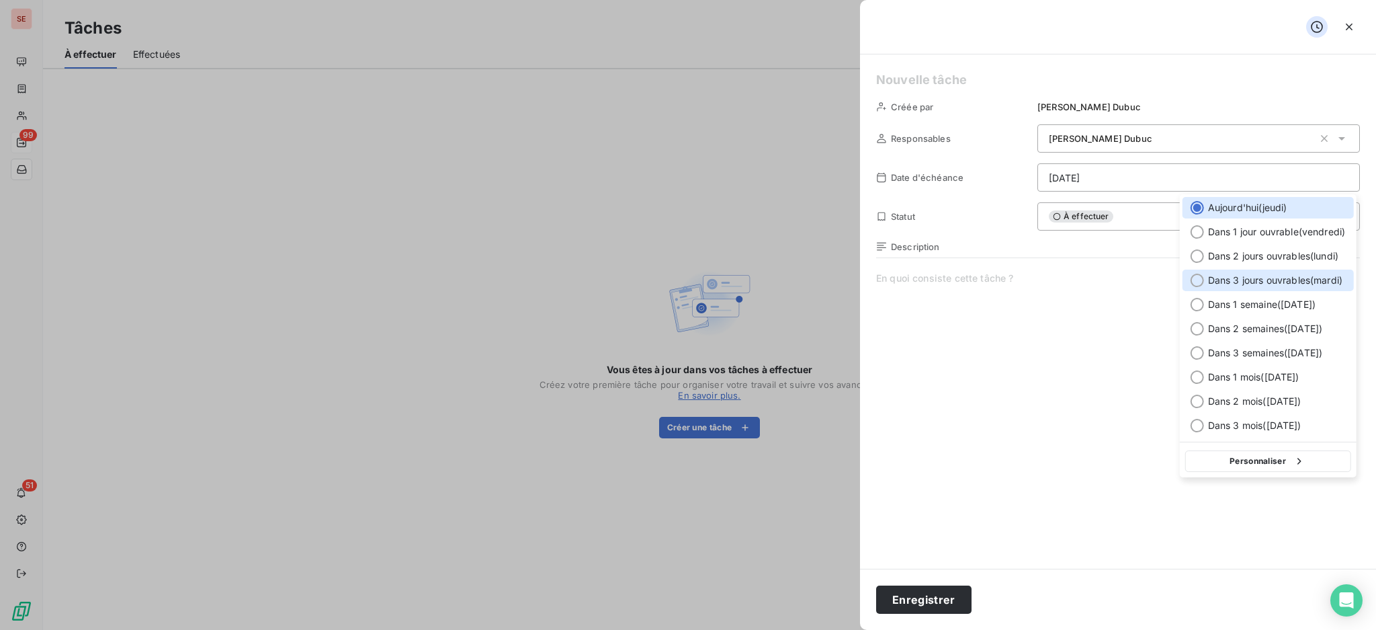
click at [1264, 272] on div "Dans 3 jours ouvrables ( [DATE] )" at bounding box center [1268, 281] width 171 height 22
type input "[DATE]"
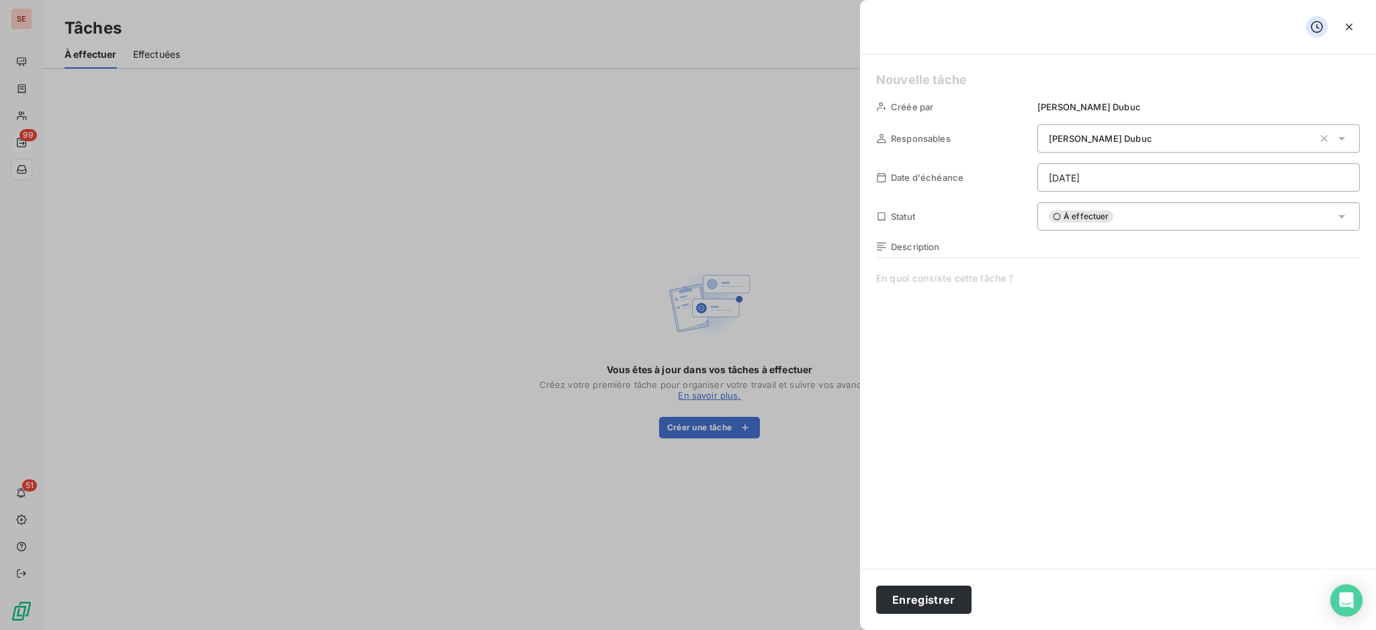
click at [1078, 286] on span at bounding box center [1118, 401] width 484 height 258
click at [911, 591] on button "Enregistrer" at bounding box center [923, 599] width 95 height 28
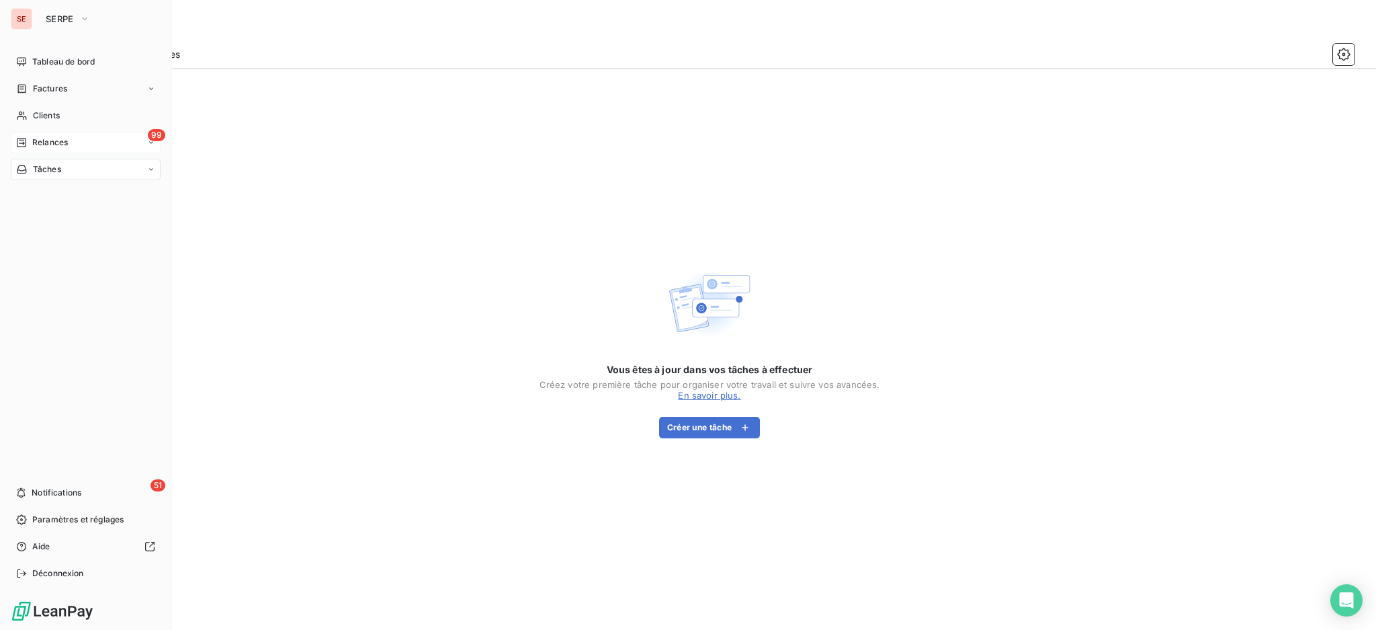
click at [147, 168] on icon at bounding box center [151, 169] width 8 height 8
click at [122, 202] on div "À effectuer" at bounding box center [94, 196] width 134 height 22
click at [108, 222] on div "Effectuées" at bounding box center [94, 223] width 134 height 22
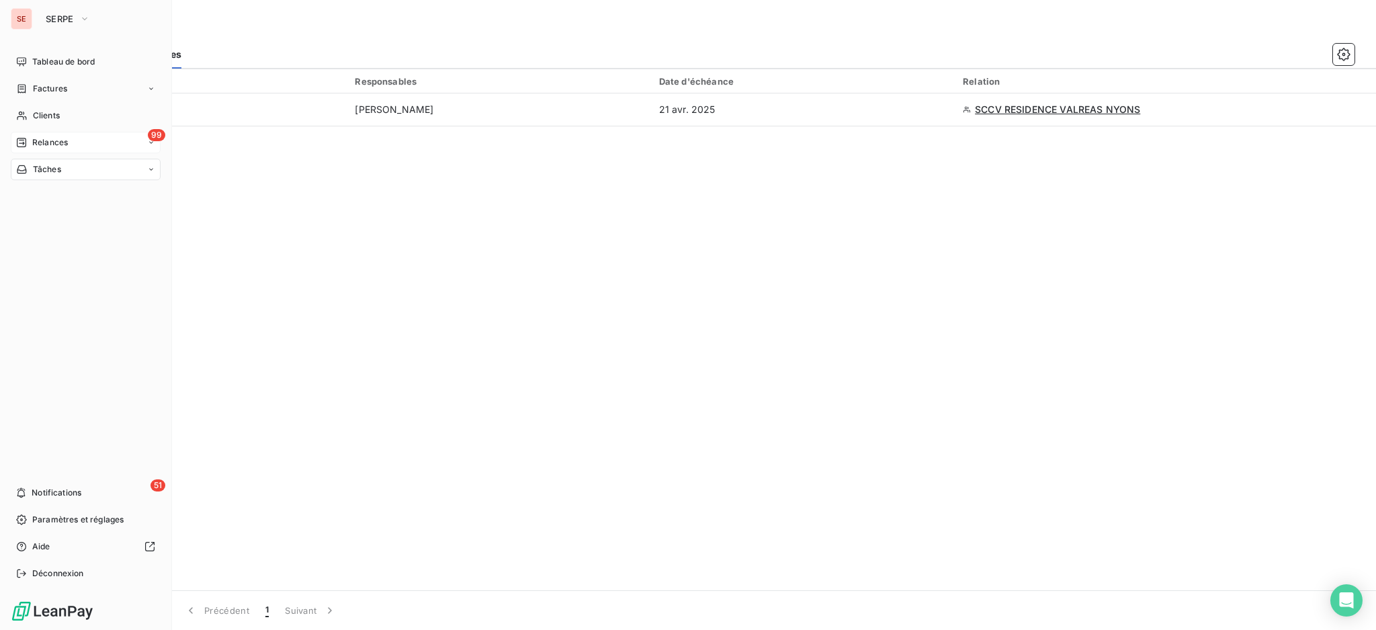
click at [152, 169] on icon at bounding box center [151, 169] width 4 height 2
click at [72, 196] on span "À effectuer" at bounding box center [54, 196] width 44 height 12
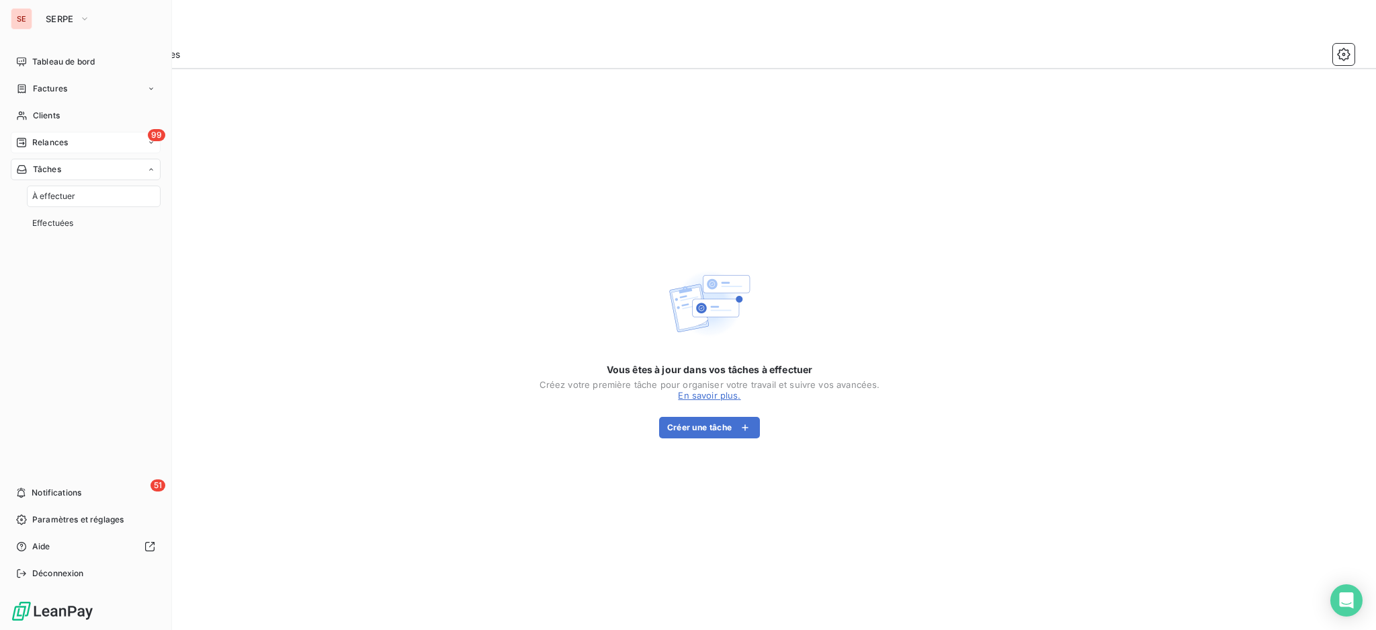
click at [52, 138] on span "Relances" at bounding box center [50, 142] width 36 height 12
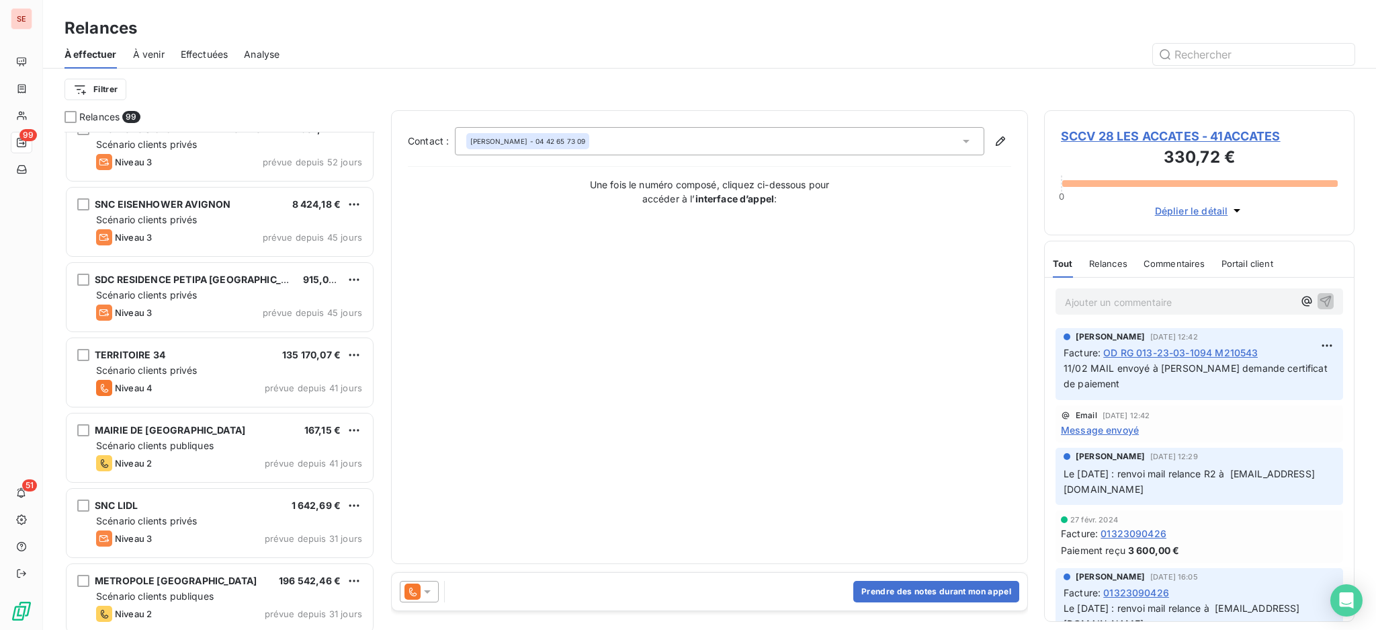
scroll to position [1345, 0]
